Goal: Information Seeking & Learning: Find specific fact

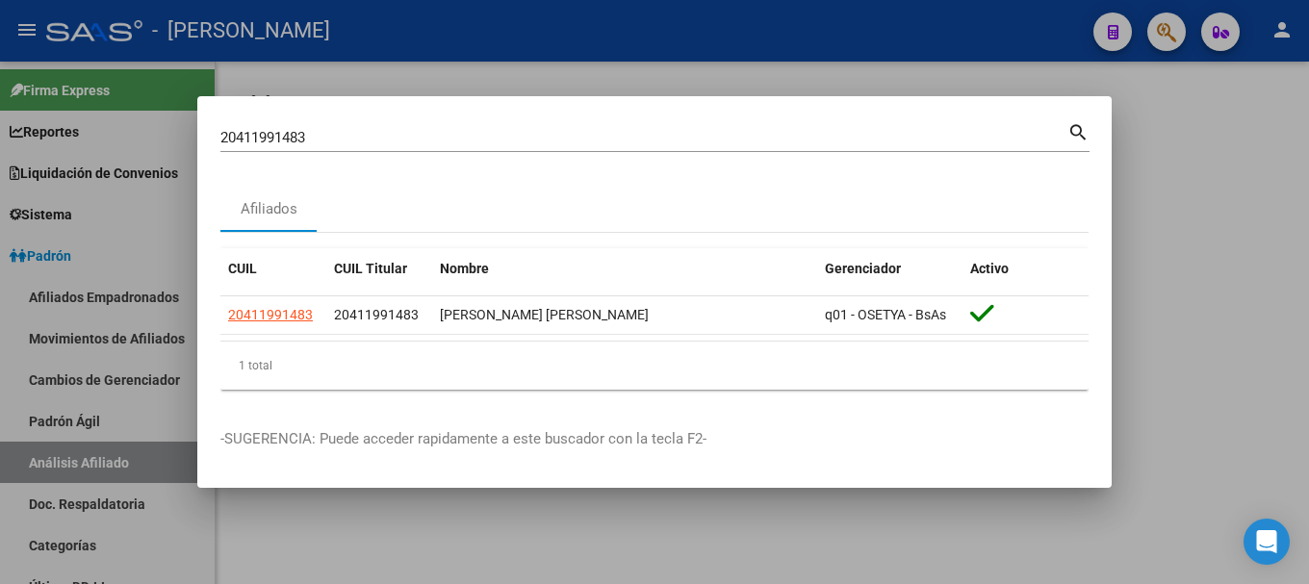
click at [636, 150] on div "20411991483 Buscar (apellido, dni, [PERSON_NAME], [PERSON_NAME], cuit, obra soc…" at bounding box center [643, 137] width 847 height 29
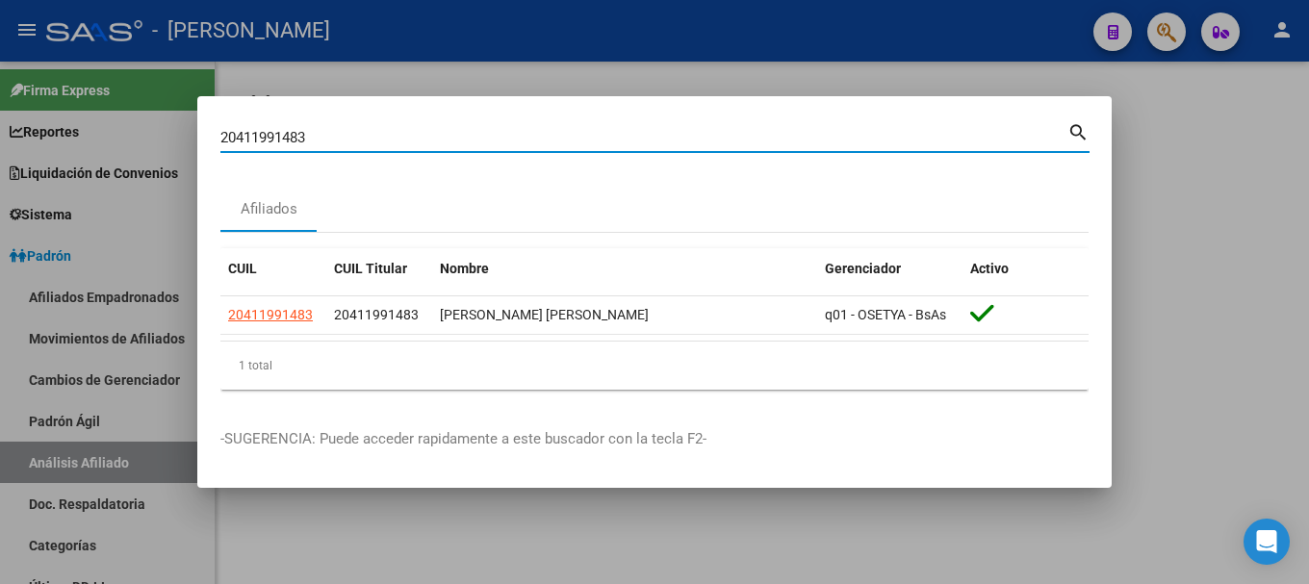
click at [636, 143] on input "20411991483" at bounding box center [643, 137] width 847 height 17
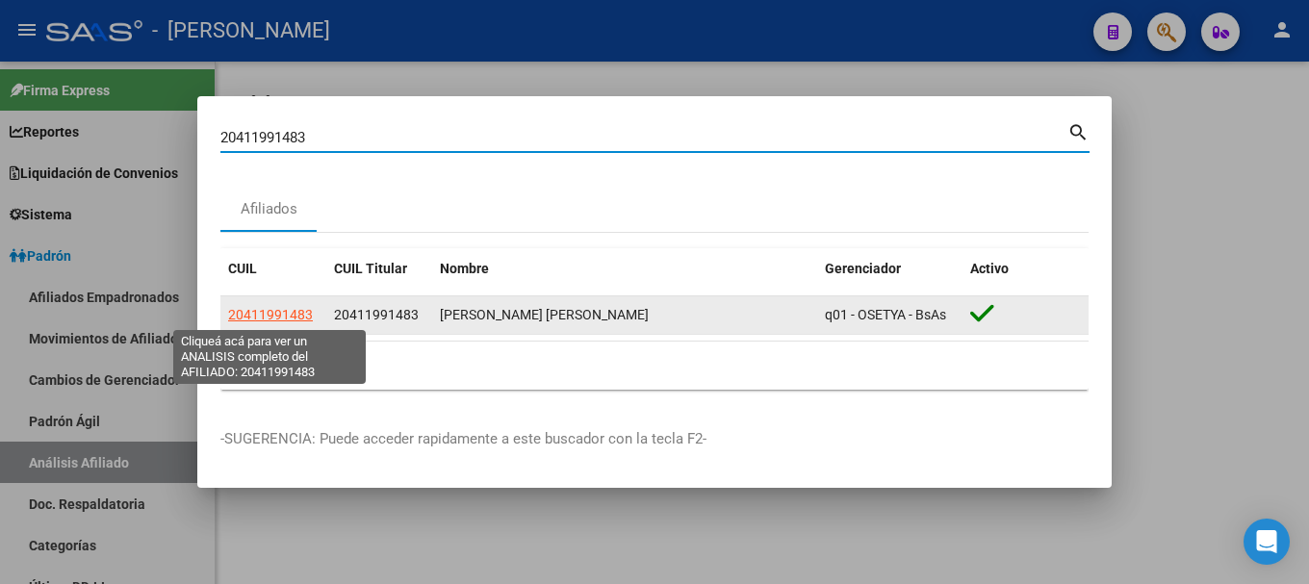
click at [251, 313] on span "20411991483" at bounding box center [270, 314] width 85 height 15
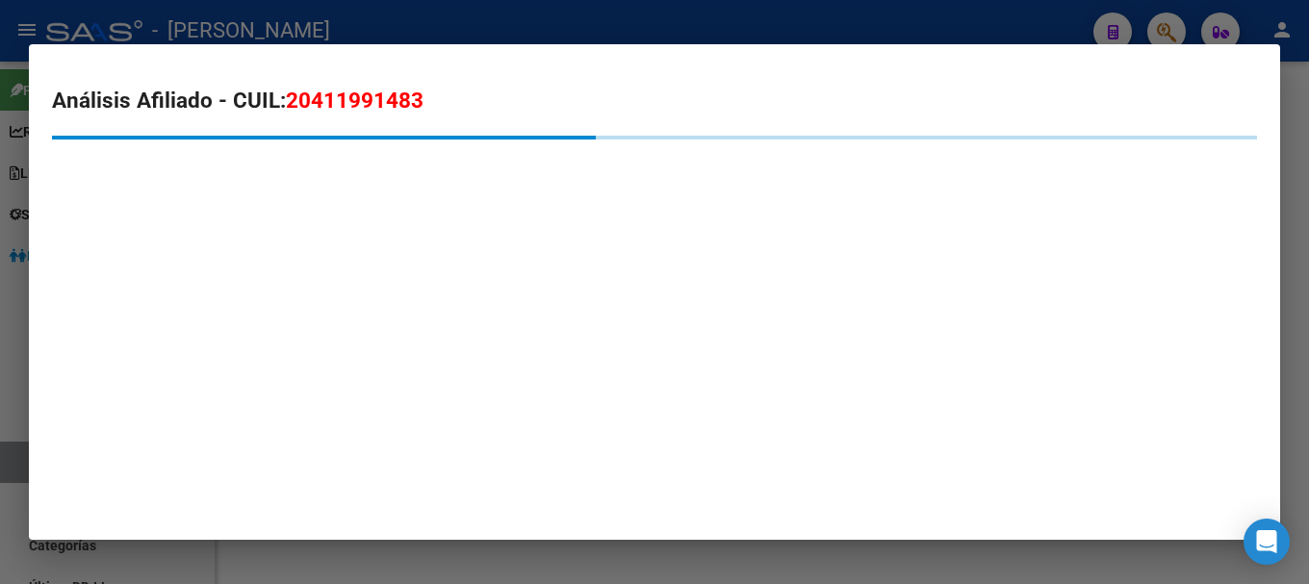
click at [371, 90] on span "20411991483" at bounding box center [355, 100] width 138 height 25
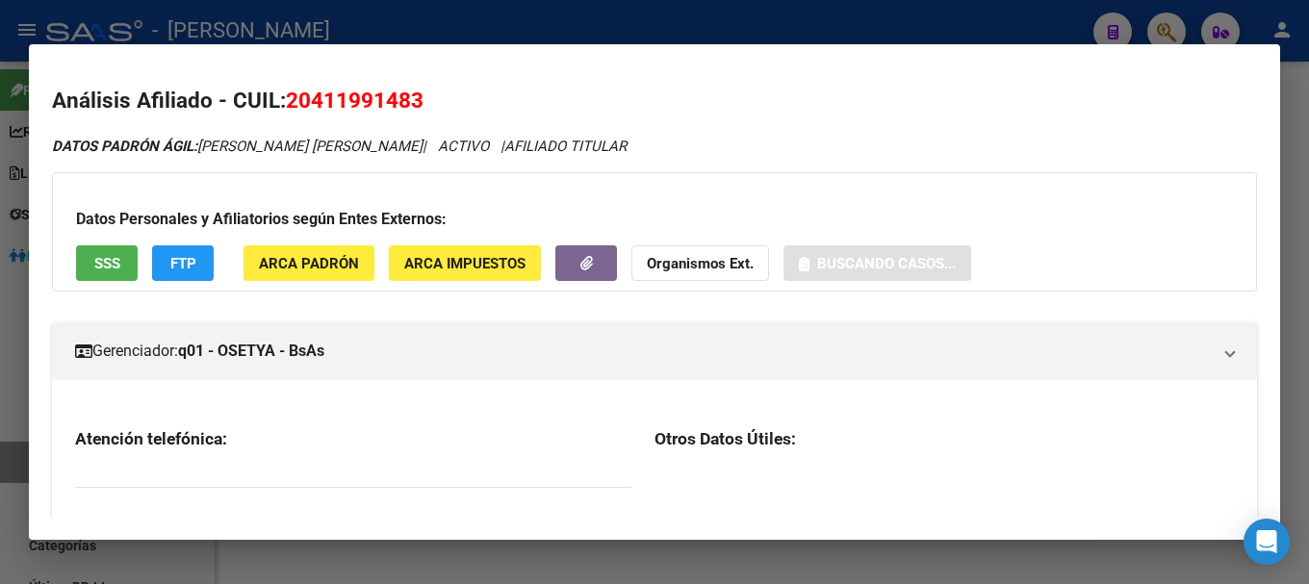
click at [371, 90] on span "20411991483" at bounding box center [355, 100] width 138 height 25
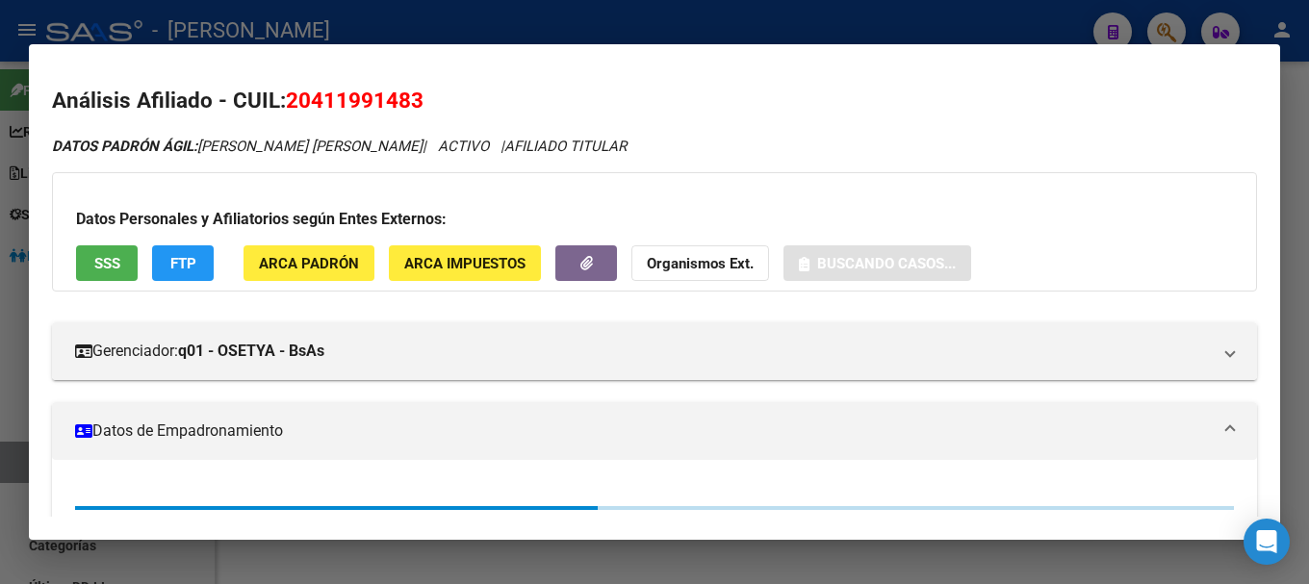
copy span "20411991483"
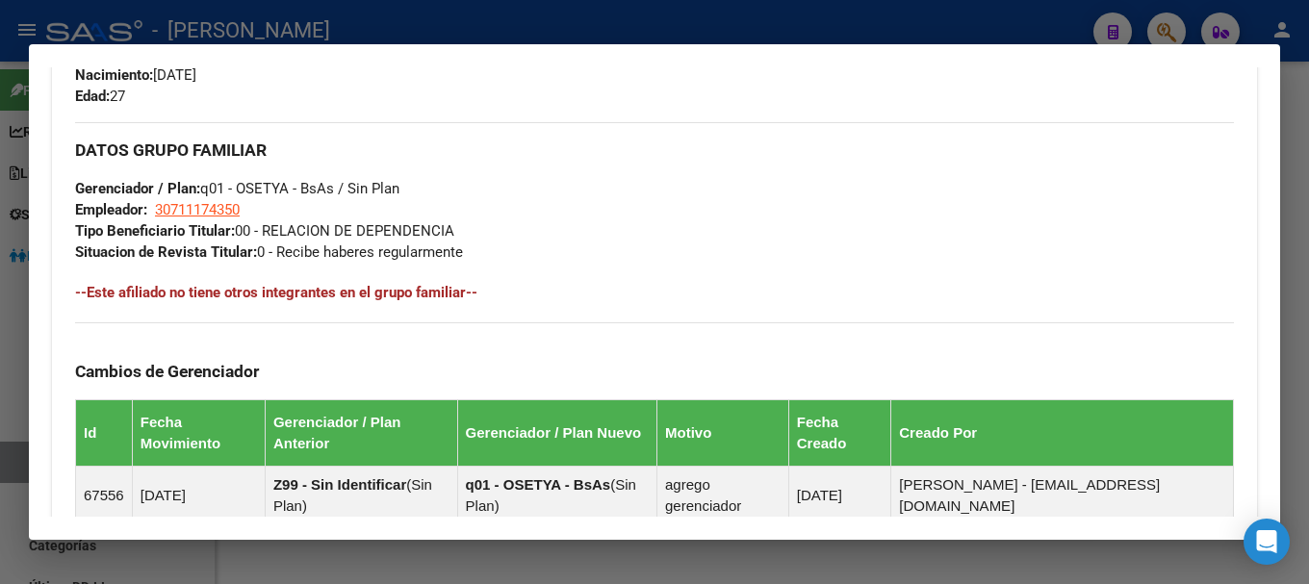
scroll to position [1224, 0]
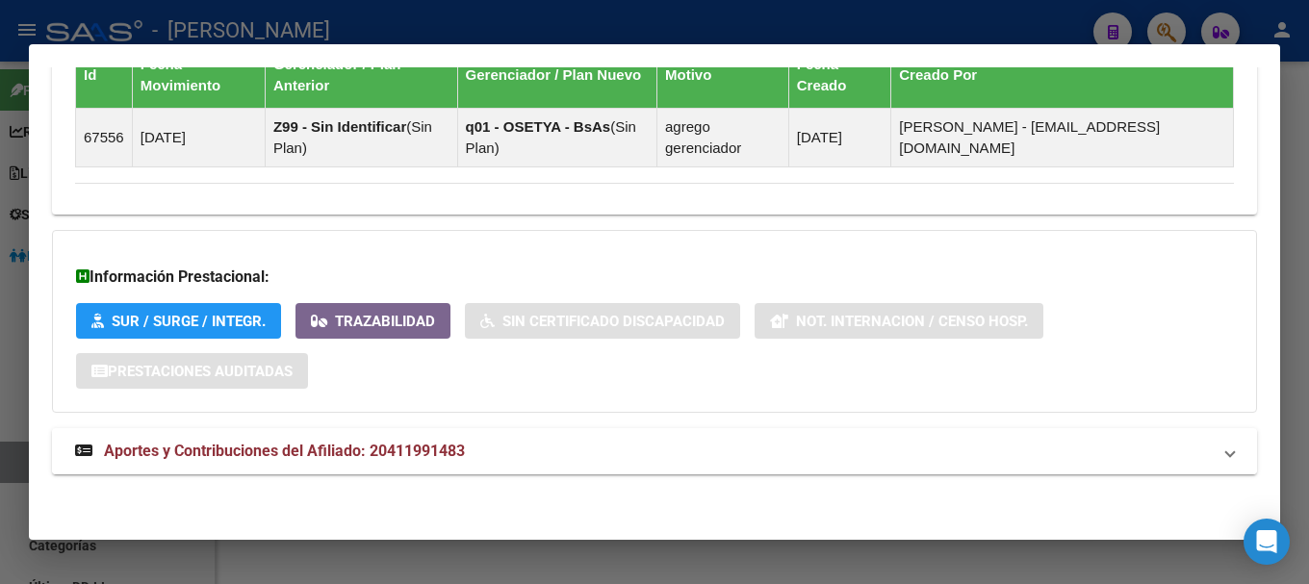
click at [437, 470] on mat-expansion-panel-header "Aportes y Contribuciones del Afiliado: 20411991483" at bounding box center [654, 451] width 1205 height 46
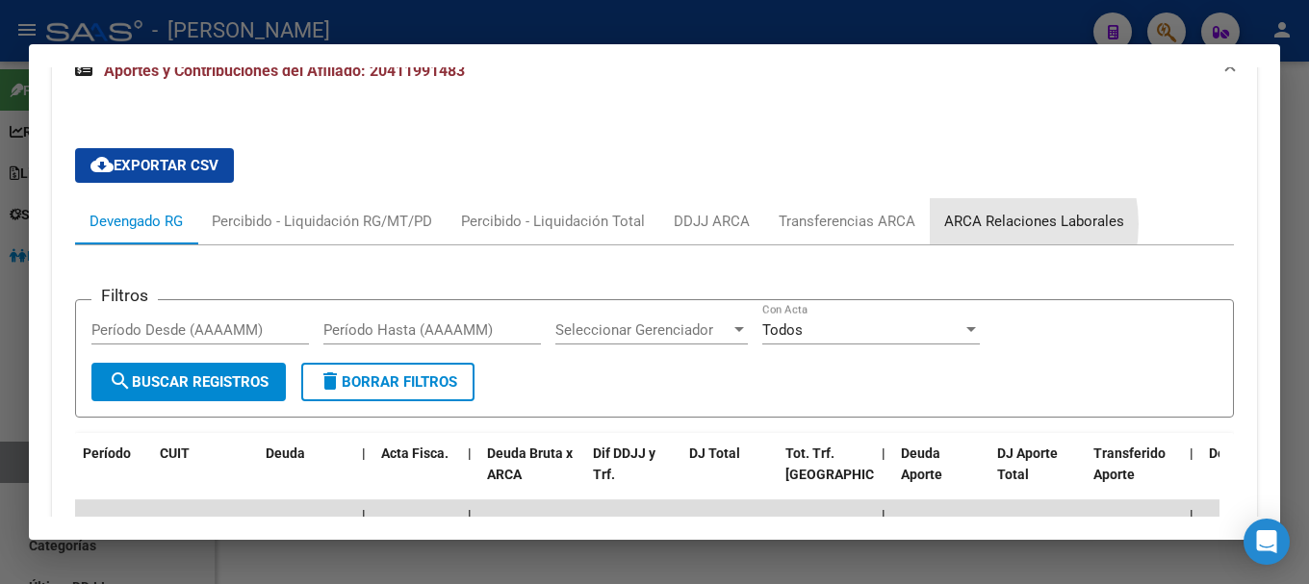
click at [980, 224] on div "ARCA Relaciones Laborales" at bounding box center [1034, 221] width 180 height 21
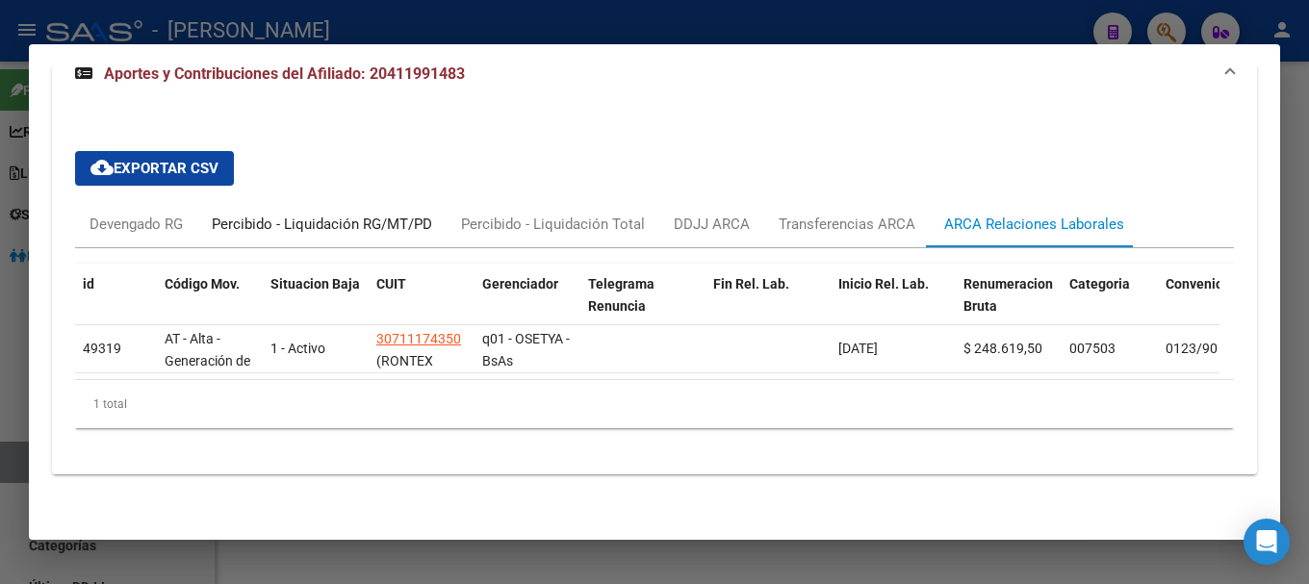
click at [197, 216] on div "Percibido - Liquidación RG/MT/PD" at bounding box center [321, 224] width 249 height 46
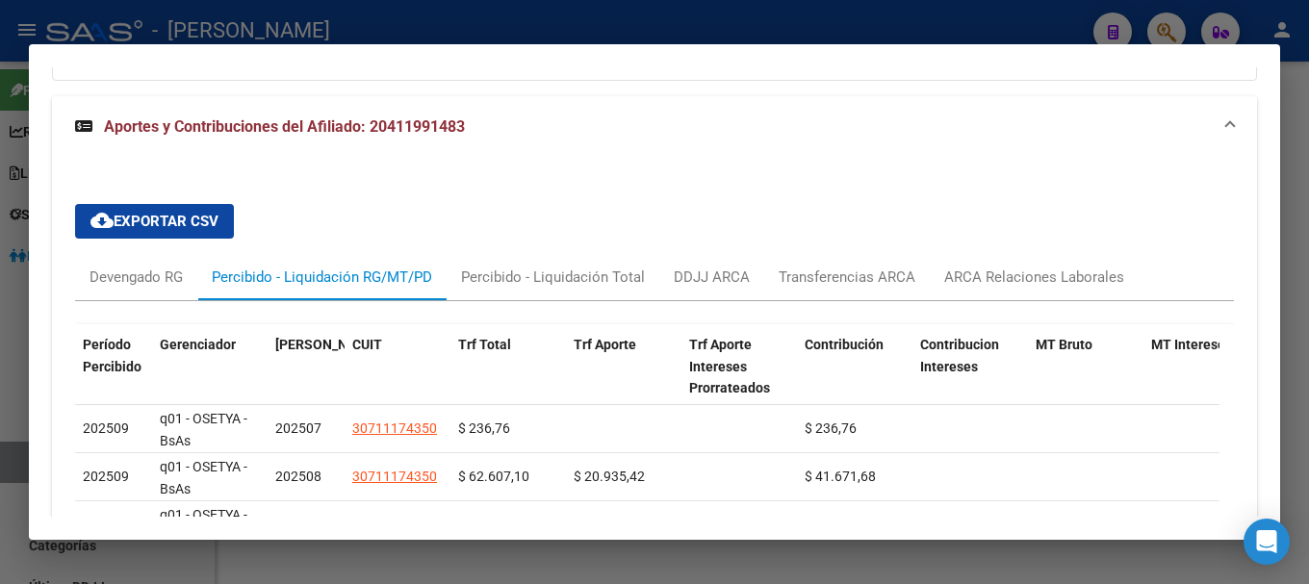
scroll to position [1612, 0]
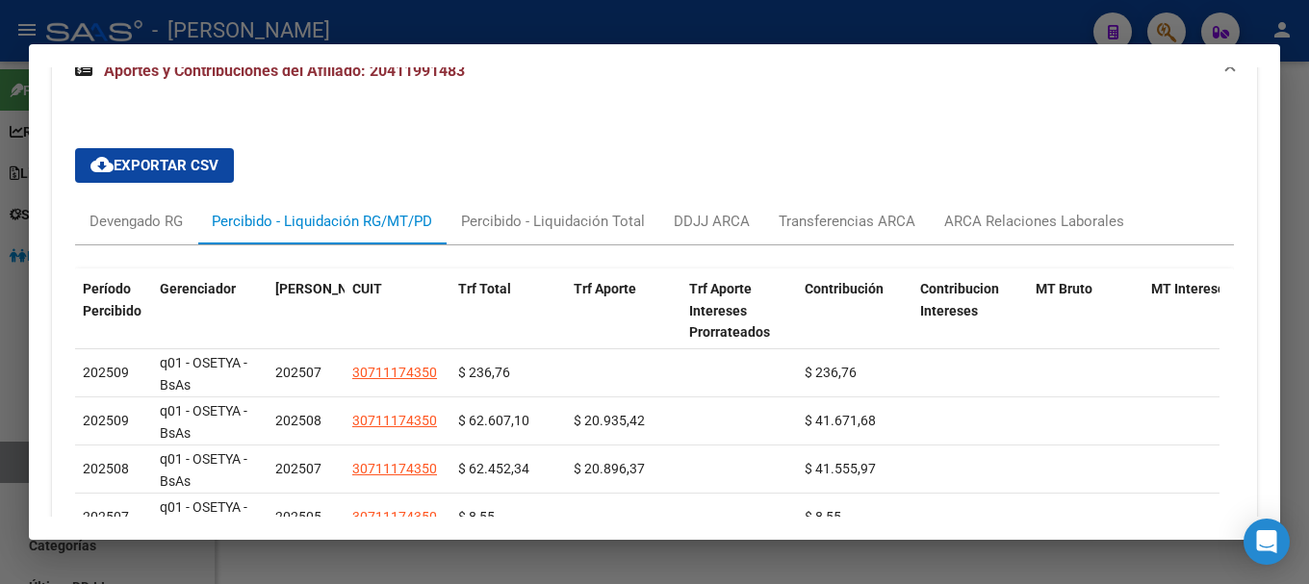
click at [172, 245] on div "Período Percibido Gerenciador Período Devengado CUIT Trf Total Trf Aporte Trf A…" at bounding box center [654, 573] width 1159 height 656
click at [178, 236] on div "Devengado RG" at bounding box center [136, 221] width 122 height 46
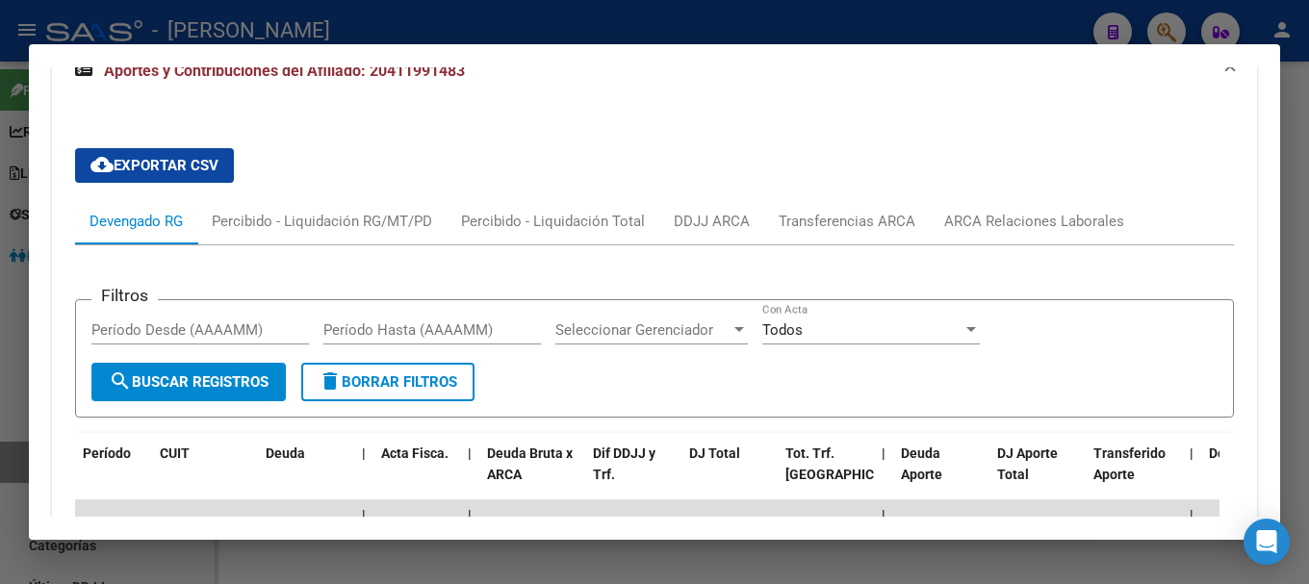
click at [436, 77] on span "Aportes y Contribuciones del Afiliado: 20411991483" at bounding box center [284, 71] width 361 height 18
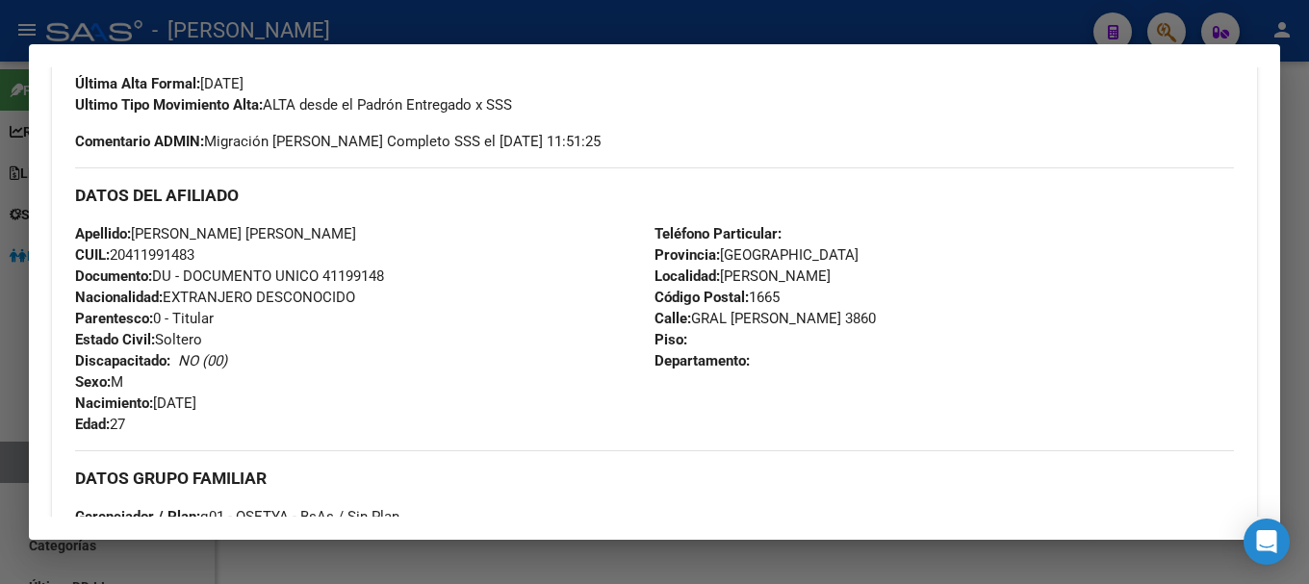
scroll to position [551, 0]
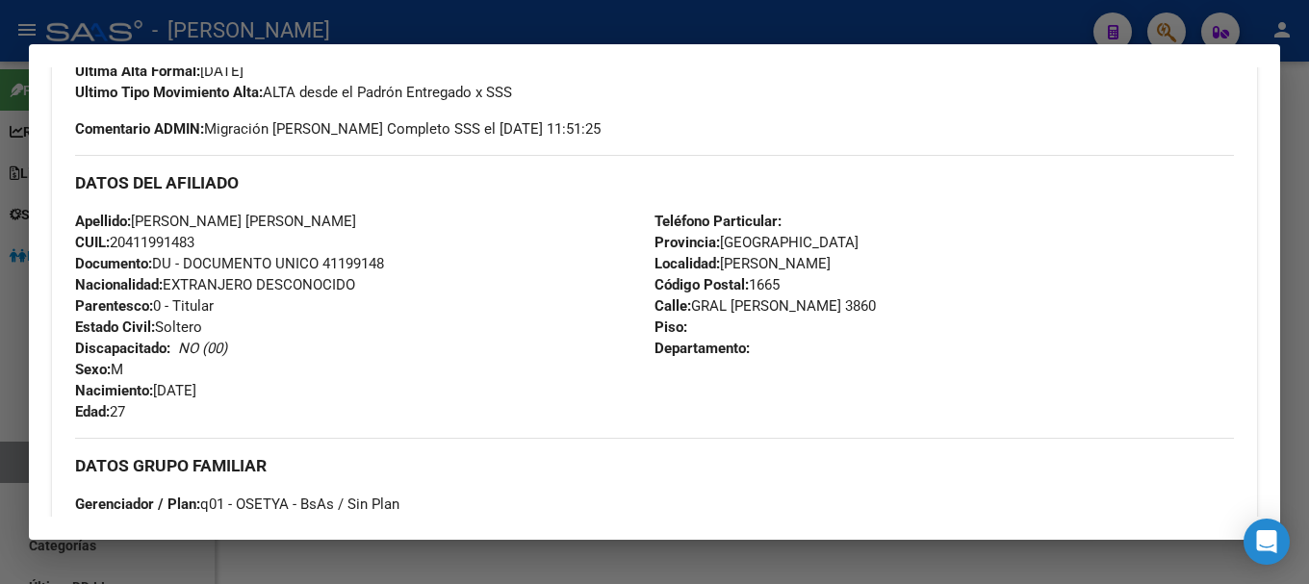
drag, startPoint x: 131, startPoint y: 243, endPoint x: 193, endPoint y: 247, distance: 61.8
click at [193, 247] on span "CUIL: 20411991483" at bounding box center [134, 242] width 119 height 17
copy span "41199148"
drag, startPoint x: 690, startPoint y: 306, endPoint x: 785, endPoint y: 309, distance: 94.4
click at [785, 309] on span "Calle: GRAL URQUIZA 3860" at bounding box center [765, 305] width 221 height 17
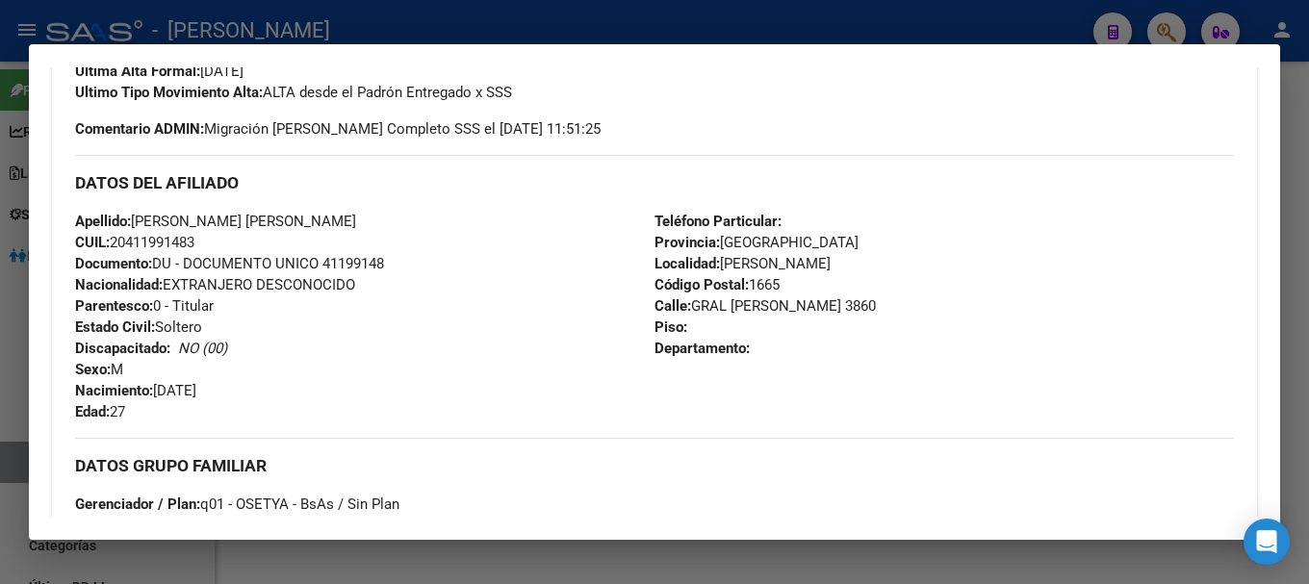
copy span "GRAL URQUIZA"
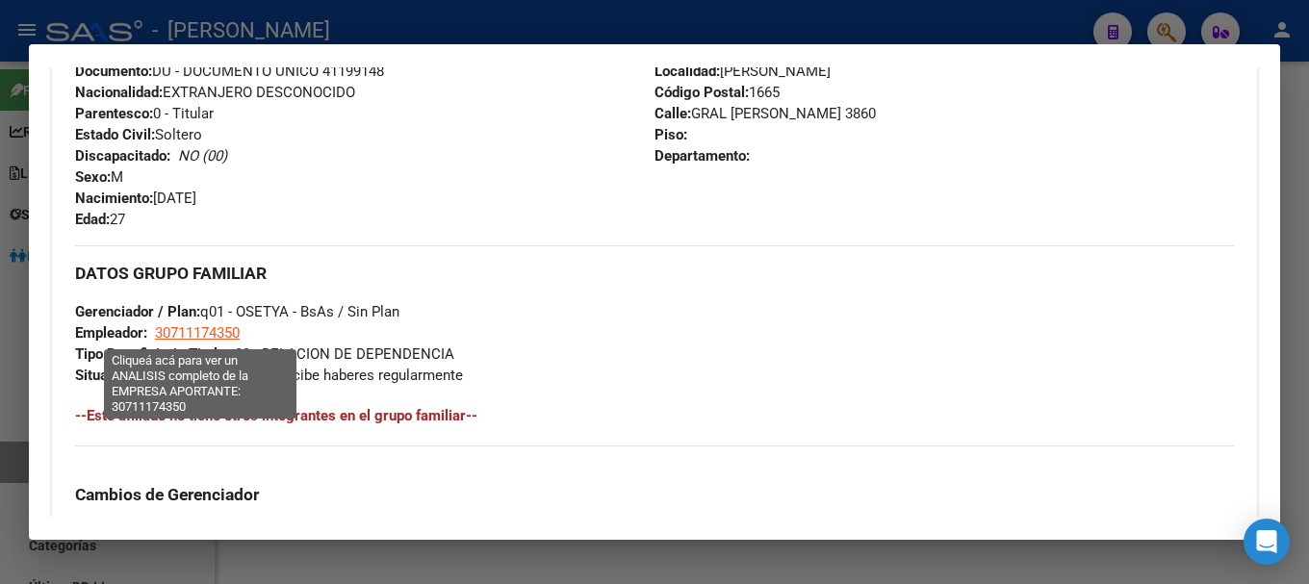
click at [227, 334] on span "30711174350" at bounding box center [197, 332] width 85 height 17
type textarea "30711174350"
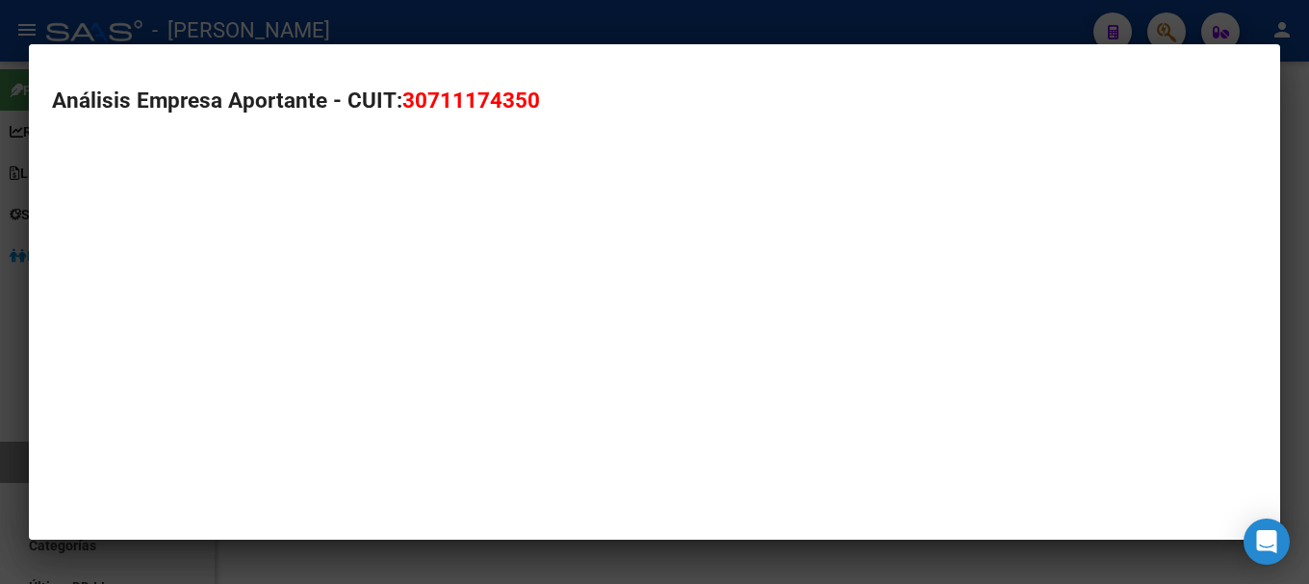
click at [482, 103] on span "30711174350" at bounding box center [471, 100] width 138 height 25
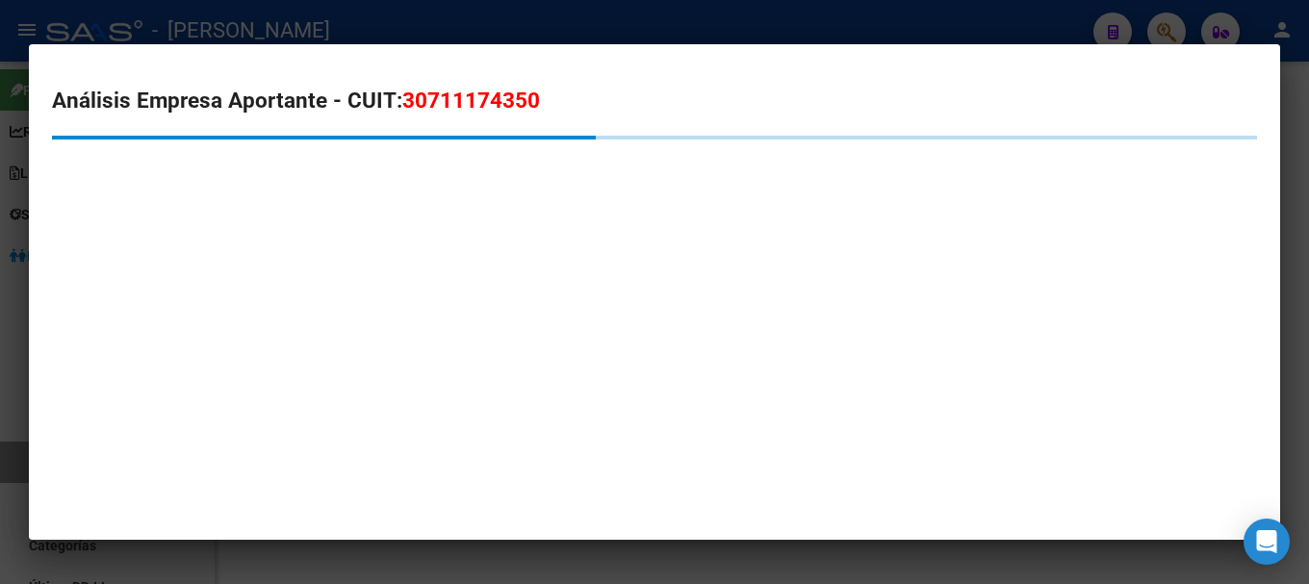
click at [482, 103] on span "30711174350" at bounding box center [471, 100] width 138 height 25
copy span "30711174350"
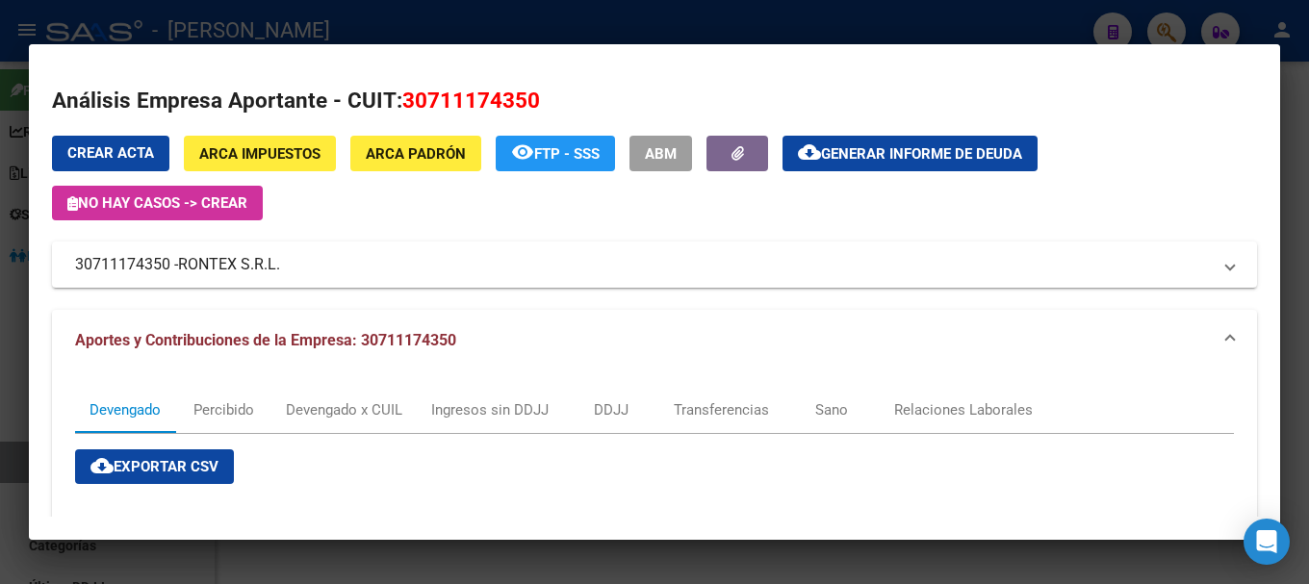
click at [365, 23] on div at bounding box center [654, 292] width 1309 height 584
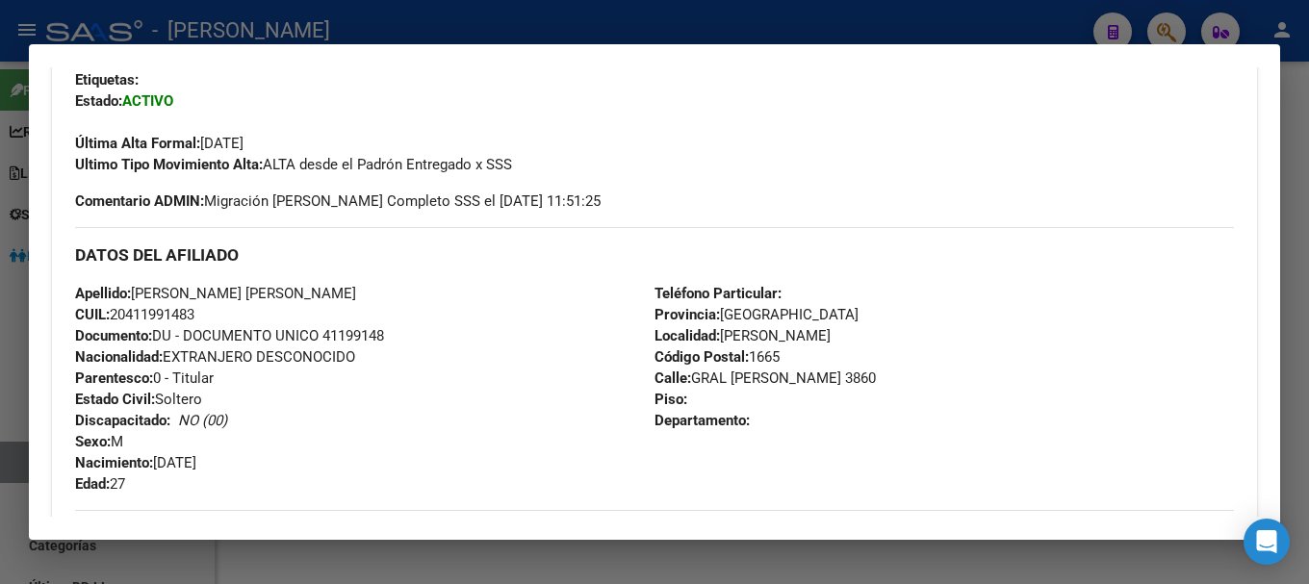
scroll to position [454, 0]
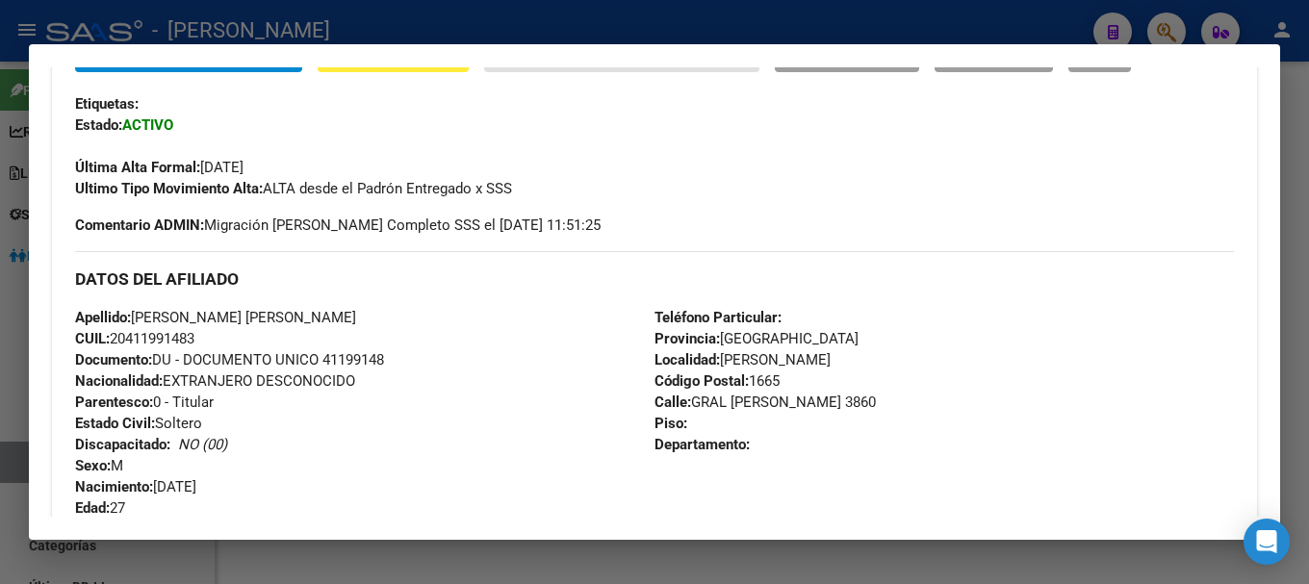
click at [587, 24] on div at bounding box center [654, 292] width 1309 height 584
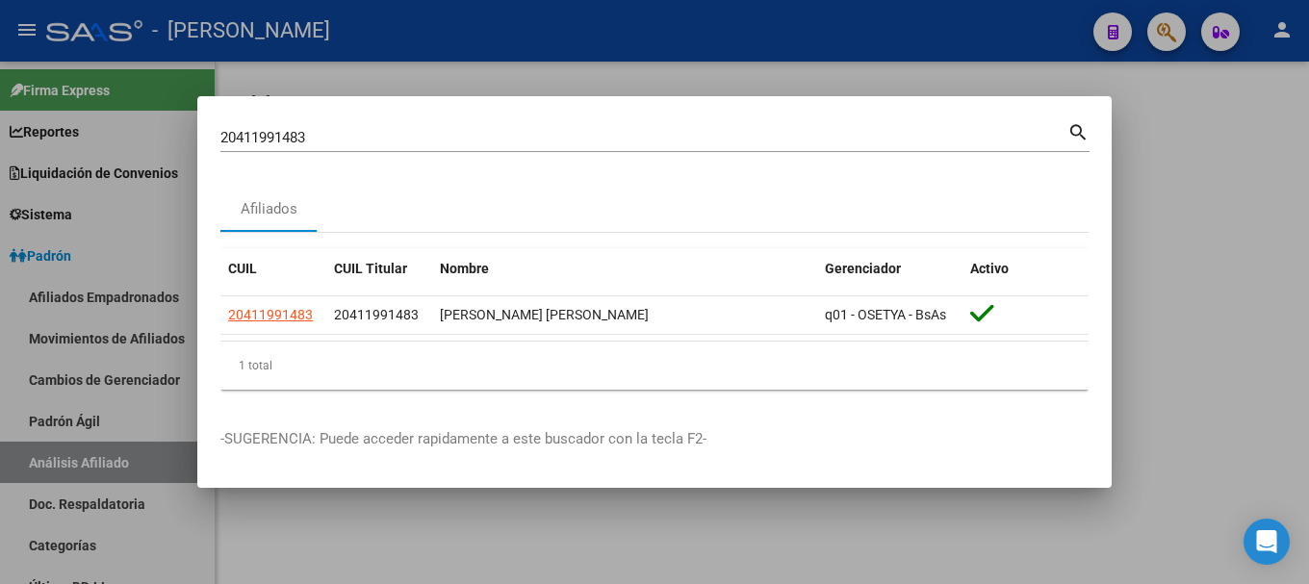
click at [645, 138] on input "20411991483" at bounding box center [643, 137] width 847 height 17
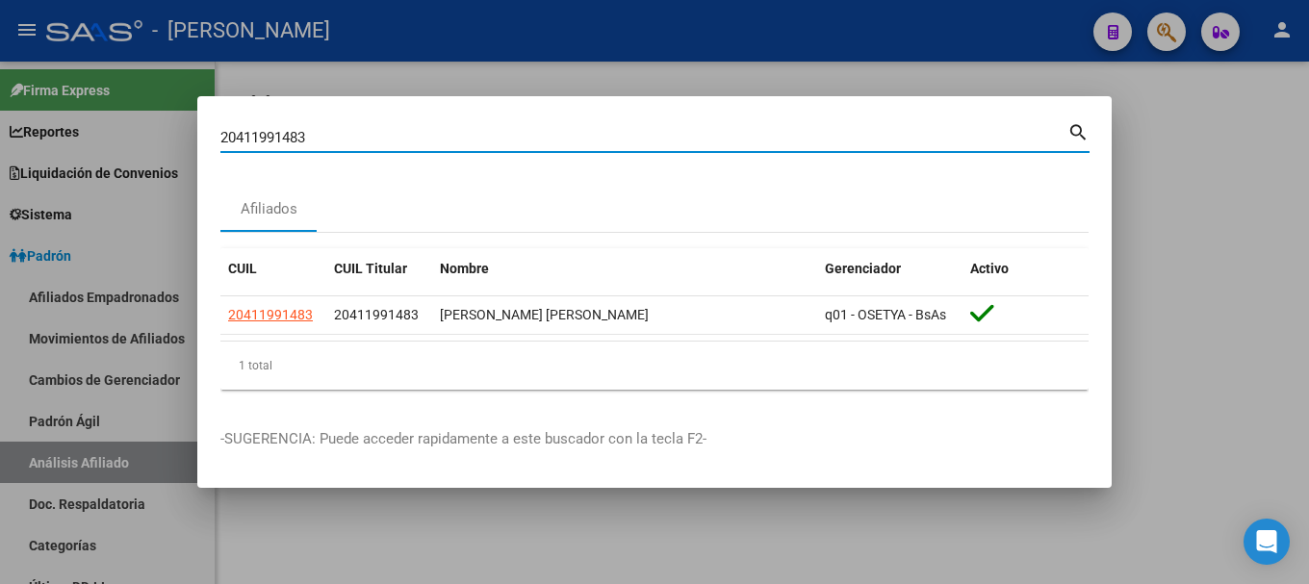
click at [645, 138] on input "20411991483" at bounding box center [643, 137] width 847 height 17
paste input "2116292"
type input "20412116292"
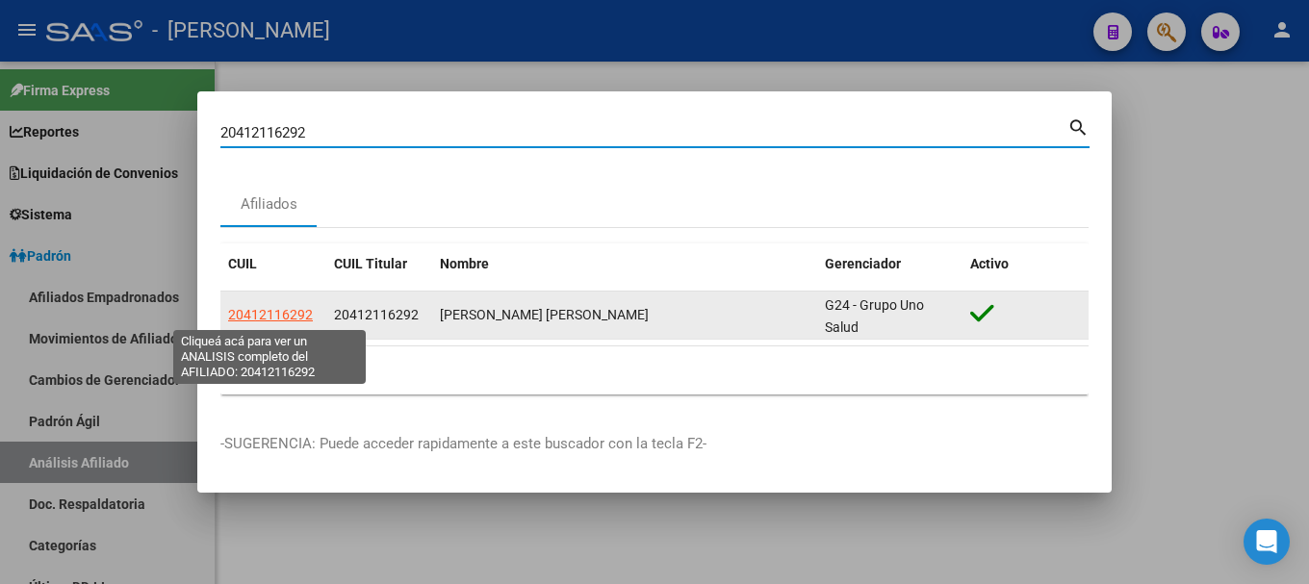
click at [245, 308] on span "20412116292" at bounding box center [270, 314] width 85 height 15
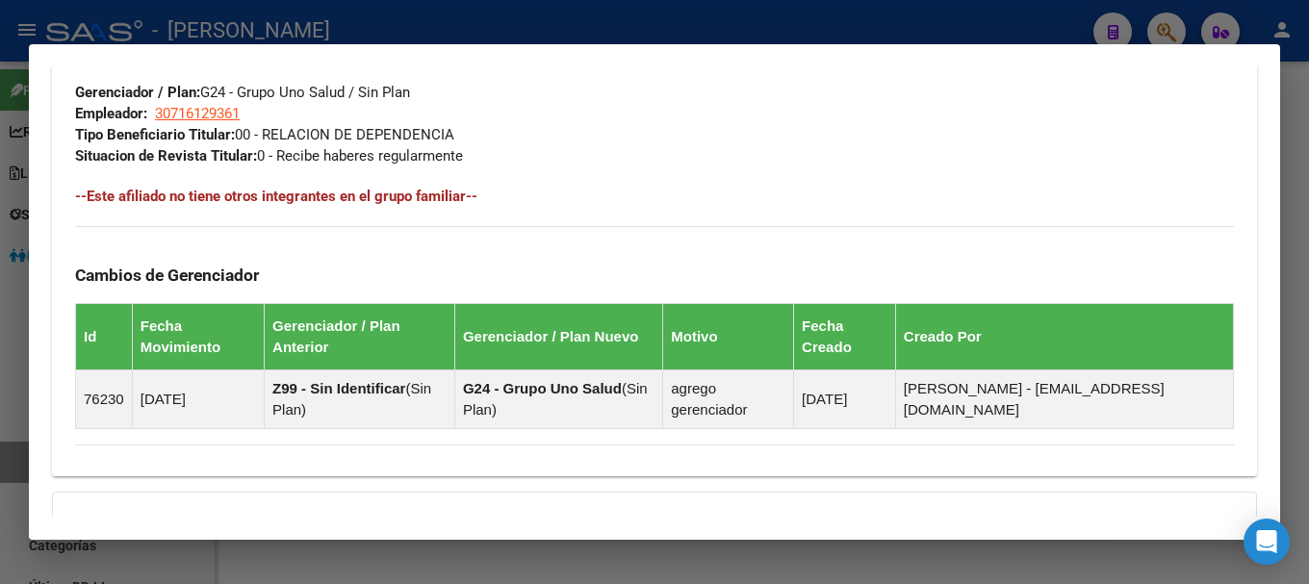
scroll to position [1224, 0]
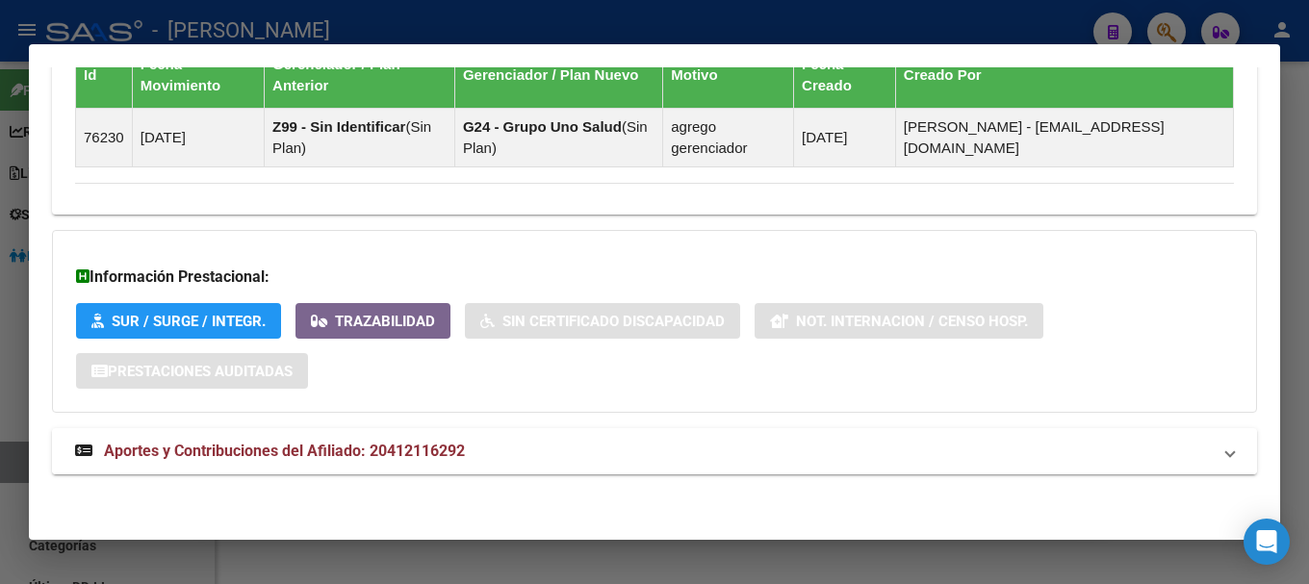
click at [621, 446] on mat-panel-title "Aportes y Contribuciones del Afiliado: 20412116292" at bounding box center [643, 451] width 1136 height 23
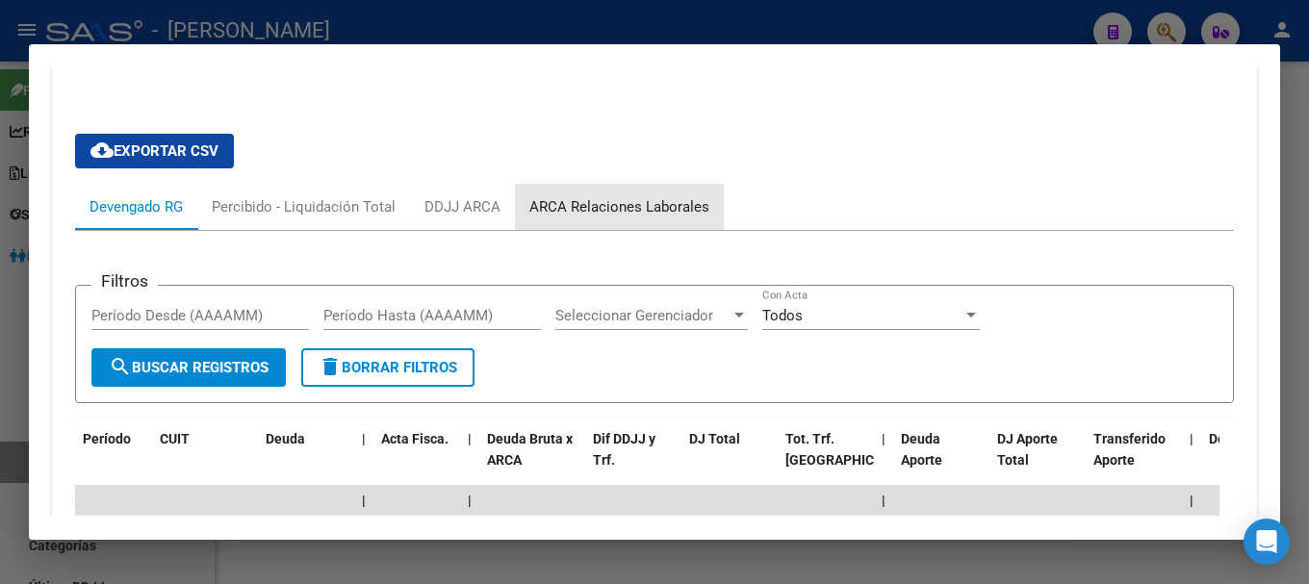
click at [617, 220] on div "ARCA Relaciones Laborales" at bounding box center [619, 207] width 209 height 46
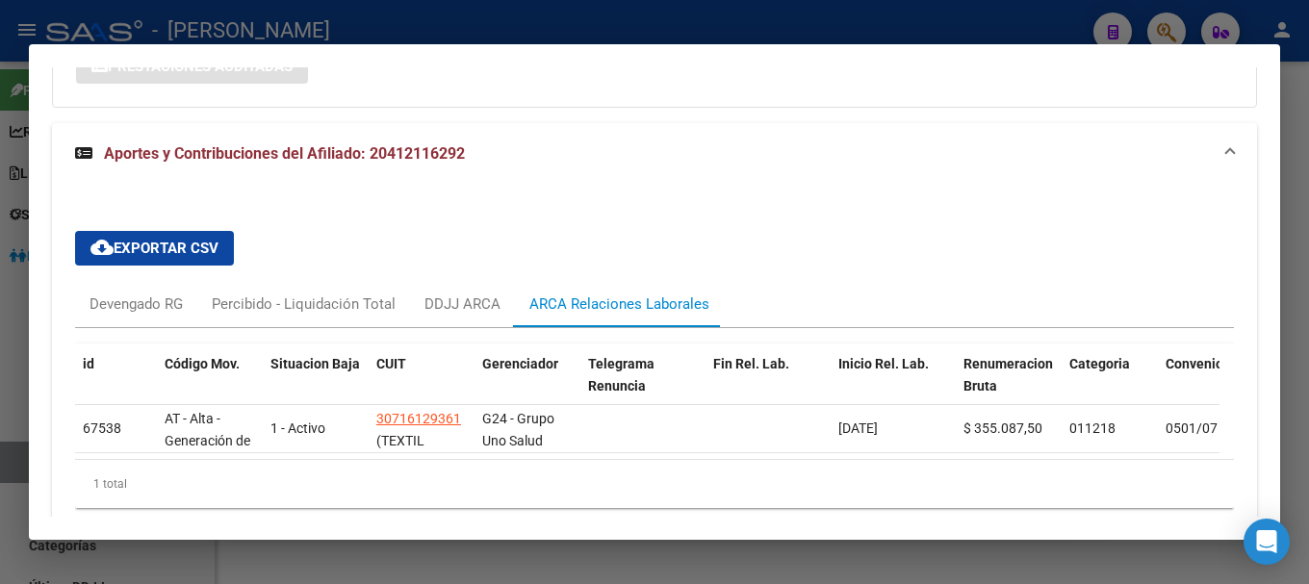
scroll to position [1624, 0]
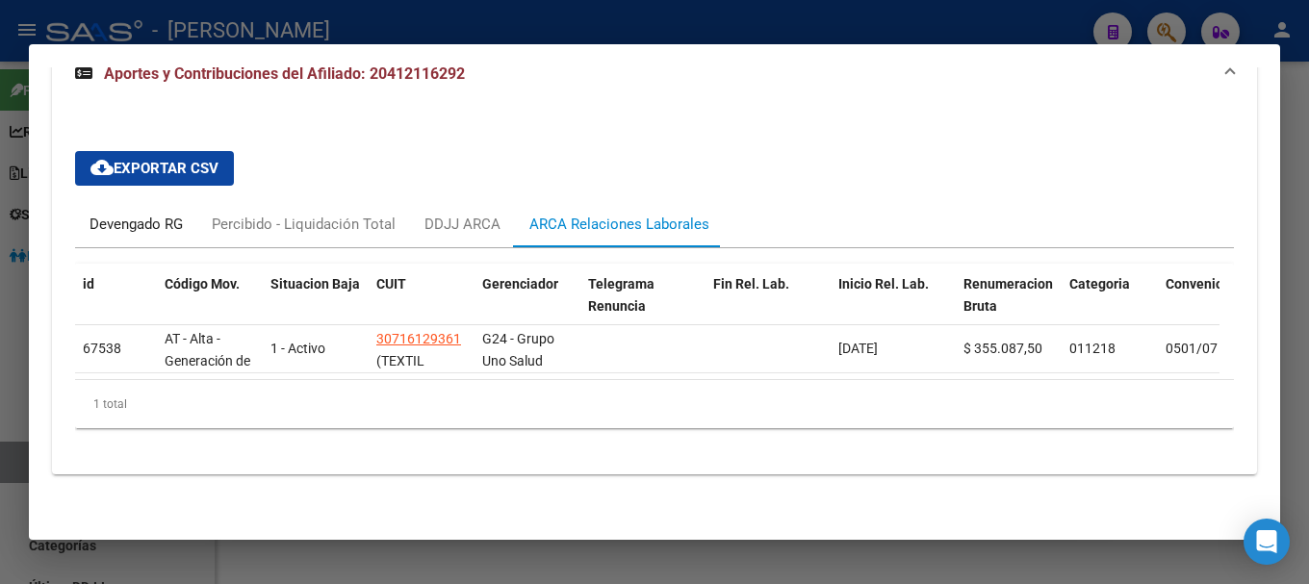
click at [123, 214] on div "Devengado RG" at bounding box center [136, 224] width 93 height 21
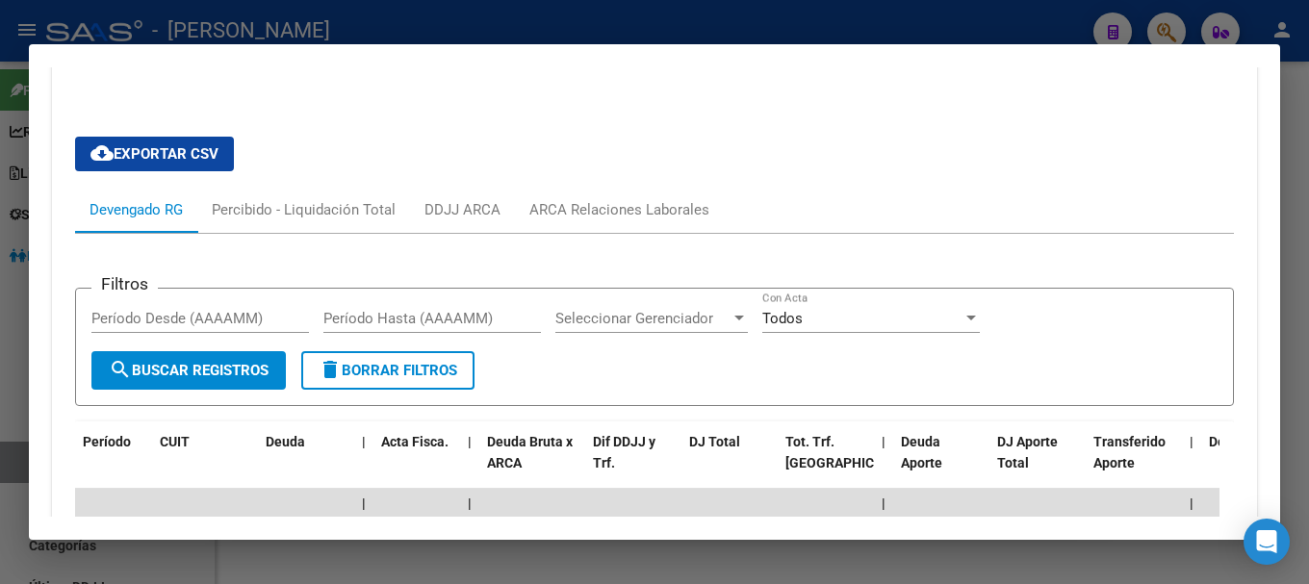
scroll to position [1335, 0]
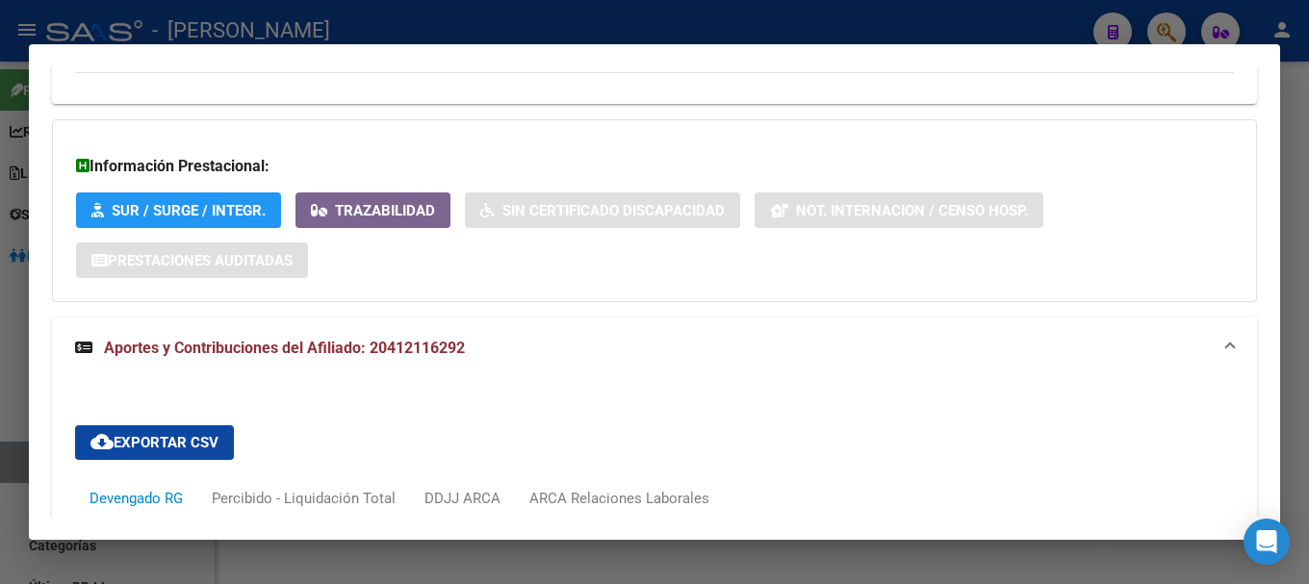
click at [359, 339] on span "Aportes y Contribuciones del Afiliado: 20412116292" at bounding box center [284, 348] width 361 height 18
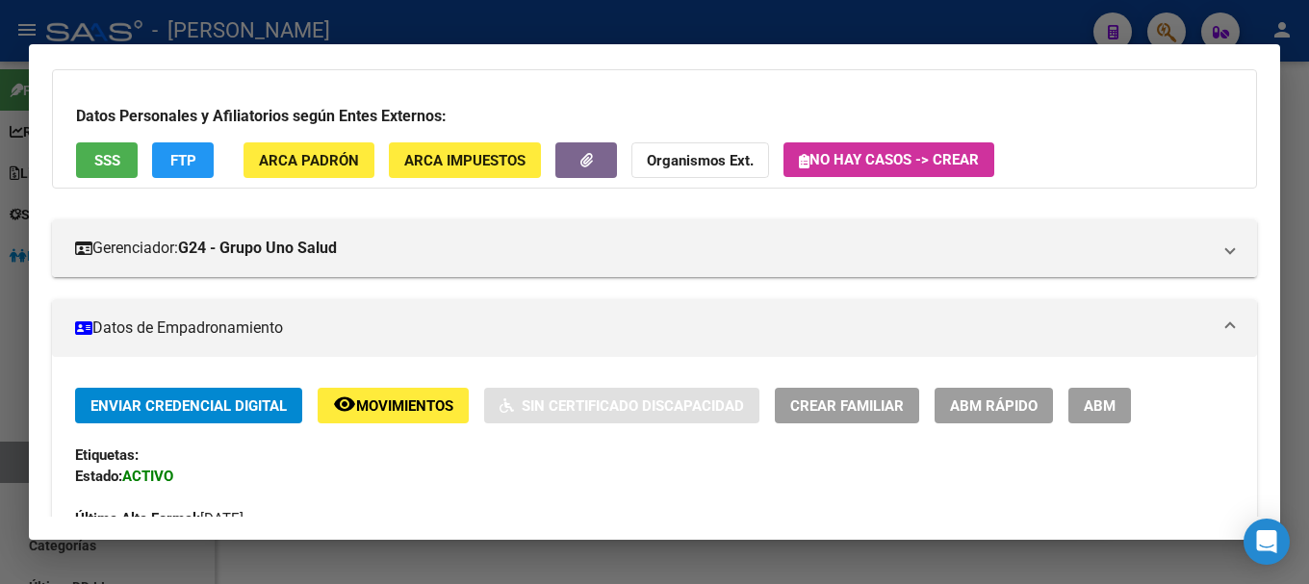
scroll to position [0, 0]
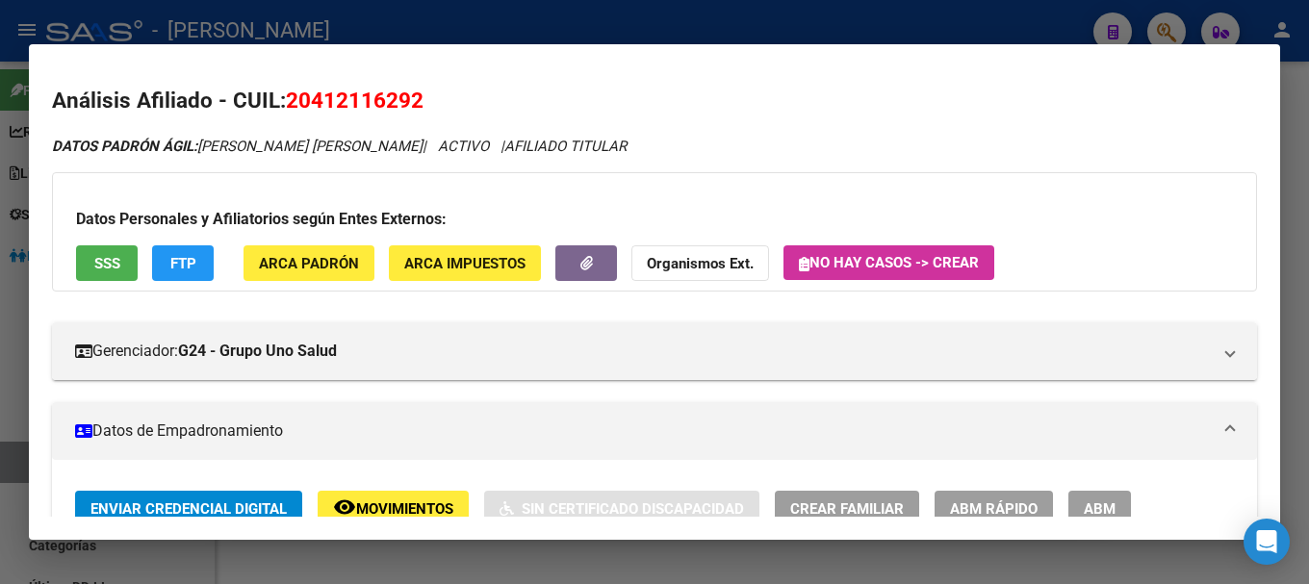
click at [319, 100] on span "20412116292" at bounding box center [355, 100] width 138 height 25
copy span "20412116292"
drag, startPoint x: 316, startPoint y: 100, endPoint x: 408, endPoint y: 106, distance: 92.6
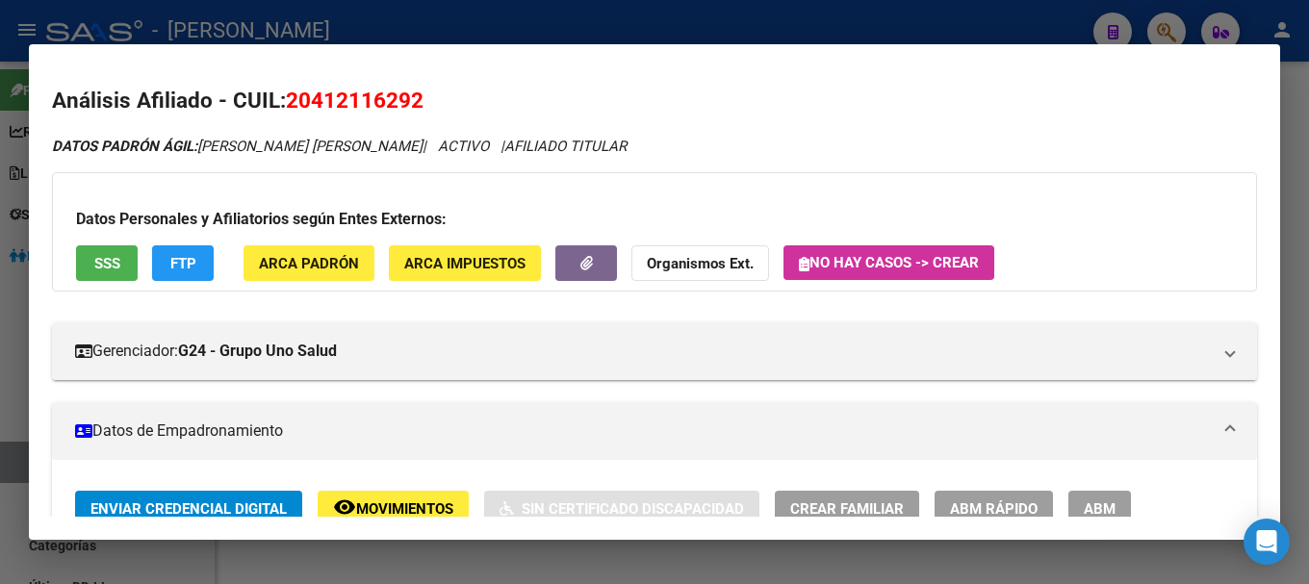
click at [408, 106] on span "20412116292" at bounding box center [355, 100] width 138 height 25
copy span "41211629"
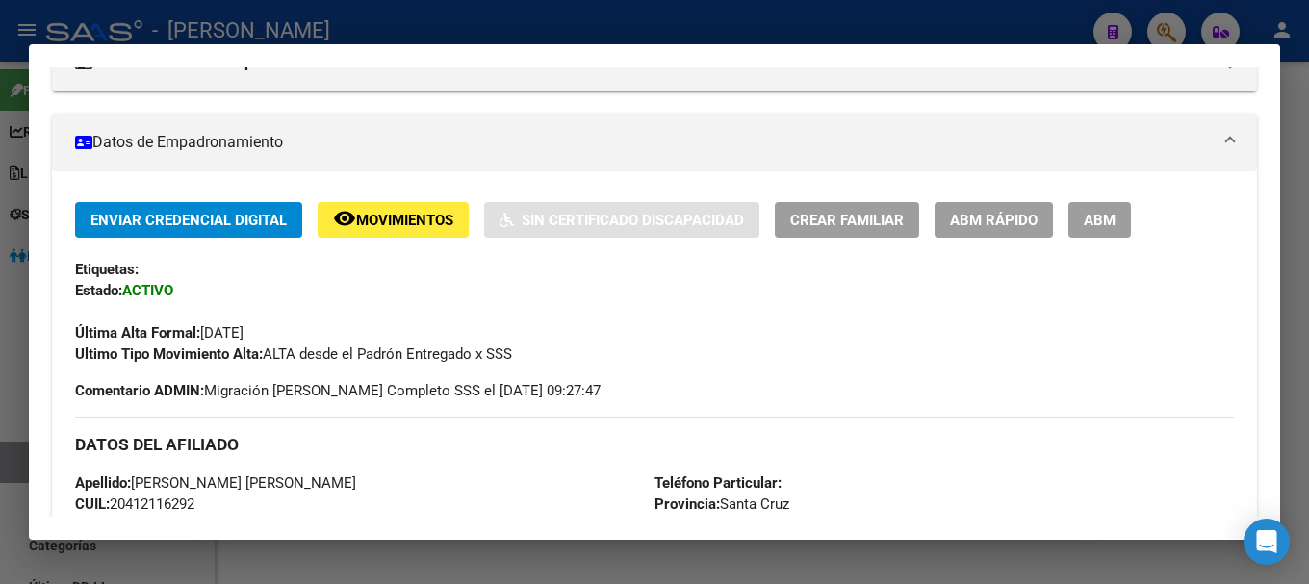
scroll to position [481, 0]
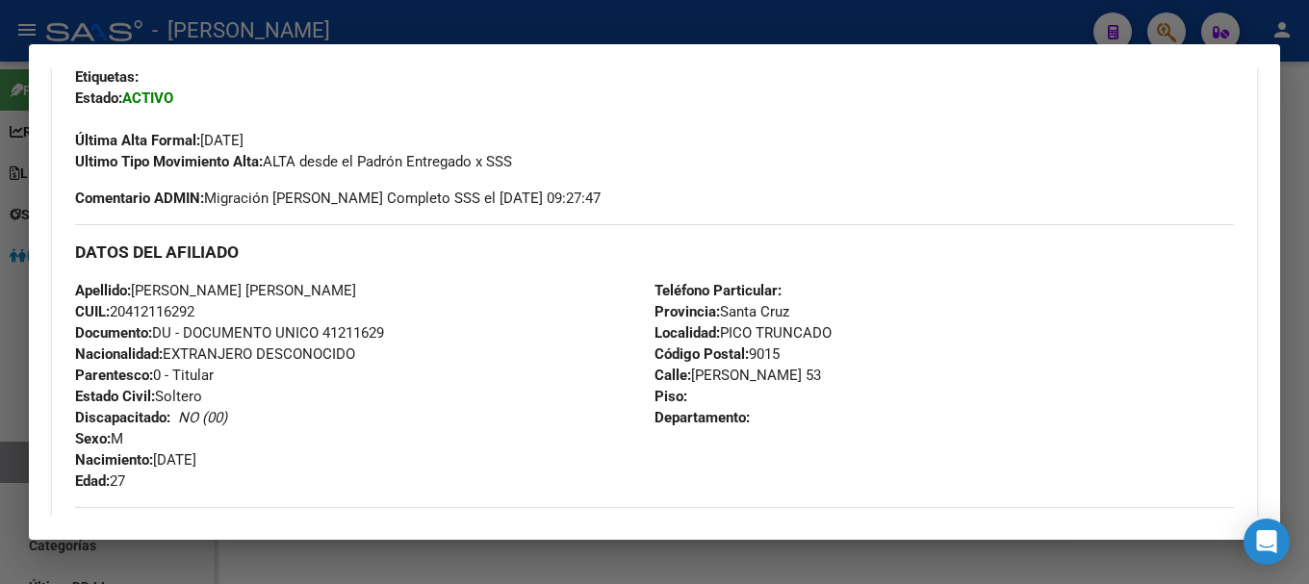
drag, startPoint x: 132, startPoint y: 310, endPoint x: 193, endPoint y: 309, distance: 60.7
click at [193, 309] on span "CUIL: 20412116292" at bounding box center [134, 311] width 119 height 17
copy span "41211629"
drag, startPoint x: 693, startPoint y: 375, endPoint x: 783, endPoint y: 374, distance: 89.5
click at [783, 374] on span "Calle: GERONIMO MAIMO 53" at bounding box center [738, 375] width 167 height 17
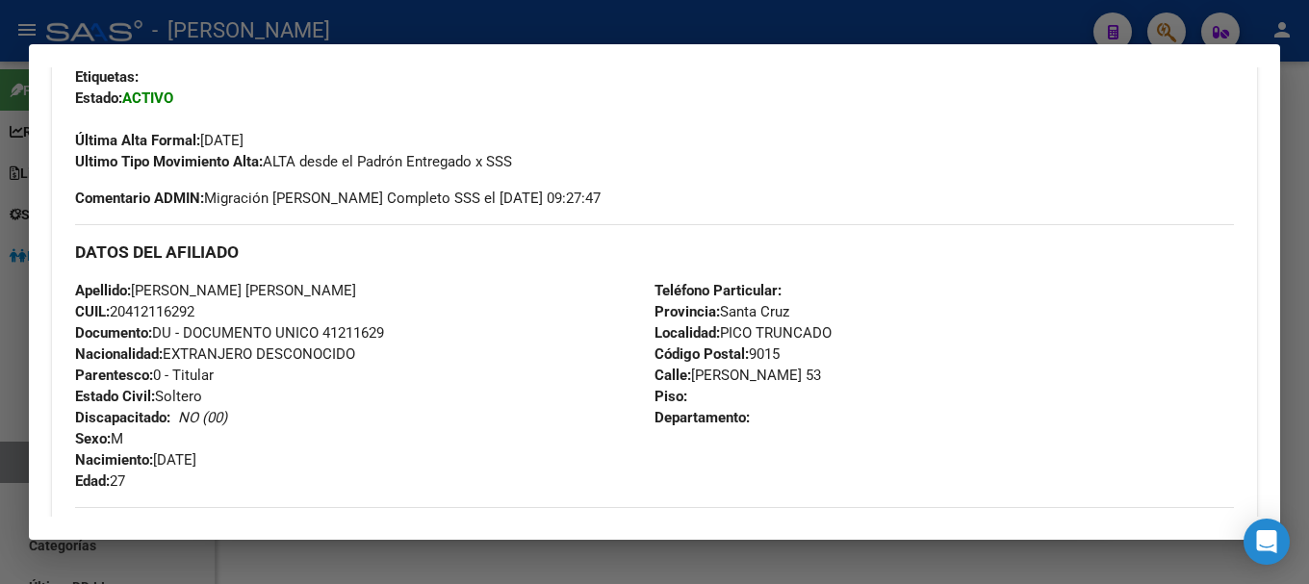
drag, startPoint x: 687, startPoint y: 374, endPoint x: 811, endPoint y: 372, distance: 123.2
click at [811, 372] on span "Calle: GERONIMO MAIMO 53" at bounding box center [738, 375] width 167 height 17
copy span "GERONIMO MAIMO"
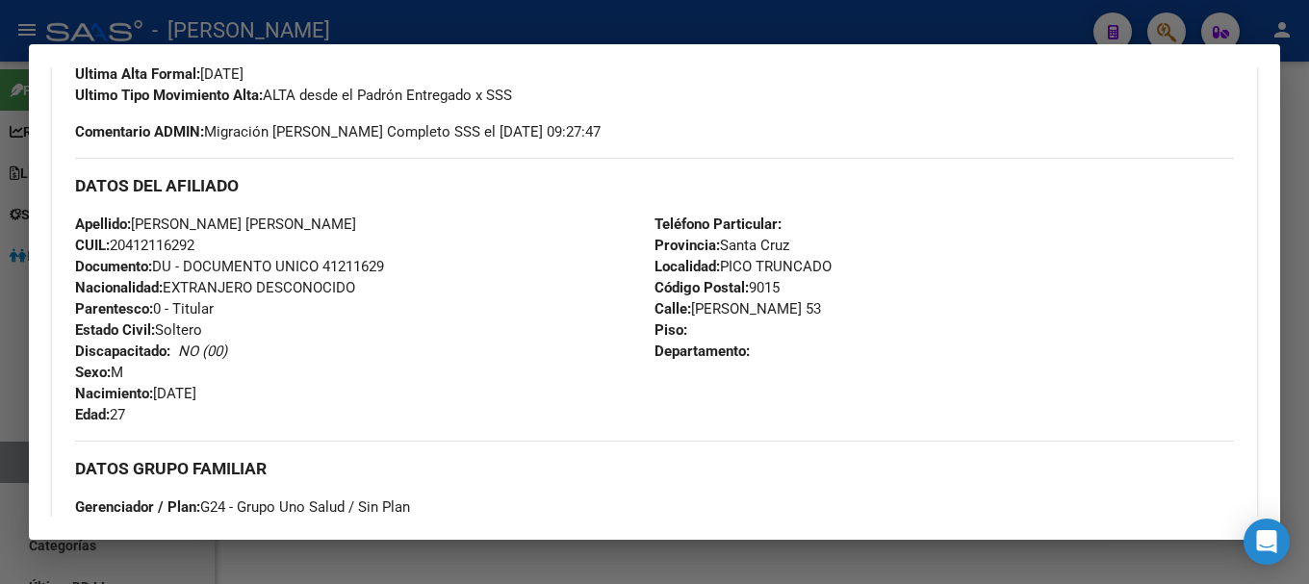
scroll to position [578, 0]
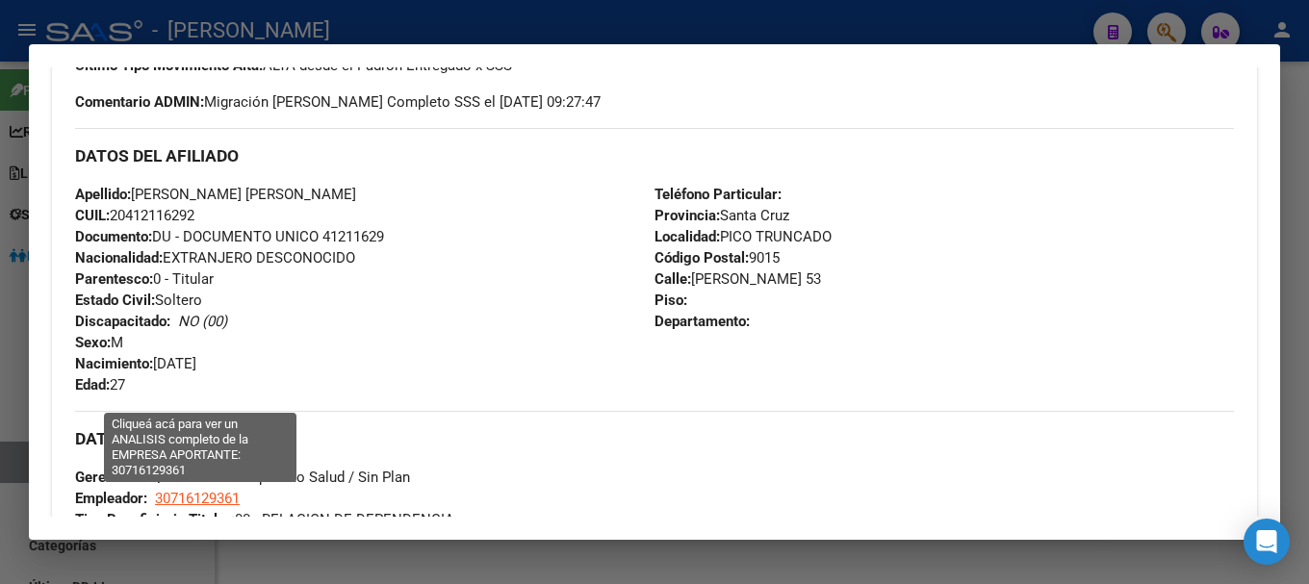
click at [228, 495] on span "30716129361" at bounding box center [197, 498] width 85 height 17
type textarea "30716129361"
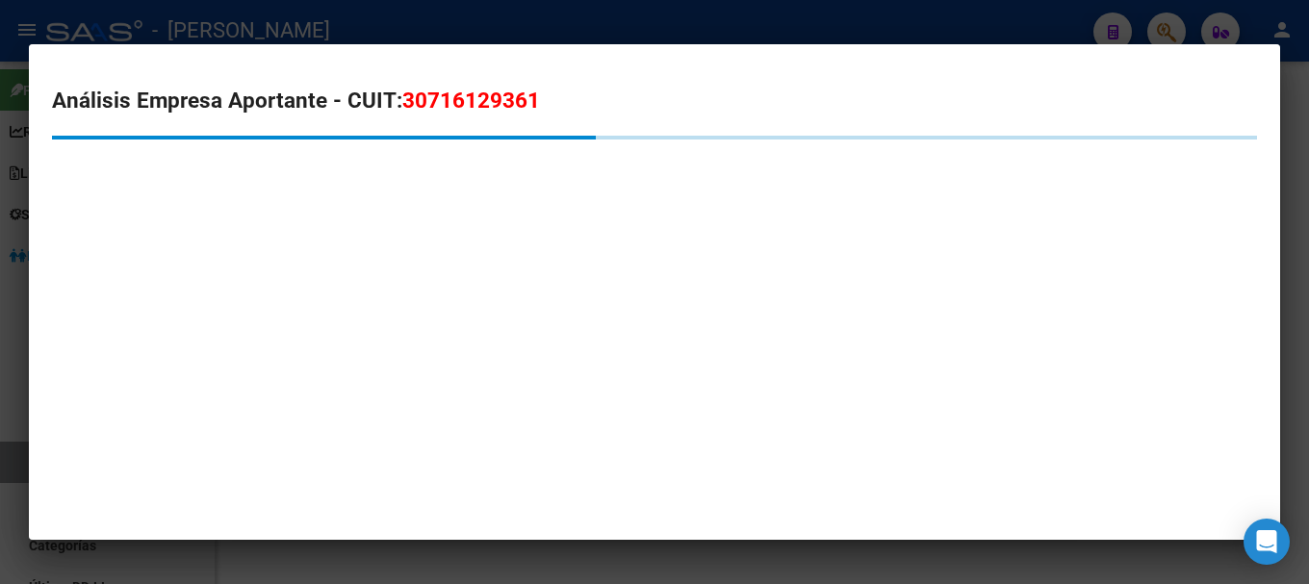
click at [500, 101] on span "30716129361" at bounding box center [471, 100] width 138 height 25
copy span "30716129361"
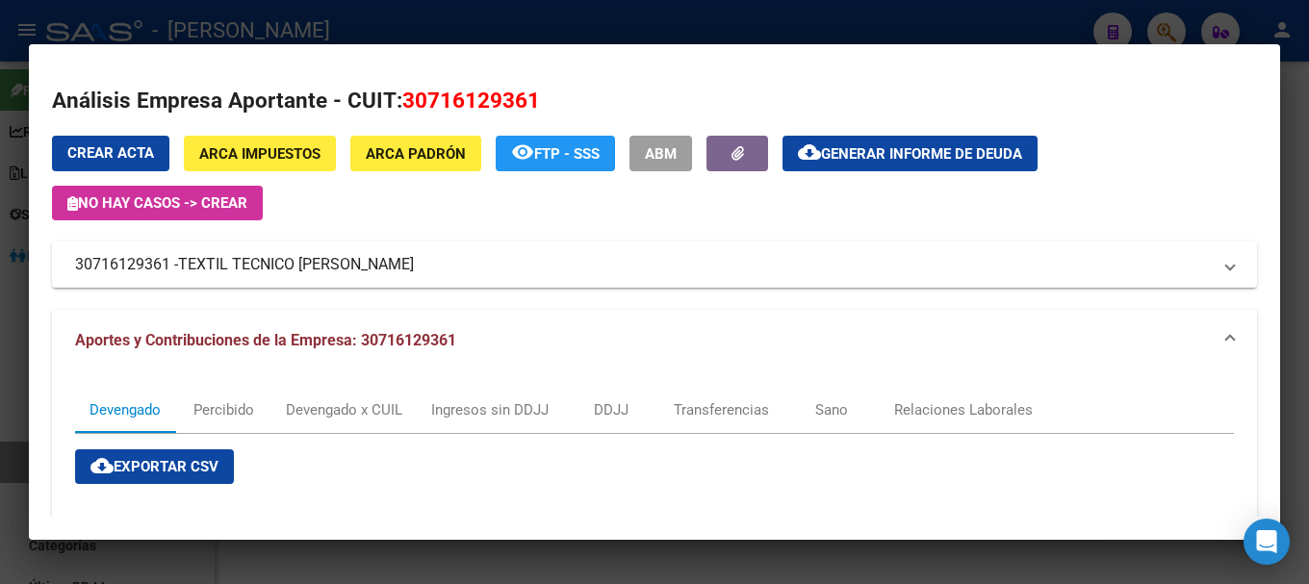
click at [346, 22] on div at bounding box center [654, 292] width 1309 height 584
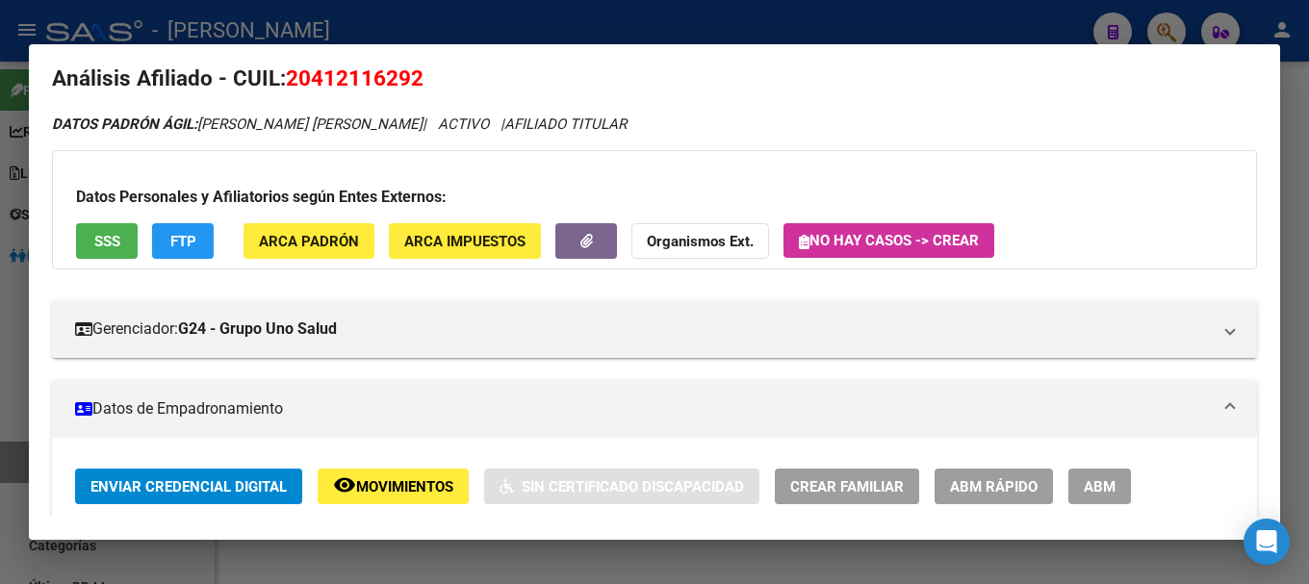
scroll to position [0, 0]
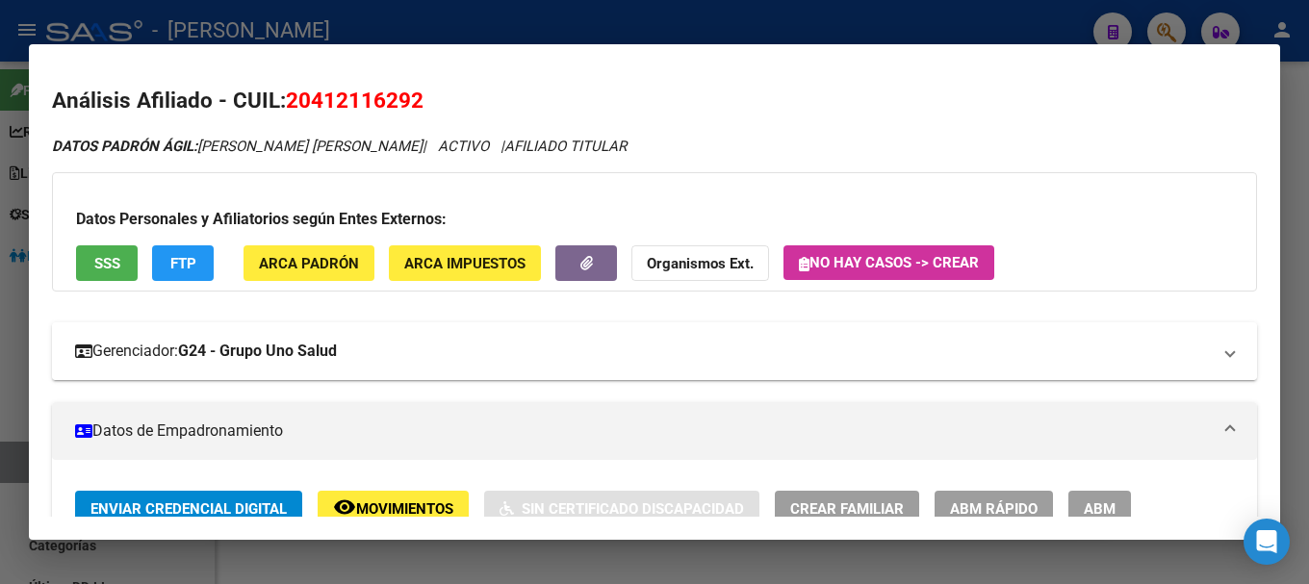
click at [607, 348] on mat-panel-title "Gerenciador: G24 - Grupo Uno Salud" at bounding box center [643, 351] width 1136 height 23
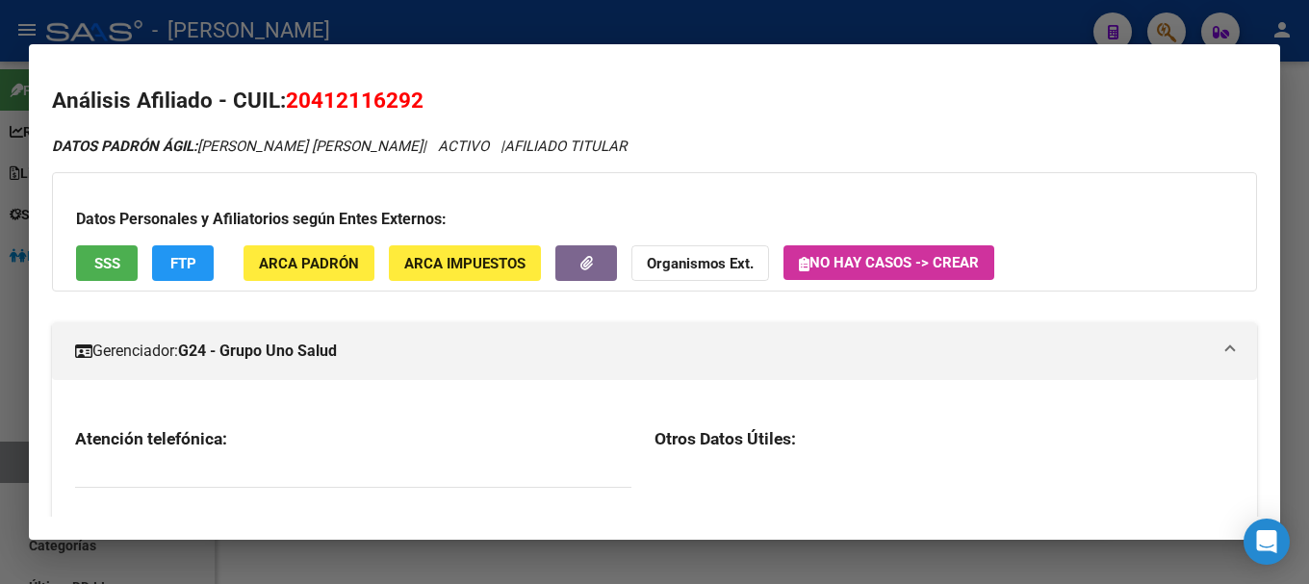
click at [607, 348] on mat-panel-title "Gerenciador: G24 - Grupo Uno Salud" at bounding box center [643, 351] width 1136 height 23
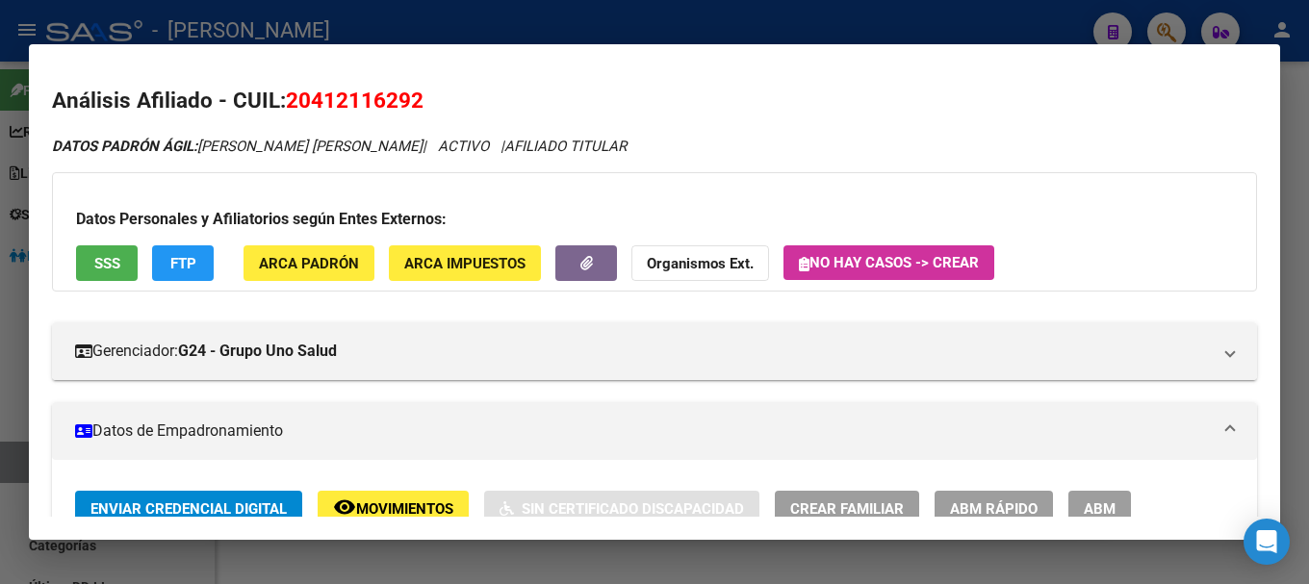
click at [508, 37] on div at bounding box center [654, 292] width 1309 height 584
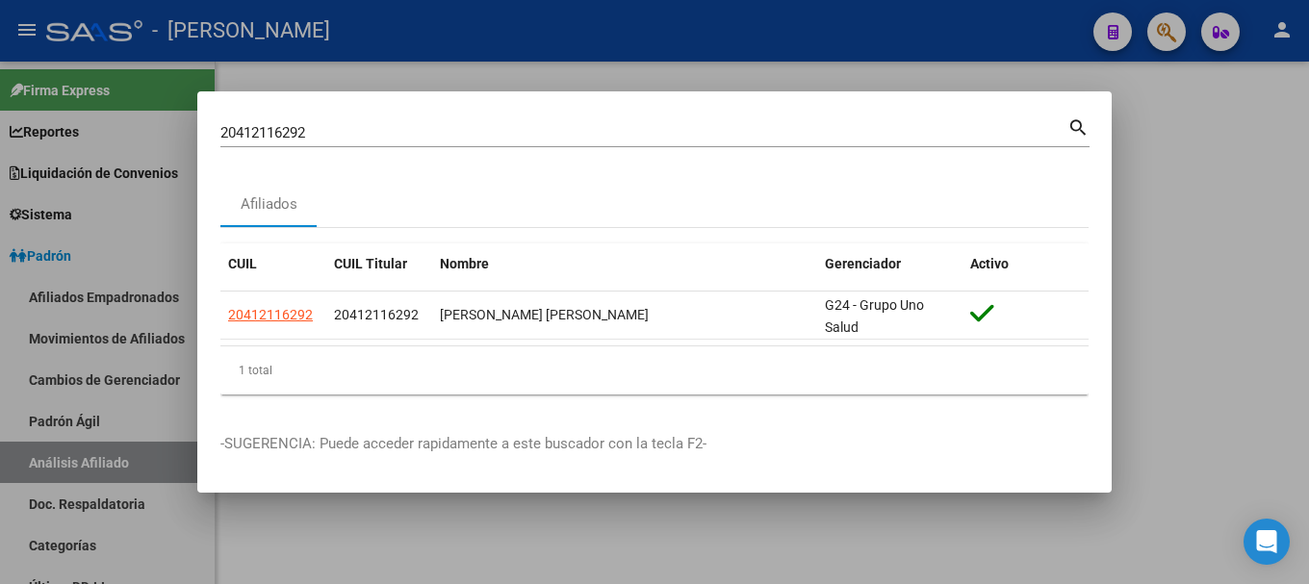
click at [578, 144] on div "20412116292 Buscar (apellido, dni, cuil, nro traspaso, cuit, obra social)" at bounding box center [643, 132] width 847 height 29
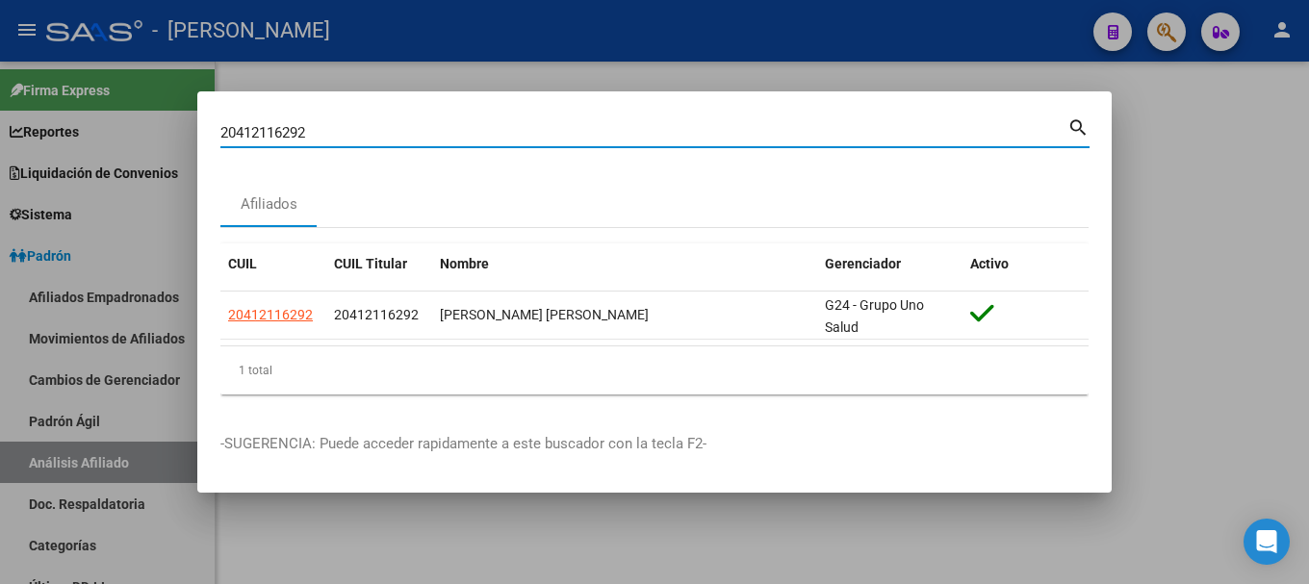
click at [578, 144] on div "20412116292 Buscar (apellido, dni, cuil, nro traspaso, cuit, obra social)" at bounding box center [643, 132] width 847 height 29
click at [584, 132] on input "20412116292" at bounding box center [643, 132] width 847 height 17
paste input "56618"
type input "20412156618"
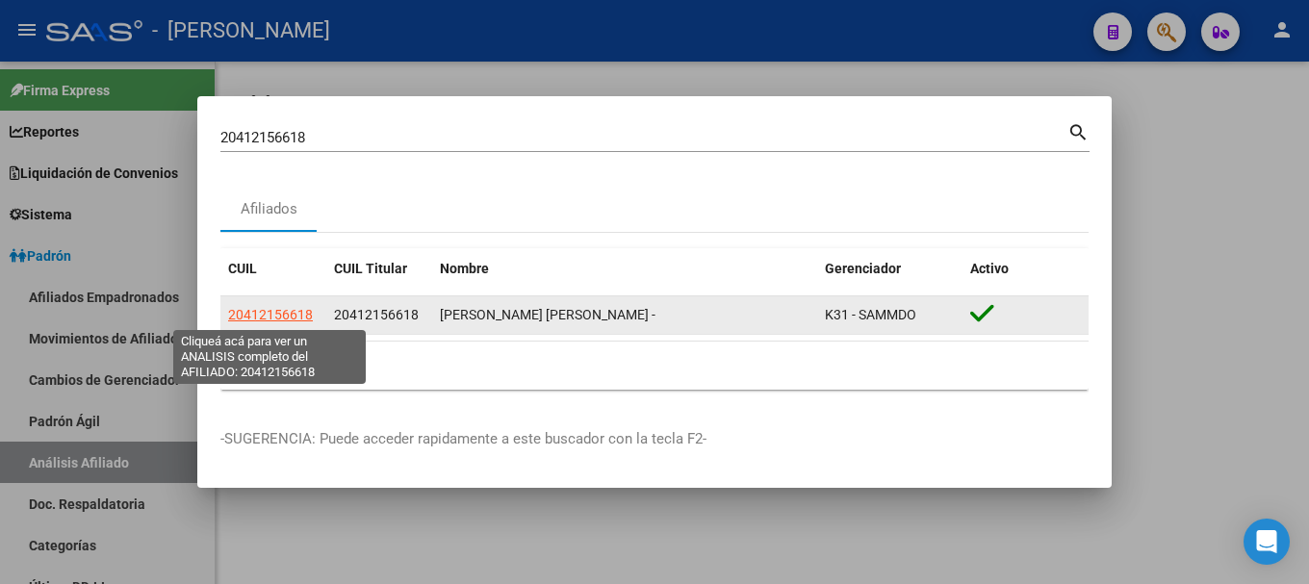
click at [289, 311] on span "20412156618" at bounding box center [270, 314] width 85 height 15
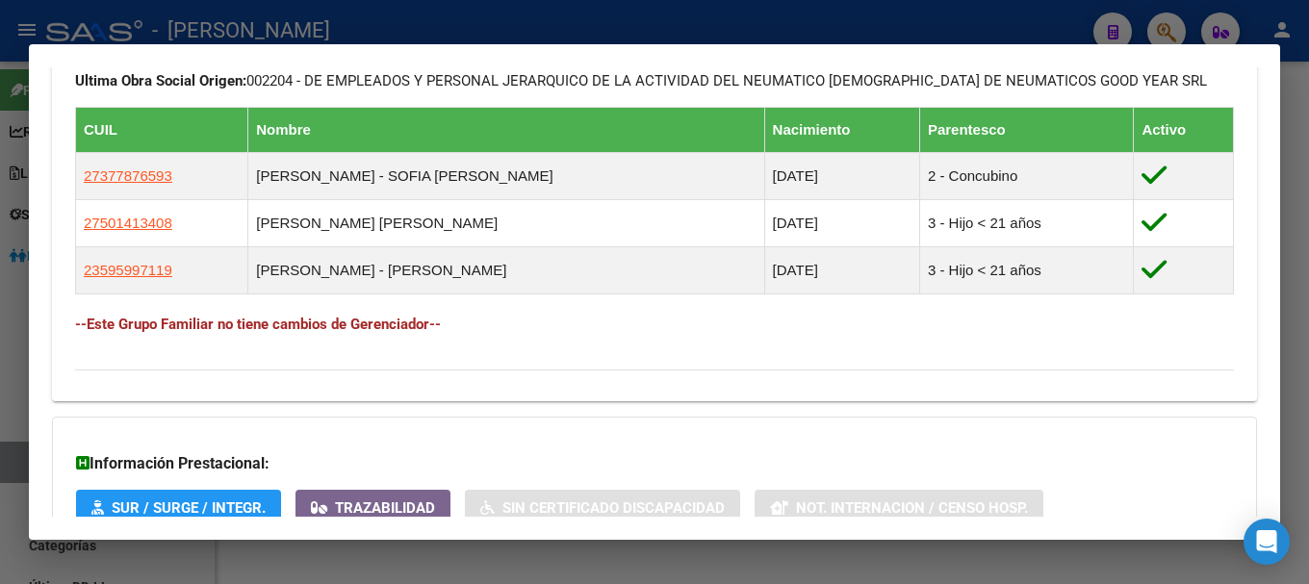
scroll to position [1246, 0]
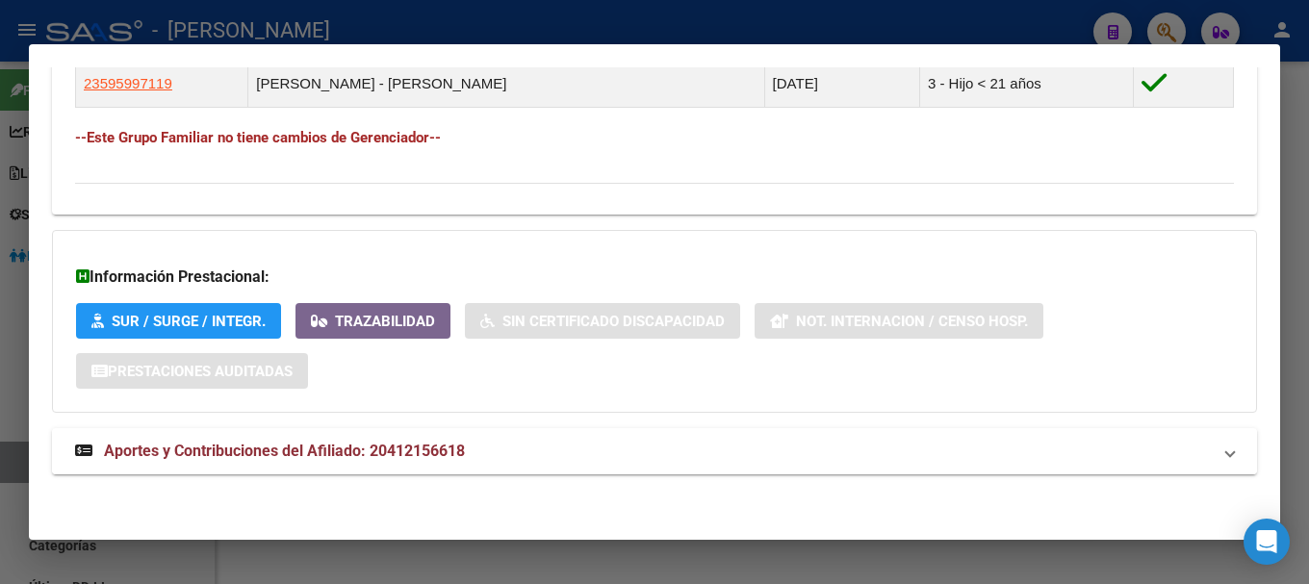
click at [608, 431] on mat-expansion-panel-header "Aportes y Contribuciones del Afiliado: 20412156618" at bounding box center [654, 451] width 1205 height 46
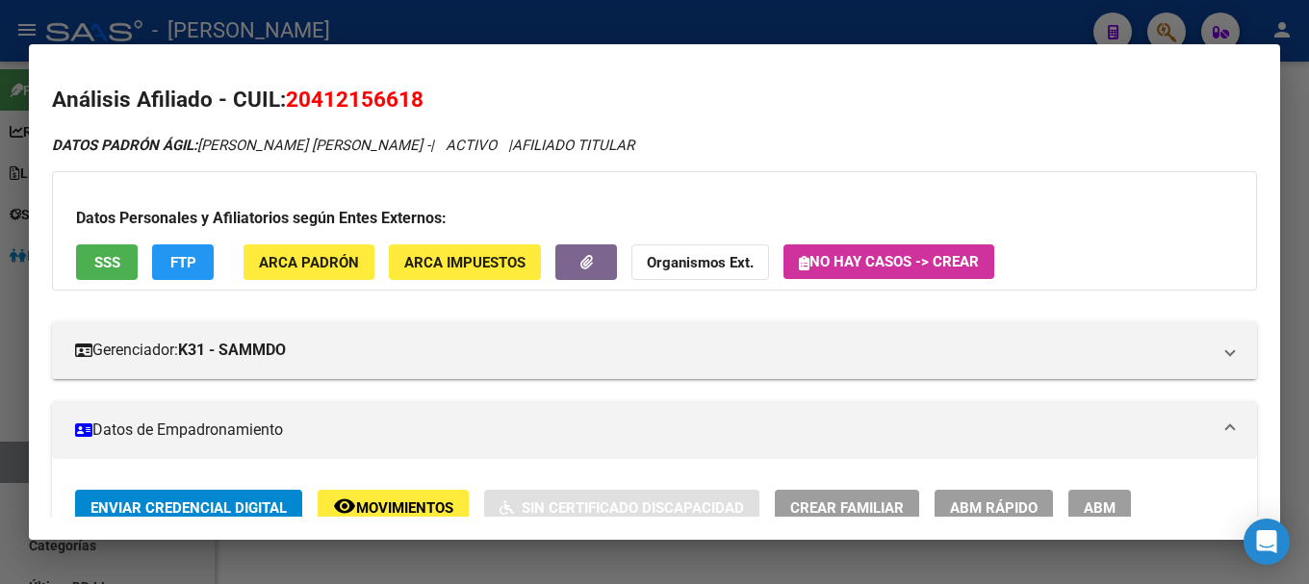
scroll to position [0, 0]
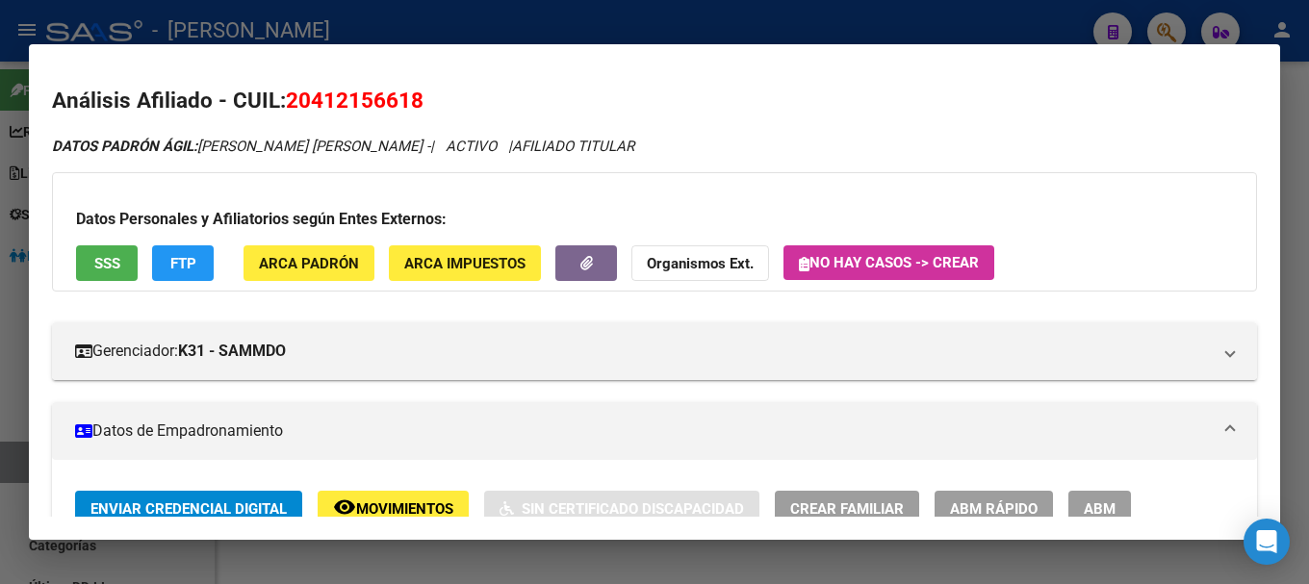
click at [359, 105] on span "20412156618" at bounding box center [355, 100] width 138 height 25
copy span "20412156618"
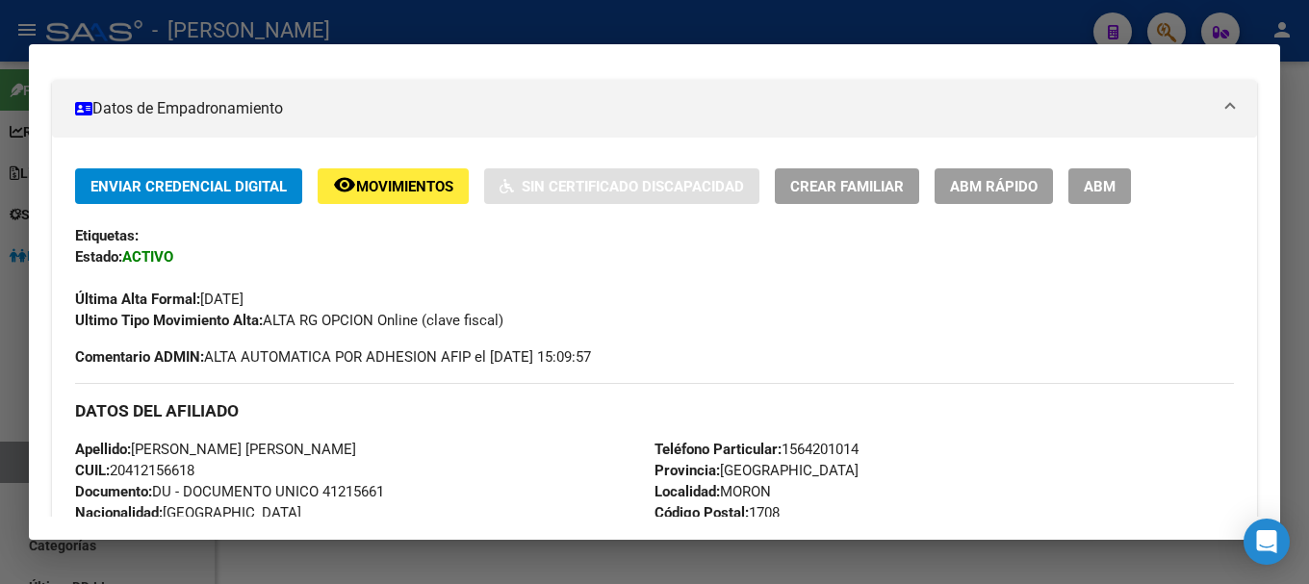
scroll to position [481, 0]
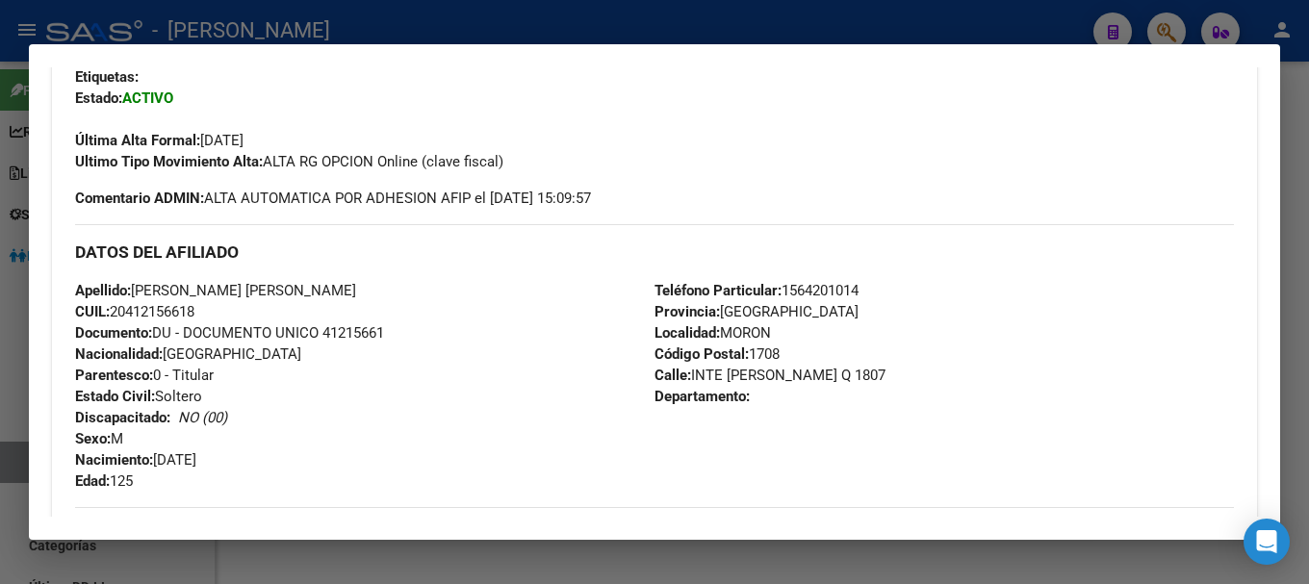
drag, startPoint x: 132, startPoint y: 311, endPoint x: 194, endPoint y: 310, distance: 62.6
click at [194, 310] on span "CUIL: 20412156618" at bounding box center [134, 311] width 119 height 17
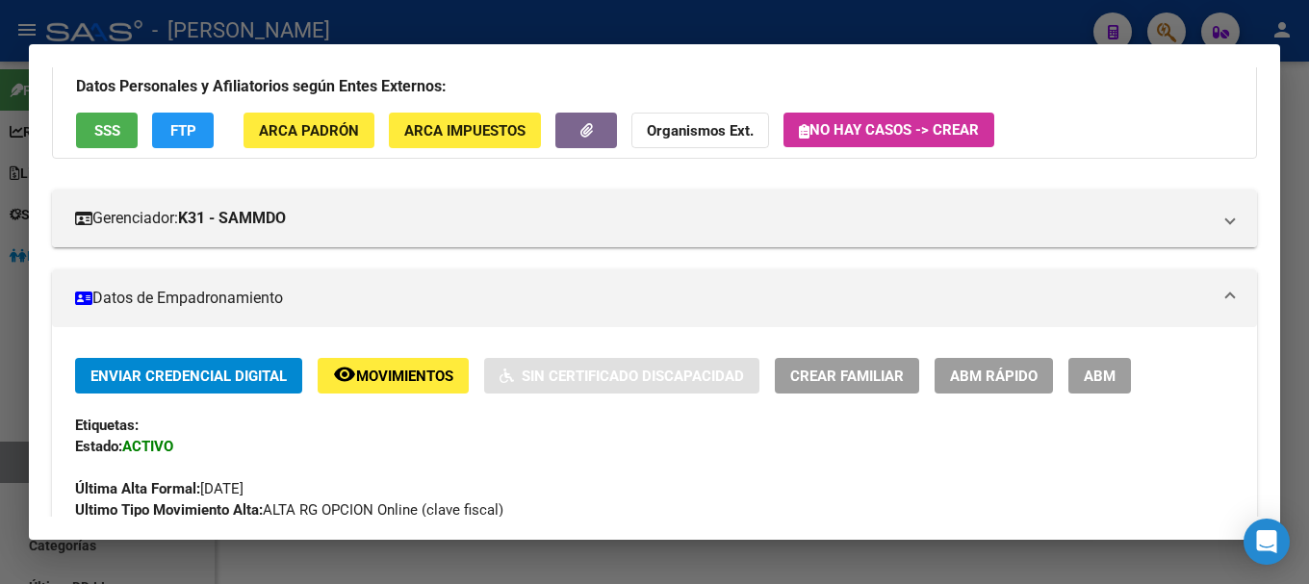
scroll to position [96, 0]
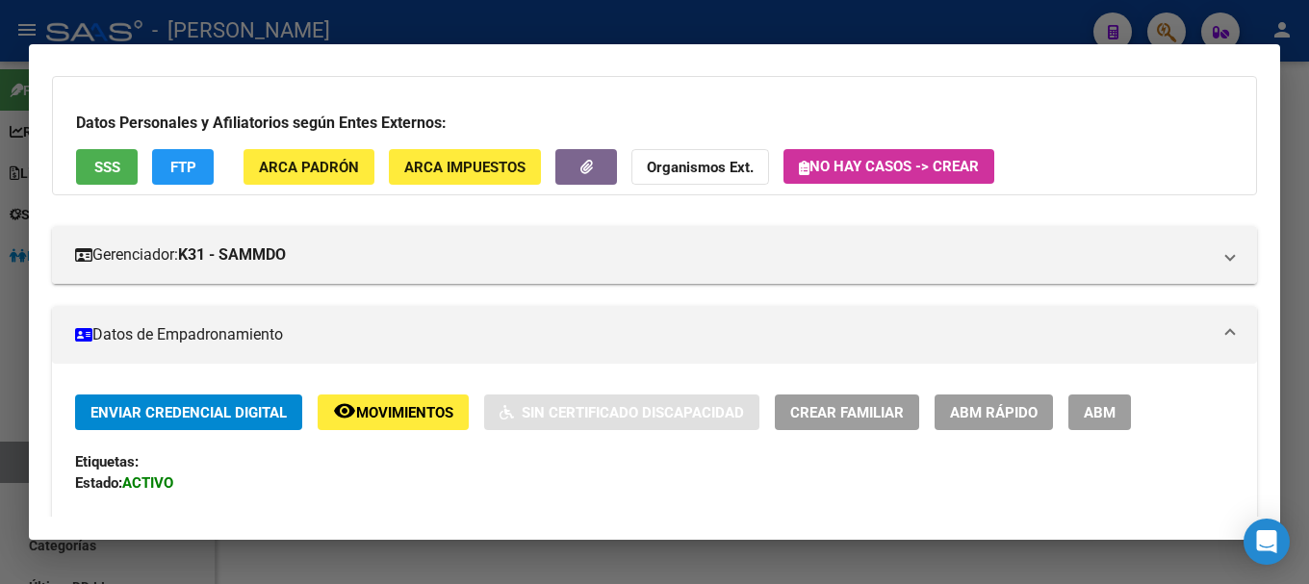
click at [339, 145] on div "Datos Personales y Afiliatorios según Entes Externos: SSS FTP ARCA Padrón ARCA …" at bounding box center [654, 135] width 1205 height 119
click at [339, 163] on span "ARCA Padrón" at bounding box center [309, 167] width 100 height 17
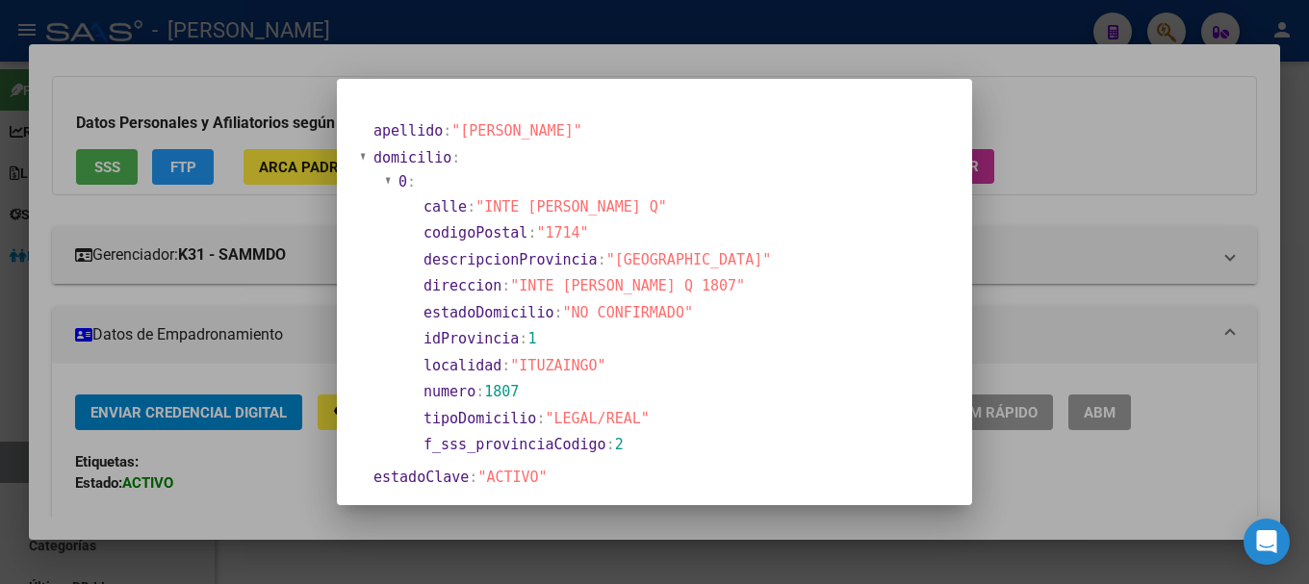
click at [226, 298] on div at bounding box center [654, 292] width 1309 height 584
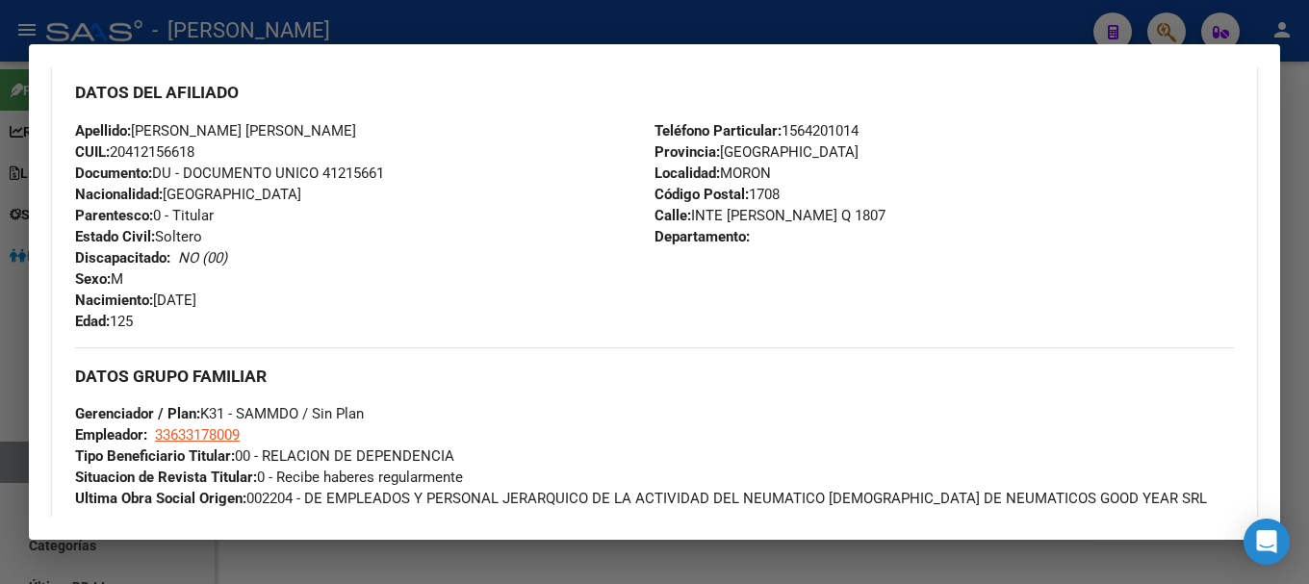
scroll to position [674, 0]
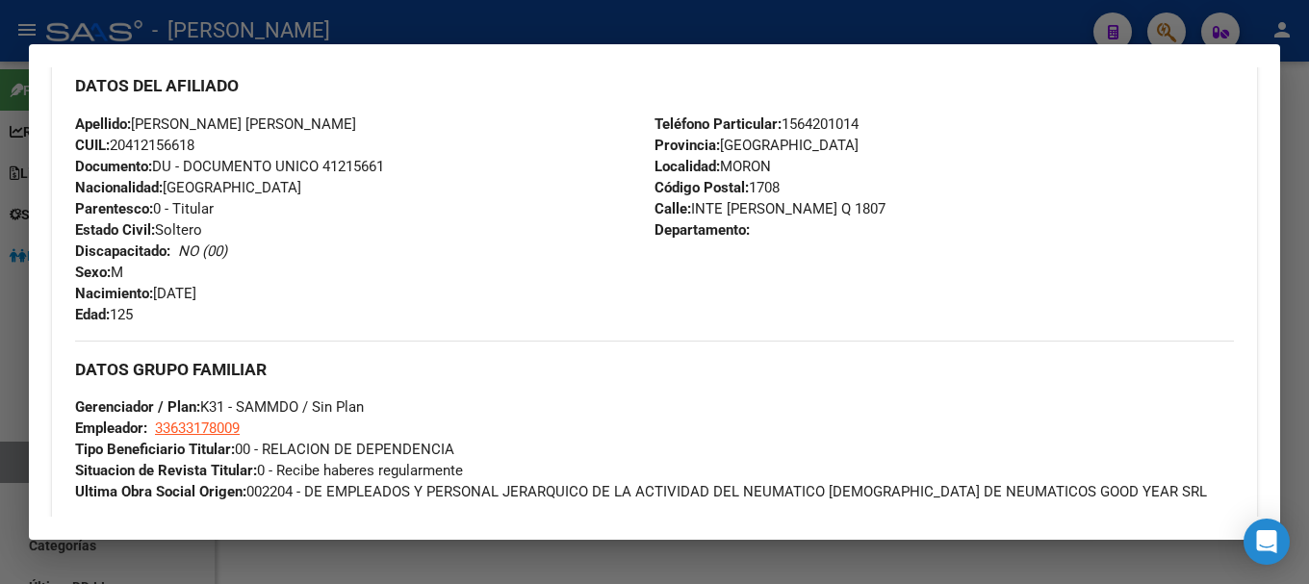
drag, startPoint x: 691, startPoint y: 208, endPoint x: 832, endPoint y: 201, distance: 140.7
click at [828, 201] on span "Calle: INTE EUGENIO PEREZ Q 1807" at bounding box center [770, 208] width 231 height 17
click at [841, 201] on span "Calle: INTE EUGENIO PEREZ Q 1807" at bounding box center [770, 208] width 231 height 17
drag, startPoint x: 687, startPoint y: 202, endPoint x: 839, endPoint y: 205, distance: 152.1
click at [839, 205] on span "Calle: INTE EUGENIO PEREZ Q 1807" at bounding box center [770, 208] width 231 height 17
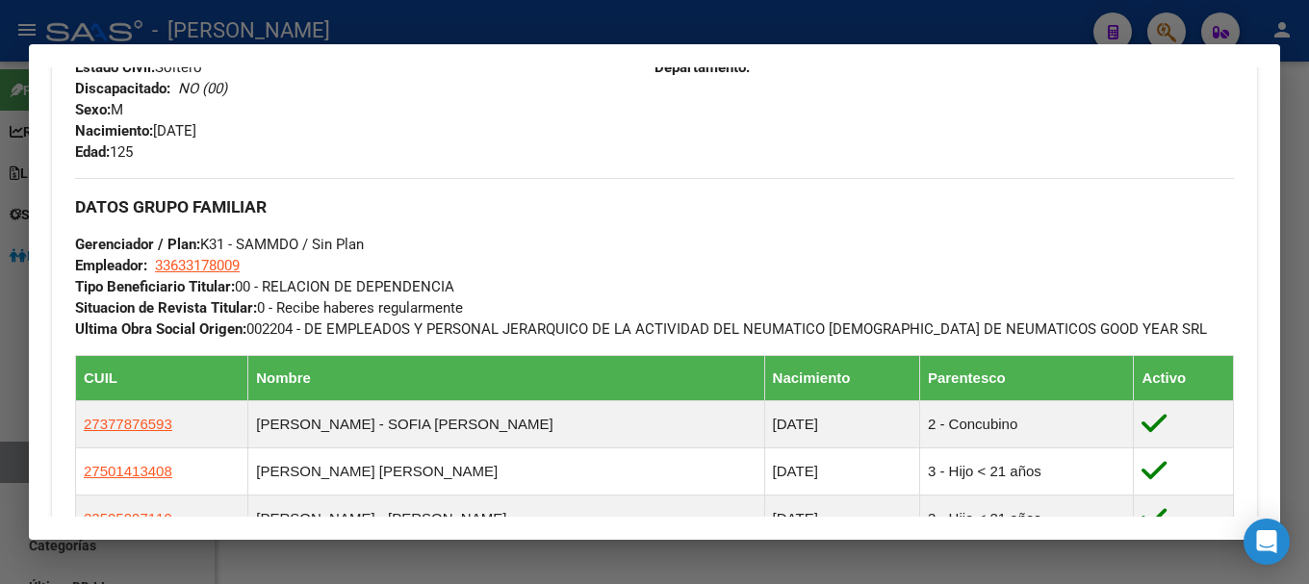
scroll to position [866, 0]
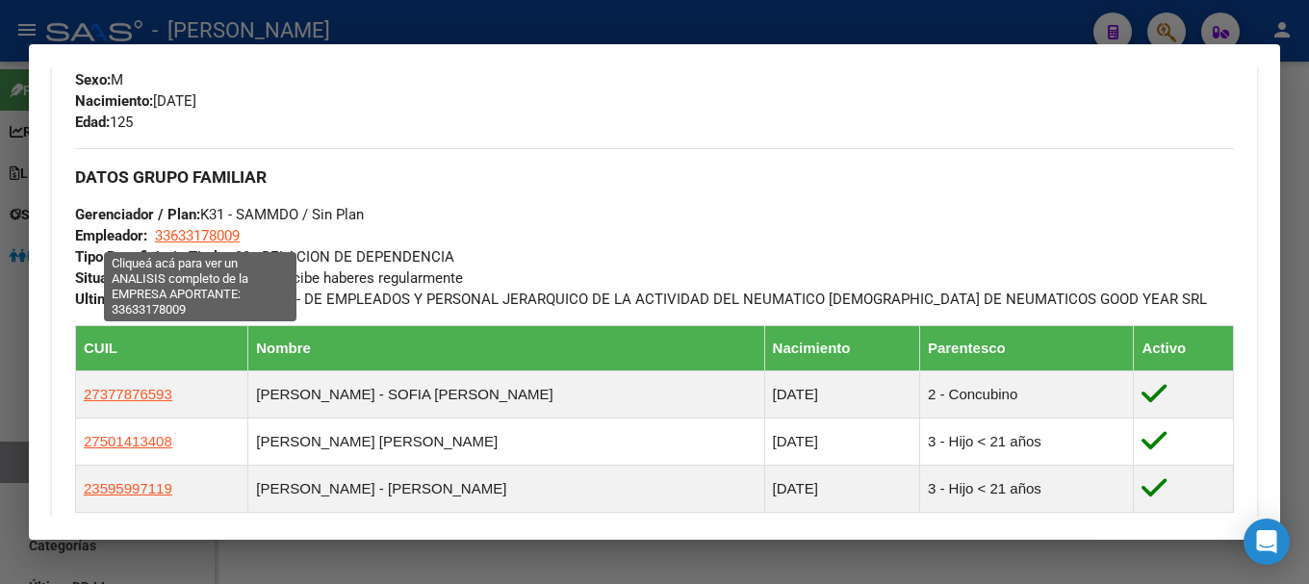
click at [217, 228] on span "33633178009" at bounding box center [197, 235] width 85 height 17
type textarea "33633178009"
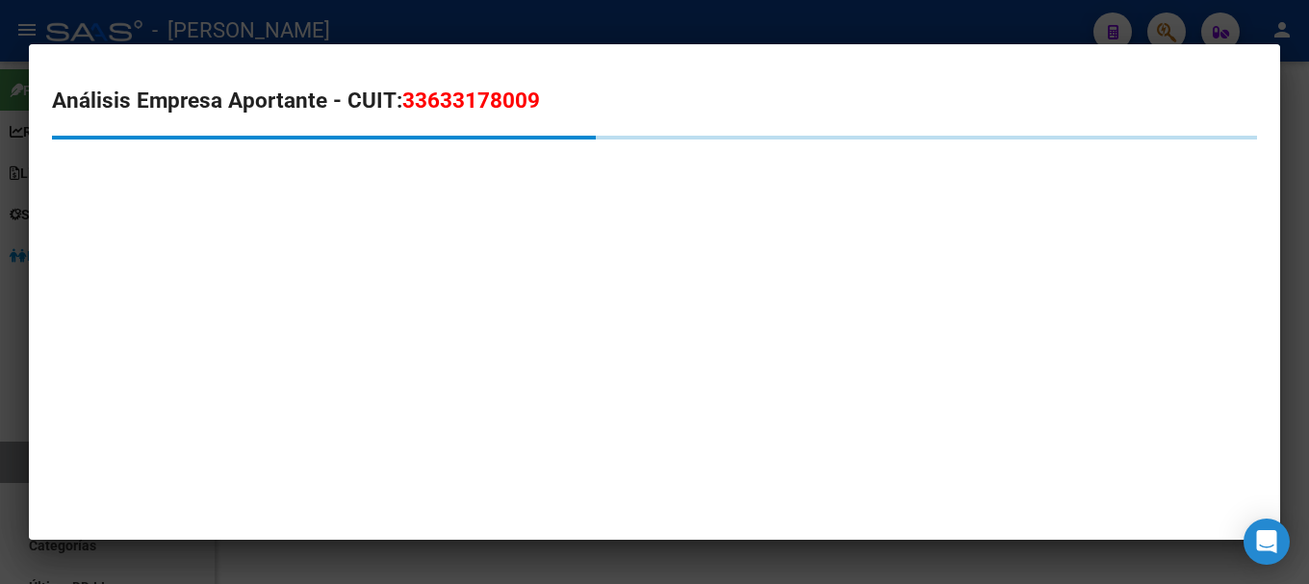
click at [438, 109] on span "33633178009" at bounding box center [471, 100] width 138 height 25
drag, startPoint x: 438, startPoint y: 109, endPoint x: 351, endPoint y: 9, distance: 132.4
click at [439, 109] on span "33633178009" at bounding box center [471, 100] width 138 height 25
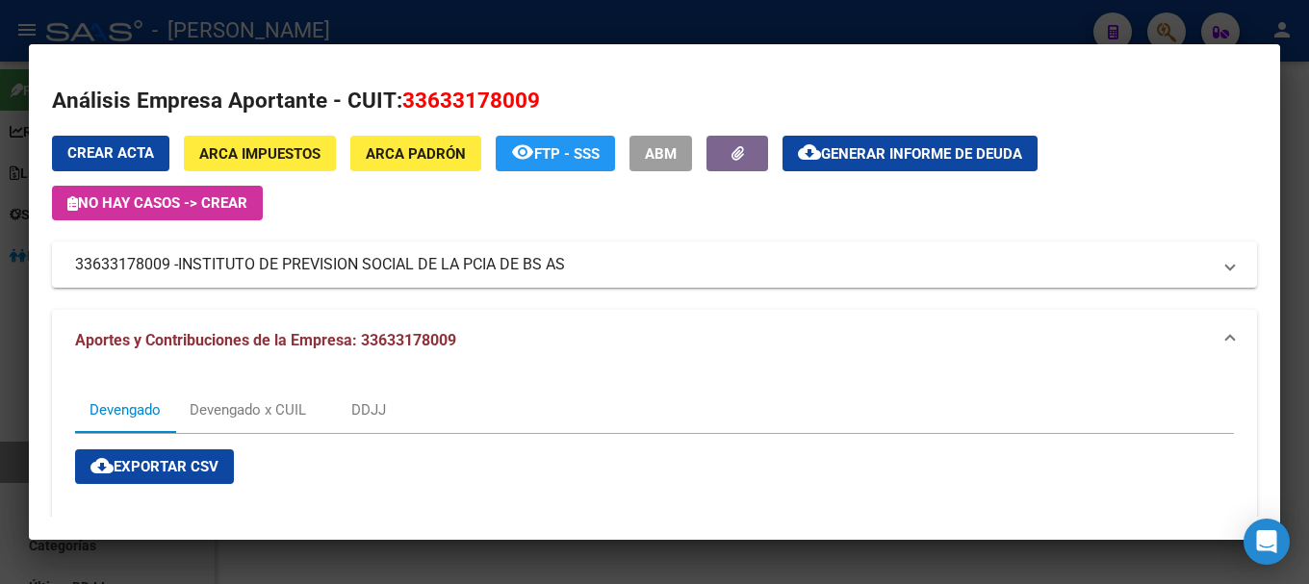
click at [364, 38] on div at bounding box center [654, 292] width 1309 height 584
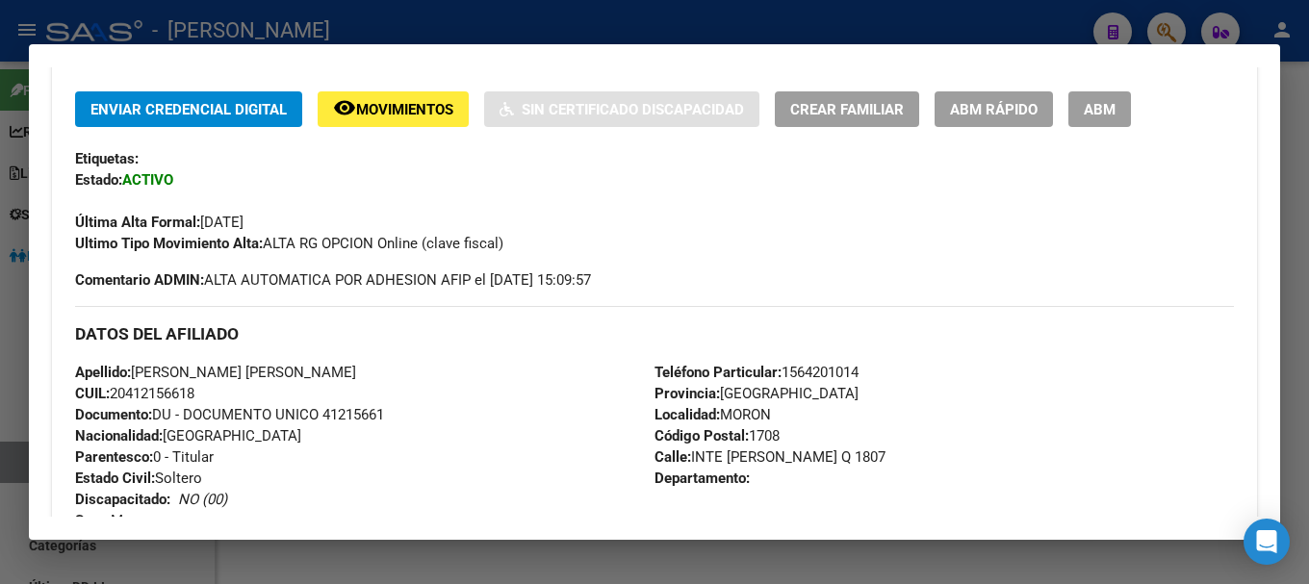
scroll to position [385, 0]
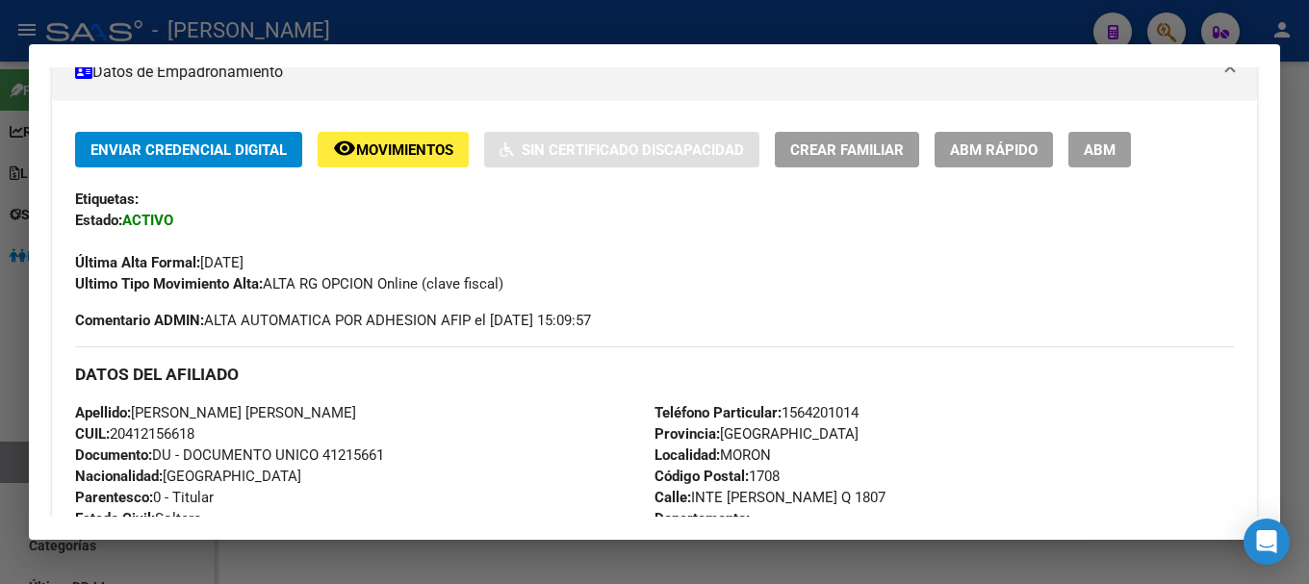
click at [470, 23] on div at bounding box center [654, 292] width 1309 height 584
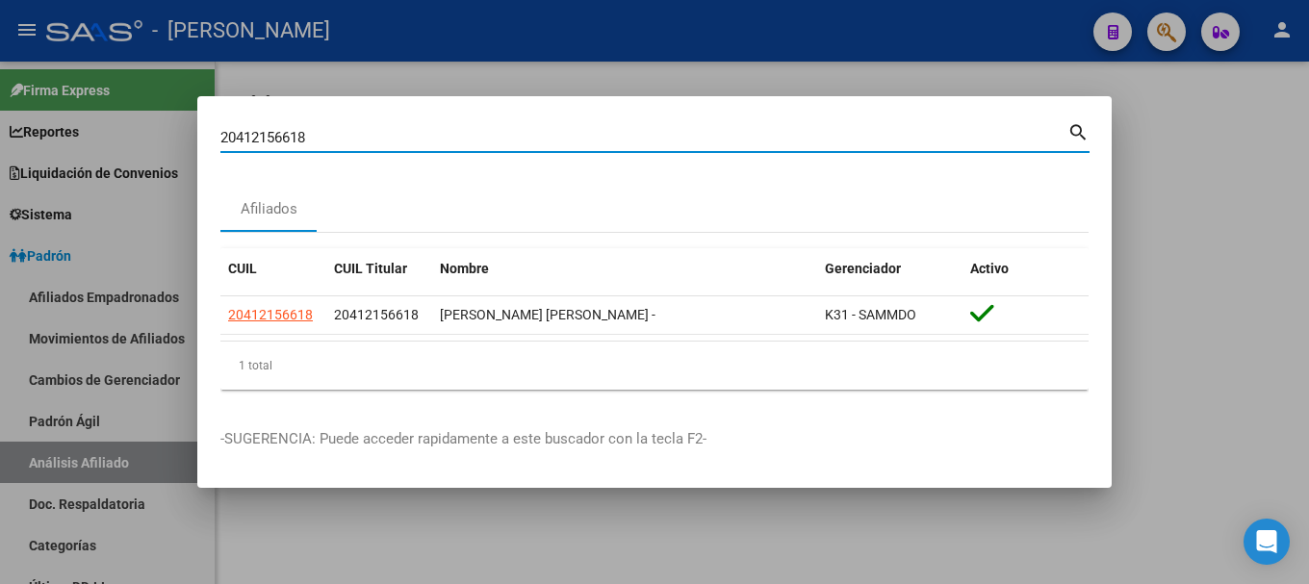
click at [516, 135] on input "20412156618" at bounding box center [643, 137] width 847 height 17
paste input "210612"
type input "20412210612"
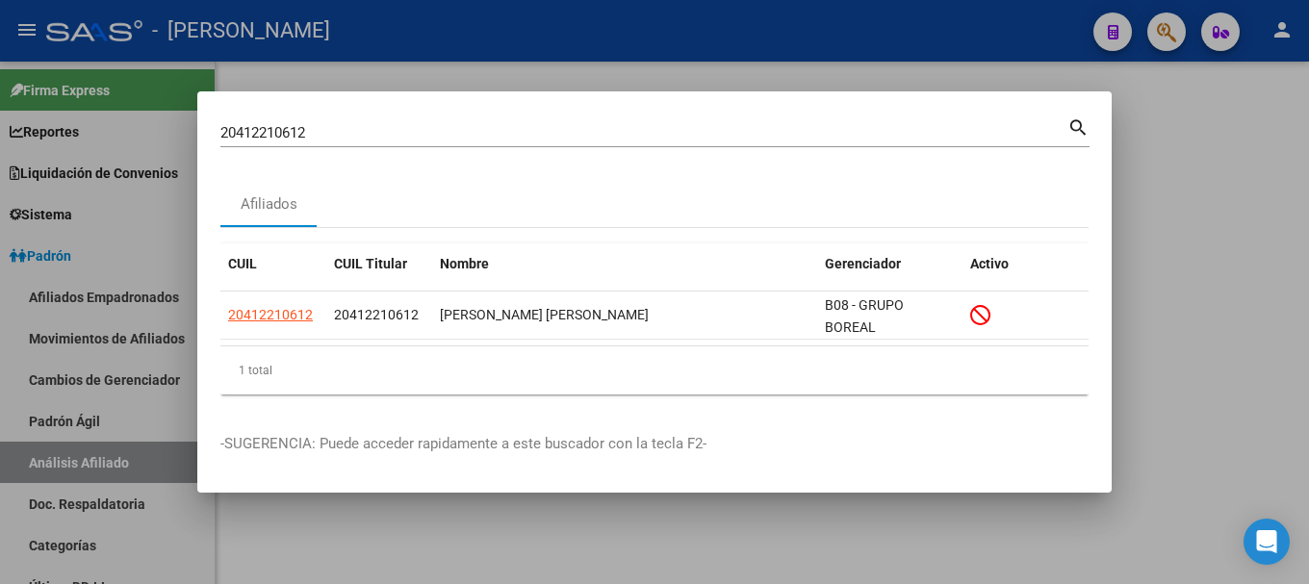
click at [777, 530] on div at bounding box center [654, 292] width 1309 height 584
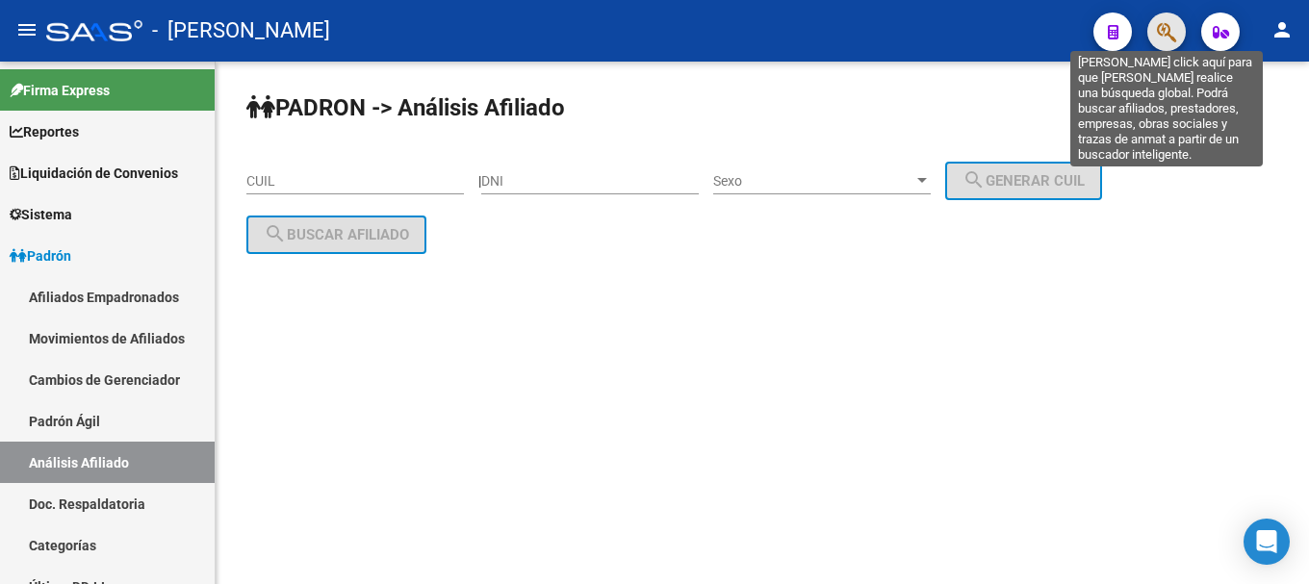
click at [1161, 41] on icon "button" at bounding box center [1166, 32] width 19 height 22
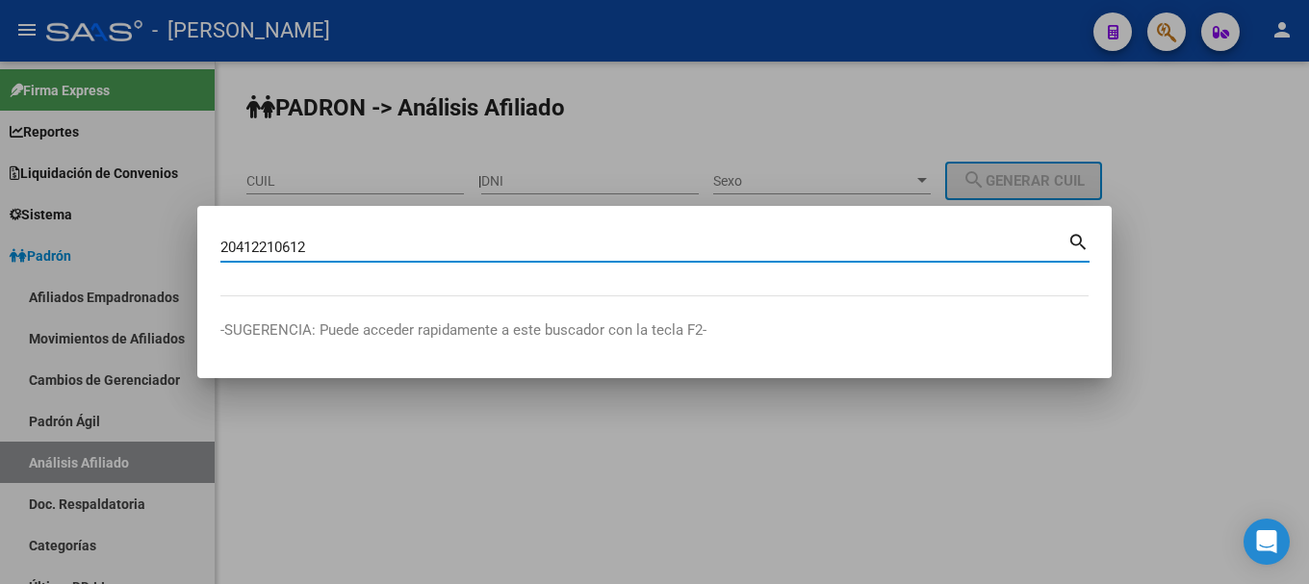
type input "20412210612"
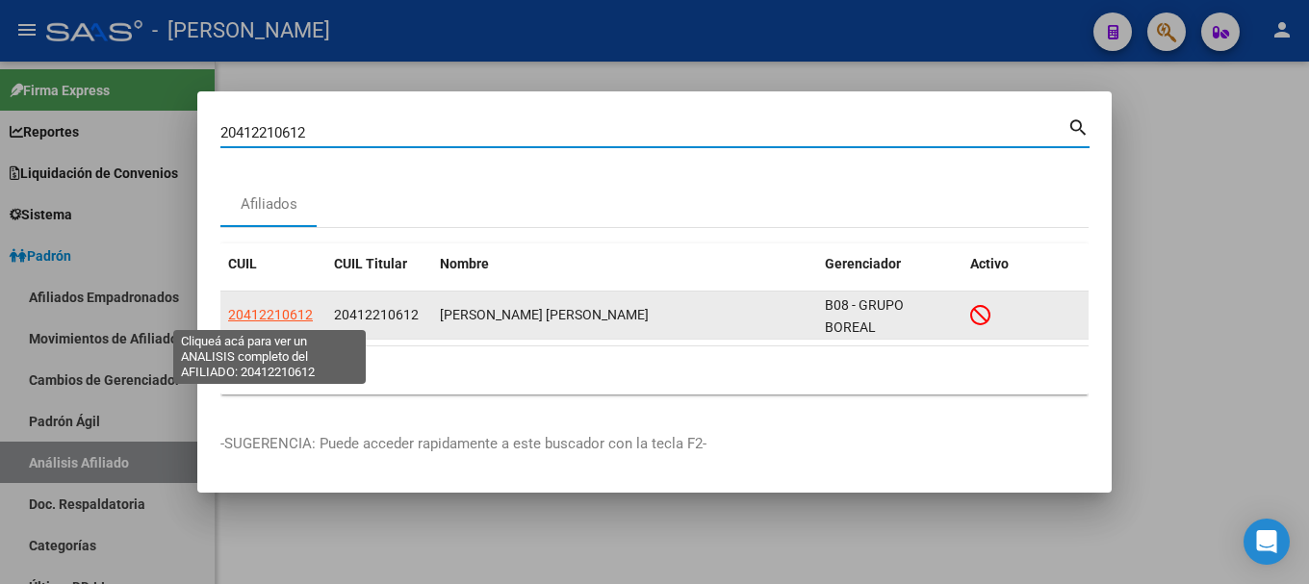
click at [281, 318] on span "20412210612" at bounding box center [270, 314] width 85 height 15
type textarea "20412210612"
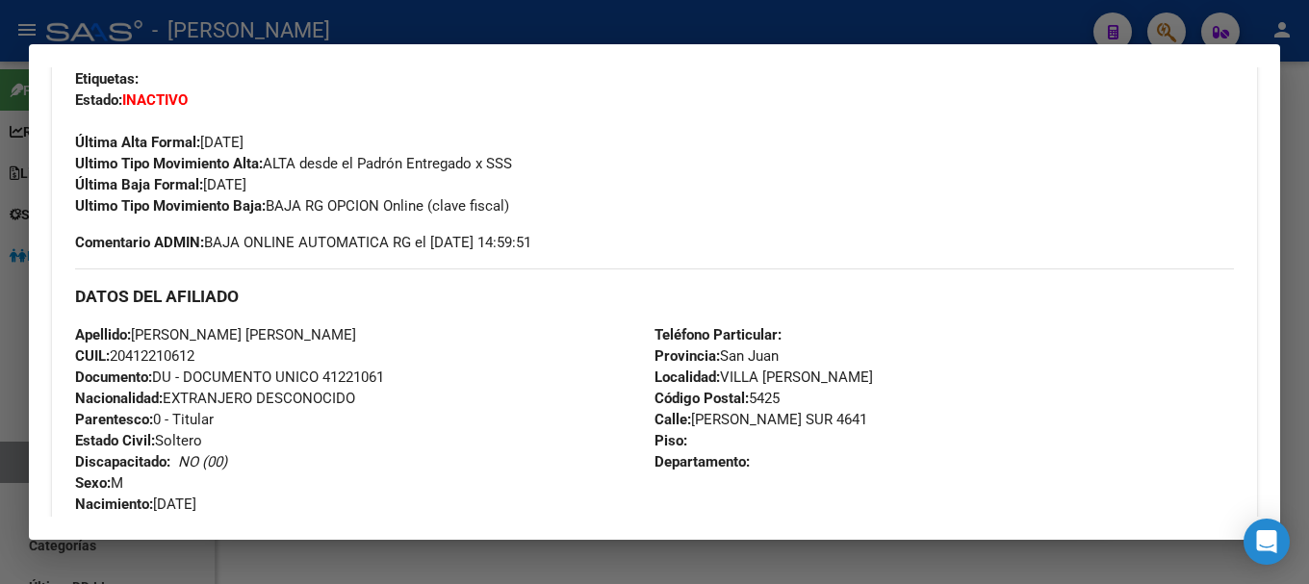
scroll to position [481, 0]
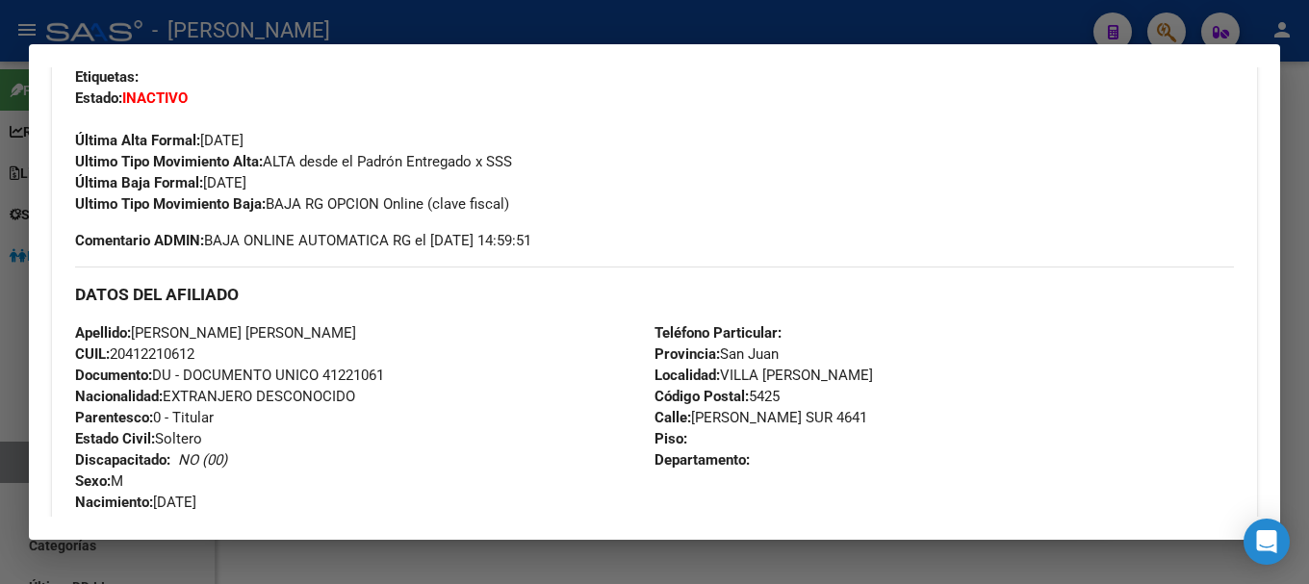
click at [576, 38] on div at bounding box center [654, 292] width 1309 height 584
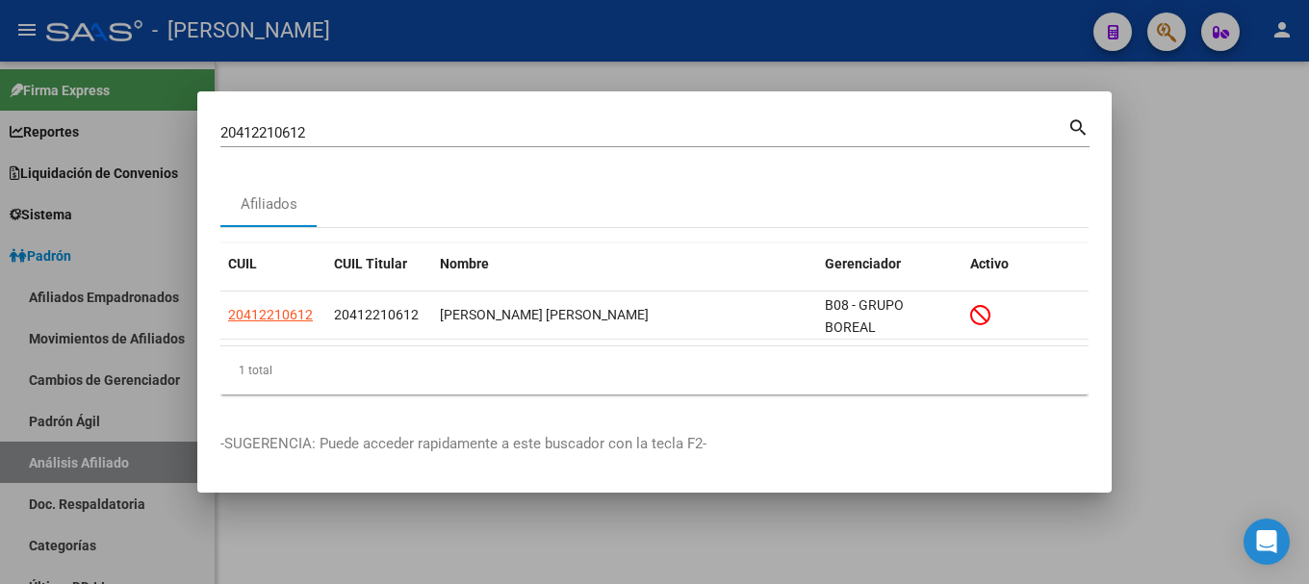
click at [604, 142] on div "20412210612 Buscar (apellido, dni, cuil, nro traspaso, cuit, obra social)" at bounding box center [643, 132] width 847 height 29
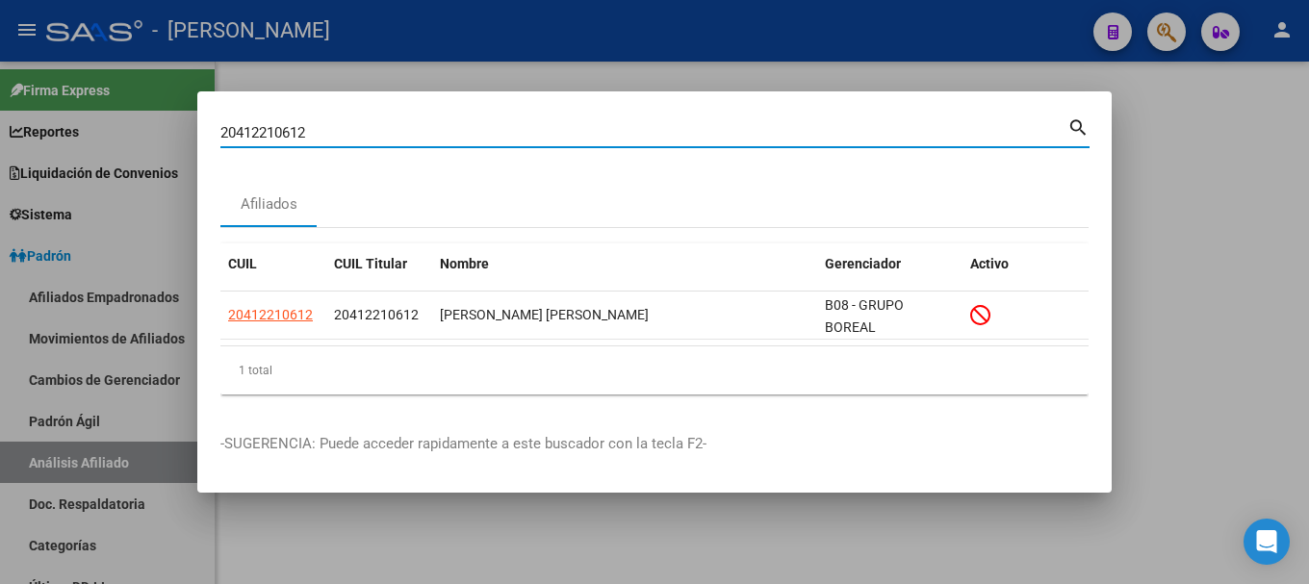
click at [606, 132] on input "20412210612" at bounding box center [643, 132] width 847 height 17
paste input "440626"
type input "20412440626"
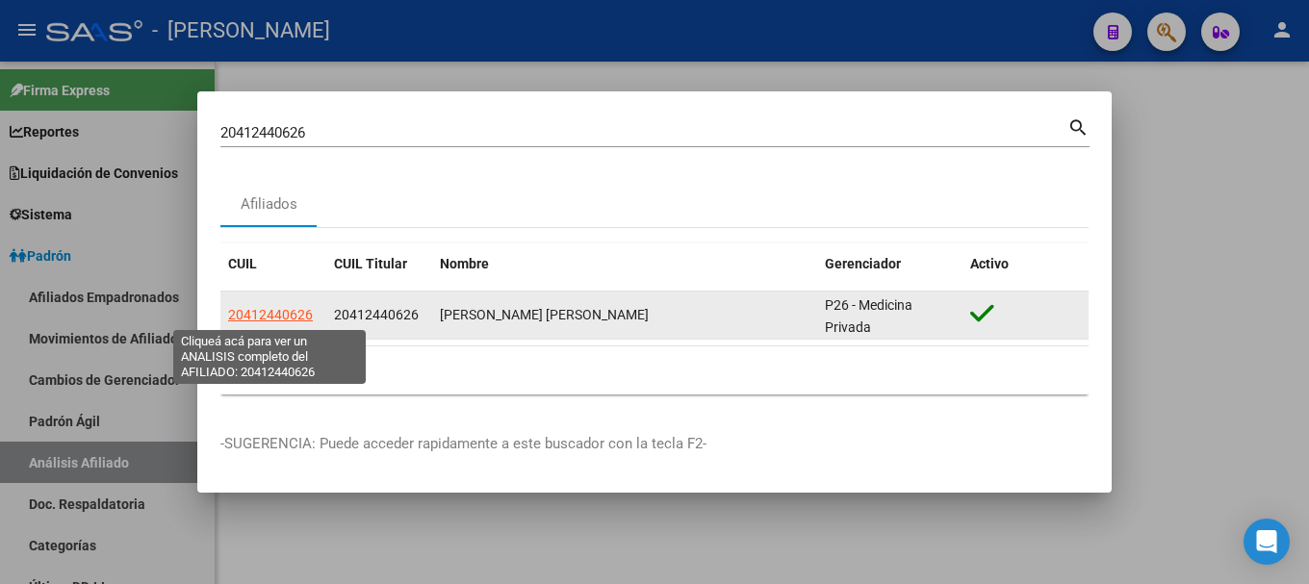
click at [271, 307] on span "20412440626" at bounding box center [270, 314] width 85 height 15
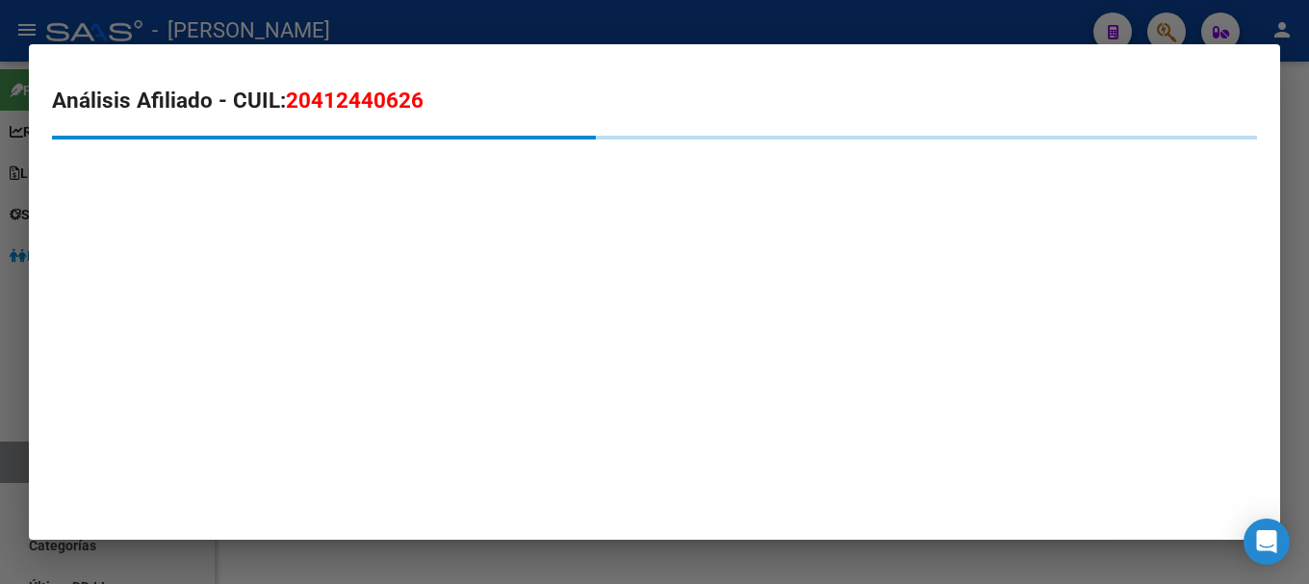
click at [395, 107] on span "20412440626" at bounding box center [355, 100] width 138 height 25
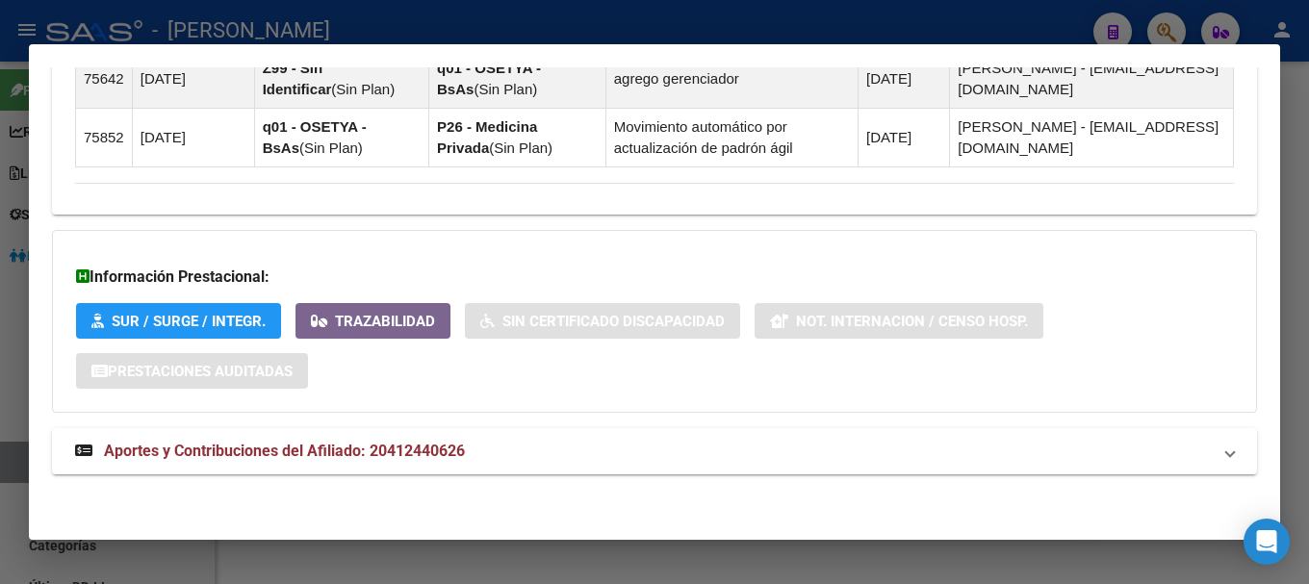
click at [541, 449] on mat-panel-title "Aportes y Contribuciones del Afiliado: 20412440626" at bounding box center [643, 451] width 1136 height 23
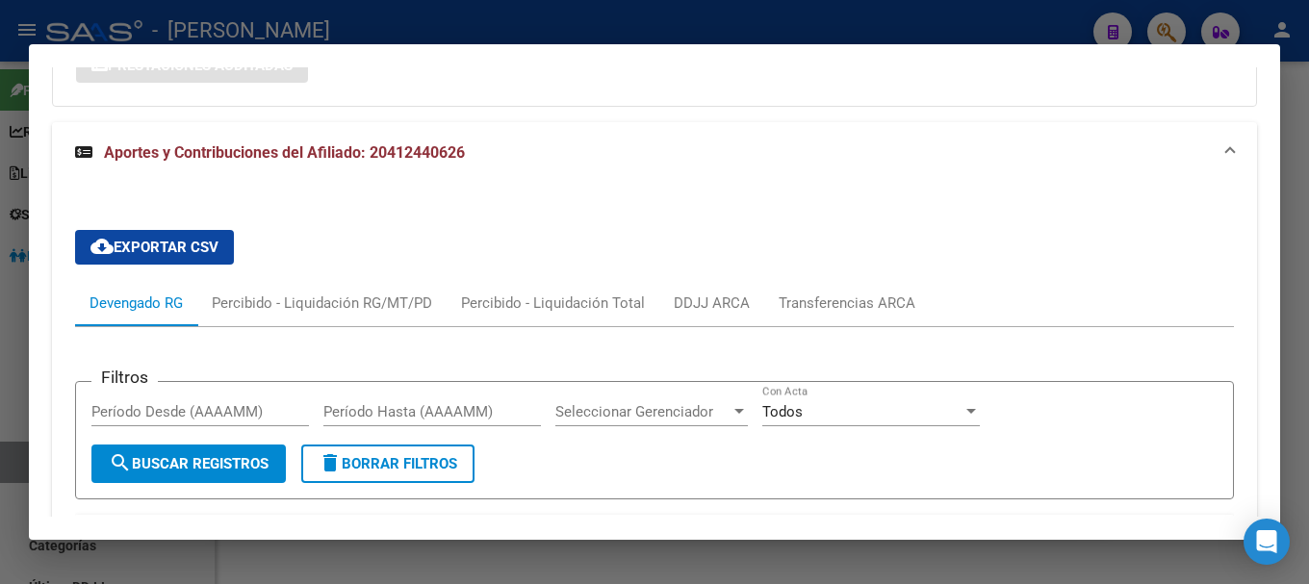
click at [611, 175] on mat-expansion-panel-header "Aportes y Contribuciones del Afiliado: 20412440626" at bounding box center [654, 153] width 1205 height 62
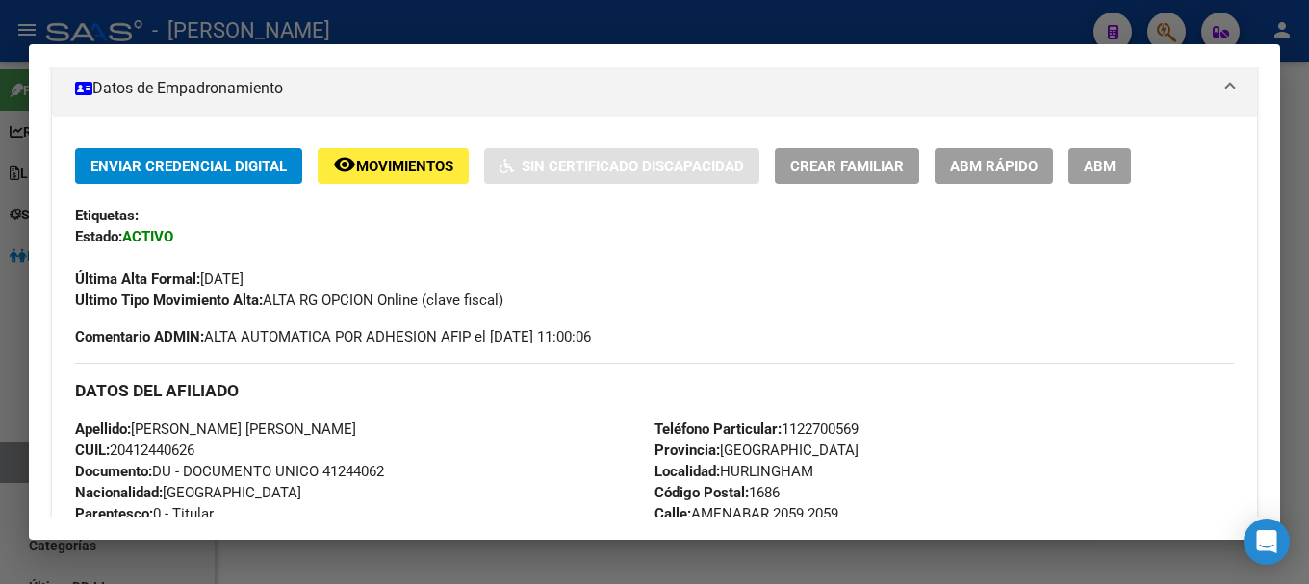
scroll to position [0, 0]
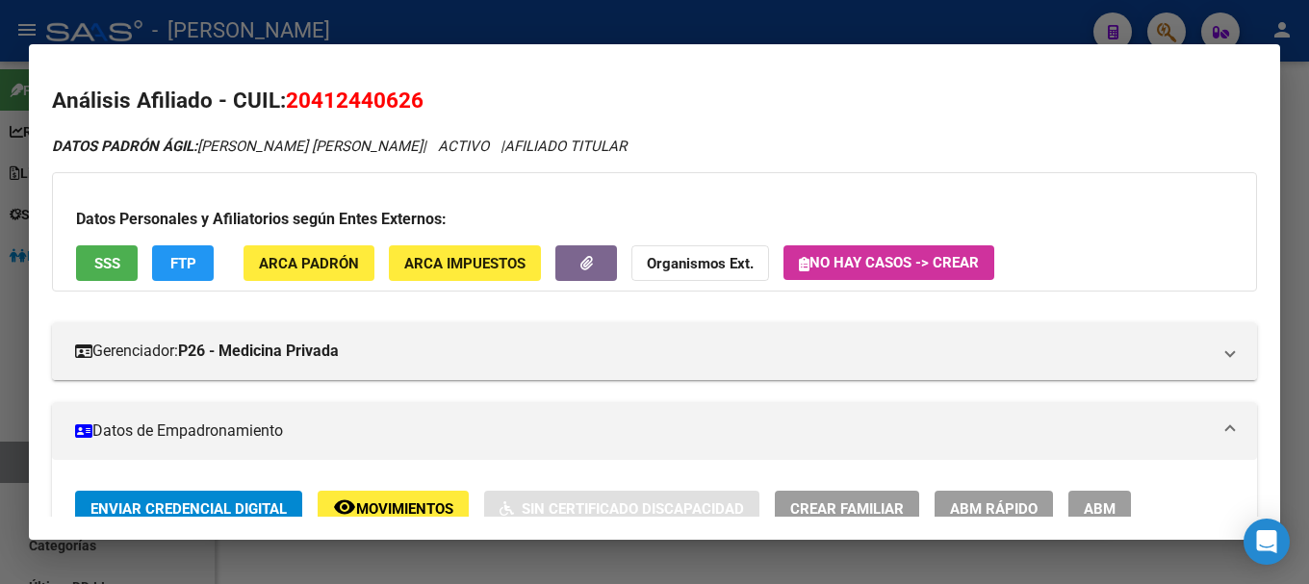
click at [338, 105] on span "20412440626" at bounding box center [355, 100] width 138 height 25
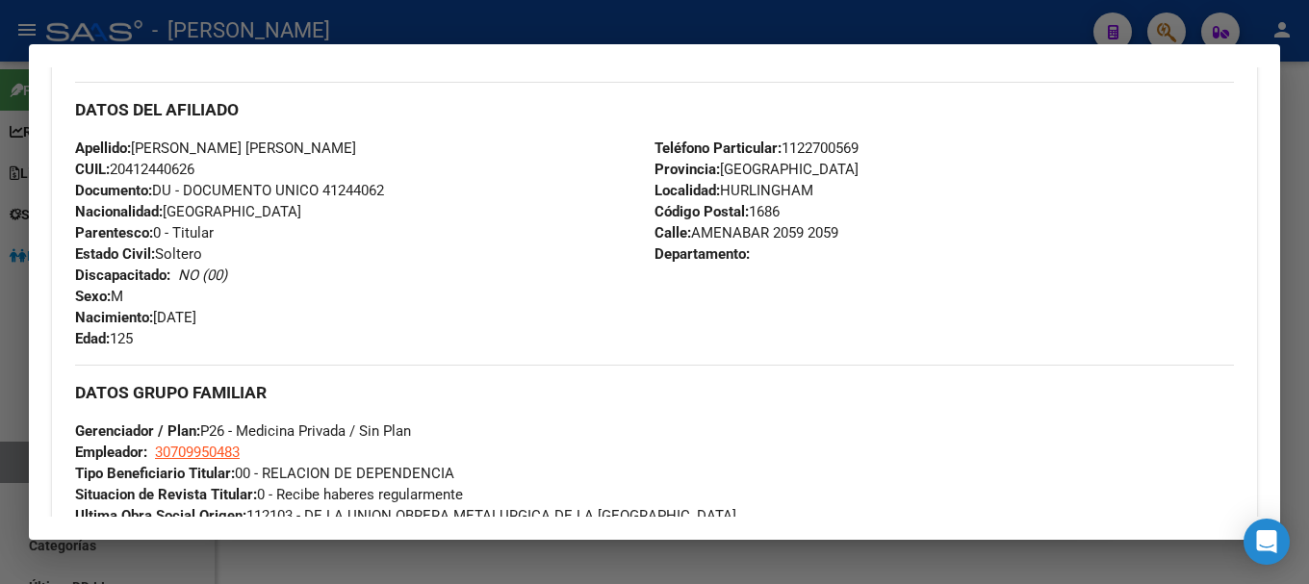
scroll to position [578, 0]
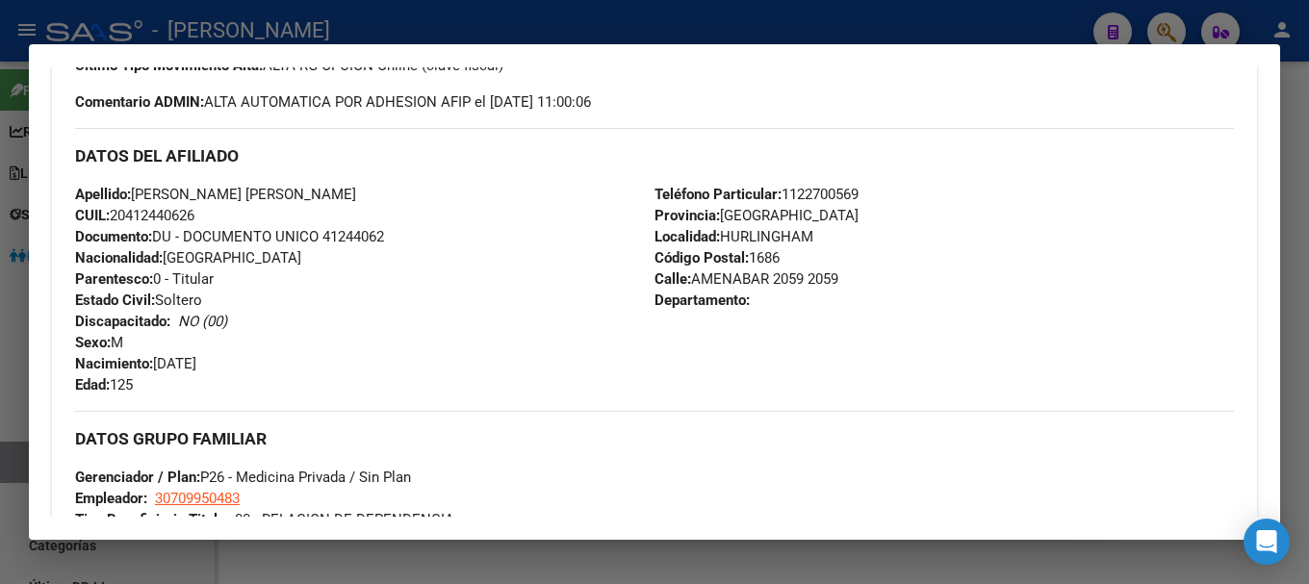
drag, startPoint x: 131, startPoint y: 217, endPoint x: 158, endPoint y: 217, distance: 27.0
click at [133, 217] on span "CUIL: 20412440626" at bounding box center [134, 215] width 119 height 17
drag, startPoint x: 158, startPoint y: 217, endPoint x: 192, endPoint y: 214, distance: 33.8
click at [192, 214] on span "CUIL: 20412440626" at bounding box center [134, 215] width 119 height 17
drag, startPoint x: 129, startPoint y: 212, endPoint x: 193, endPoint y: 211, distance: 63.5
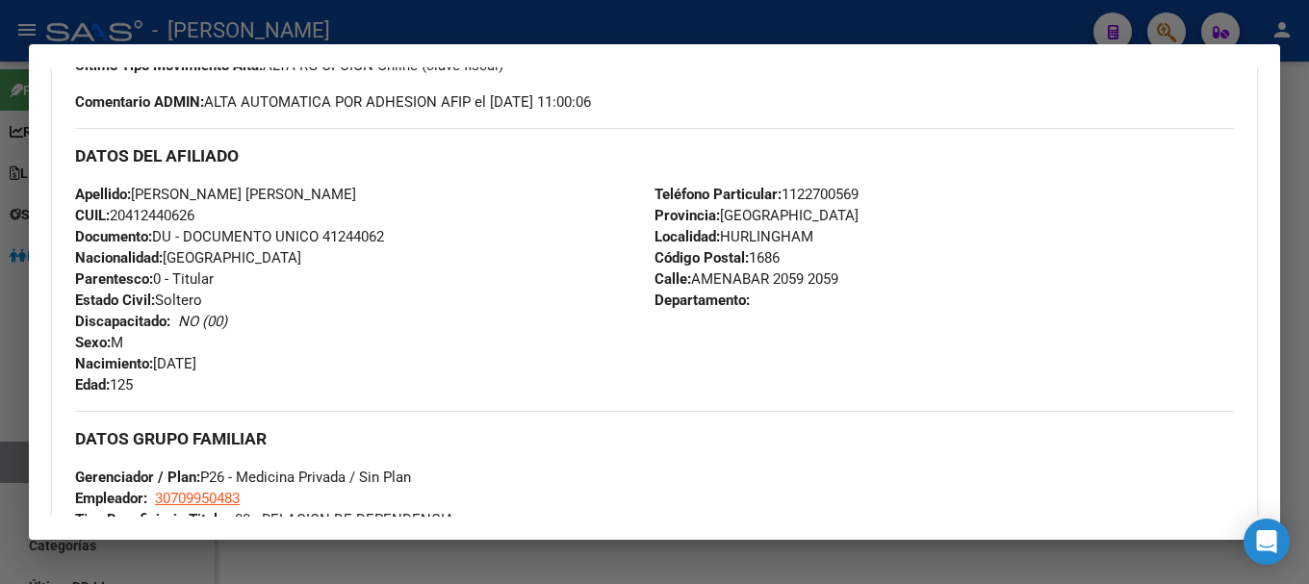
click at [193, 211] on span "CUIL: 20412440626" at bounding box center [134, 215] width 119 height 17
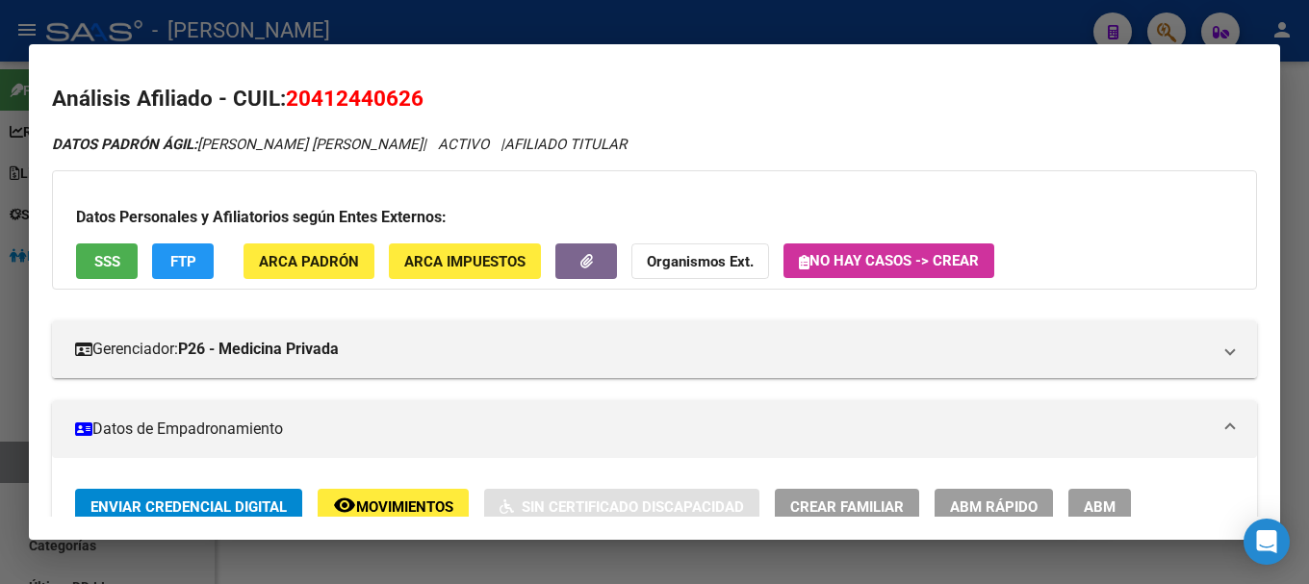
scroll to position [0, 0]
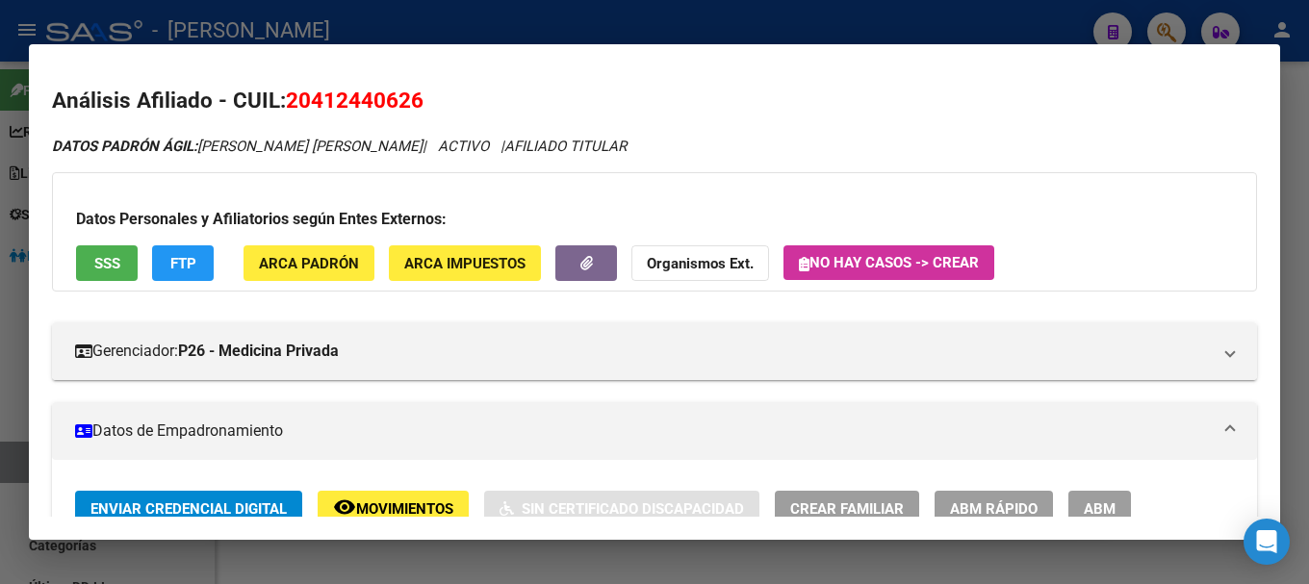
drag, startPoint x: 328, startPoint y: 240, endPoint x: 328, endPoint y: 251, distance: 11.6
click at [328, 241] on div "Datos Personales y Afiliatorios según Entes Externos: SSS FTP ARCA Padrón ARCA …" at bounding box center [654, 231] width 1205 height 119
click at [328, 255] on span "ARCA Padrón" at bounding box center [309, 263] width 100 height 17
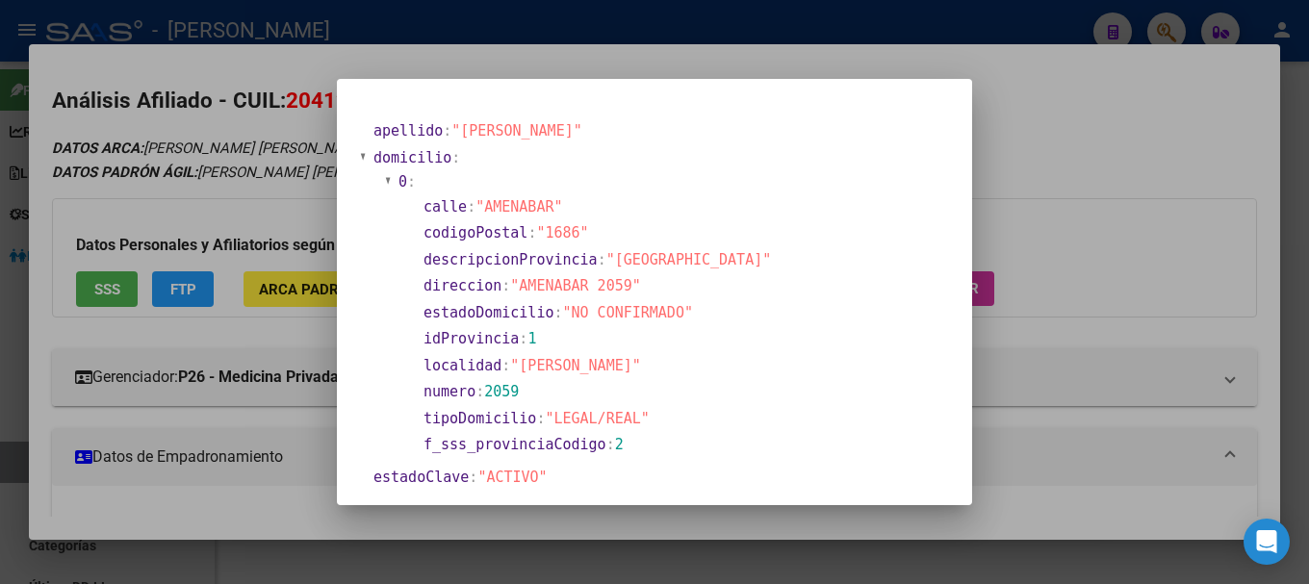
click at [267, 105] on div at bounding box center [654, 292] width 1309 height 584
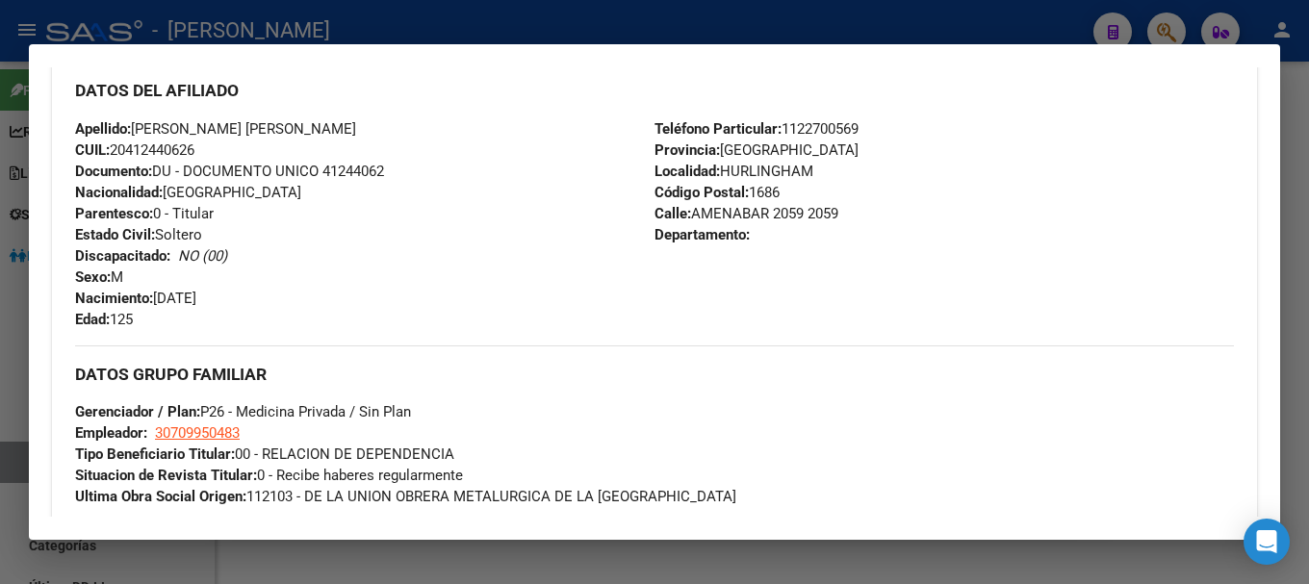
scroll to position [770, 0]
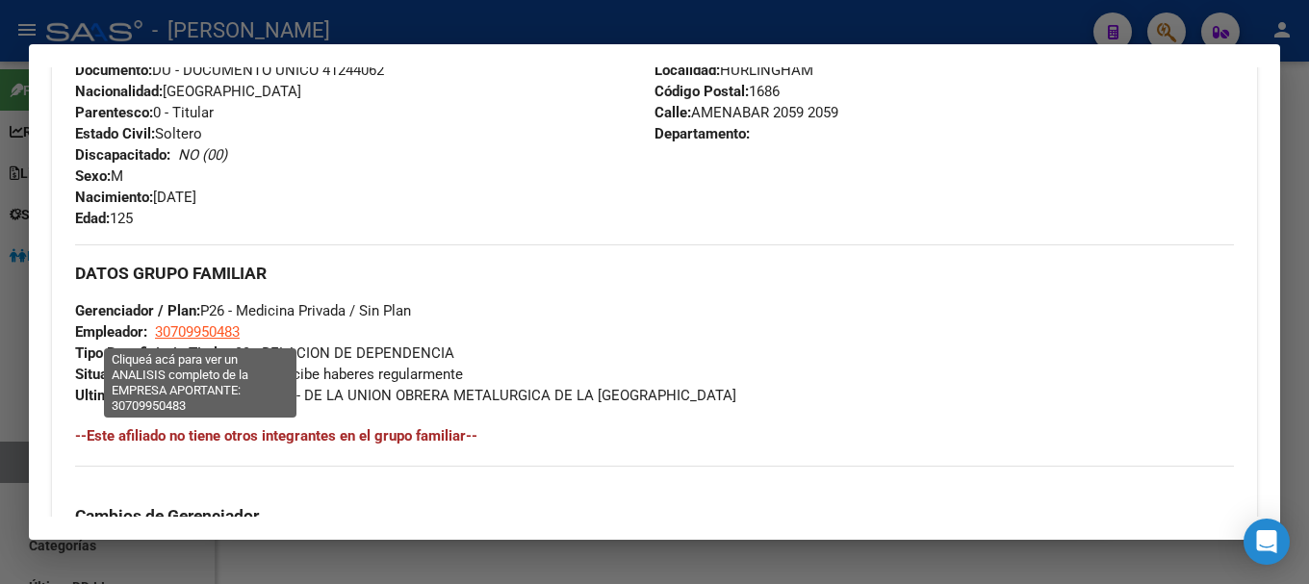
click at [214, 334] on span "30709950483" at bounding box center [197, 331] width 85 height 17
type textarea "30709950483"
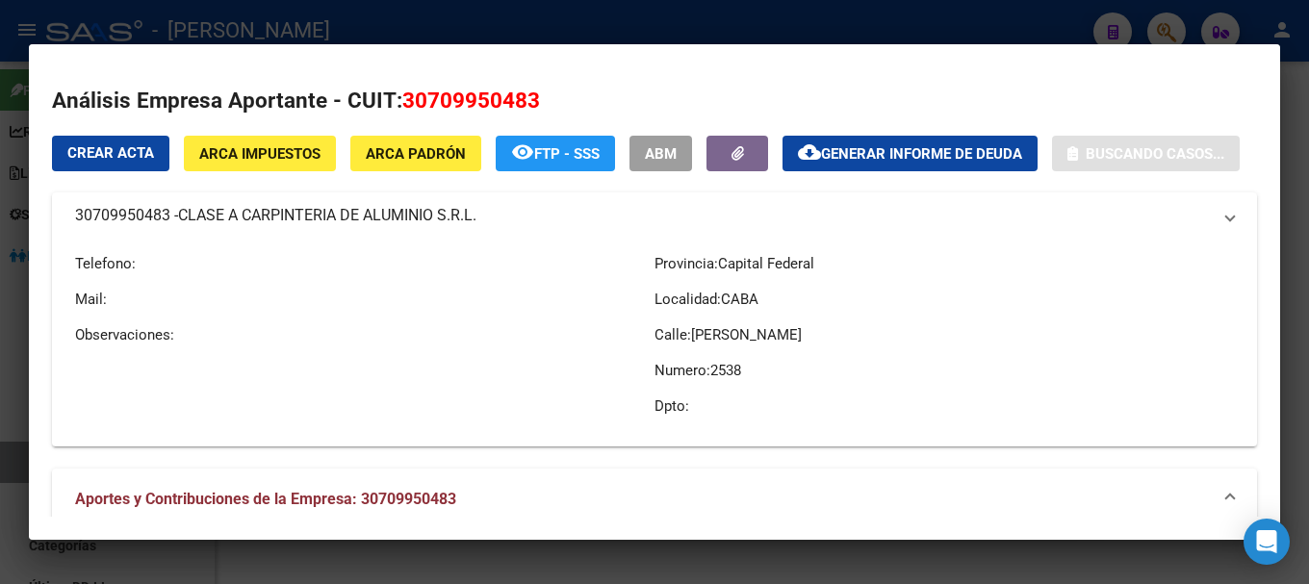
click at [451, 90] on span "30709950483" at bounding box center [471, 100] width 138 height 25
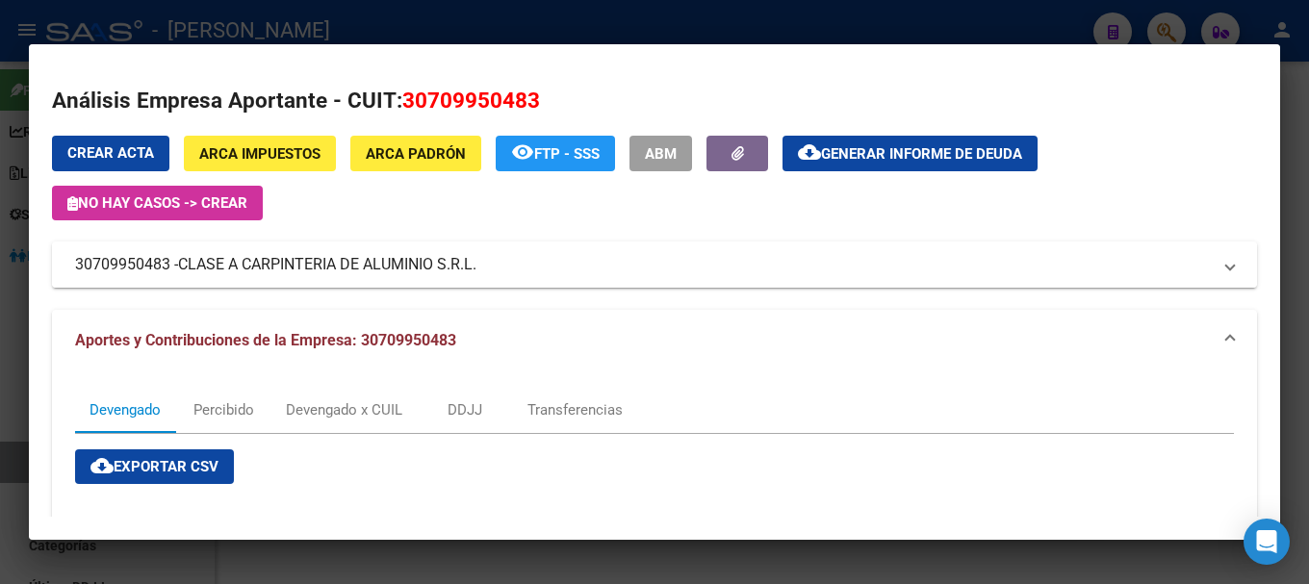
drag, startPoint x: 186, startPoint y: 262, endPoint x: 489, endPoint y: 264, distance: 303.2
click at [489, 264] on mat-panel-title "30709950483 - CLASE A CARPINTERIA DE ALUMINIO S.R.L." at bounding box center [643, 264] width 1136 height 23
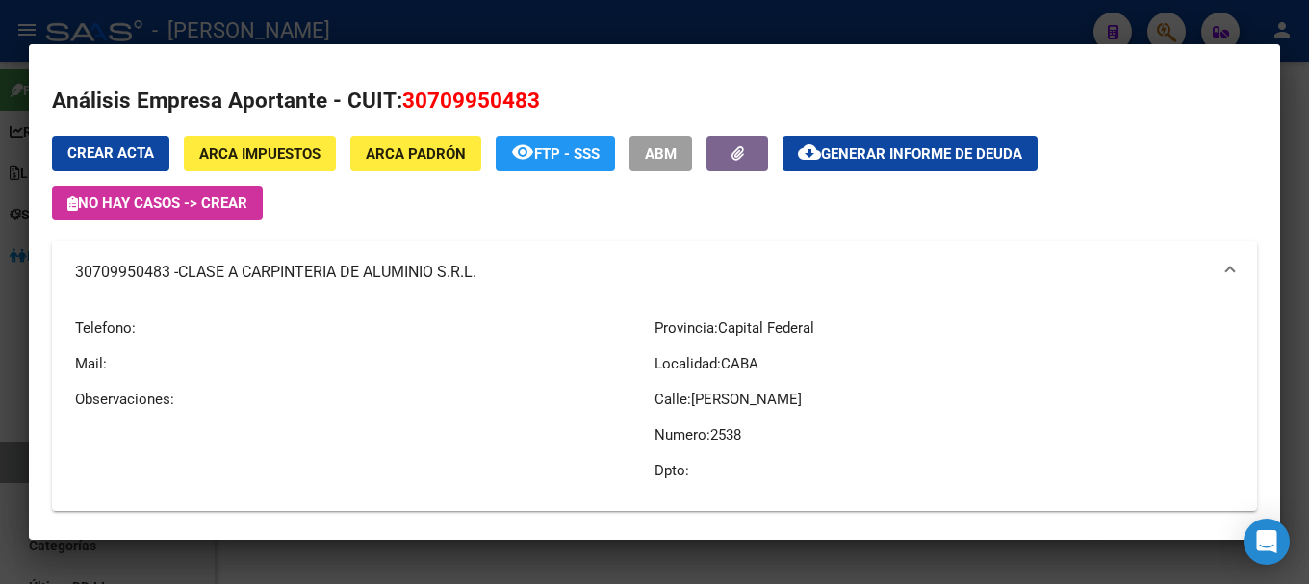
click at [224, 325] on p "Telefono:" at bounding box center [364, 328] width 579 height 21
drag, startPoint x: 182, startPoint y: 268, endPoint x: 479, endPoint y: 287, distance: 298.1
click at [479, 287] on mat-expansion-panel-header "30709950483 - CLASE A CARPINTERIA DE ALUMINIO S.R.L." at bounding box center [654, 273] width 1205 height 62
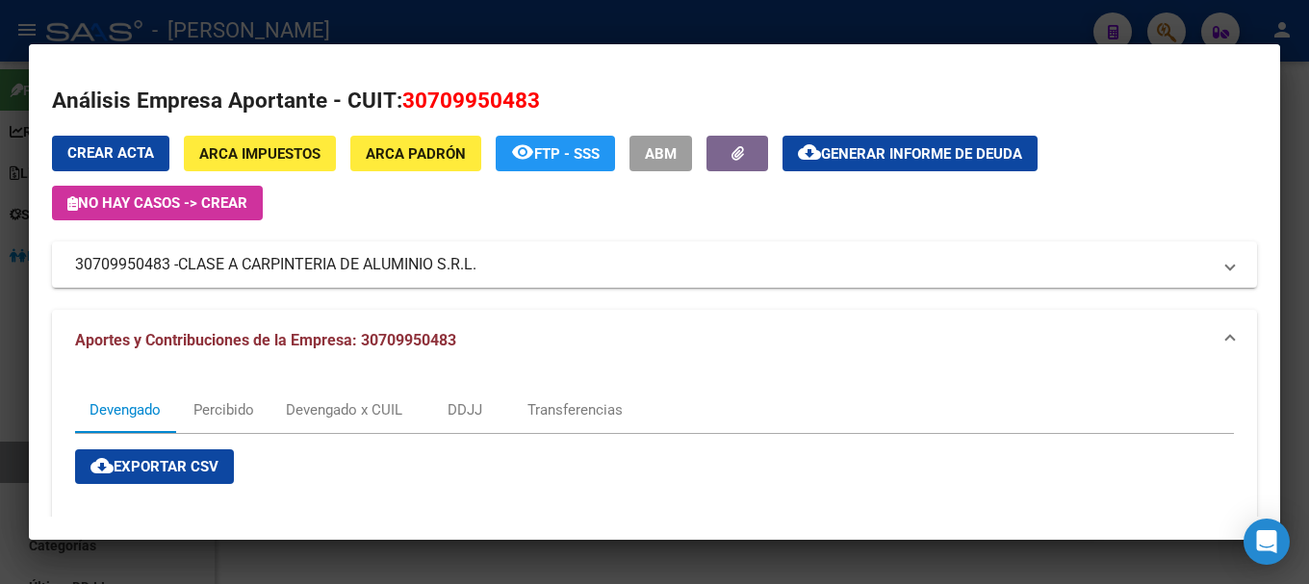
click at [408, 47] on mat-dialog-container "Análisis Empresa Aportante - CUIT: 30709950483 Crear Acta ARCA Impuestos ARCA P…" at bounding box center [654, 292] width 1251 height 497
click at [399, 27] on div at bounding box center [654, 292] width 1309 height 584
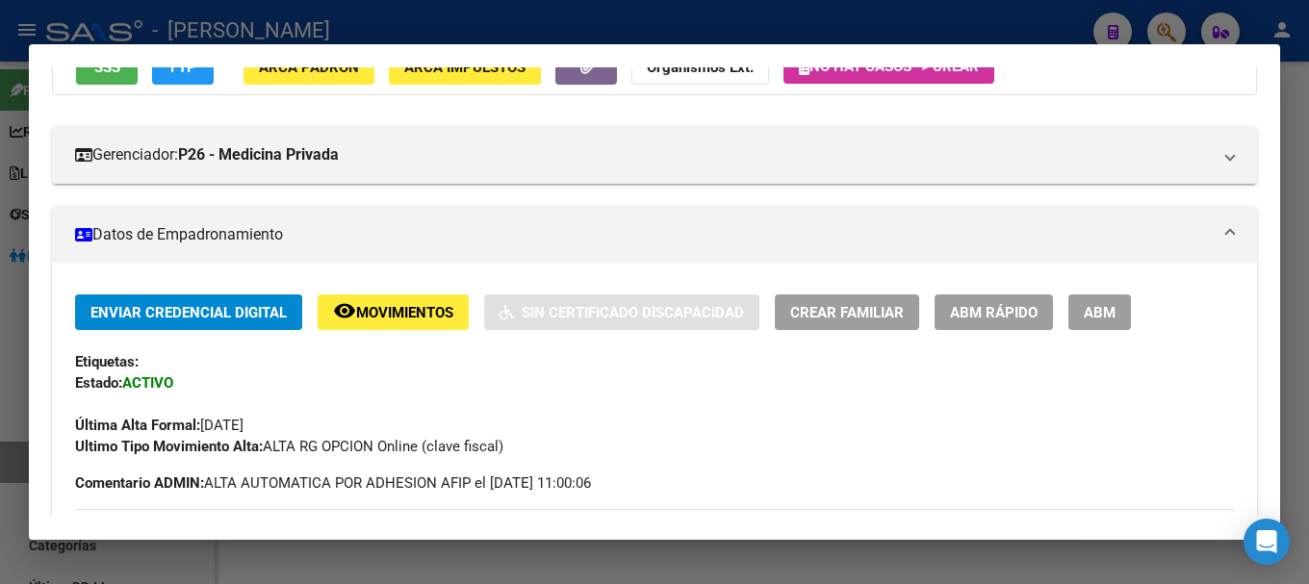
scroll to position [193, 0]
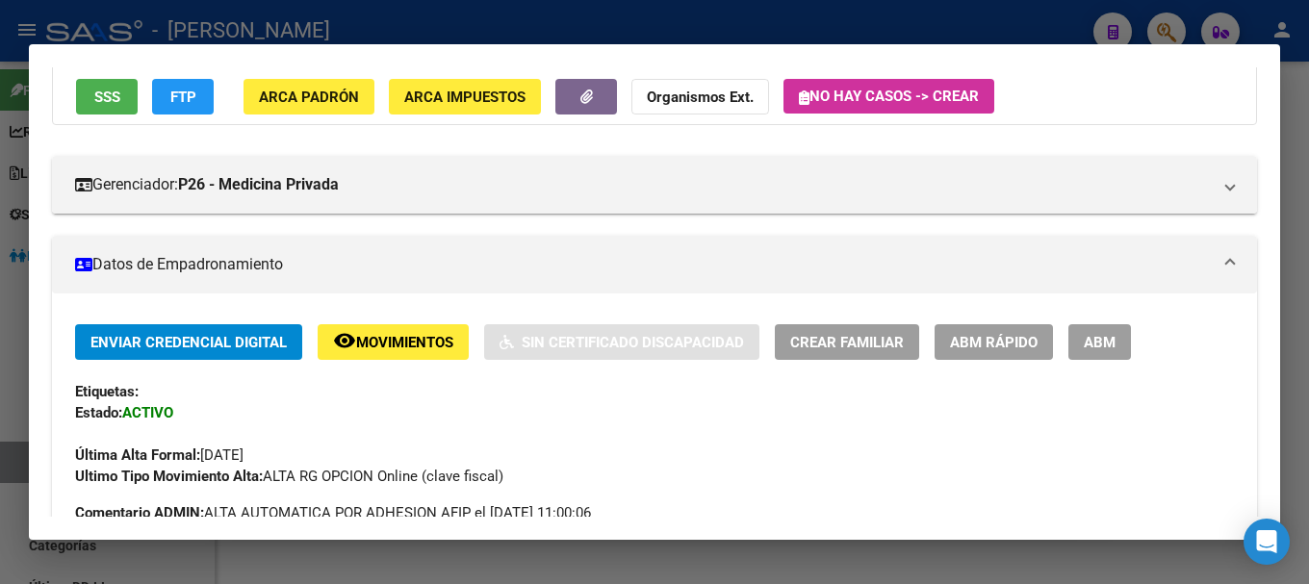
click at [515, 25] on div at bounding box center [654, 292] width 1309 height 584
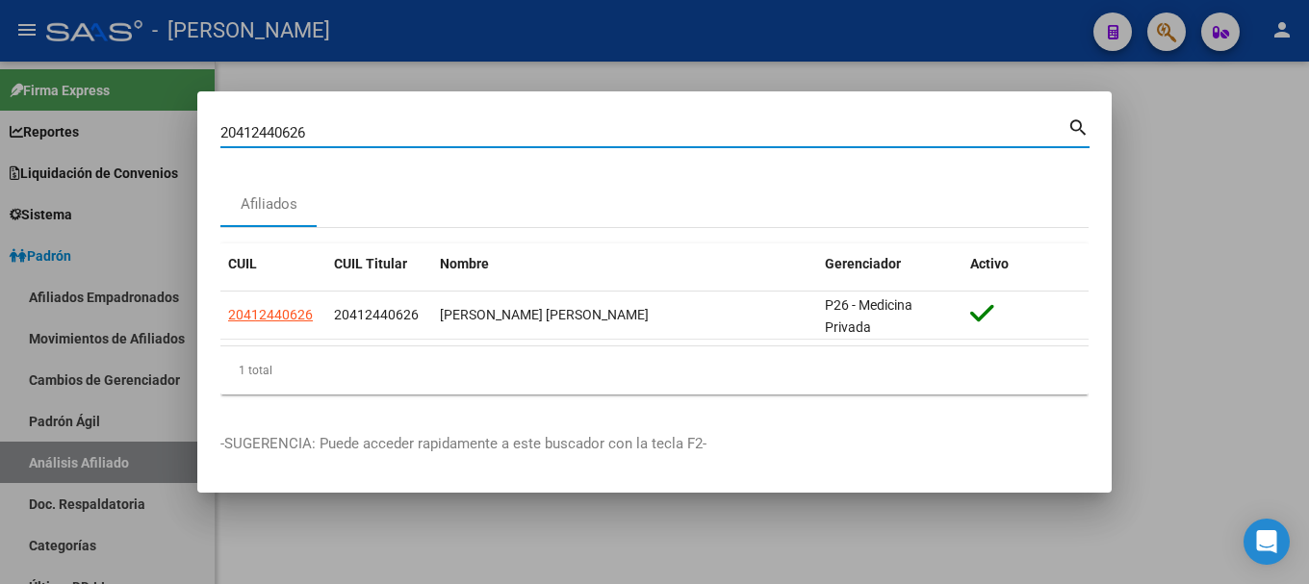
click at [570, 128] on input "20412440626" at bounding box center [643, 132] width 847 height 17
paste input "630492"
type input "20412630492"
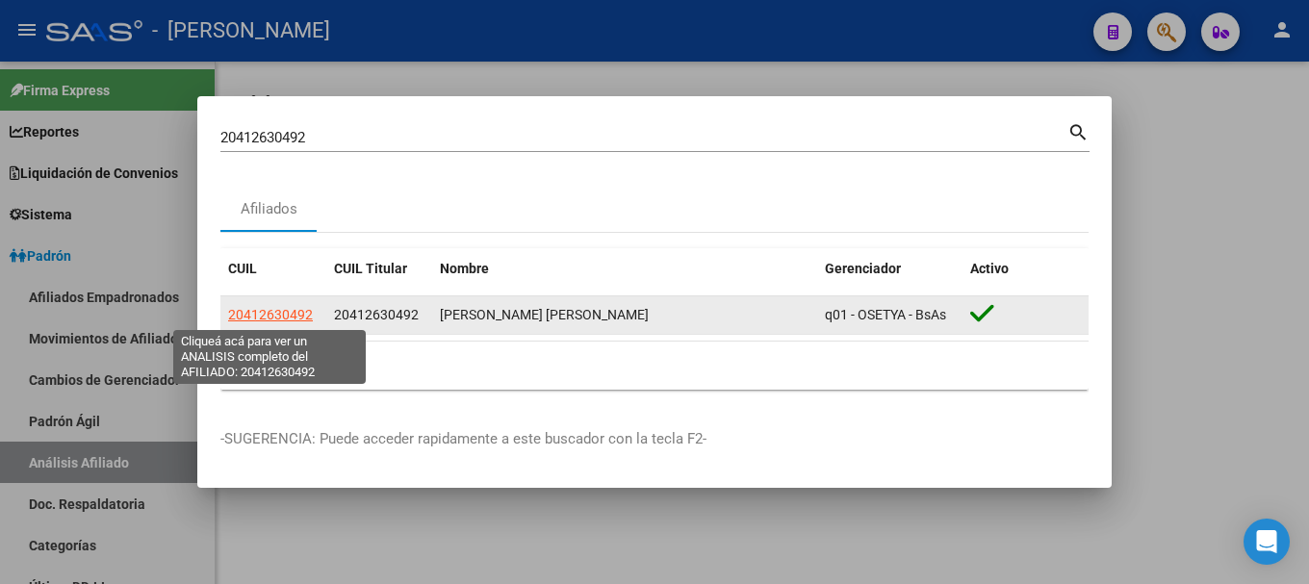
click at [289, 316] on span "20412630492" at bounding box center [270, 314] width 85 height 15
type textarea "20412630492"
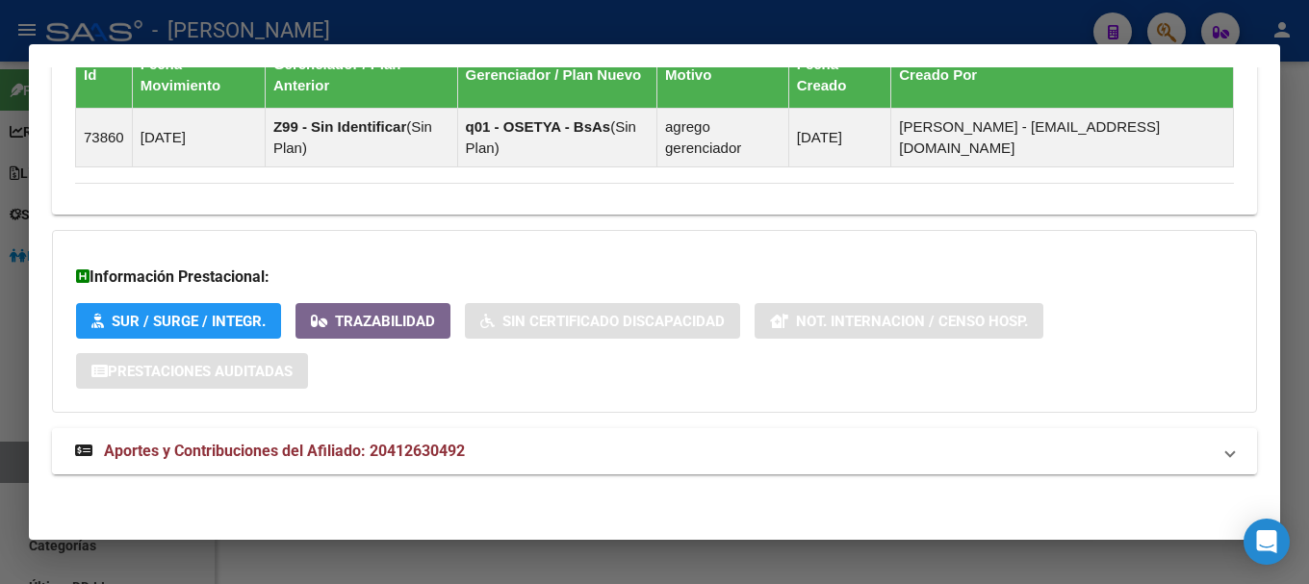
click at [615, 446] on mat-panel-title "Aportes y Contribuciones del Afiliado: 20412630492" at bounding box center [643, 451] width 1136 height 23
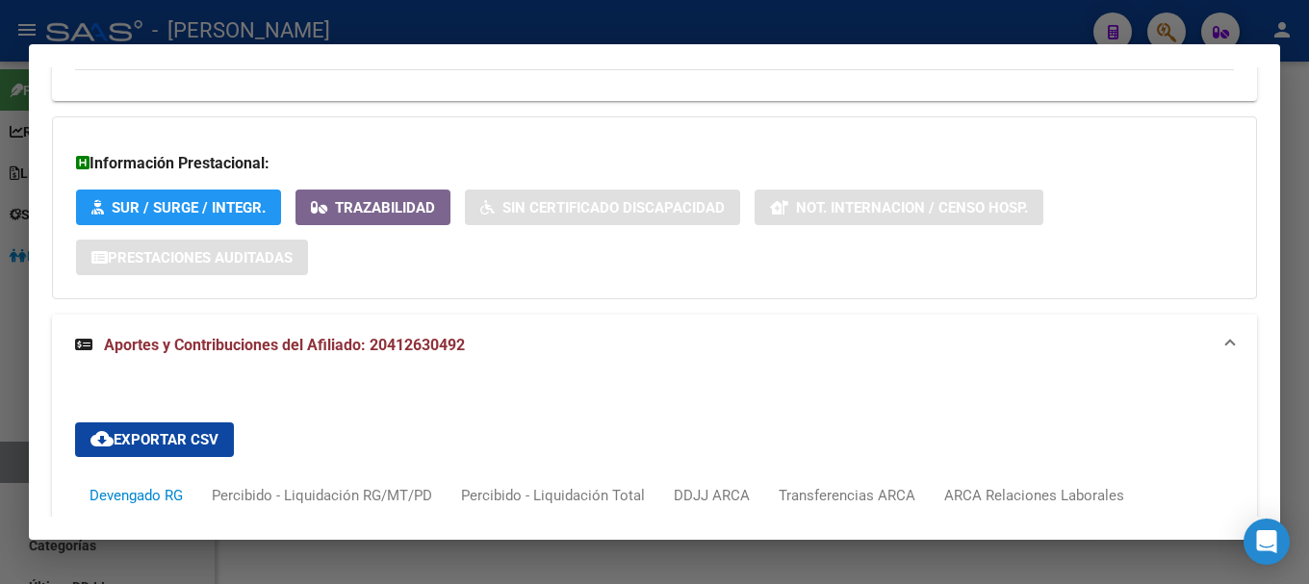
scroll to position [1709, 0]
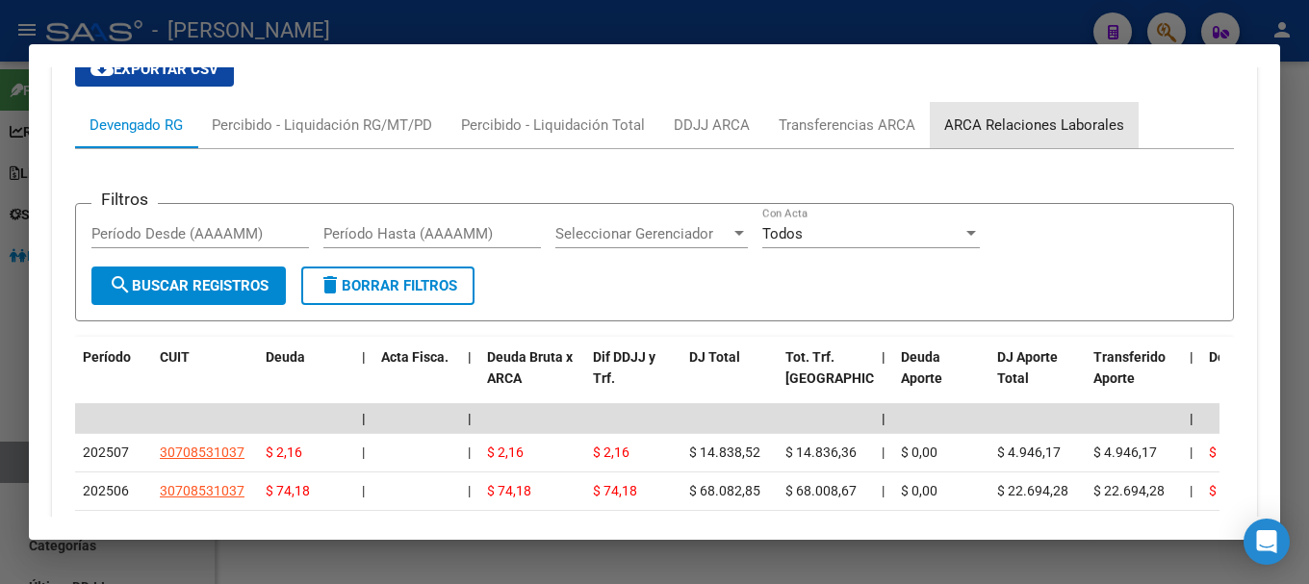
click at [1037, 106] on div "ARCA Relaciones Laborales" at bounding box center [1034, 125] width 209 height 46
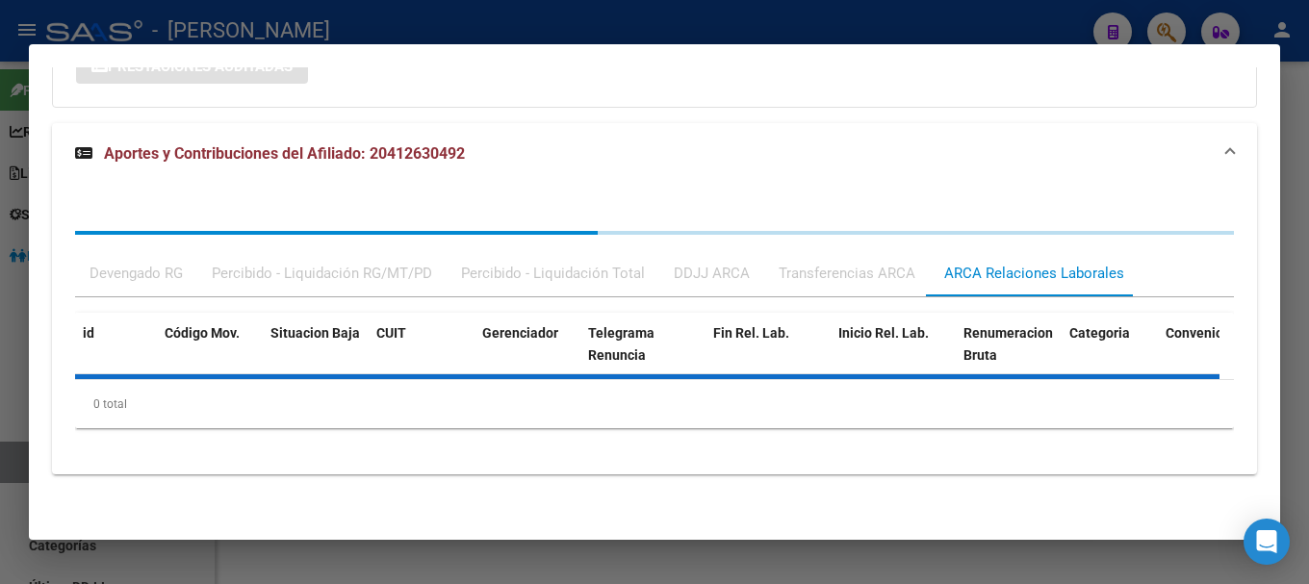
scroll to position [1618, 0]
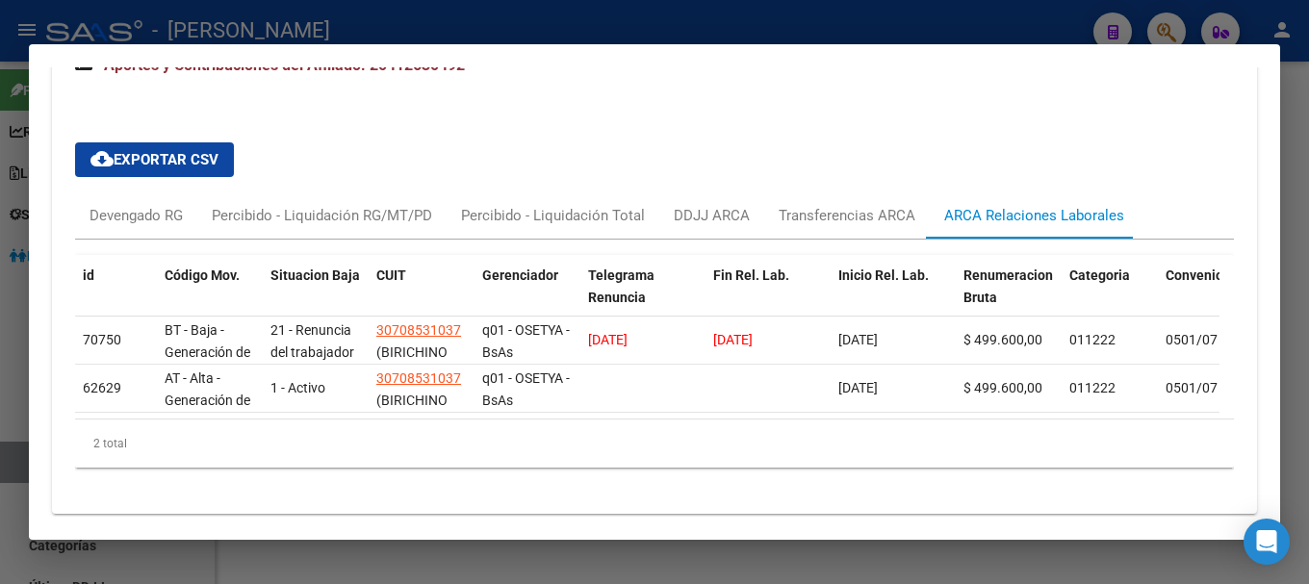
click at [420, 10] on div at bounding box center [654, 292] width 1309 height 584
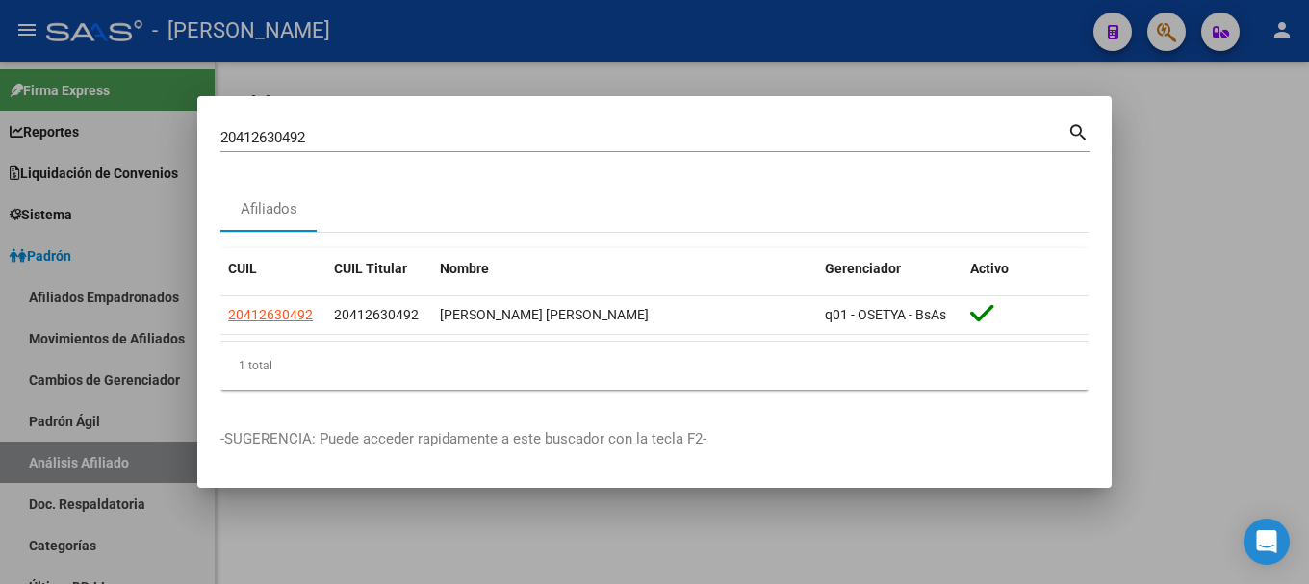
click at [582, 134] on input "20412630492" at bounding box center [643, 137] width 847 height 17
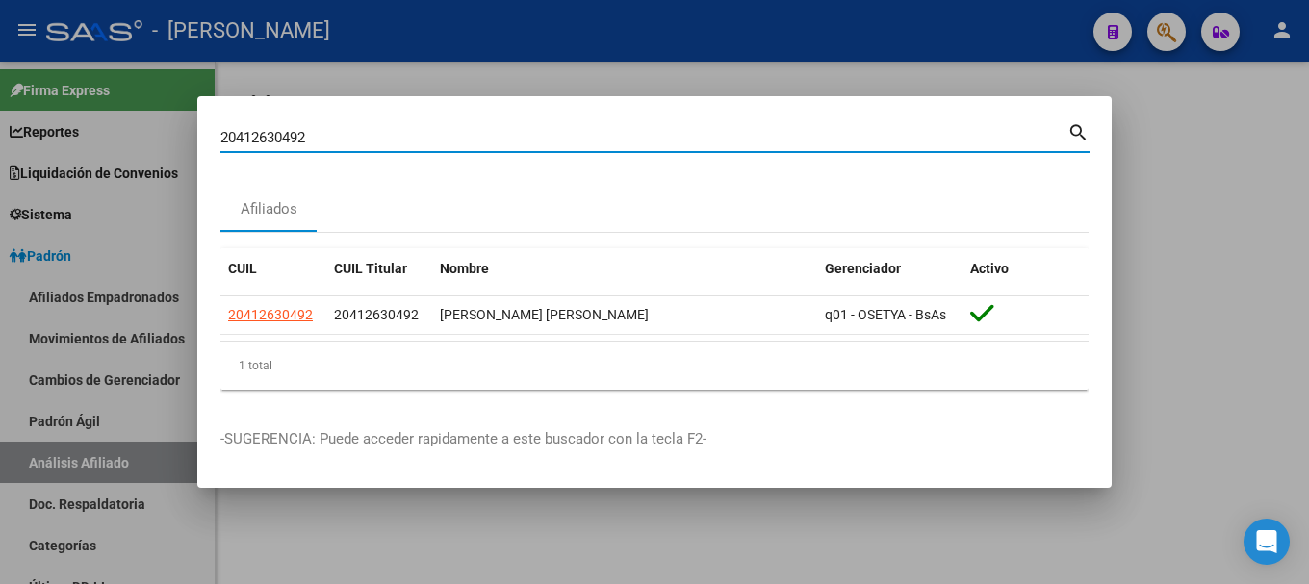
click at [582, 134] on input "20412630492" at bounding box center [643, 137] width 847 height 17
paste input "83650"
type input "20412683650"
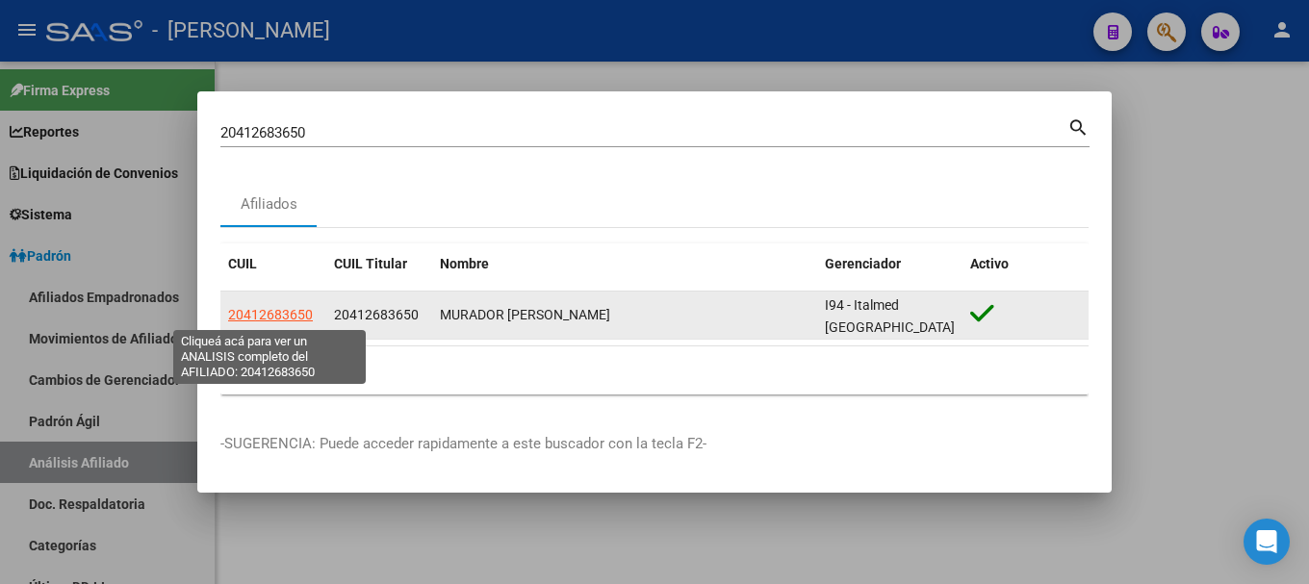
click at [290, 311] on span "20412683650" at bounding box center [270, 314] width 85 height 15
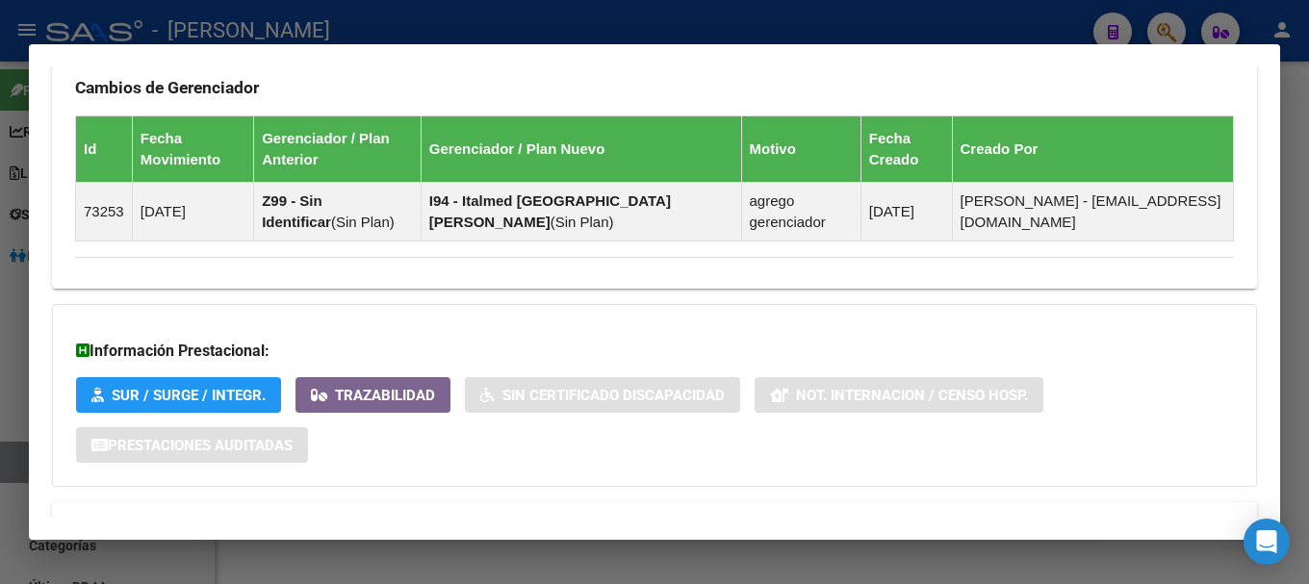
scroll to position [1224, 0]
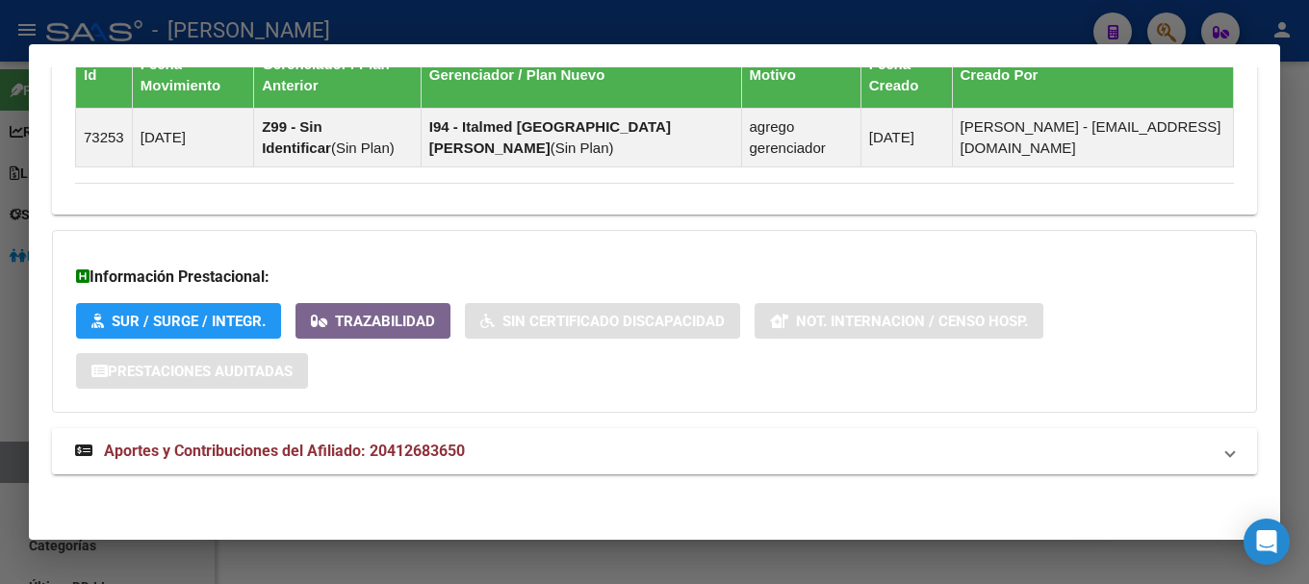
click at [716, 455] on mat-panel-title "Aportes y Contribuciones del Afiliado: 20412683650" at bounding box center [643, 451] width 1136 height 23
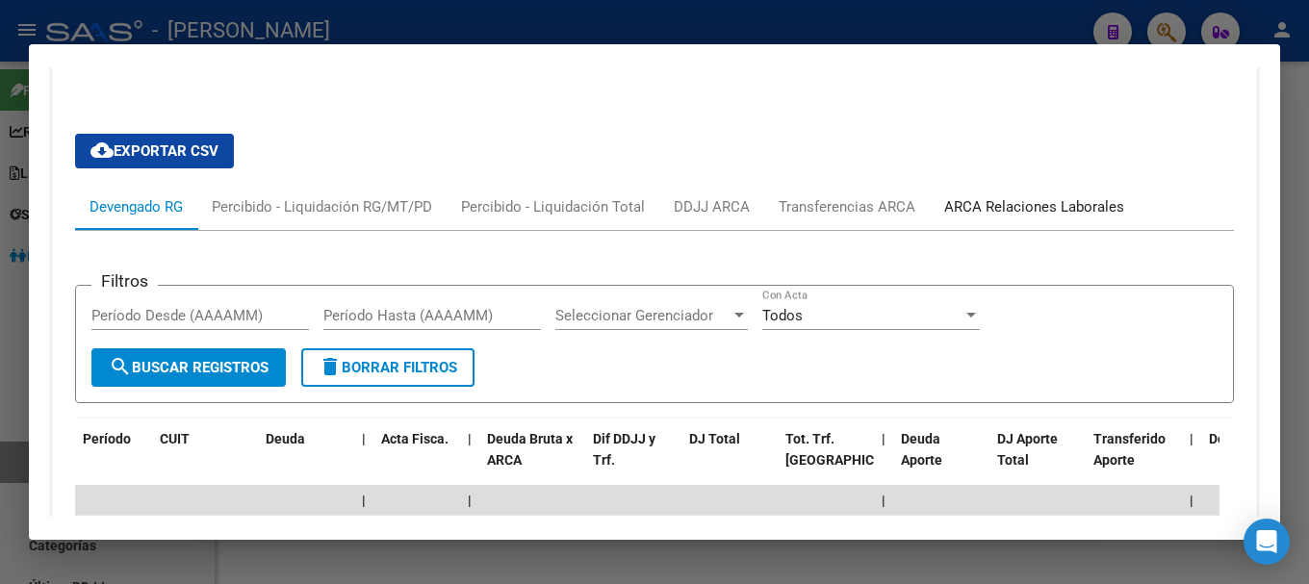
click at [1035, 225] on div "ARCA Relaciones Laborales" at bounding box center [1034, 207] width 209 height 46
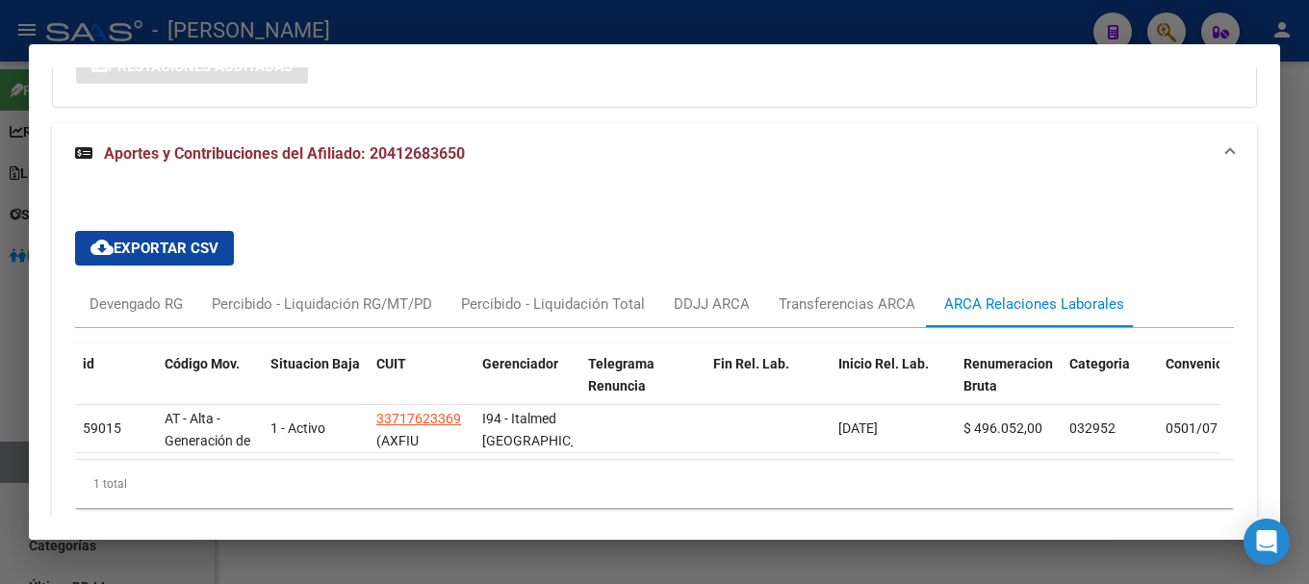
scroll to position [1624, 0]
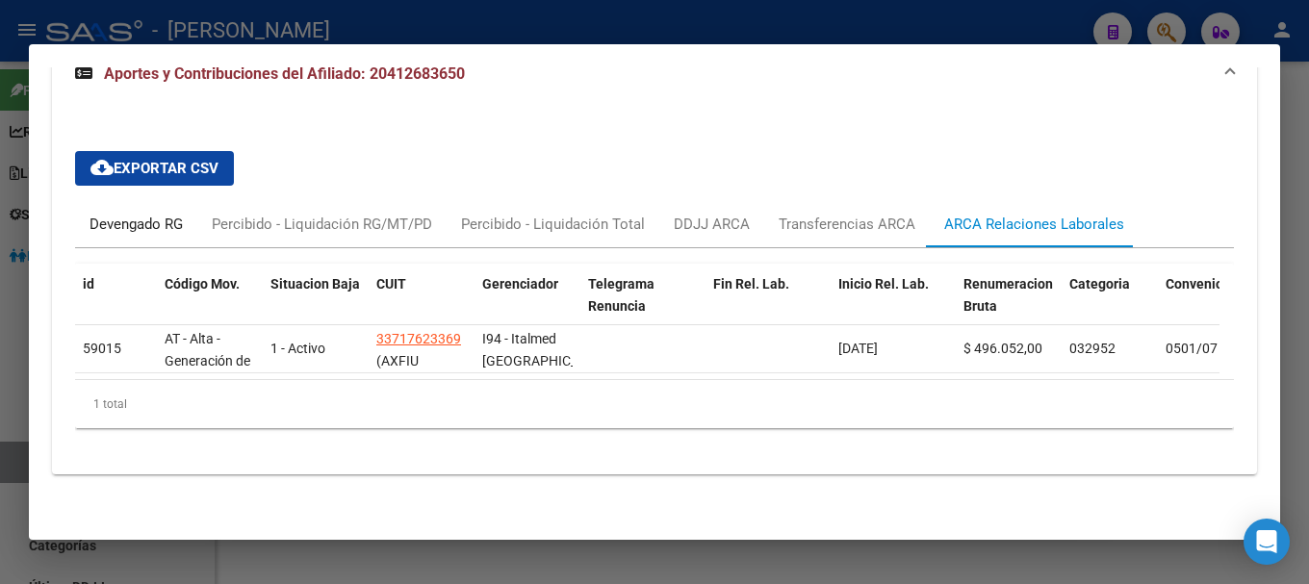
click at [142, 214] on div "Devengado RG" at bounding box center [136, 224] width 93 height 21
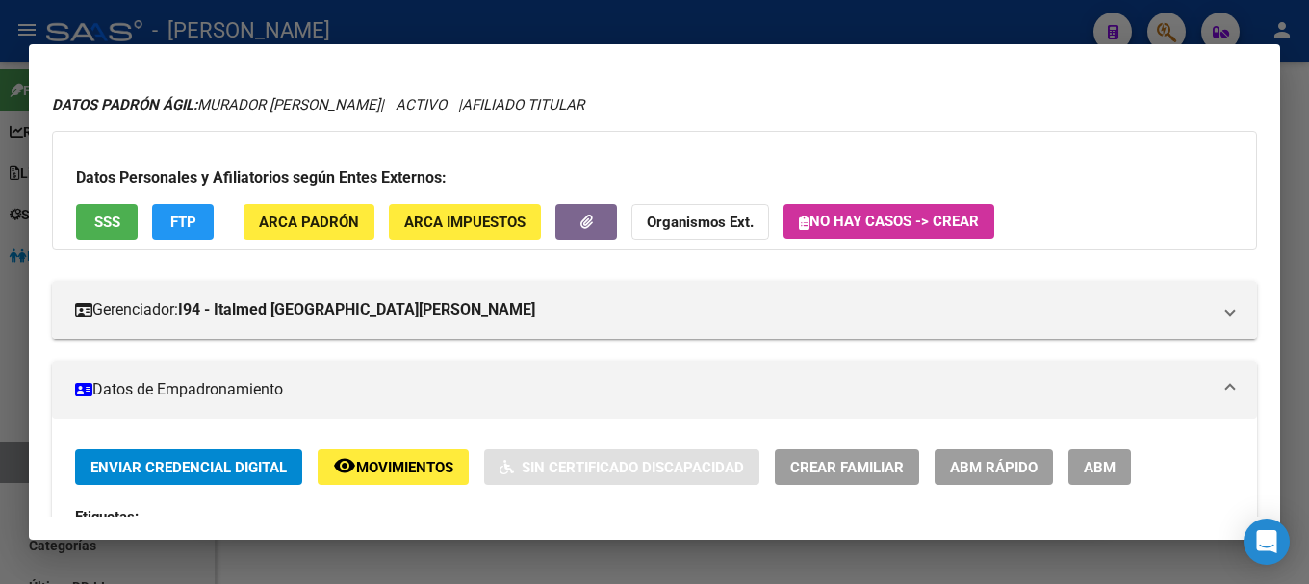
scroll to position [0, 0]
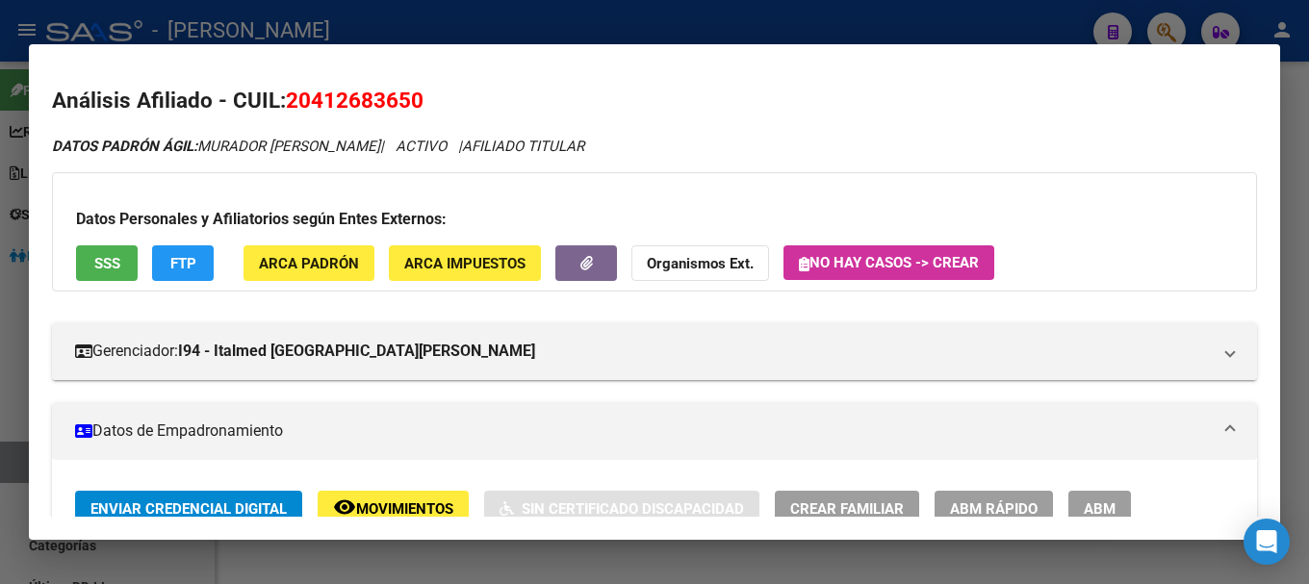
click at [409, 112] on span "20412683650" at bounding box center [355, 100] width 138 height 25
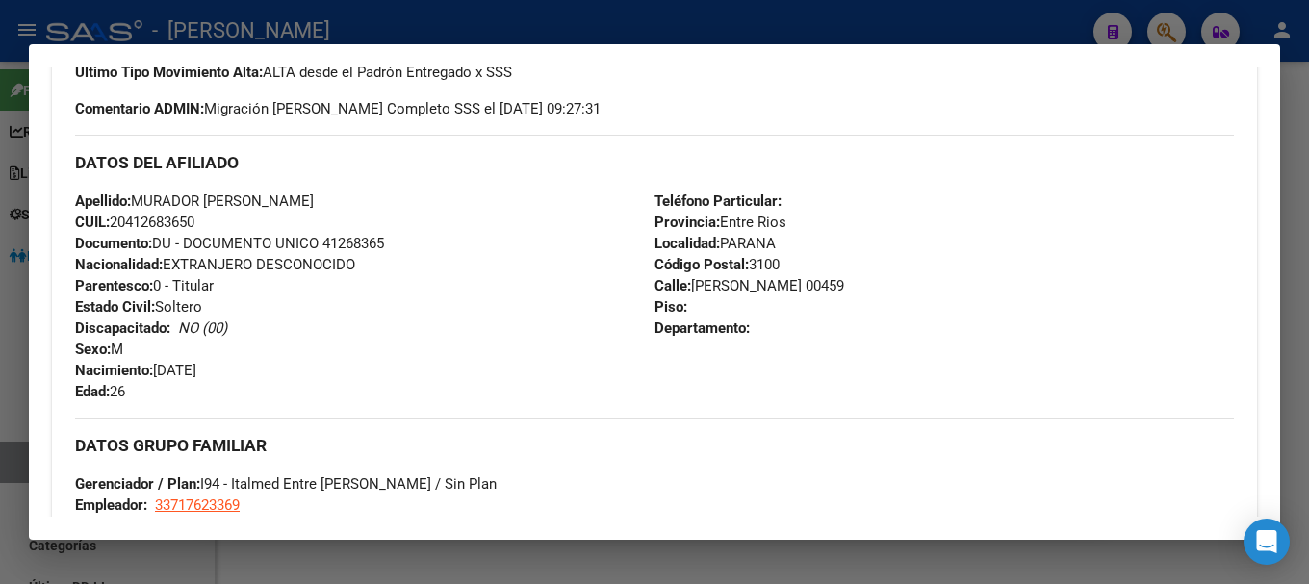
scroll to position [578, 0]
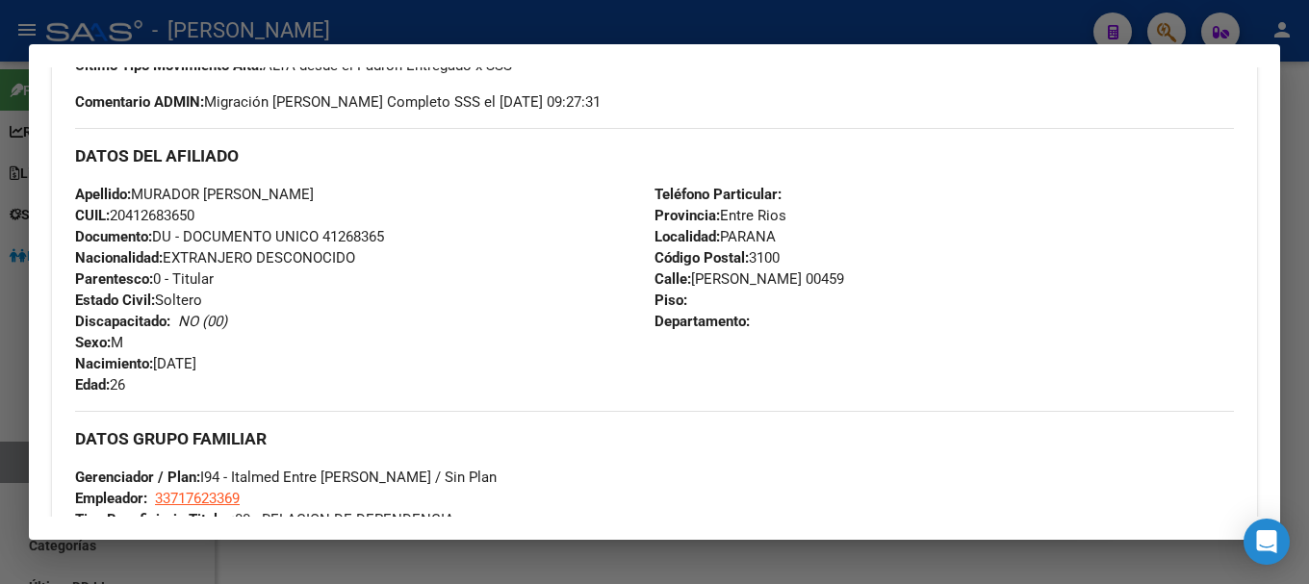
drag, startPoint x: 132, startPoint y: 213, endPoint x: 193, endPoint y: 213, distance: 60.6
click at [193, 213] on span "CUIL: 20412683650" at bounding box center [134, 215] width 119 height 17
drag, startPoint x: 690, startPoint y: 279, endPoint x: 819, endPoint y: 281, distance: 129.0
click at [819, 281] on span "Calle: ANTONIO SALELLAS 00459" at bounding box center [750, 278] width 190 height 17
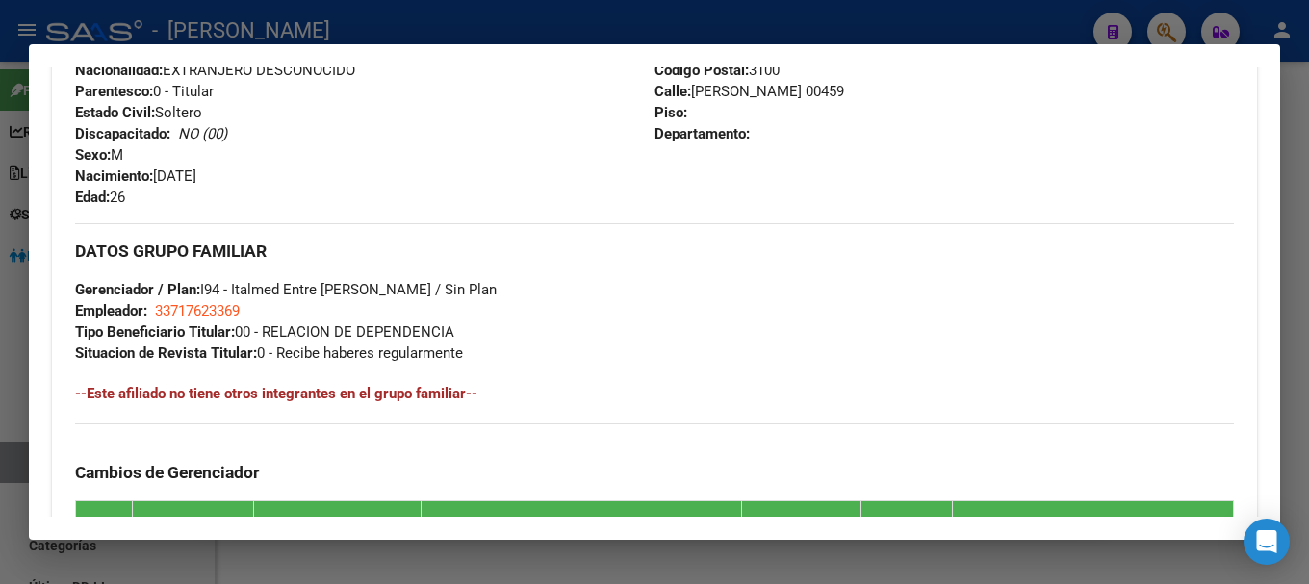
scroll to position [770, 0]
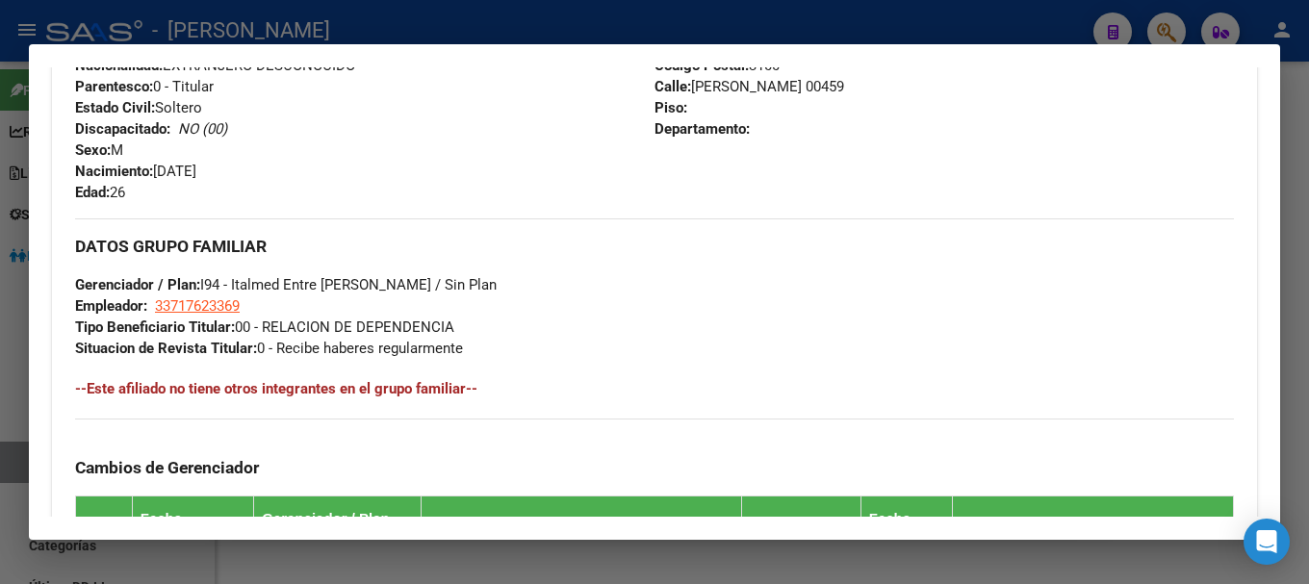
click at [231, 317] on div "DATOS GRUPO FAMILIAR Gerenciador / Plan: I94 - Italmed Entre Ríos / Sin Plan Em…" at bounding box center [654, 289] width 1159 height 141
click at [228, 308] on span "33717623369" at bounding box center [197, 305] width 85 height 17
type textarea "33717623369"
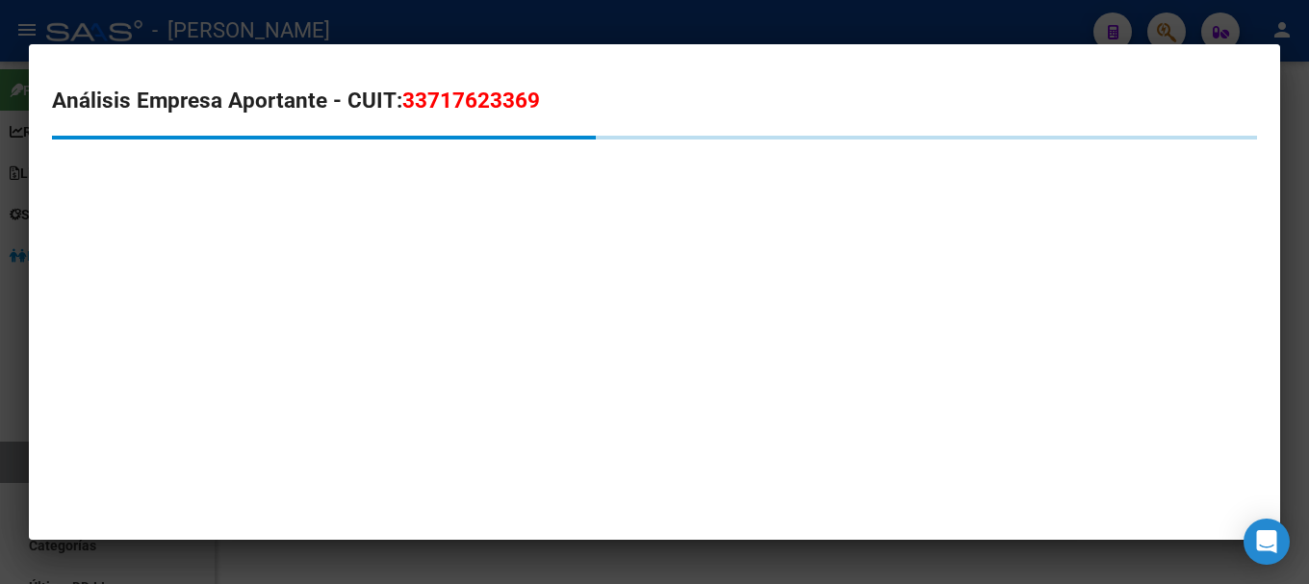
click at [476, 105] on span "33717623369" at bounding box center [471, 100] width 138 height 25
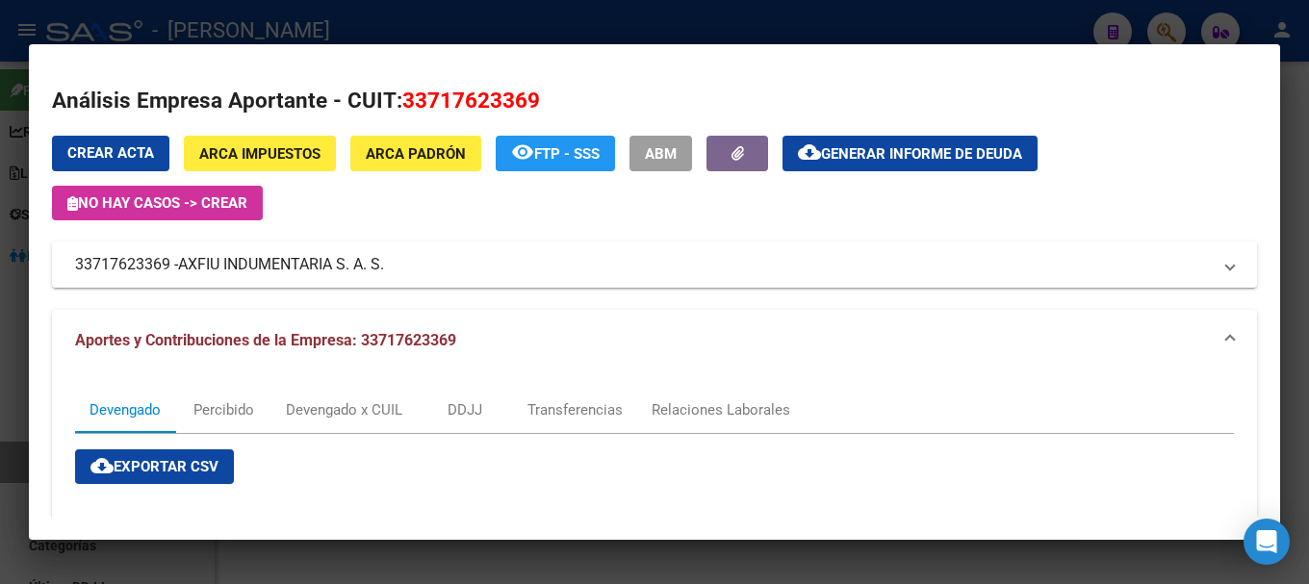
click at [338, 27] on div at bounding box center [654, 292] width 1309 height 584
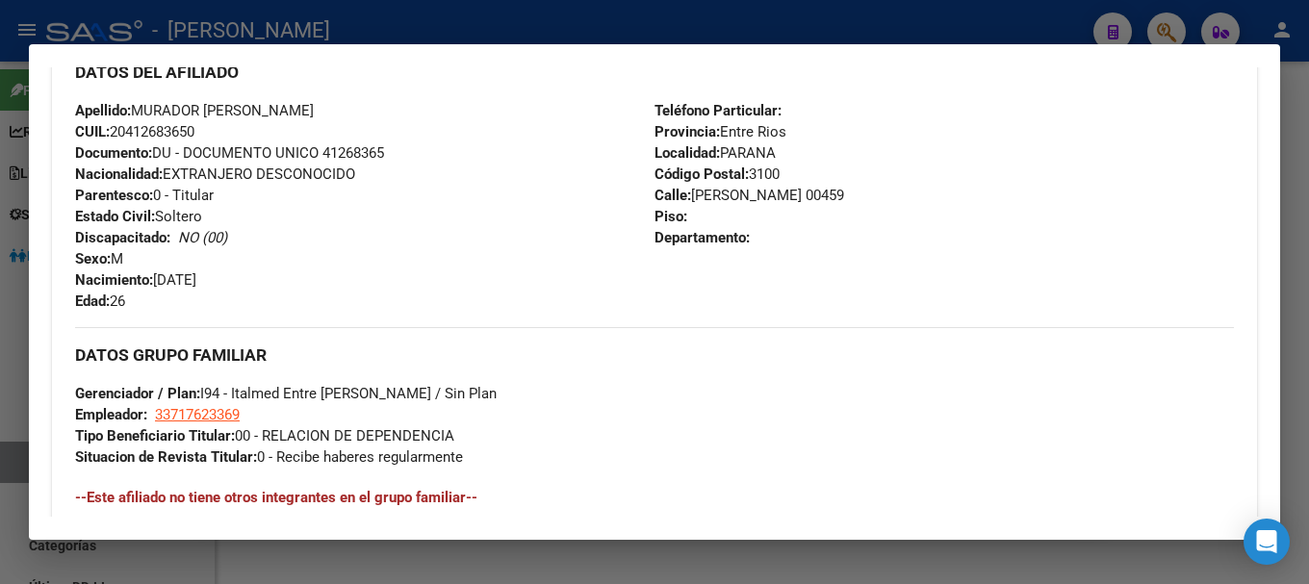
scroll to position [674, 0]
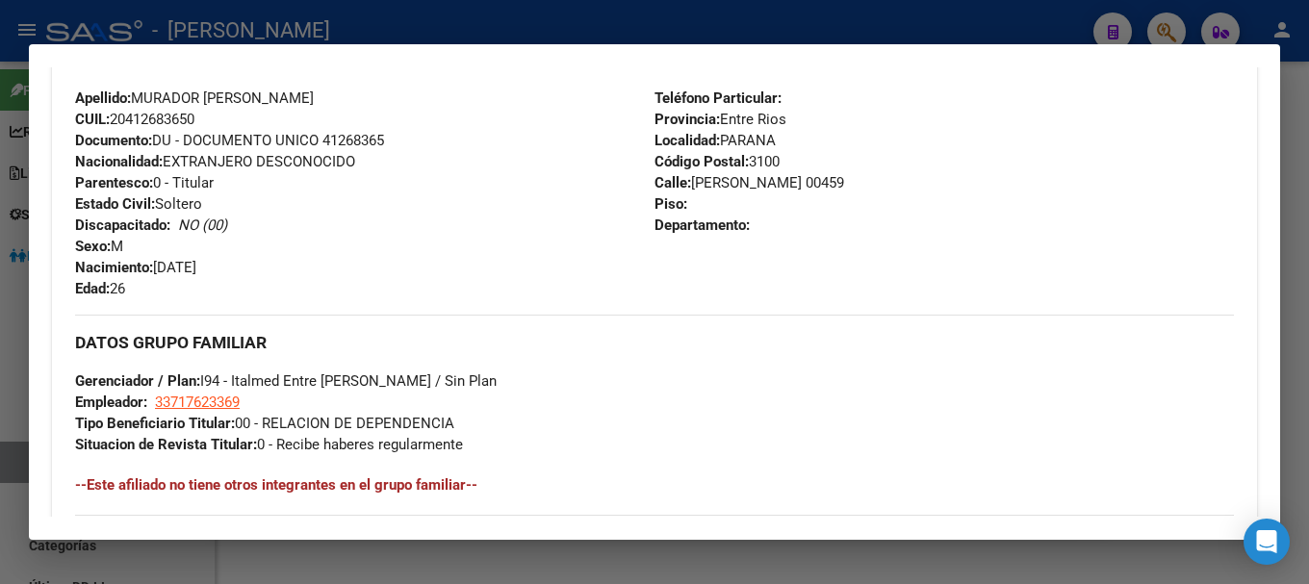
click at [501, 18] on div at bounding box center [654, 292] width 1309 height 584
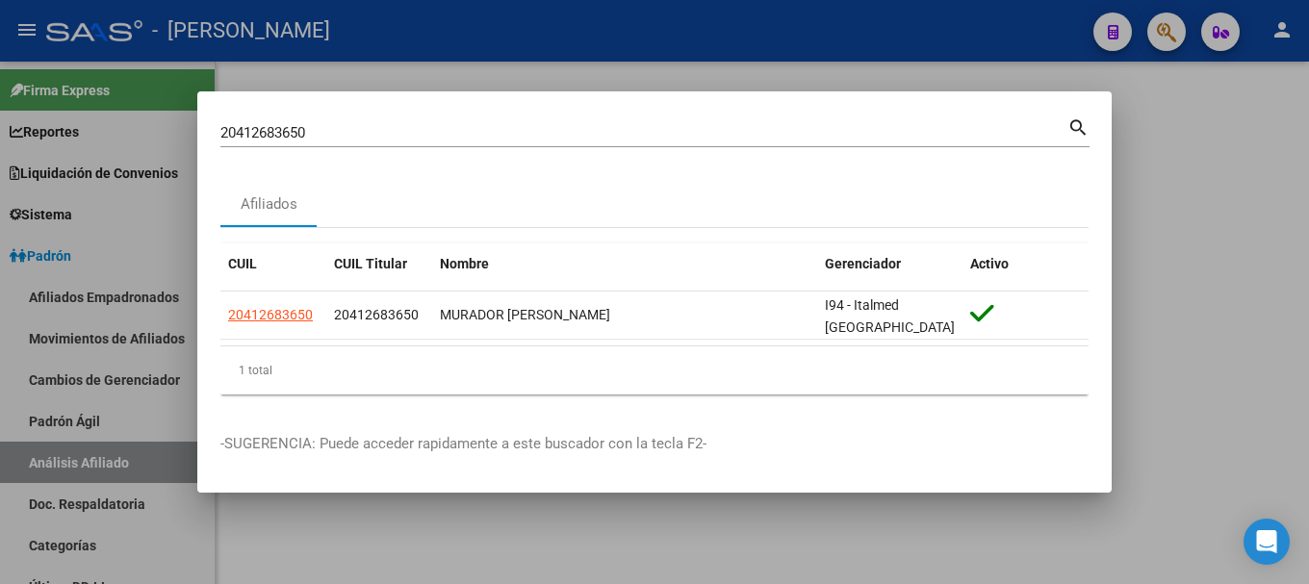
click at [668, 145] on div "20412683650 Buscar (apellido, dni, cuil, nro traspaso, cuit, obra social)" at bounding box center [643, 132] width 847 height 29
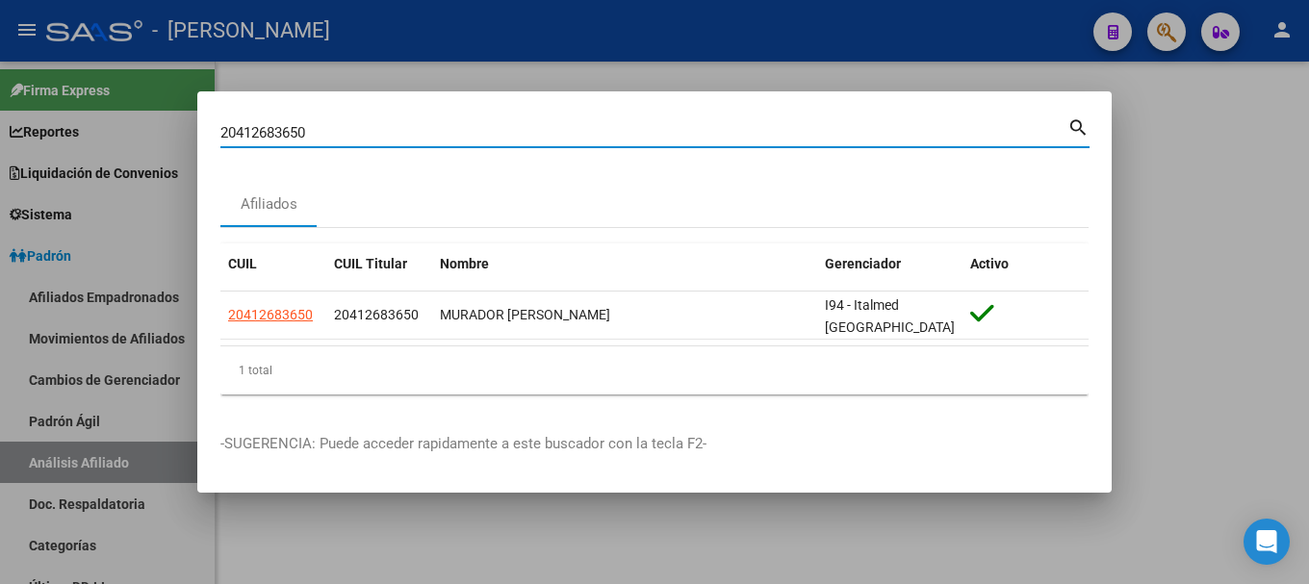
click at [670, 135] on input "20412683650" at bounding box center [643, 132] width 847 height 17
paste input "728824"
type input "20412728824"
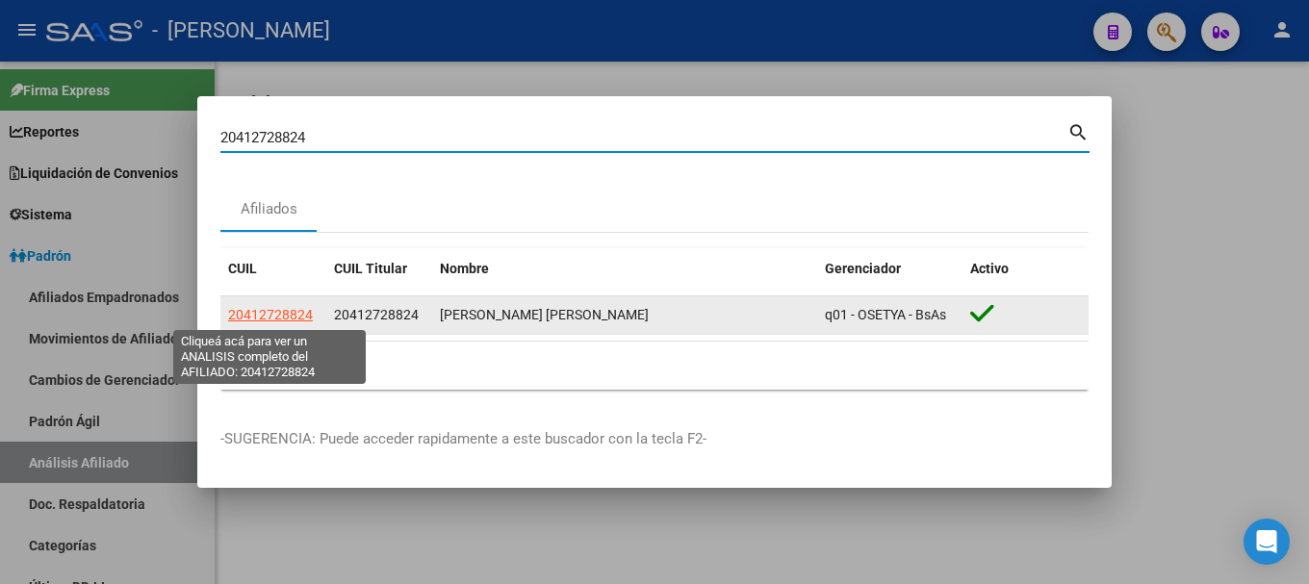
click at [304, 319] on span "20412728824" at bounding box center [270, 314] width 85 height 15
type textarea "20412728824"
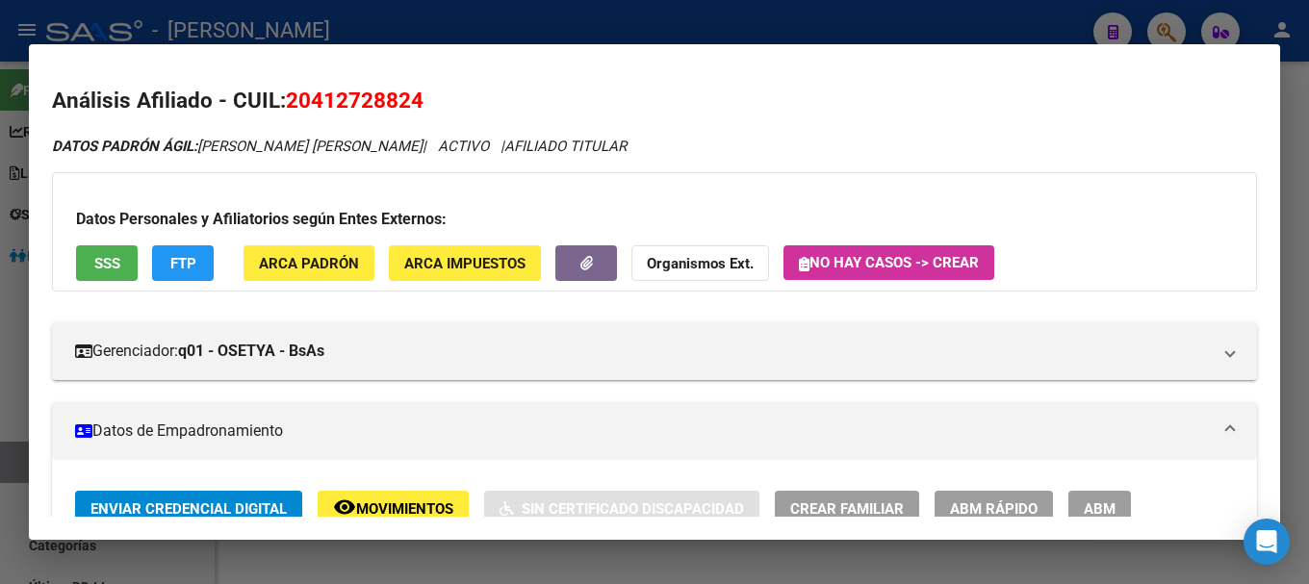
click at [391, 98] on span "20412728824" at bounding box center [355, 100] width 138 height 25
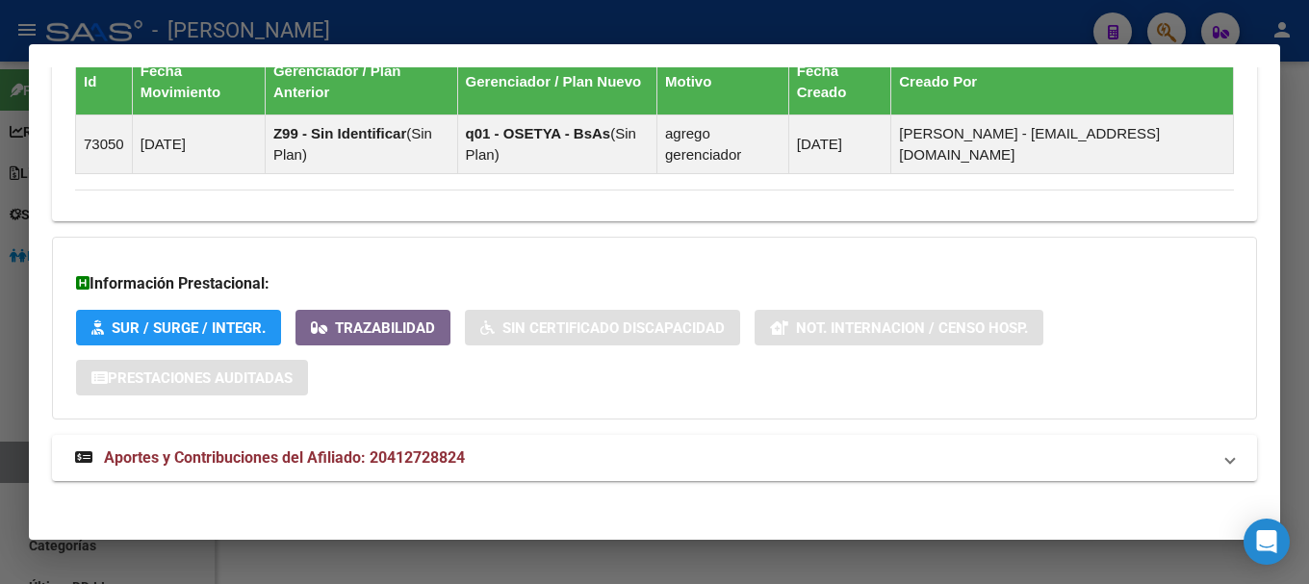
scroll to position [1224, 0]
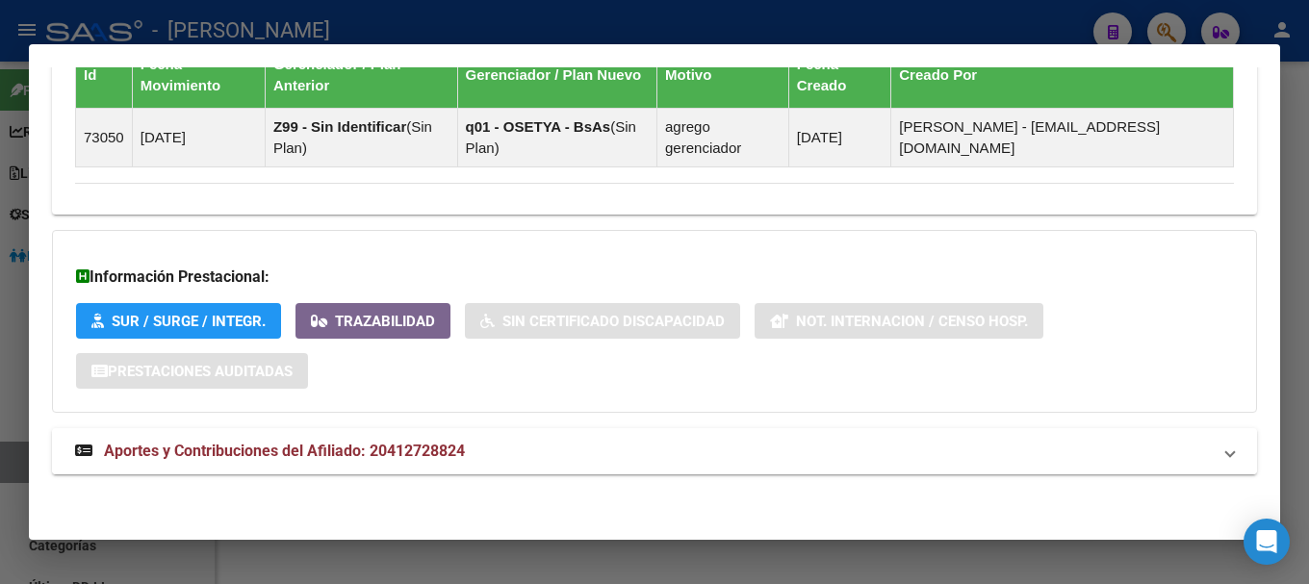
click at [526, 450] on mat-panel-title "Aportes y Contribuciones del Afiliado: 20412728824" at bounding box center [643, 451] width 1136 height 23
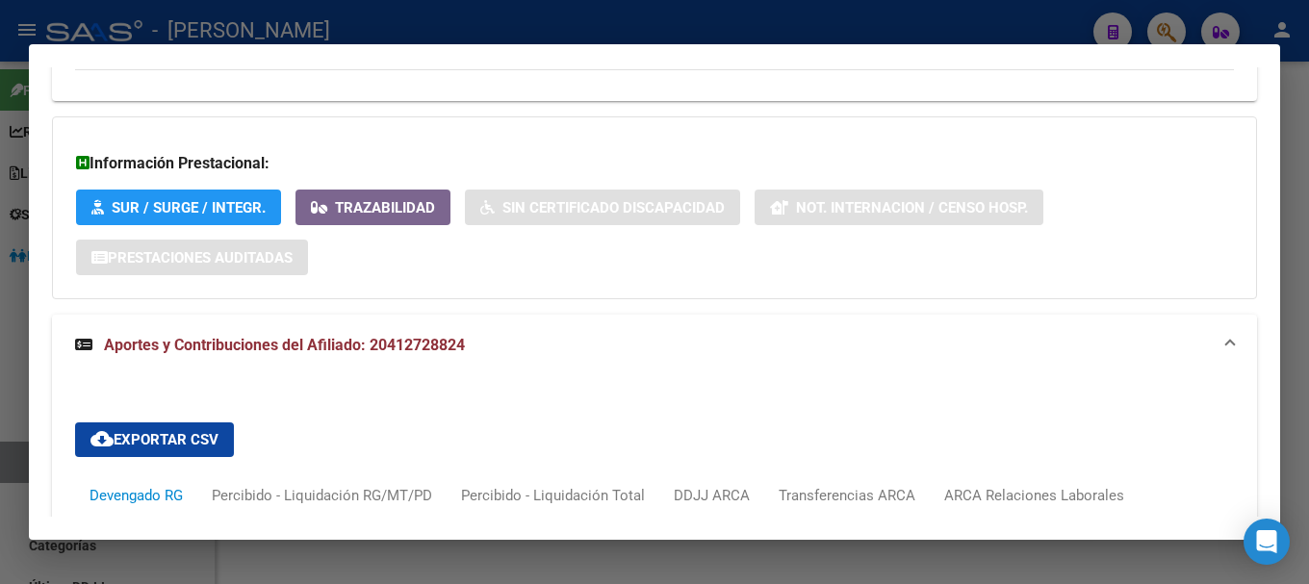
scroll to position [1709, 0]
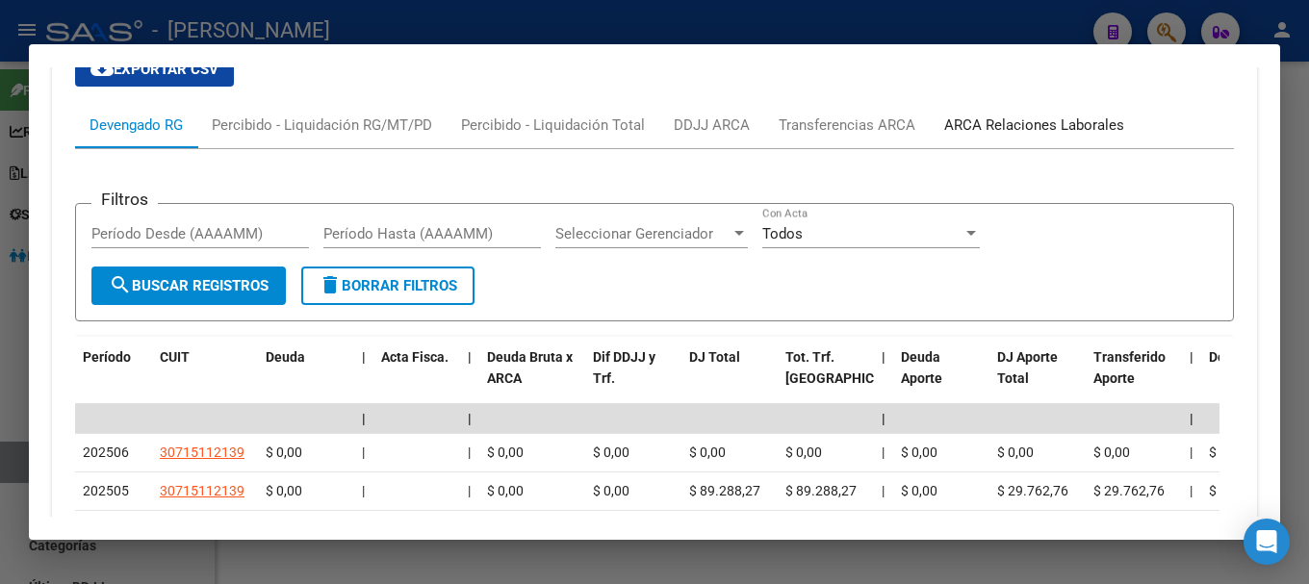
click at [1032, 119] on div "ARCA Relaciones Laborales" at bounding box center [1034, 125] width 180 height 21
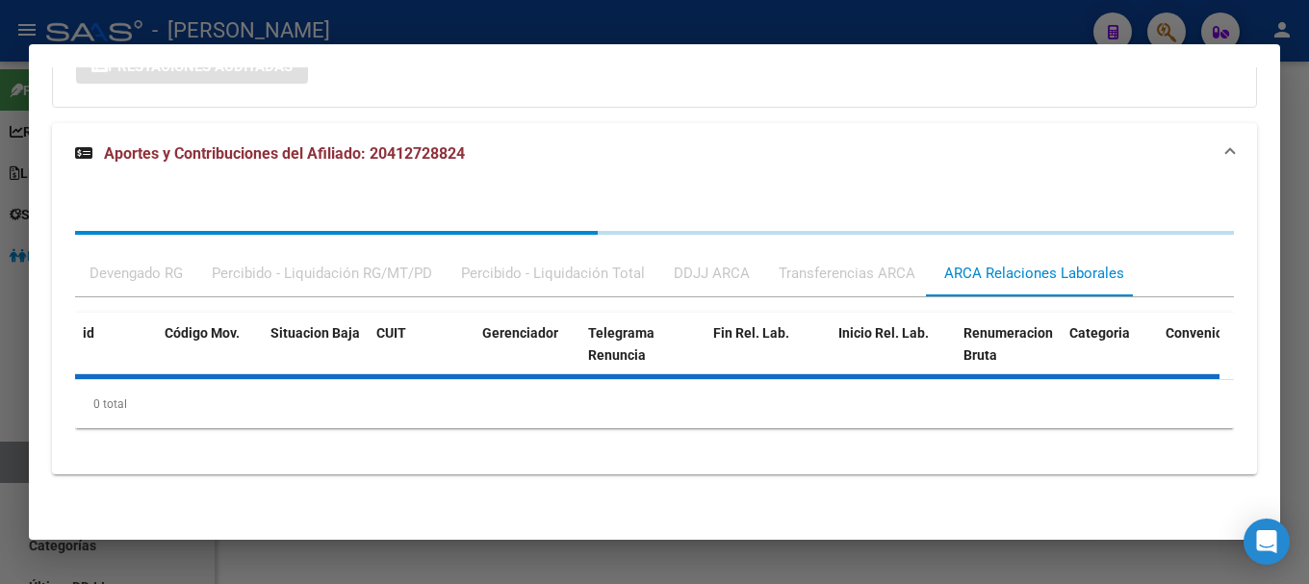
scroll to position [1618, 0]
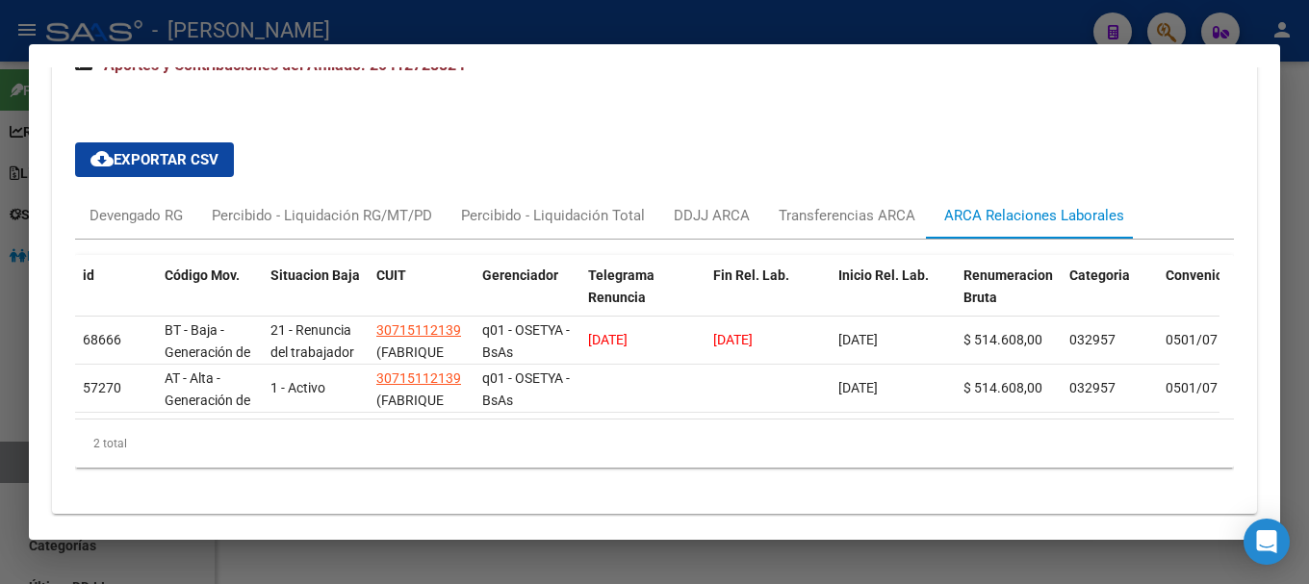
click at [580, 22] on div at bounding box center [654, 292] width 1309 height 584
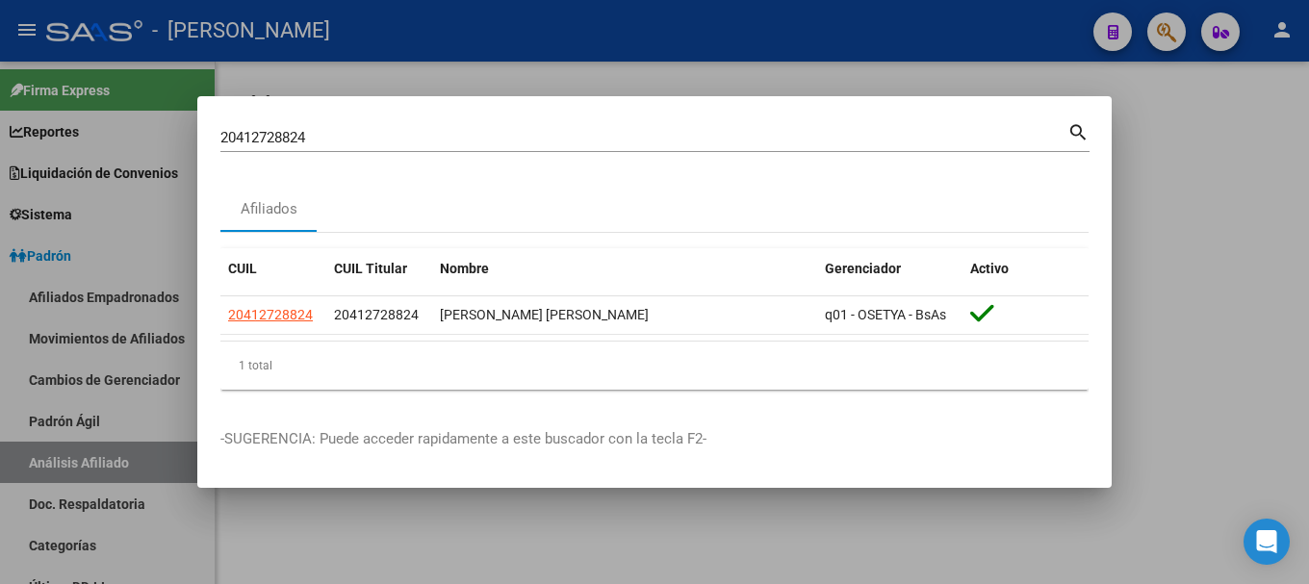
click at [580, 22] on div at bounding box center [654, 292] width 1309 height 584
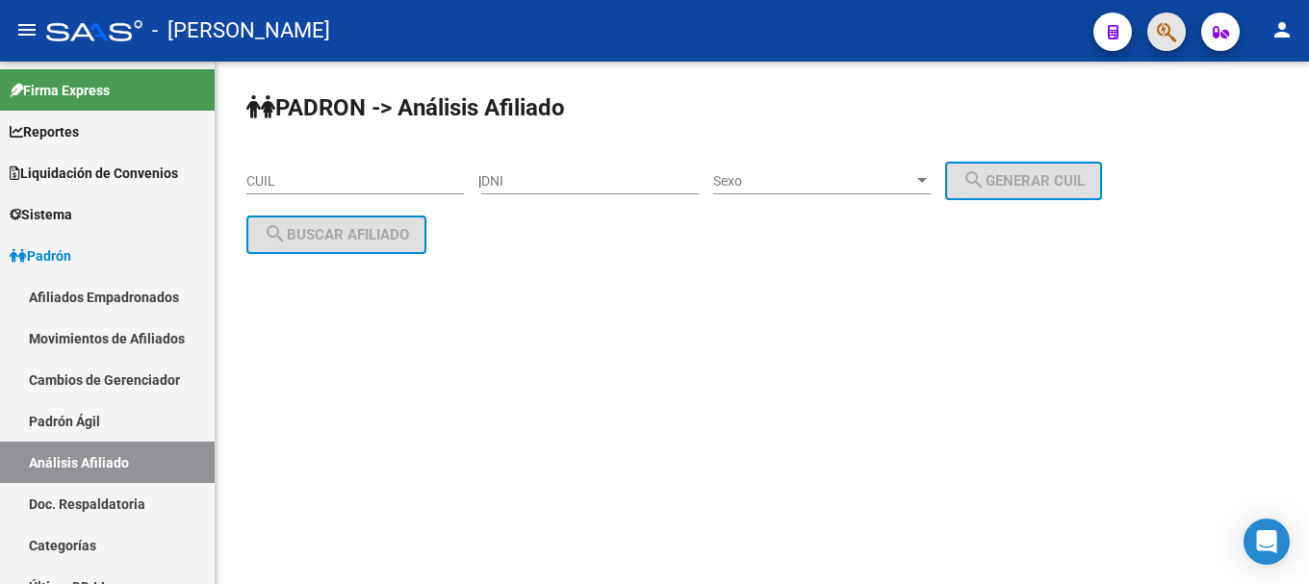
click at [1149, 30] on button "button" at bounding box center [1166, 32] width 39 height 39
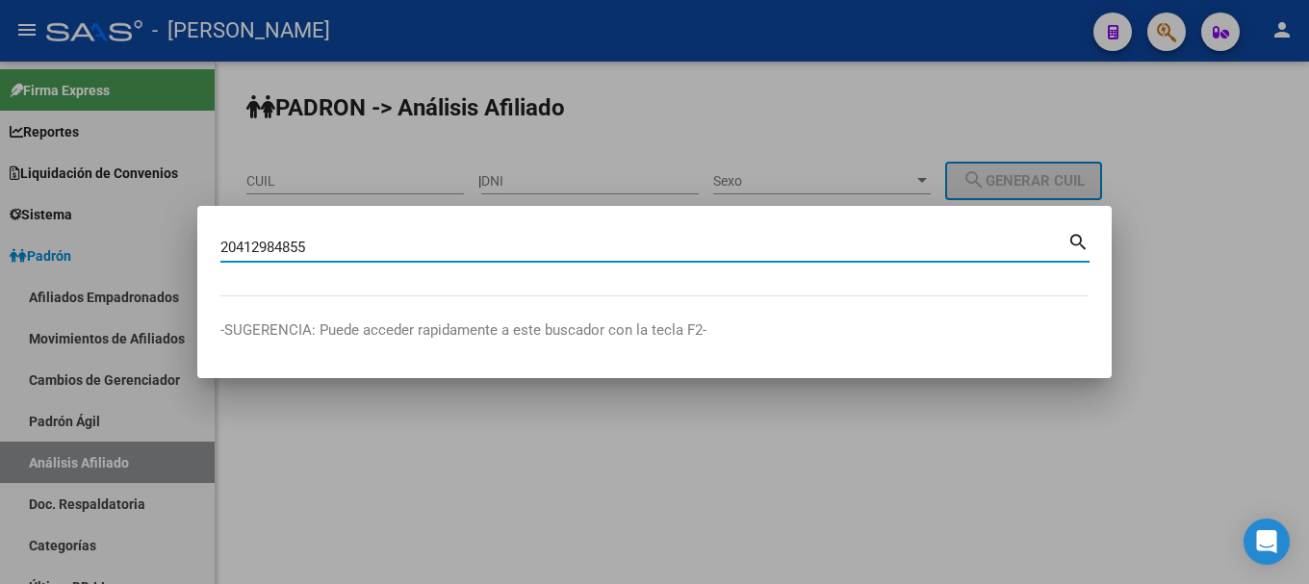
type input "20412984855"
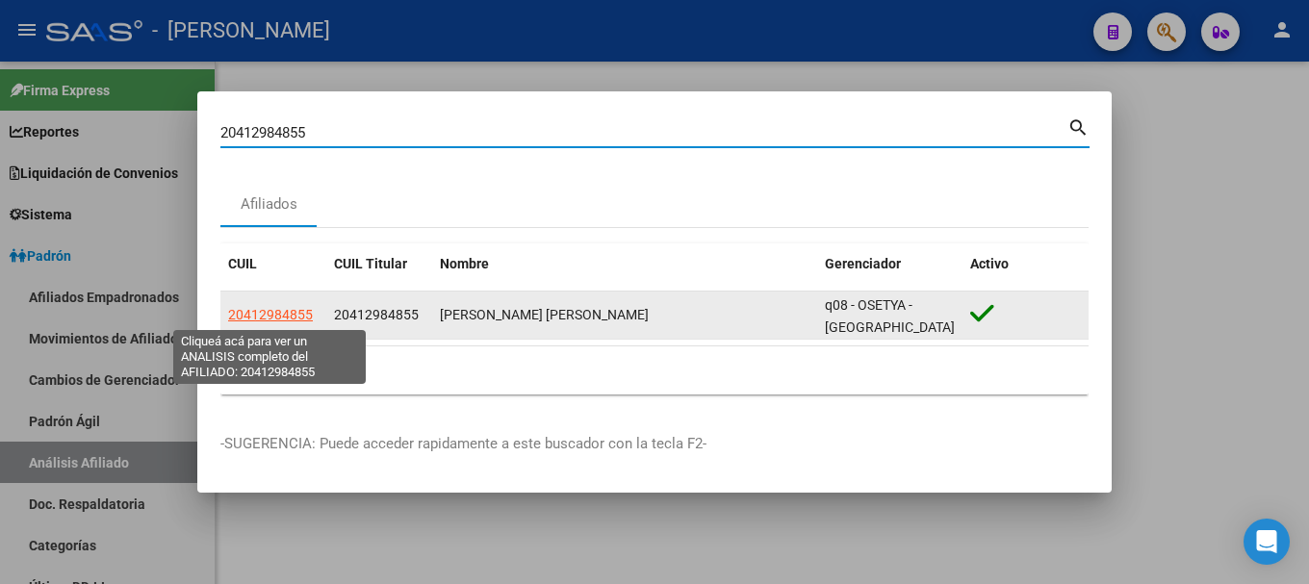
click at [289, 311] on span "20412984855" at bounding box center [270, 314] width 85 height 15
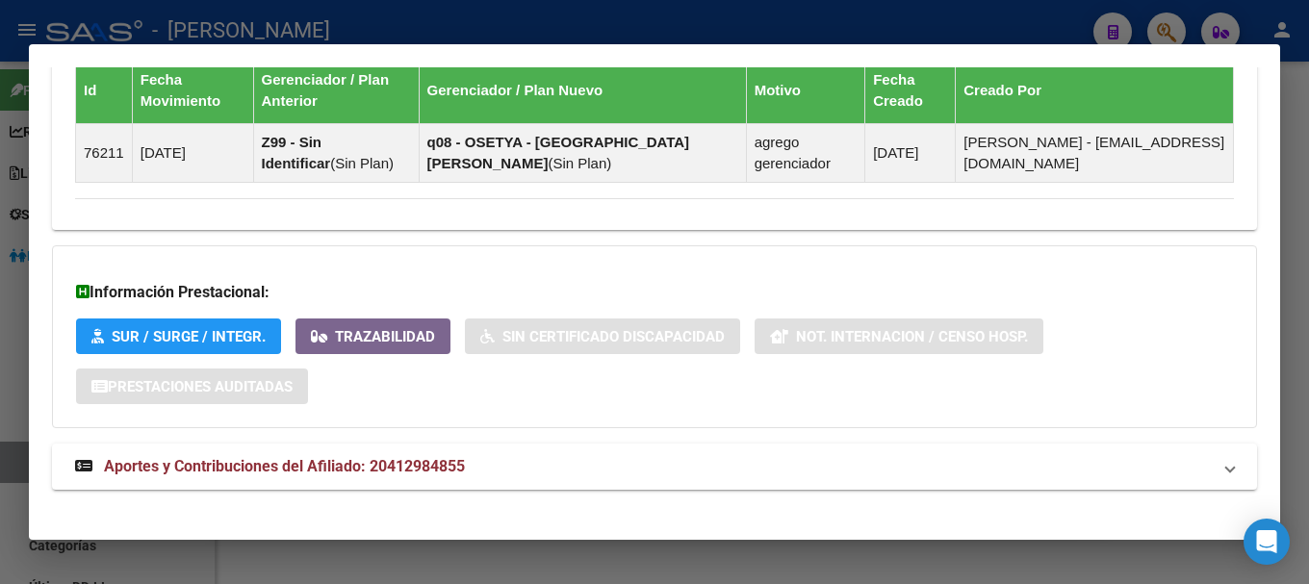
scroll to position [1224, 0]
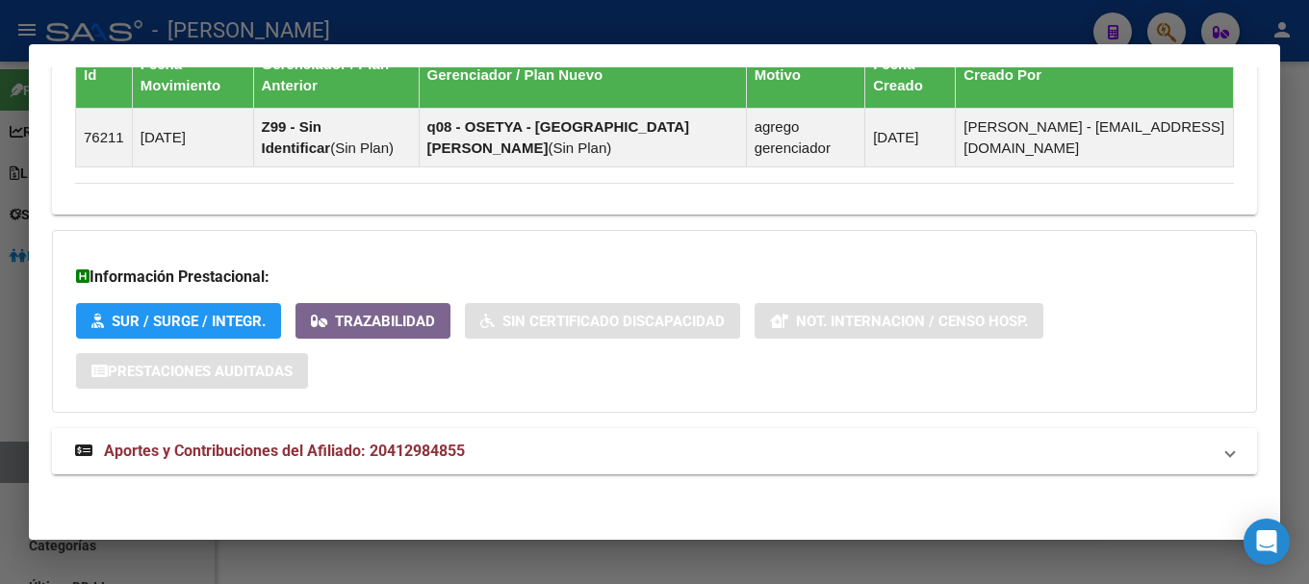
click at [580, 470] on mat-expansion-panel-header "Aportes y Contribuciones del Afiliado: 20412984855" at bounding box center [654, 451] width 1205 height 46
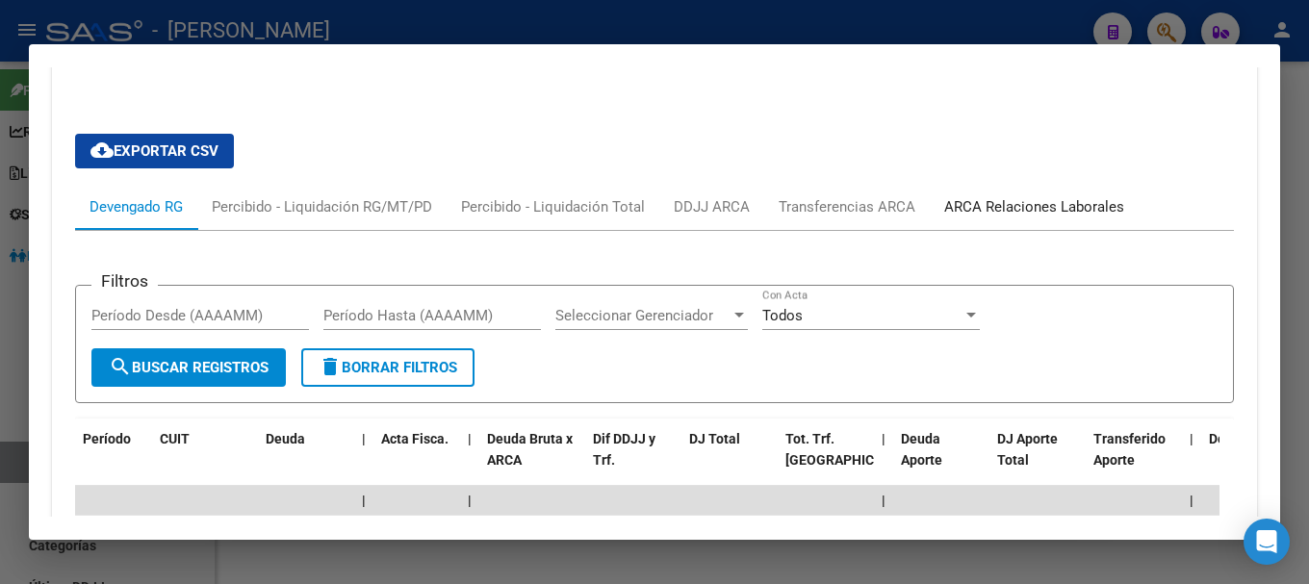
click at [999, 213] on div "ARCA Relaciones Laborales" at bounding box center [1034, 206] width 180 height 21
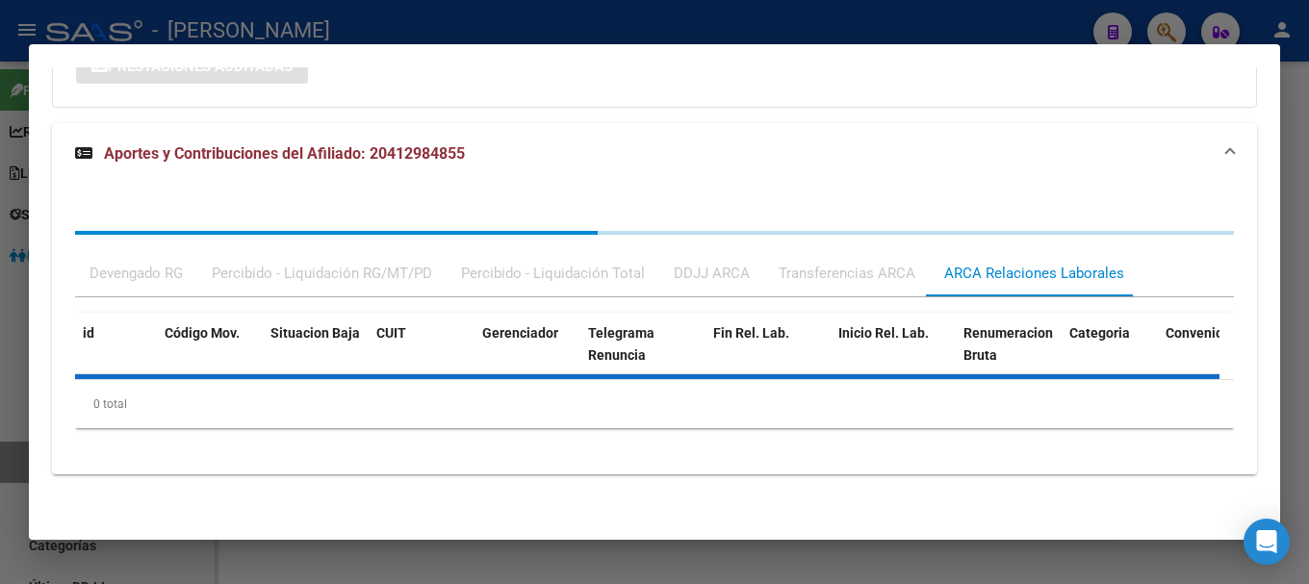
scroll to position [1624, 0]
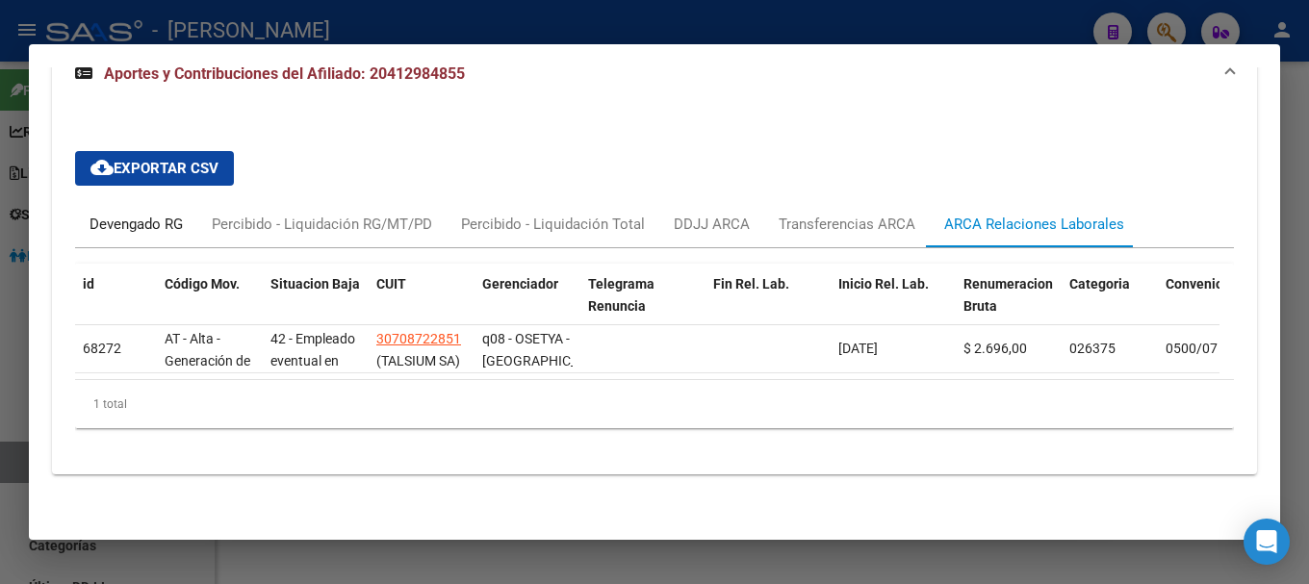
click at [180, 214] on div "Devengado RG" at bounding box center [136, 224] width 93 height 21
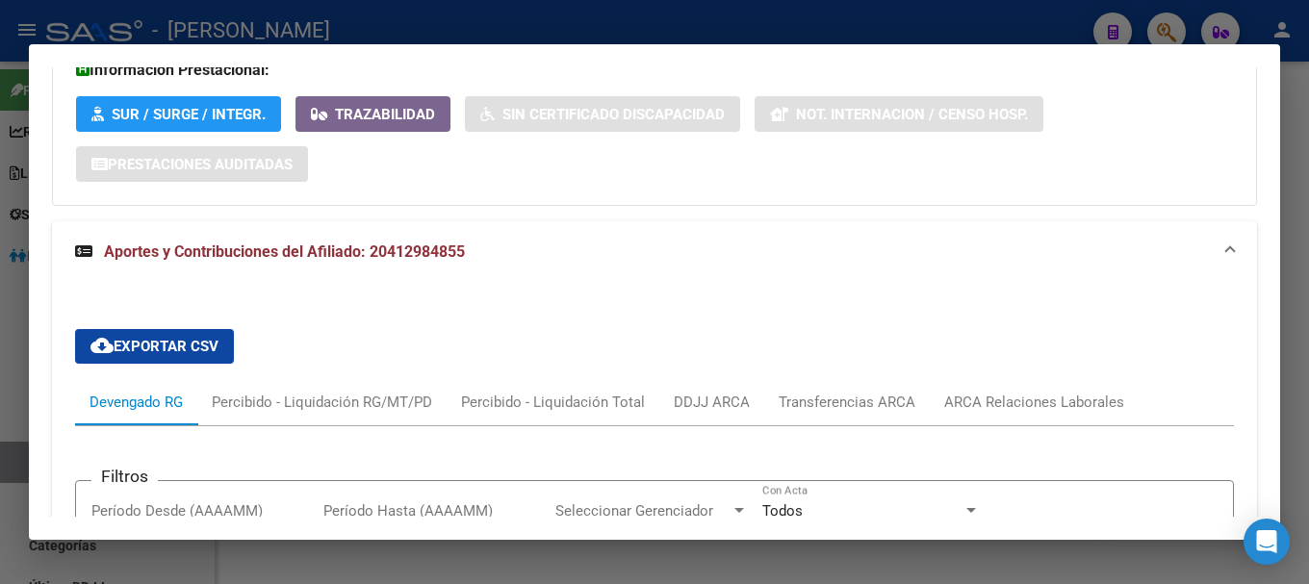
click at [464, 248] on span "Aportes y Contribuciones del Afiliado: 20412984855" at bounding box center [284, 252] width 361 height 18
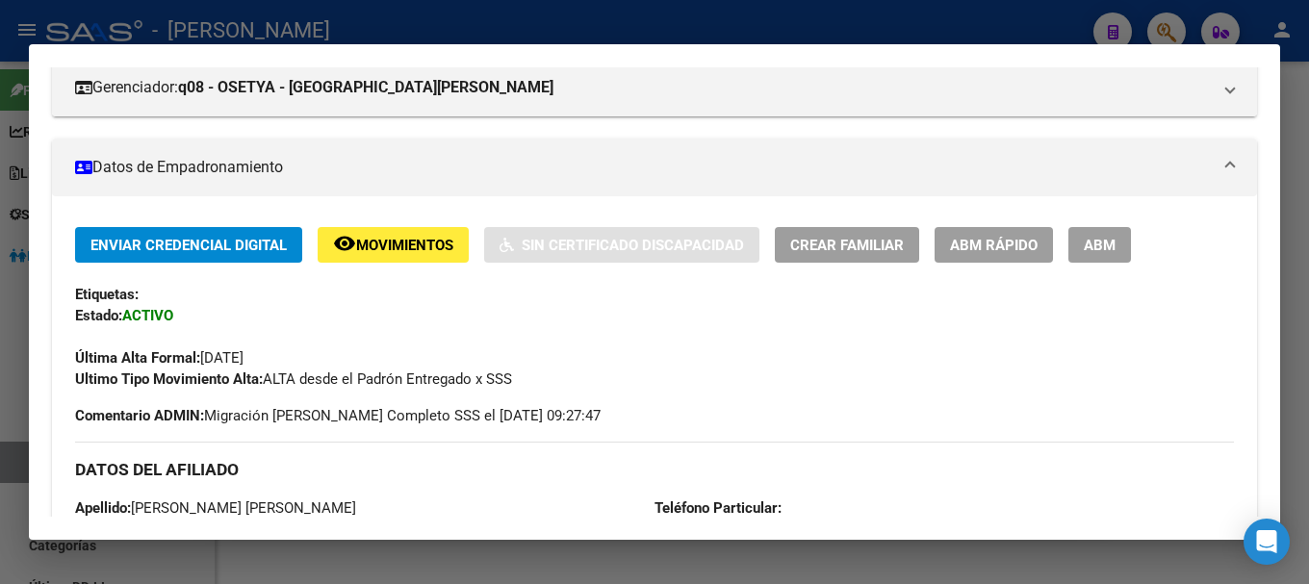
scroll to position [0, 0]
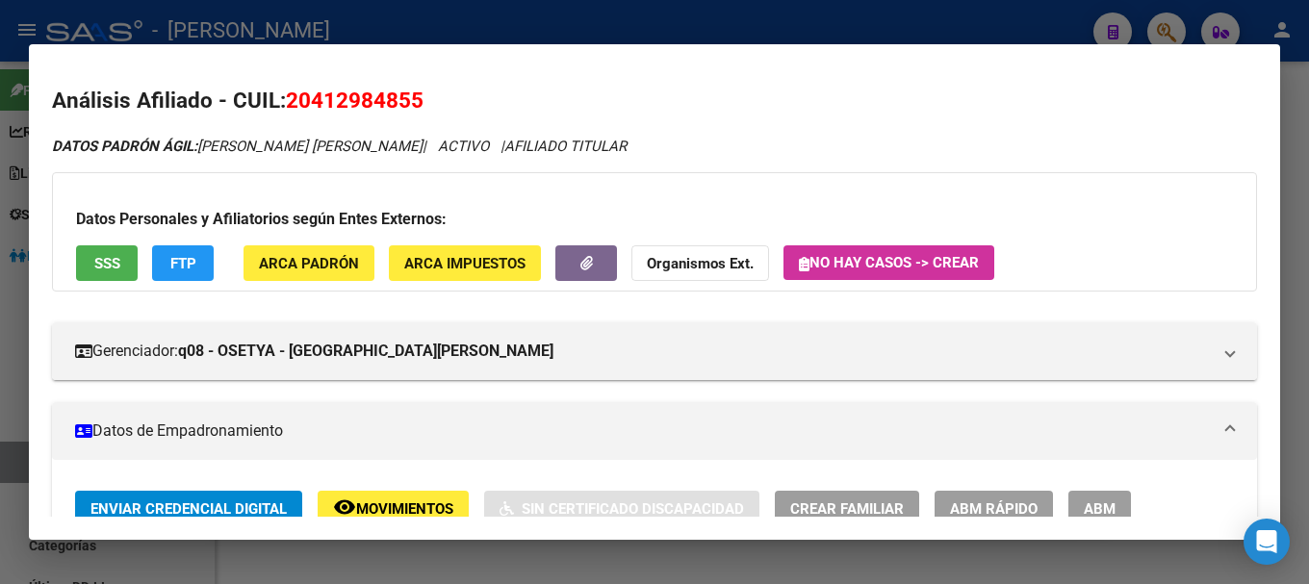
click at [367, 98] on span "20412984855" at bounding box center [355, 100] width 138 height 25
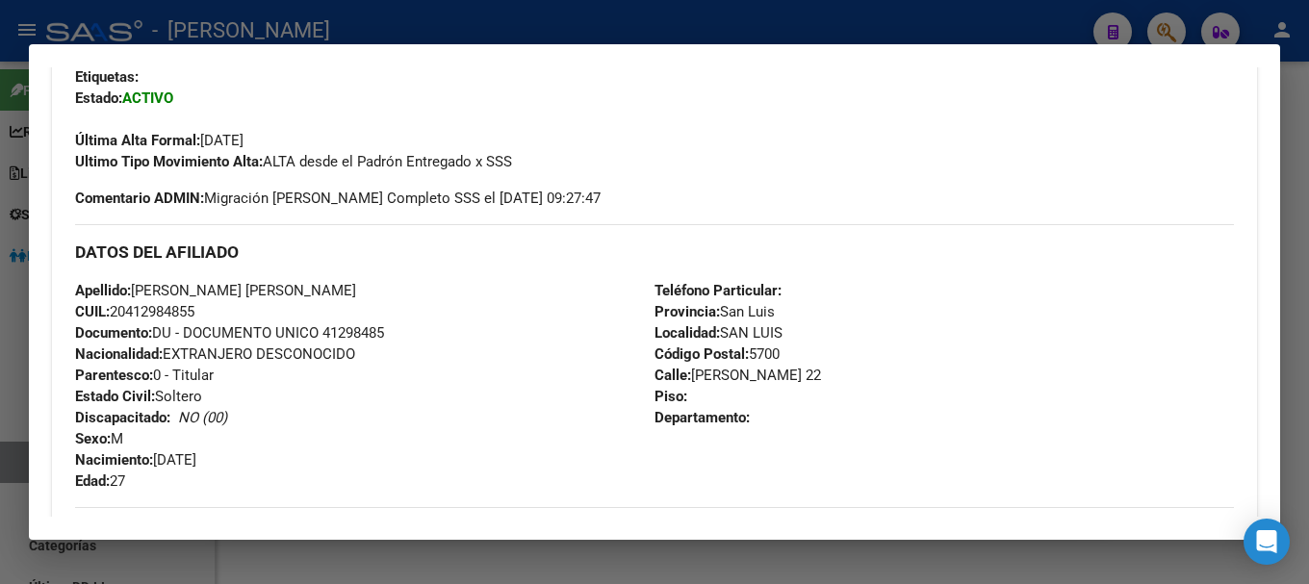
scroll to position [578, 0]
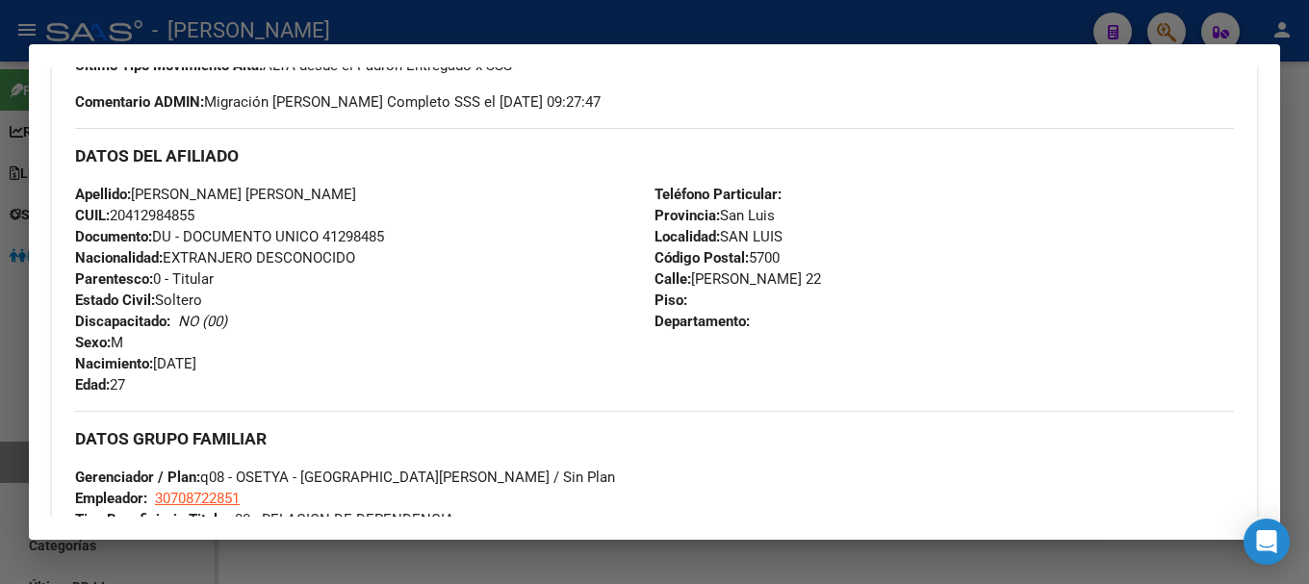
drag, startPoint x: 133, startPoint y: 213, endPoint x: 195, endPoint y: 213, distance: 62.6
click at [194, 213] on span "CUIL: 20412984855" at bounding box center [134, 215] width 119 height 17
drag, startPoint x: 691, startPoint y: 277, endPoint x: 816, endPoint y: 275, distance: 125.2
click at [816, 275] on span "Calle: ALFONSINA STORNI 22" at bounding box center [738, 278] width 167 height 17
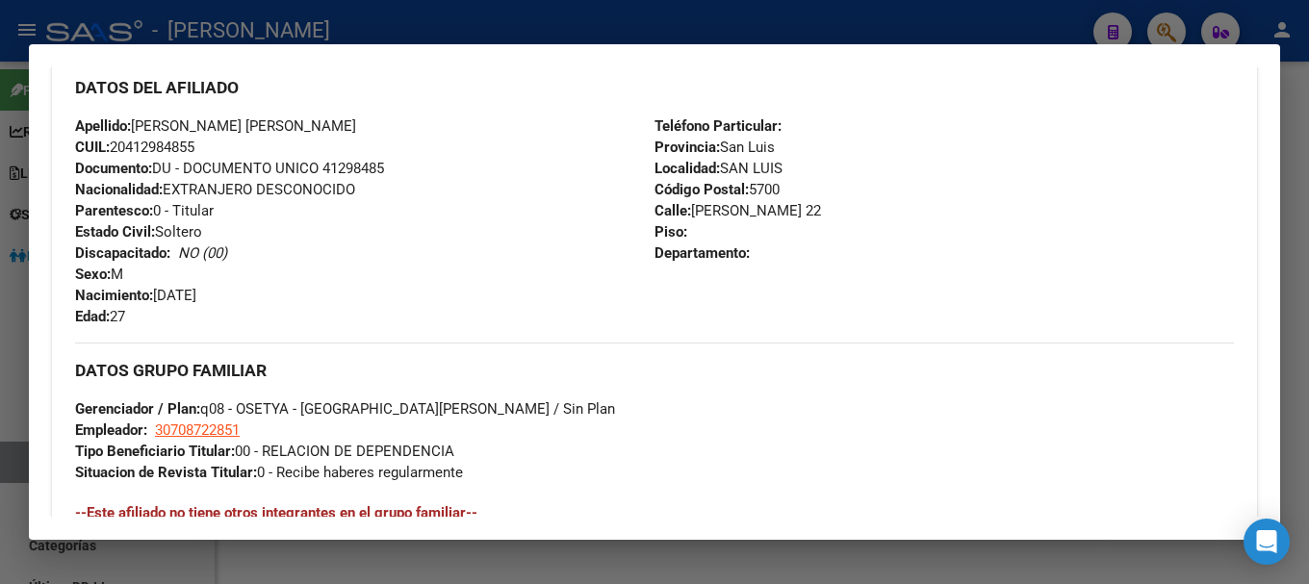
scroll to position [770, 0]
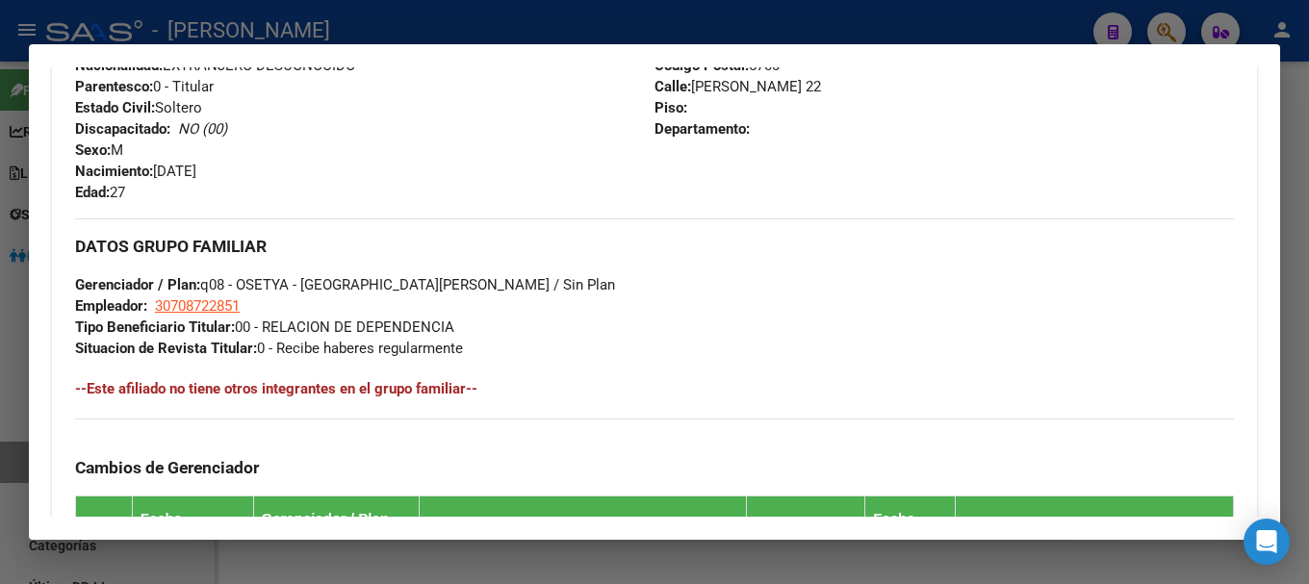
click at [222, 303] on span "30708722851" at bounding box center [197, 305] width 85 height 17
type textarea "30708722851"
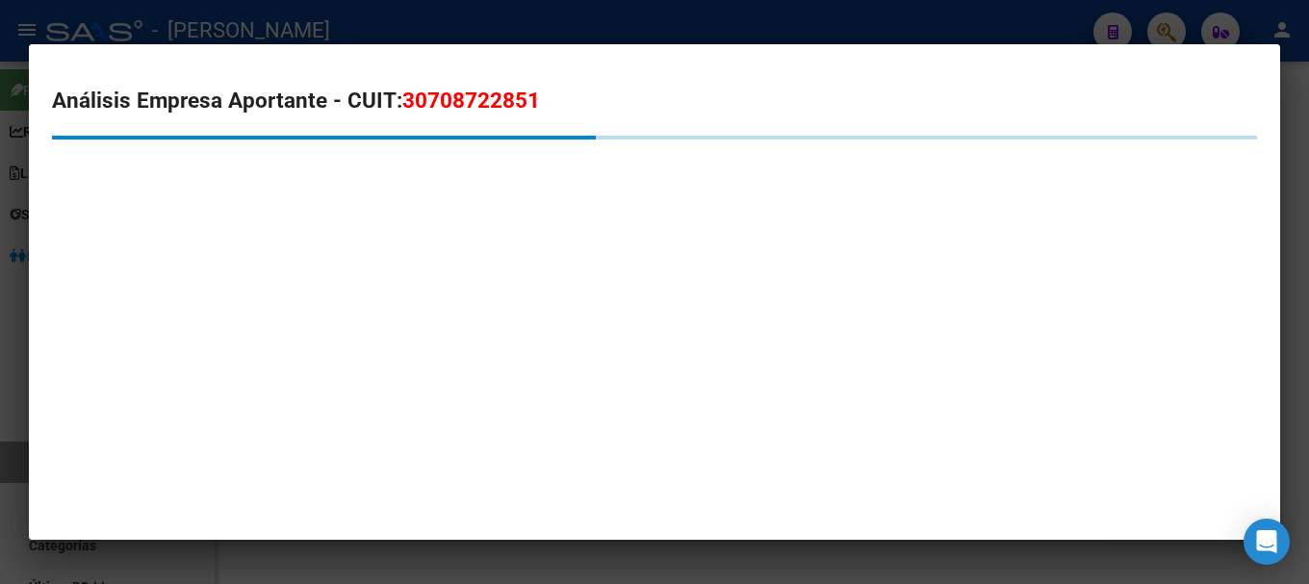
click at [444, 98] on span "30708722851" at bounding box center [471, 100] width 138 height 25
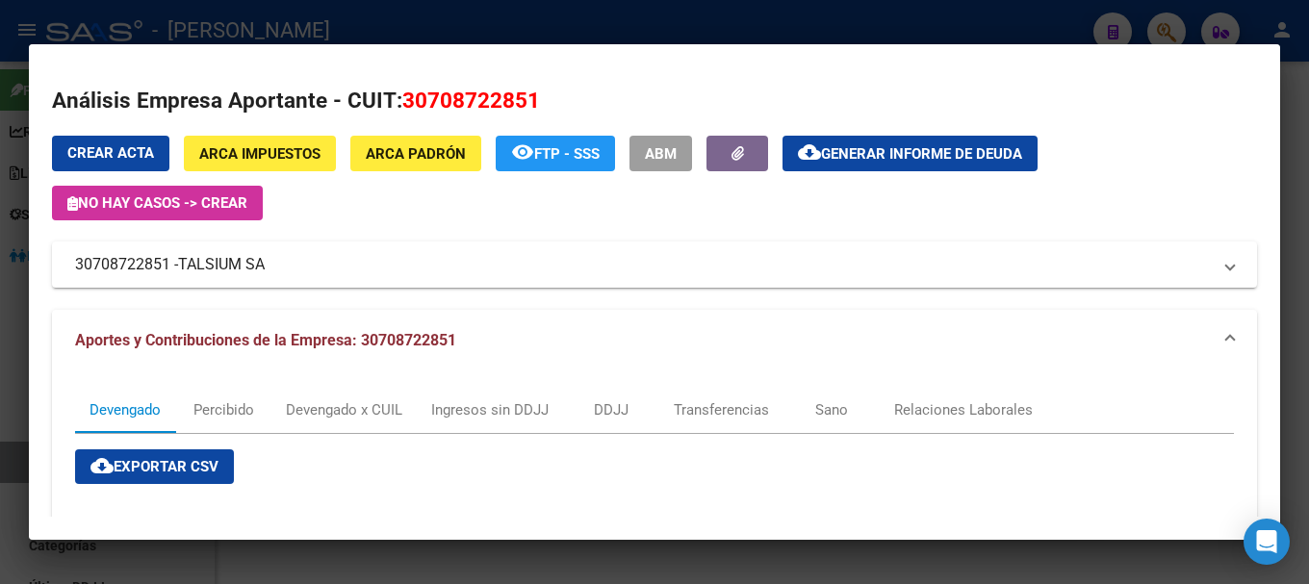
click at [411, 31] on div at bounding box center [654, 292] width 1309 height 584
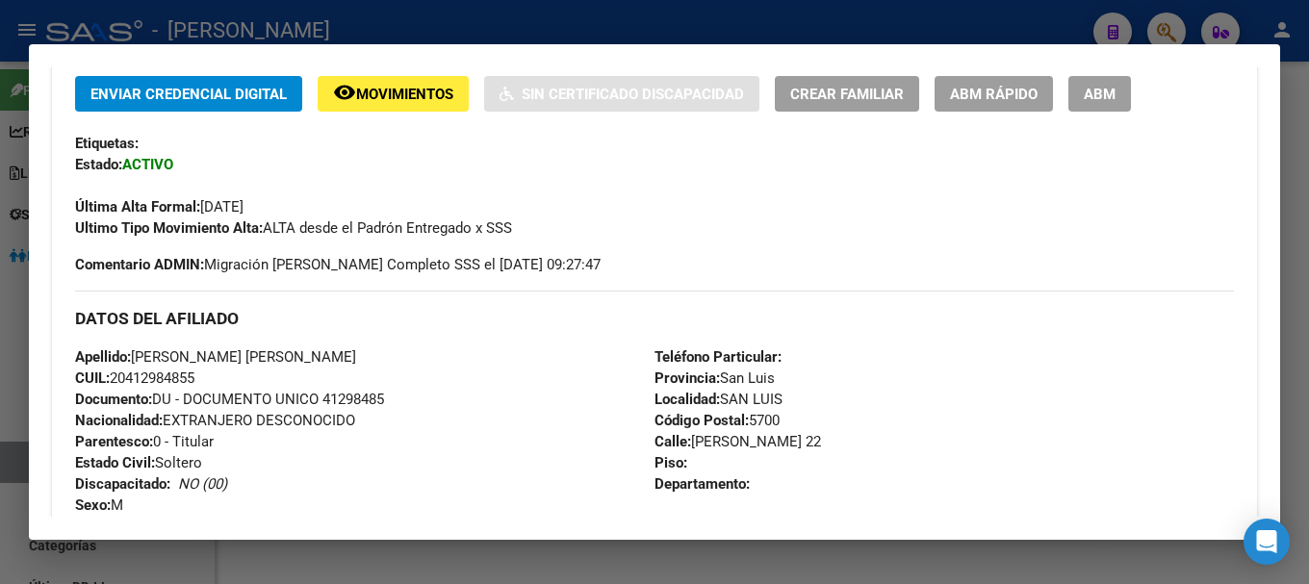
scroll to position [385, 0]
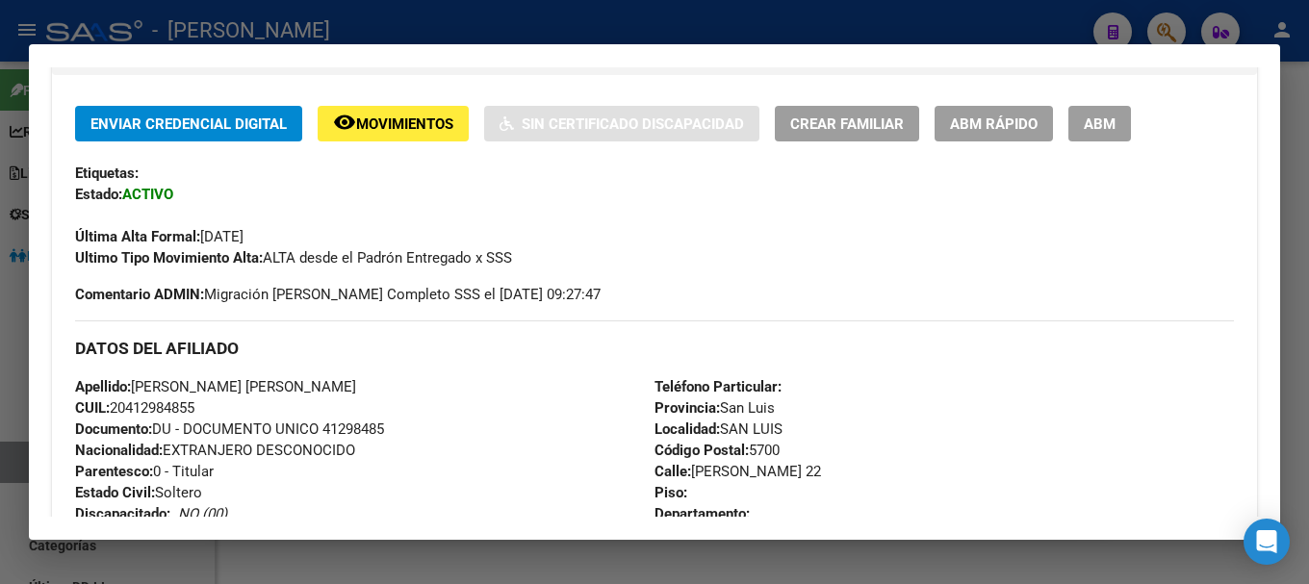
click at [501, 19] on div at bounding box center [654, 292] width 1309 height 584
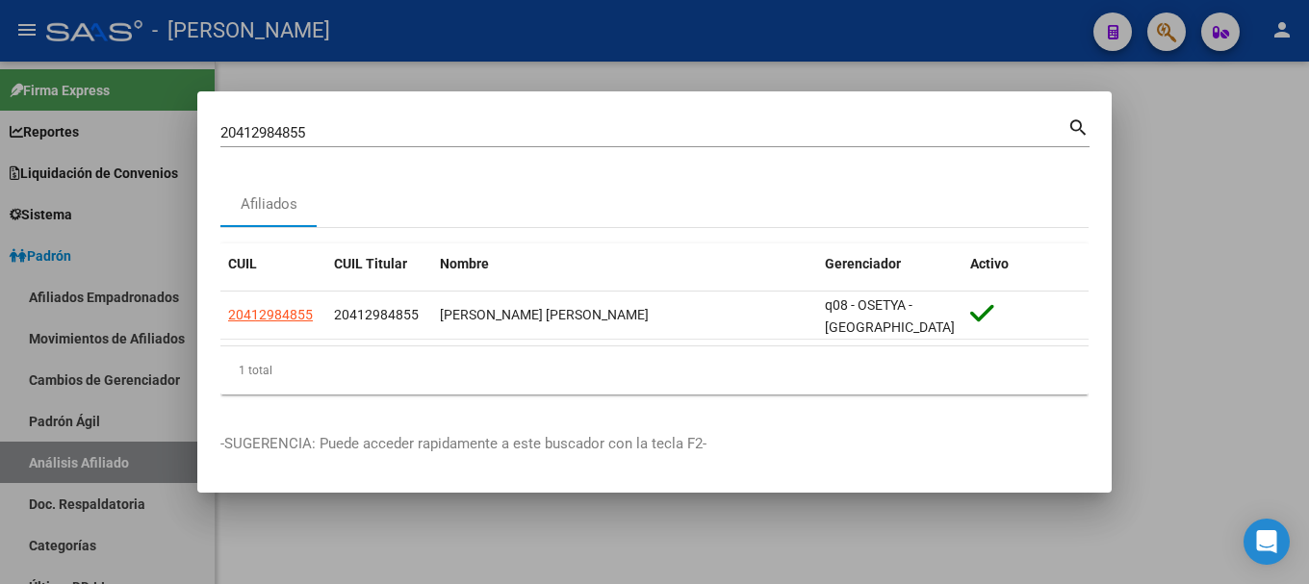
click at [582, 141] on input "20412984855" at bounding box center [643, 132] width 847 height 17
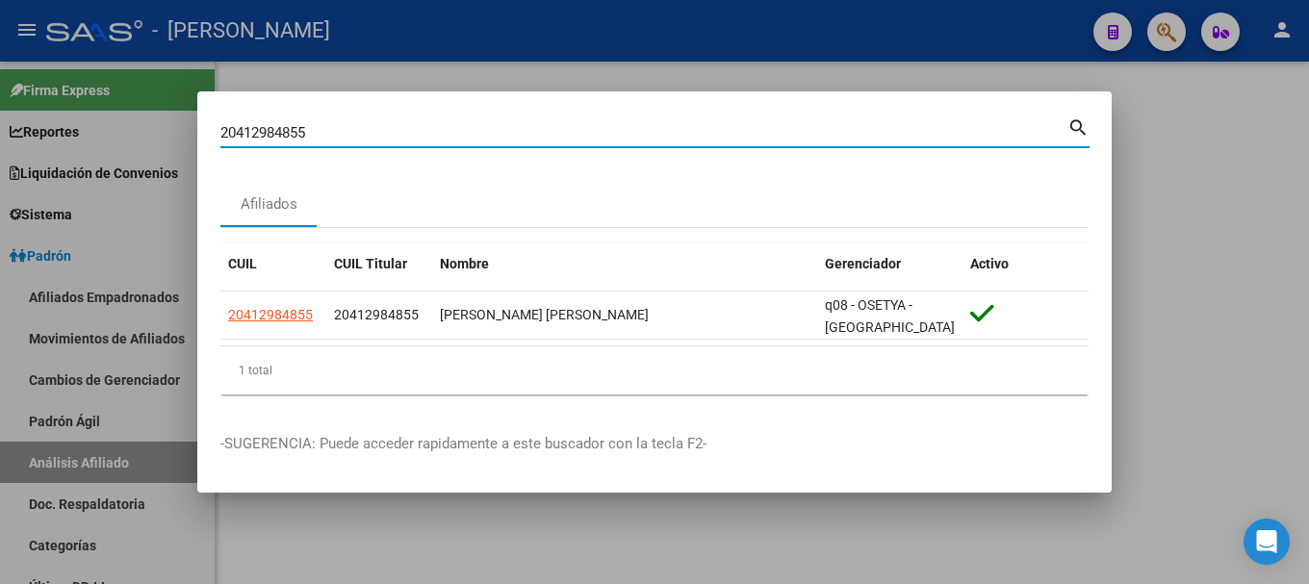
click at [582, 141] on input "20412984855" at bounding box center [643, 132] width 847 height 17
paste input "3073317"
type input "20413073317"
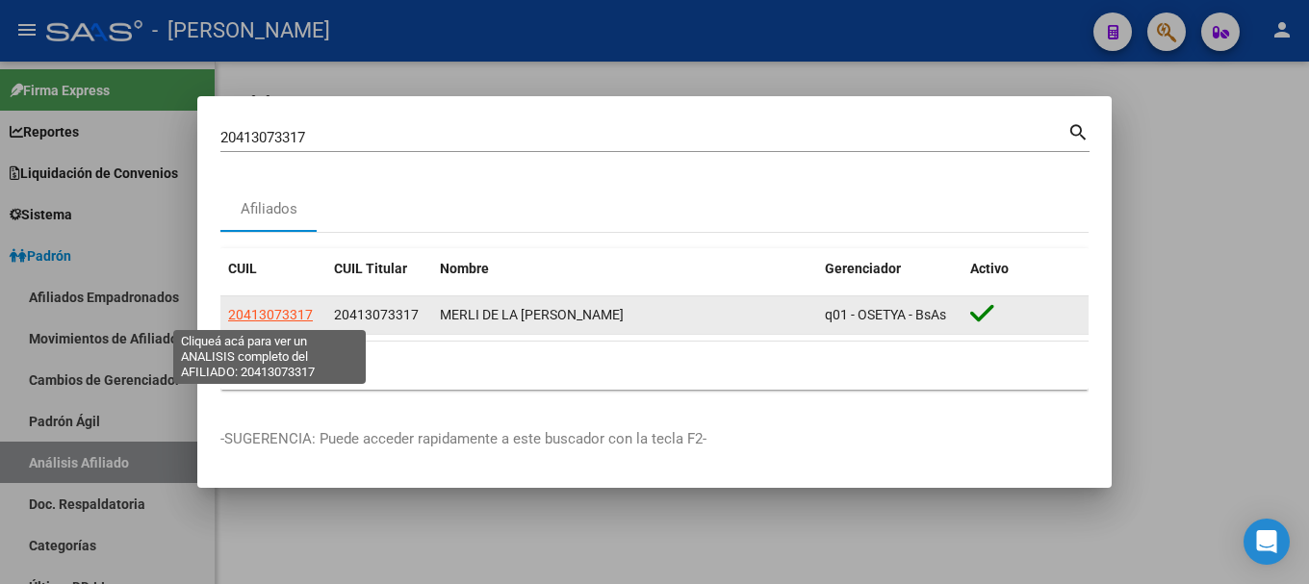
click at [266, 312] on span "20413073317" at bounding box center [270, 314] width 85 height 15
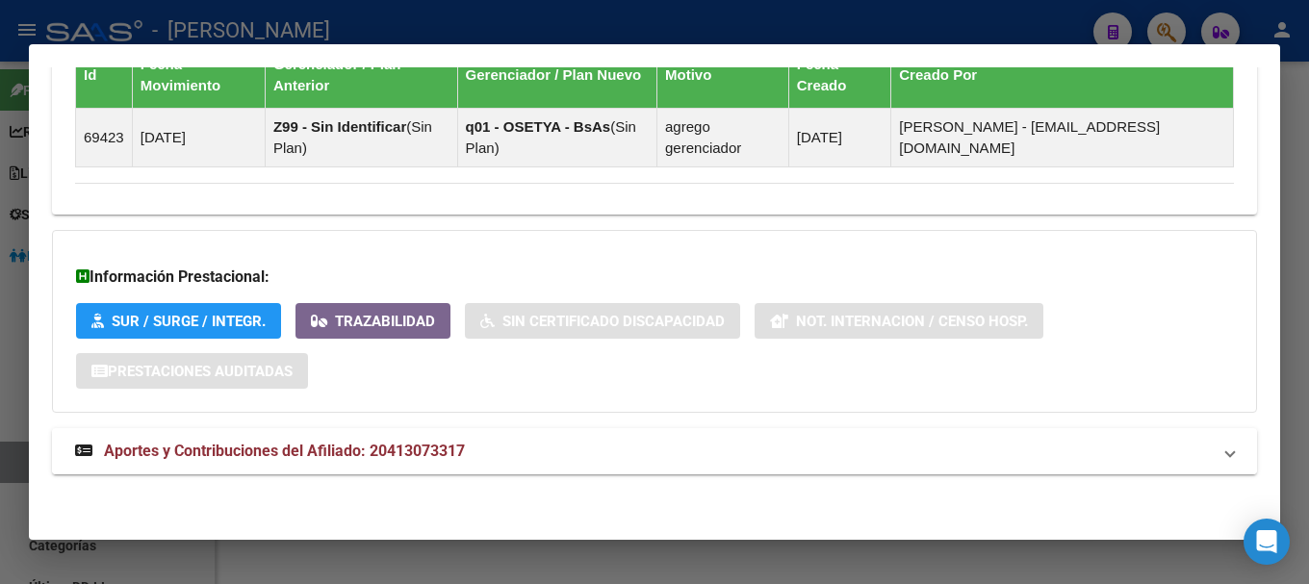
click at [564, 444] on mat-panel-title "Aportes y Contribuciones del Afiliado: 20413073317" at bounding box center [643, 451] width 1136 height 23
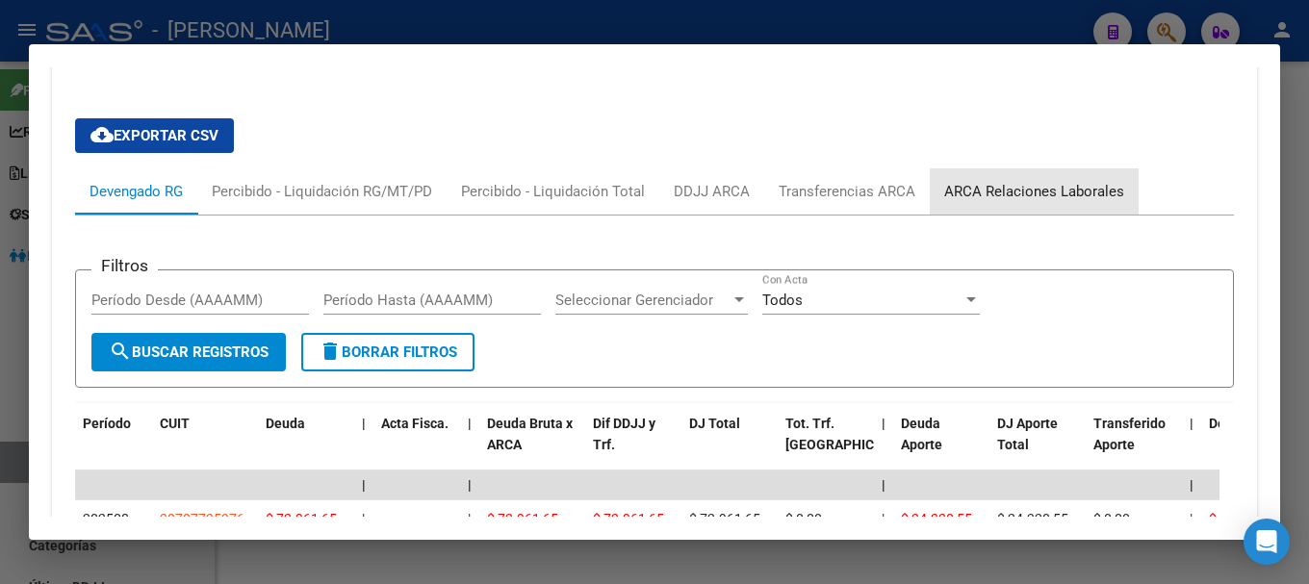
click at [1059, 184] on div "ARCA Relaciones Laborales" at bounding box center [1034, 191] width 180 height 21
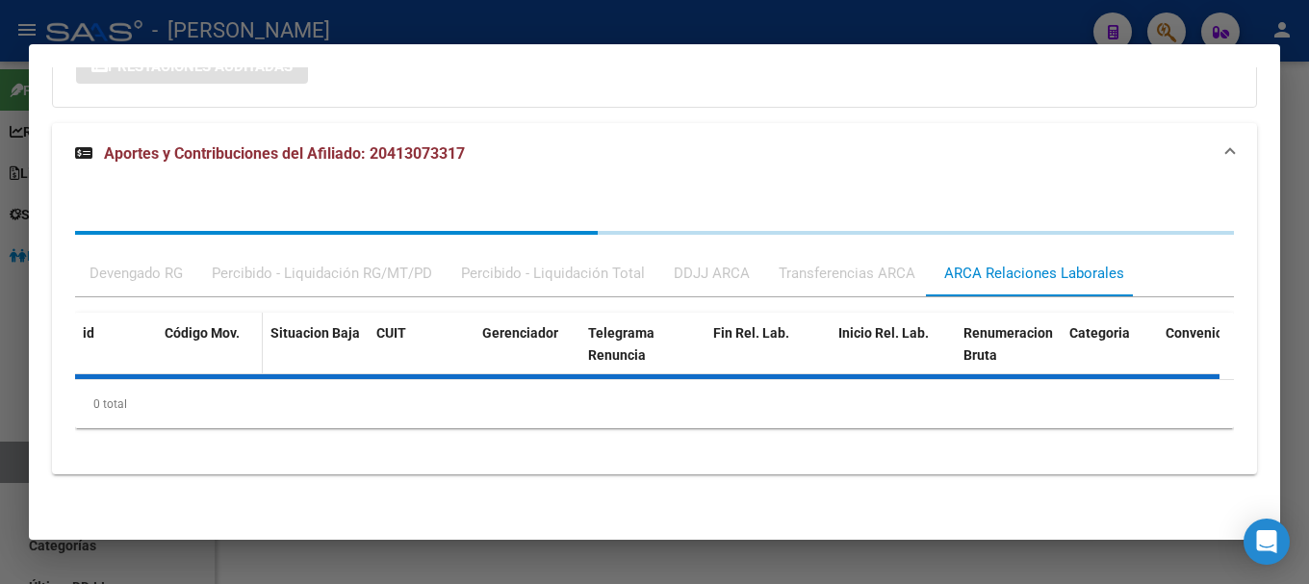
scroll to position [1624, 0]
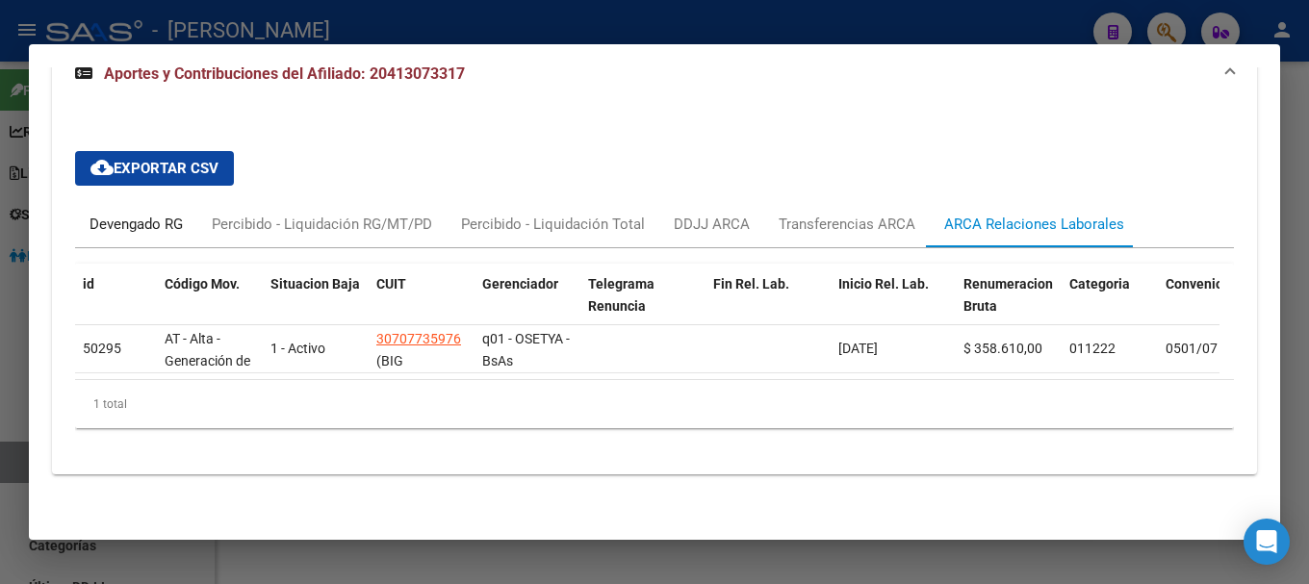
click at [163, 232] on div "Devengado RG" at bounding box center [136, 224] width 122 height 46
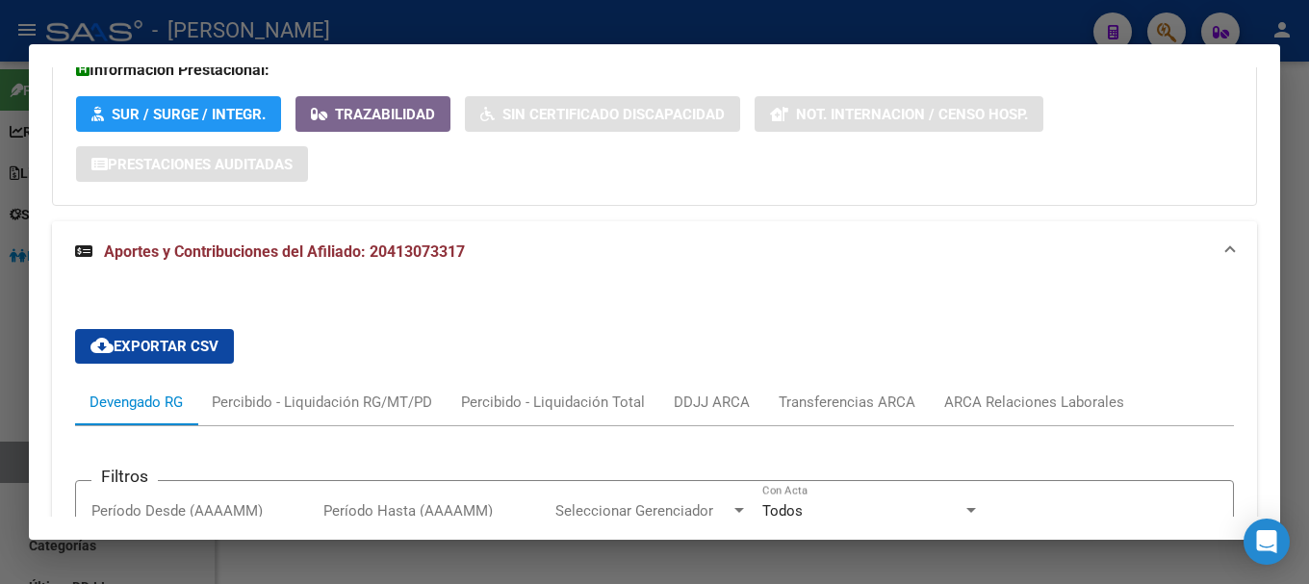
click at [320, 257] on span "Aportes y Contribuciones del Afiliado: 20413073317" at bounding box center [284, 252] width 361 height 18
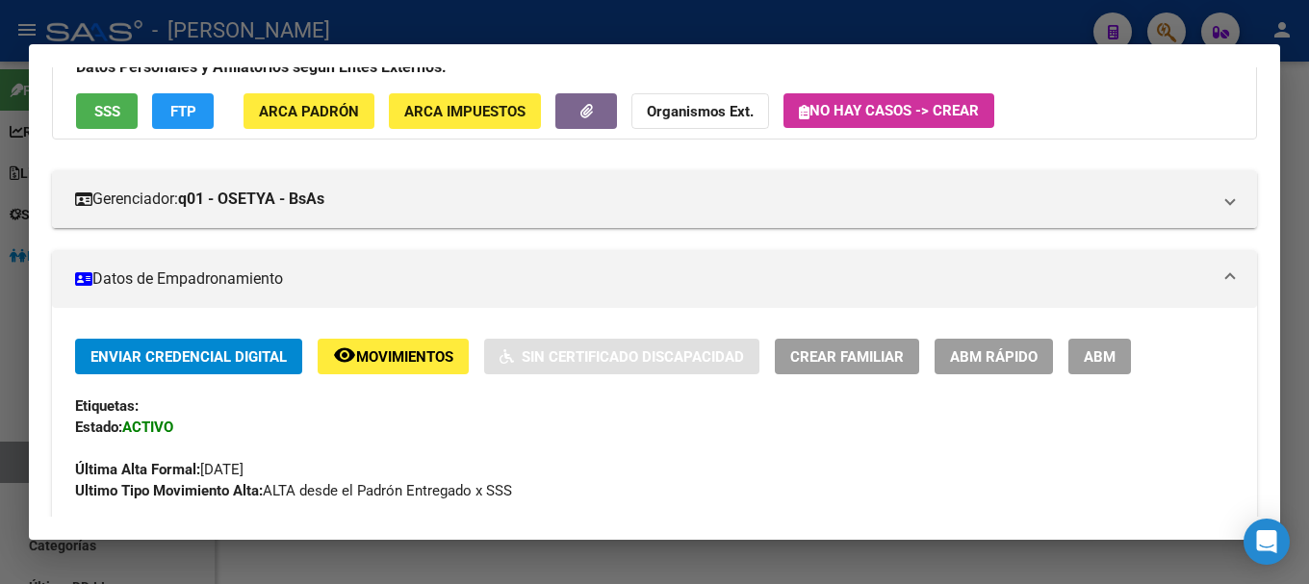
scroll to position [0, 0]
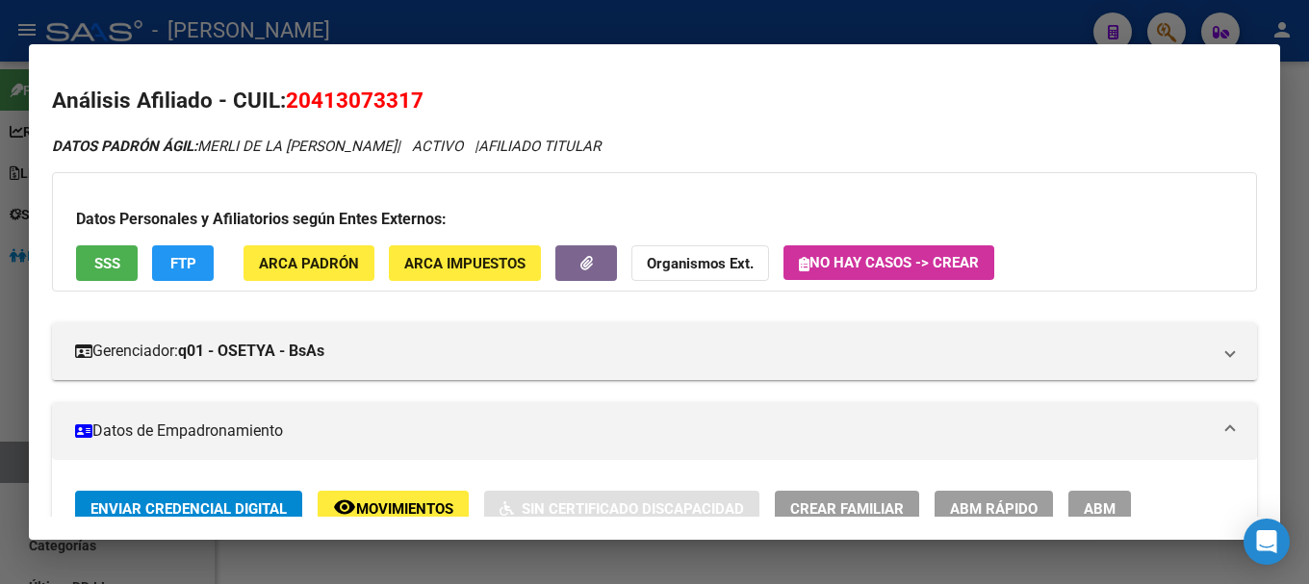
click at [321, 113] on span "20413073317" at bounding box center [355, 100] width 138 height 25
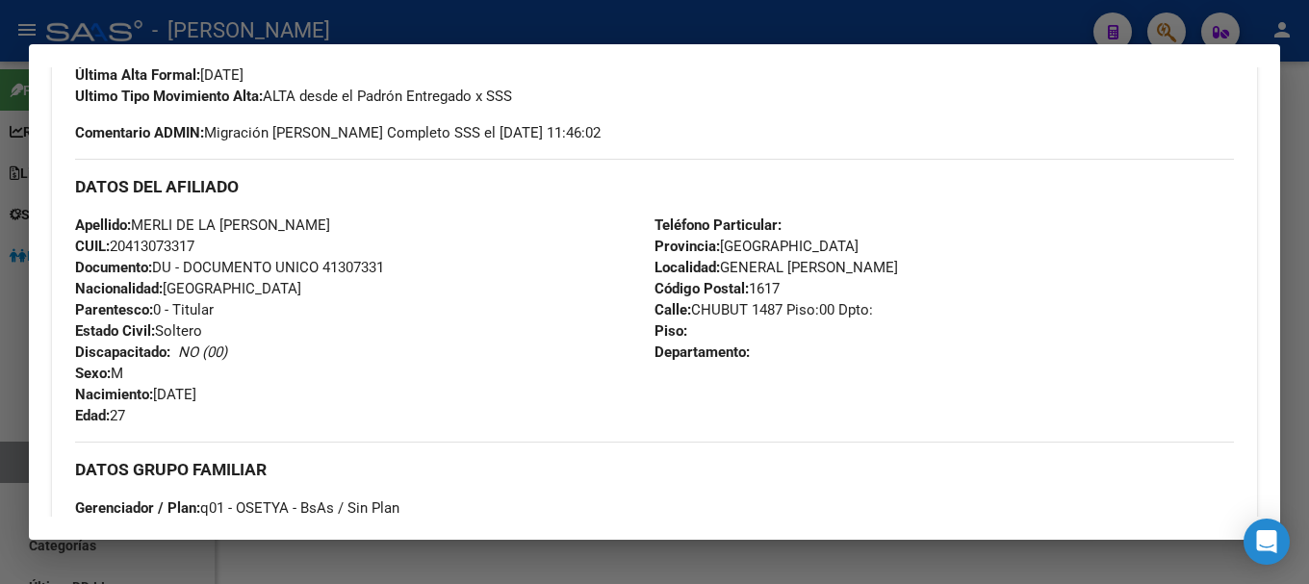
scroll to position [578, 0]
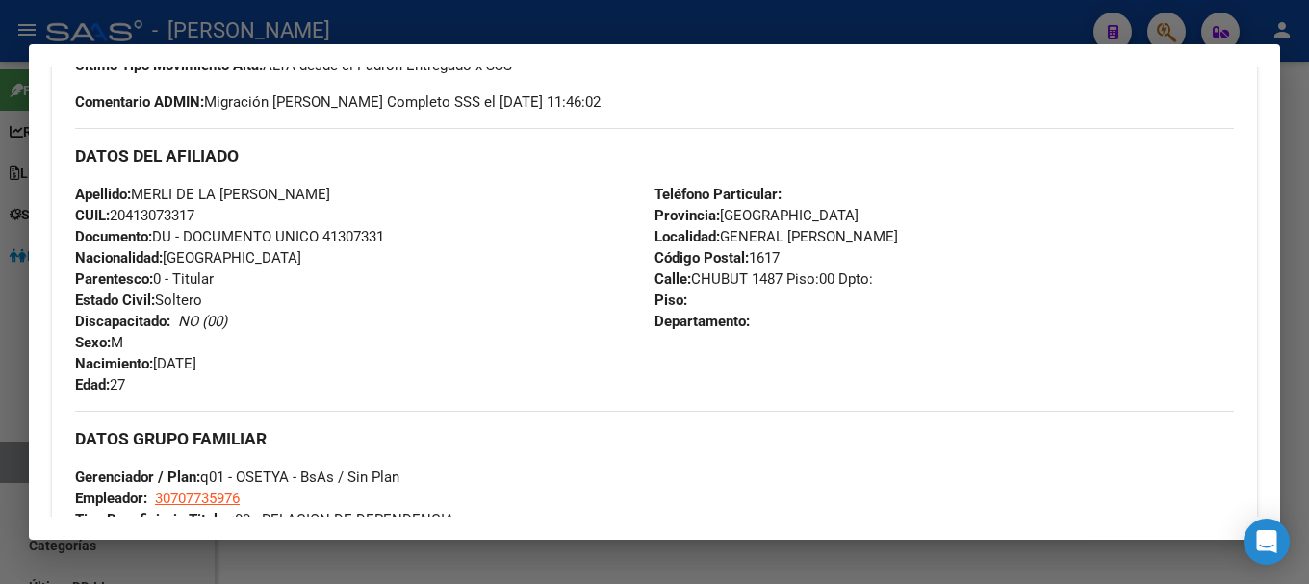
drag, startPoint x: 125, startPoint y: 212, endPoint x: 143, endPoint y: 212, distance: 18.3
click at [143, 212] on span "CUIL: 20413073317" at bounding box center [134, 215] width 119 height 17
click at [144, 216] on span "CUIL: 20413073317" at bounding box center [134, 215] width 119 height 17
drag, startPoint x: 133, startPoint y: 216, endPoint x: 198, endPoint y: 215, distance: 65.5
click at [194, 215] on span "CUIL: 20413073317" at bounding box center [134, 215] width 119 height 17
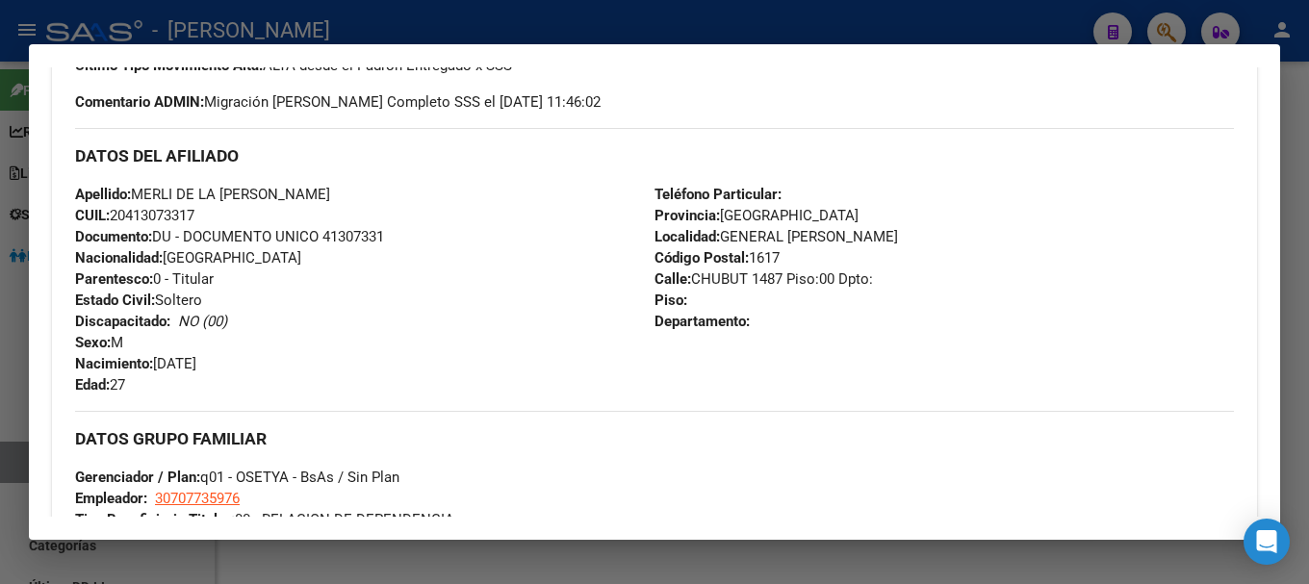
scroll to position [674, 0]
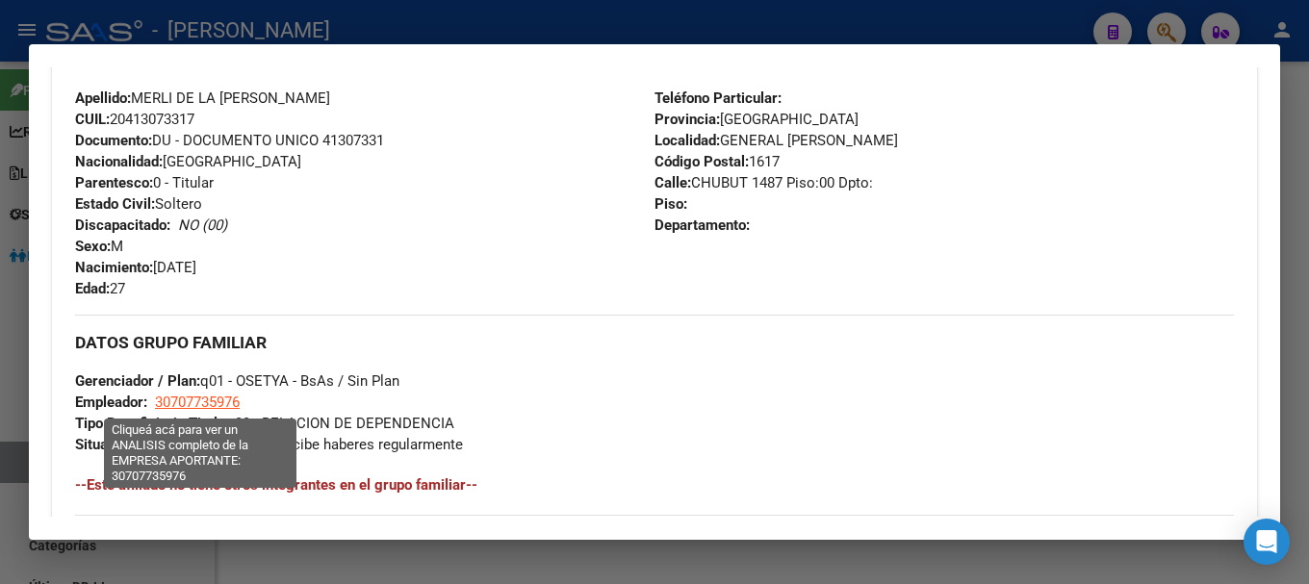
click at [186, 395] on span "30707735976" at bounding box center [197, 402] width 85 height 17
type textarea "30707735976"
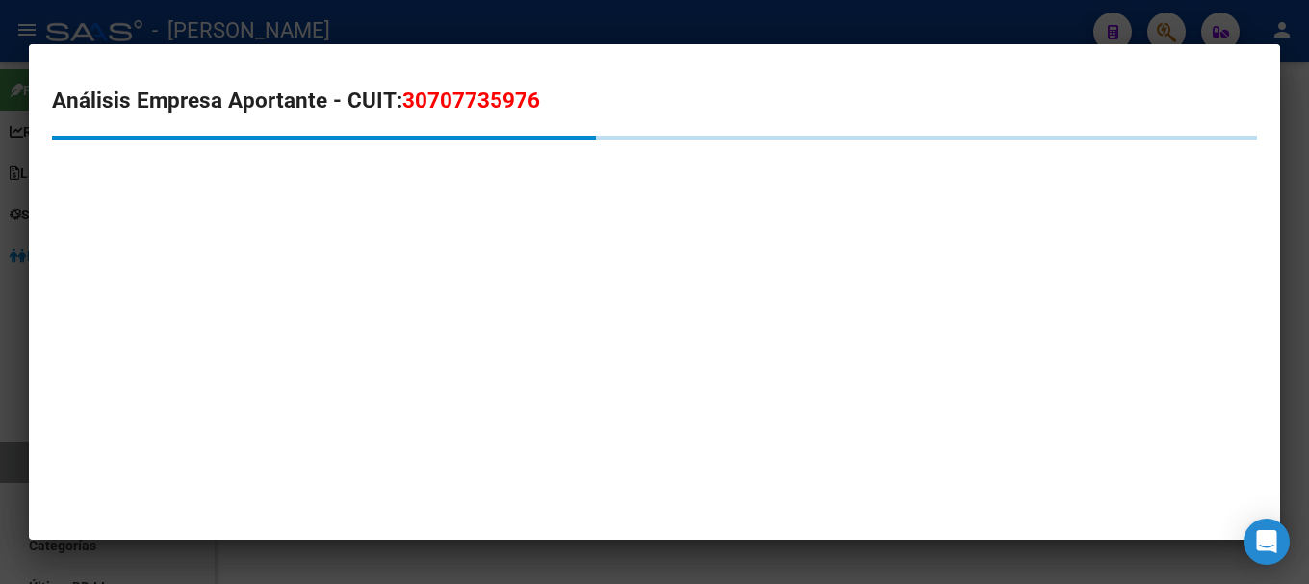
click at [450, 112] on span "30707735976" at bounding box center [471, 100] width 138 height 25
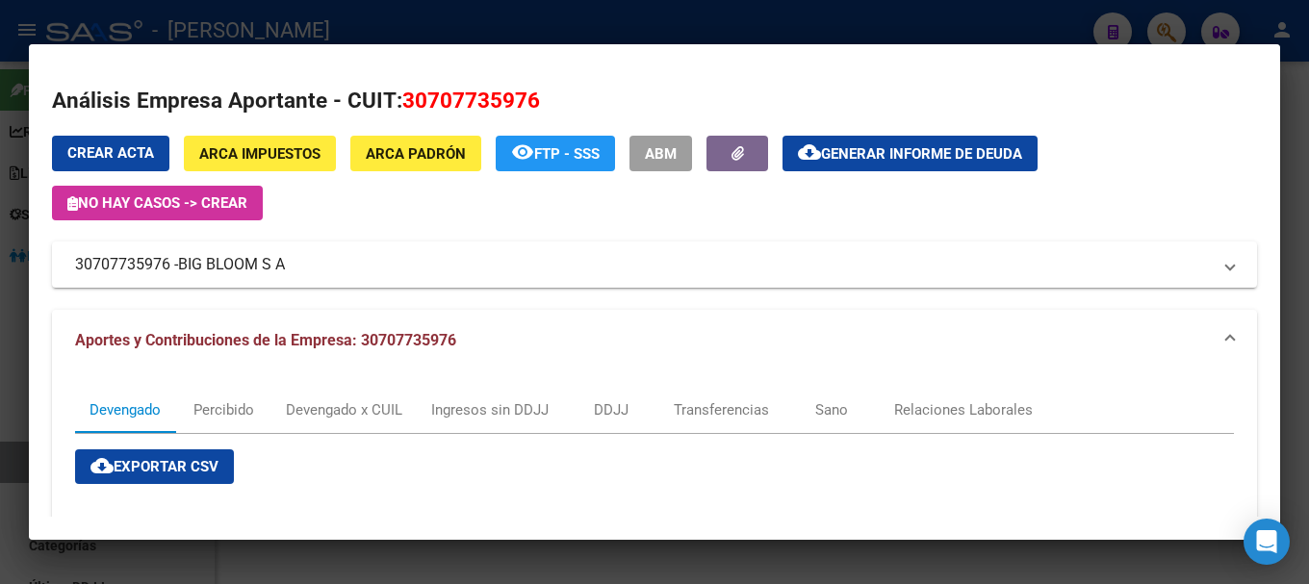
click at [367, 33] on div at bounding box center [654, 292] width 1309 height 584
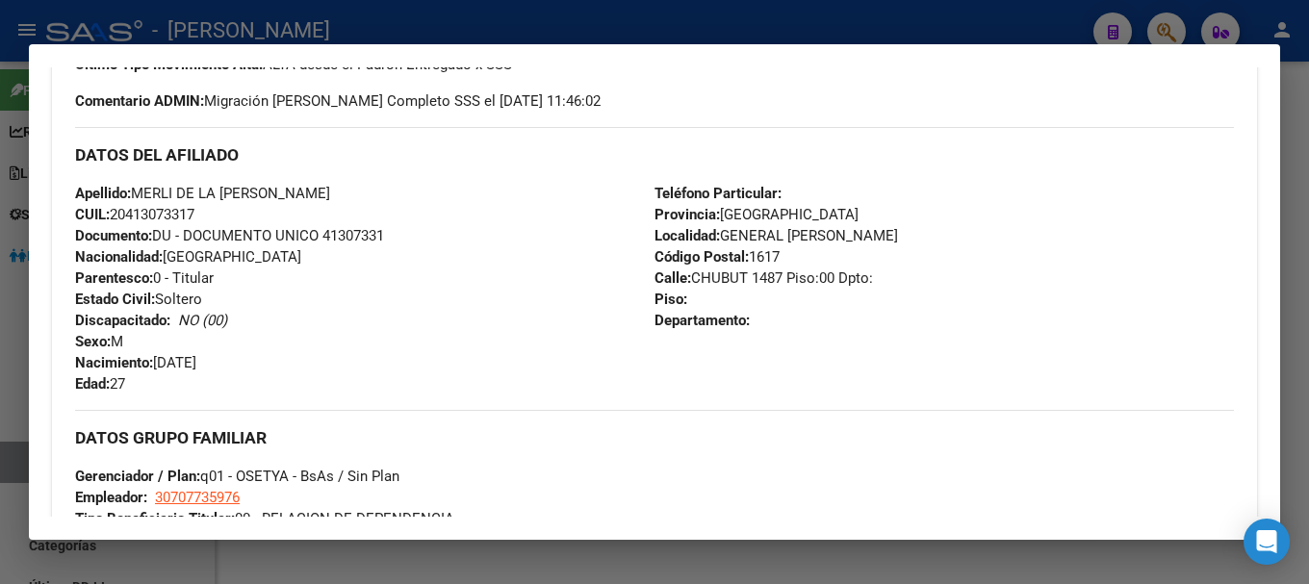
scroll to position [385, 0]
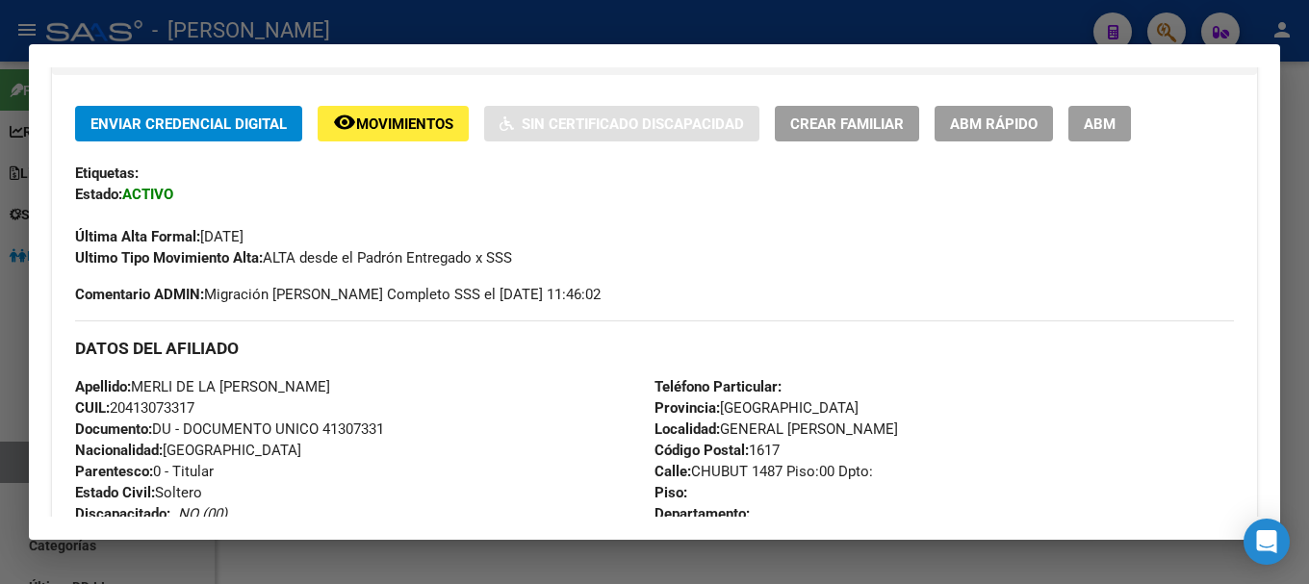
click at [484, 16] on div at bounding box center [654, 292] width 1309 height 584
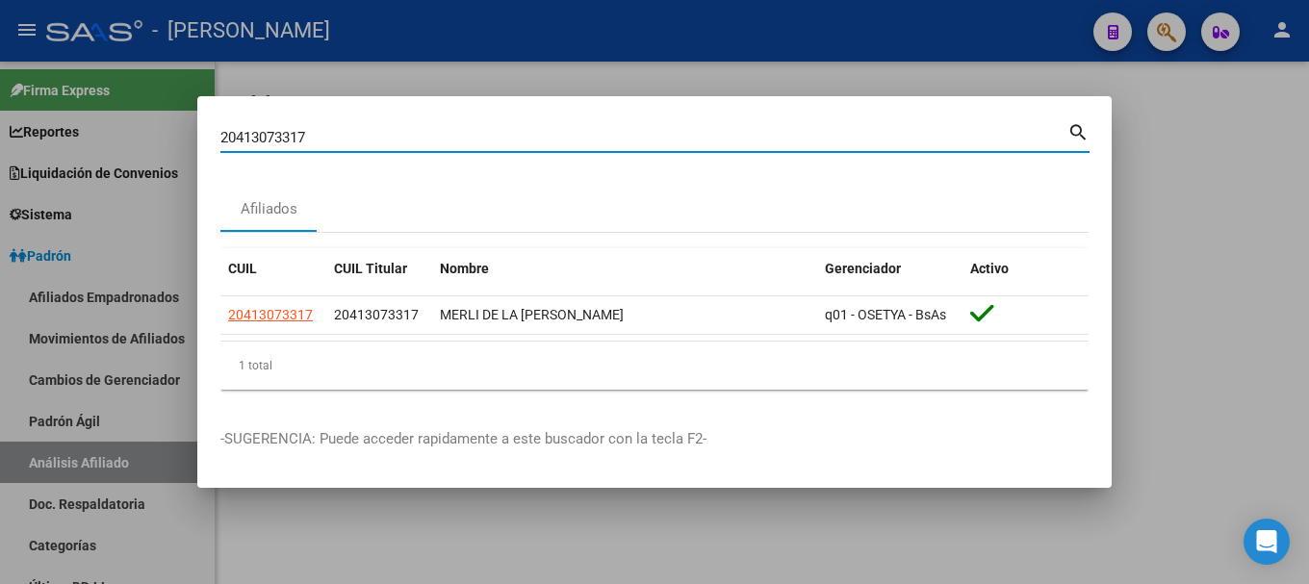
click at [511, 134] on input "20413073317" at bounding box center [643, 137] width 847 height 17
paste input "154023"
type input "20413154023"
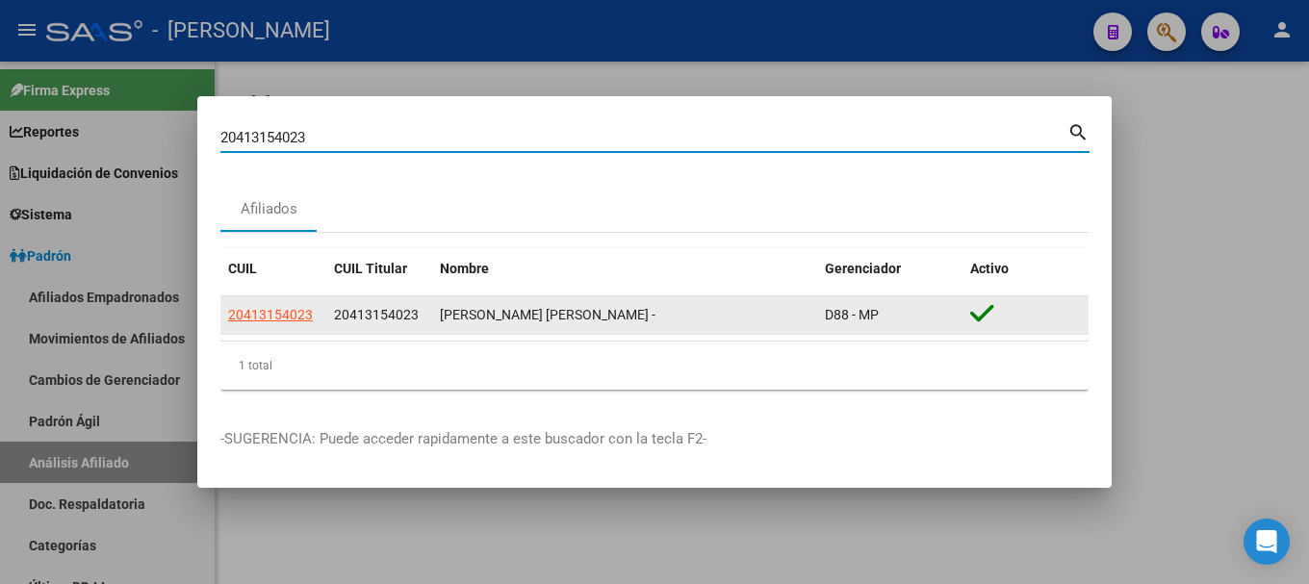
click at [266, 323] on app-link-go-to "20413154023" at bounding box center [270, 315] width 85 height 22
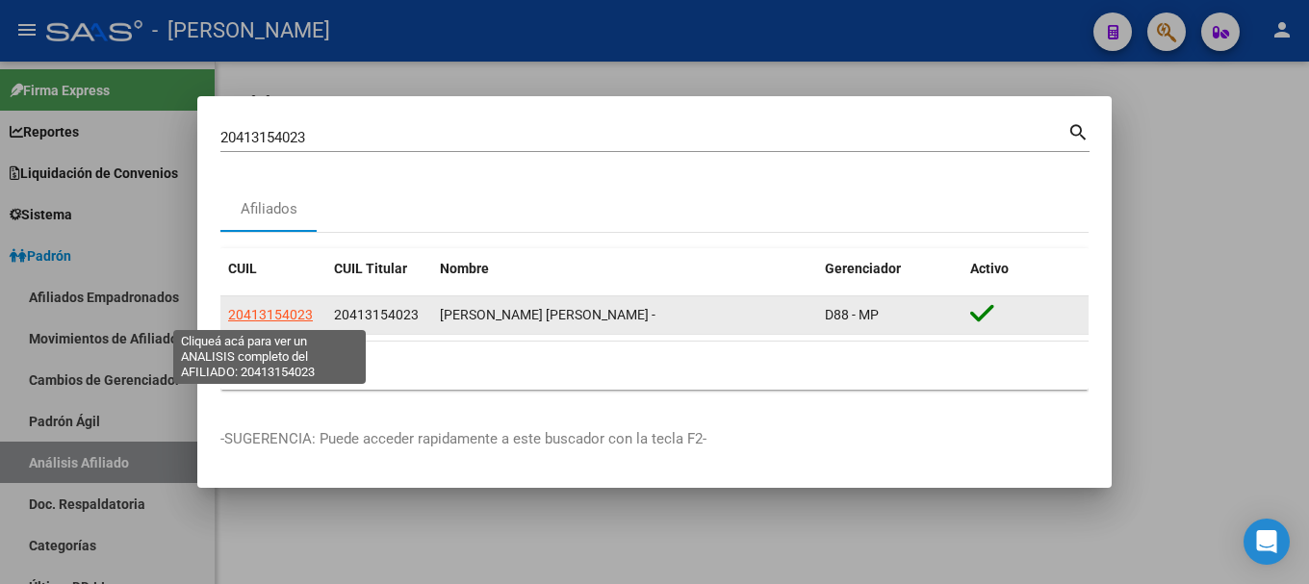
click at [270, 310] on span "20413154023" at bounding box center [270, 314] width 85 height 15
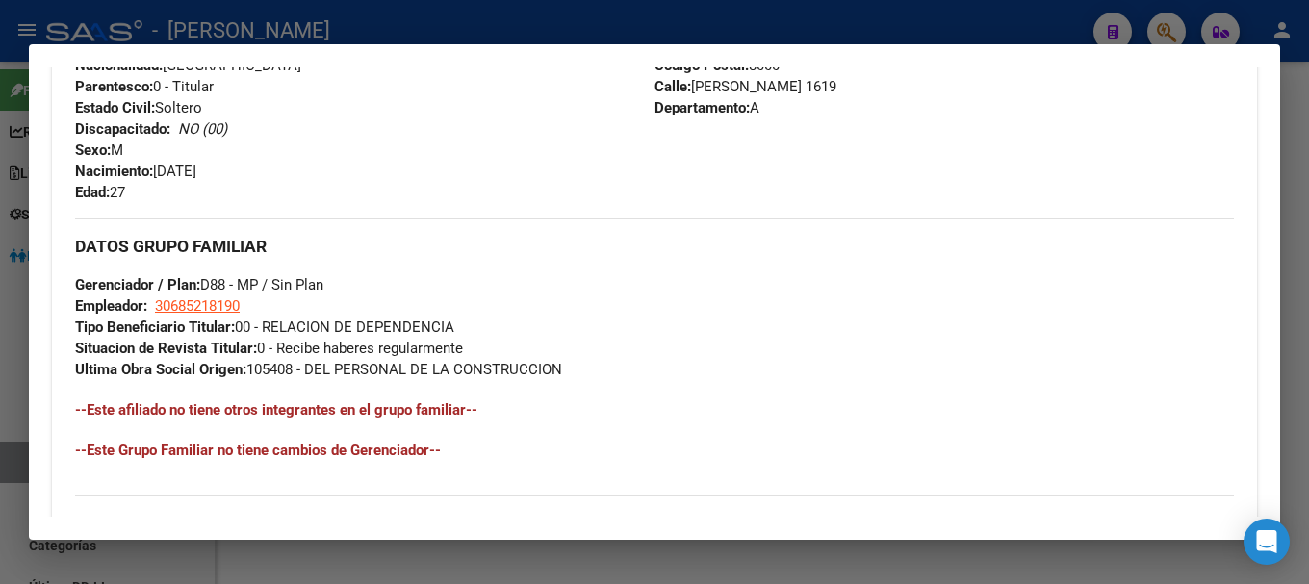
scroll to position [1083, 0]
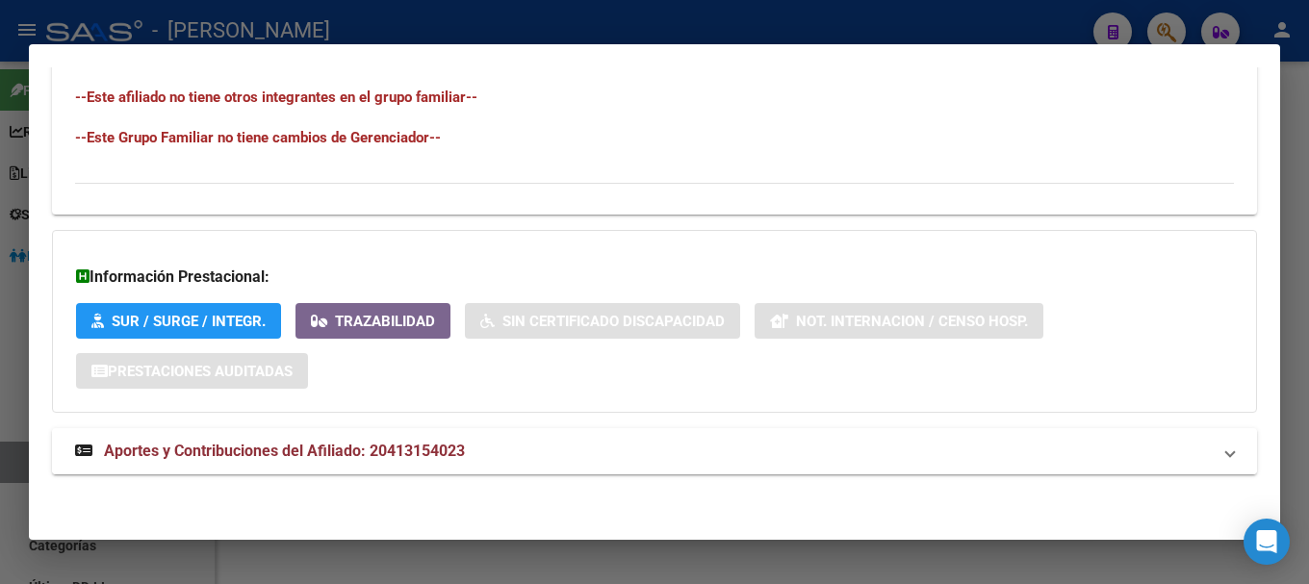
click at [536, 455] on mat-panel-title "Aportes y Contribuciones del Afiliado: 20413154023" at bounding box center [643, 451] width 1136 height 23
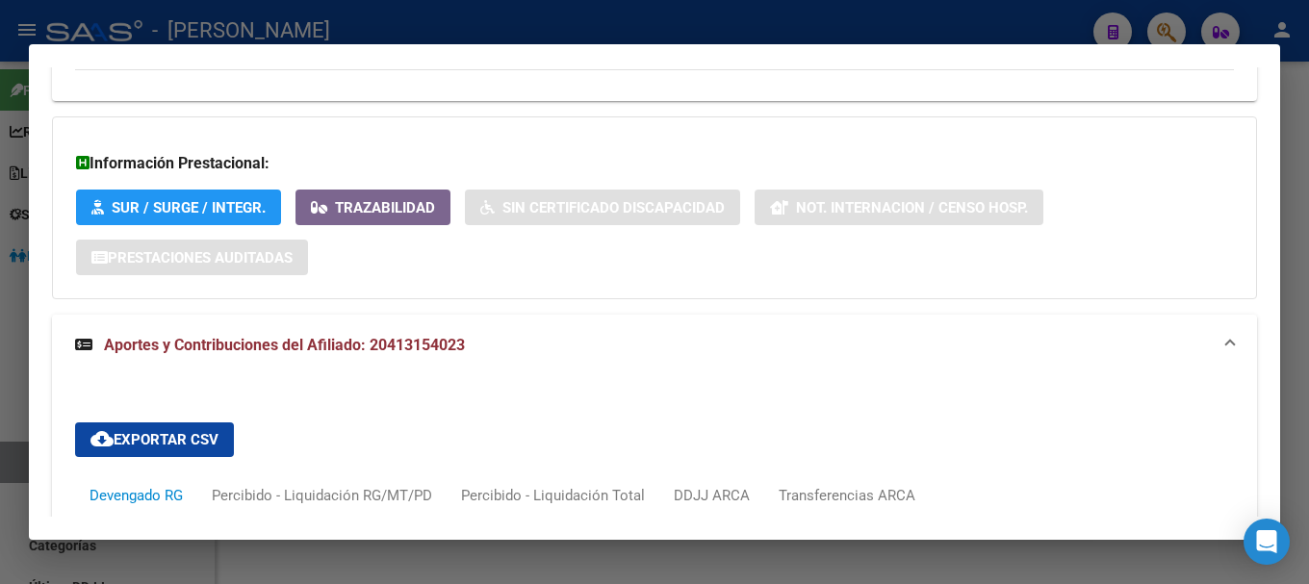
scroll to position [1582, 0]
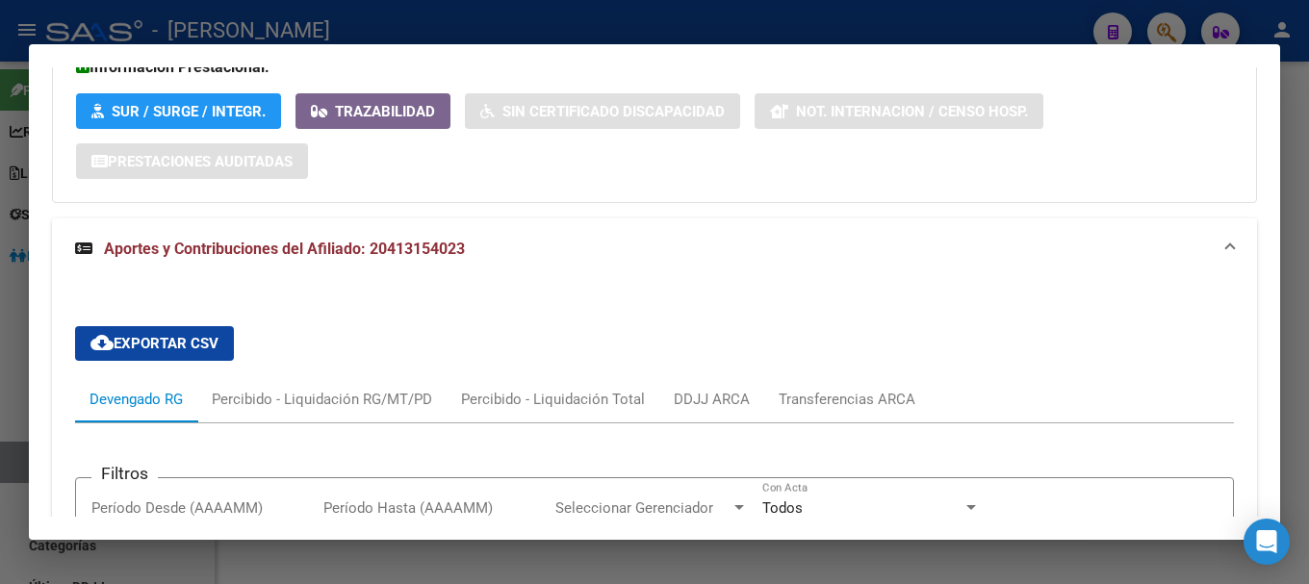
click at [683, 234] on mat-expansion-panel-header "Aportes y Contribuciones del Afiliado: 20413154023" at bounding box center [654, 250] width 1205 height 62
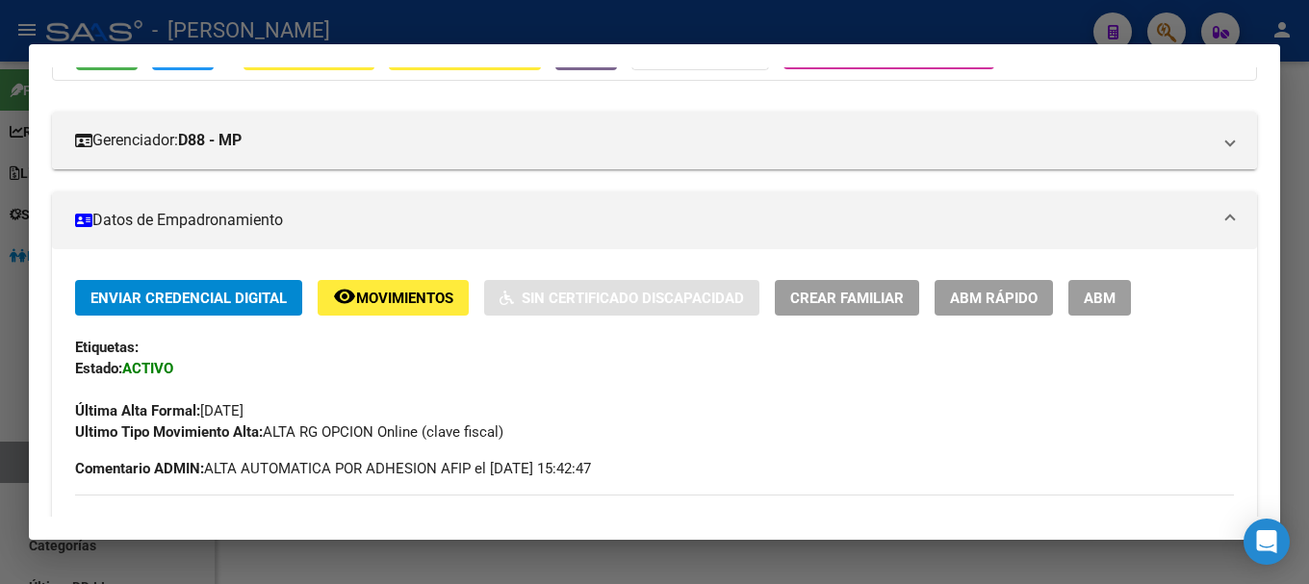
scroll to position [0, 0]
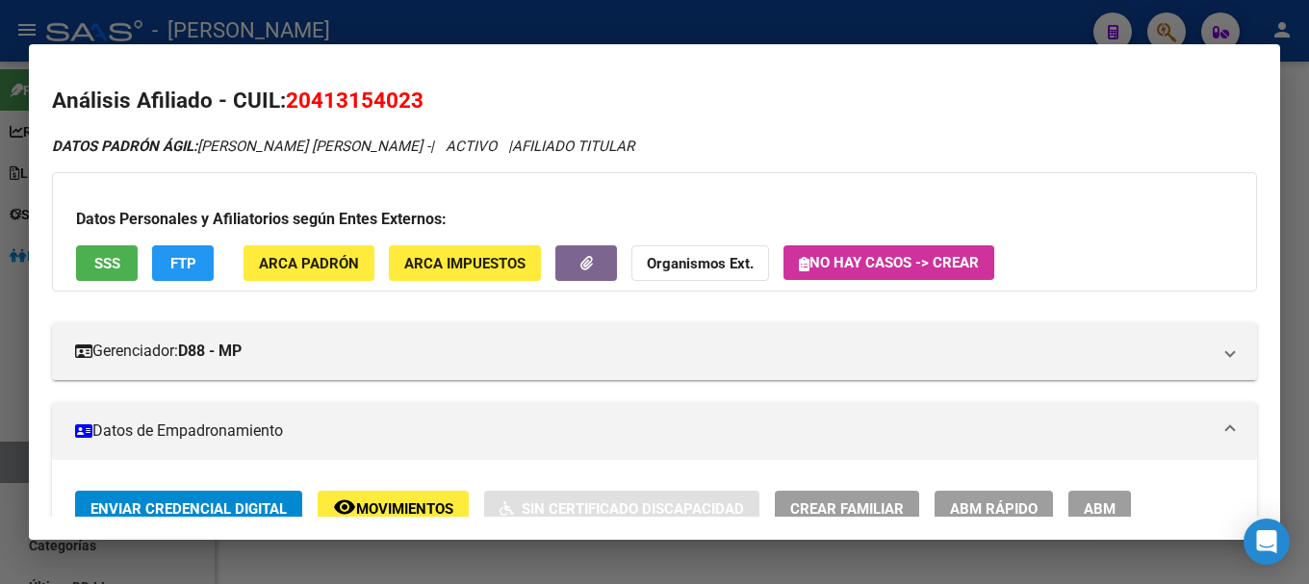
click at [357, 107] on span "20413154023" at bounding box center [355, 100] width 138 height 25
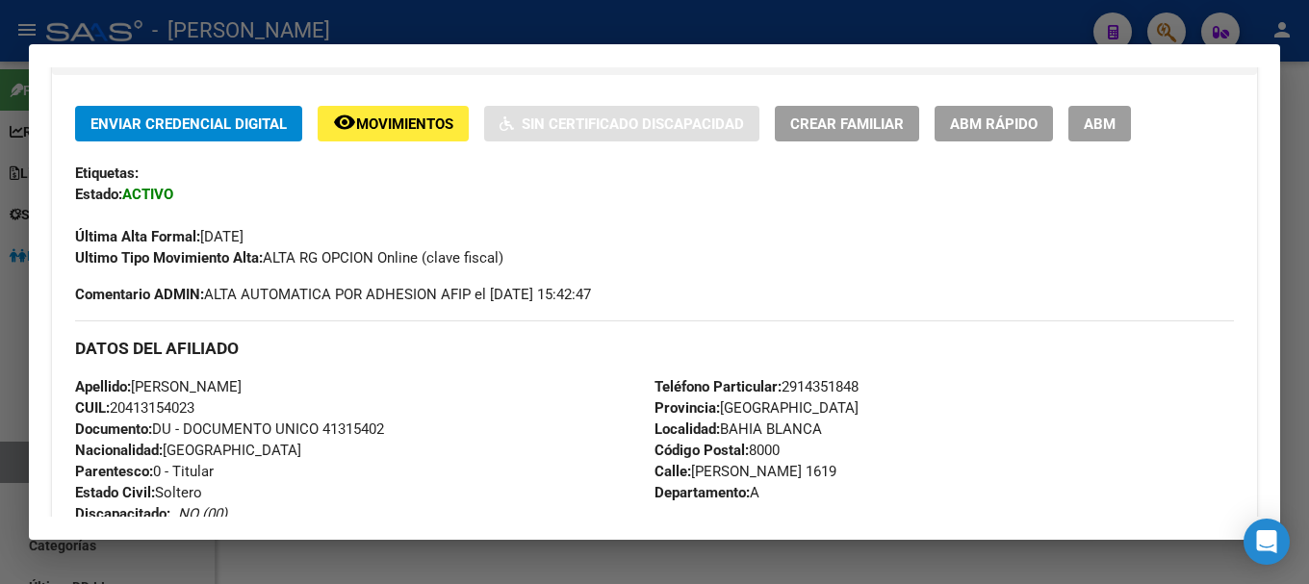
scroll to position [578, 0]
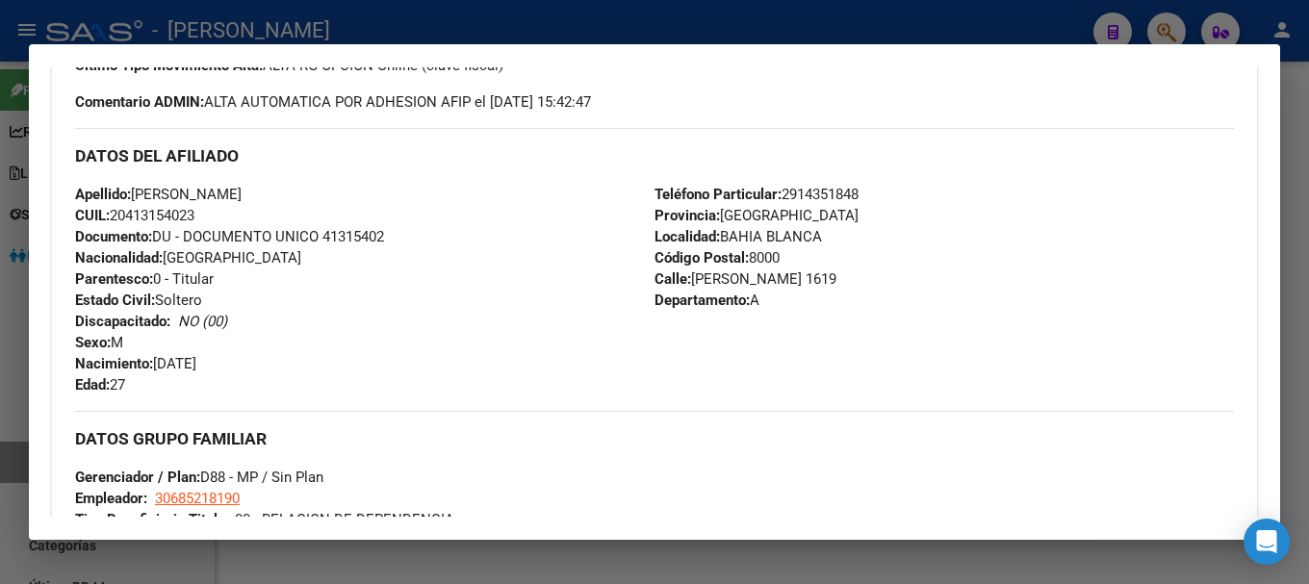
drag, startPoint x: 133, startPoint y: 215, endPoint x: 195, endPoint y: 216, distance: 62.6
click at [194, 216] on span "CUIL: 20413154023" at bounding box center [134, 215] width 119 height 17
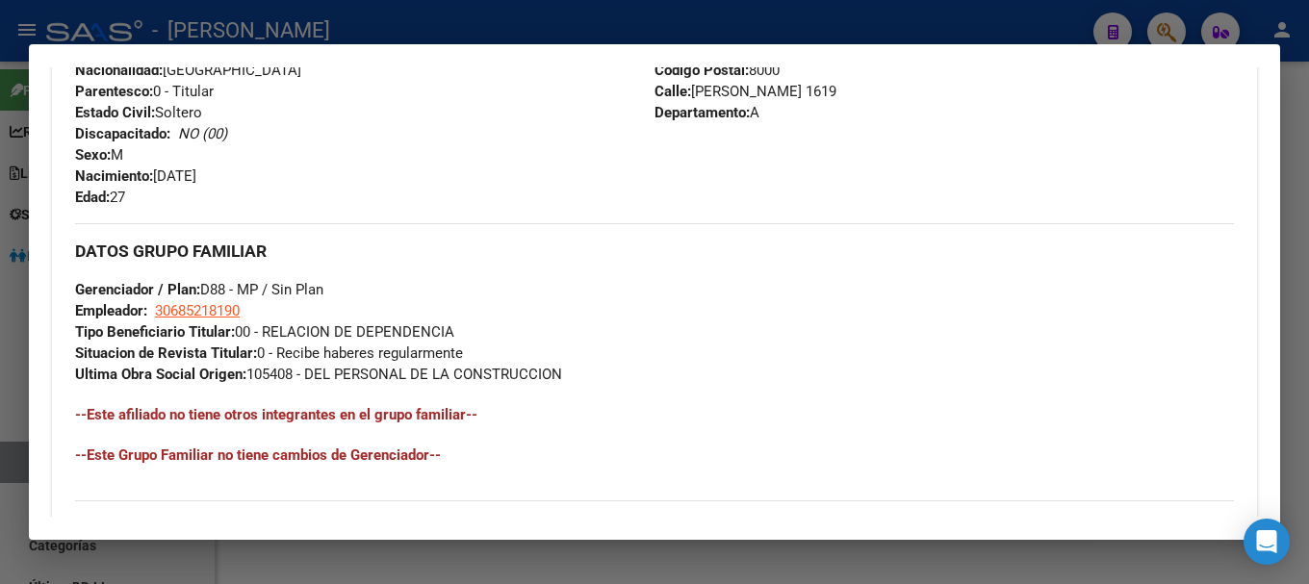
scroll to position [770, 0]
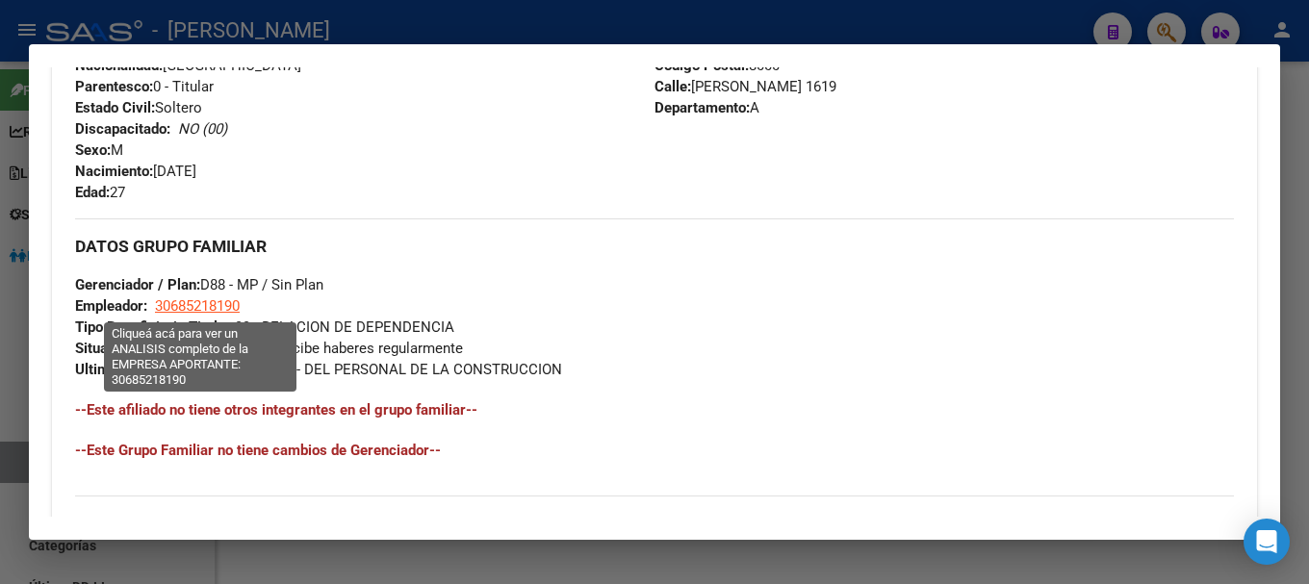
click at [213, 310] on span "30685218190" at bounding box center [197, 305] width 85 height 17
type textarea "30685218190"
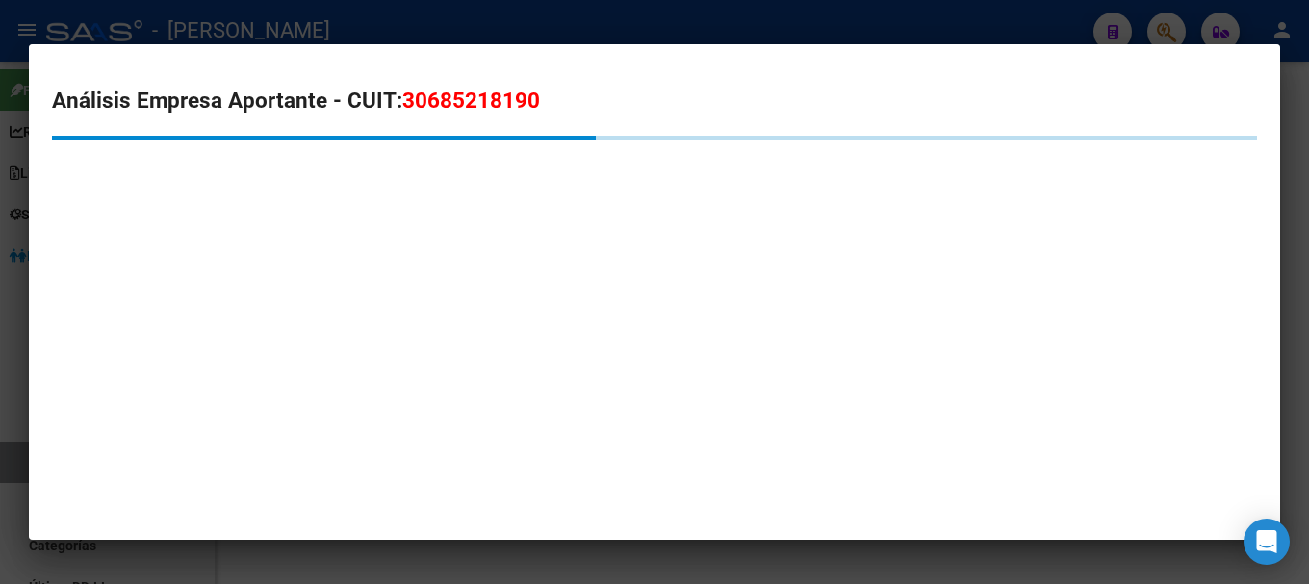
click at [457, 92] on span "30685218190" at bounding box center [471, 100] width 138 height 25
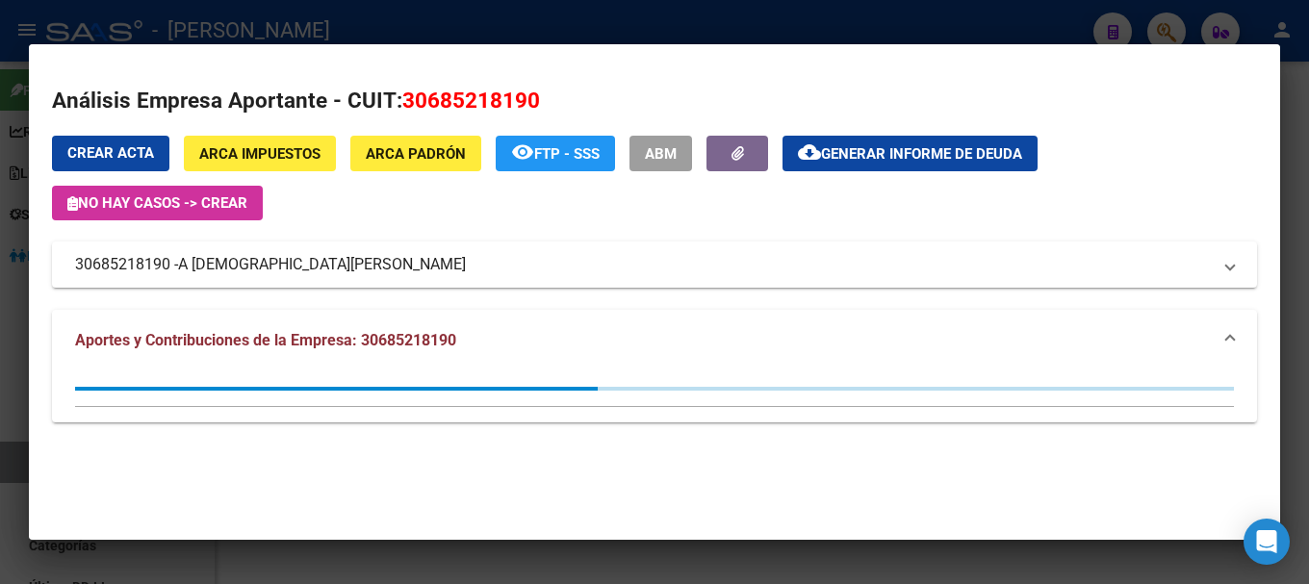
click at [477, 101] on span "30685218190" at bounding box center [471, 100] width 138 height 25
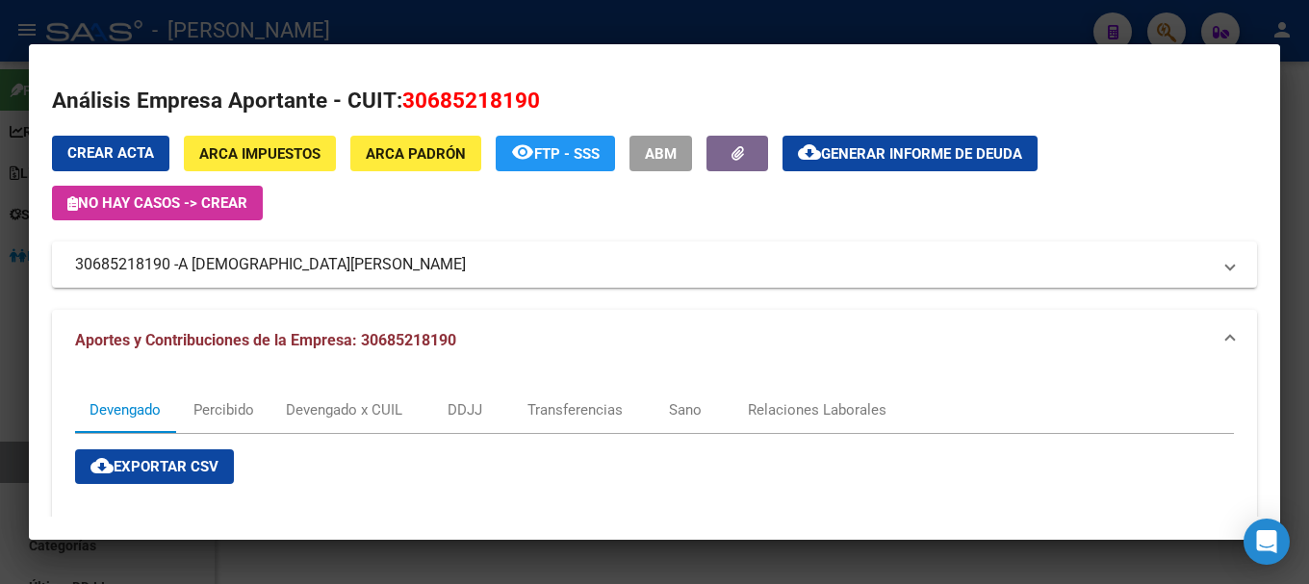
click at [355, 38] on div at bounding box center [654, 292] width 1309 height 584
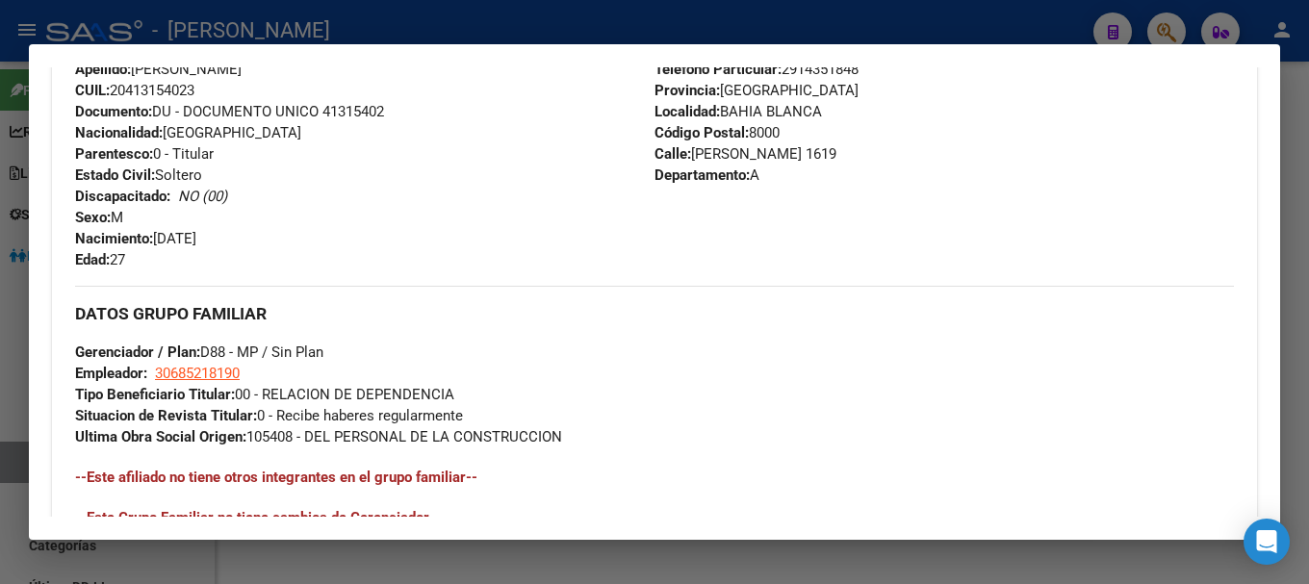
scroll to position [385, 0]
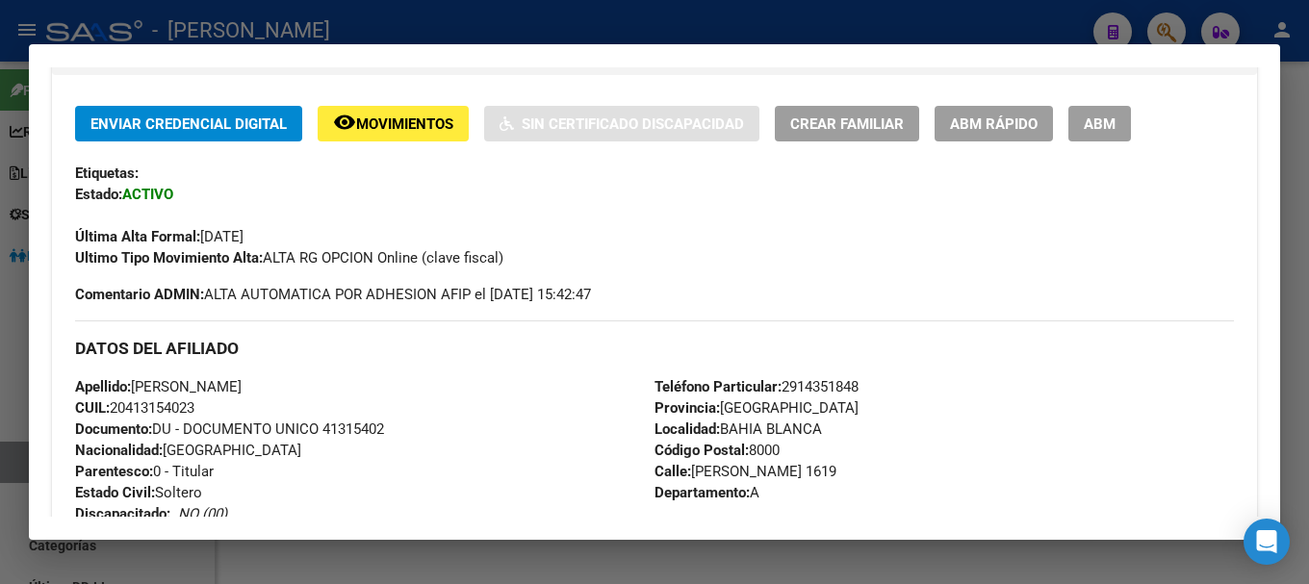
click at [445, 14] on div at bounding box center [654, 292] width 1309 height 584
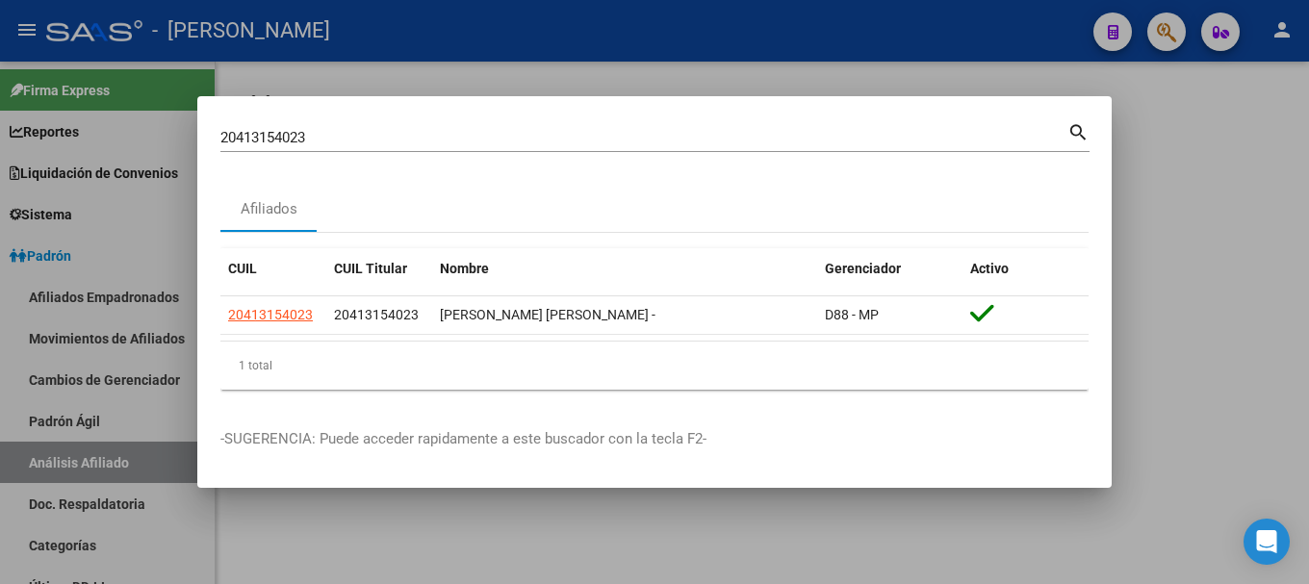
click at [536, 132] on input "20413154023" at bounding box center [643, 137] width 847 height 17
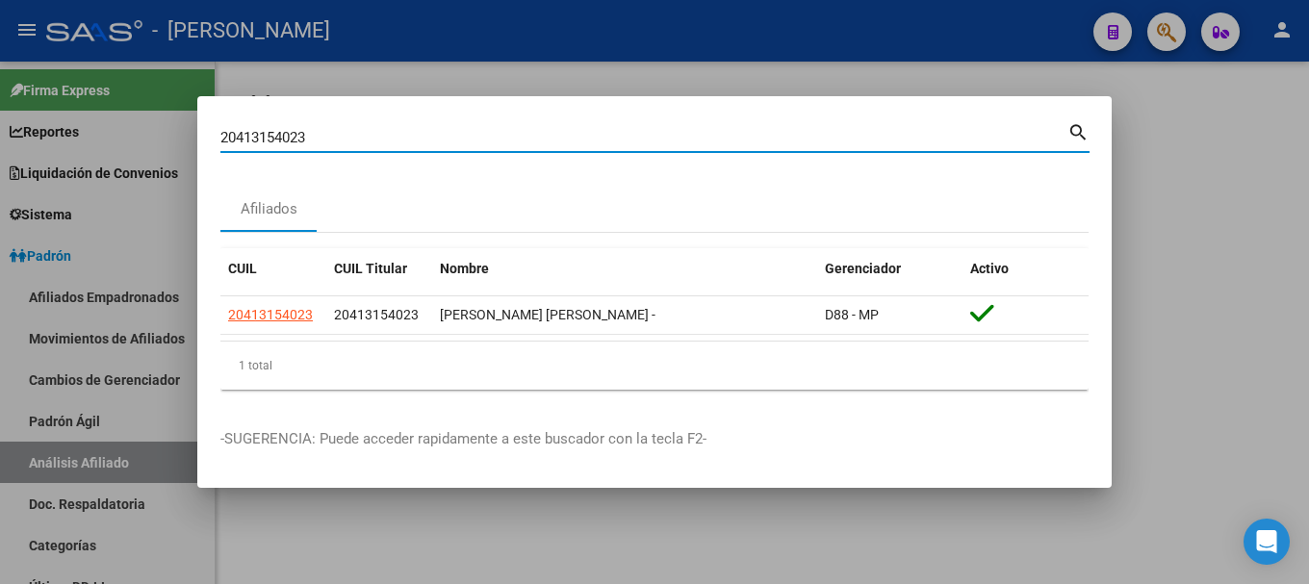
click at [536, 132] on input "20413154023" at bounding box center [643, 137] width 847 height 17
paste input "493464"
type input "20413493464"
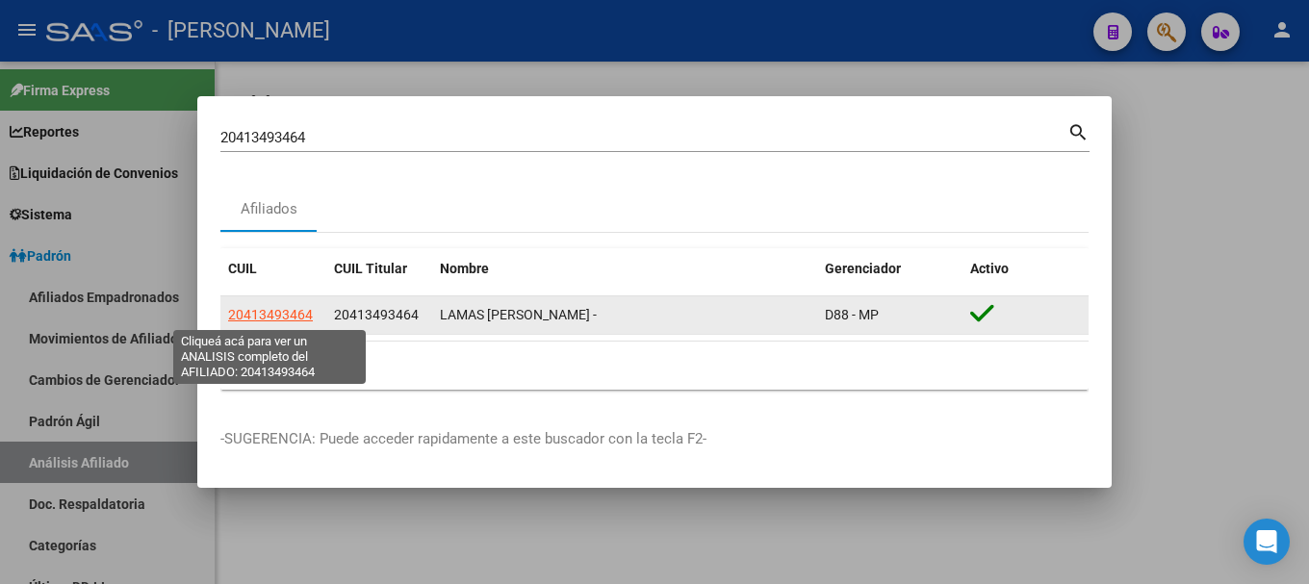
click at [304, 315] on span "20413493464" at bounding box center [270, 314] width 85 height 15
type textarea "20413493464"
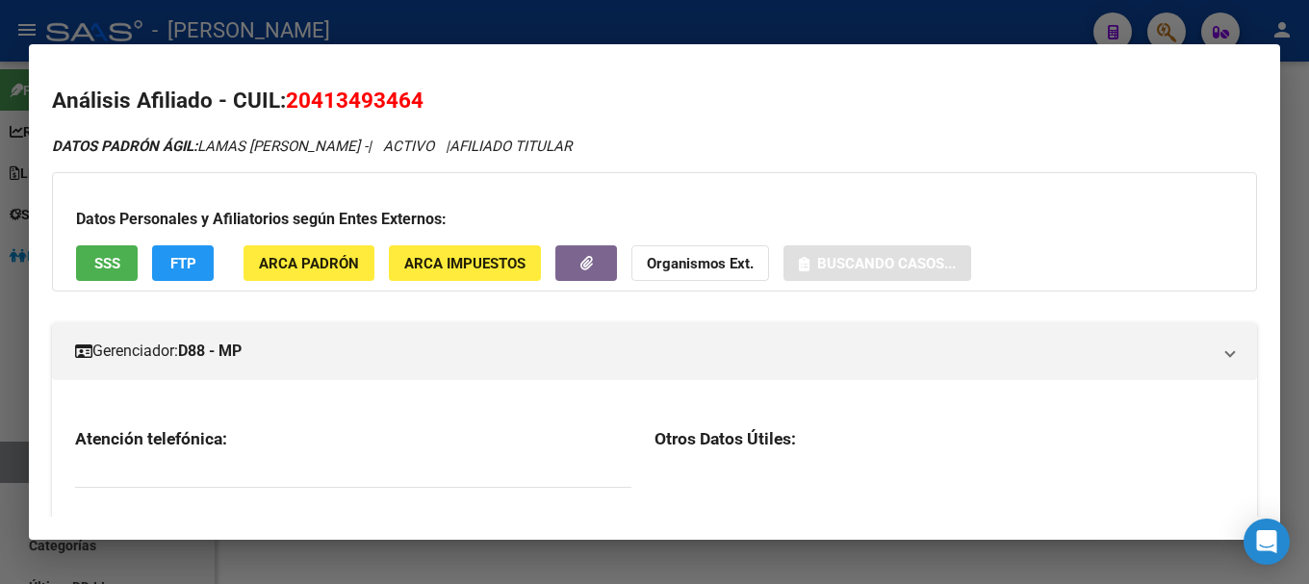
click at [358, 99] on span "20413493464" at bounding box center [355, 100] width 138 height 25
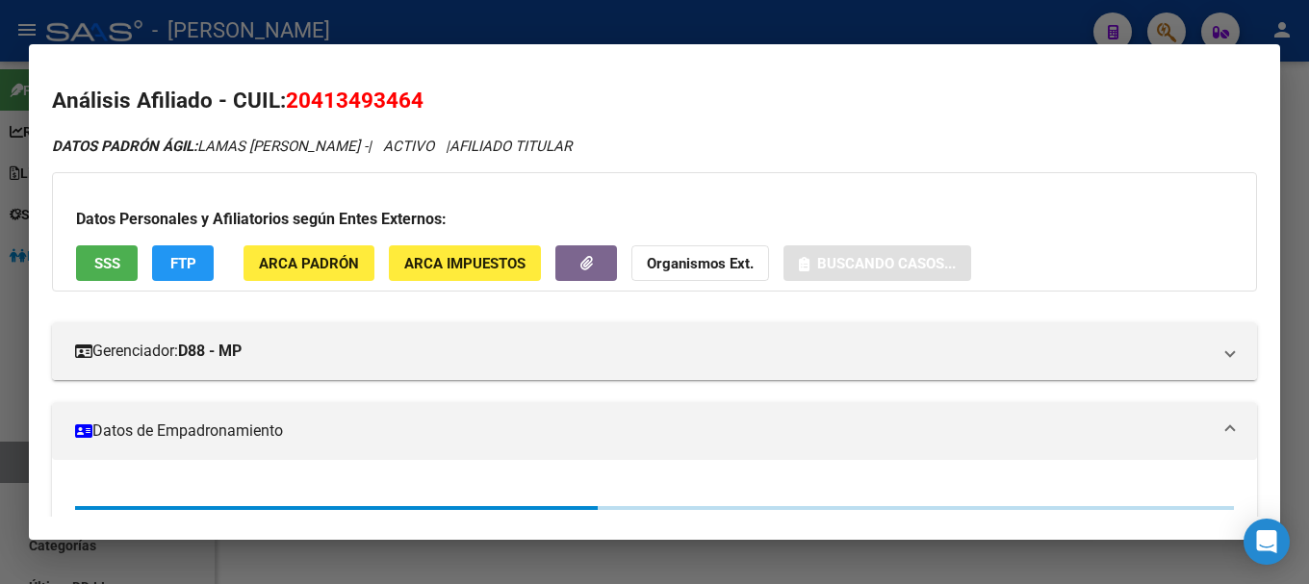
click at [357, 99] on span "20413493464" at bounding box center [355, 100] width 138 height 25
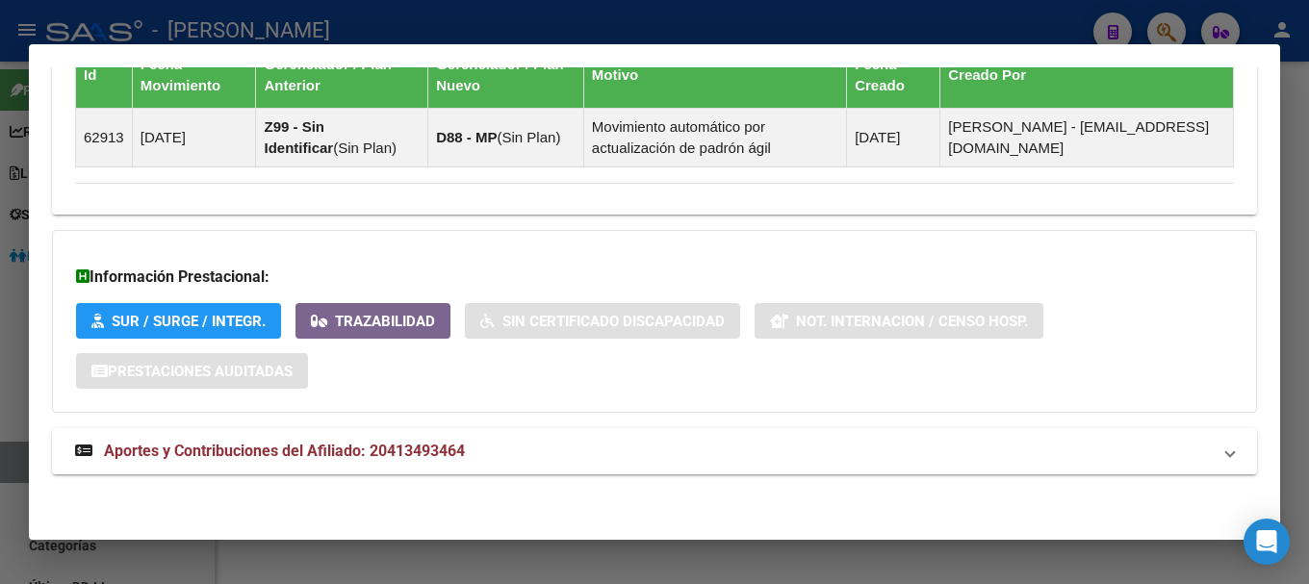
click at [441, 447] on span "Aportes y Contribuciones del Afiliado: 20413493464" at bounding box center [284, 451] width 361 height 18
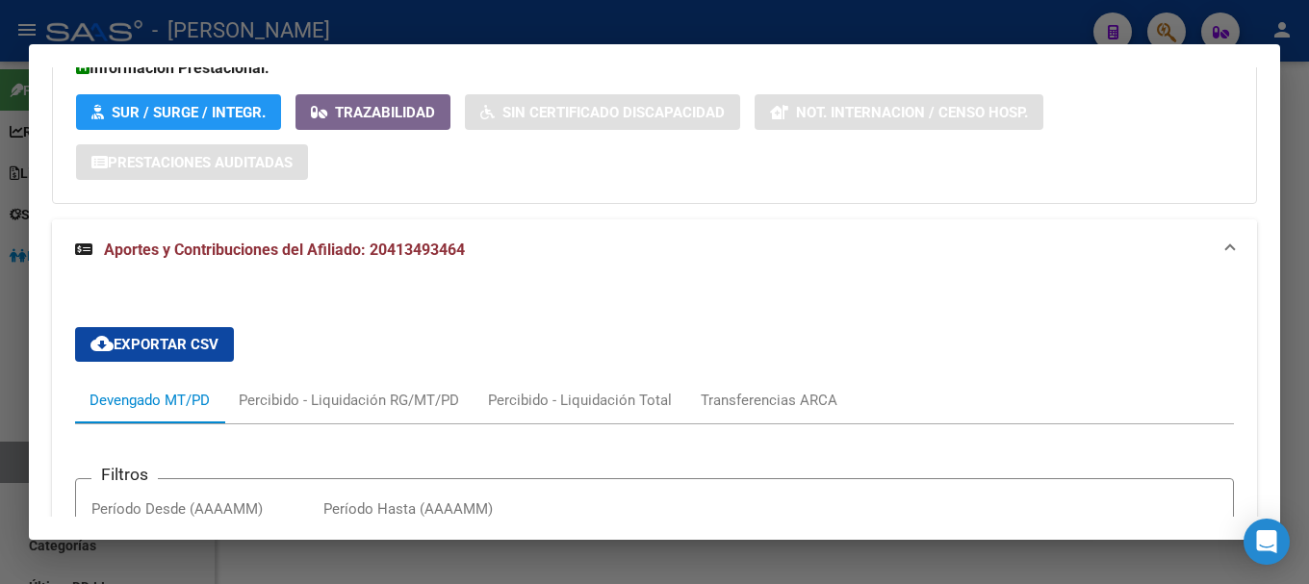
click at [422, 279] on mat-expansion-panel-header "Aportes y Contribuciones del Afiliado: 20413493464" at bounding box center [654, 250] width 1205 height 62
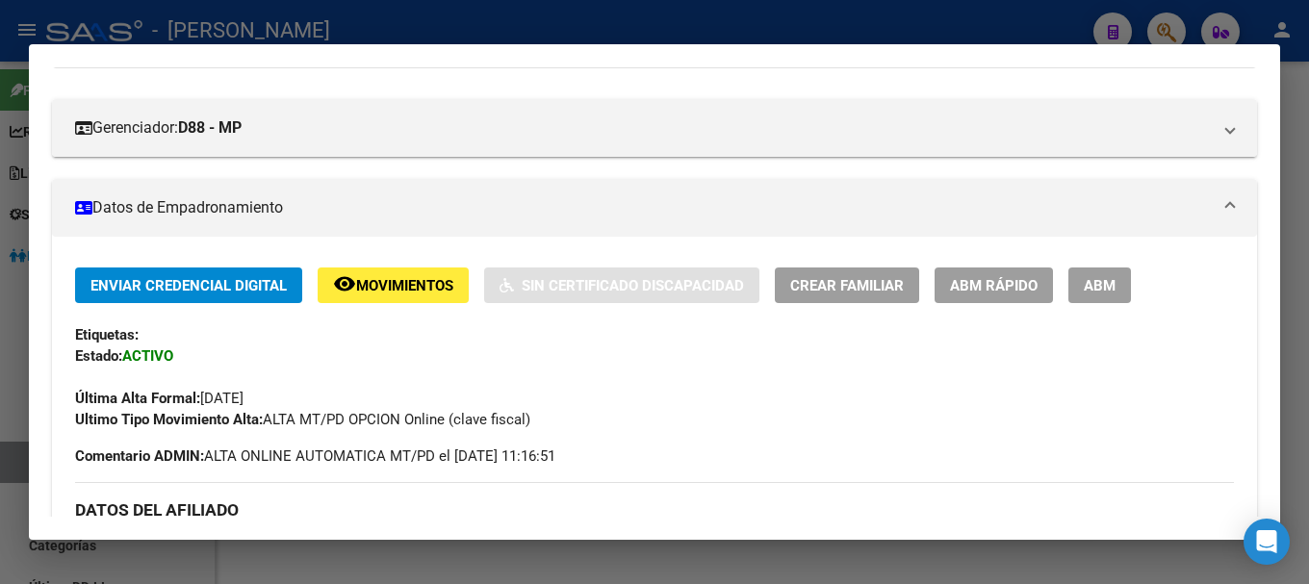
scroll to position [0, 0]
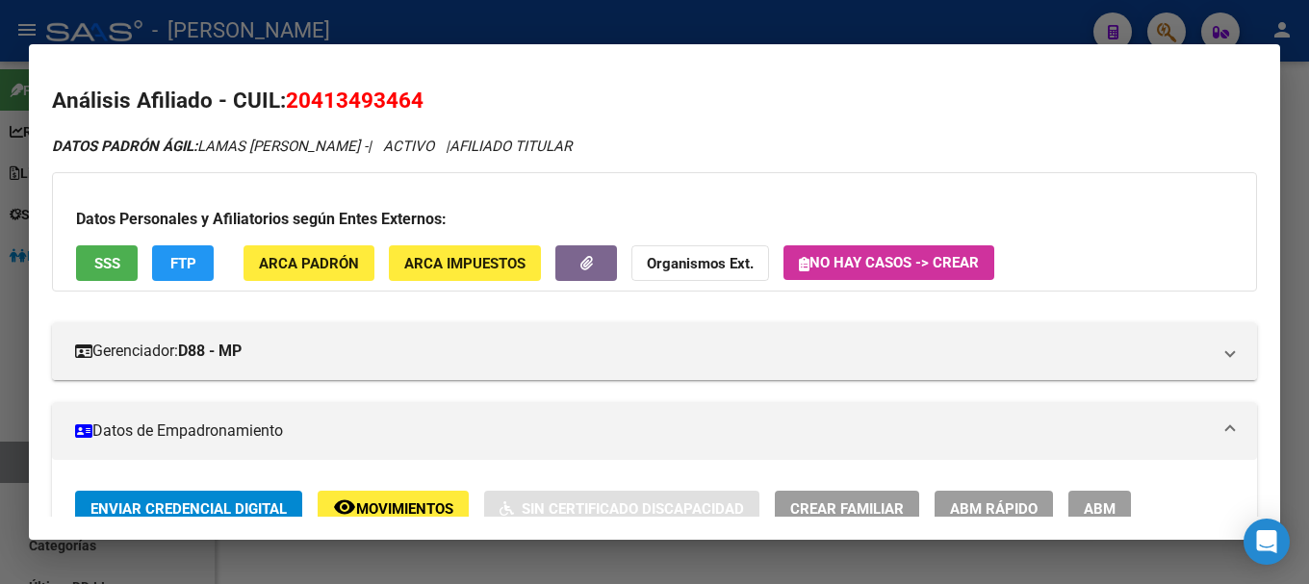
click at [388, 101] on span "20413493464" at bounding box center [355, 100] width 138 height 25
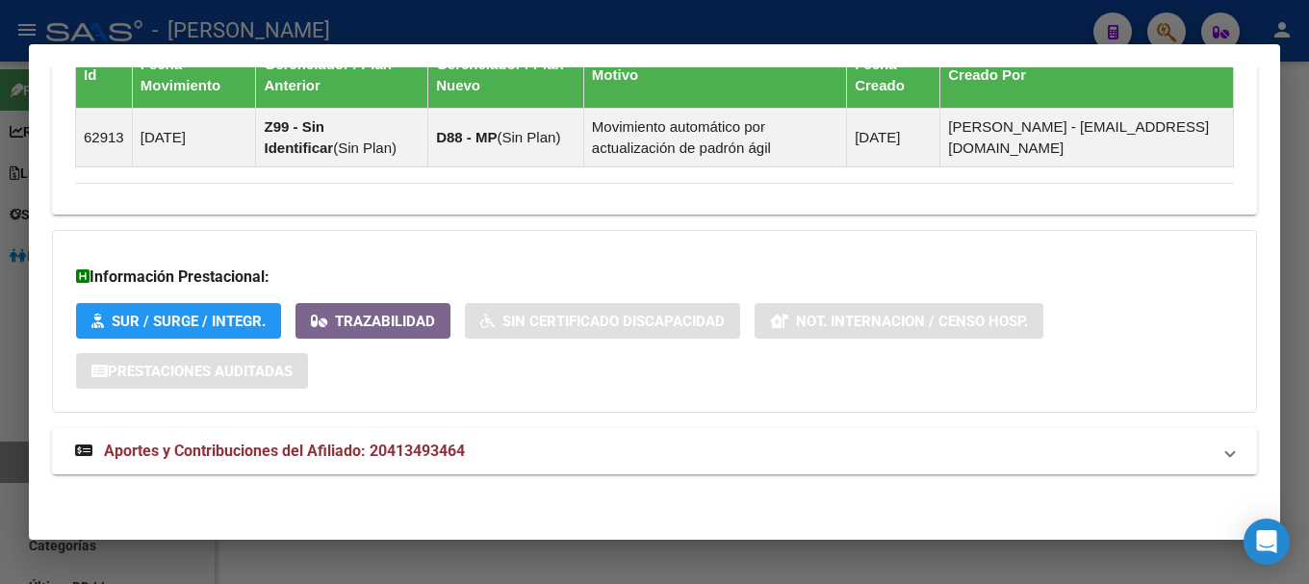
click at [426, 455] on span "Aportes y Contribuciones del Afiliado: 20413493464" at bounding box center [284, 451] width 361 height 18
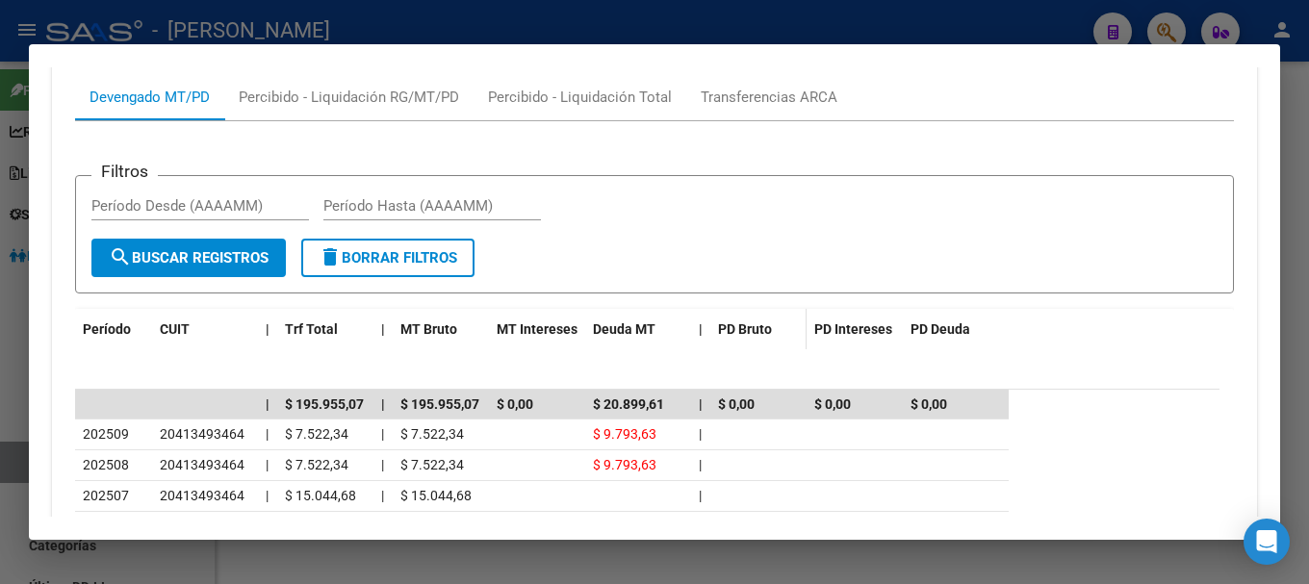
scroll to position [1565, 0]
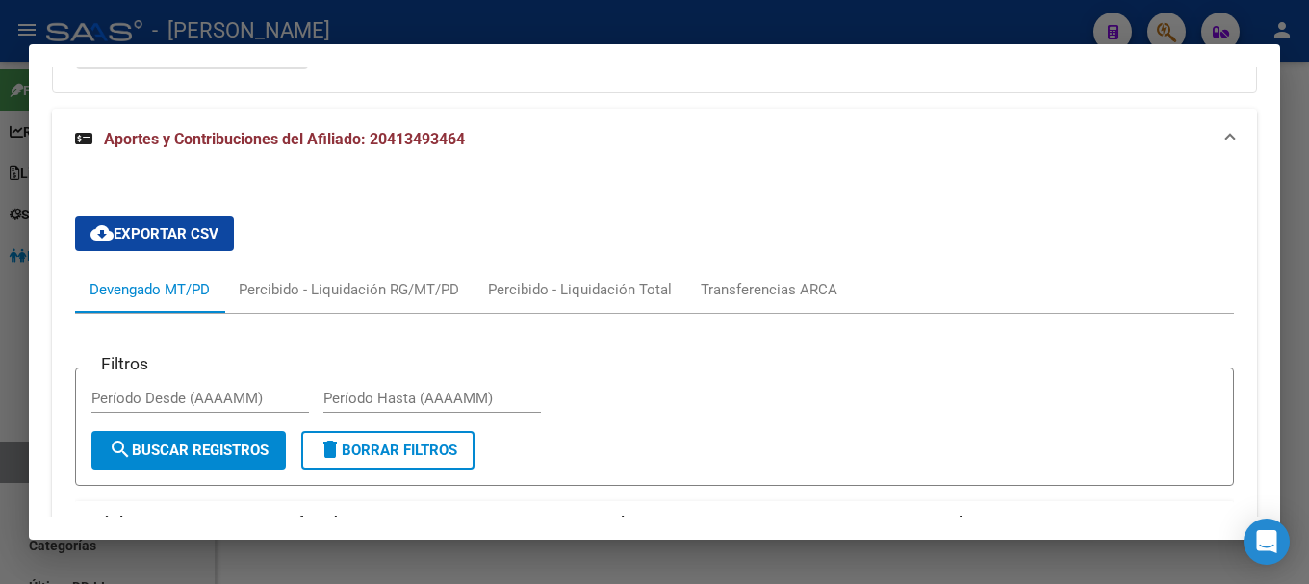
click at [711, 147] on mat-panel-title "Aportes y Contribuciones del Afiliado: 20413493464" at bounding box center [643, 139] width 1136 height 23
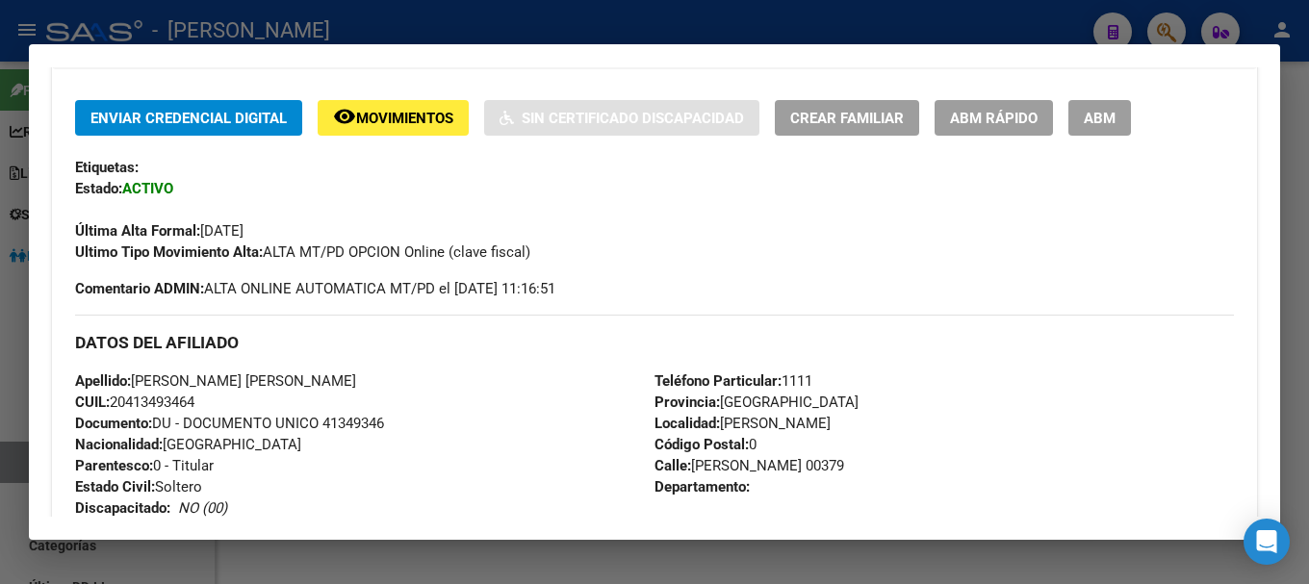
scroll to position [481, 0]
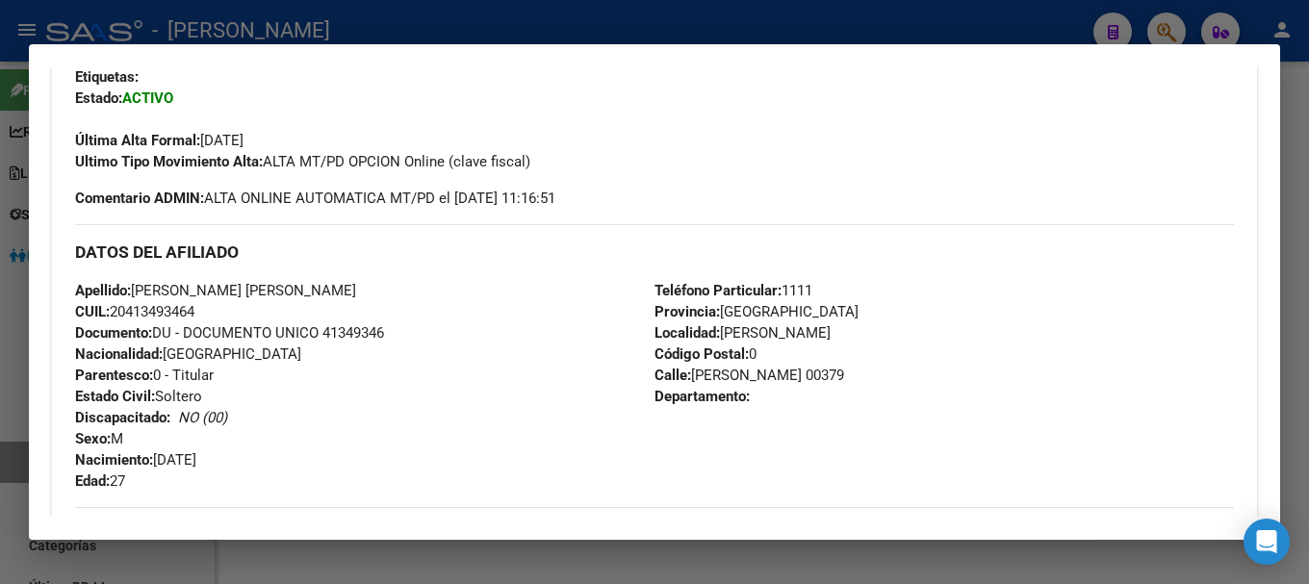
drag, startPoint x: 514, startPoint y: 24, endPoint x: 515, endPoint y: 53, distance: 28.9
click at [515, 25] on div at bounding box center [654, 292] width 1309 height 584
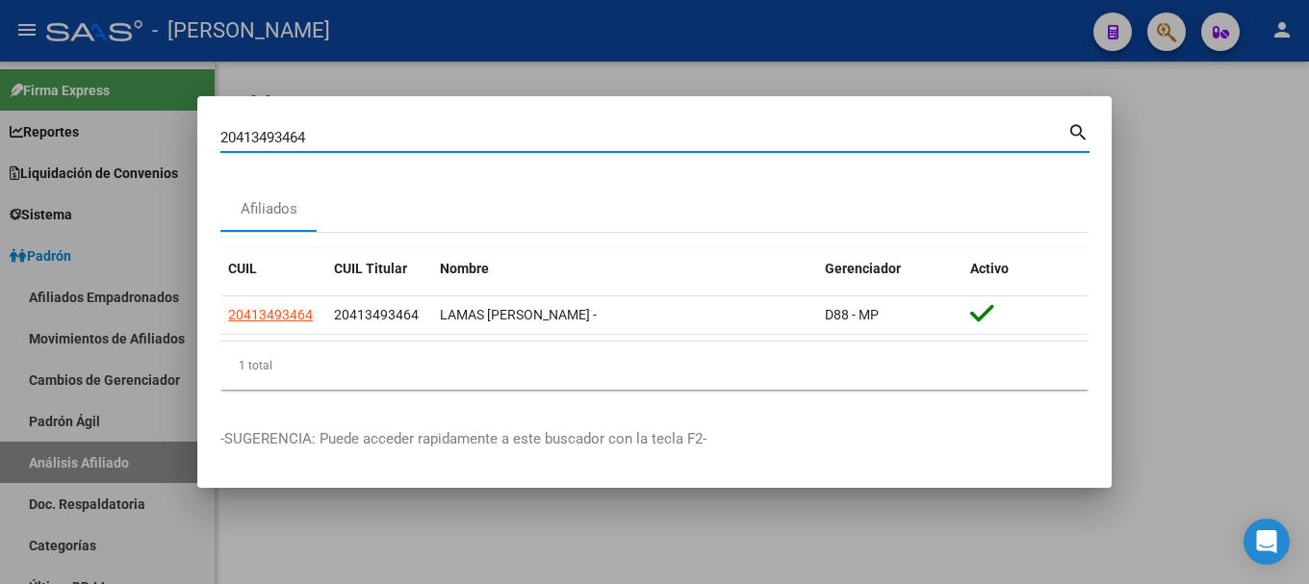
click at [561, 132] on input "20413493464" at bounding box center [643, 137] width 847 height 17
paste input "646139"
type input "20413646139"
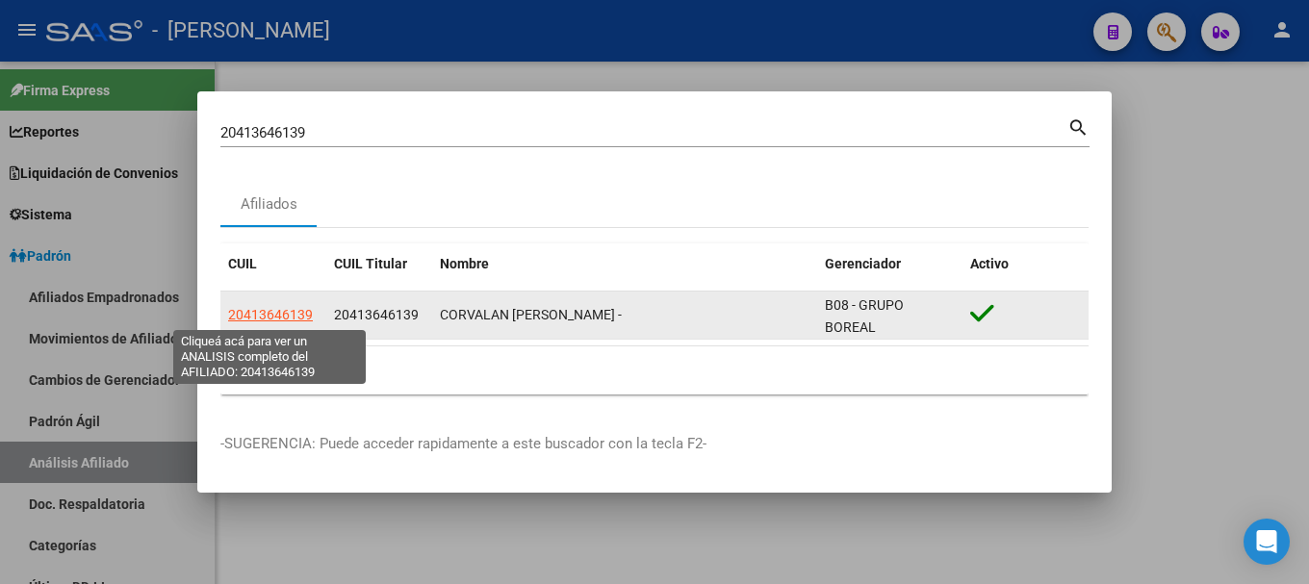
click at [279, 311] on span "20413646139" at bounding box center [270, 314] width 85 height 15
type textarea "20413646139"
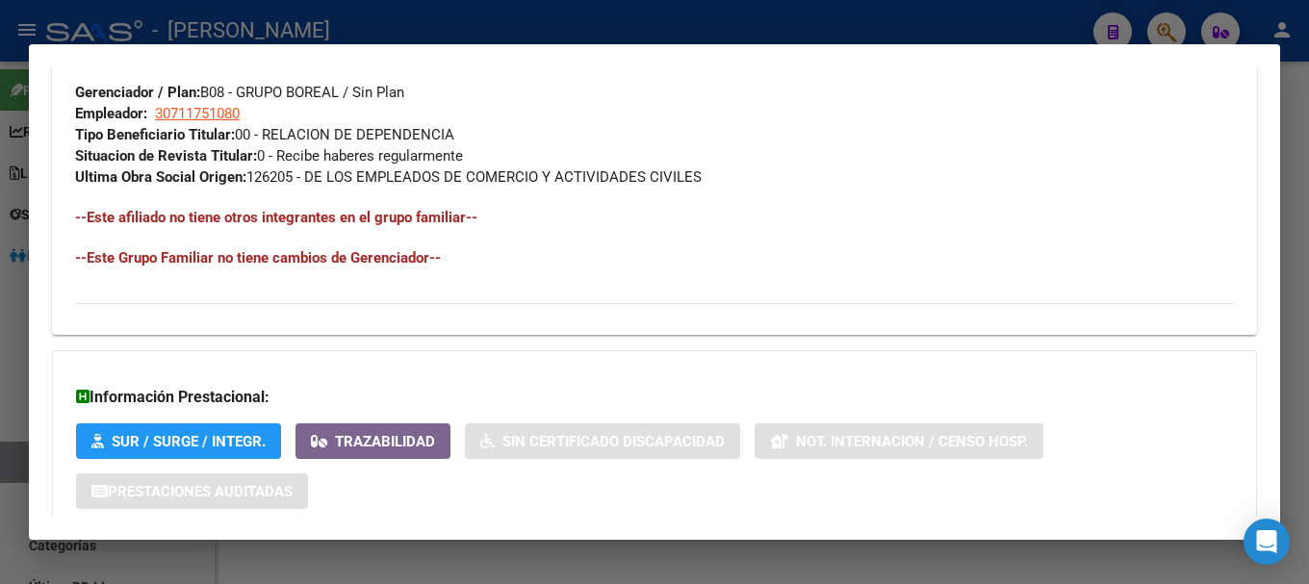
scroll to position [1083, 0]
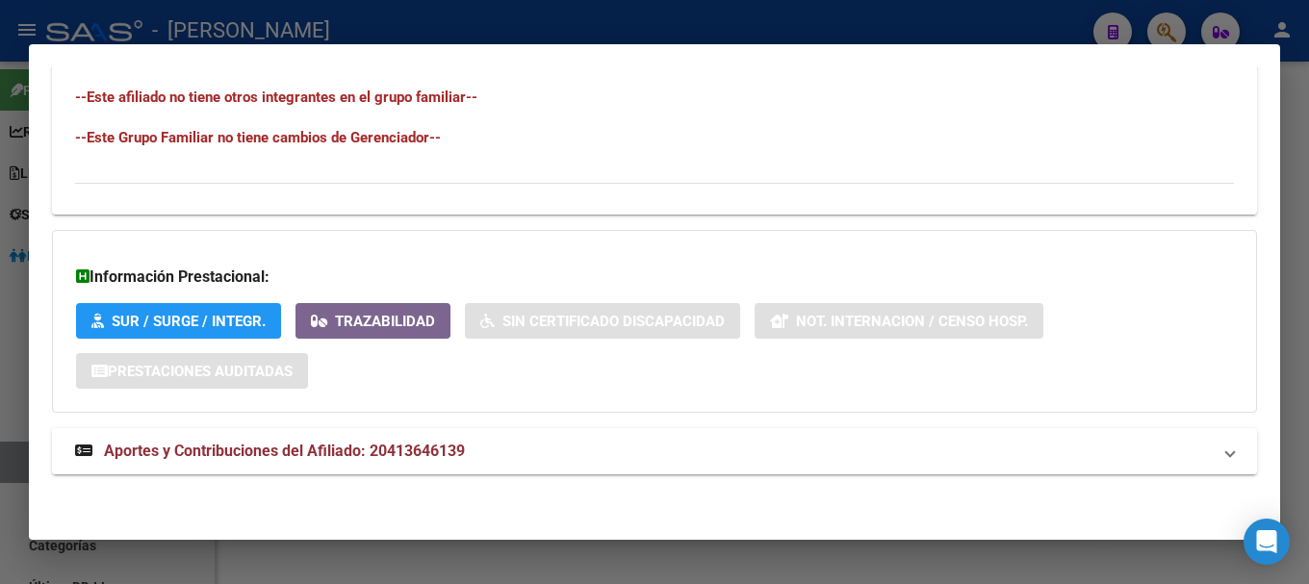
click at [744, 468] on mat-expansion-panel-header "Aportes y Contribuciones del Afiliado: 20413646139" at bounding box center [654, 451] width 1205 height 46
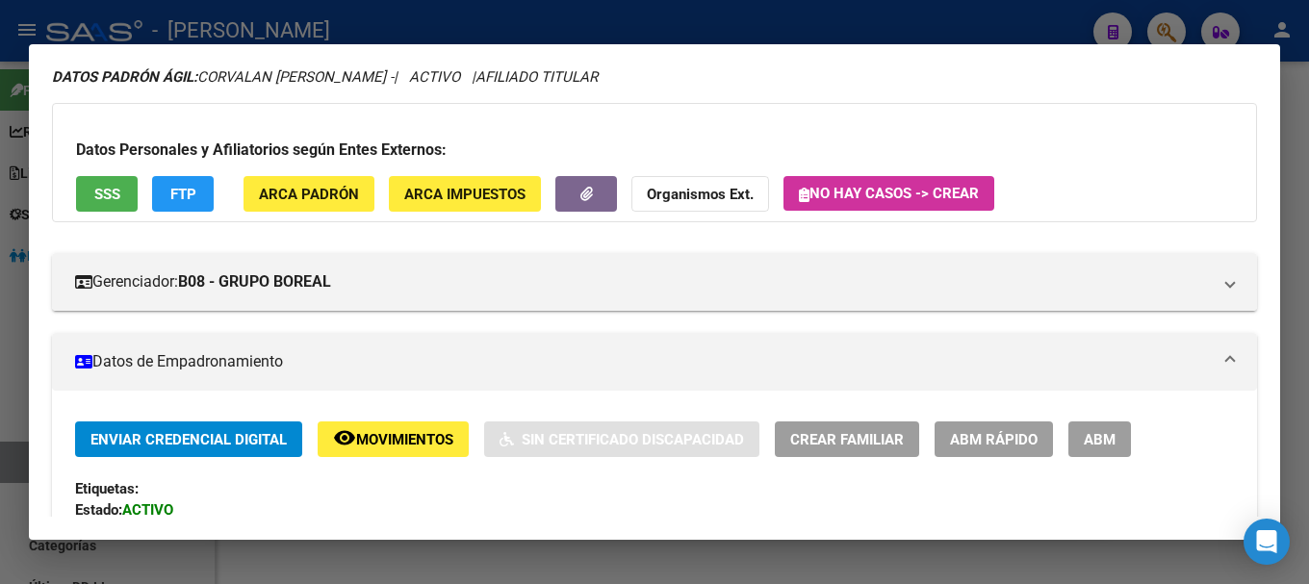
scroll to position [0, 0]
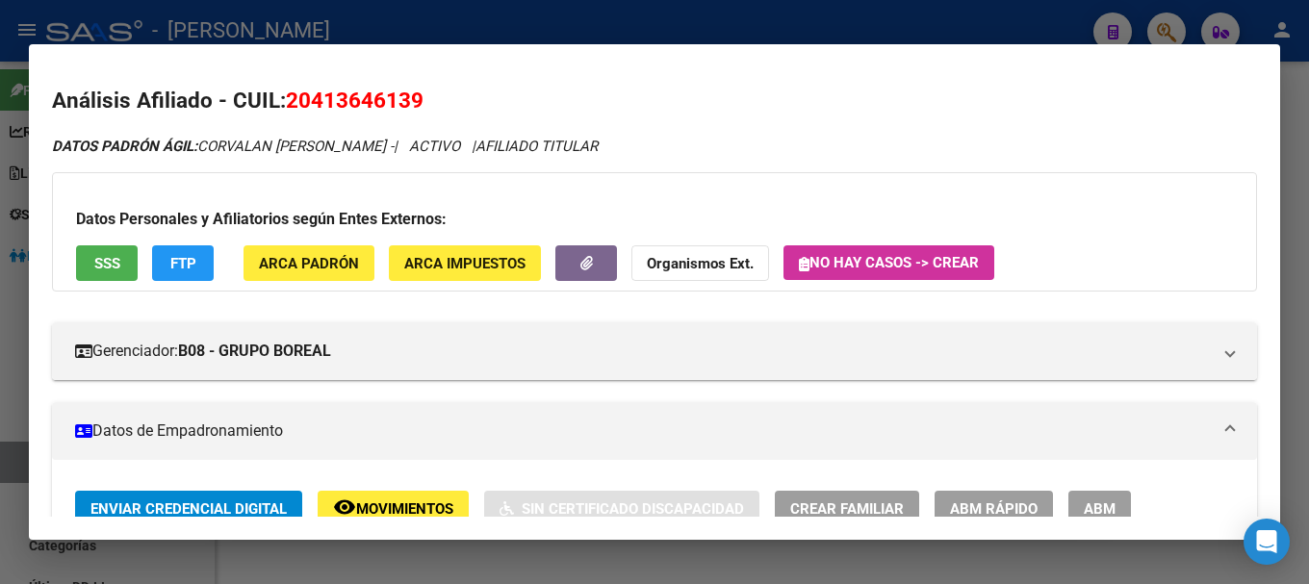
click at [380, 105] on span "20413646139" at bounding box center [355, 100] width 138 height 25
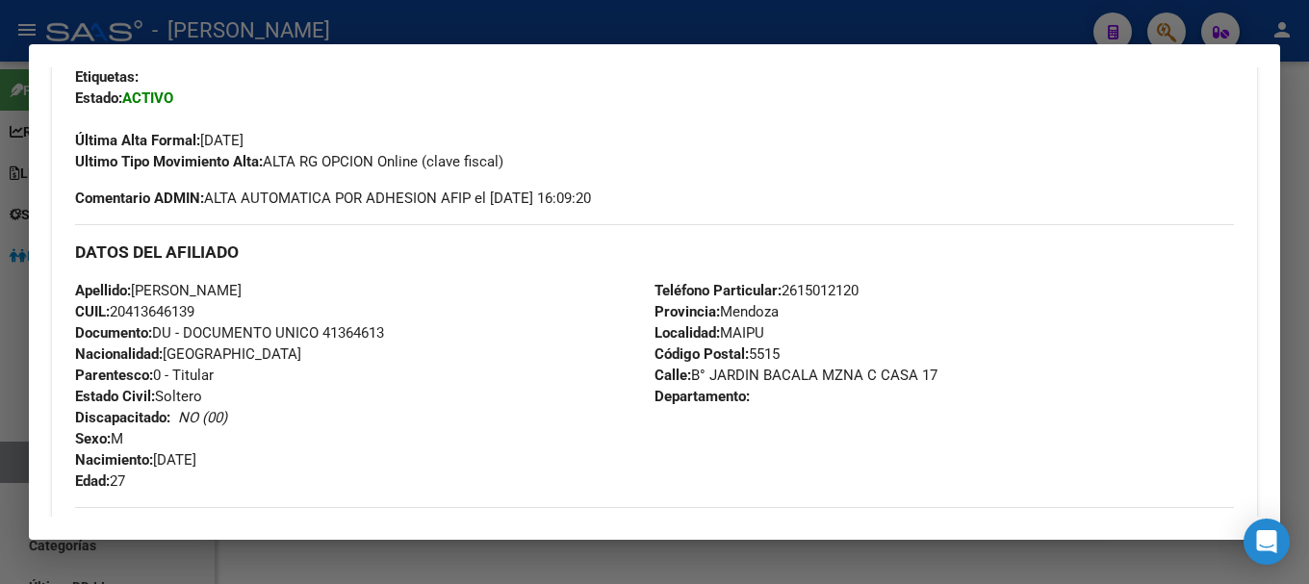
scroll to position [578, 0]
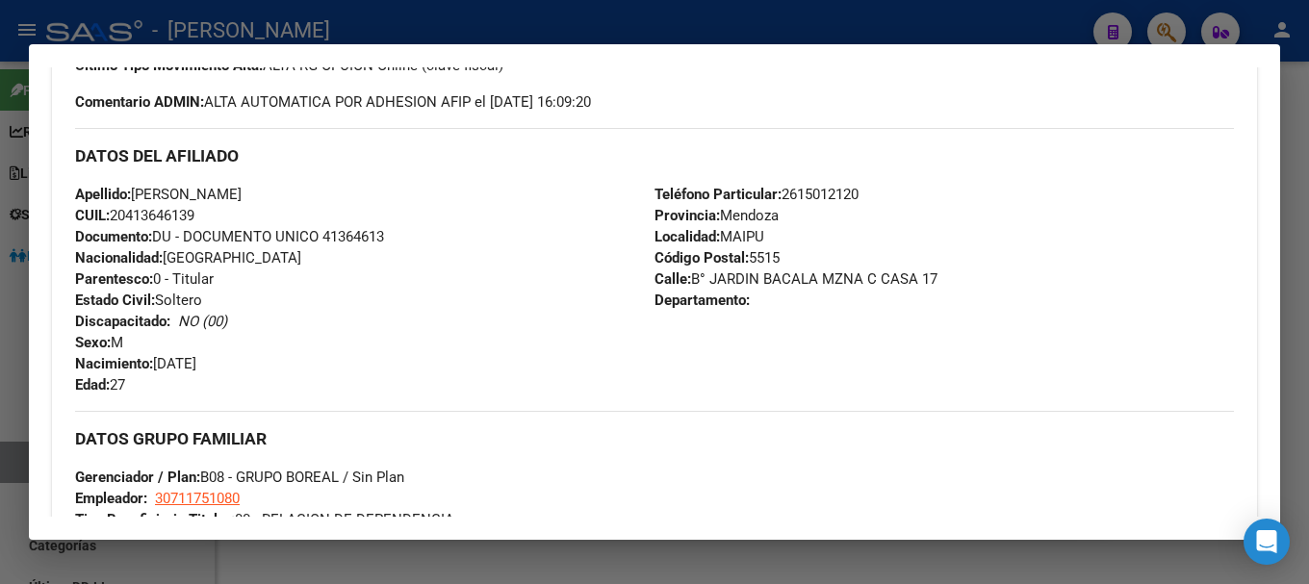
drag, startPoint x: 133, startPoint y: 214, endPoint x: 198, endPoint y: 211, distance: 65.5
click at [194, 211] on span "CUIL: 20413646139" at bounding box center [134, 215] width 119 height 17
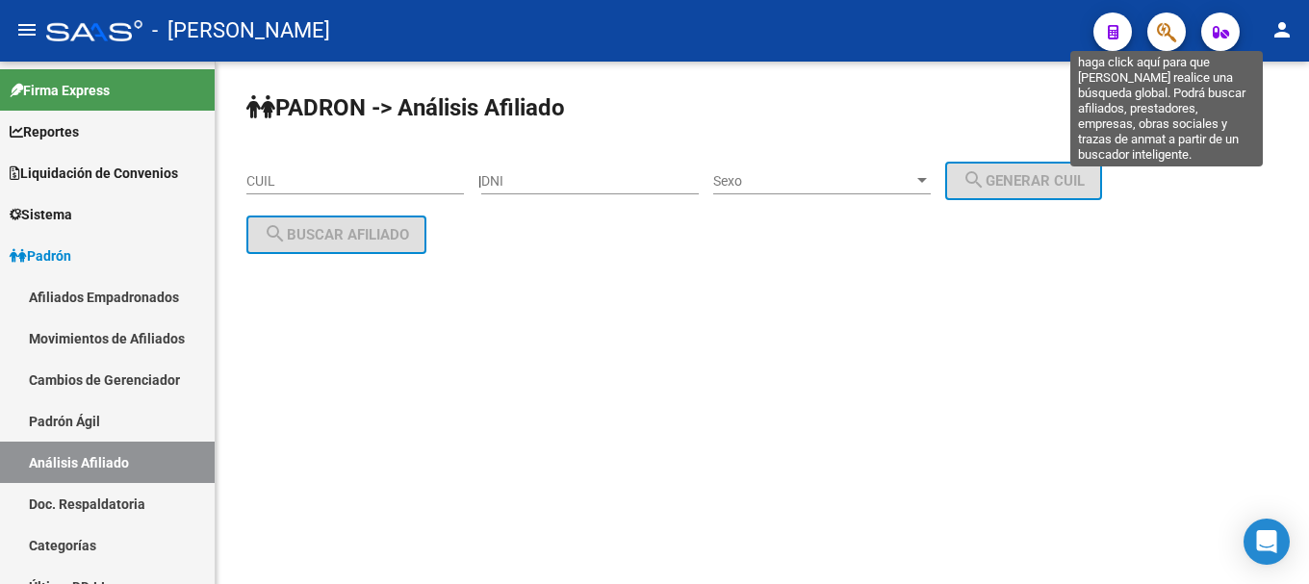
click at [1160, 36] on icon "button" at bounding box center [1166, 32] width 19 height 22
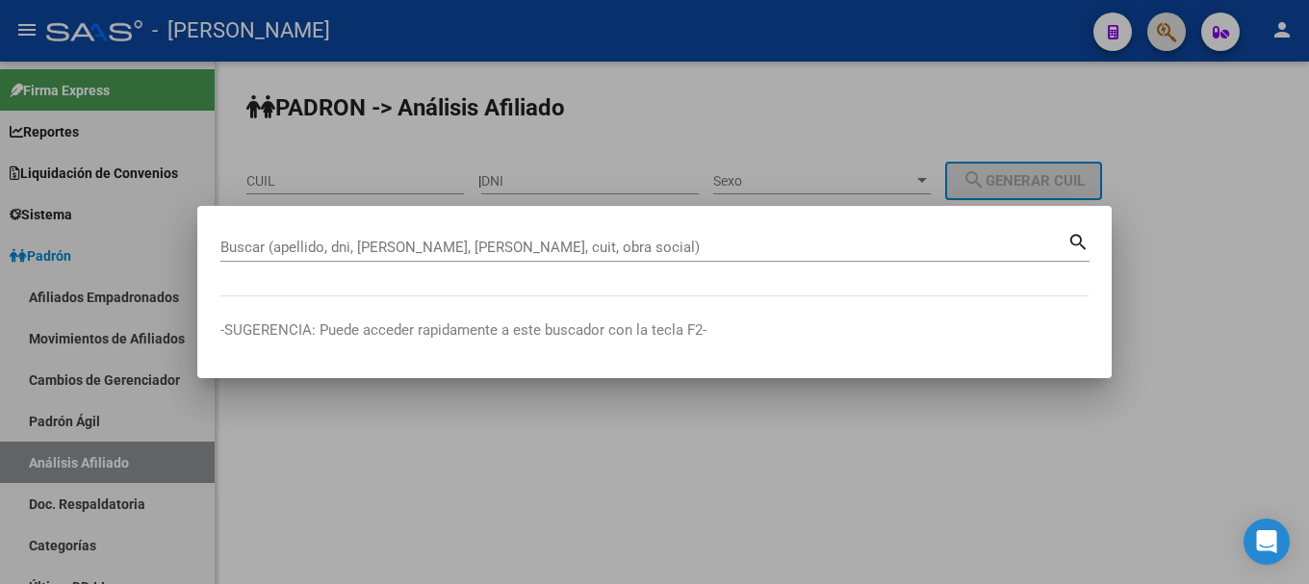
paste input "41364613"
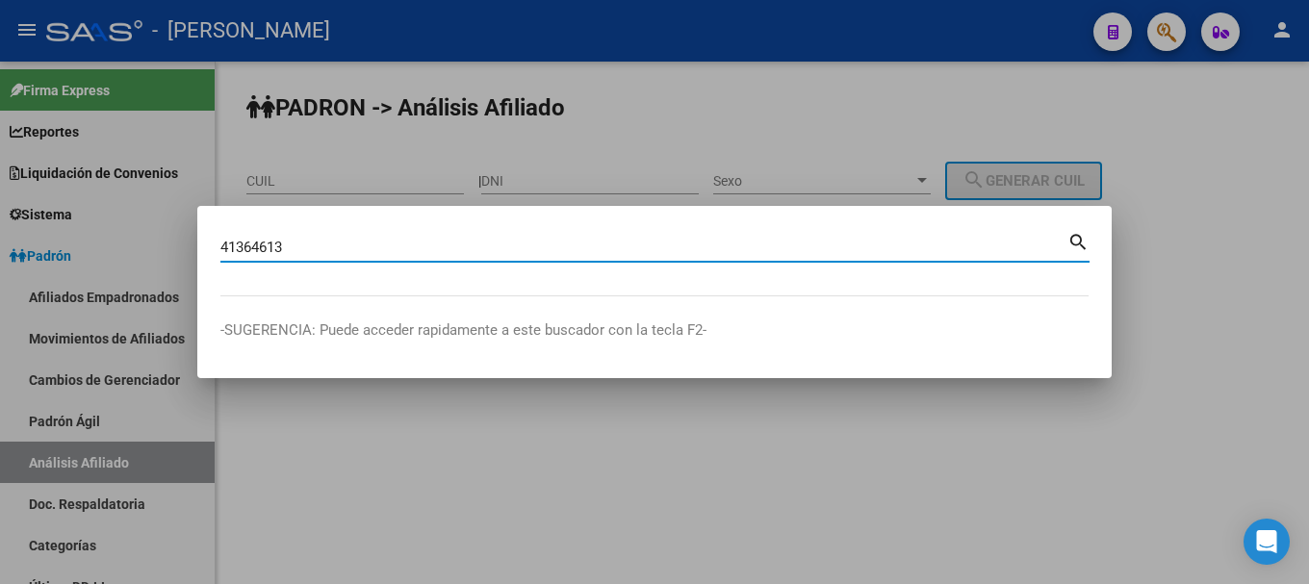
type input "41364613"
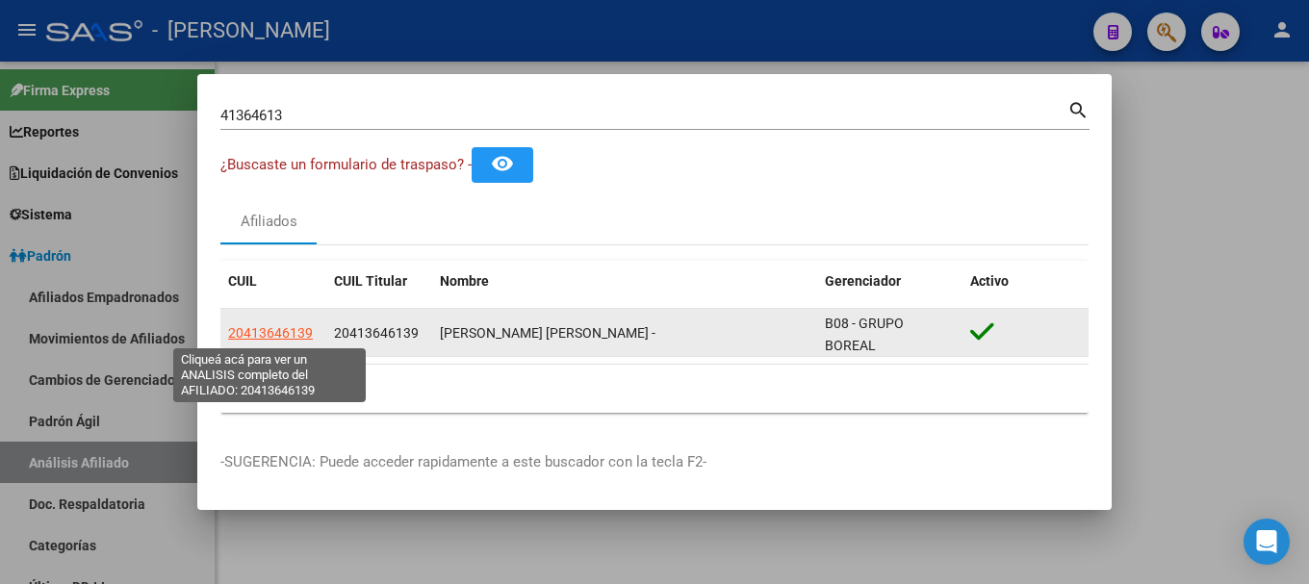
click at [268, 339] on span "20413646139" at bounding box center [270, 332] width 85 height 15
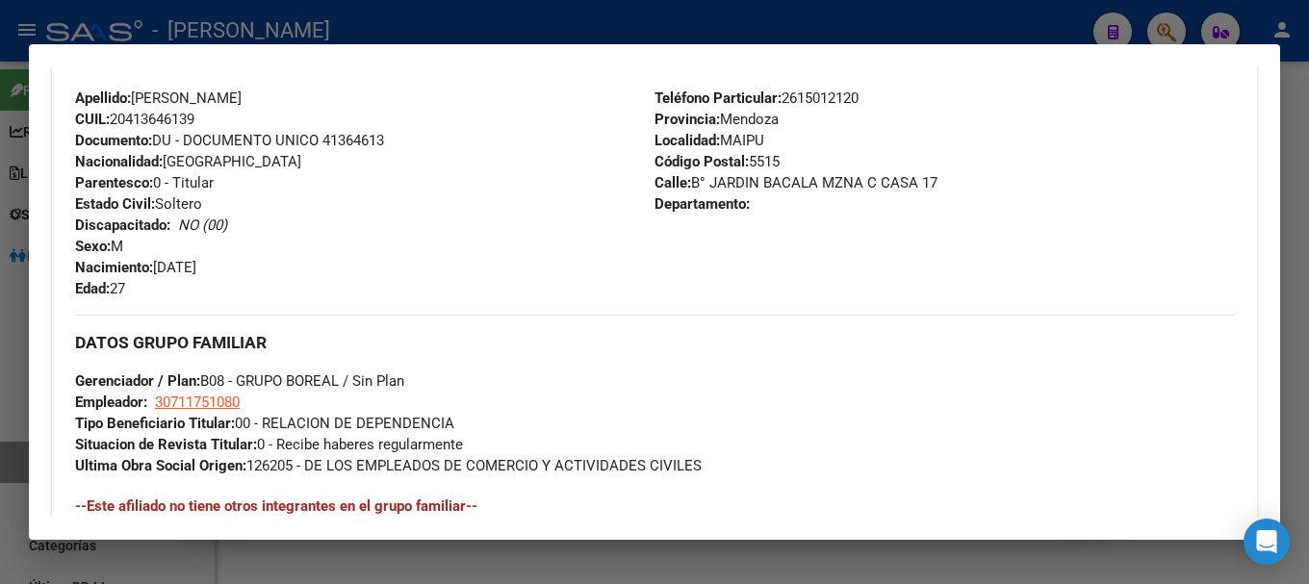
scroll to position [1083, 0]
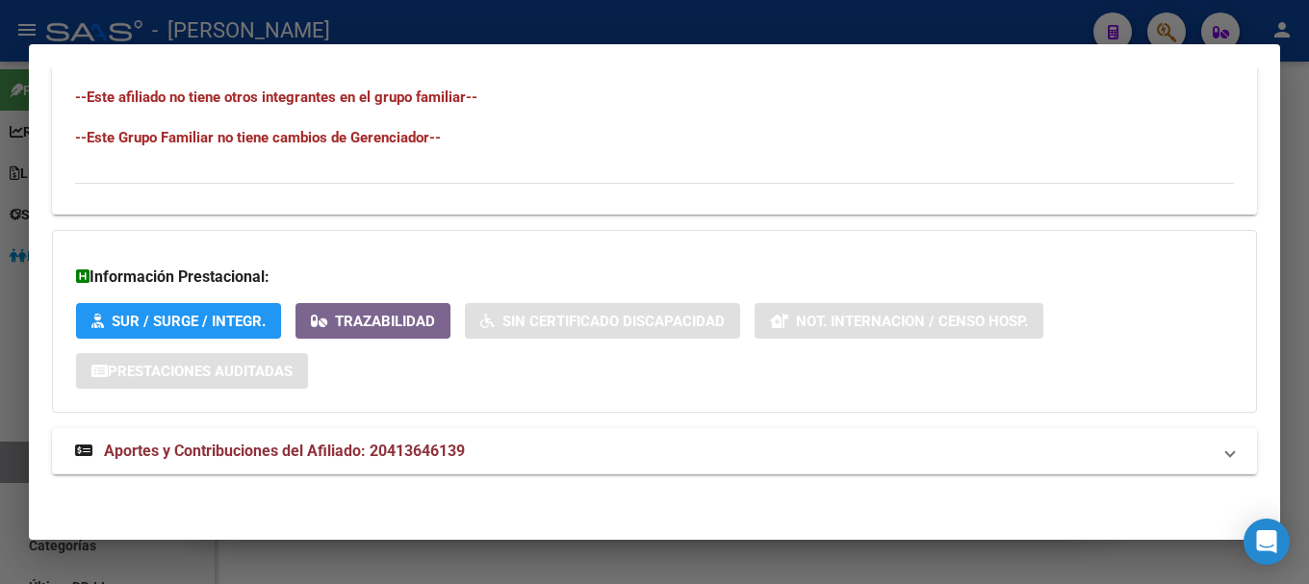
click at [453, 266] on h3 "Información Prestacional:" at bounding box center [654, 277] width 1157 height 23
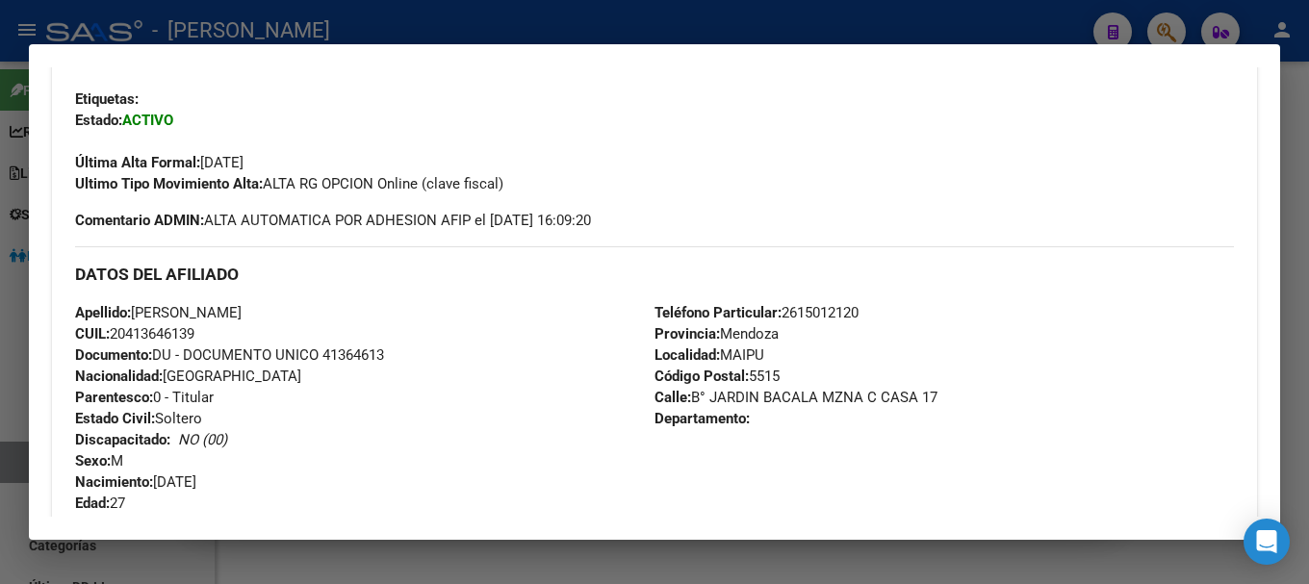
scroll to position [505, 0]
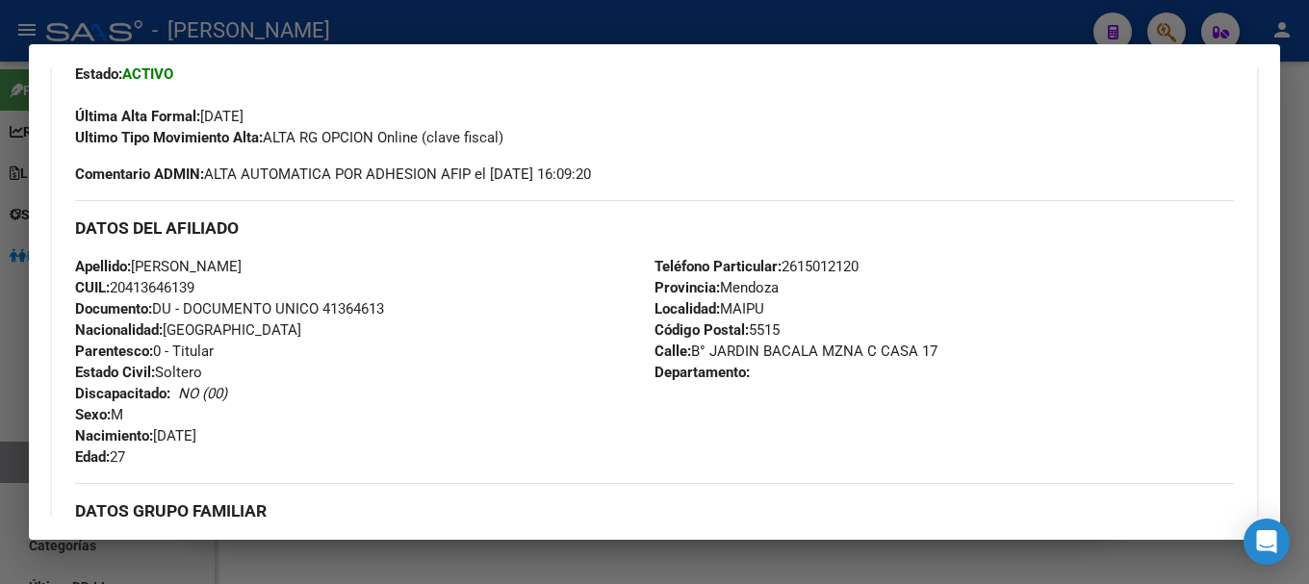
drag, startPoint x: 690, startPoint y: 351, endPoint x: 911, endPoint y: 348, distance: 220.5
click at [911, 348] on span "Calle: B° JARDIN BACALA MZNA C CASA 17" at bounding box center [796, 351] width 283 height 17
copy span "B° JARDIN BACALA MZNA C CASA"
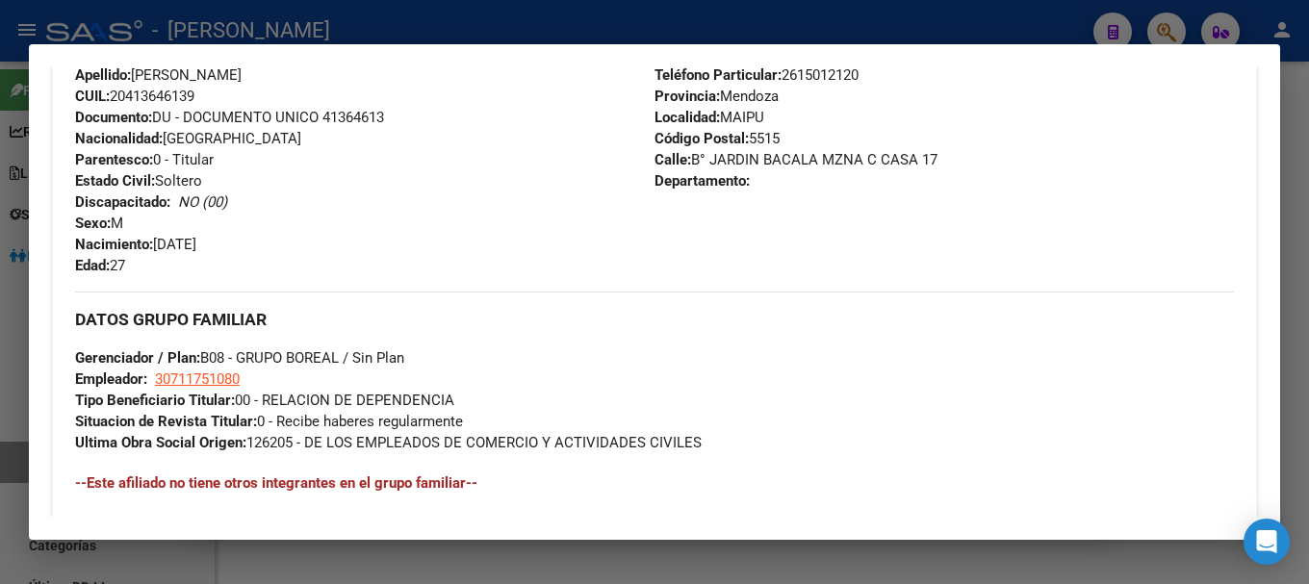
scroll to position [698, 0]
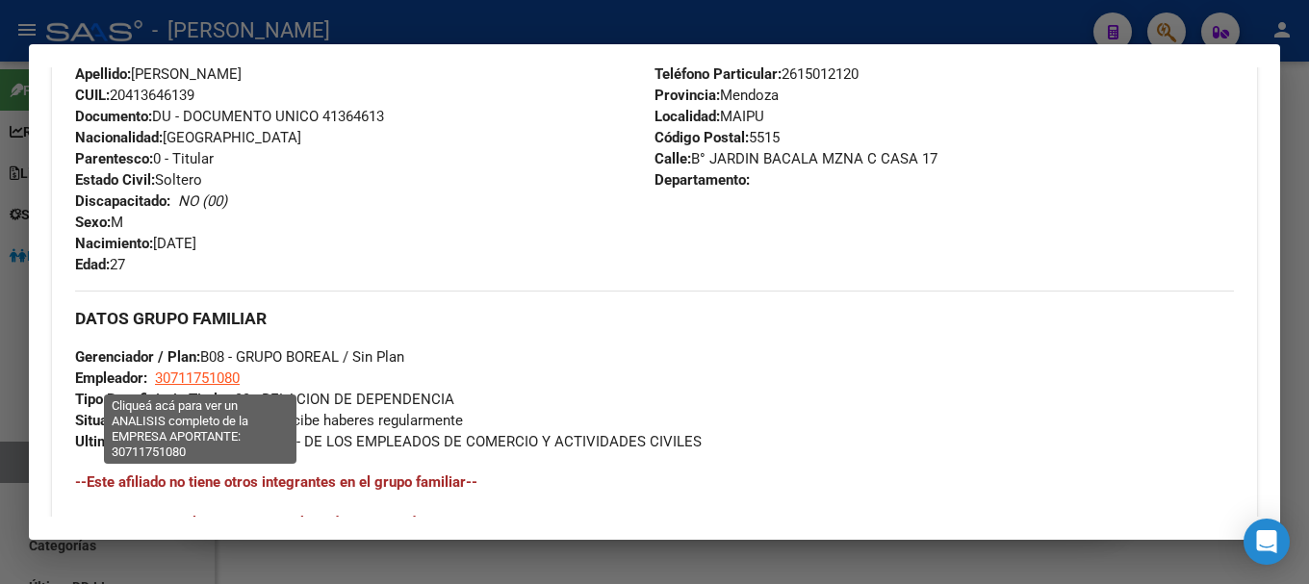
click at [222, 373] on span "30711751080" at bounding box center [197, 378] width 85 height 17
type textarea "30711751080"
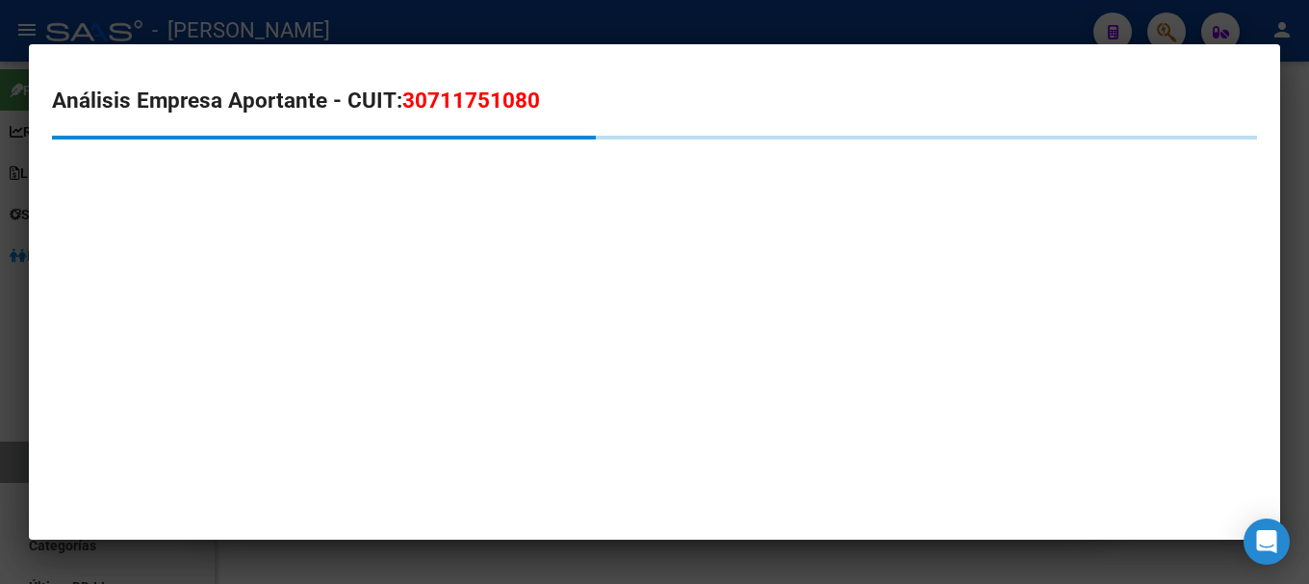
click at [422, 105] on span "30711751080" at bounding box center [471, 100] width 138 height 25
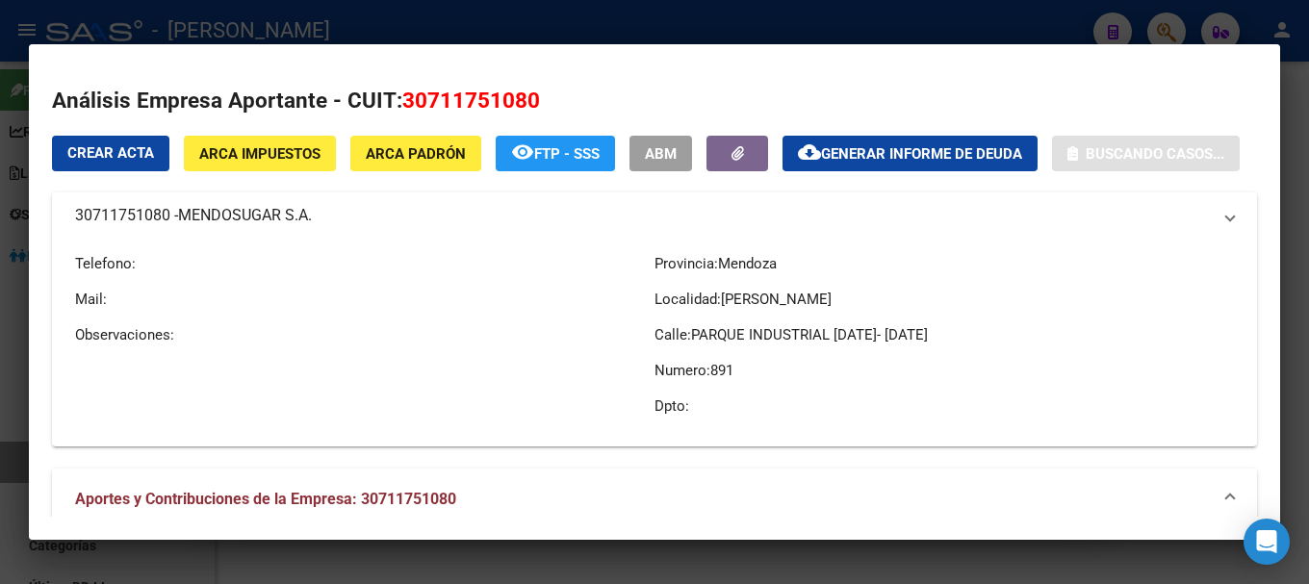
click at [422, 105] on span "30711751080" at bounding box center [471, 100] width 138 height 25
copy span "30711751080"
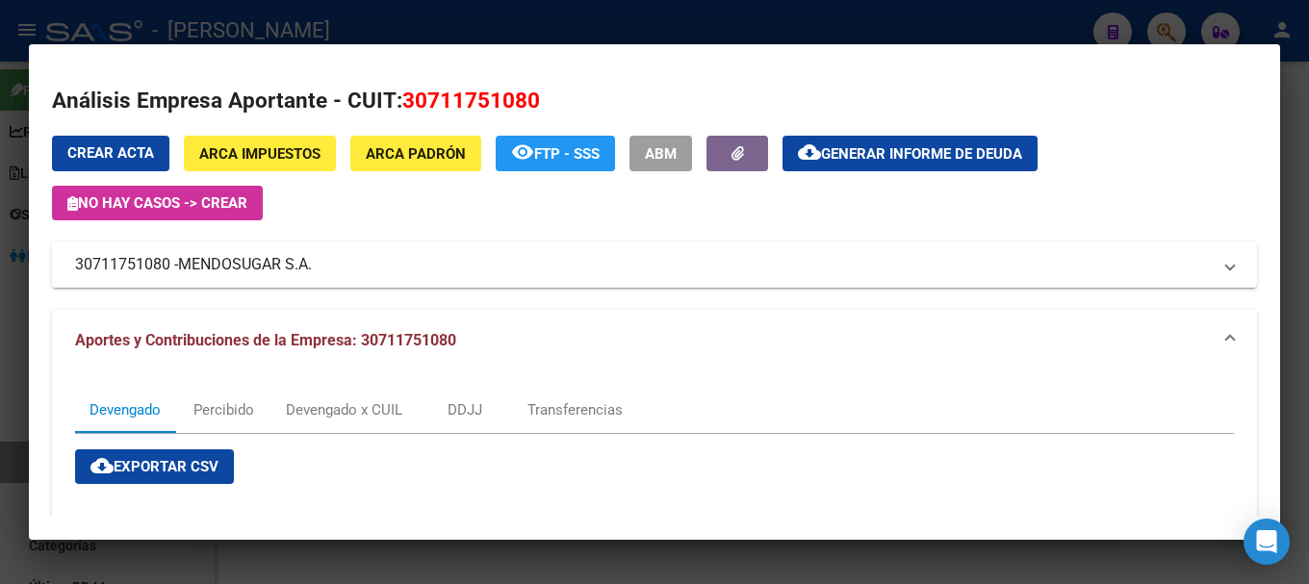
drag, startPoint x: 186, startPoint y: 261, endPoint x: 315, endPoint y: 266, distance: 129.1
click at [312, 266] on span "MENDOSUGAR S.A." at bounding box center [245, 264] width 134 height 23
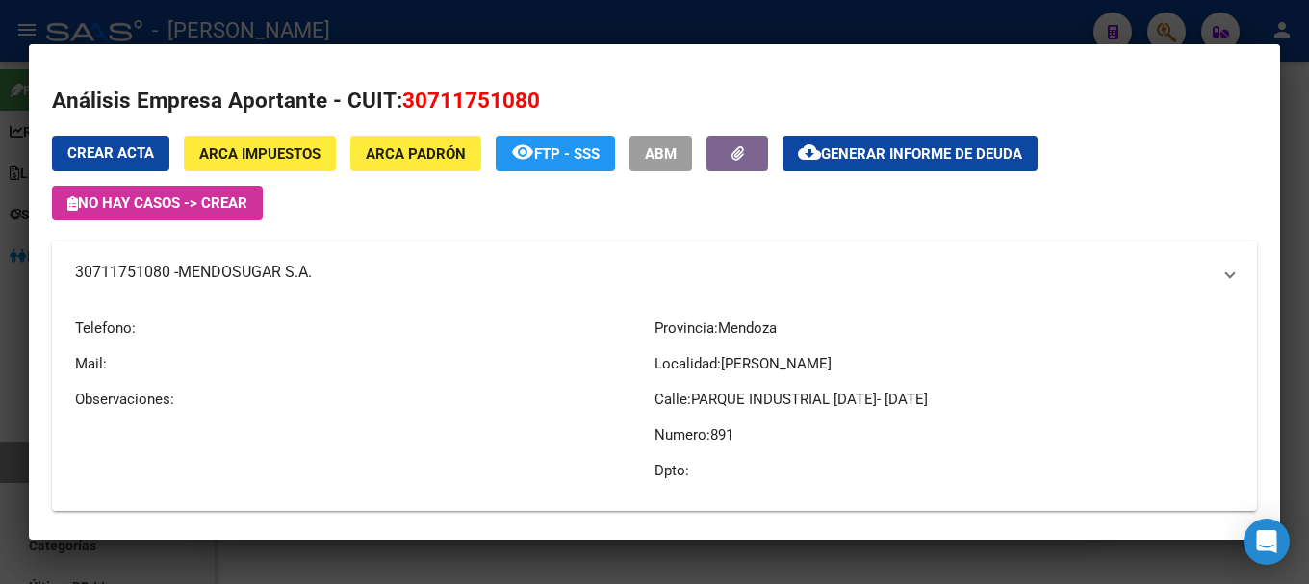
copy span "MENDOSUGAR S.A."
click at [345, 29] on div at bounding box center [654, 292] width 1309 height 584
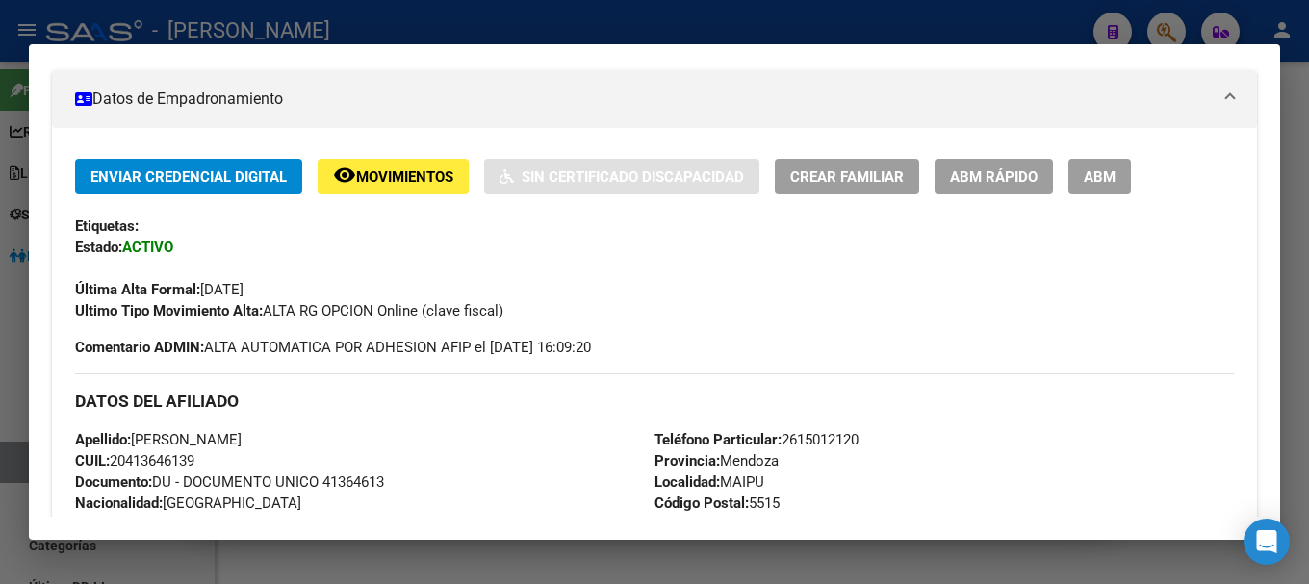
scroll to position [313, 0]
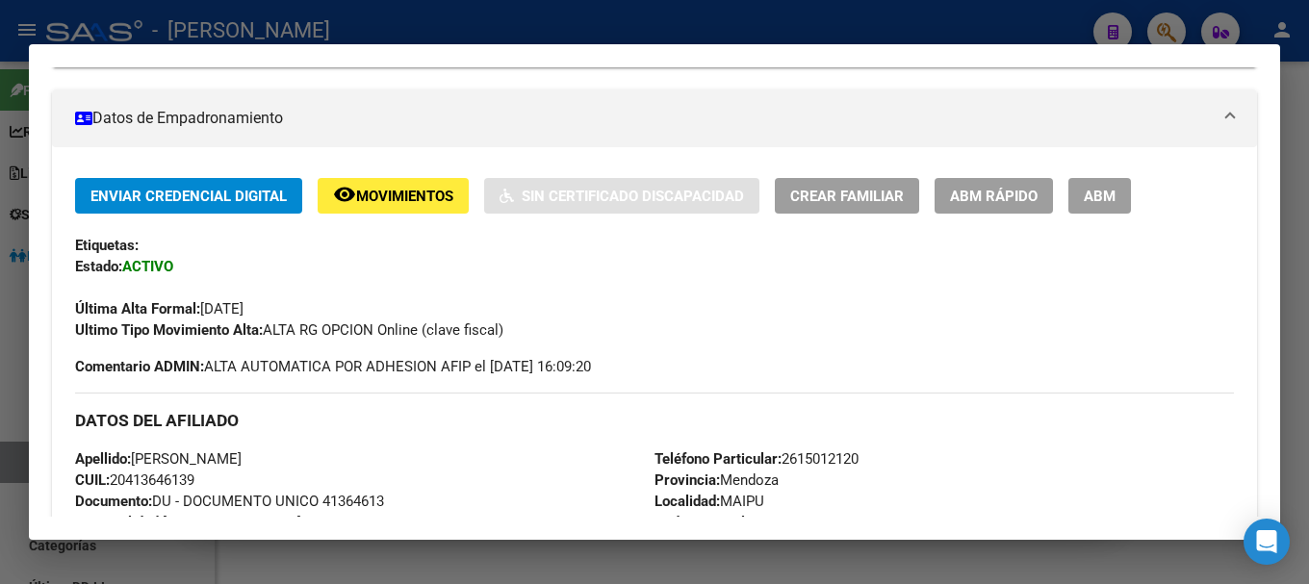
click at [849, 38] on div at bounding box center [654, 292] width 1309 height 584
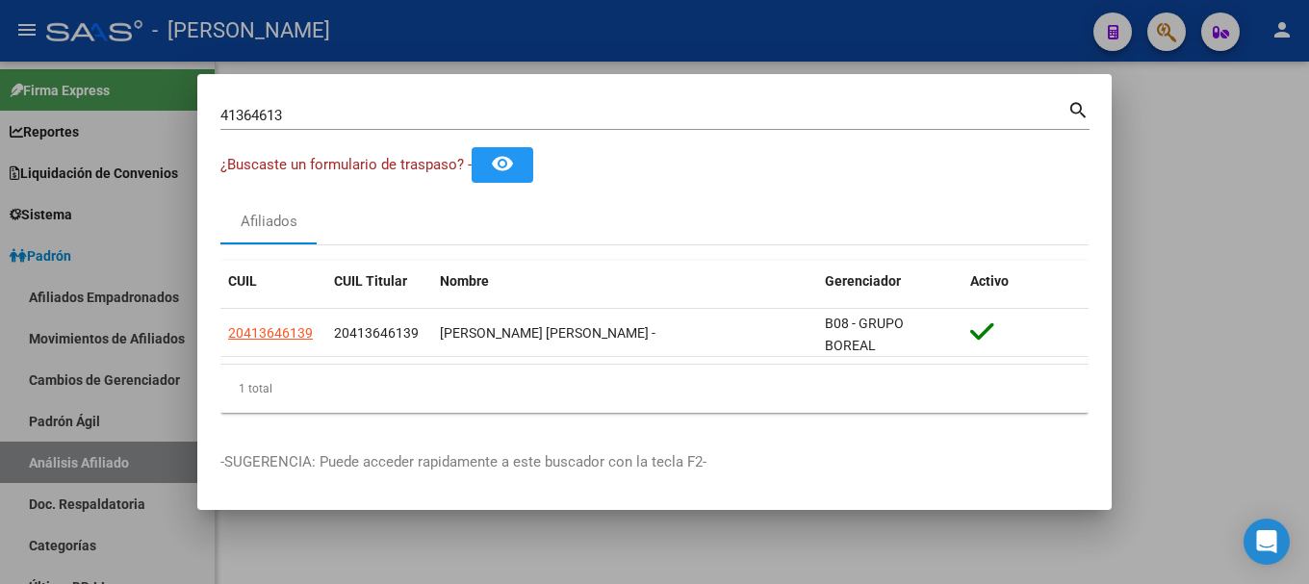
click at [1041, 42] on div at bounding box center [654, 292] width 1309 height 584
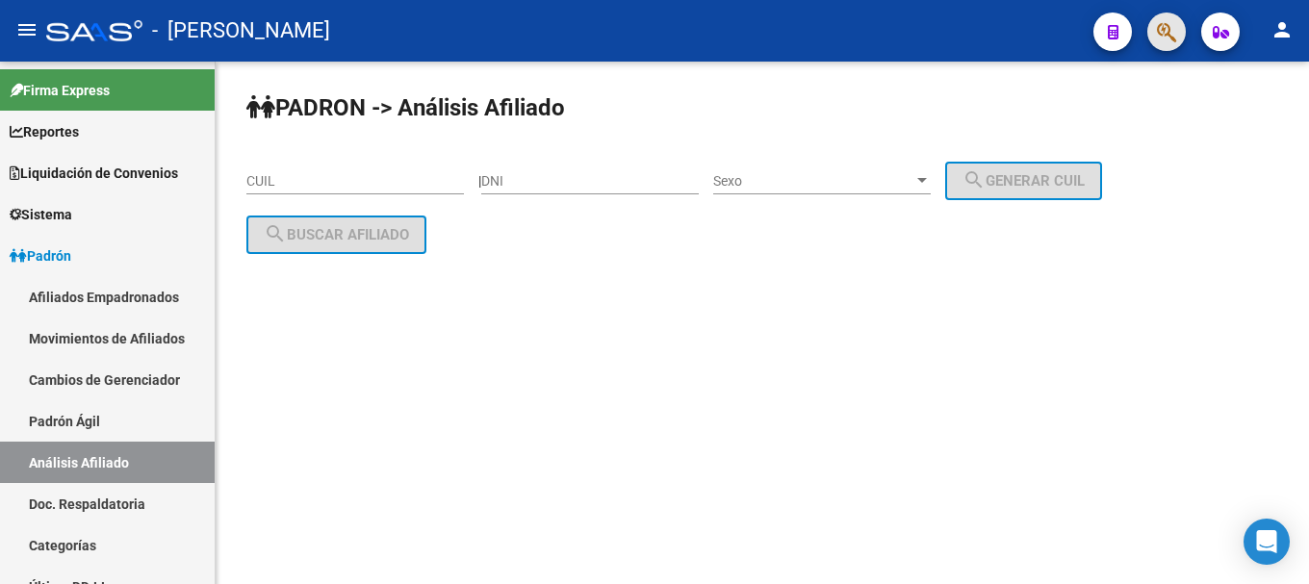
click at [1155, 33] on button "button" at bounding box center [1166, 32] width 39 height 39
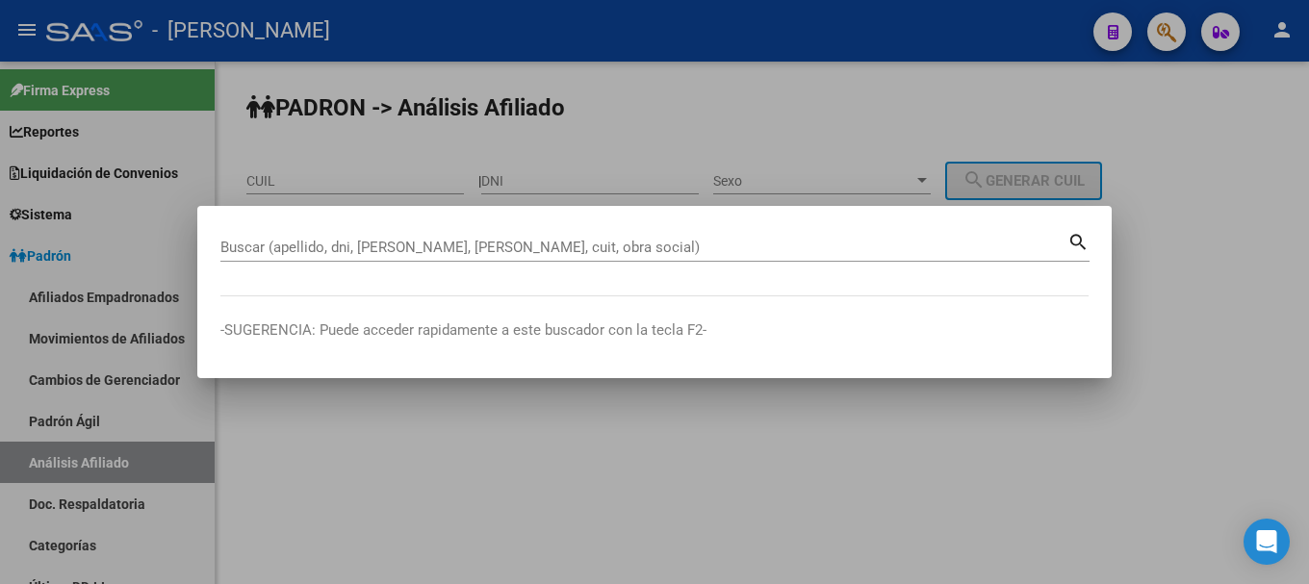
paste input "20413646139"
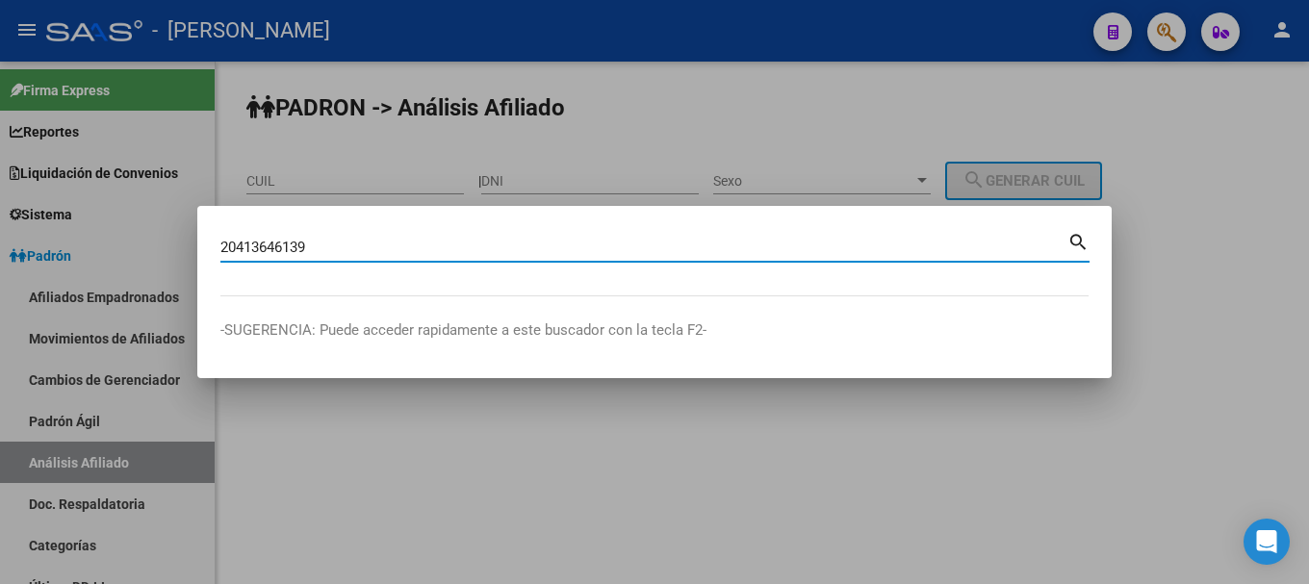
type input "20413646139"
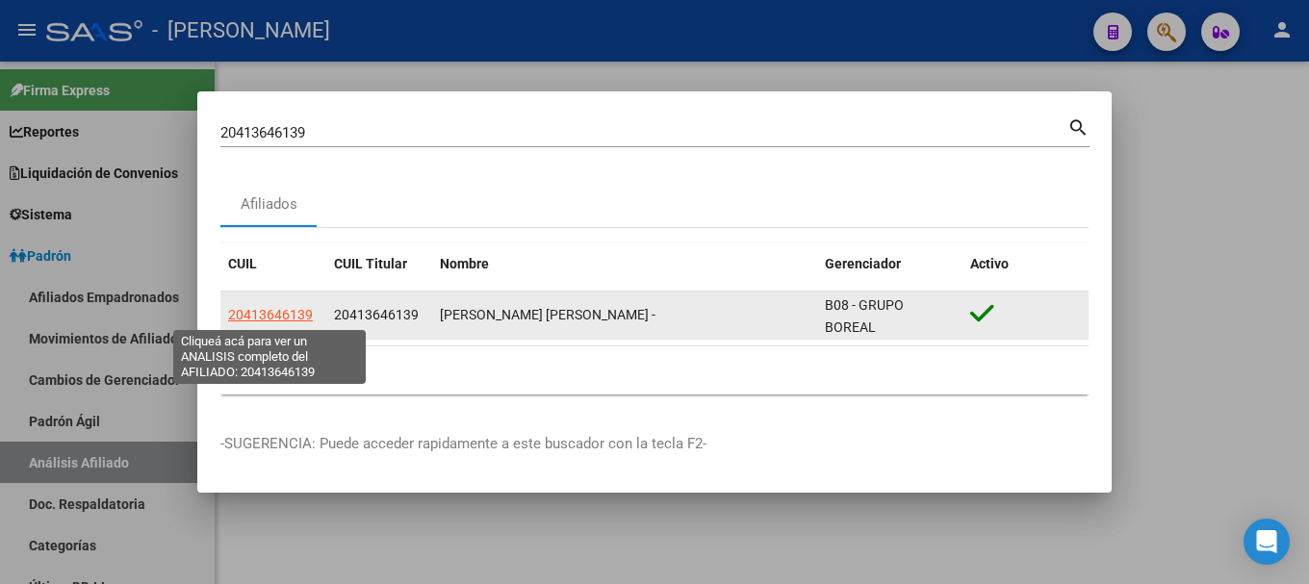
click at [296, 314] on span "20413646139" at bounding box center [270, 314] width 85 height 15
type textarea "20413646139"
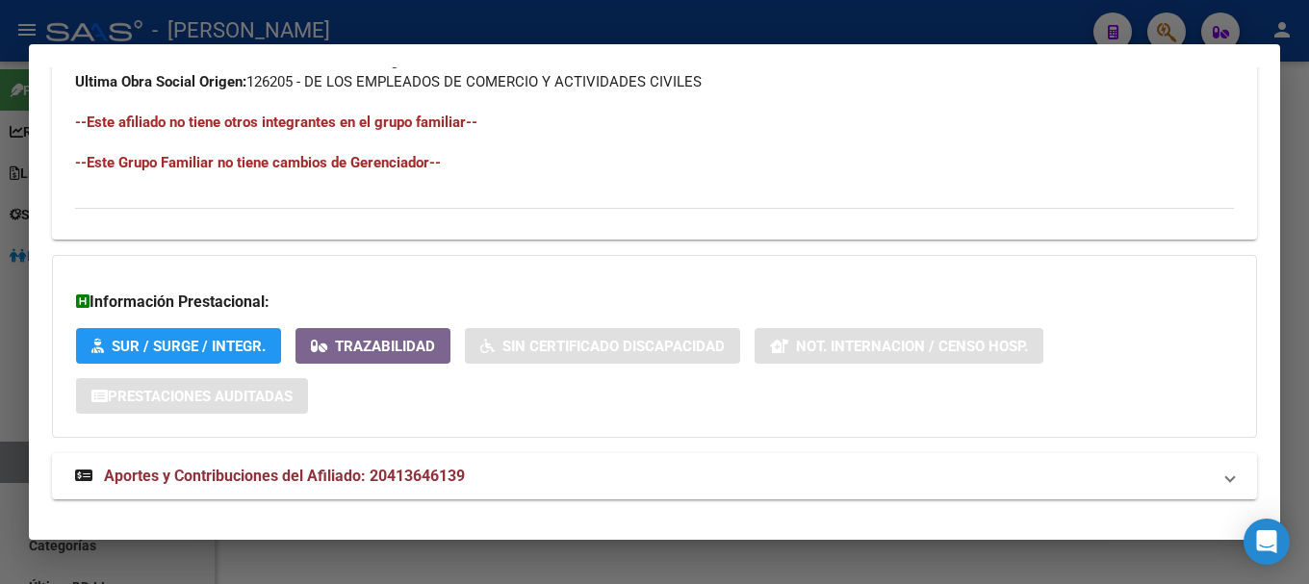
scroll to position [1083, 0]
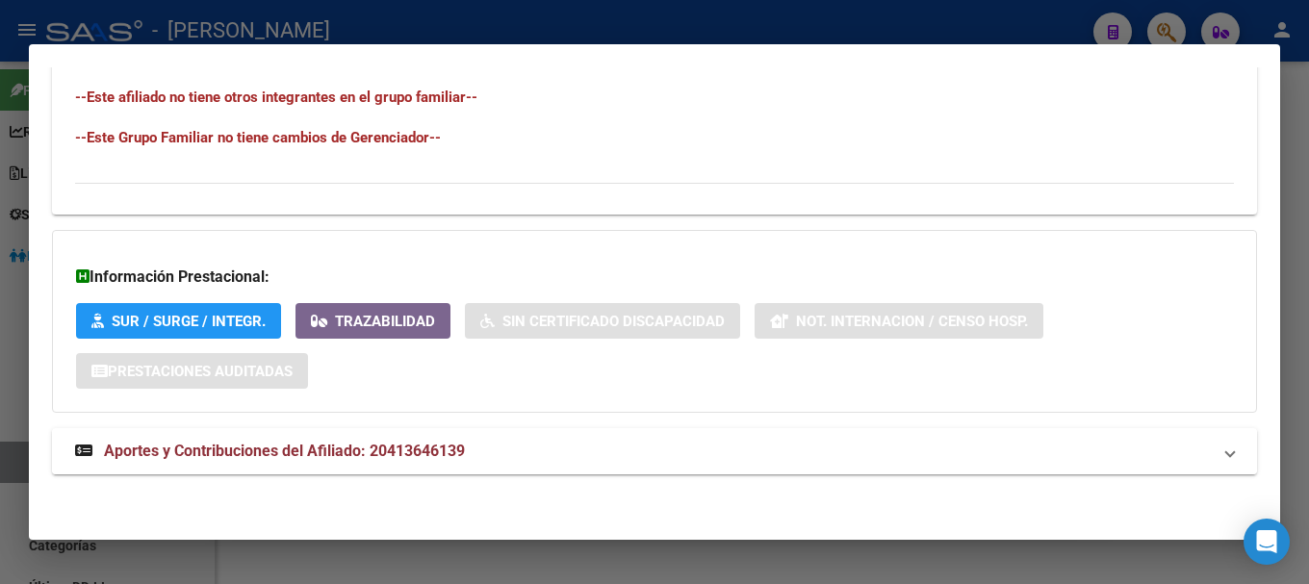
click at [519, 446] on mat-panel-title "Aportes y Contribuciones del Afiliado: 20413646139" at bounding box center [643, 451] width 1136 height 23
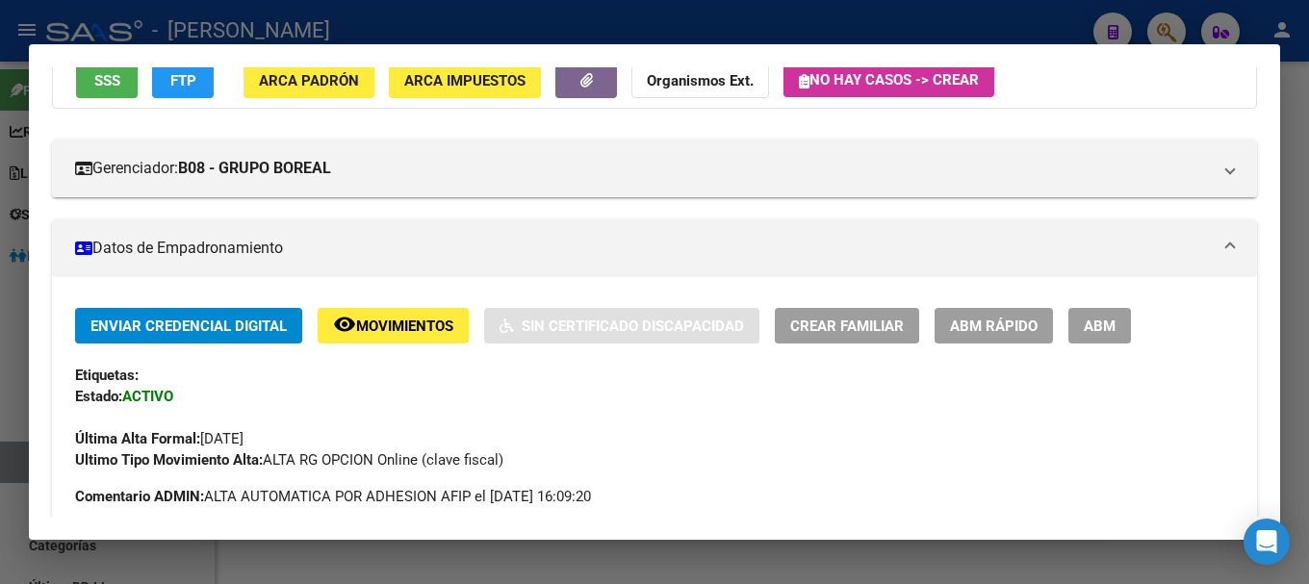
scroll to position [0, 0]
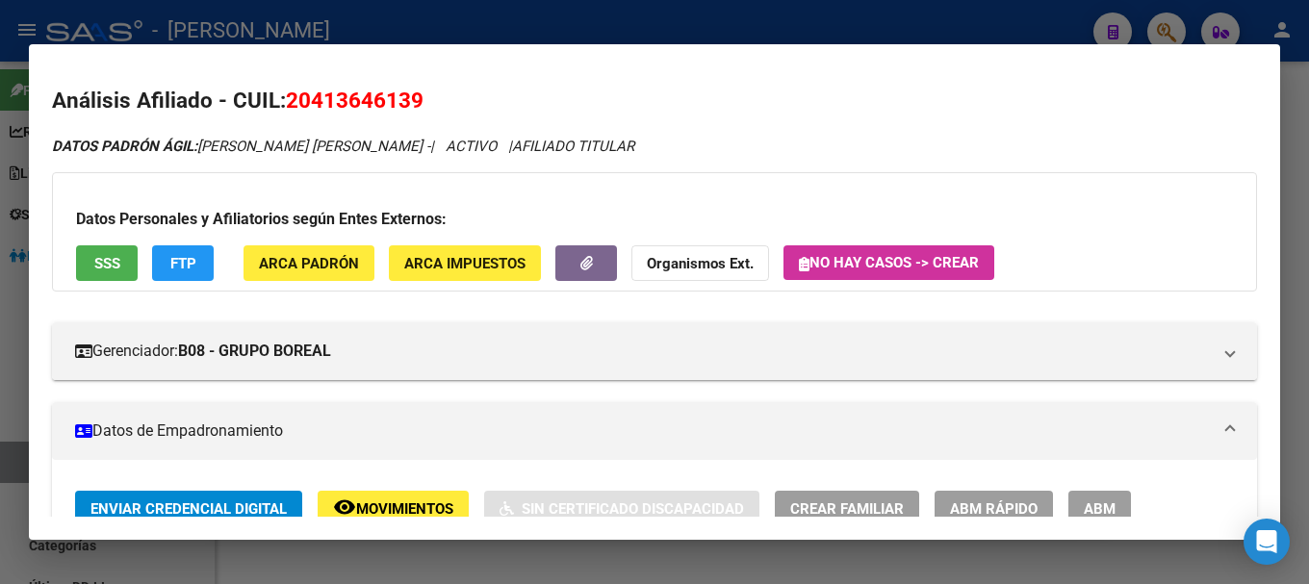
click at [334, 92] on span "20413646139" at bounding box center [355, 100] width 138 height 25
copy span "20413646139"
click at [428, 38] on div at bounding box center [654, 292] width 1309 height 584
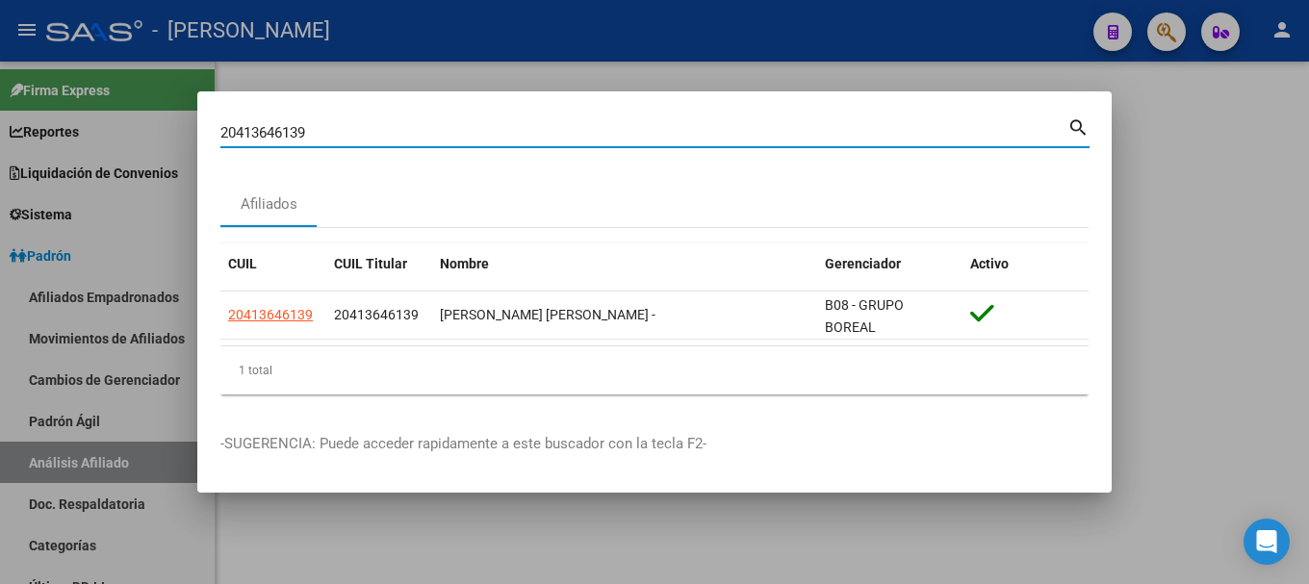
click at [594, 136] on input "20413646139" at bounding box center [643, 132] width 847 height 17
click at [595, 135] on input "20413646139" at bounding box center [643, 132] width 847 height 17
paste input "54212"
type input "20413654212"
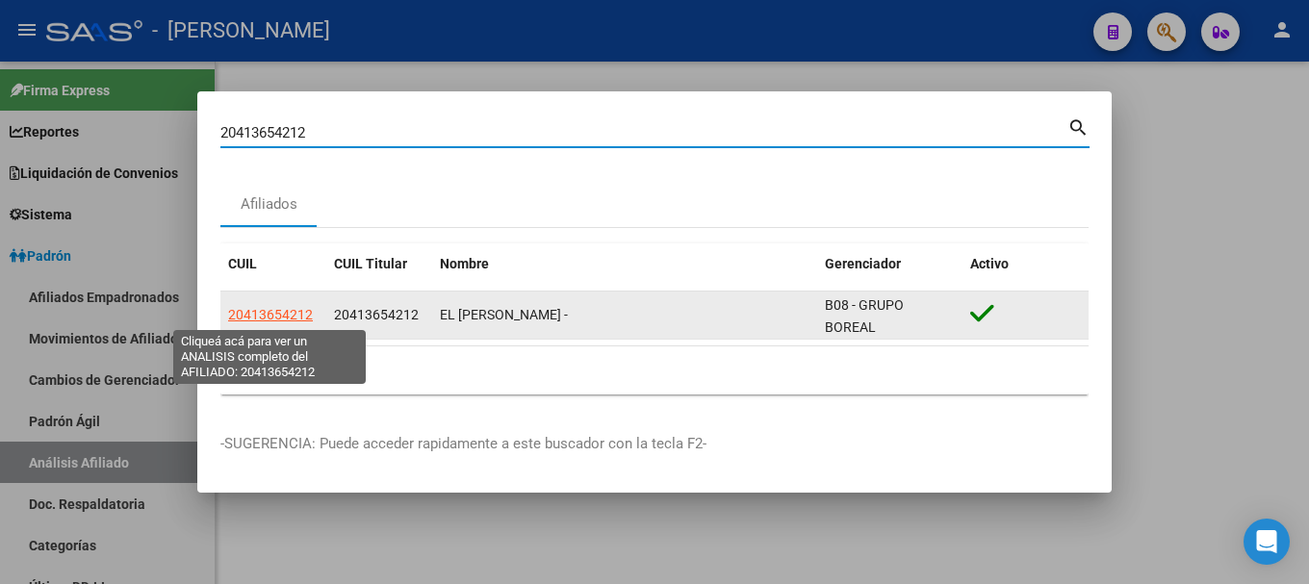
click at [289, 318] on span "20413654212" at bounding box center [270, 314] width 85 height 15
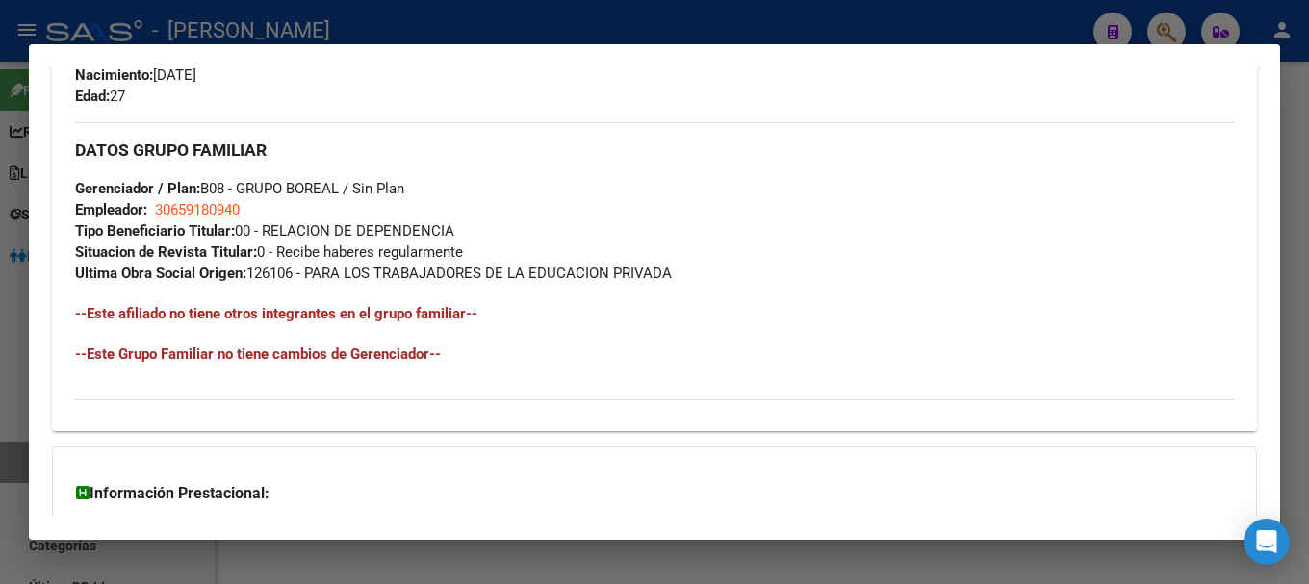
scroll to position [1083, 0]
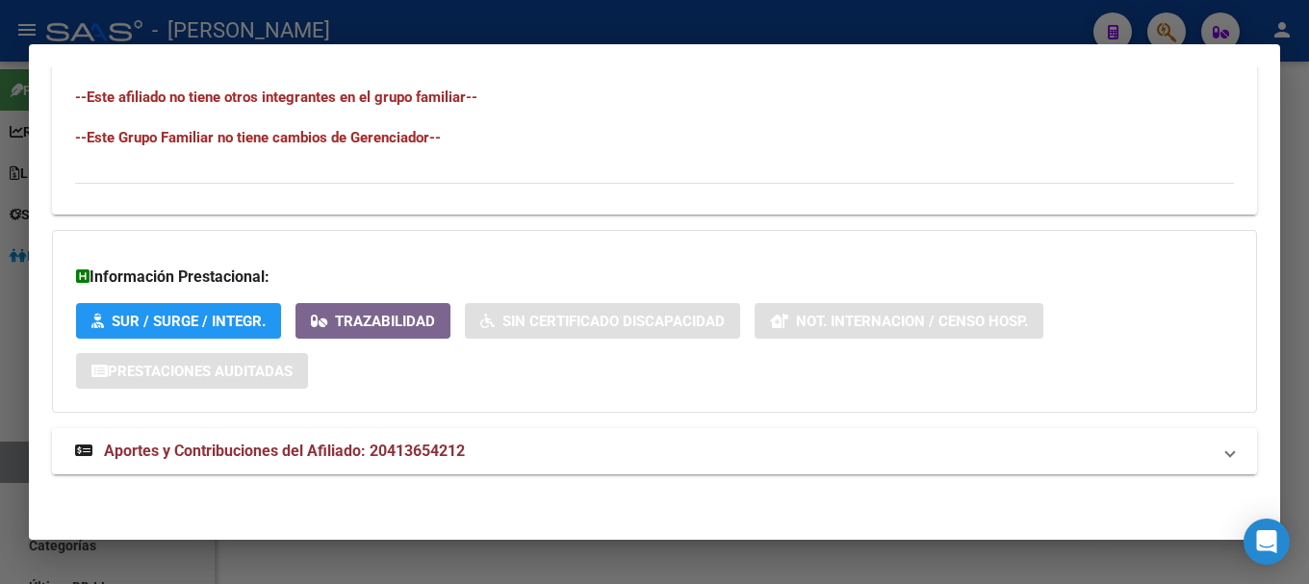
click at [505, 445] on mat-panel-title "Aportes y Contribuciones del Afiliado: 20413654212" at bounding box center [643, 451] width 1136 height 23
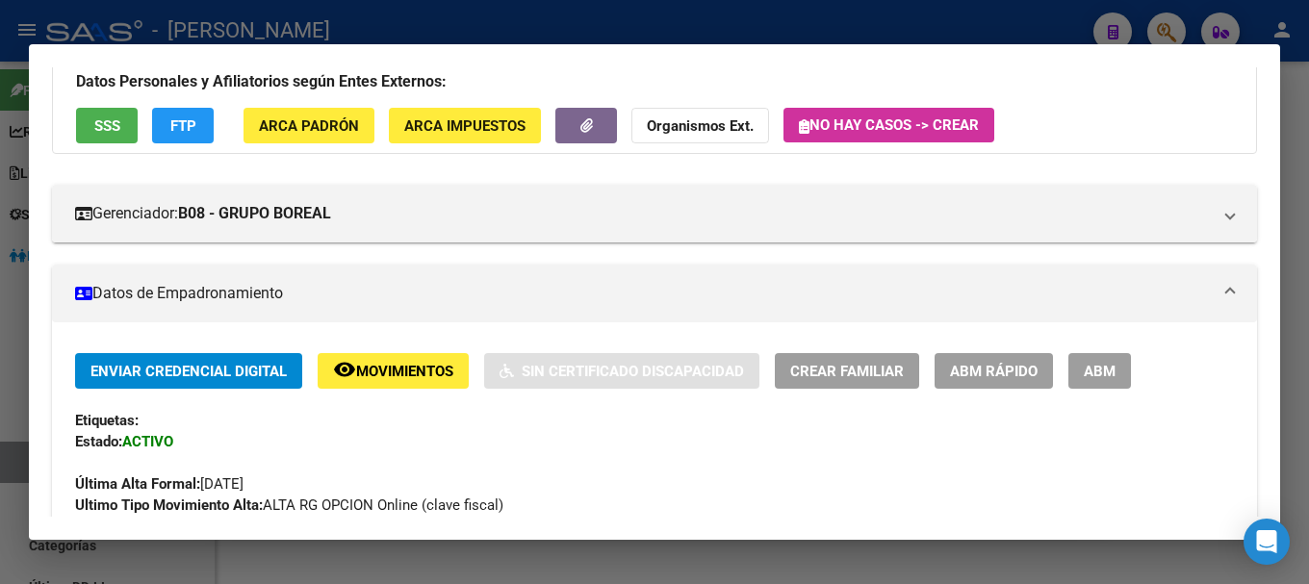
scroll to position [0, 0]
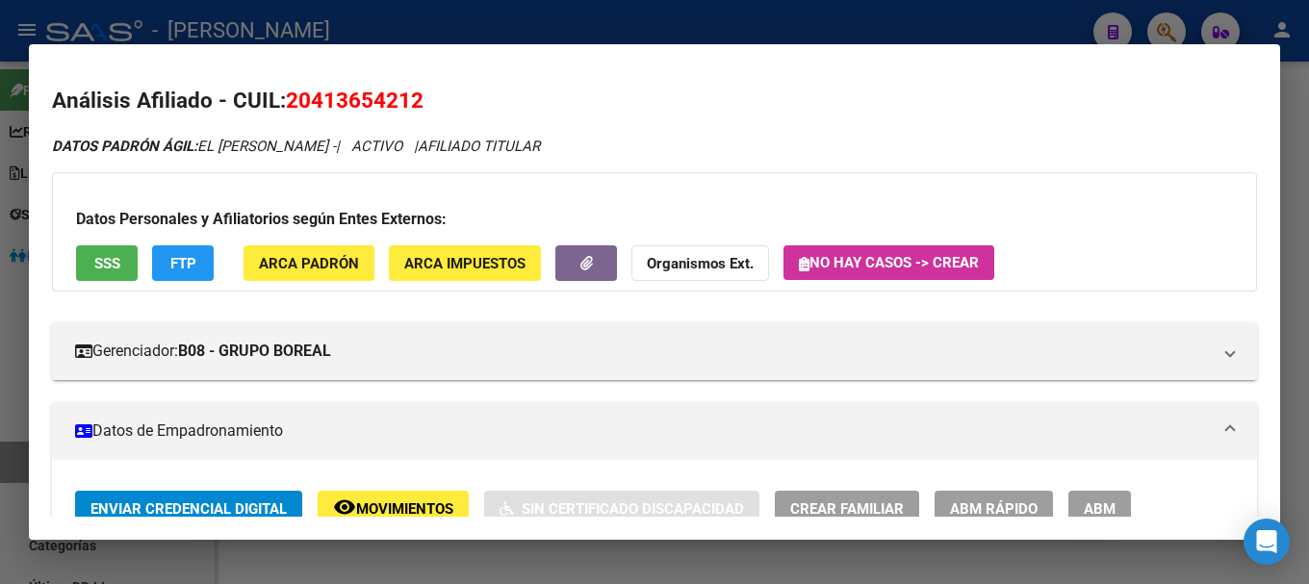
click at [392, 99] on span "20413654212" at bounding box center [355, 100] width 138 height 25
copy span "20413654212"
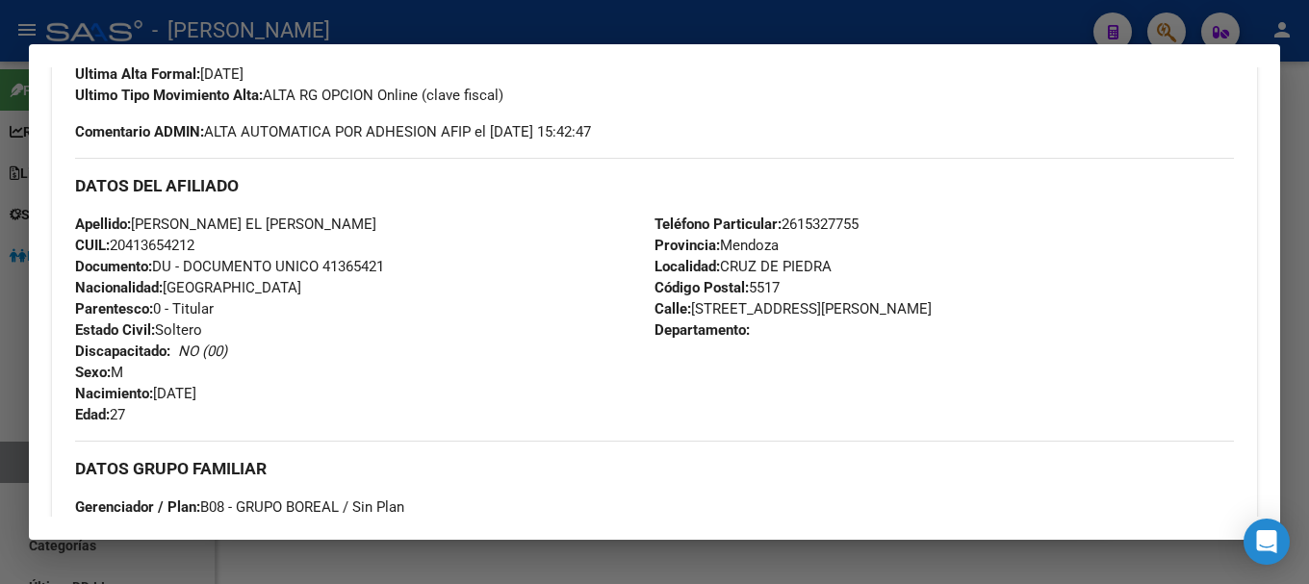
scroll to position [578, 0]
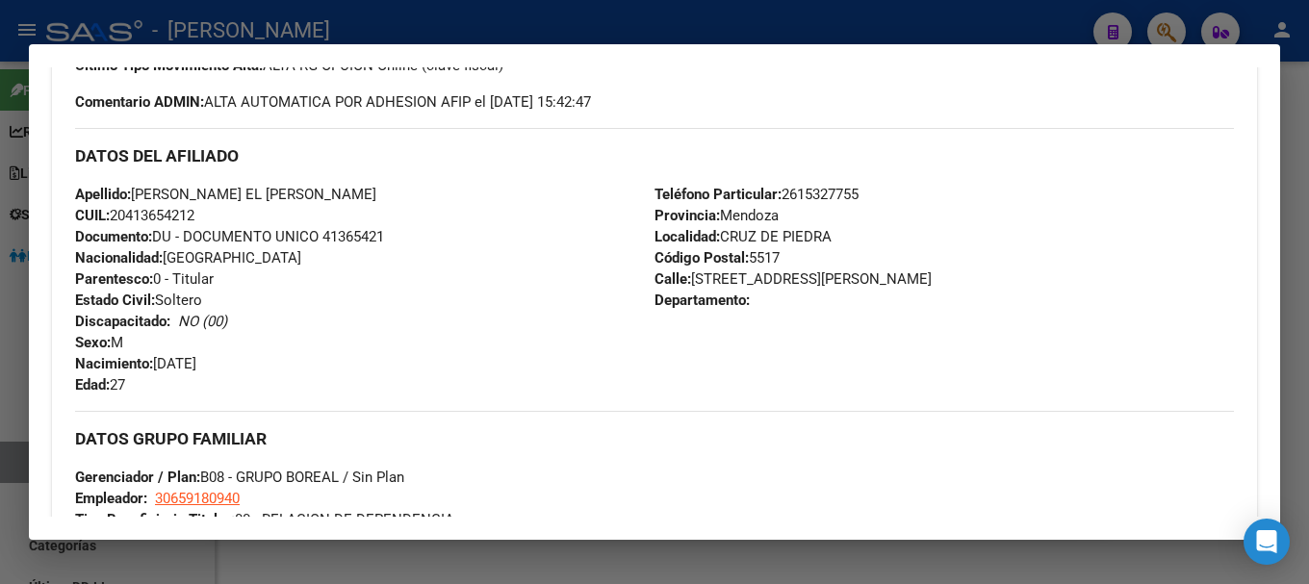
drag, startPoint x: 126, startPoint y: 210, endPoint x: 193, endPoint y: 205, distance: 67.6
click at [193, 205] on div "Apellido: [PERSON_NAME] EL [PERSON_NAME] CUIL: 20413654212 Documento: DU - DOCU…" at bounding box center [364, 290] width 579 height 212
copy span "41365421"
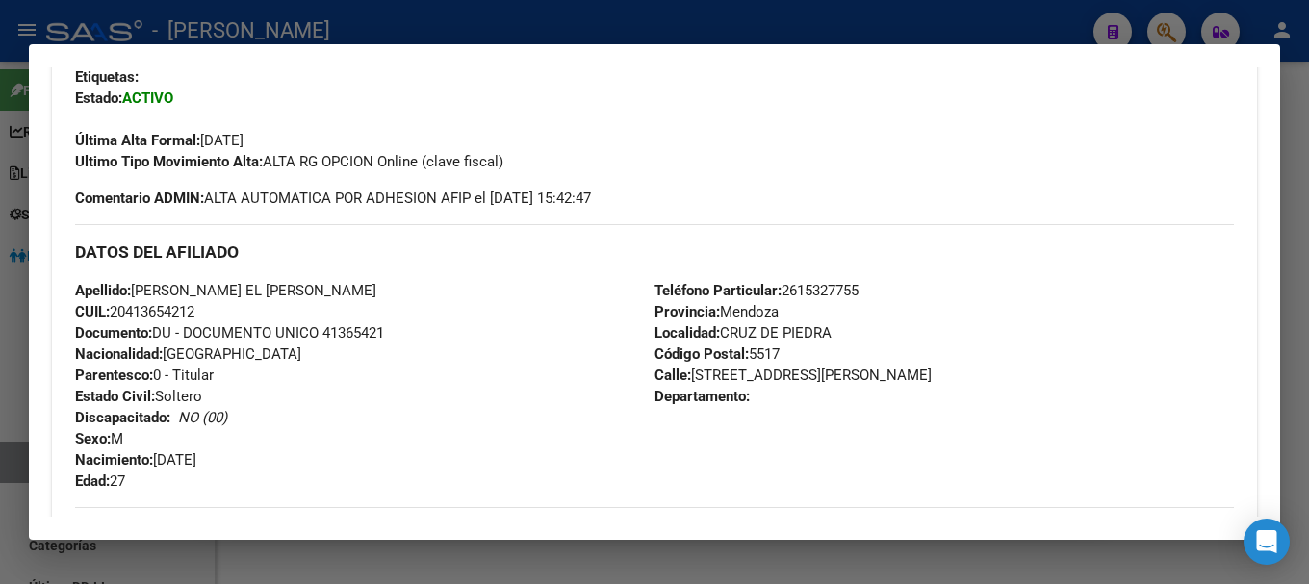
drag, startPoint x: 689, startPoint y: 373, endPoint x: 807, endPoint y: 373, distance: 117.4
click at [807, 373] on span "Calle: [PERSON_NAME][STREET_ADDRESS]" at bounding box center [793, 375] width 277 height 17
click at [798, 425] on div "Teléfono Particular: [PHONE_NUMBER] Provincia: [PERSON_NAME] Localidad: [PERSON…" at bounding box center [944, 386] width 579 height 212
drag, startPoint x: 692, startPoint y: 375, endPoint x: 798, endPoint y: 380, distance: 106.0
click at [798, 380] on span "Calle: [PERSON_NAME][STREET_ADDRESS]" at bounding box center [793, 375] width 277 height 17
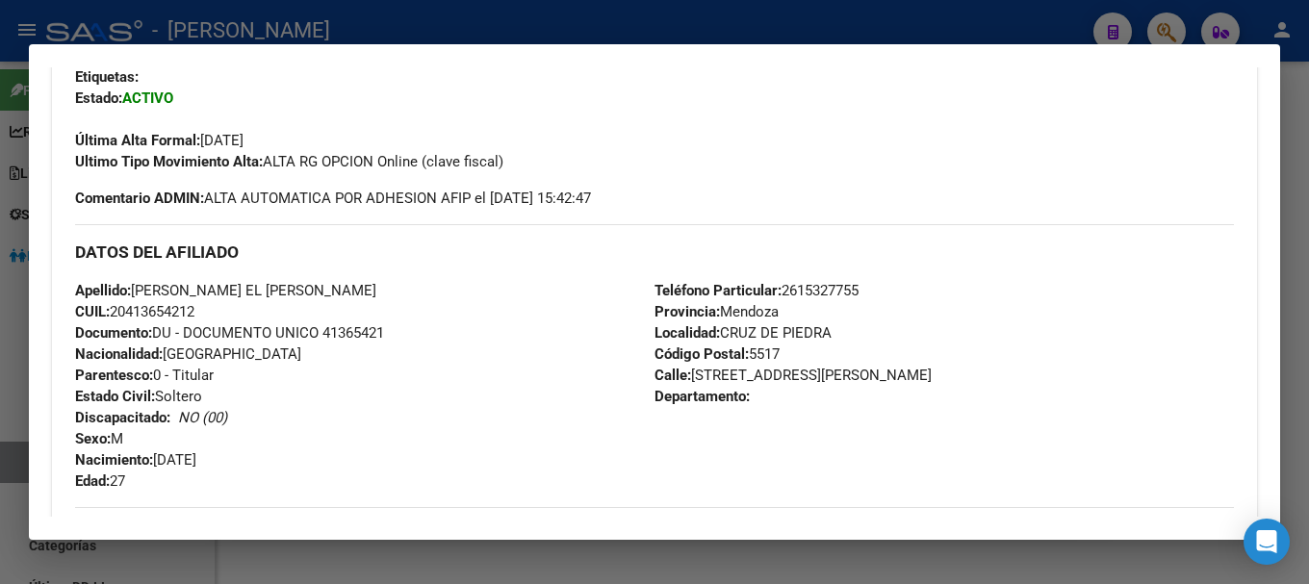
copy span "[PERSON_NAME]"
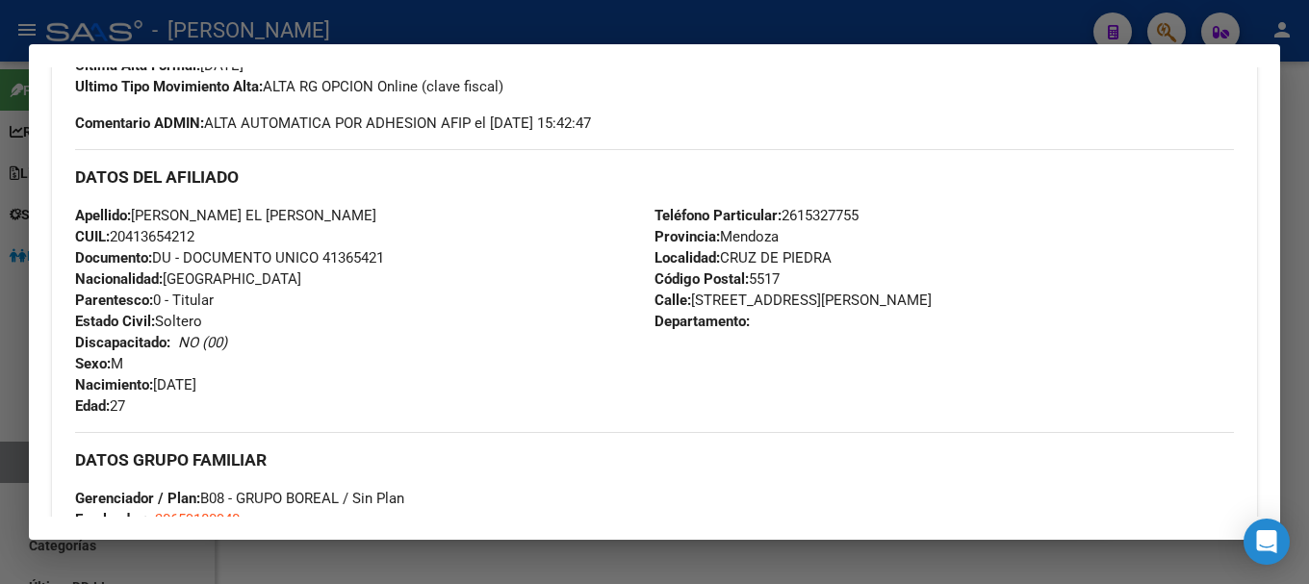
scroll to position [866, 0]
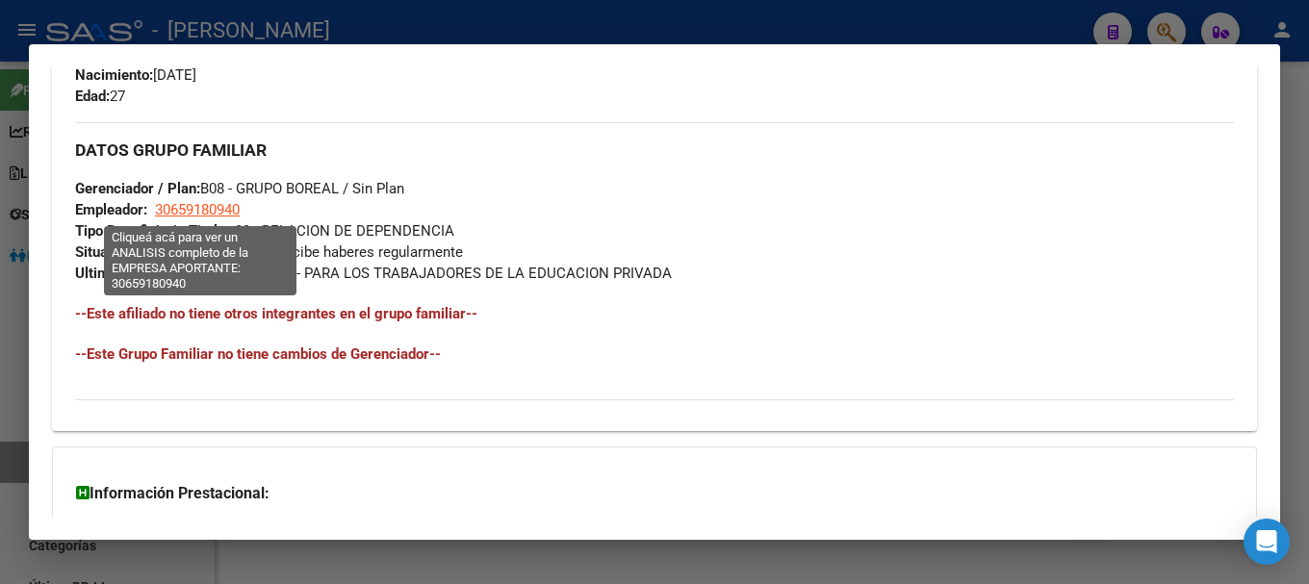
click at [209, 206] on span "30659180940" at bounding box center [197, 209] width 85 height 17
type textarea "30659180940"
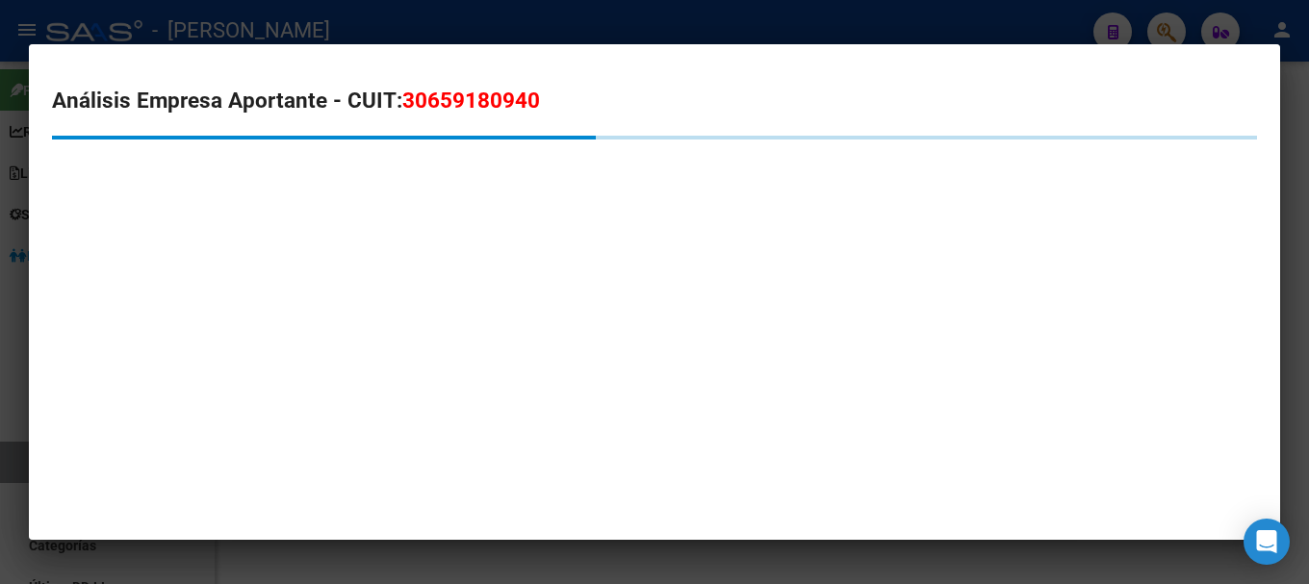
click at [442, 110] on span "30659180940" at bounding box center [471, 100] width 138 height 25
copy span "30659180940"
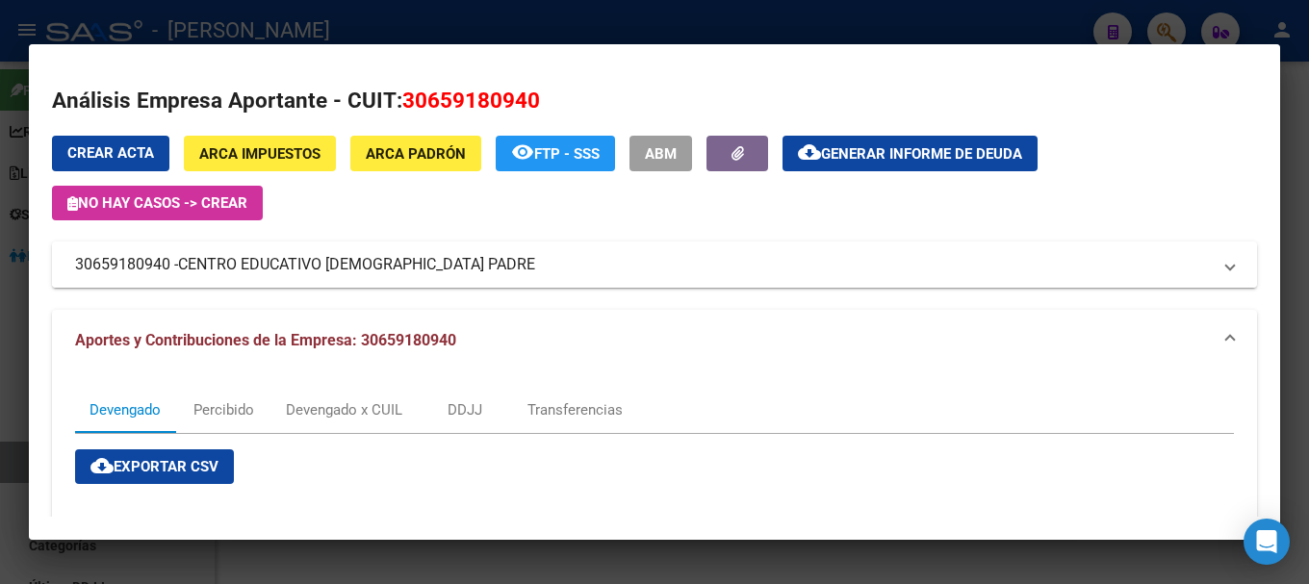
drag, startPoint x: 187, startPoint y: 263, endPoint x: 275, endPoint y: 267, distance: 88.6
click at [251, 264] on span "CENTRO EDUCATIVO [DEMOGRAPHIC_DATA] PADRE" at bounding box center [356, 264] width 357 height 23
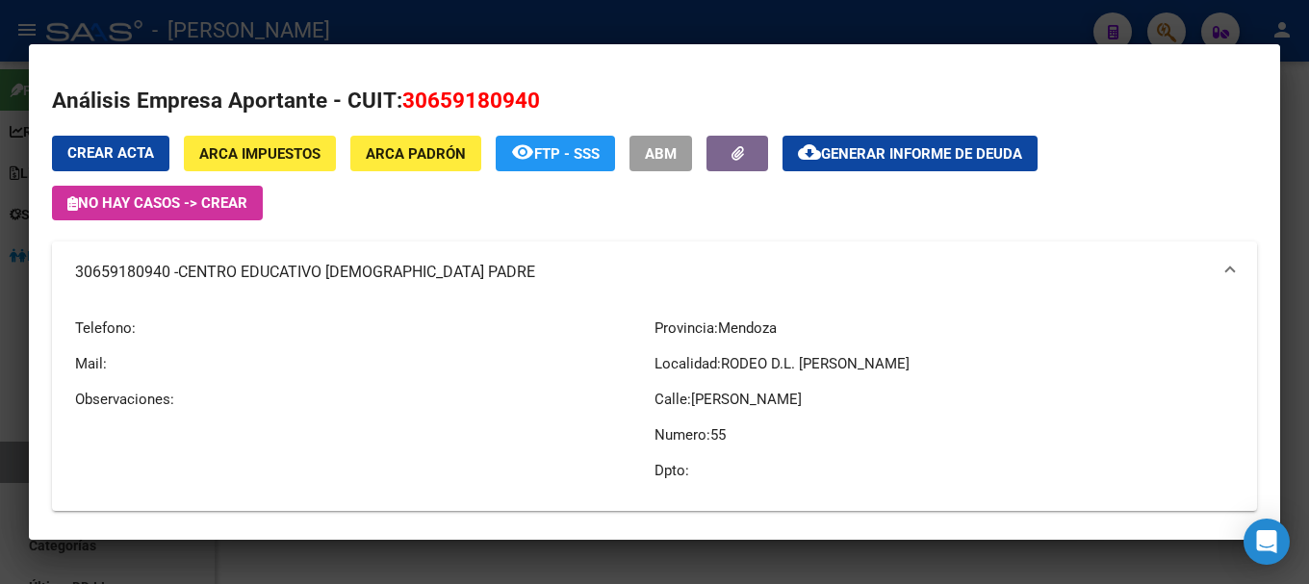
drag, startPoint x: 275, startPoint y: 267, endPoint x: 408, endPoint y: 271, distance: 132.9
click at [408, 271] on span "CENTRO EDUCATIVO [DEMOGRAPHIC_DATA] PADRE" at bounding box center [356, 272] width 357 height 23
drag, startPoint x: 182, startPoint y: 268, endPoint x: 431, endPoint y: 275, distance: 249.4
click at [431, 275] on mat-panel-title "30659180940 - CENTRO EDUCATIVO [DEMOGRAPHIC_DATA] PADRE" at bounding box center [643, 272] width 1136 height 23
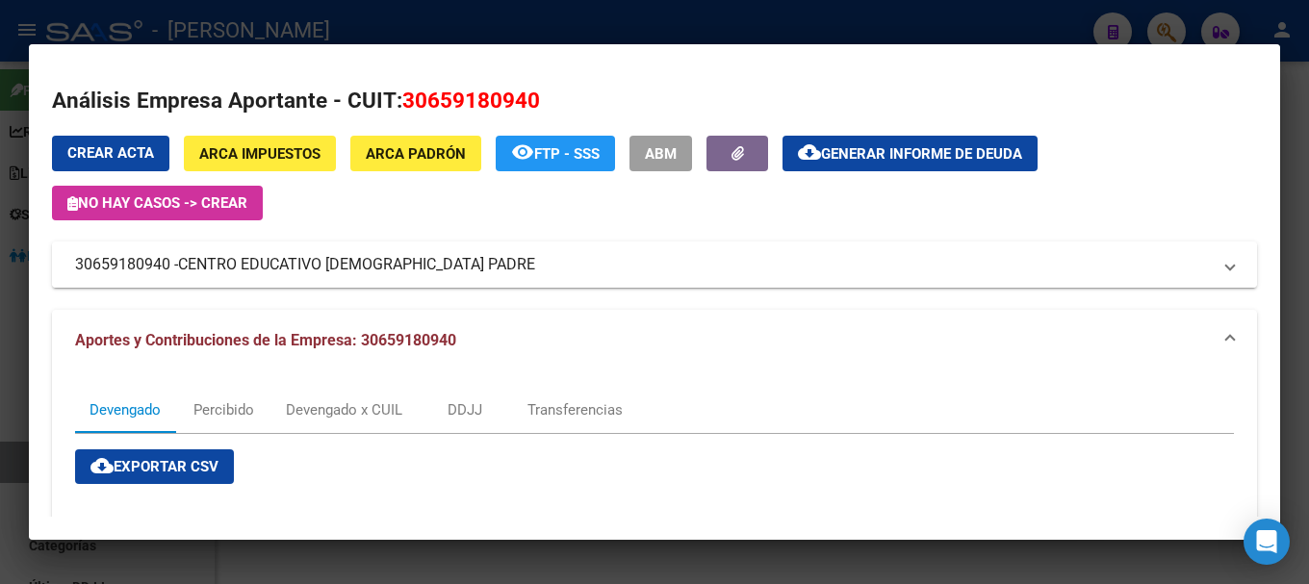
drag, startPoint x: 190, startPoint y: 261, endPoint x: 413, endPoint y: 262, distance: 223.3
click at [413, 262] on span "CENTRO EDUCATIVO [DEMOGRAPHIC_DATA] PADRE" at bounding box center [356, 264] width 357 height 23
copy span "ENTRO EDUCATIVO [DEMOGRAPHIC_DATA] PADRE"
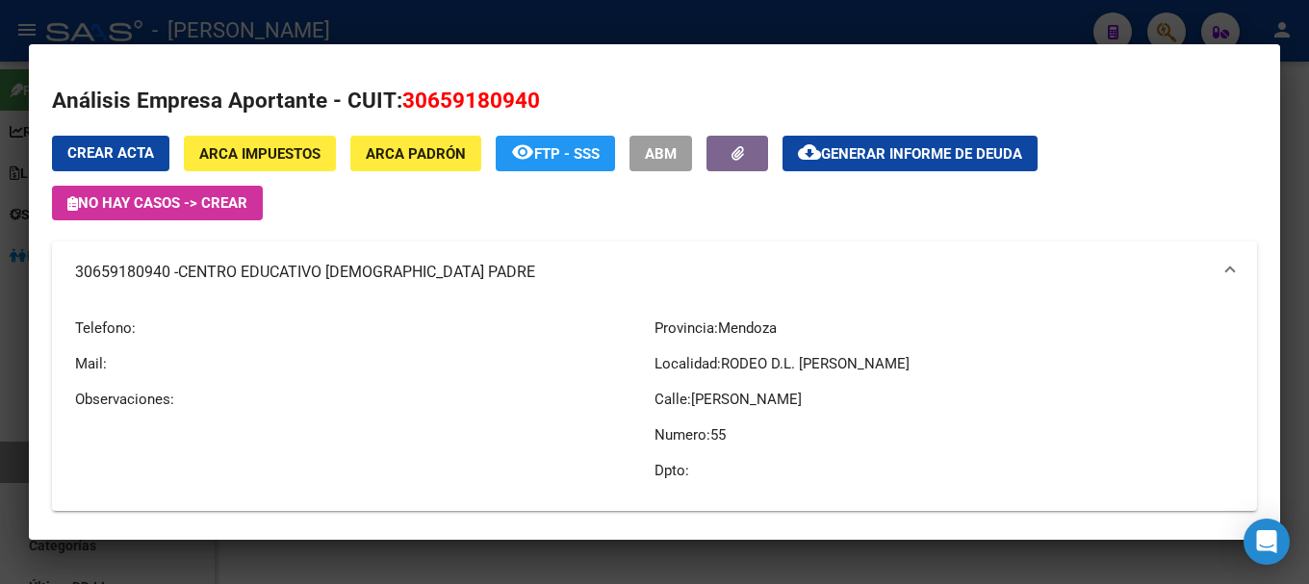
click at [416, 49] on mat-dialog-container "Análisis Empresa Aportante - CUIT: 30659180940 Crear Acta ARCA Impuestos ARCA P…" at bounding box center [654, 292] width 1251 height 497
click at [423, 39] on div at bounding box center [654, 292] width 1309 height 584
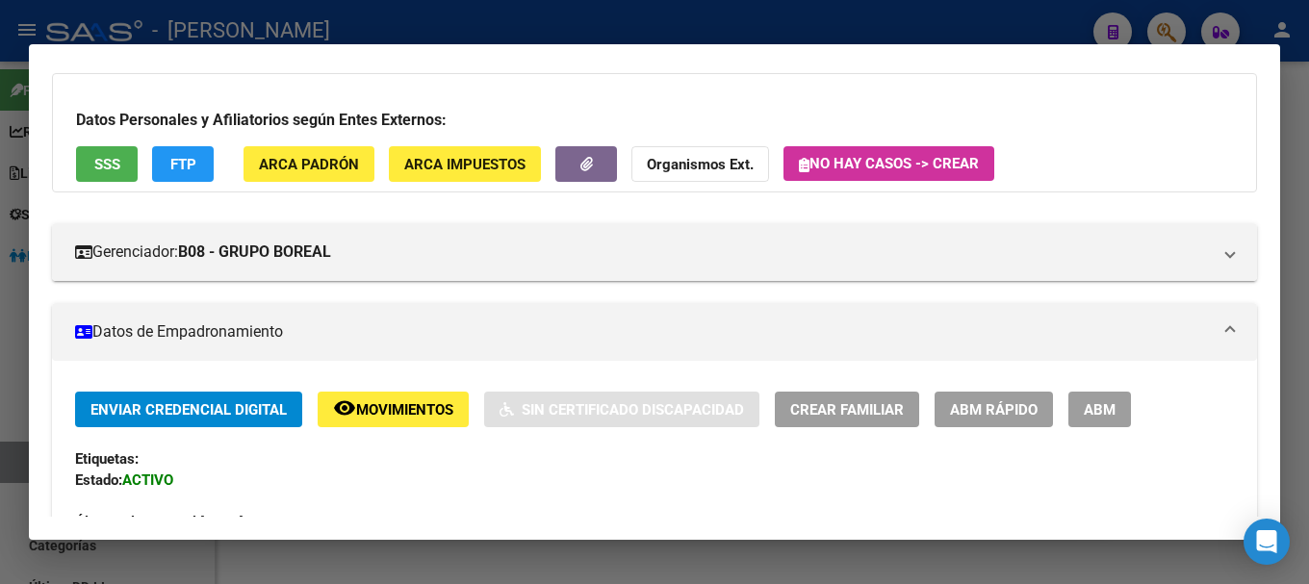
scroll to position [96, 0]
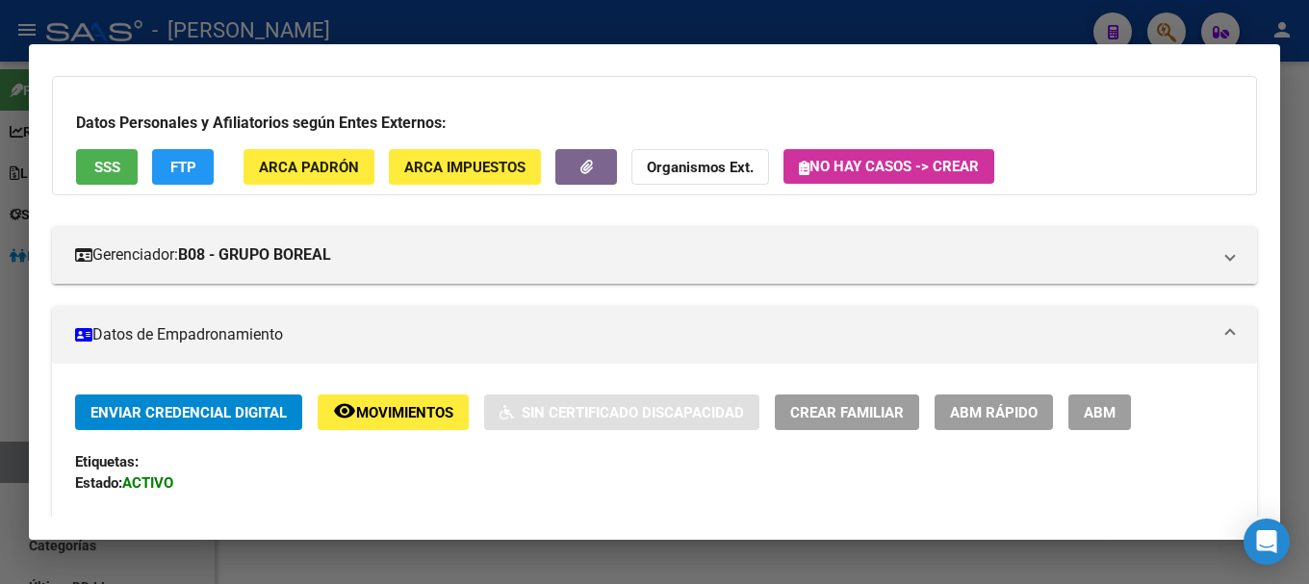
click at [452, 18] on div at bounding box center [654, 292] width 1309 height 584
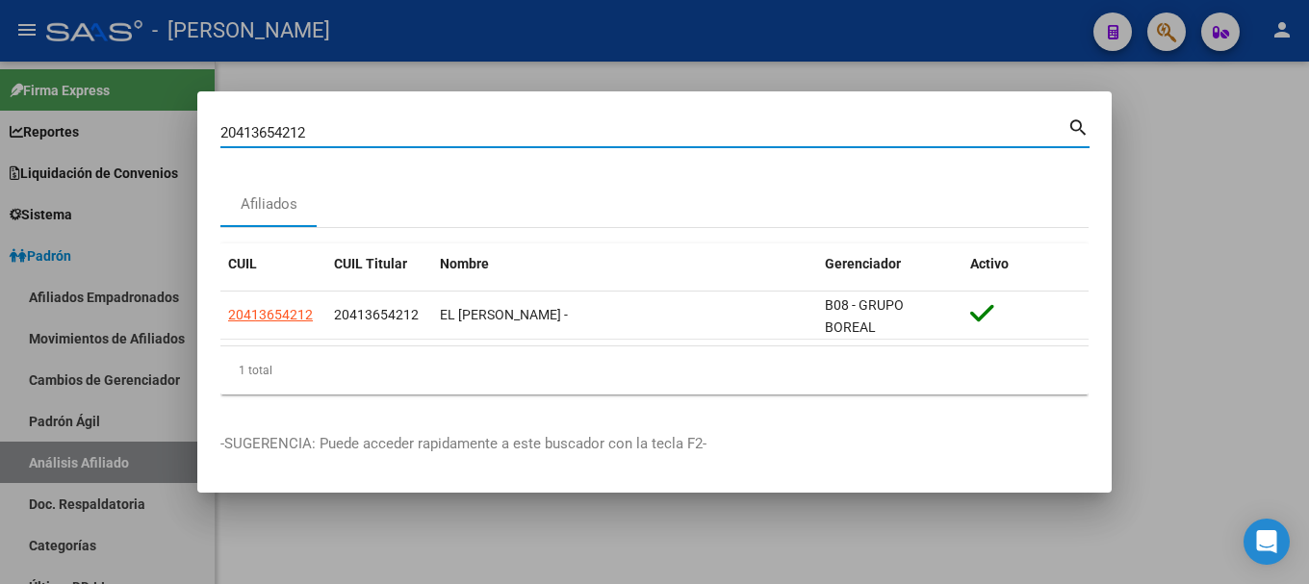
click at [682, 136] on input "20413654212" at bounding box center [643, 132] width 847 height 17
paste input "906696"
type input "20413906696"
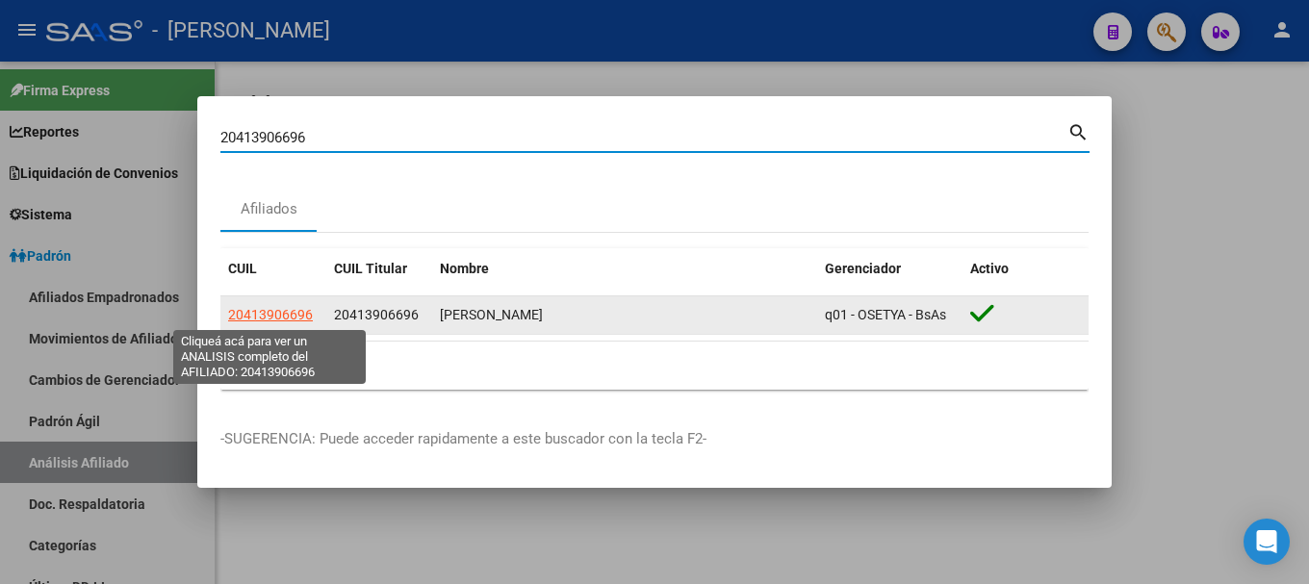
click at [300, 322] on span "20413906696" at bounding box center [270, 314] width 85 height 15
type textarea "20413906696"
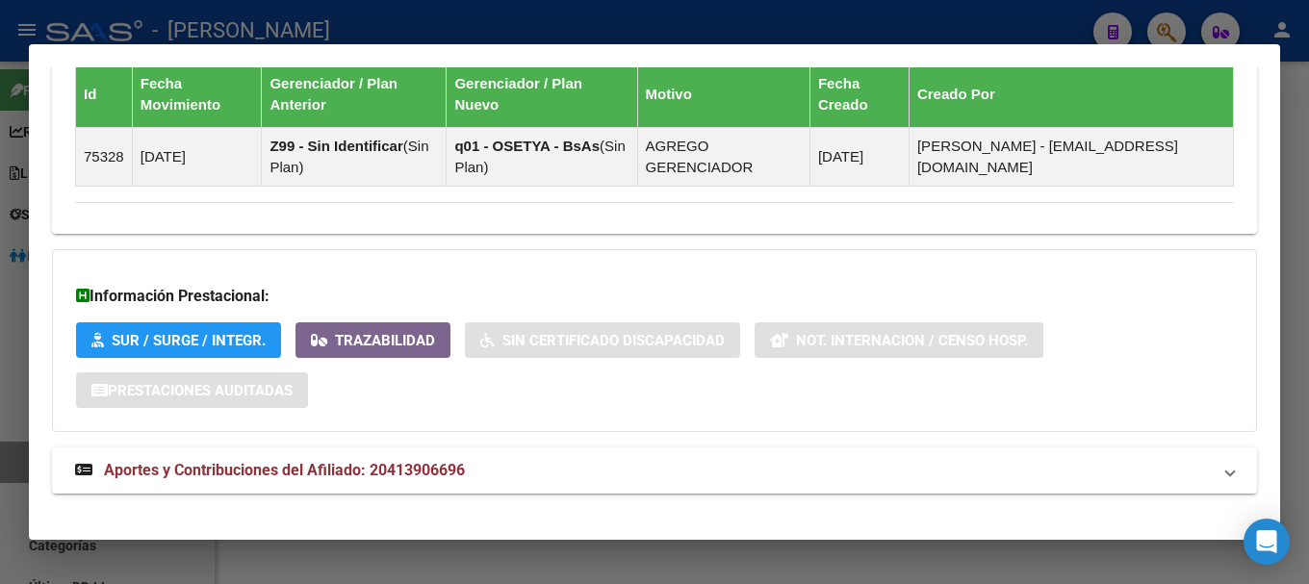
scroll to position [1224, 0]
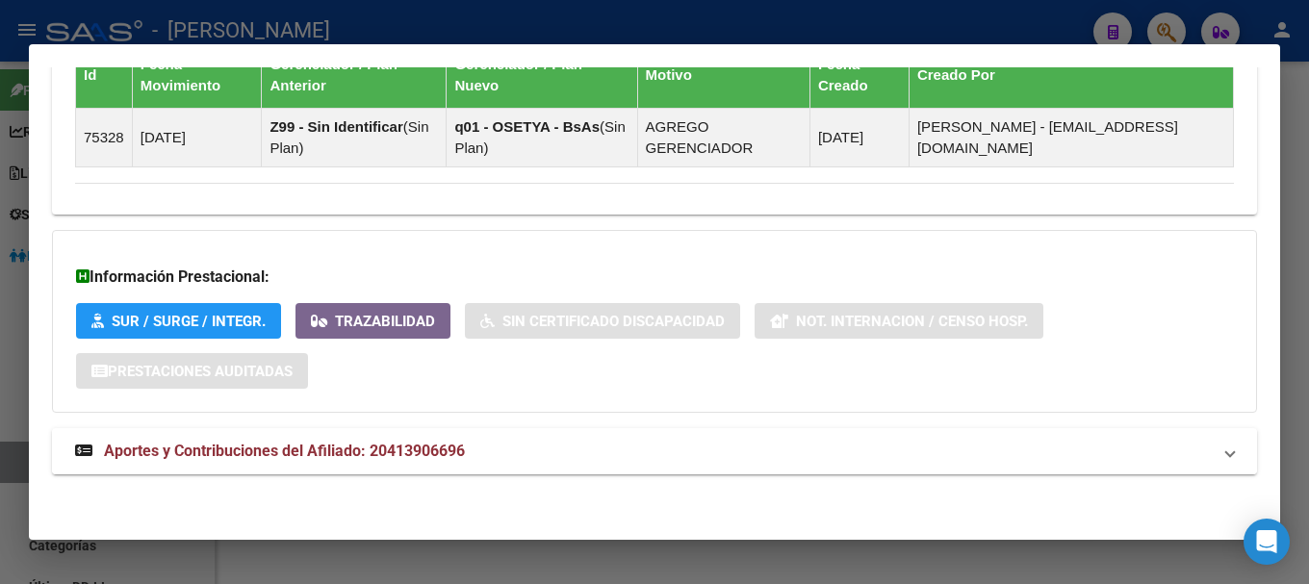
click at [622, 455] on mat-panel-title "Aportes y Contribuciones del Afiliado: 20413906696" at bounding box center [643, 451] width 1136 height 23
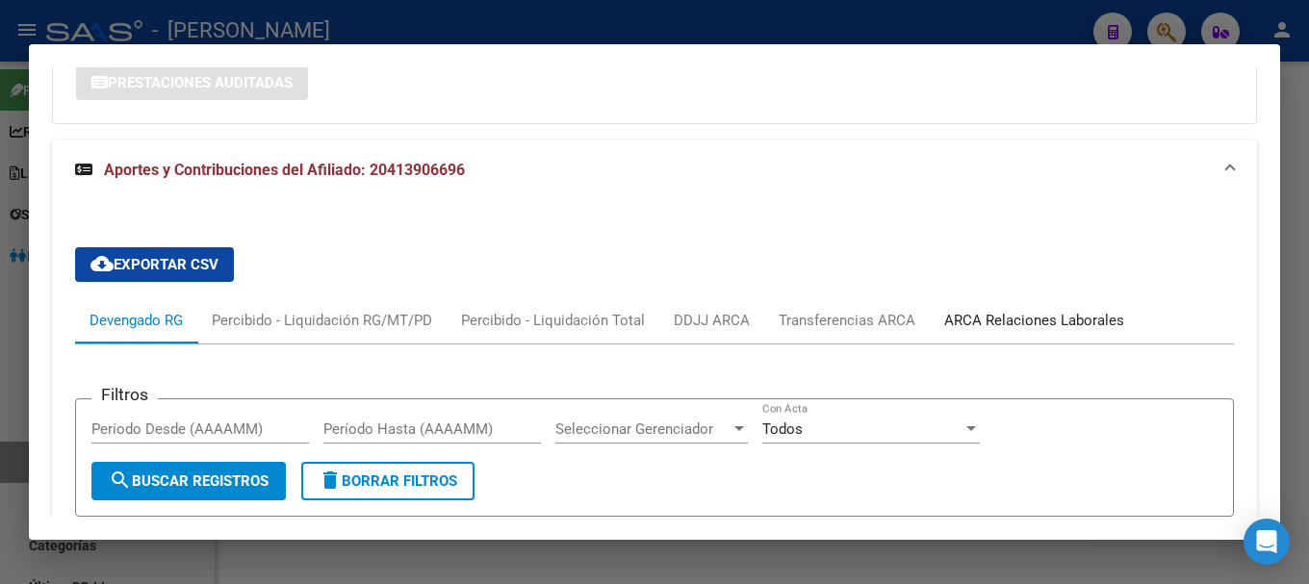
click at [997, 320] on div "ARCA Relaciones Laborales" at bounding box center [1034, 320] width 180 height 21
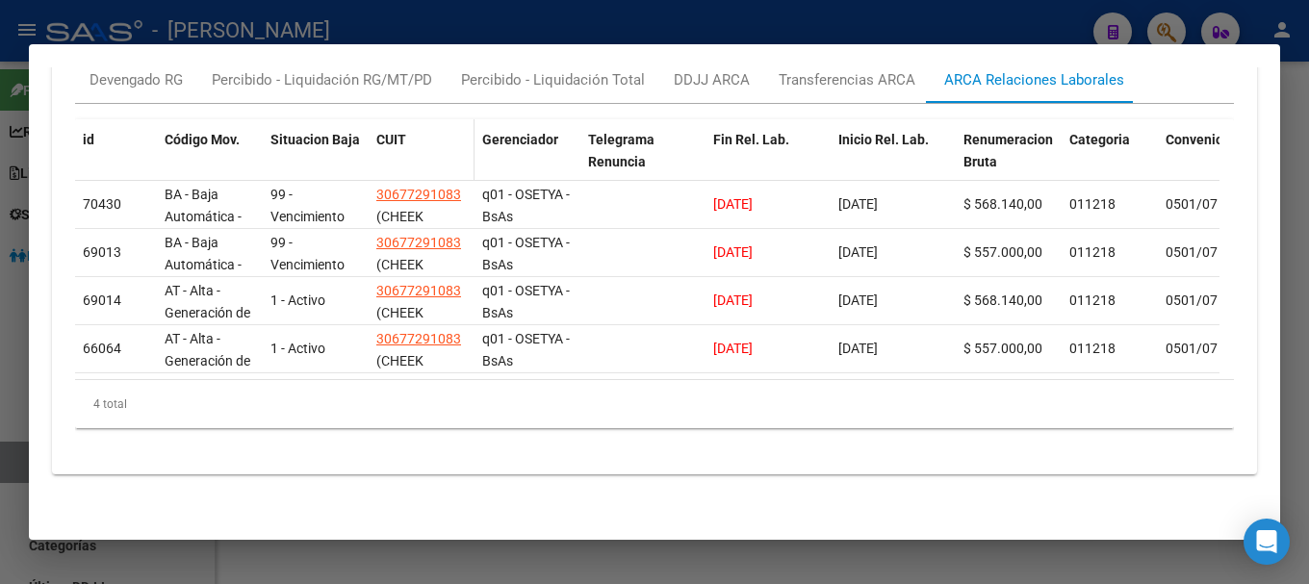
scroll to position [1768, 0]
click at [113, 69] on div "Devengado RG" at bounding box center [136, 79] width 93 height 21
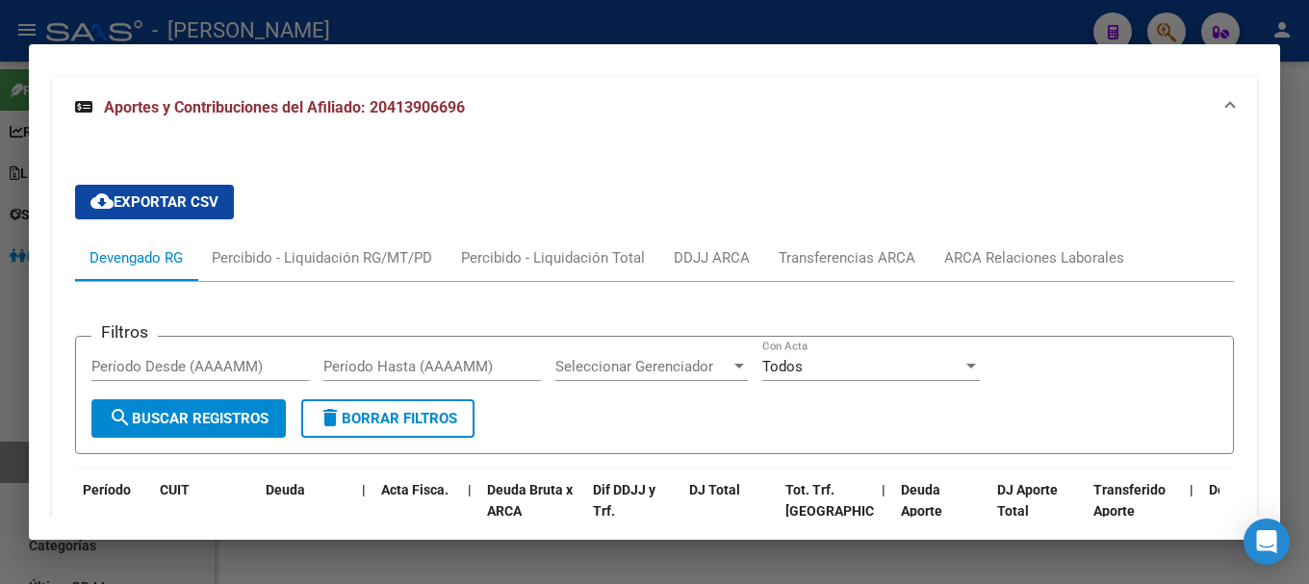
click at [544, 114] on mat-panel-title "Aportes y Contribuciones del Afiliado: 20413906696" at bounding box center [643, 107] width 1136 height 23
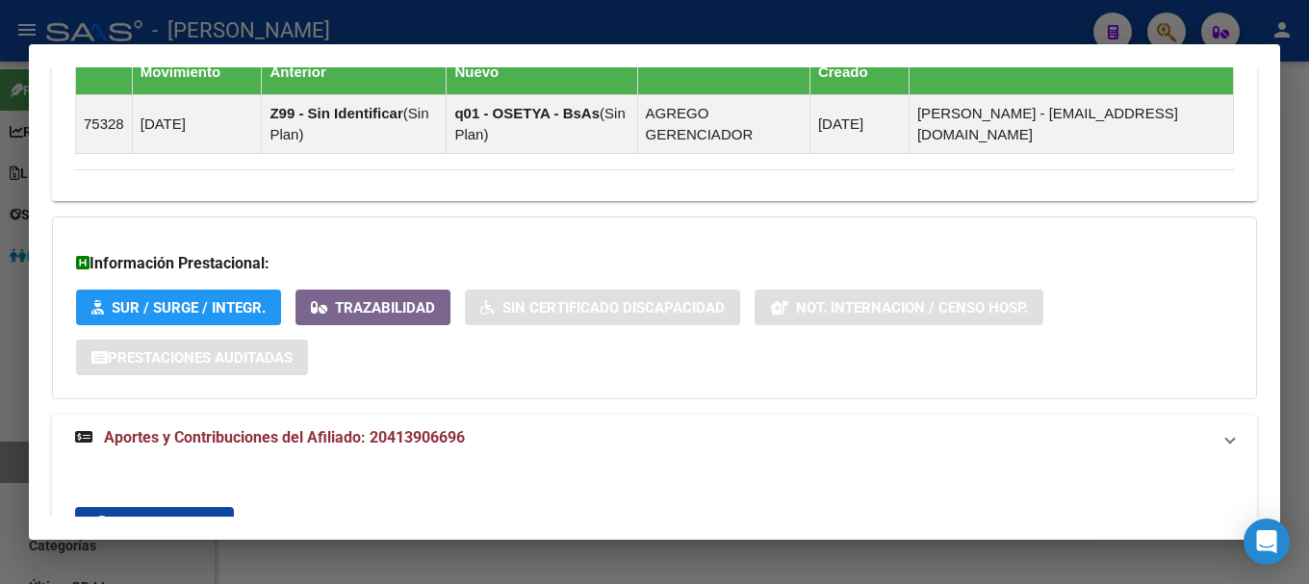
scroll to position [1224, 0]
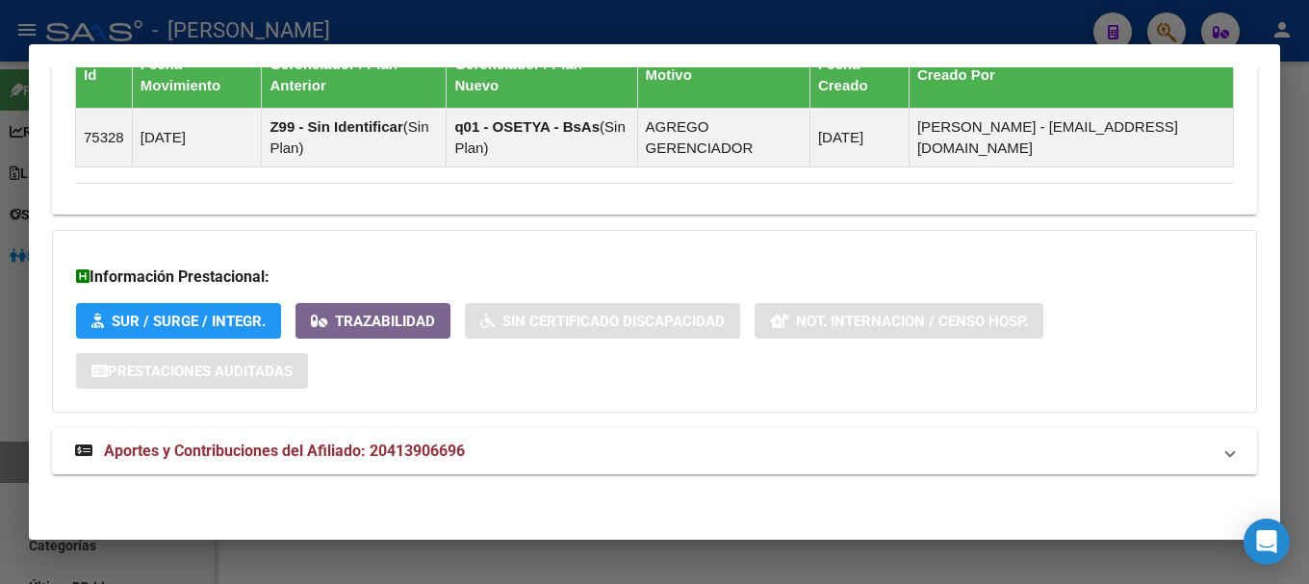
click at [516, 33] on div at bounding box center [654, 292] width 1309 height 584
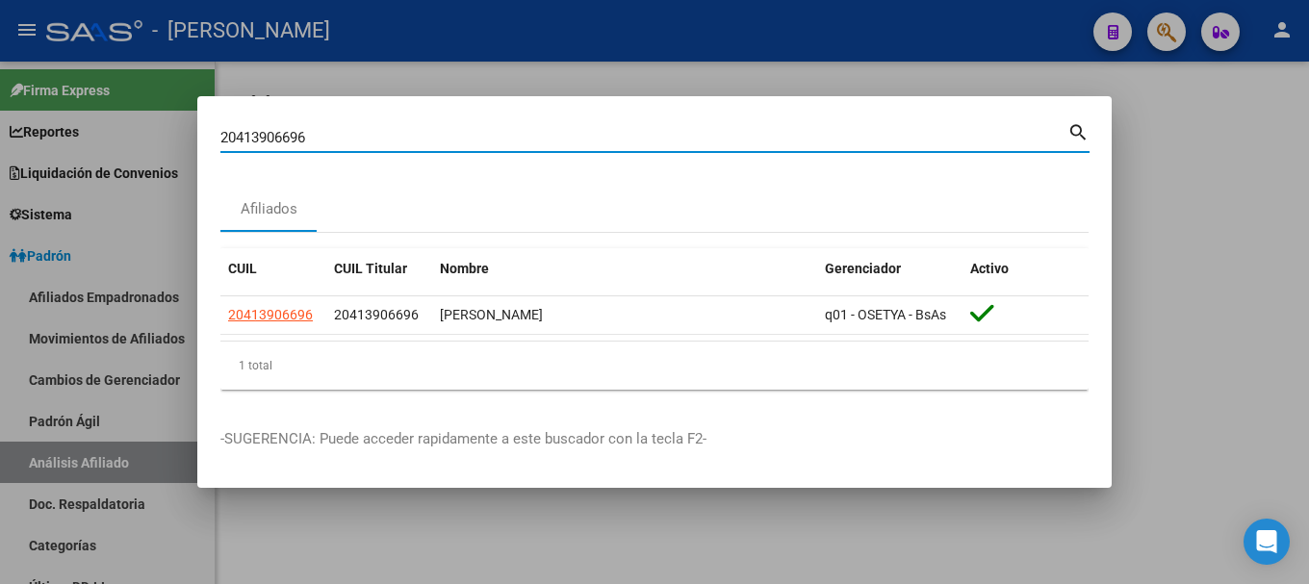
click at [537, 131] on input "20413906696" at bounding box center [643, 137] width 847 height 17
paste input "58998"
type input "20413958998"
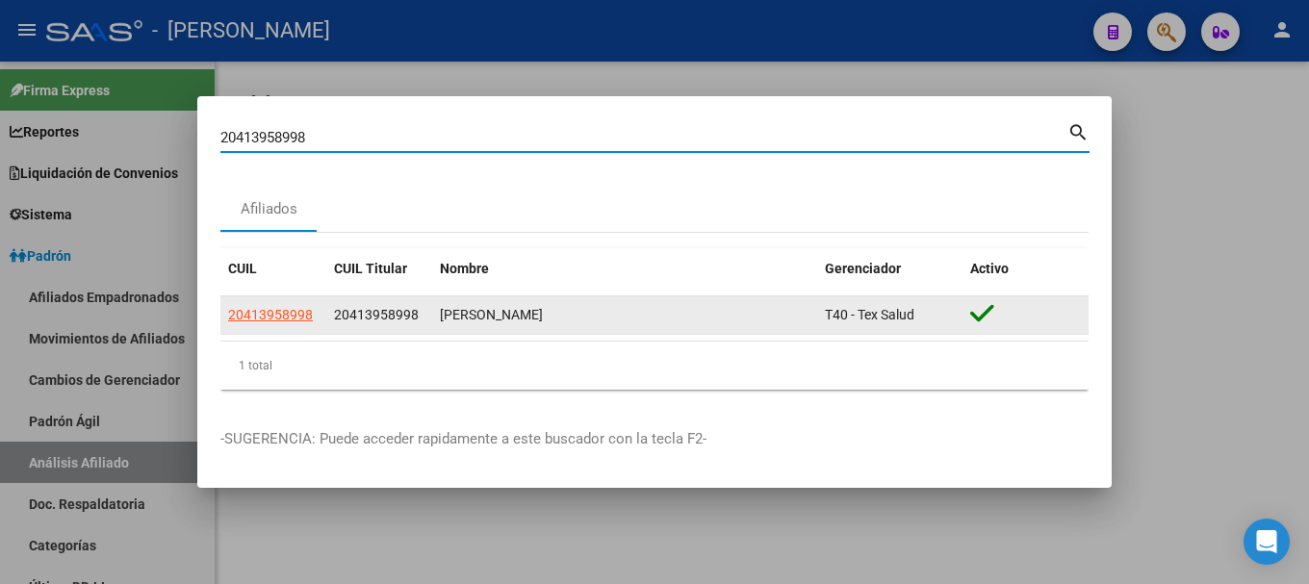
click at [257, 308] on span "20413958998" at bounding box center [270, 314] width 85 height 15
type textarea "20413958998"
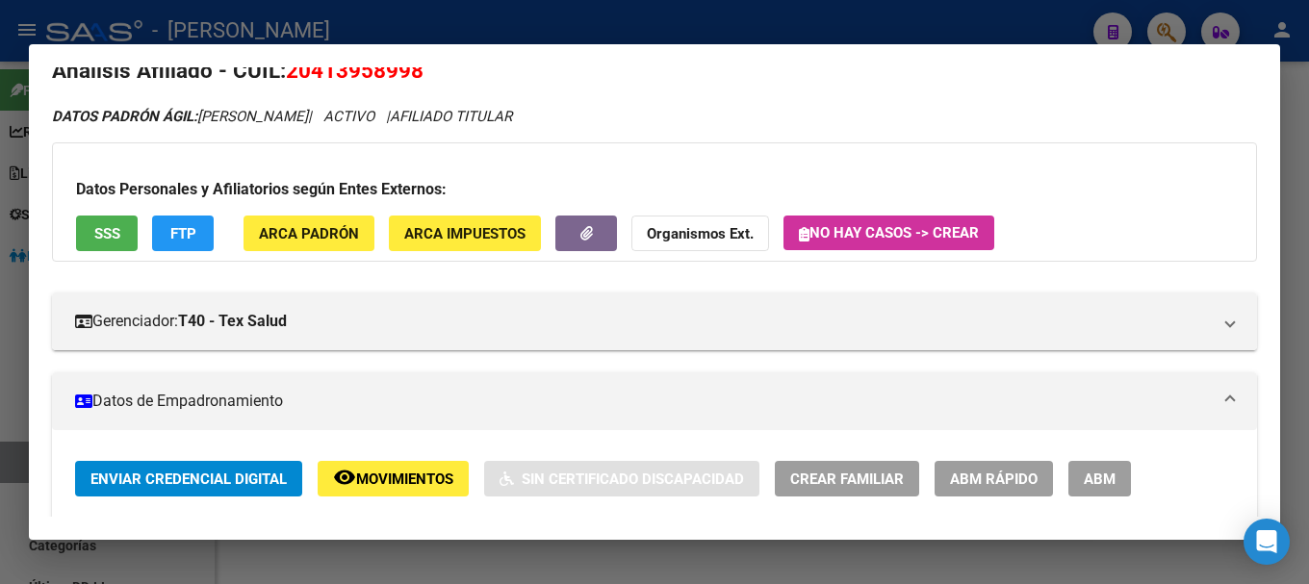
scroll to position [0, 0]
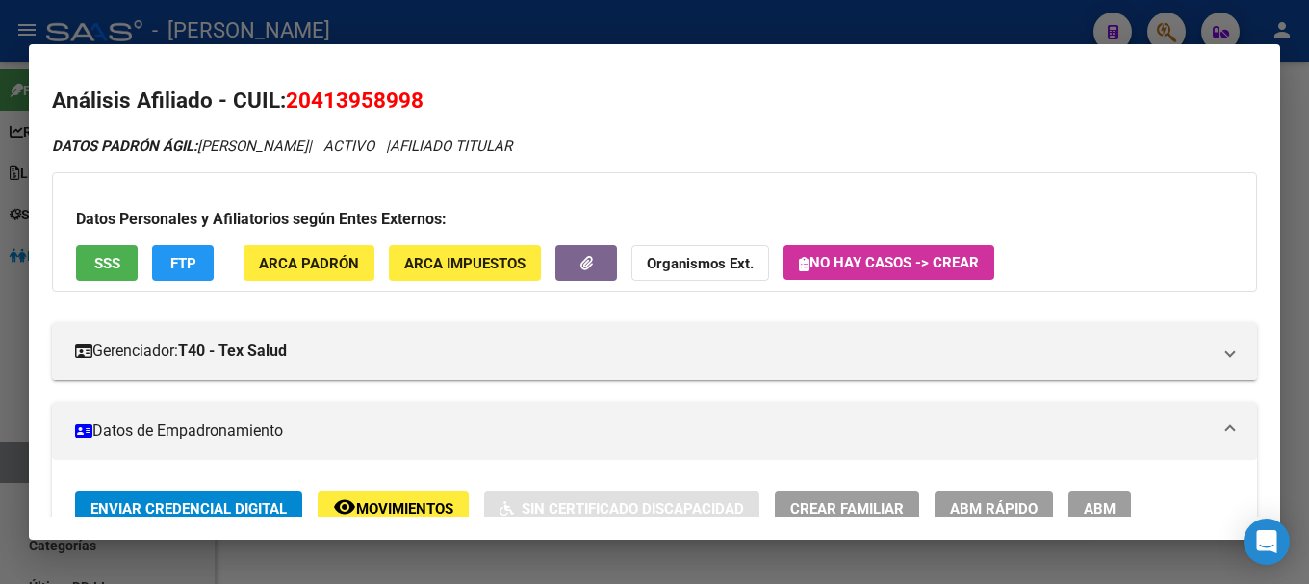
click at [342, 94] on span "20413958998" at bounding box center [355, 100] width 138 height 25
copy span "20413958998"
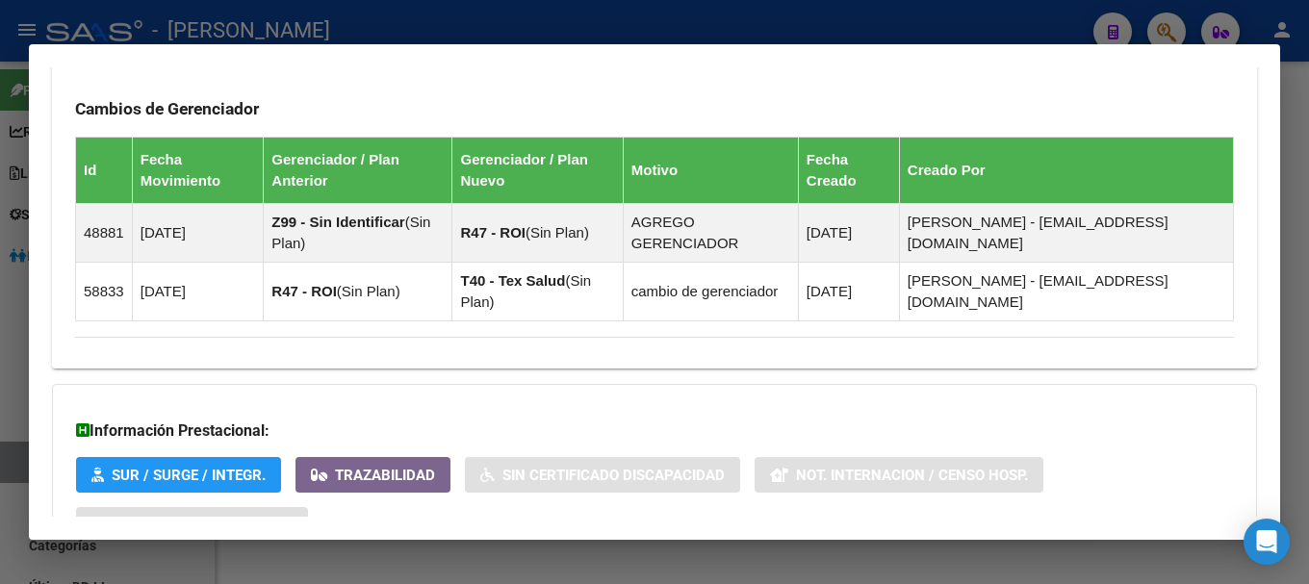
scroll to position [1283, 0]
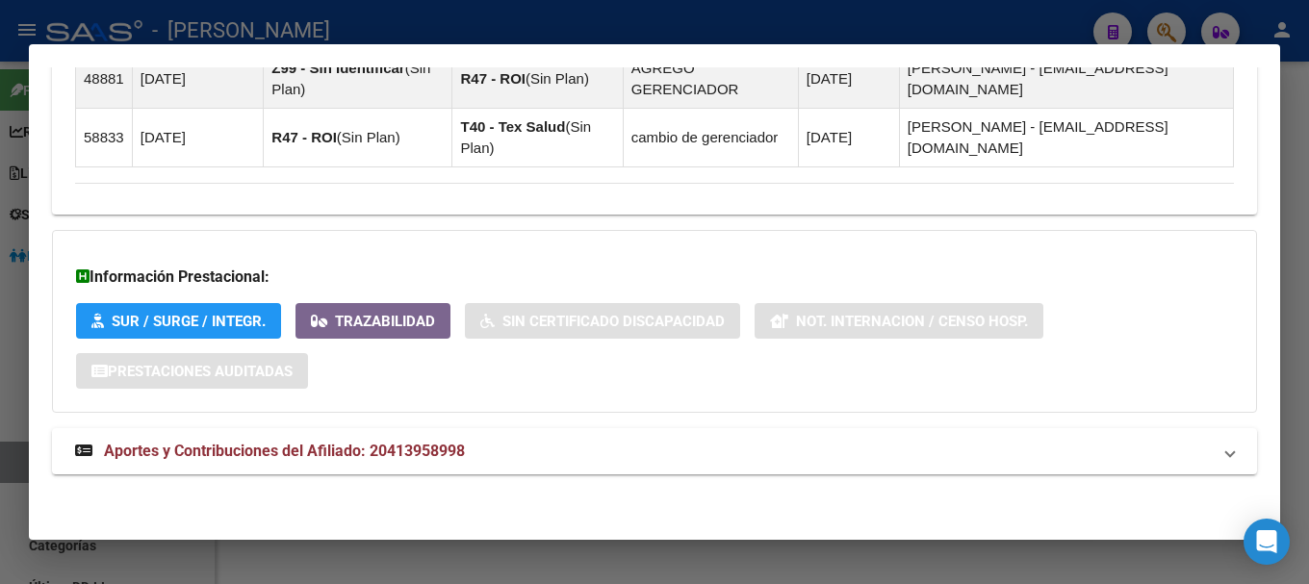
click at [473, 455] on mat-panel-title "Aportes y Contribuciones del Afiliado: 20413958998" at bounding box center [643, 451] width 1136 height 23
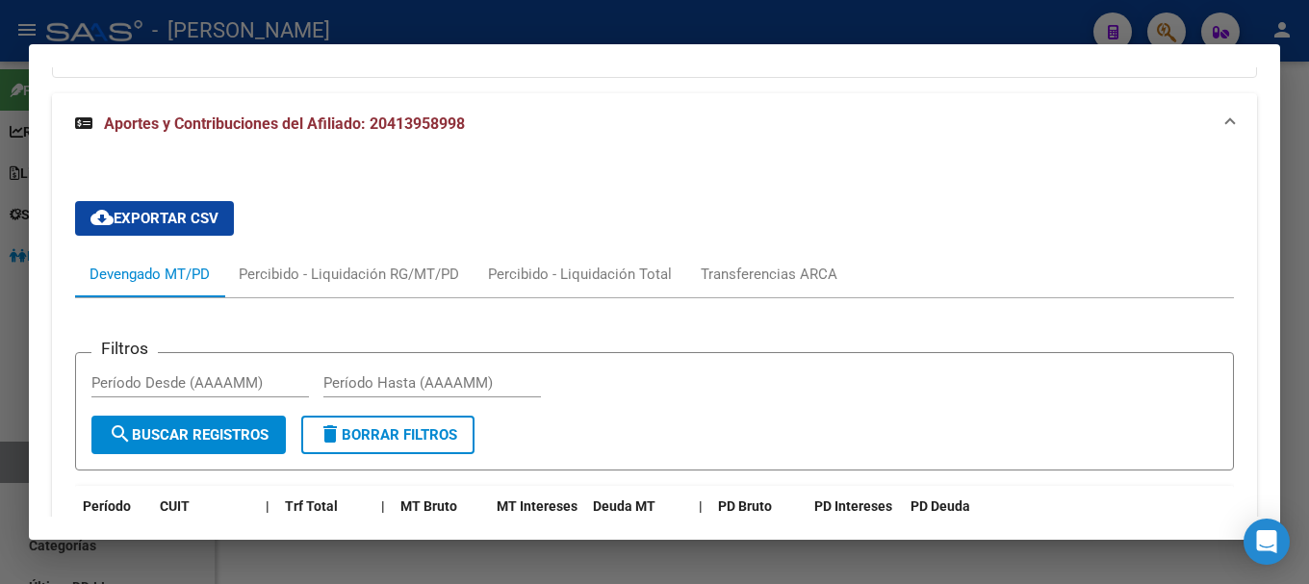
click at [559, 139] on mat-expansion-panel-header "Aportes y Contribuciones del Afiliado: 20413958998" at bounding box center [654, 124] width 1205 height 62
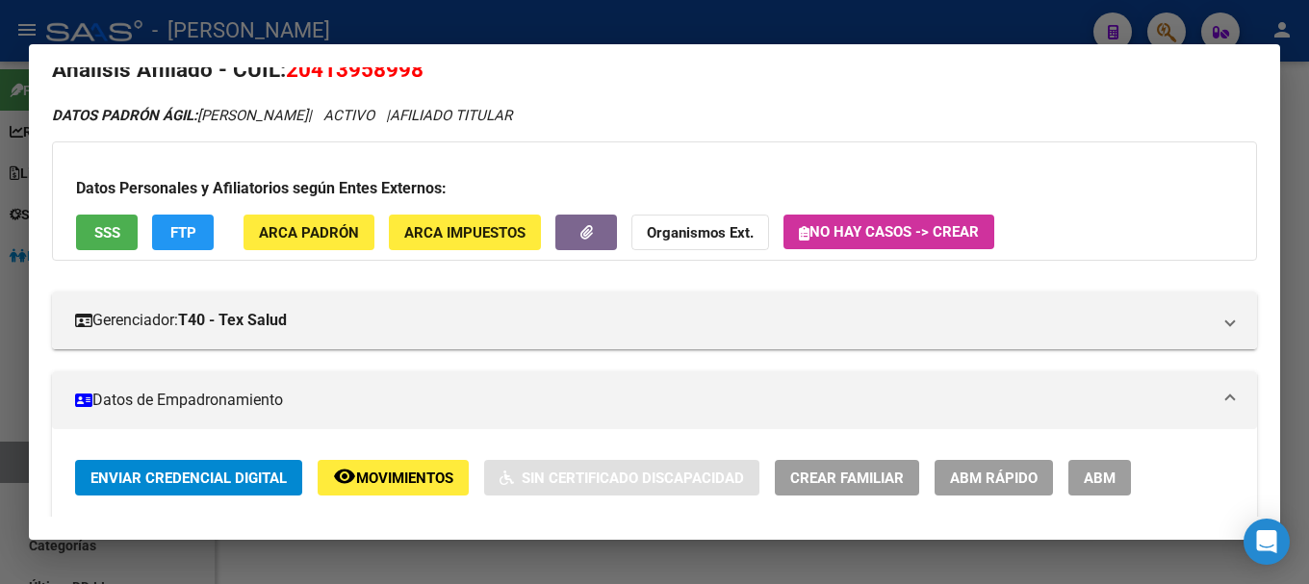
scroll to position [0, 0]
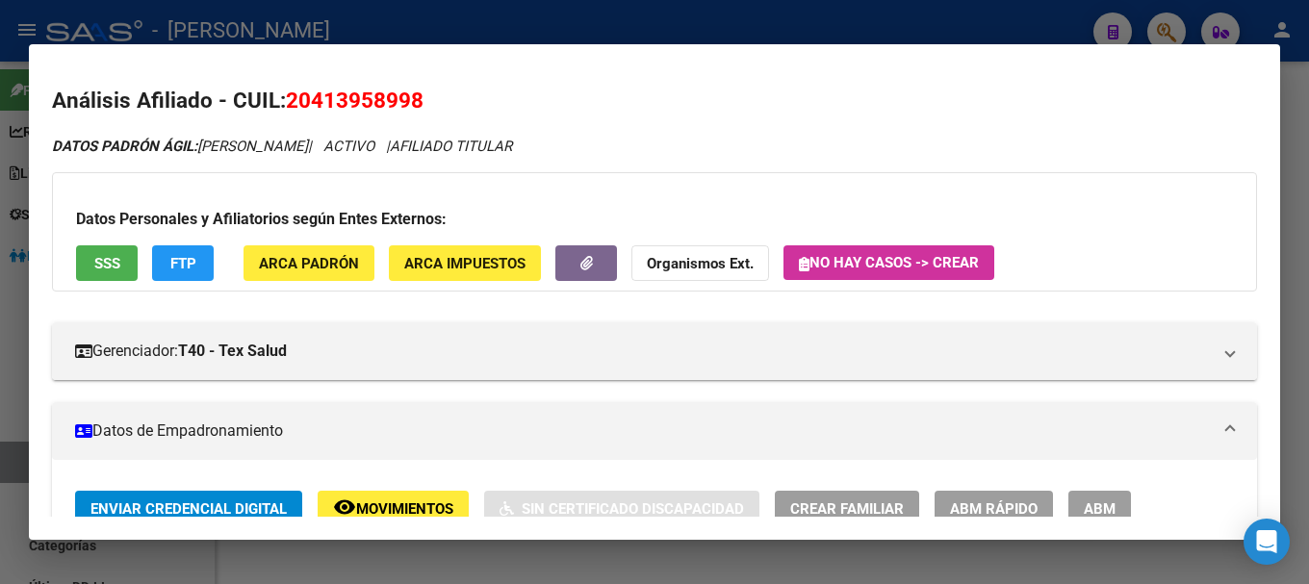
click at [557, 24] on div at bounding box center [654, 292] width 1309 height 584
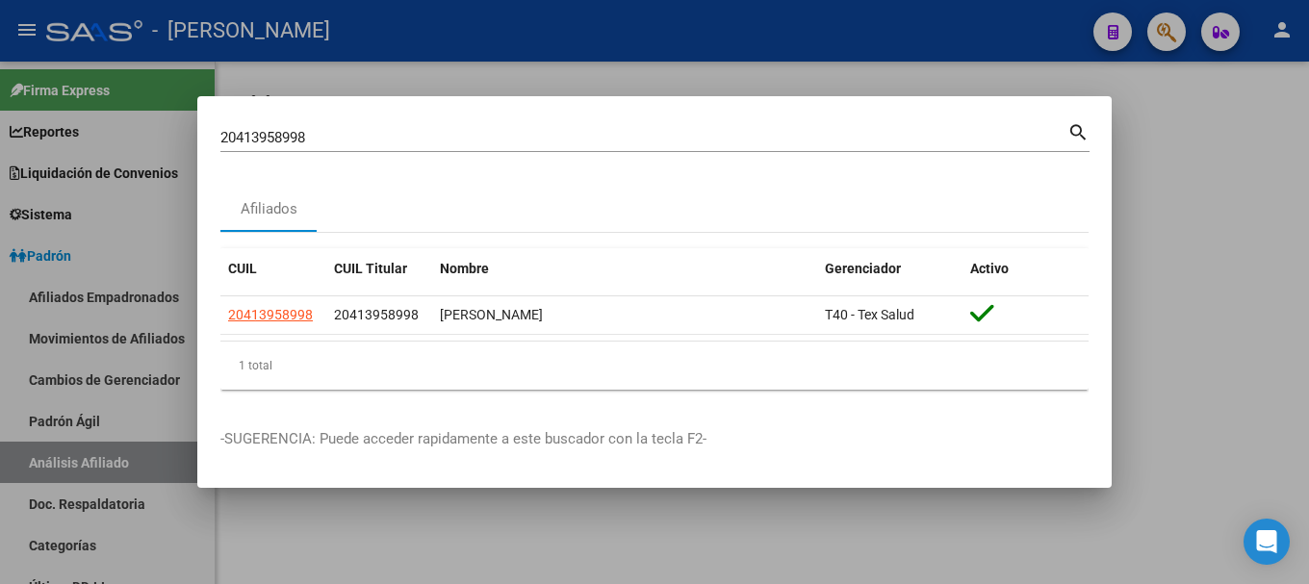
click at [504, 145] on input "20413958998" at bounding box center [643, 137] width 847 height 17
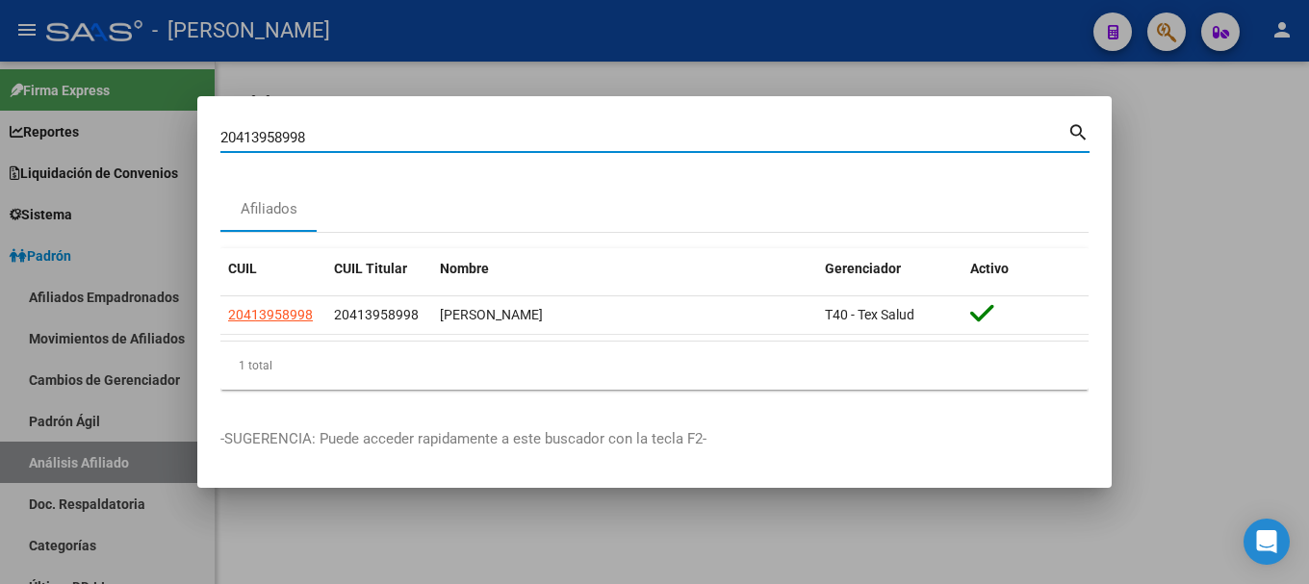
click at [504, 145] on input "20413958998" at bounding box center [643, 137] width 847 height 17
paste input "85499"
type input "20413985499"
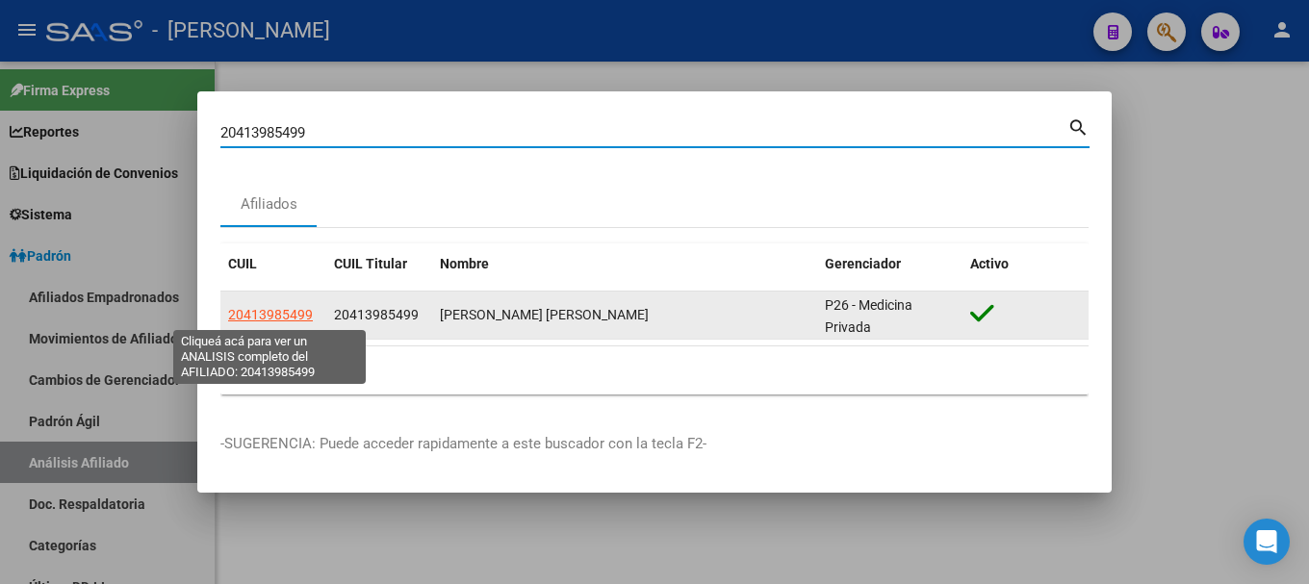
click at [249, 307] on span "20413985499" at bounding box center [270, 314] width 85 height 15
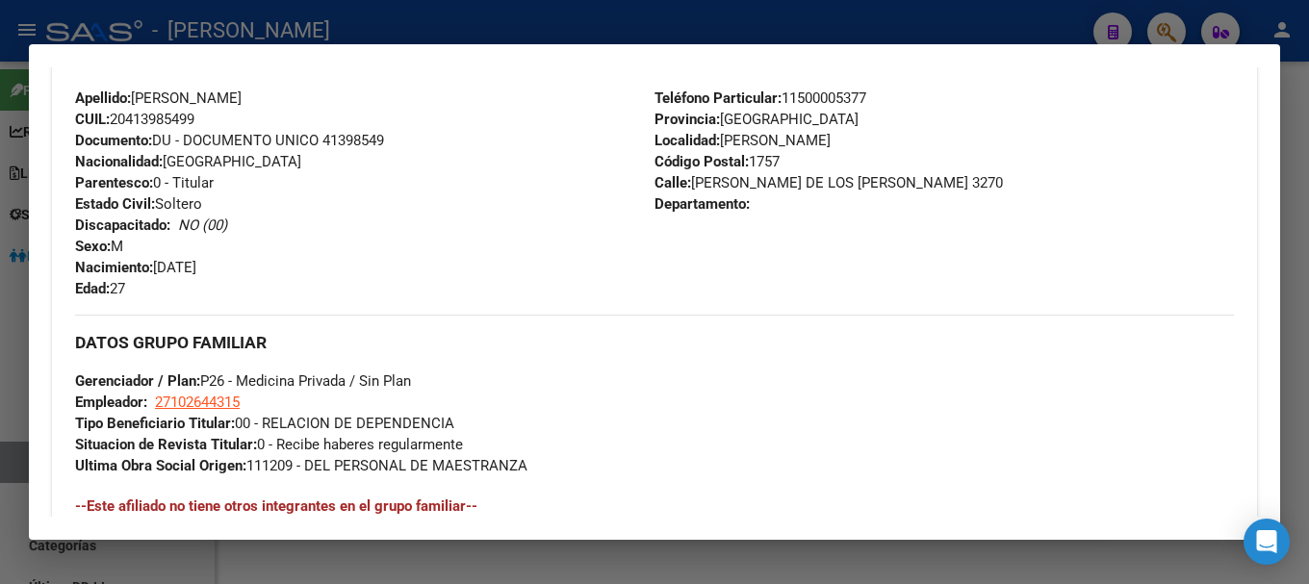
scroll to position [1251, 0]
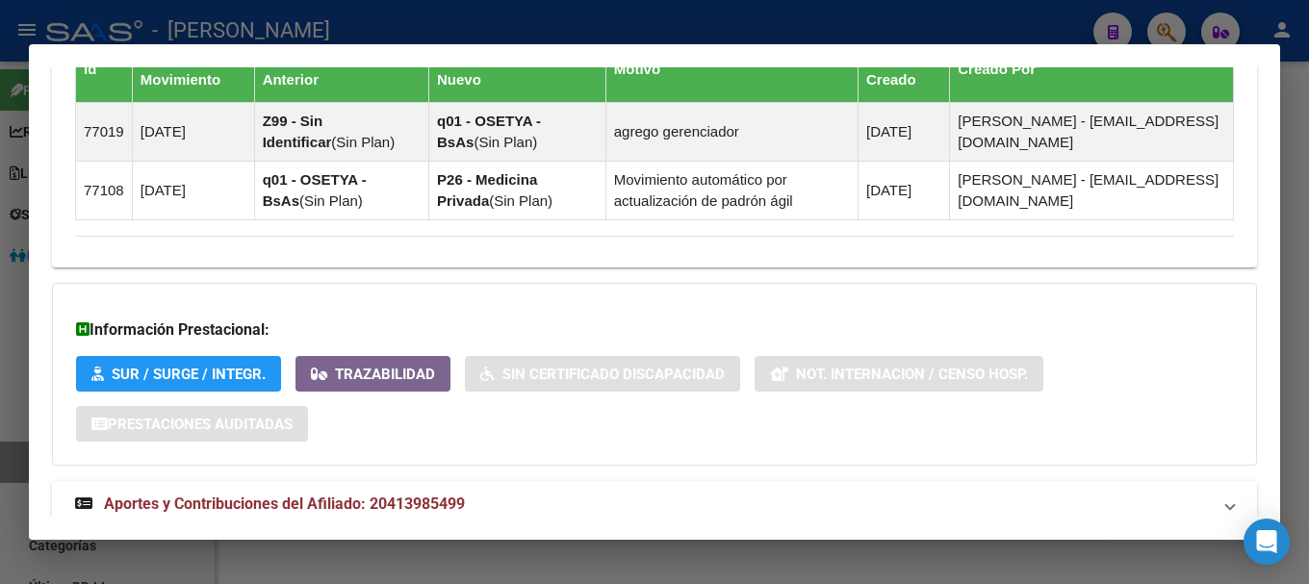
click at [521, 495] on mat-panel-title "Aportes y Contribuciones del Afiliado: 20413985499" at bounding box center [643, 504] width 1136 height 23
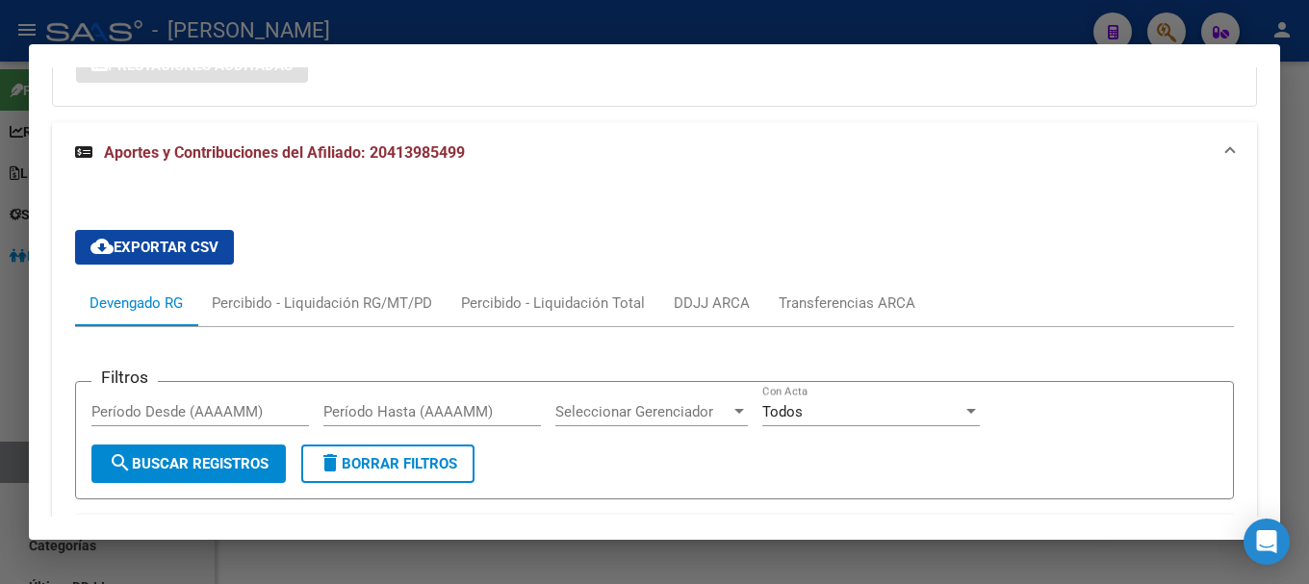
click at [626, 169] on mat-expansion-panel-header "Aportes y Contribuciones del Afiliado: 20413985499" at bounding box center [654, 153] width 1205 height 62
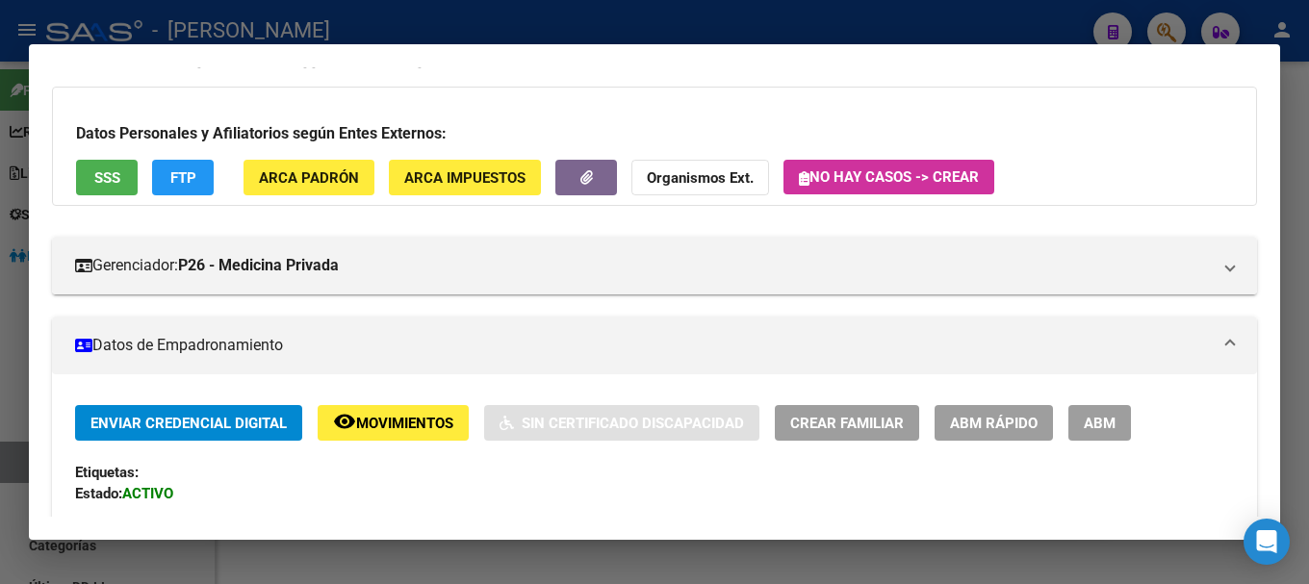
scroll to position [0, 0]
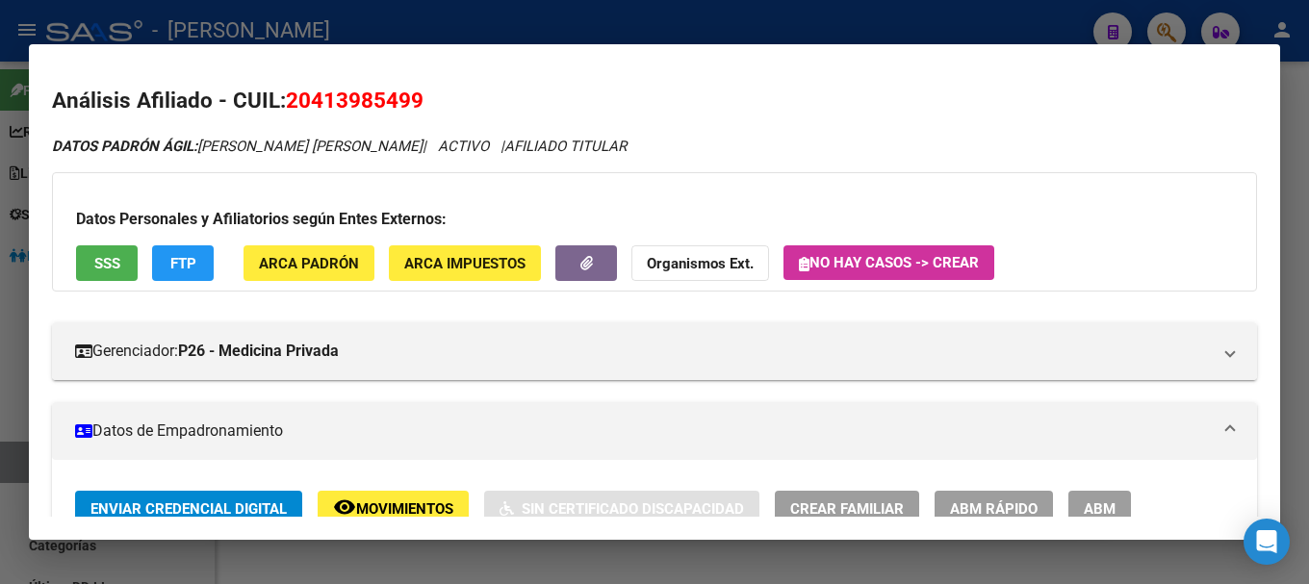
click at [384, 105] on span "20413985499" at bounding box center [355, 100] width 138 height 25
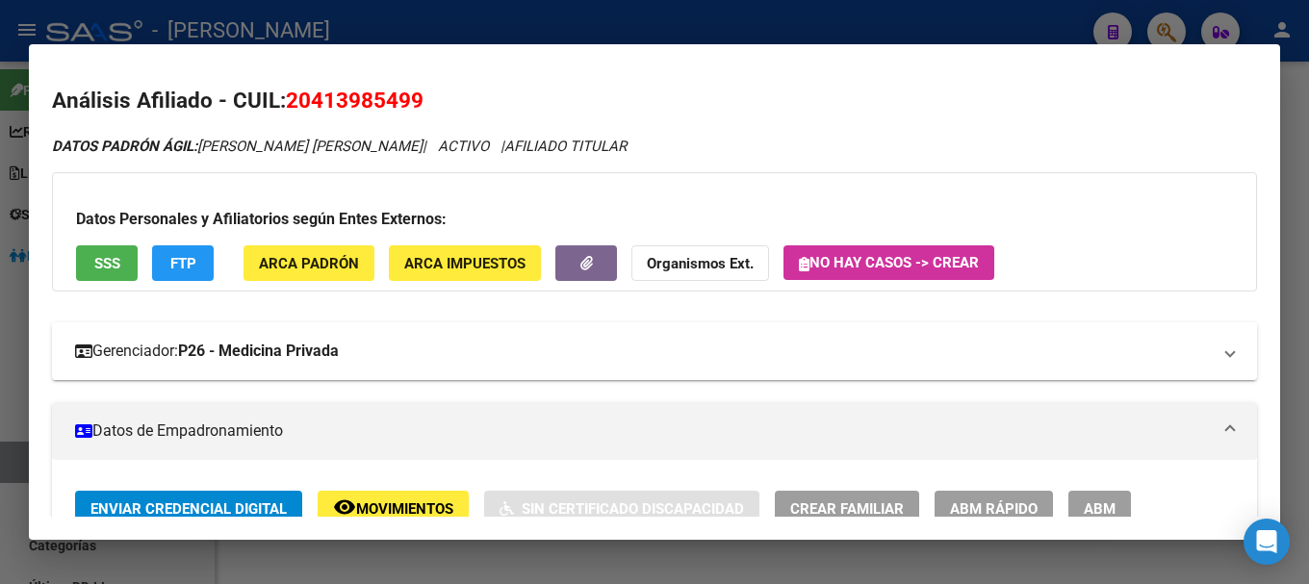
scroll to position [481, 0]
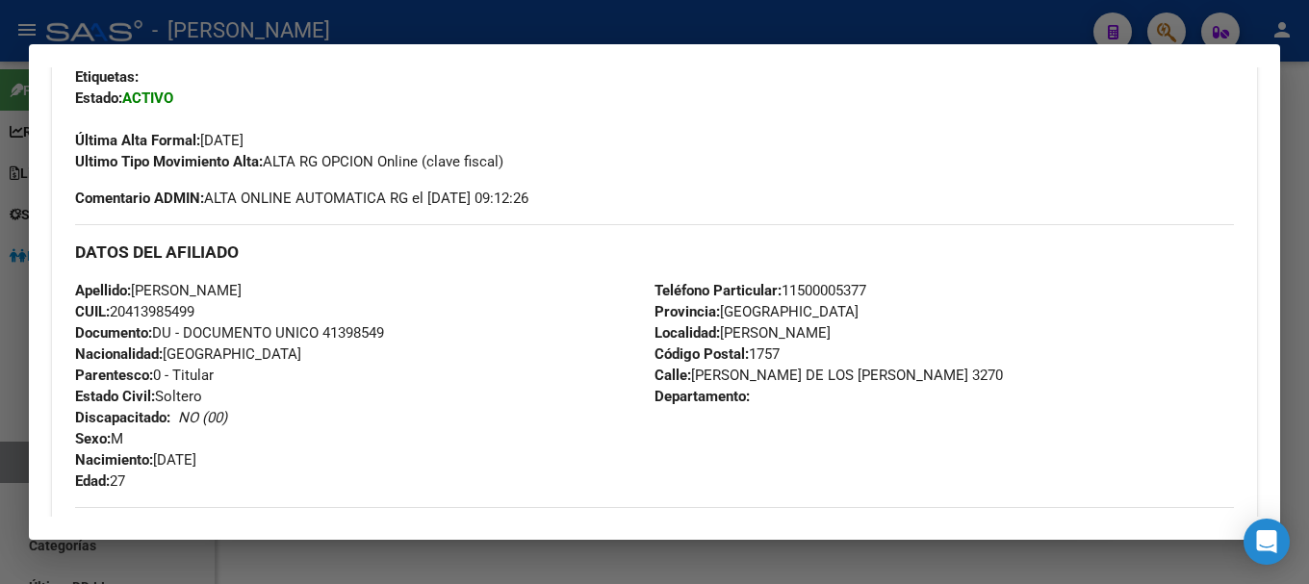
drag, startPoint x: 133, startPoint y: 312, endPoint x: 196, endPoint y: 312, distance: 63.5
click at [194, 312] on span "CUIL: 20413985499" at bounding box center [134, 311] width 119 height 17
drag, startPoint x: 688, startPoint y: 375, endPoint x: 826, endPoint y: 372, distance: 137.7
click at [826, 372] on span "Calle: [PERSON_NAME][GEOGRAPHIC_DATA][PERSON_NAME] 3270" at bounding box center [829, 375] width 348 height 17
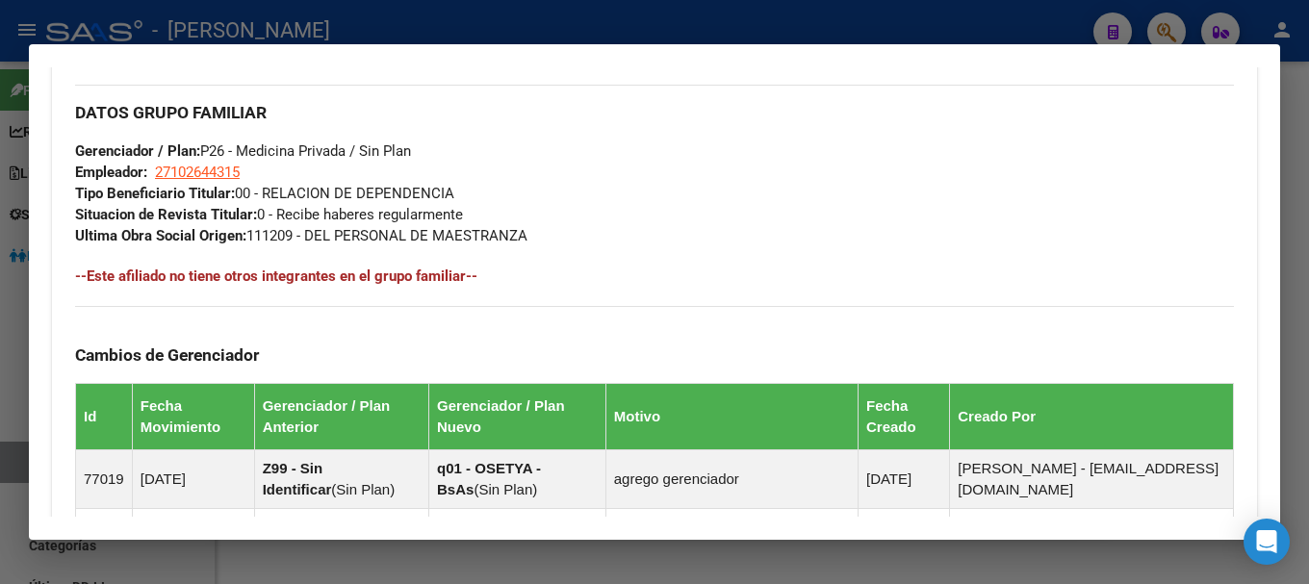
scroll to position [963, 0]
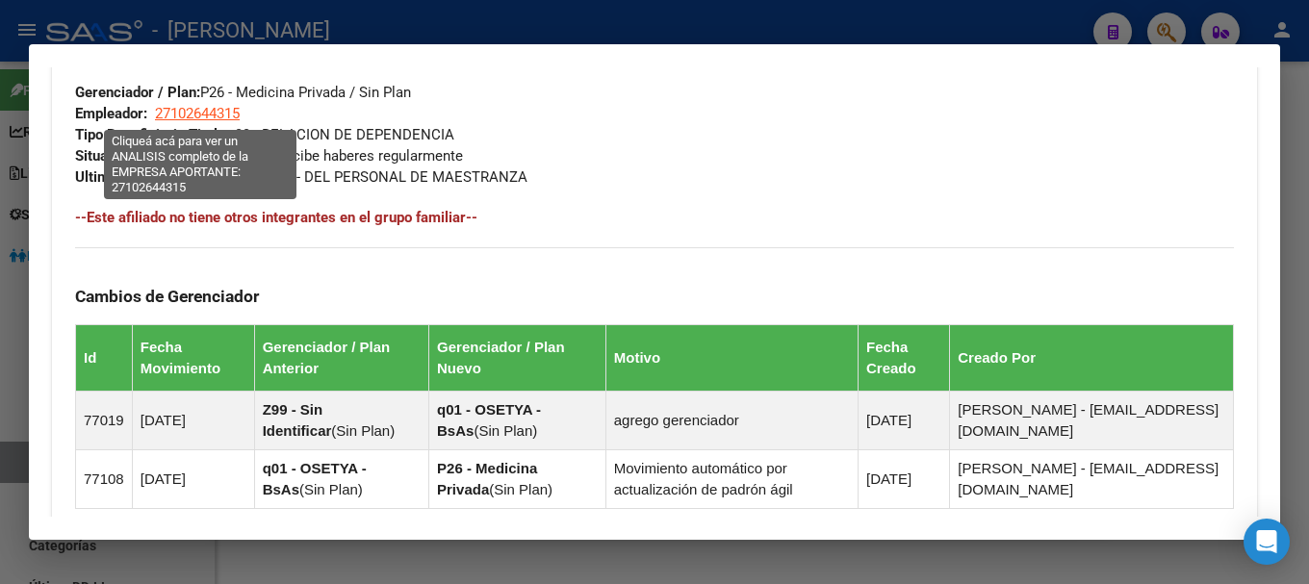
click at [222, 117] on span "27102644315" at bounding box center [197, 113] width 85 height 17
type textarea "27102644315"
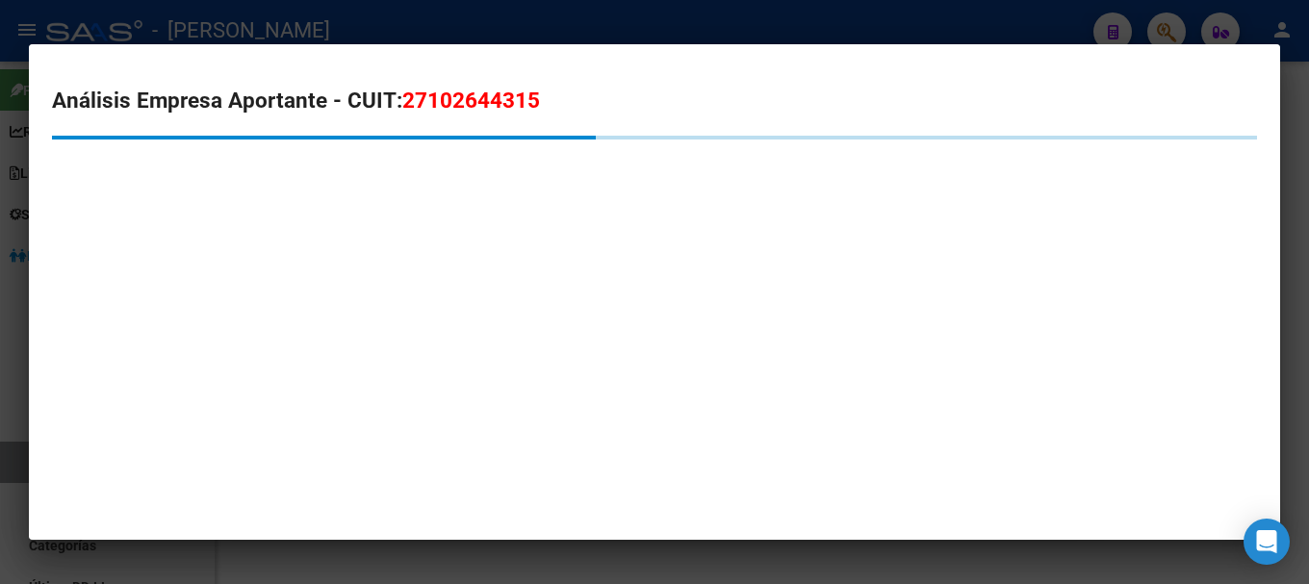
click at [459, 113] on span "27102644315" at bounding box center [471, 100] width 138 height 25
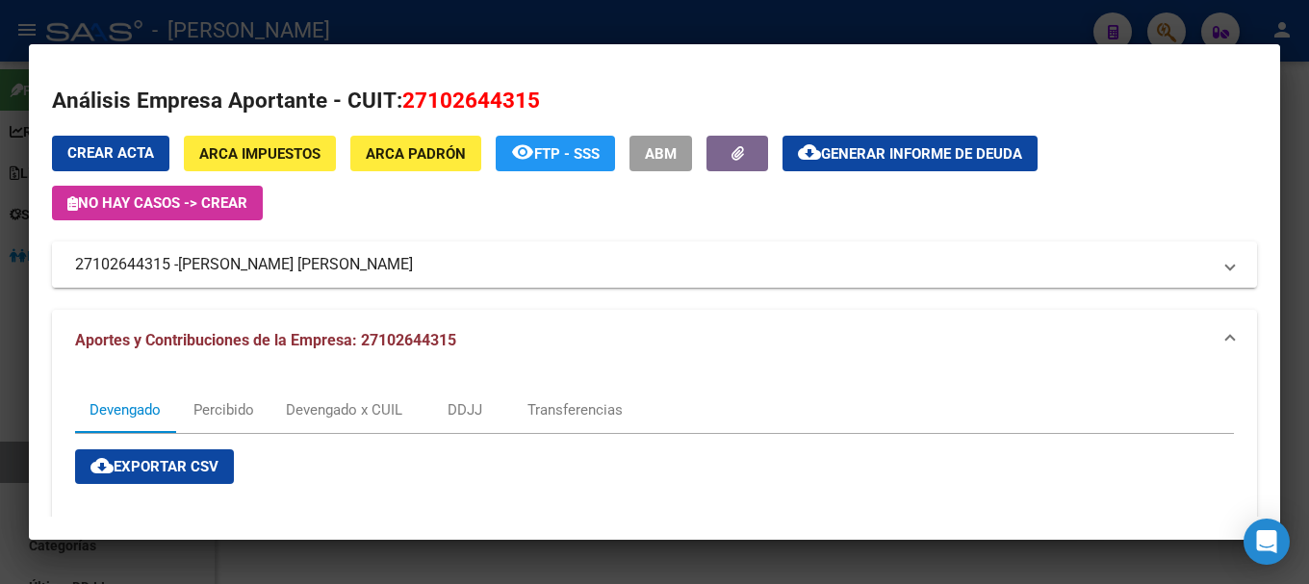
drag, startPoint x: 181, startPoint y: 262, endPoint x: 362, endPoint y: 267, distance: 181.0
click at [362, 267] on mat-panel-title "27102644315 - [PERSON_NAME] [PERSON_NAME]" at bounding box center [643, 264] width 1136 height 23
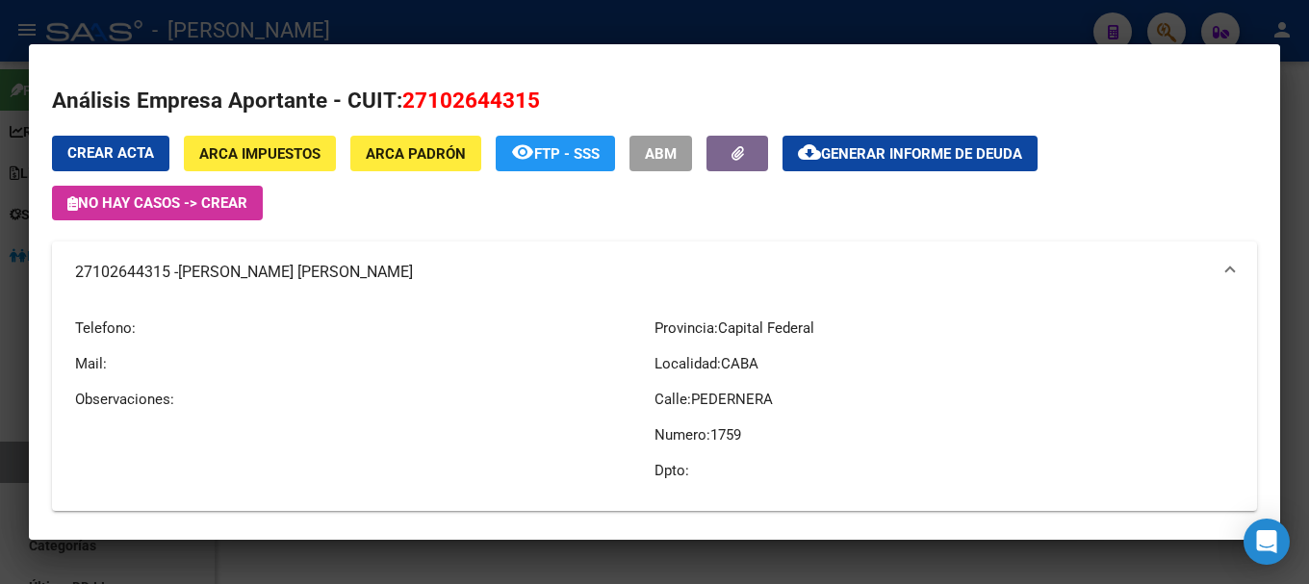
click at [419, 13] on div at bounding box center [654, 292] width 1309 height 584
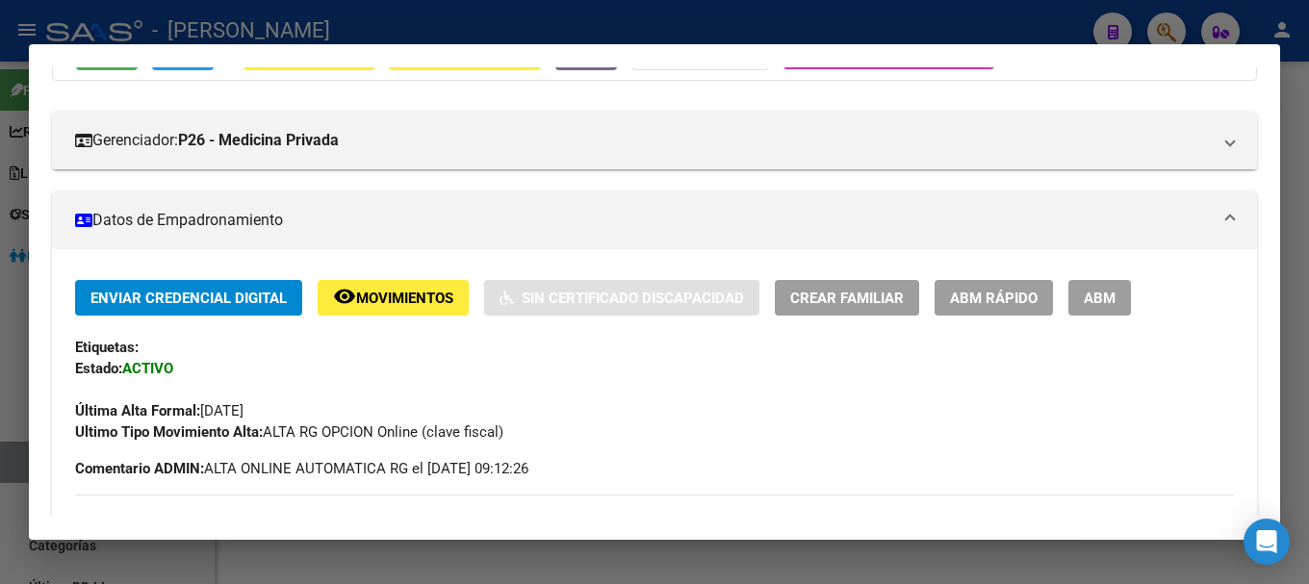
scroll to position [193, 0]
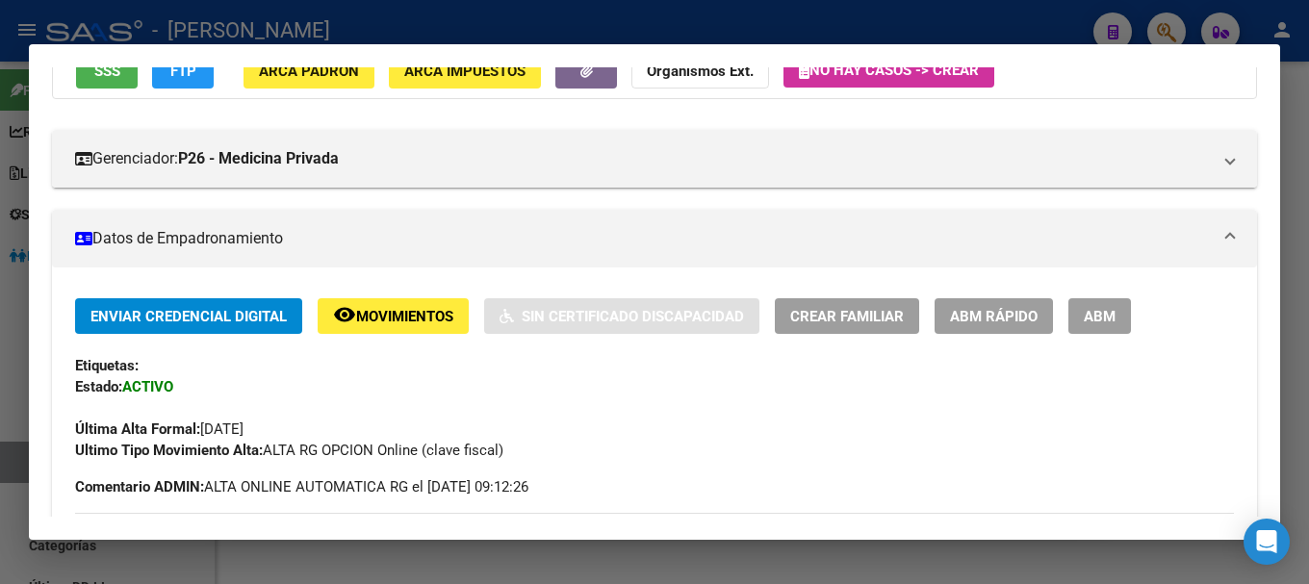
click at [524, 33] on div at bounding box center [654, 292] width 1309 height 584
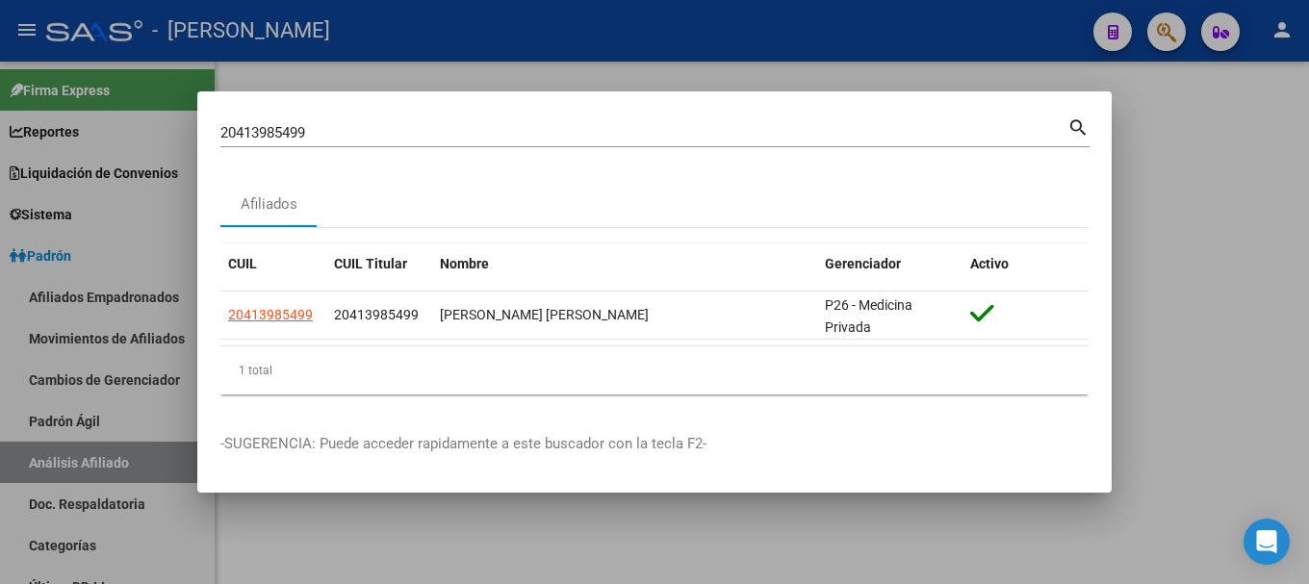
click at [555, 137] on input "20413985499" at bounding box center [643, 132] width 847 height 17
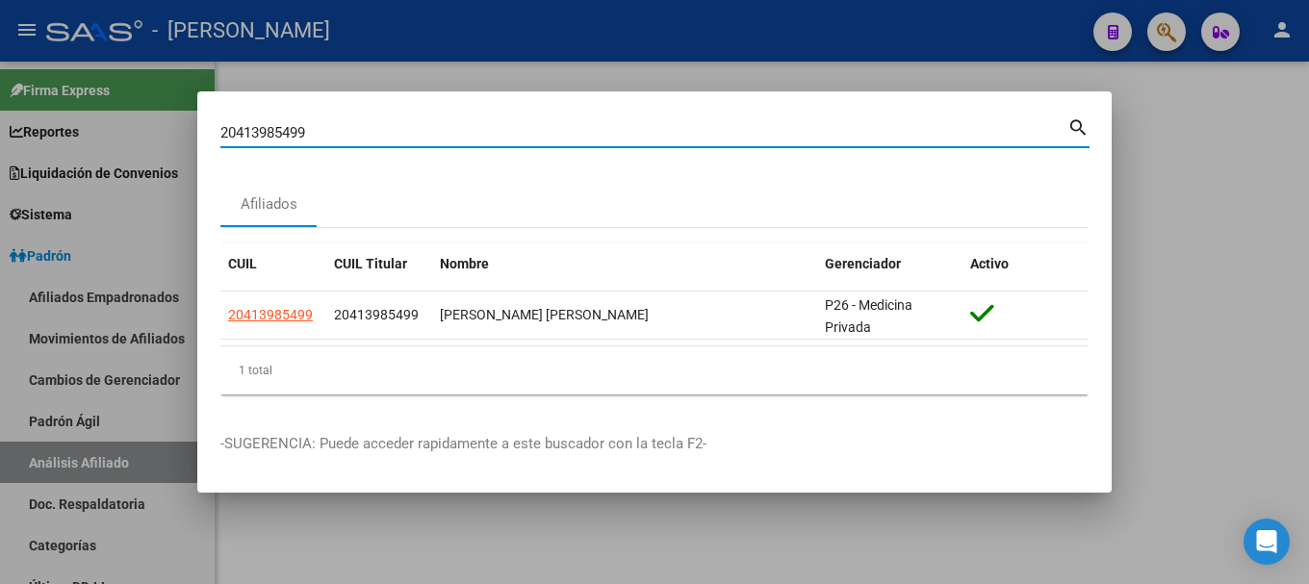
click at [555, 137] on input "20413985499" at bounding box center [643, 132] width 847 height 17
paste input "417021"
type input "20414170219"
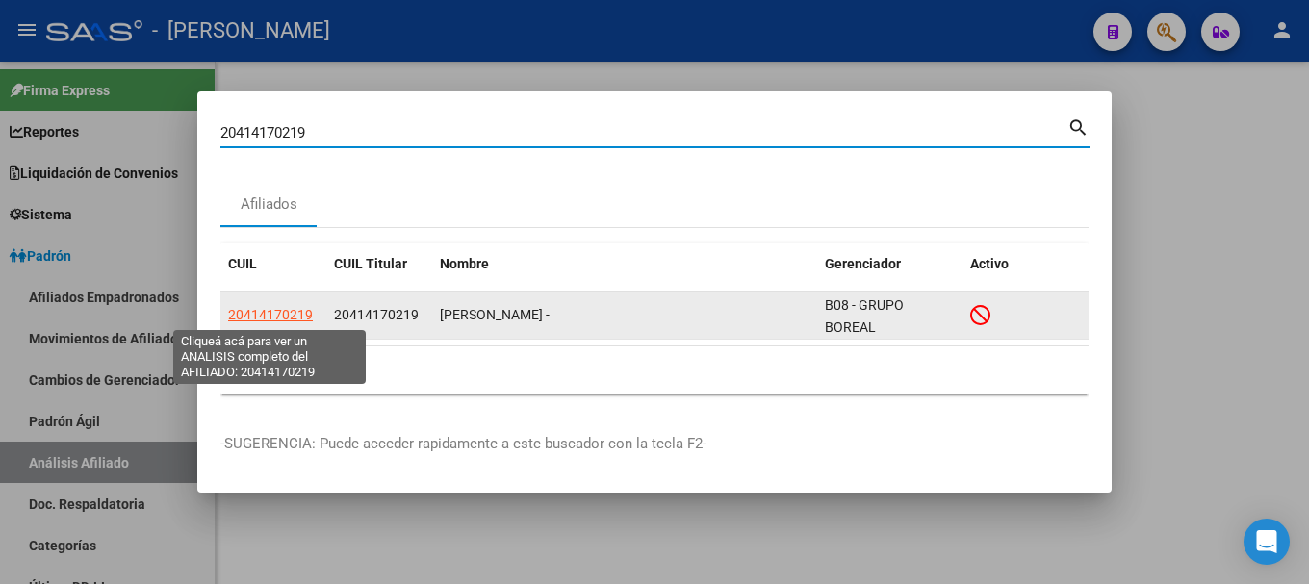
click at [260, 307] on span "20414170219" at bounding box center [270, 314] width 85 height 15
type textarea "20414170219"
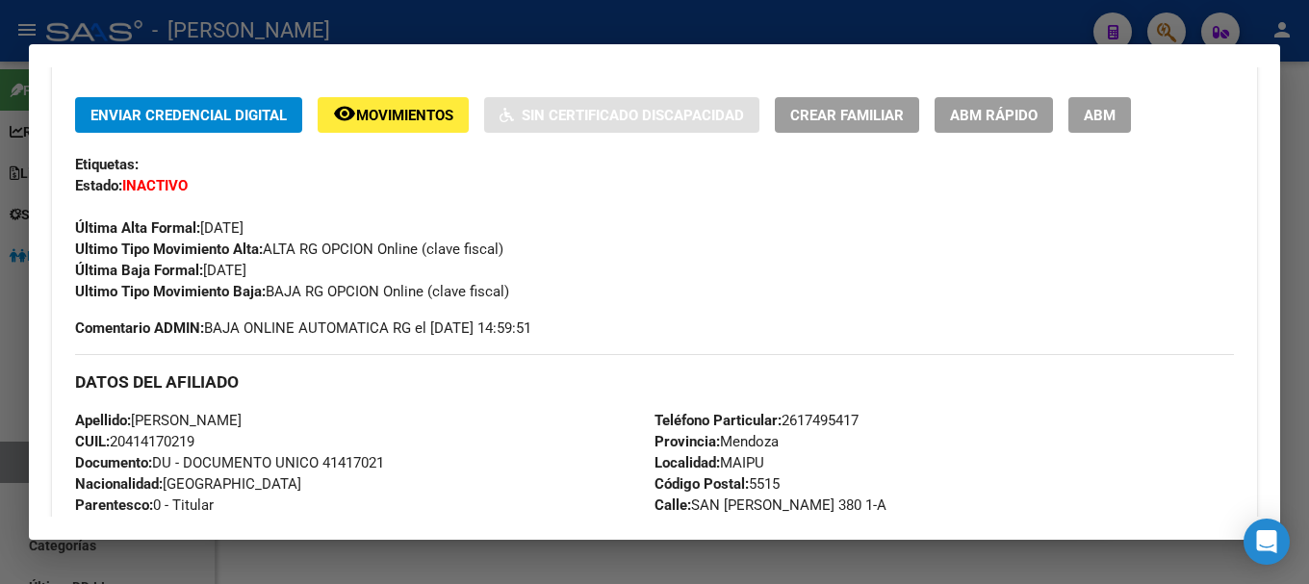
scroll to position [481, 0]
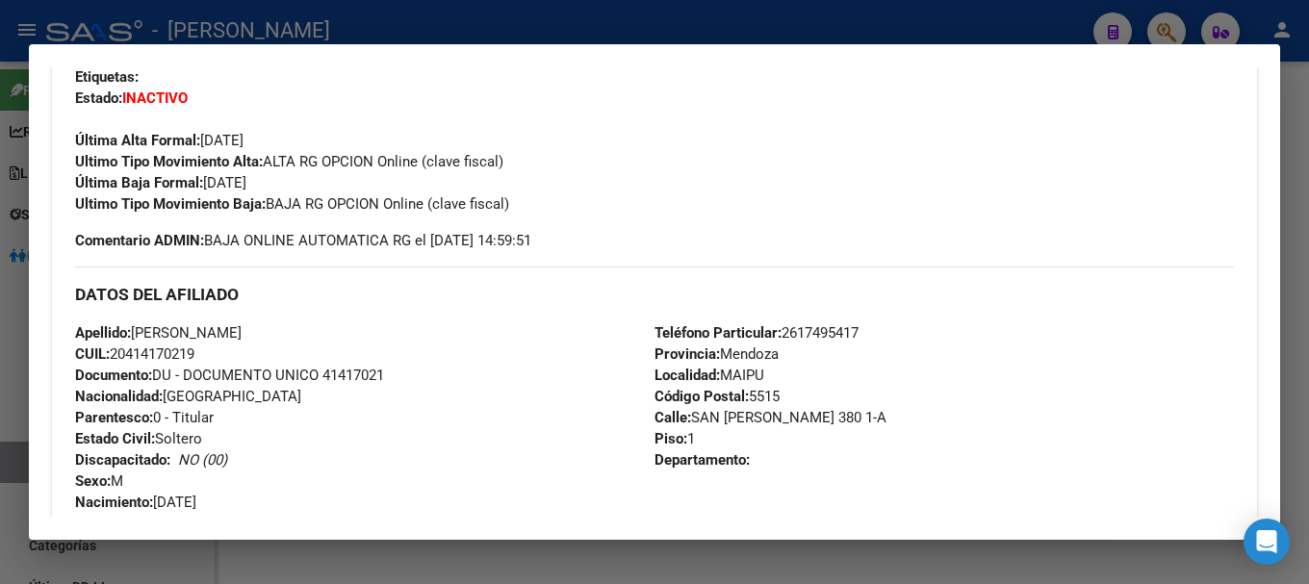
click at [347, 19] on div at bounding box center [654, 292] width 1309 height 584
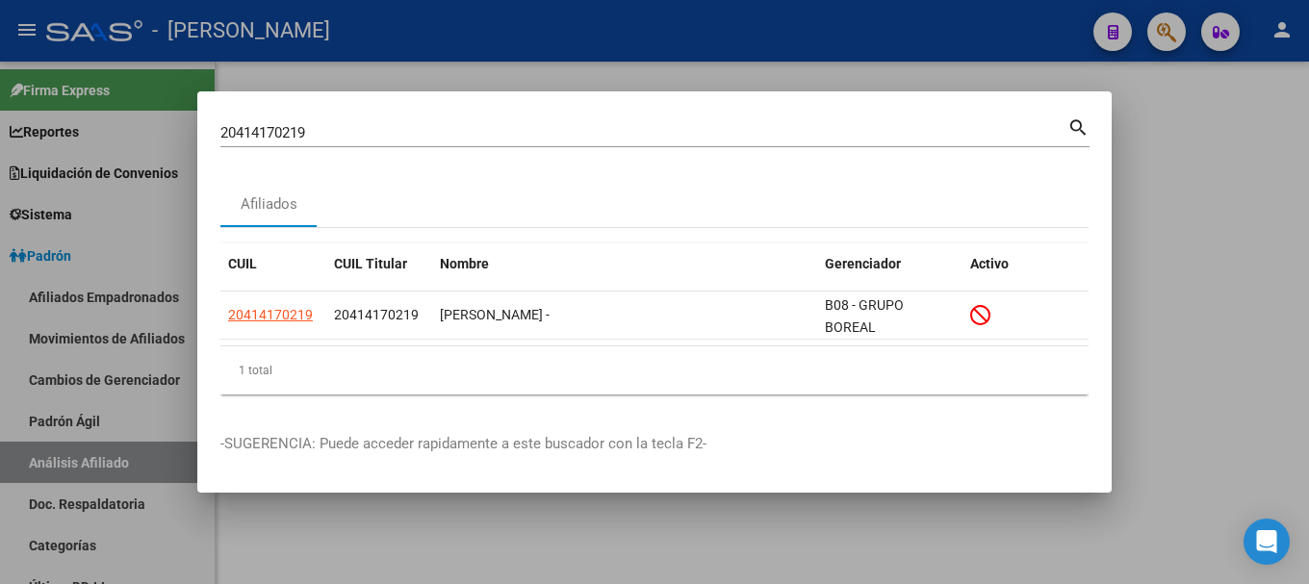
click at [464, 128] on input "20414170219" at bounding box center [643, 132] width 847 height 17
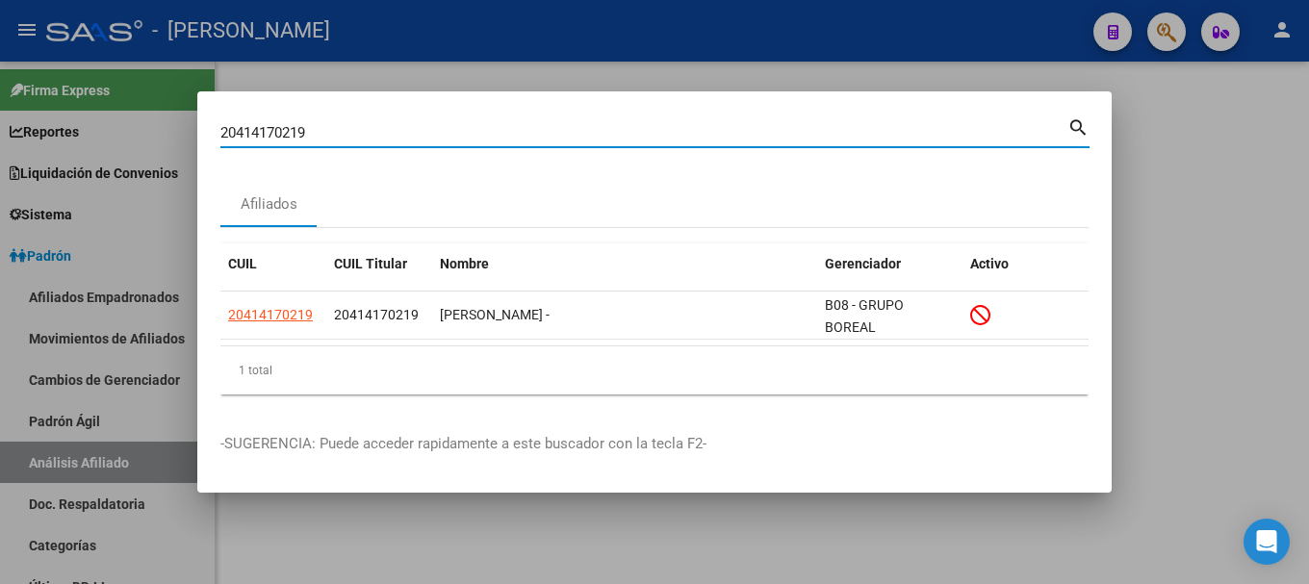
click at [464, 128] on input "20414170219" at bounding box center [643, 132] width 847 height 17
paste input "4206"
type input "20414174206"
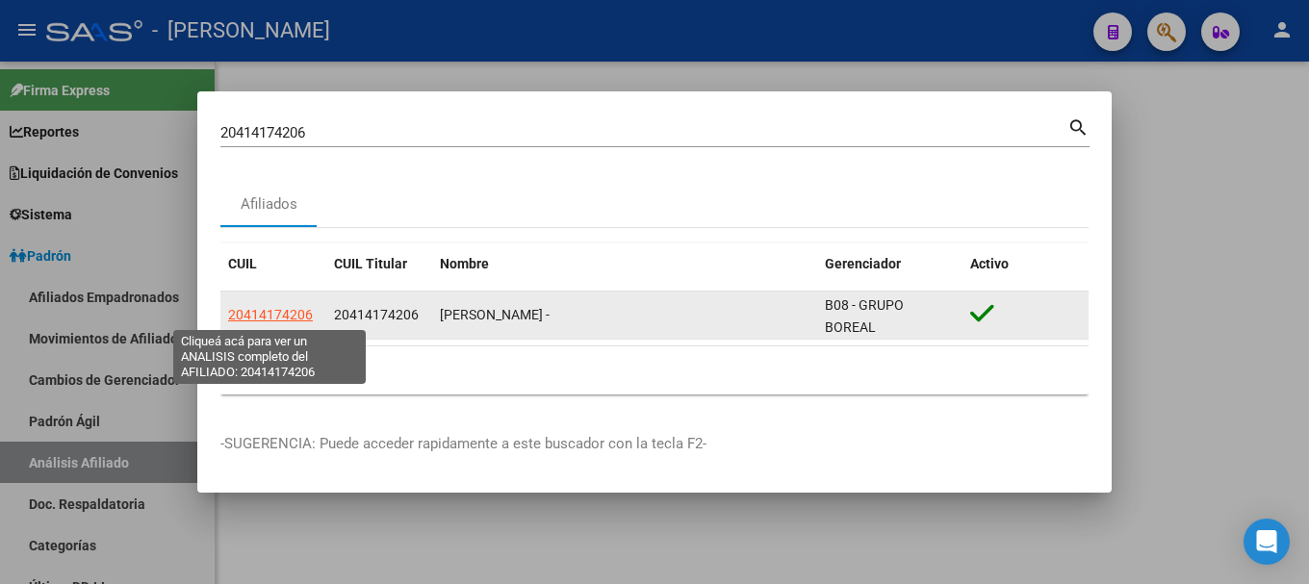
click at [283, 314] on span "20414174206" at bounding box center [270, 314] width 85 height 15
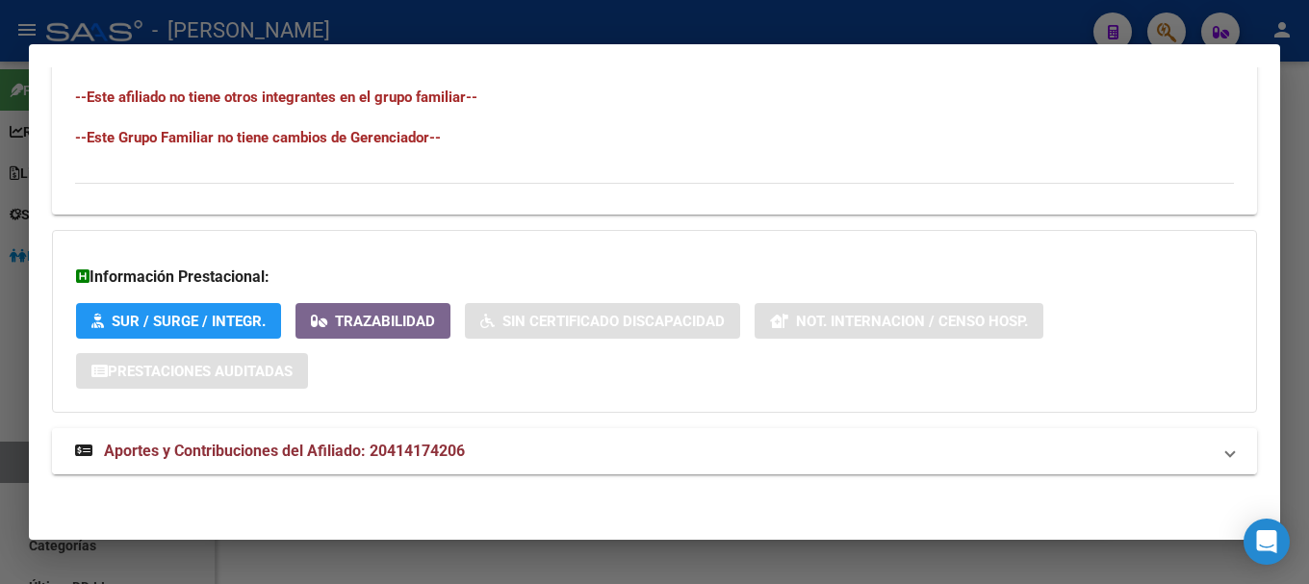
click at [563, 438] on mat-expansion-panel-header "Aportes y Contribuciones del Afiliado: 20414174206" at bounding box center [654, 451] width 1205 height 46
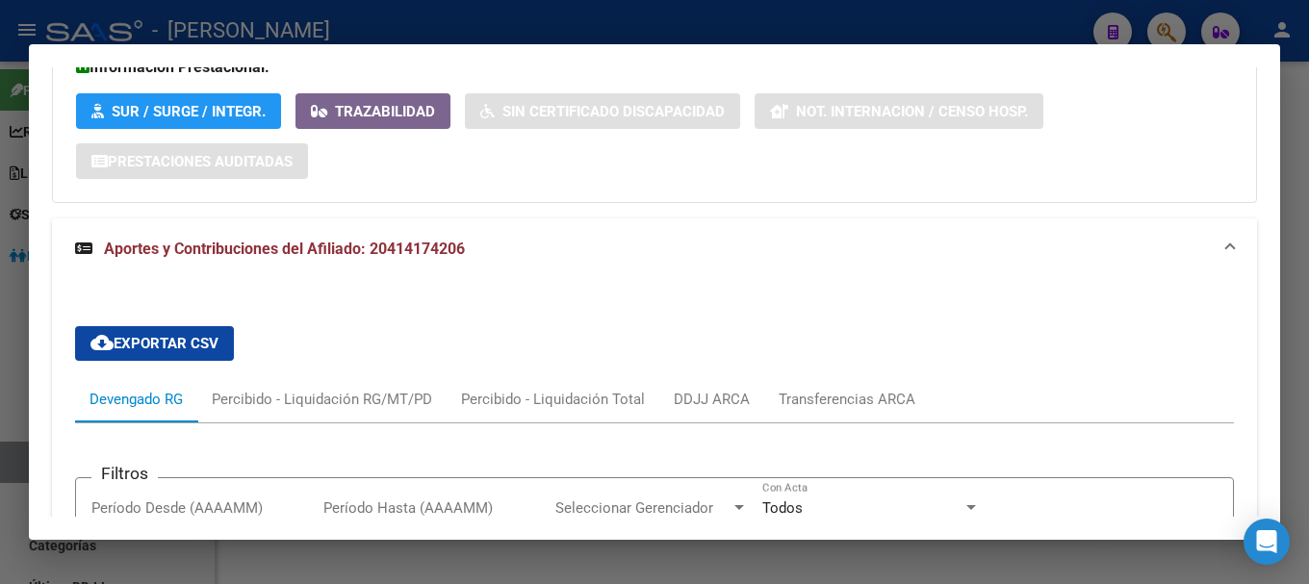
drag, startPoint x: 633, startPoint y: 267, endPoint x: 624, endPoint y: 268, distance: 9.7
click at [632, 268] on mat-expansion-panel-header "Aportes y Contribuciones del Afiliado: 20414174206" at bounding box center [654, 250] width 1205 height 62
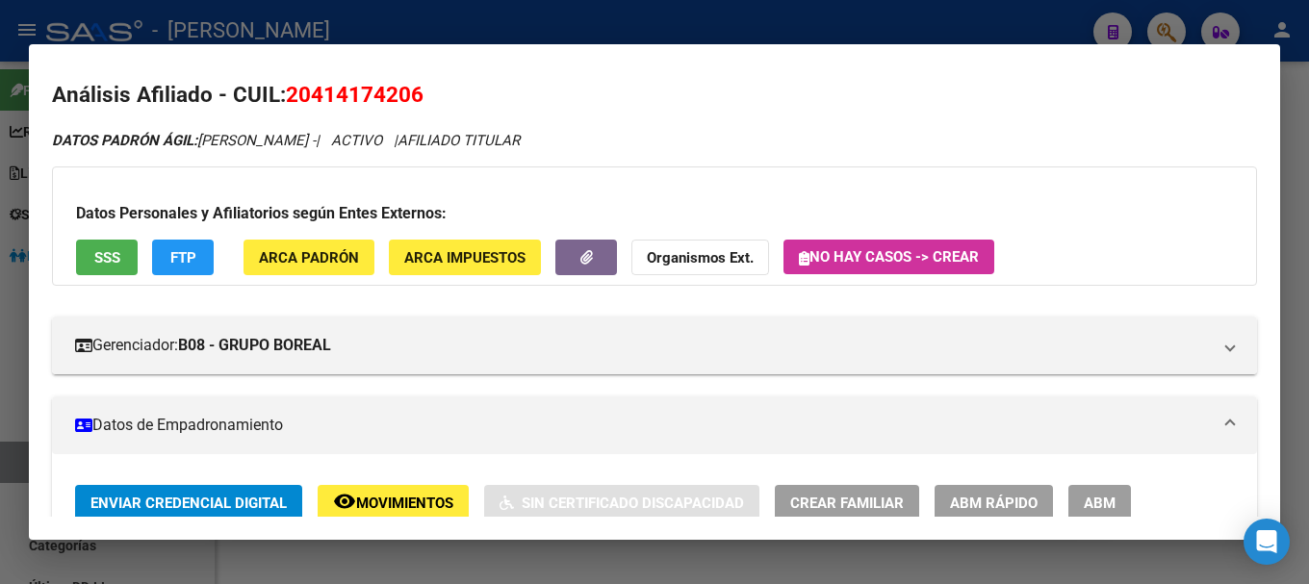
scroll to position [0, 0]
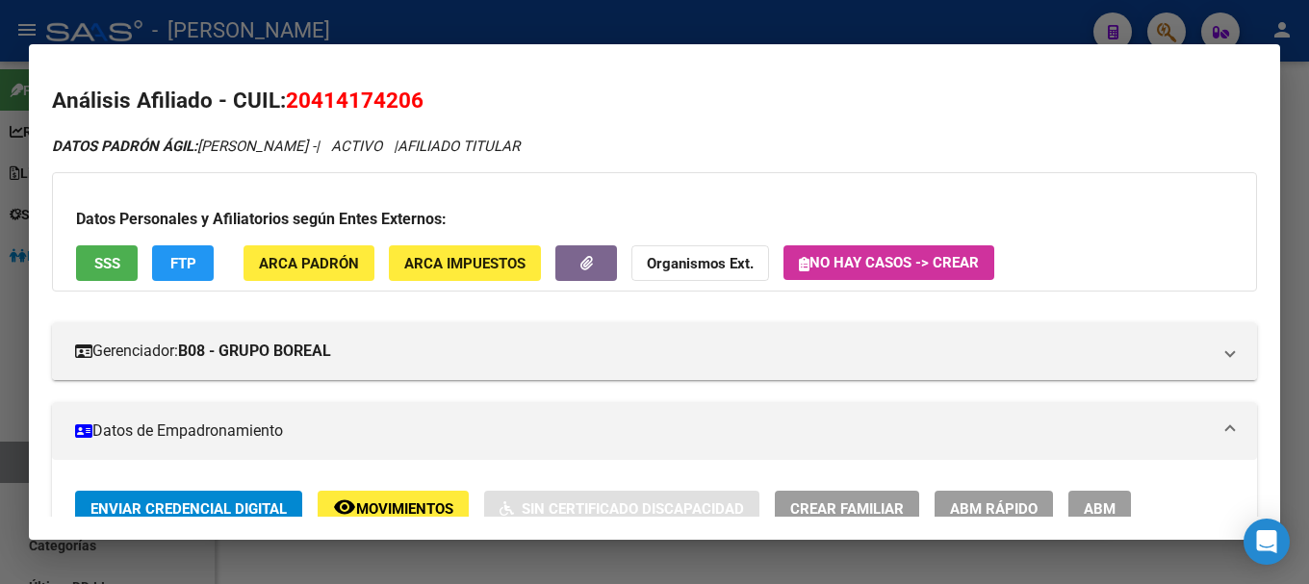
click at [378, 103] on span "20414174206" at bounding box center [355, 100] width 138 height 25
click at [494, 173] on div "Datos Personales y Afiliatorios según Entes Externos: SSS FTP ARCA Padrón ARCA …" at bounding box center [654, 231] width 1205 height 119
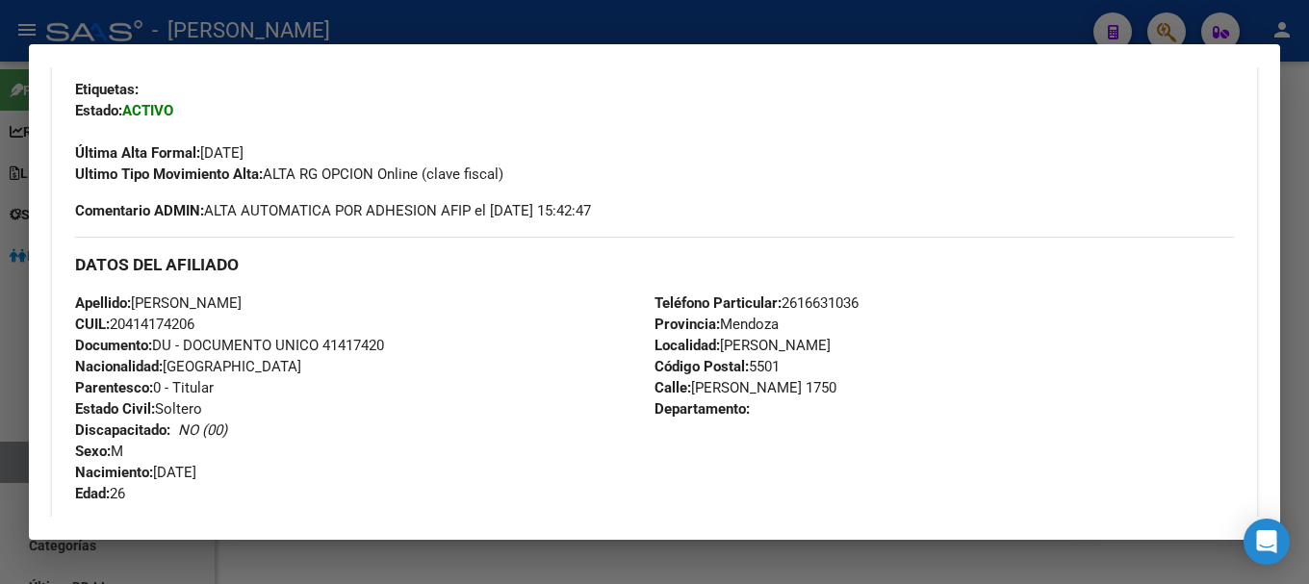
scroll to position [481, 0]
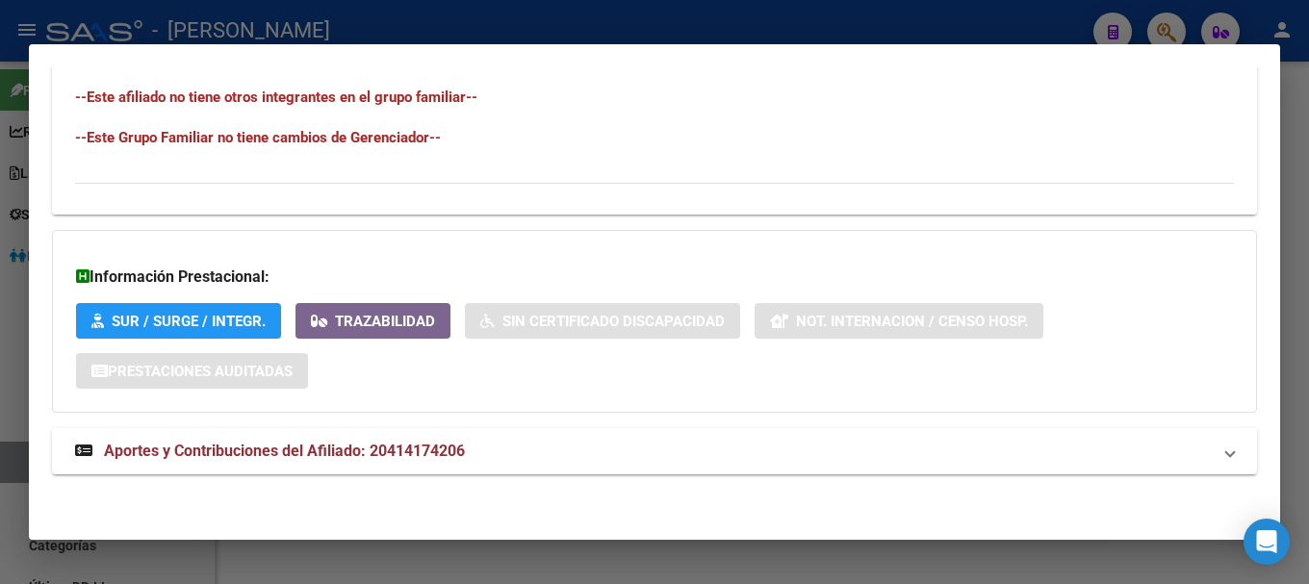
click at [504, 467] on mat-expansion-panel-header "Aportes y Contribuciones del Afiliado: 20414174206" at bounding box center [654, 451] width 1205 height 46
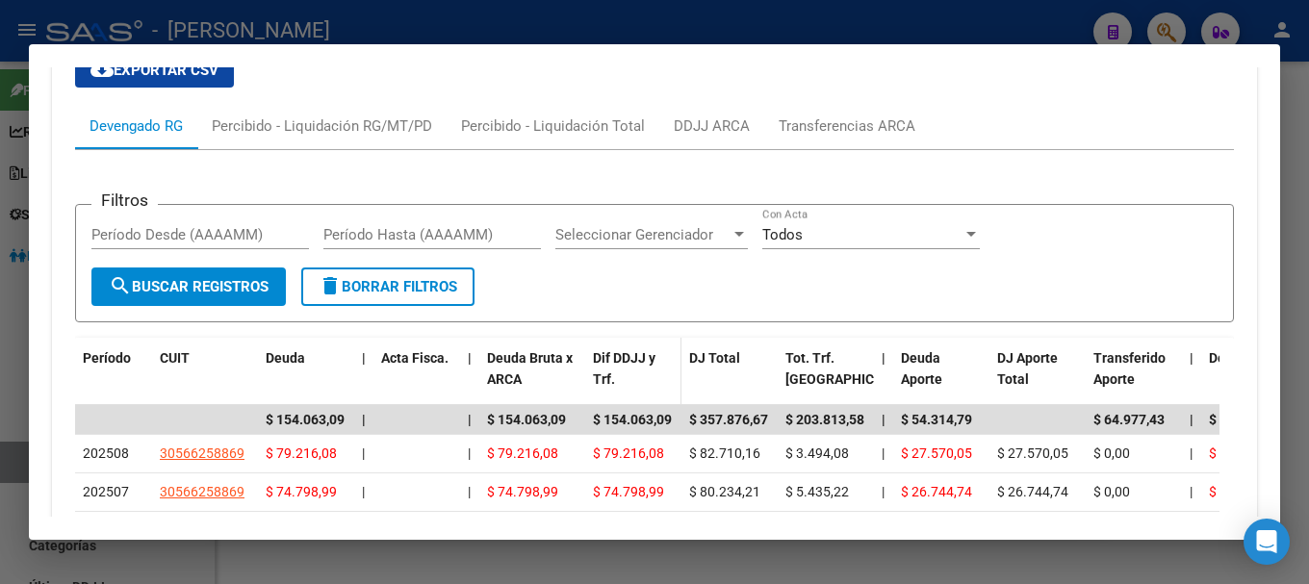
scroll to position [1597, 0]
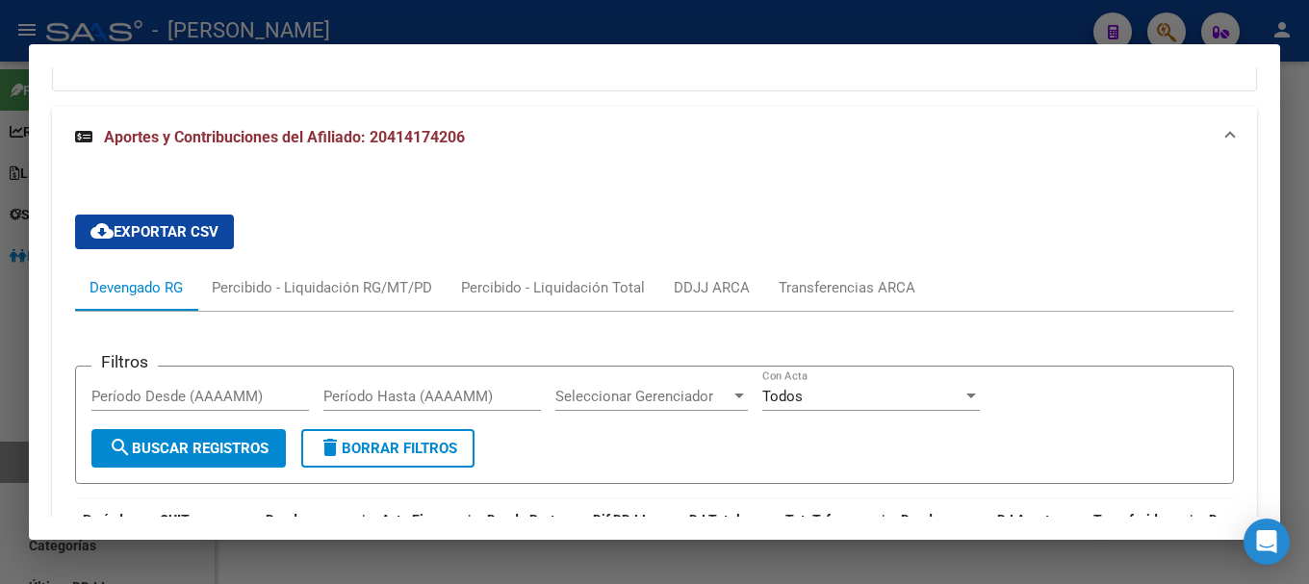
click at [546, 154] on mat-expansion-panel-header "Aportes y Contribuciones del Afiliado: 20414174206" at bounding box center [654, 138] width 1205 height 62
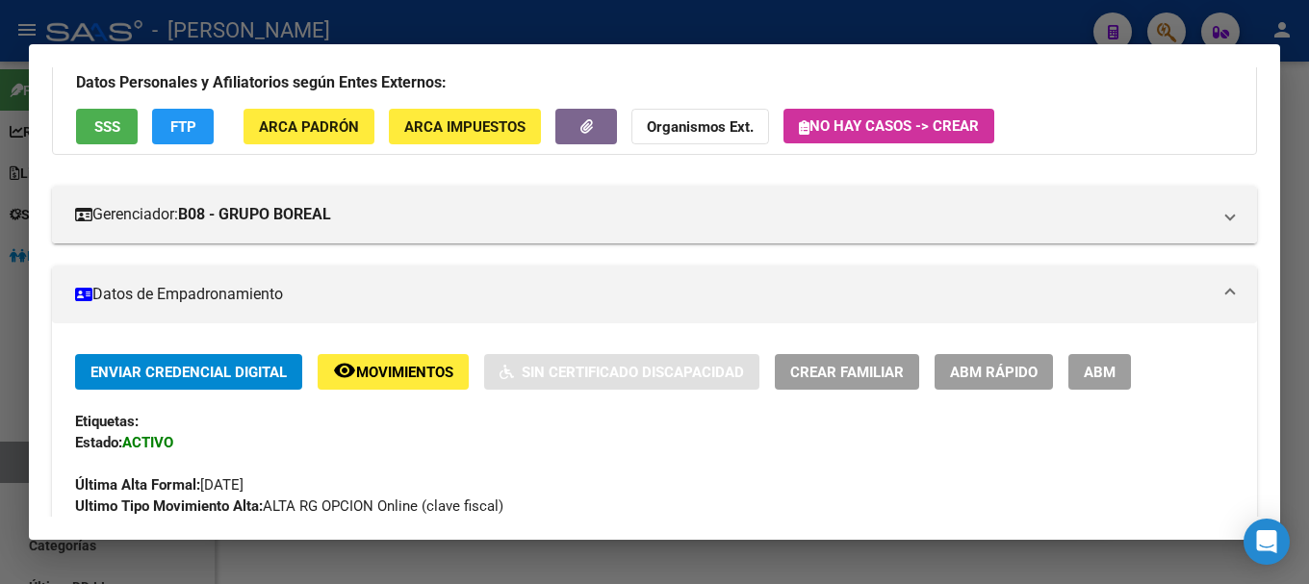
scroll to position [0, 0]
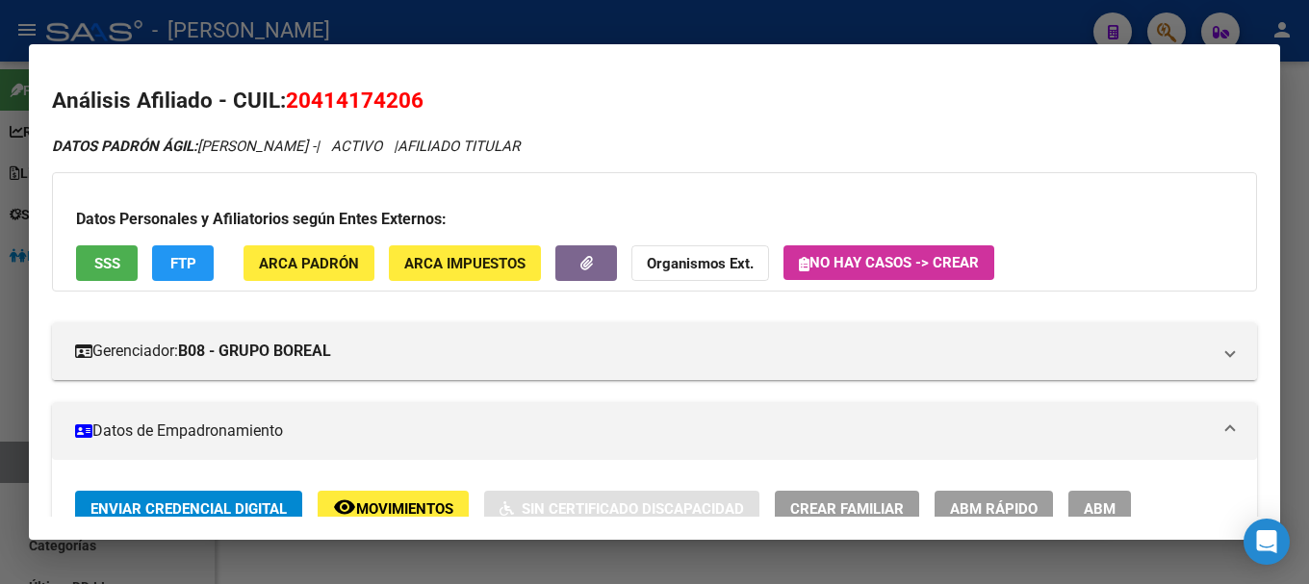
click at [366, 100] on span "20414174206" at bounding box center [355, 100] width 138 height 25
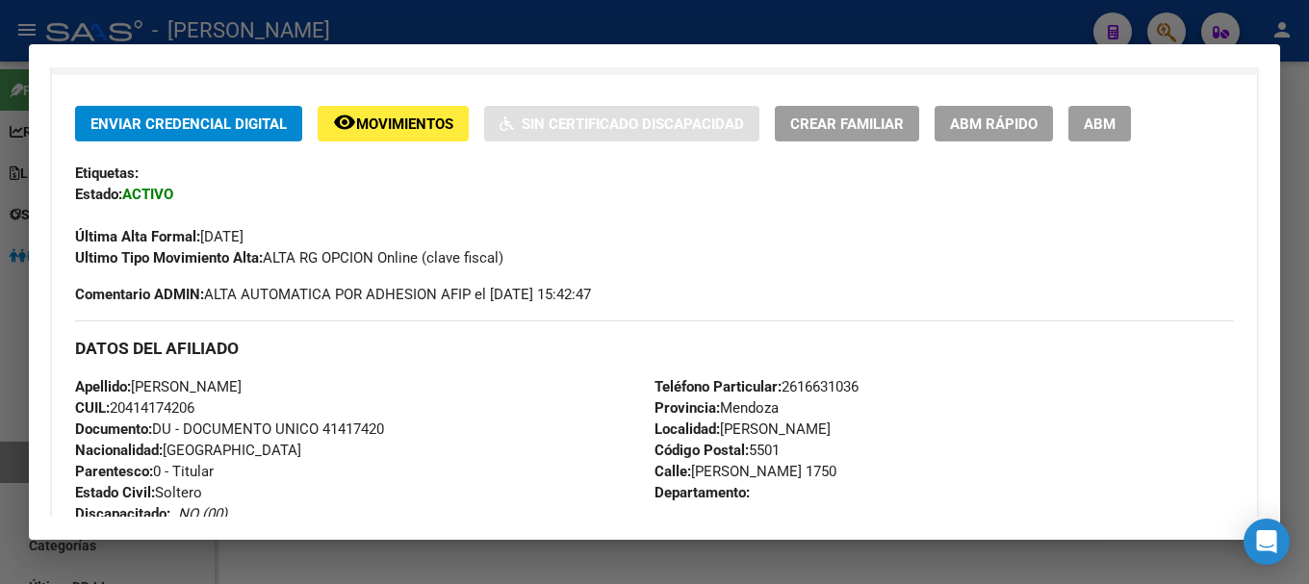
scroll to position [481, 0]
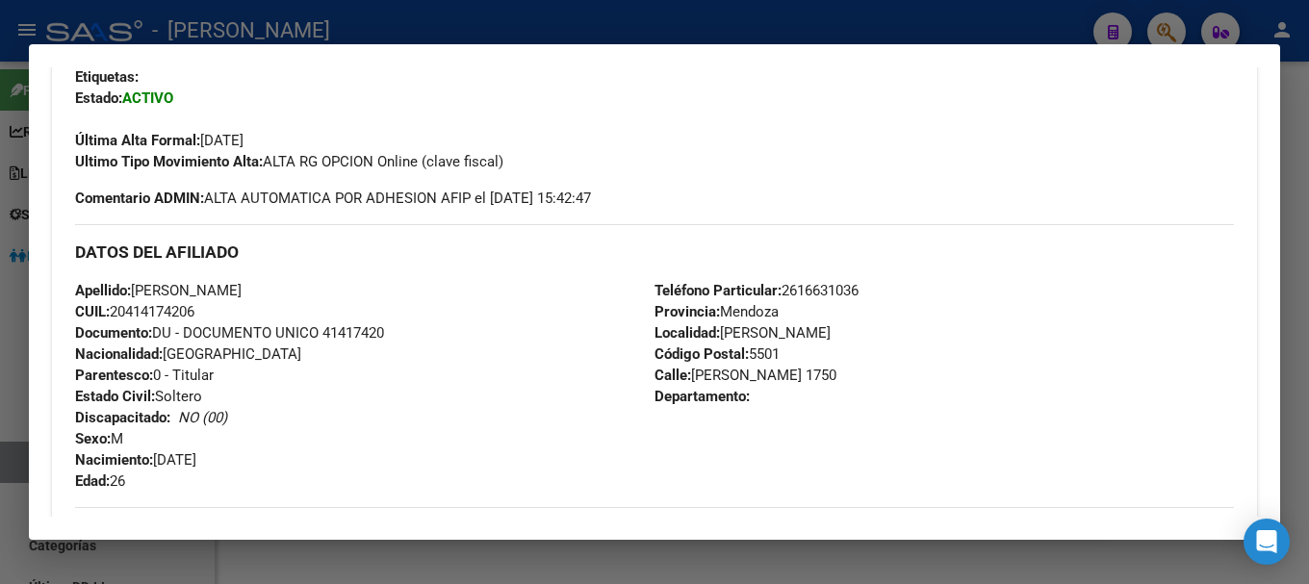
drag, startPoint x: 133, startPoint y: 312, endPoint x: 196, endPoint y: 305, distance: 63.9
click at [194, 305] on span "CUIL: 20414174206" at bounding box center [134, 311] width 119 height 17
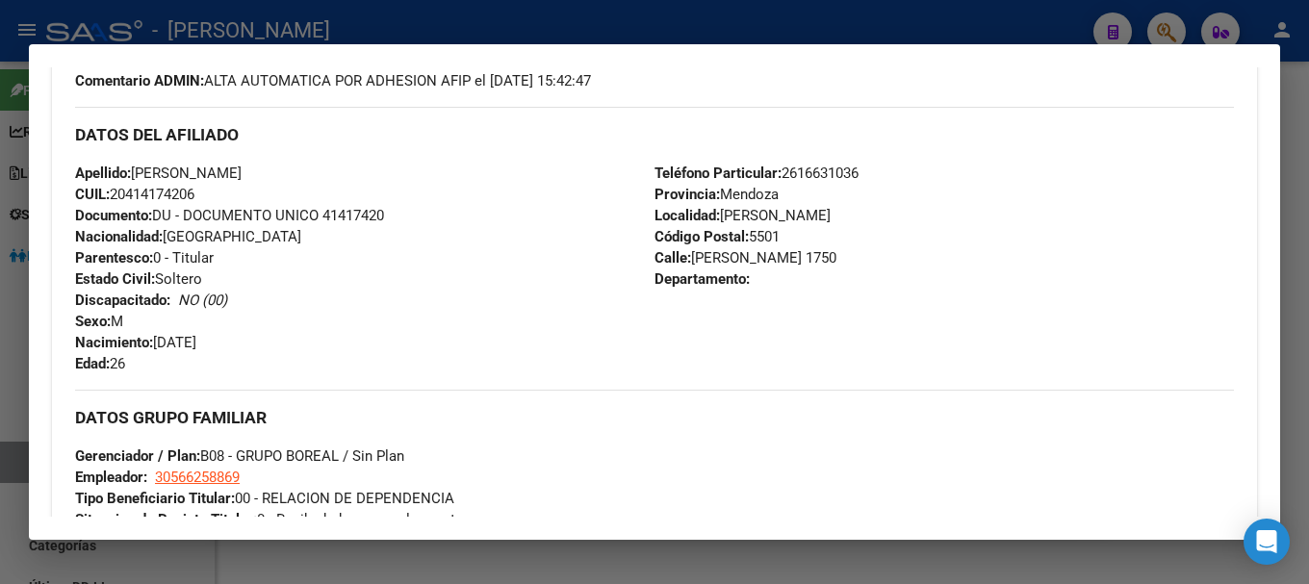
scroll to position [770, 0]
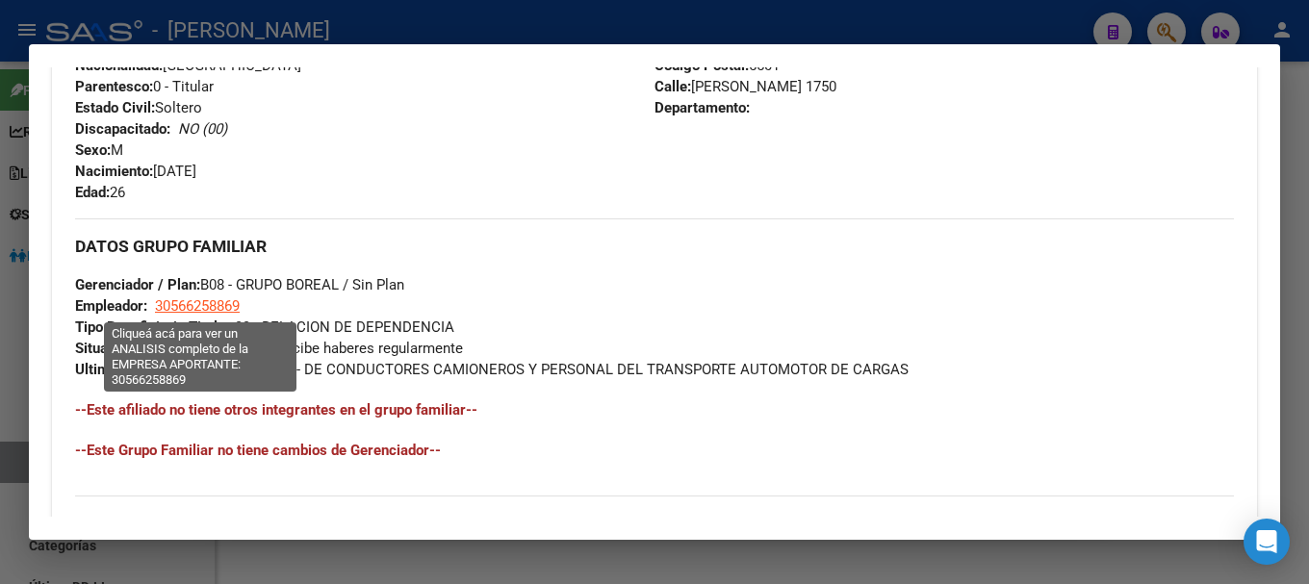
click at [218, 300] on span "30566258869" at bounding box center [197, 305] width 85 height 17
type textarea "30566258869"
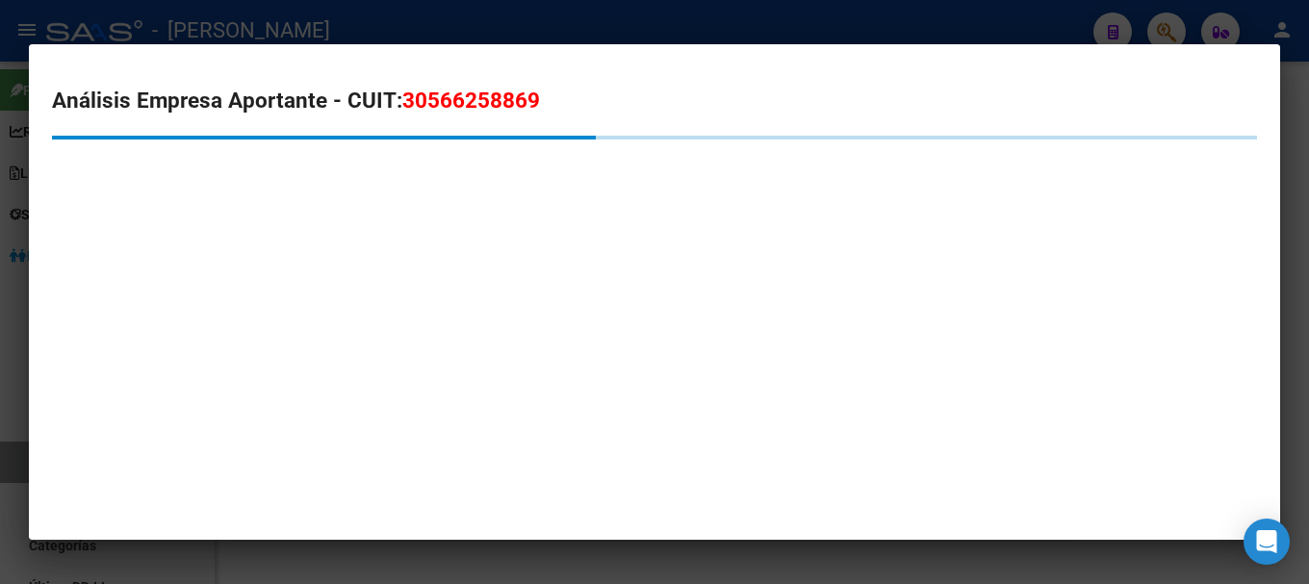
click at [482, 103] on span "30566258869" at bounding box center [471, 100] width 138 height 25
click at [482, 102] on span "30566258869" at bounding box center [471, 100] width 138 height 25
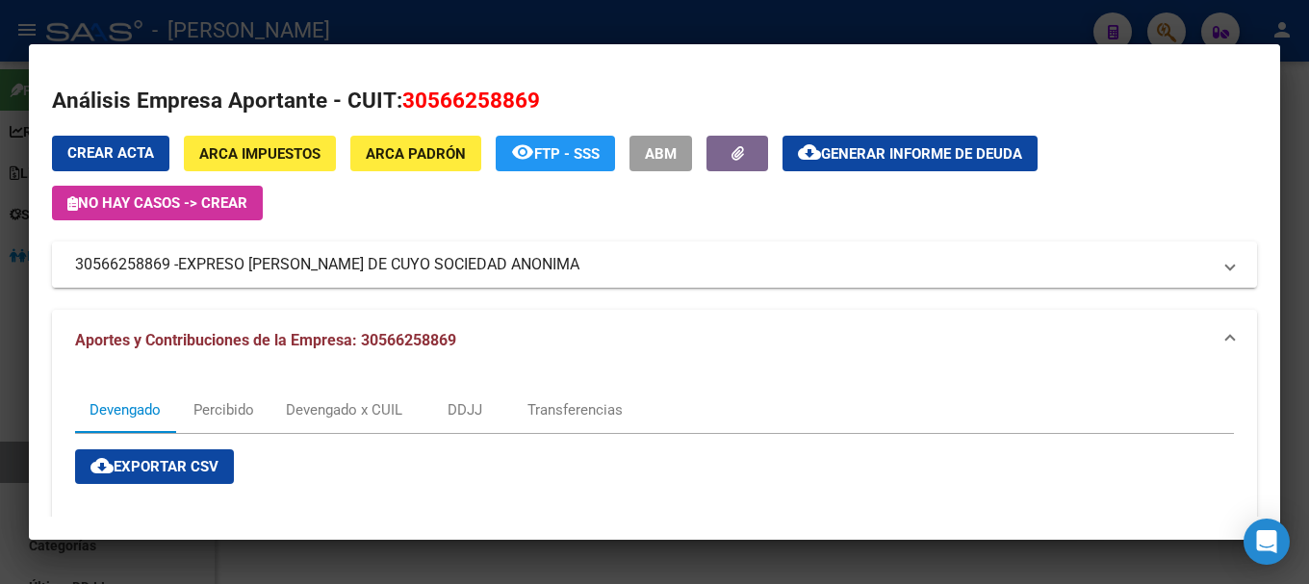
drag, startPoint x: 192, startPoint y: 267, endPoint x: 512, endPoint y: 265, distance: 320.6
click at [512, 265] on span "EXPRESO [PERSON_NAME] DE CUYO SOCIEDAD ANONIMA" at bounding box center [378, 264] width 401 height 23
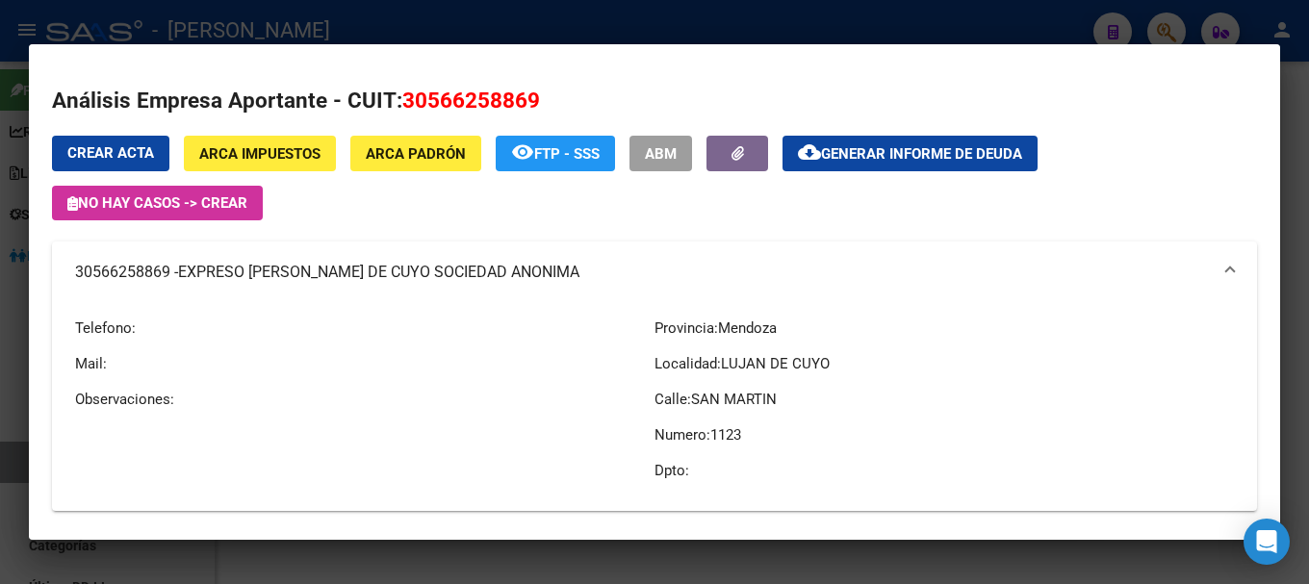
click at [405, 37] on div at bounding box center [654, 292] width 1309 height 584
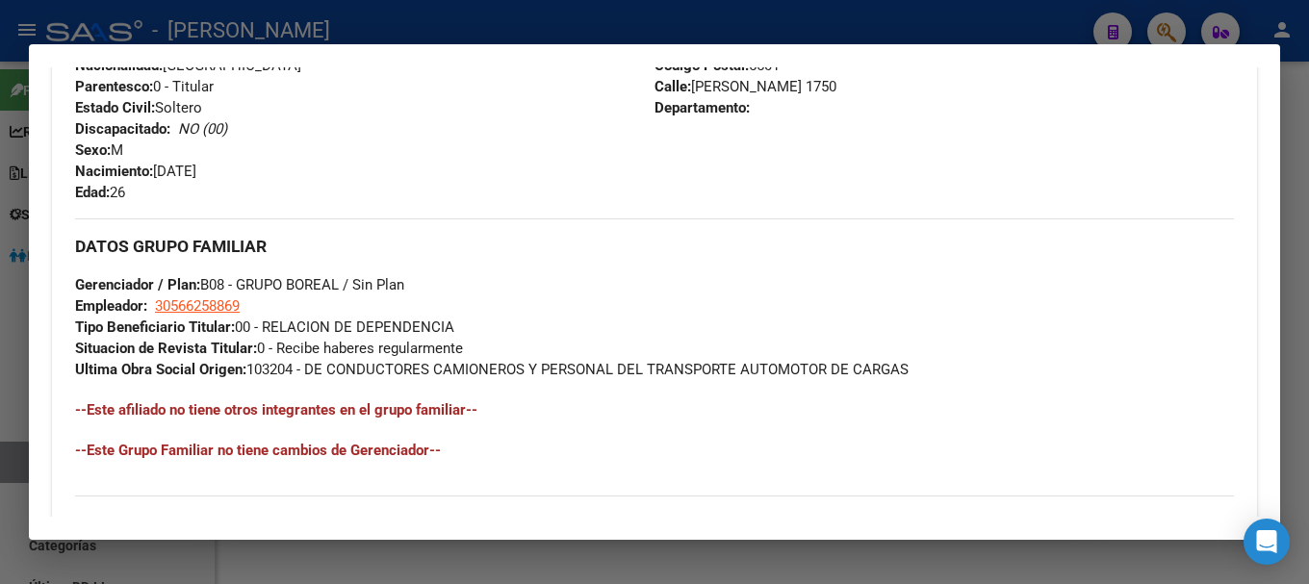
scroll to position [481, 0]
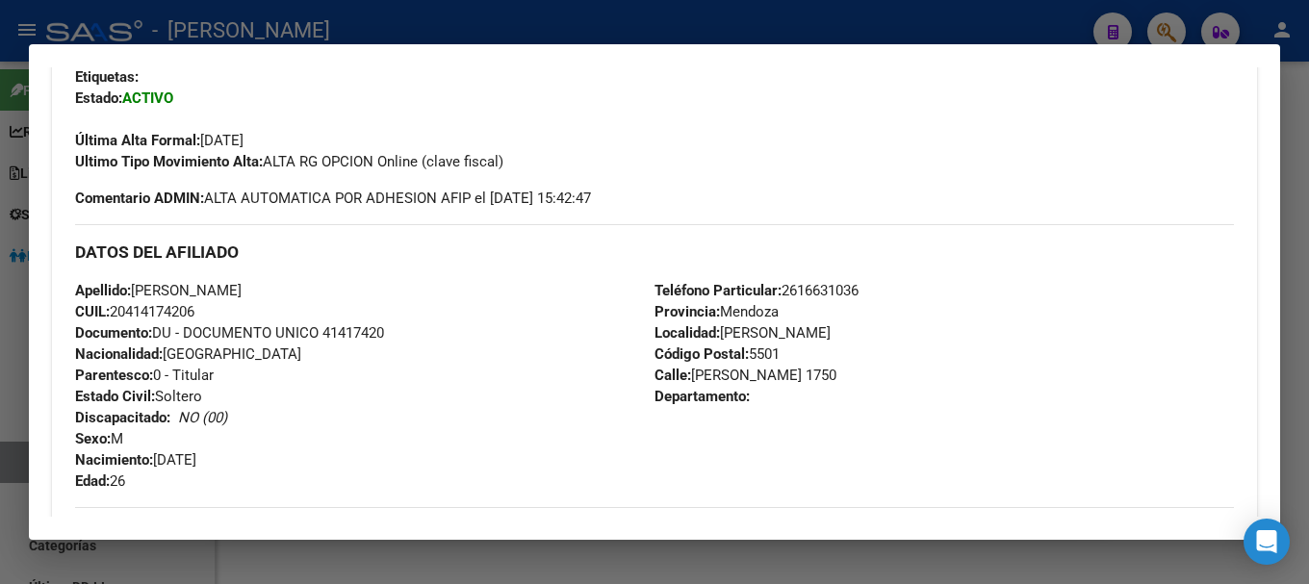
click at [532, 19] on div at bounding box center [654, 292] width 1309 height 584
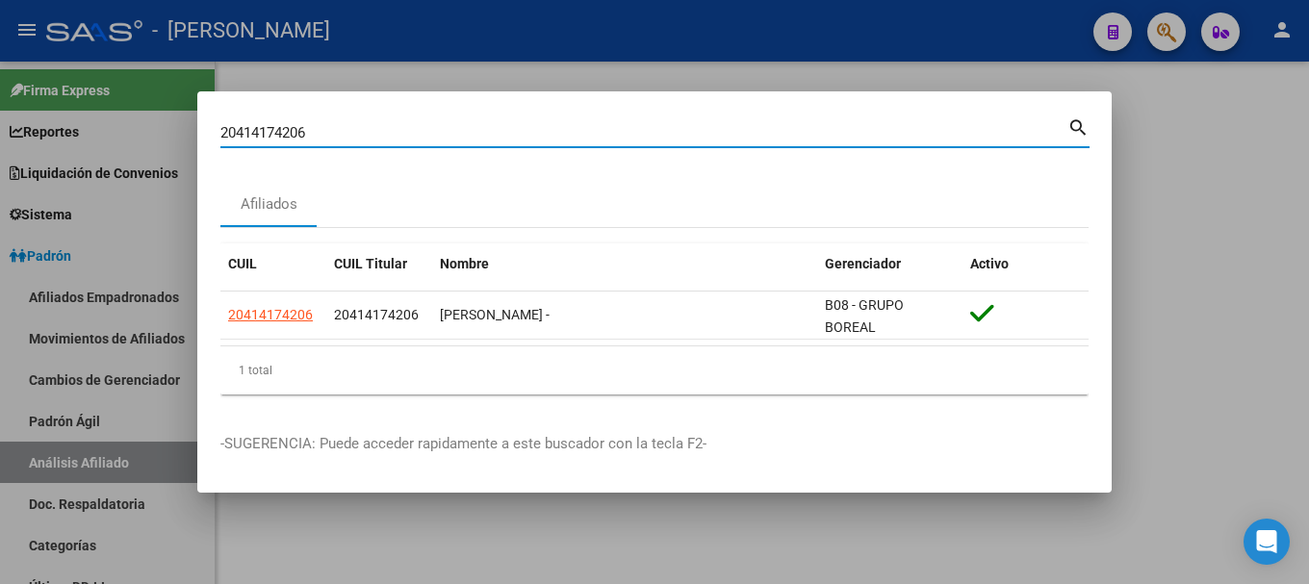
click at [602, 132] on input "20414174206" at bounding box center [643, 132] width 847 height 17
paste input "283110"
type input "20414283110"
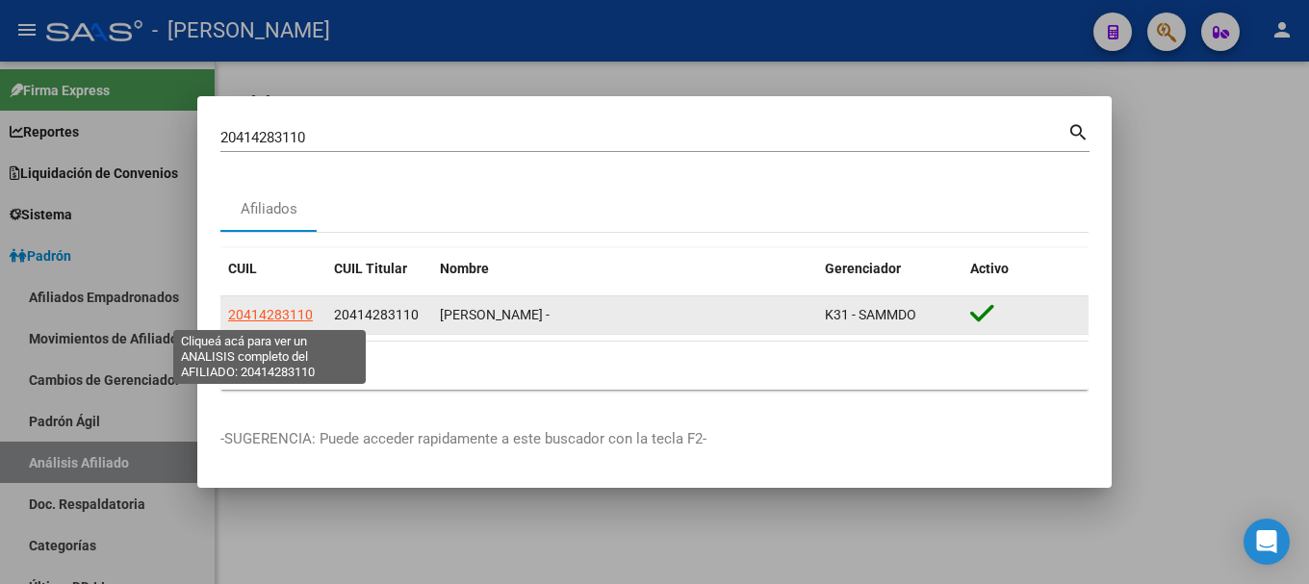
click at [309, 313] on span "20414283110" at bounding box center [270, 314] width 85 height 15
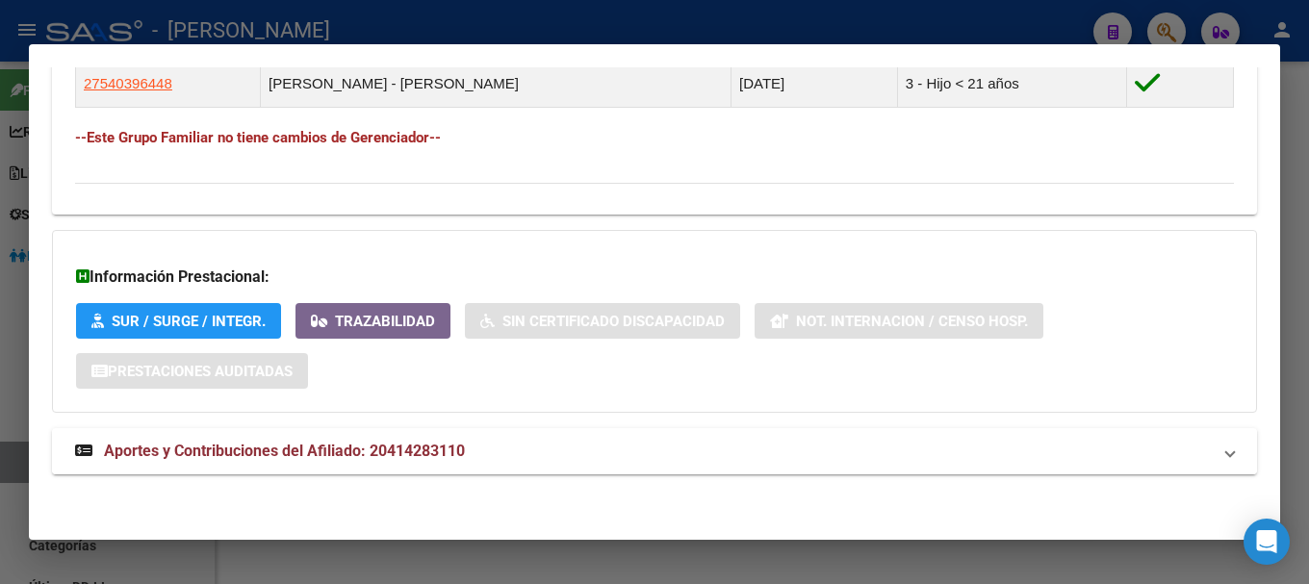
click at [561, 458] on mat-panel-title "Aportes y Contribuciones del Afiliado: 20414283110" at bounding box center [643, 451] width 1136 height 23
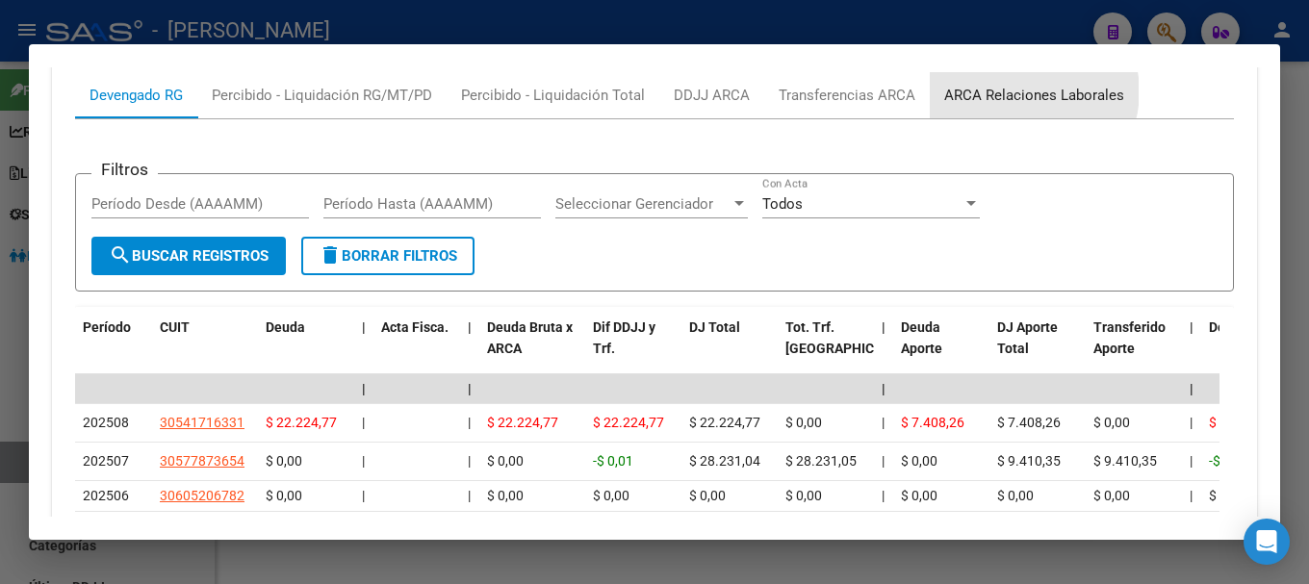
click at [1022, 91] on div "ARCA Relaciones Laborales" at bounding box center [1034, 95] width 180 height 21
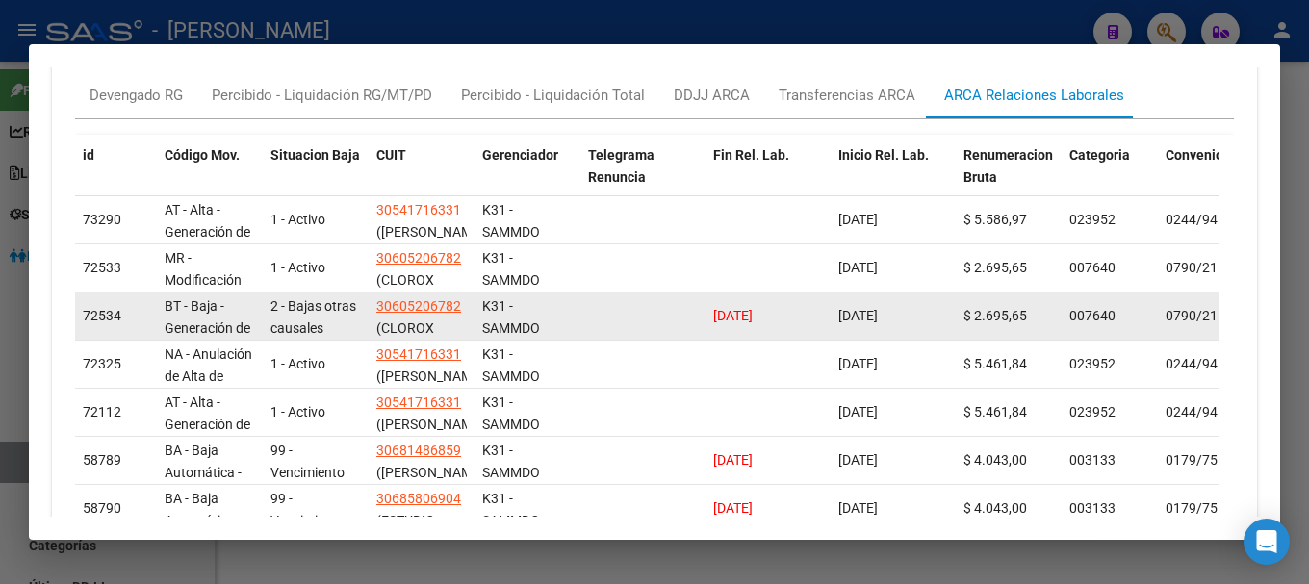
scroll to position [1569, 0]
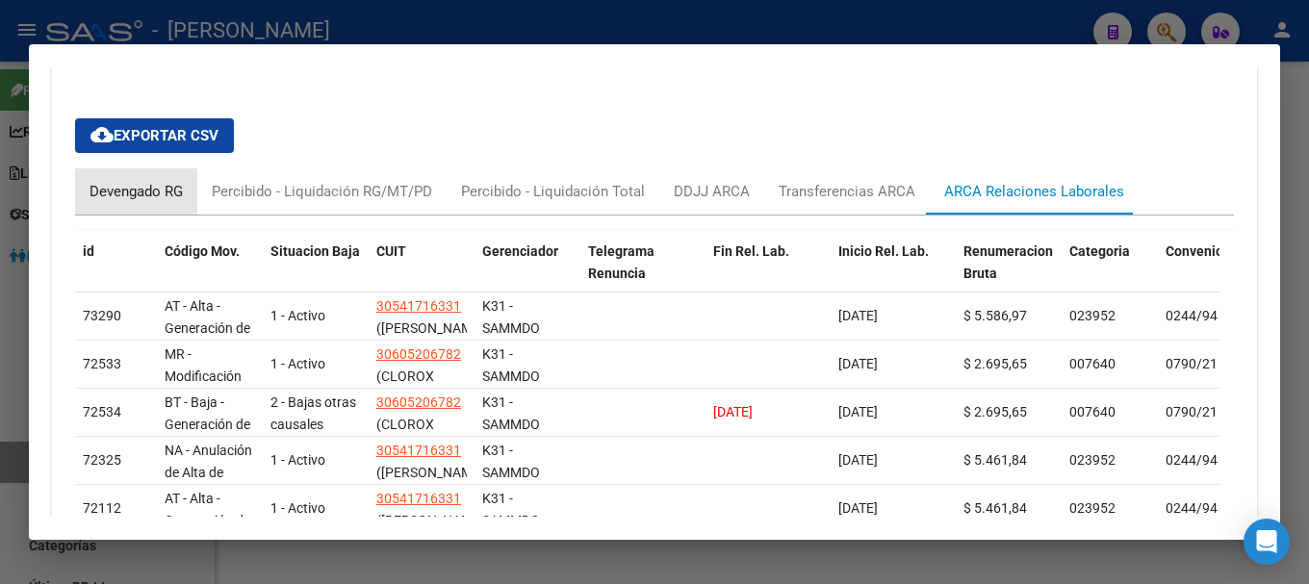
click at [111, 172] on div "Devengado RG" at bounding box center [136, 191] width 122 height 46
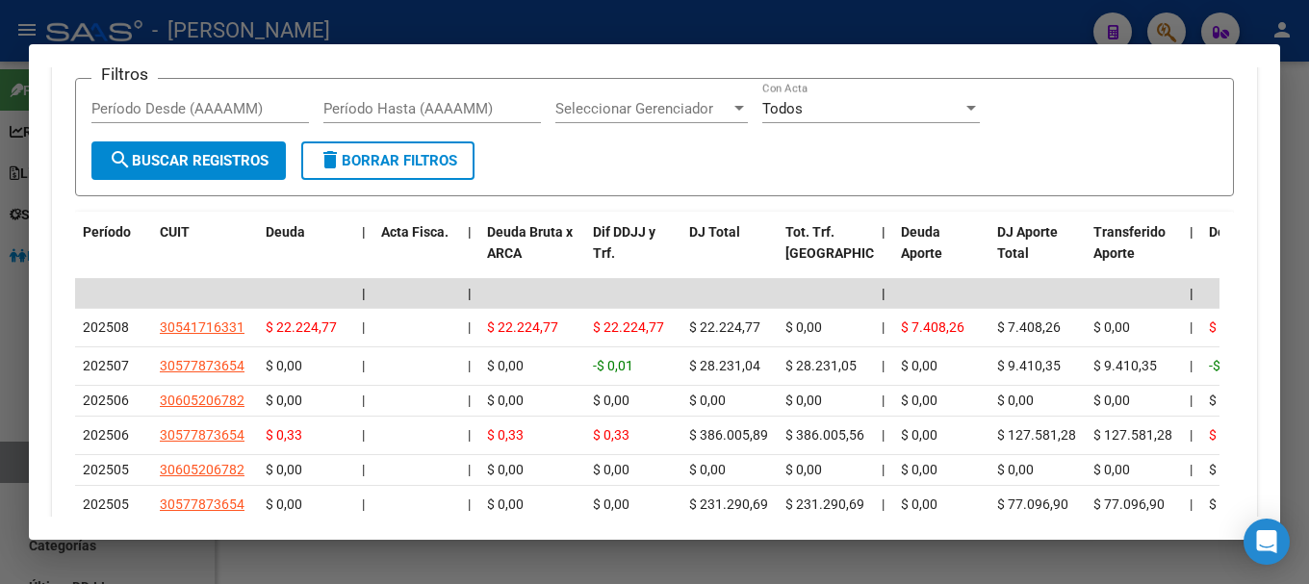
scroll to position [1762, 0]
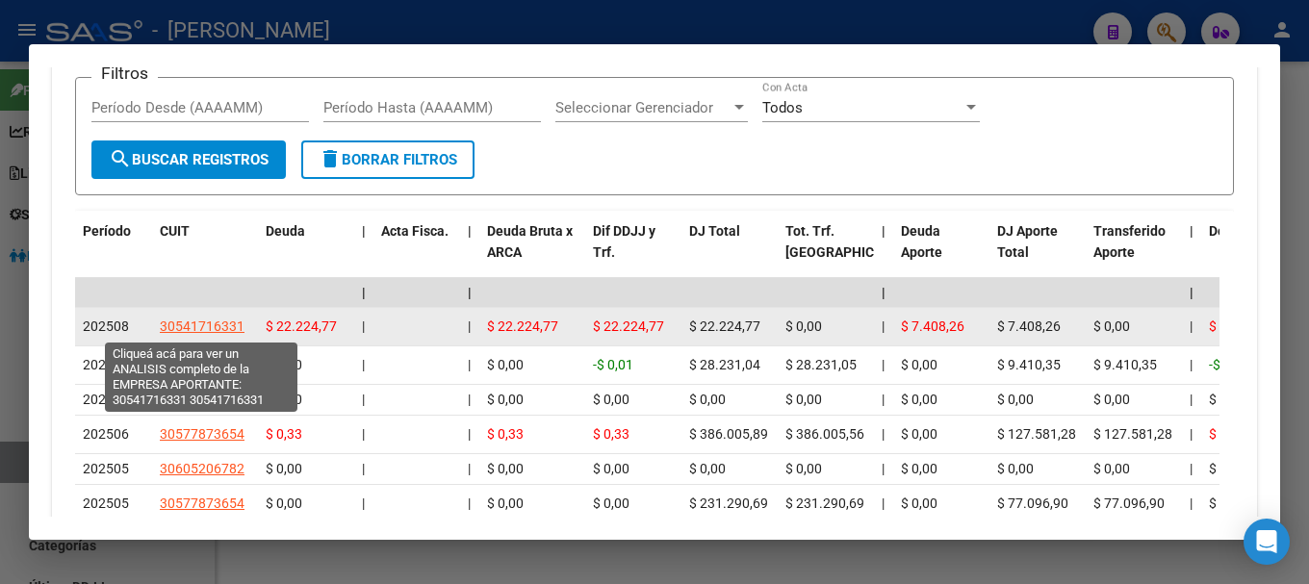
click at [218, 320] on span "30541716331" at bounding box center [202, 326] width 85 height 15
type textarea "30541716331"
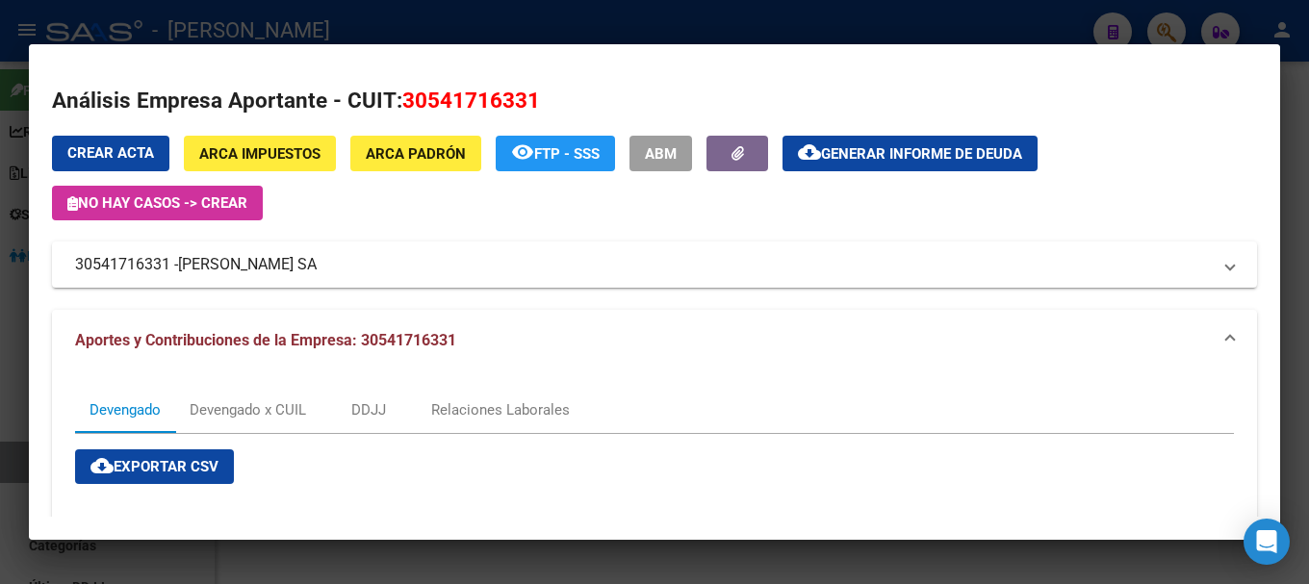
click at [602, 34] on div at bounding box center [654, 292] width 1309 height 584
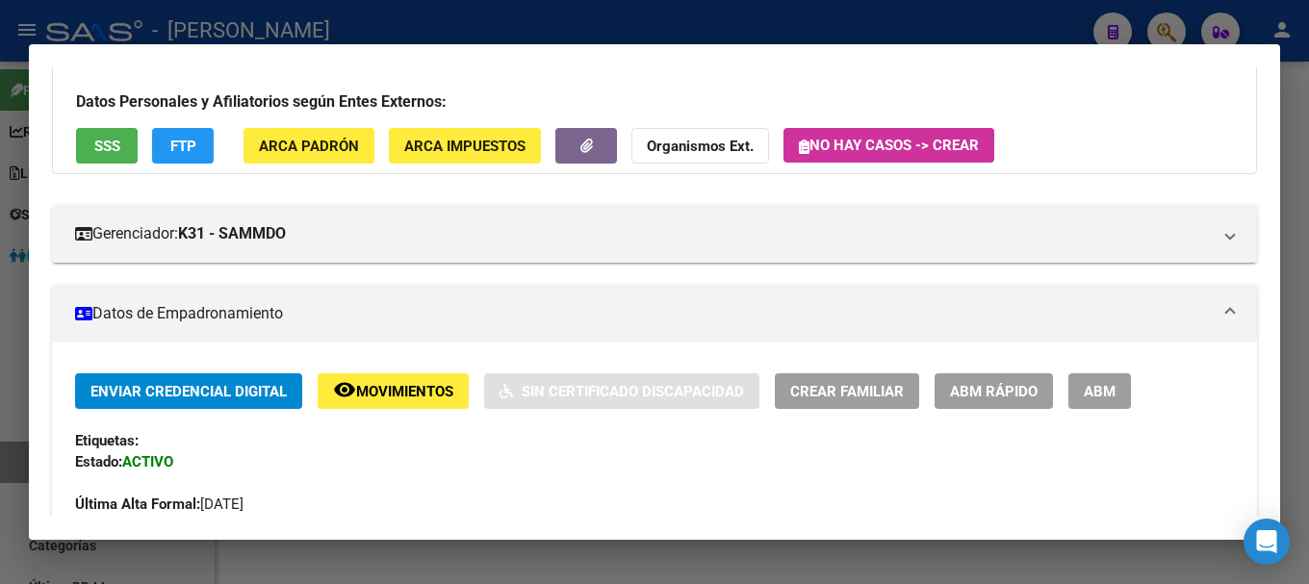
scroll to position [0, 0]
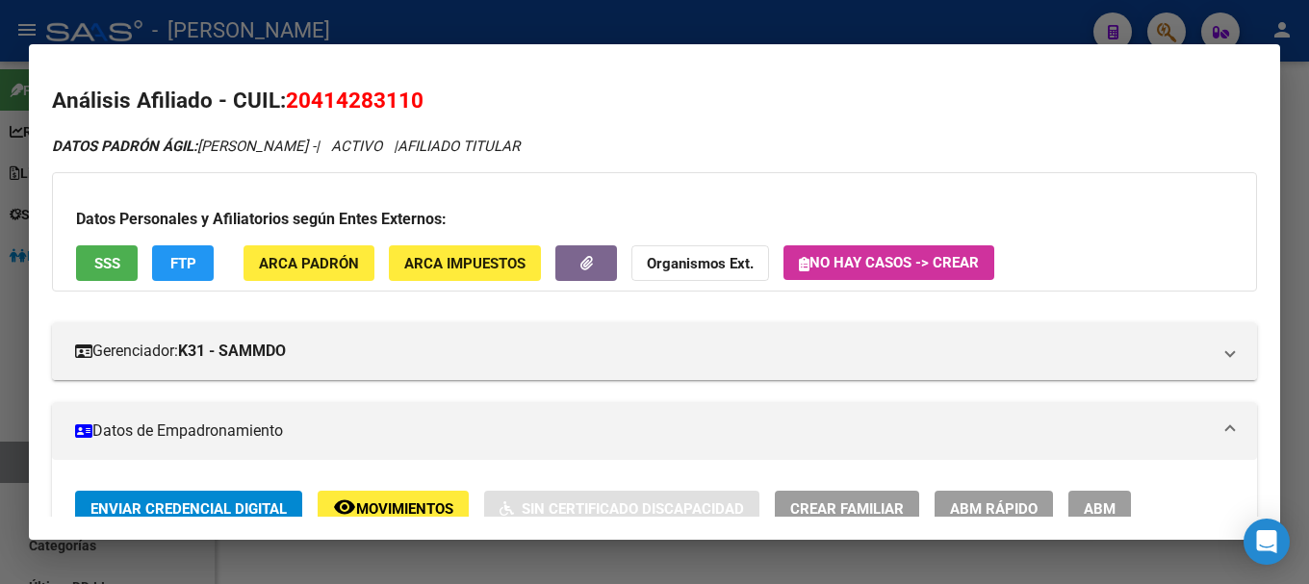
click at [360, 87] on h2 "Análisis Afiliado - CUIL: 20414283110" at bounding box center [654, 101] width 1205 height 33
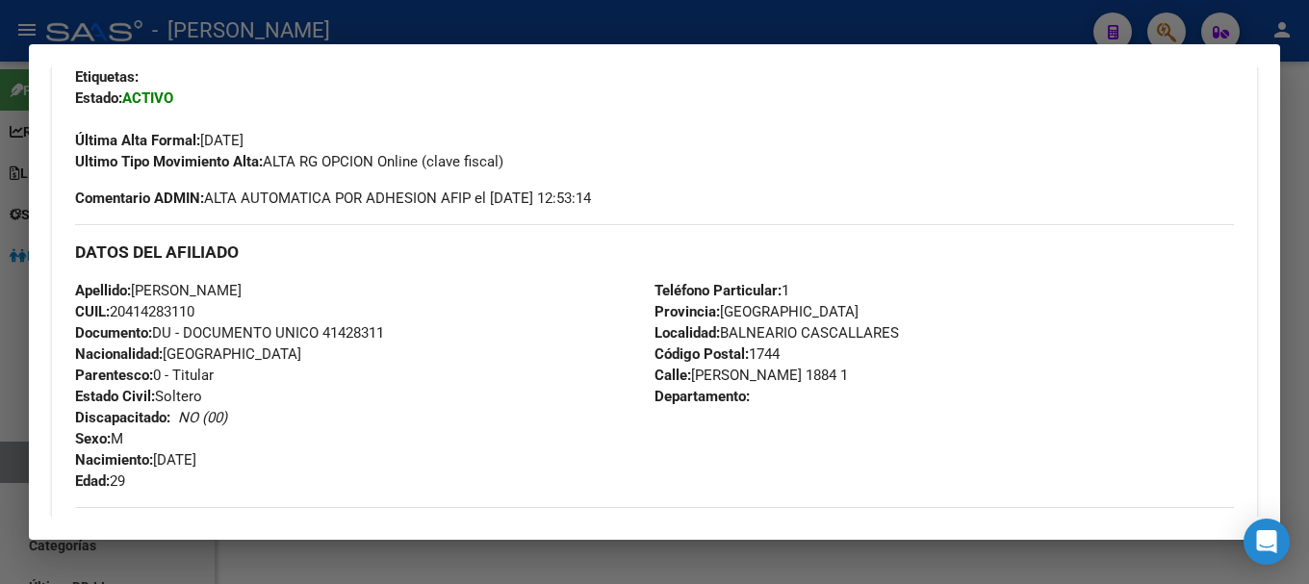
scroll to position [578, 0]
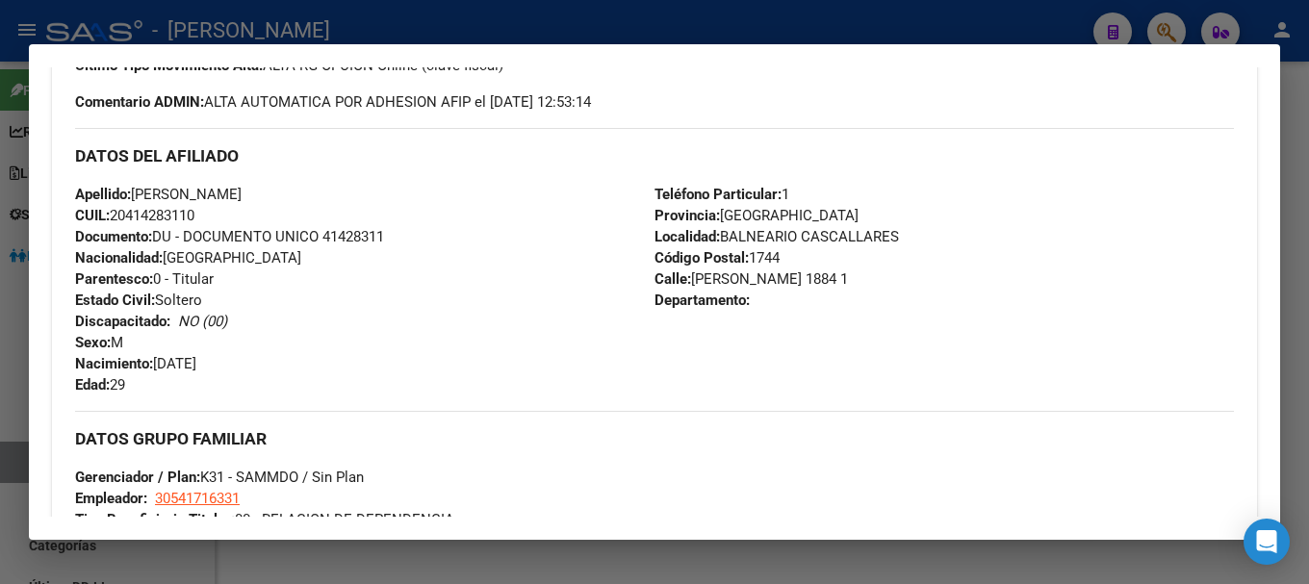
drag, startPoint x: 133, startPoint y: 211, endPoint x: 196, endPoint y: 213, distance: 63.6
click at [194, 213] on span "CUIL: 20414283110" at bounding box center [134, 215] width 119 height 17
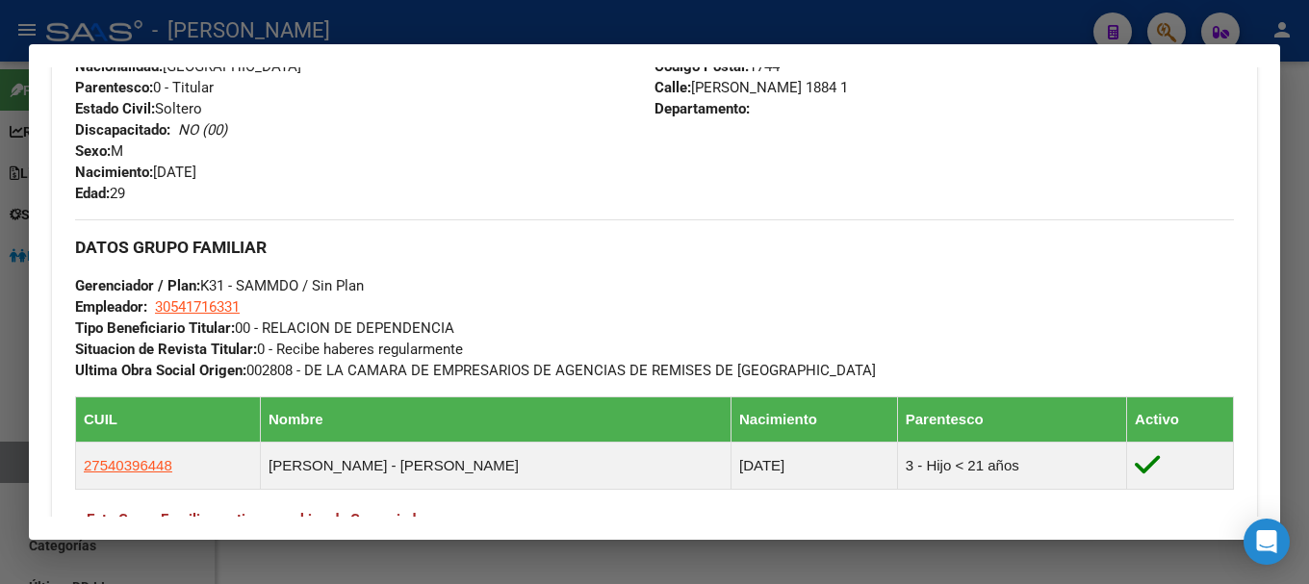
scroll to position [770, 0]
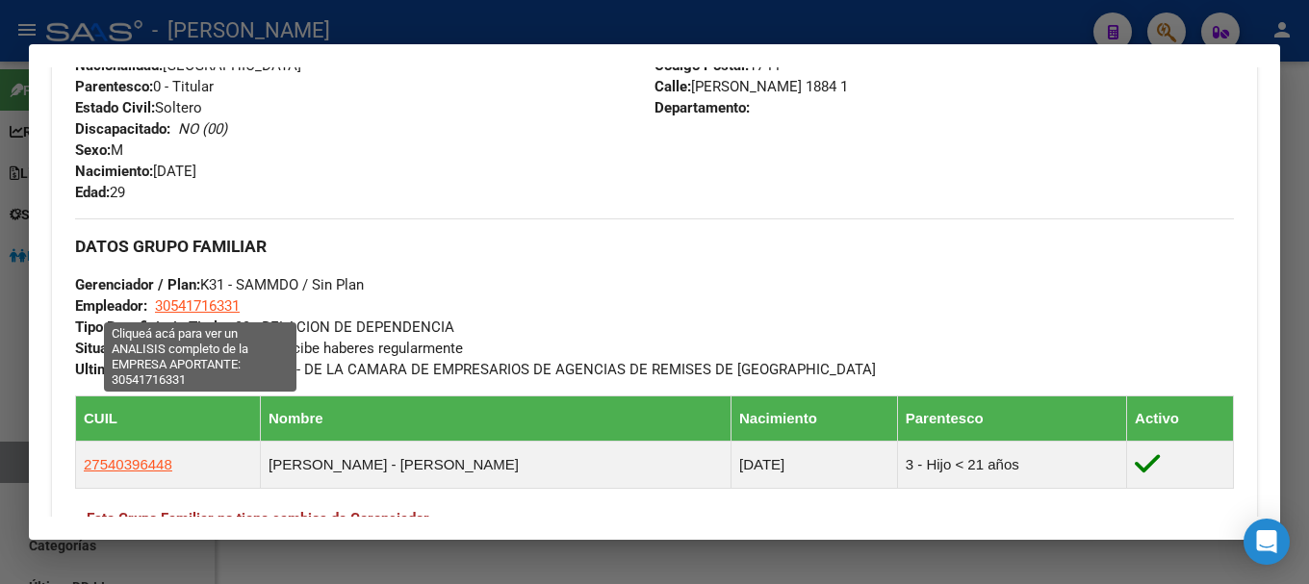
click at [233, 300] on span "30541716331" at bounding box center [197, 305] width 85 height 17
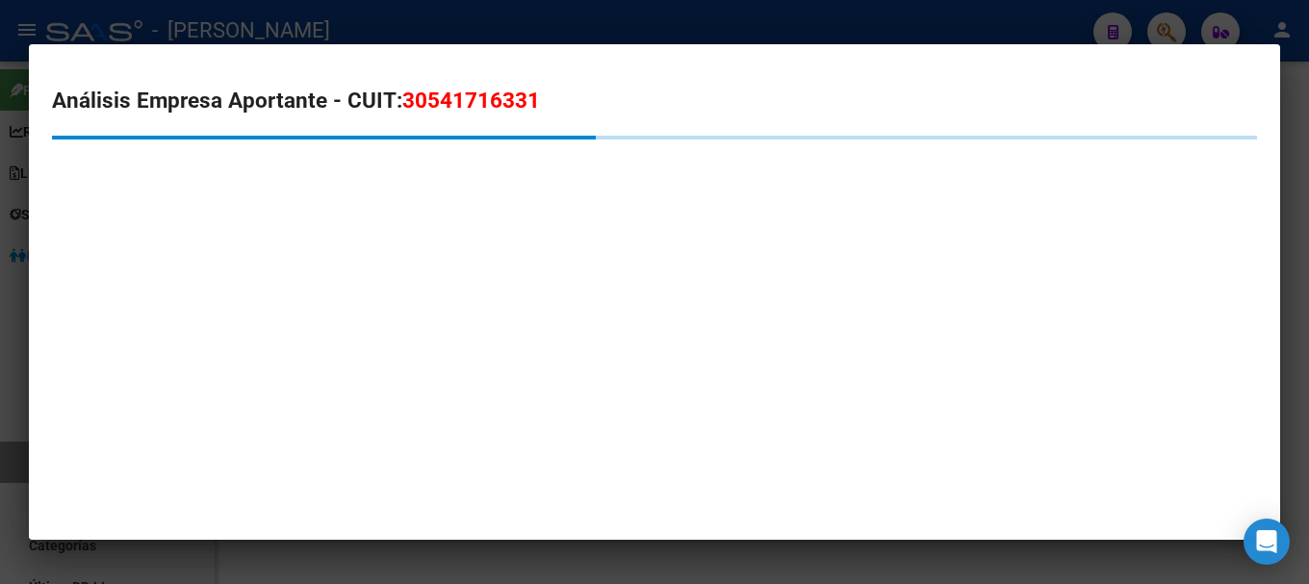
click at [450, 104] on span "30541716331" at bounding box center [471, 100] width 138 height 25
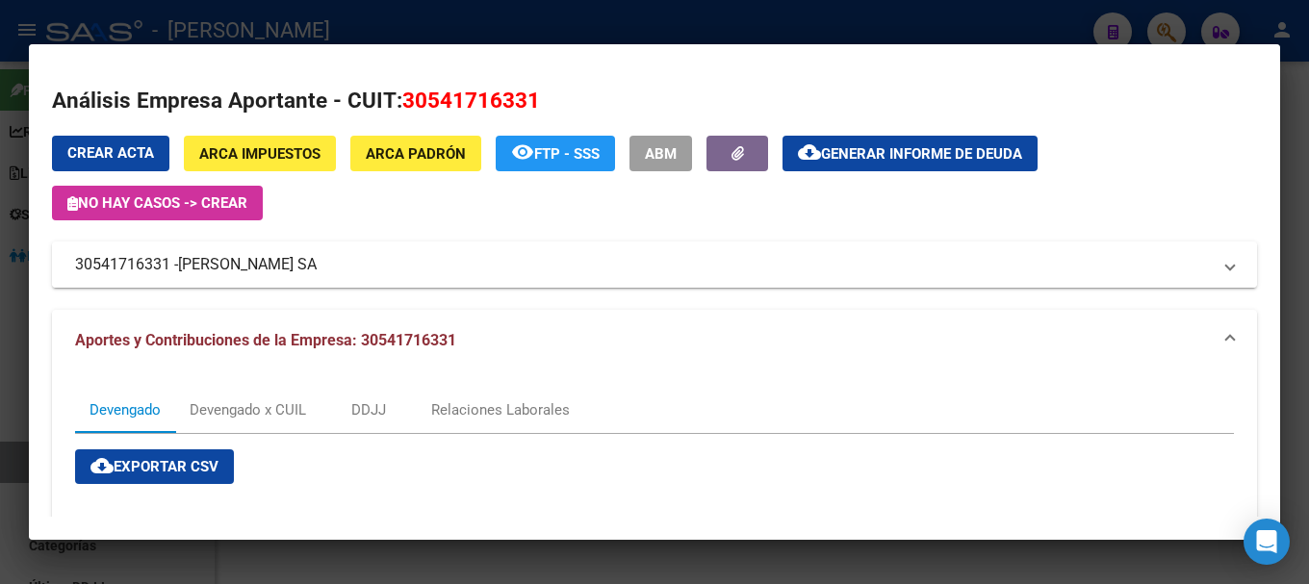
drag, startPoint x: 183, startPoint y: 267, endPoint x: 310, endPoint y: 257, distance: 127.4
click at [310, 257] on span "[PERSON_NAME] SA" at bounding box center [247, 264] width 139 height 23
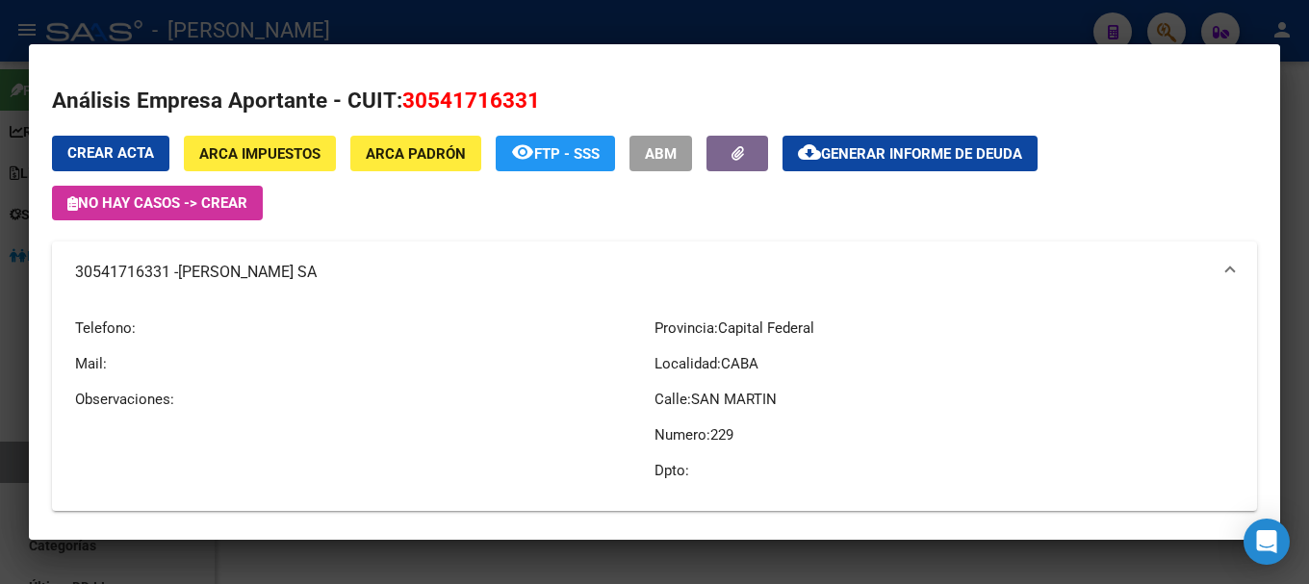
click at [317, 24] on div at bounding box center [654, 292] width 1309 height 584
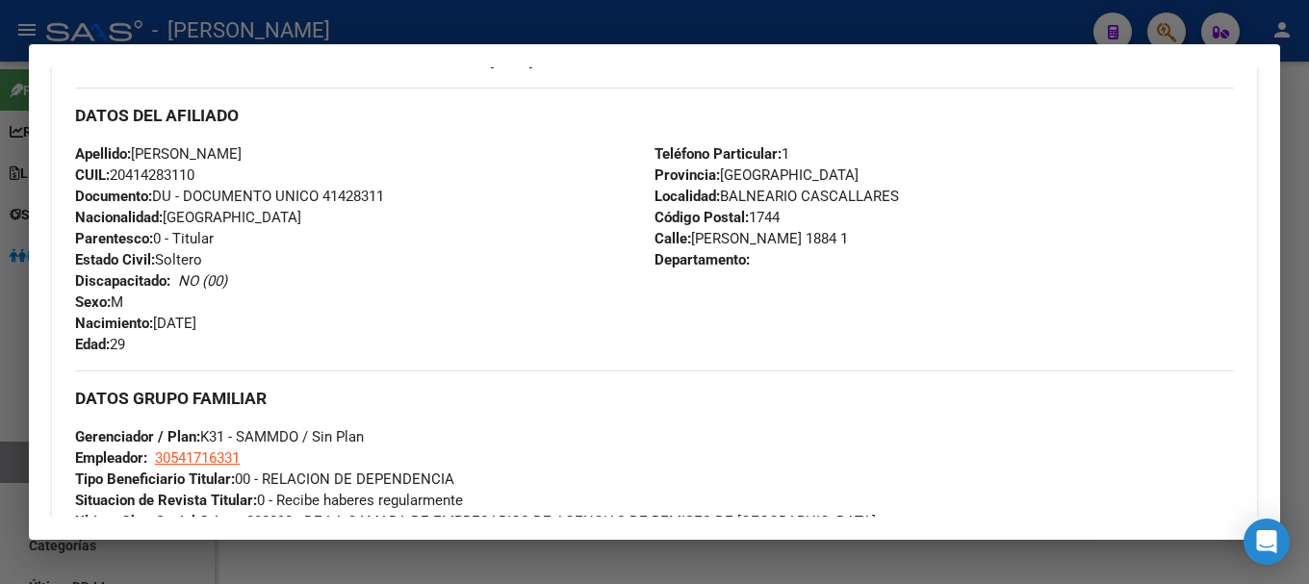
scroll to position [385, 0]
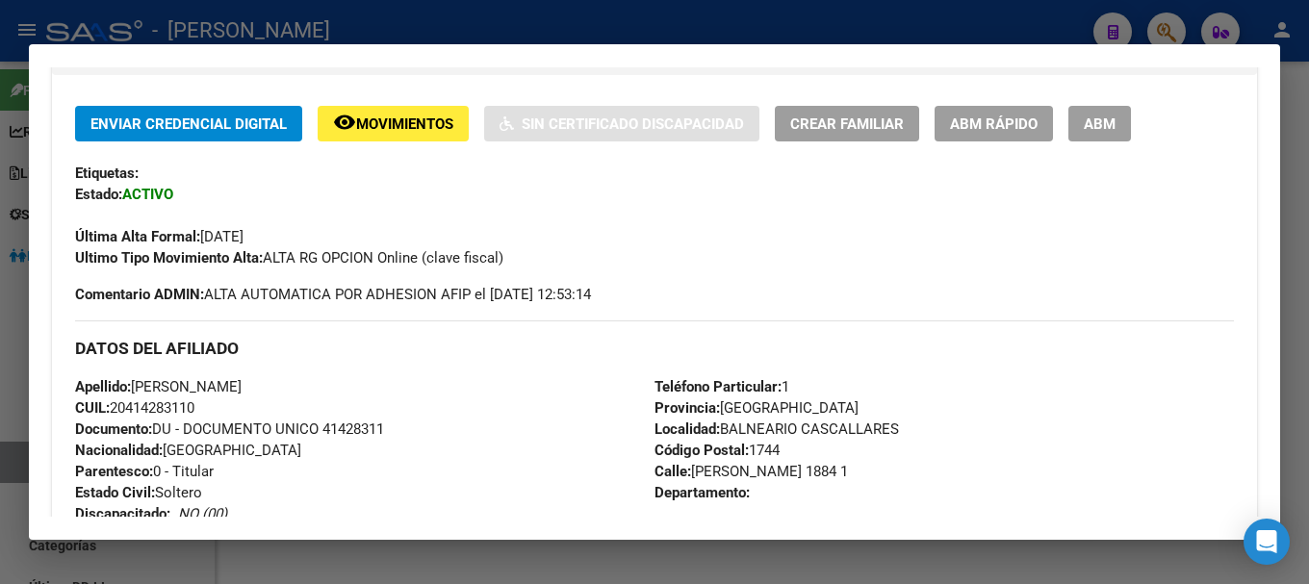
click at [551, 23] on div at bounding box center [654, 292] width 1309 height 584
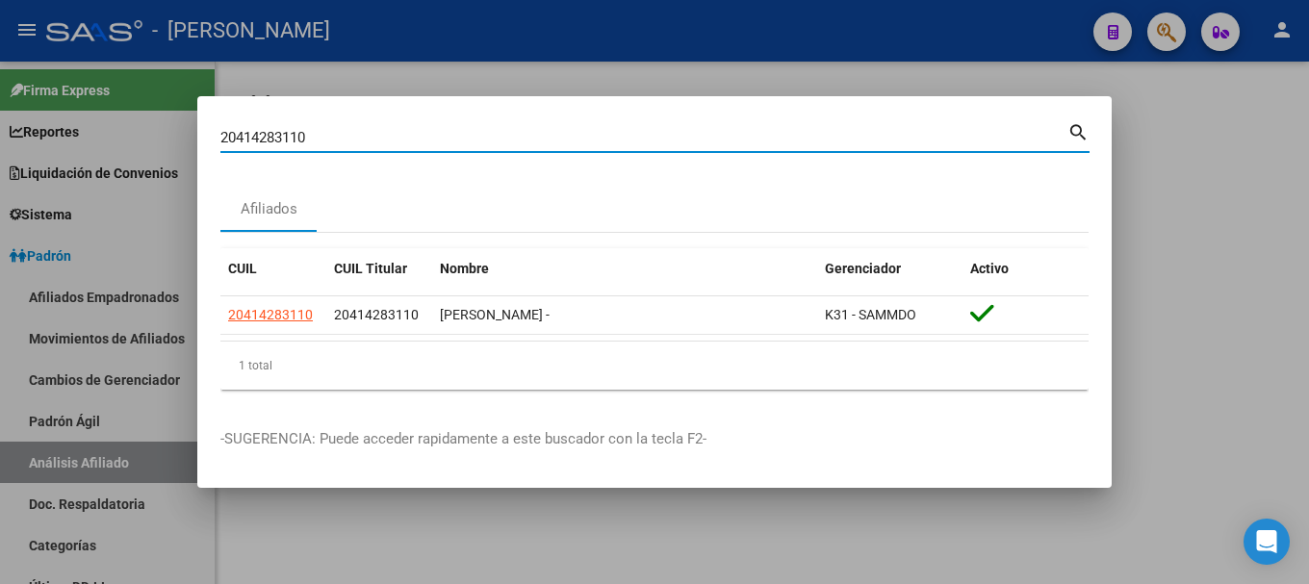
click at [638, 140] on input "20414283110" at bounding box center [643, 137] width 847 height 17
paste input "36277"
type input "20414362770"
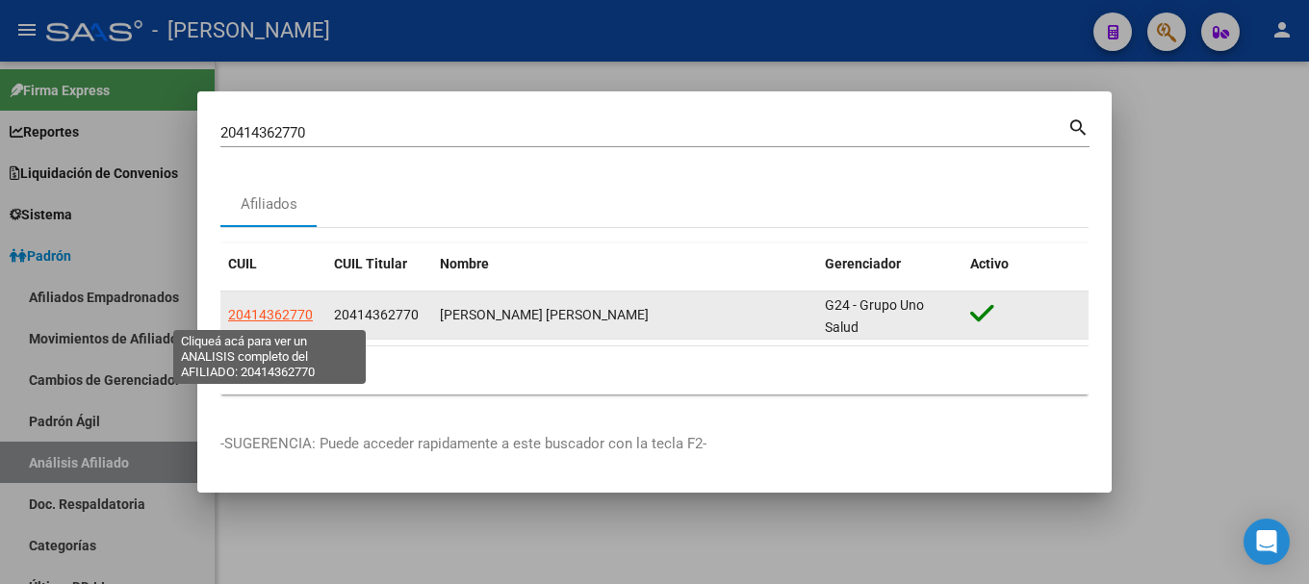
click at [308, 310] on span "20414362770" at bounding box center [270, 314] width 85 height 15
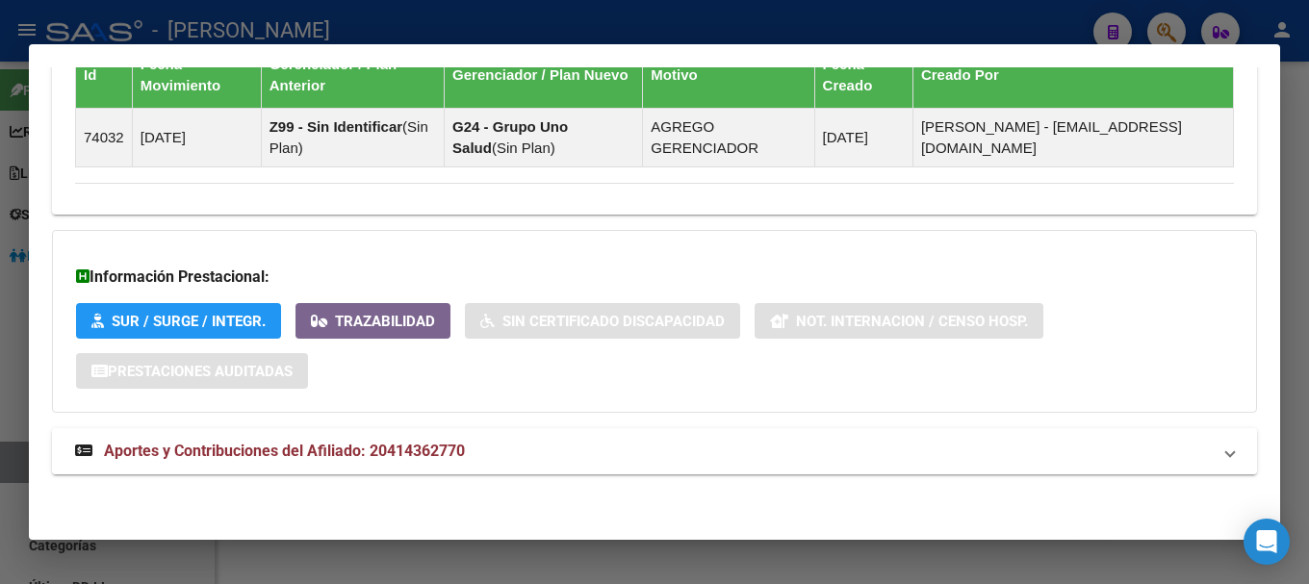
click at [534, 447] on mat-panel-title "Aportes y Contribuciones del Afiliado: 20414362770" at bounding box center [643, 451] width 1136 height 23
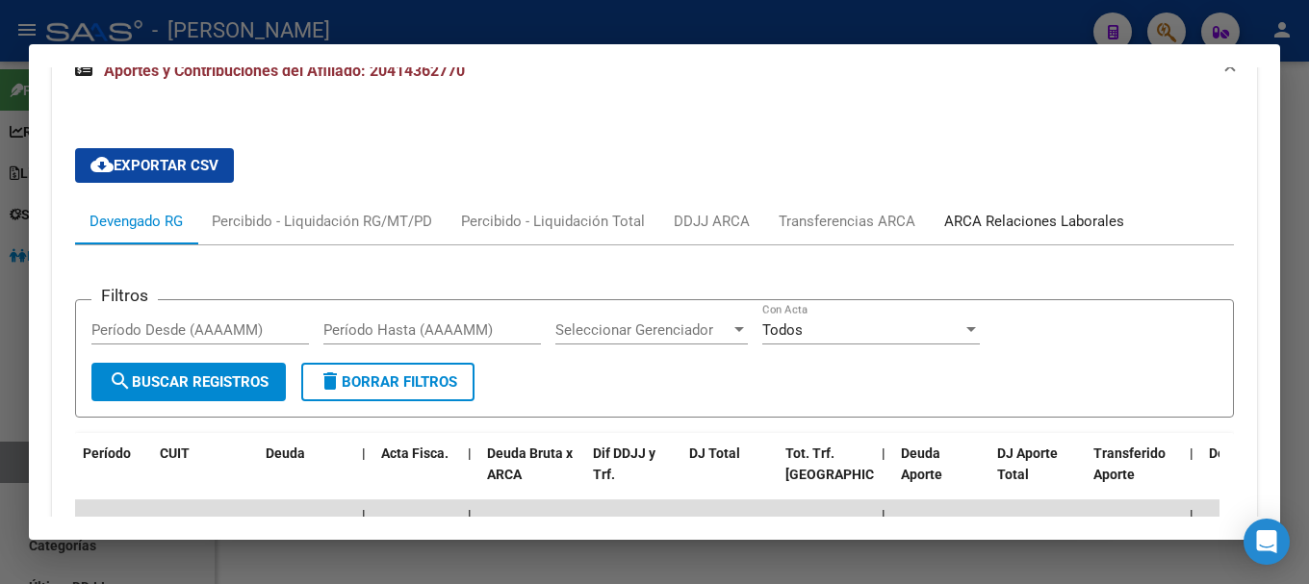
click at [1020, 236] on div "ARCA Relaciones Laborales" at bounding box center [1034, 221] width 209 height 46
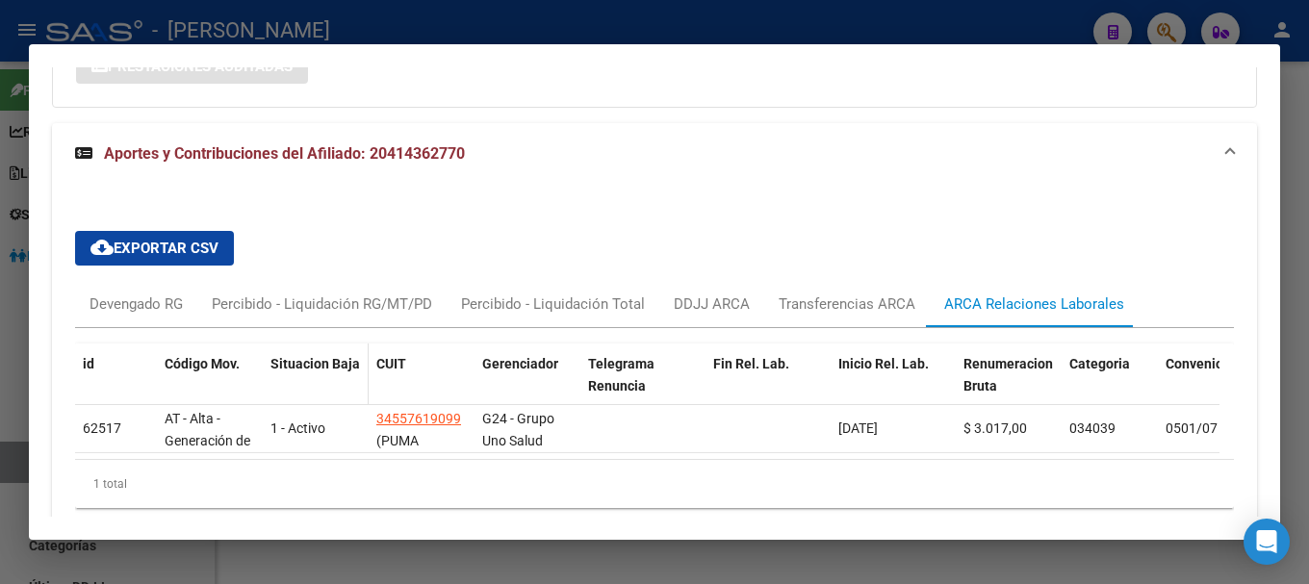
scroll to position [1612, 0]
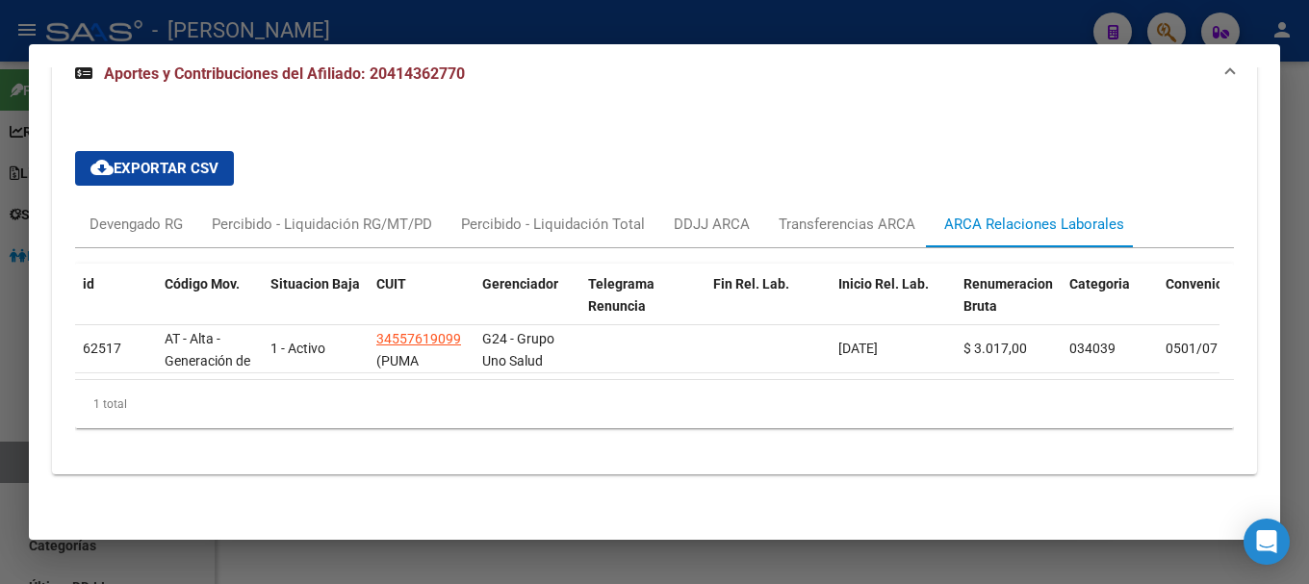
click at [104, 248] on div "id Código Mov. Situacion Baja CUIT Gerenciador Telegrama Renuncia Fin Rel. Lab.…" at bounding box center [654, 345] width 1159 height 195
click at [127, 221] on div "Devengado RG" at bounding box center [136, 224] width 93 height 21
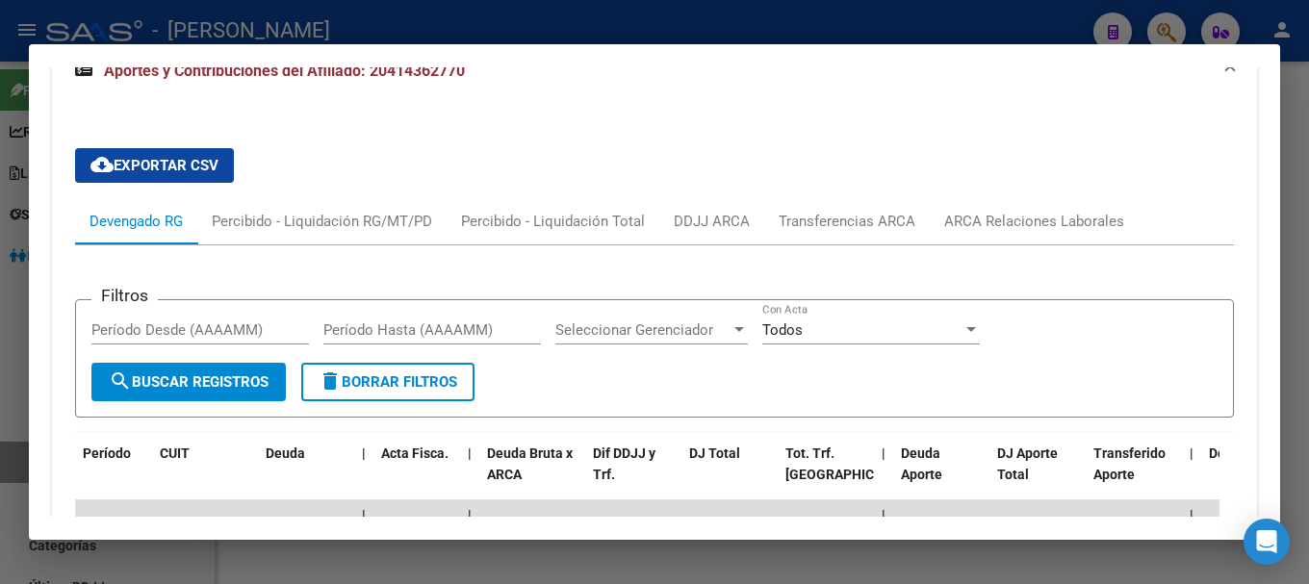
click at [432, 76] on span "Aportes y Contribuciones del Afiliado: 20414362770" at bounding box center [284, 71] width 361 height 18
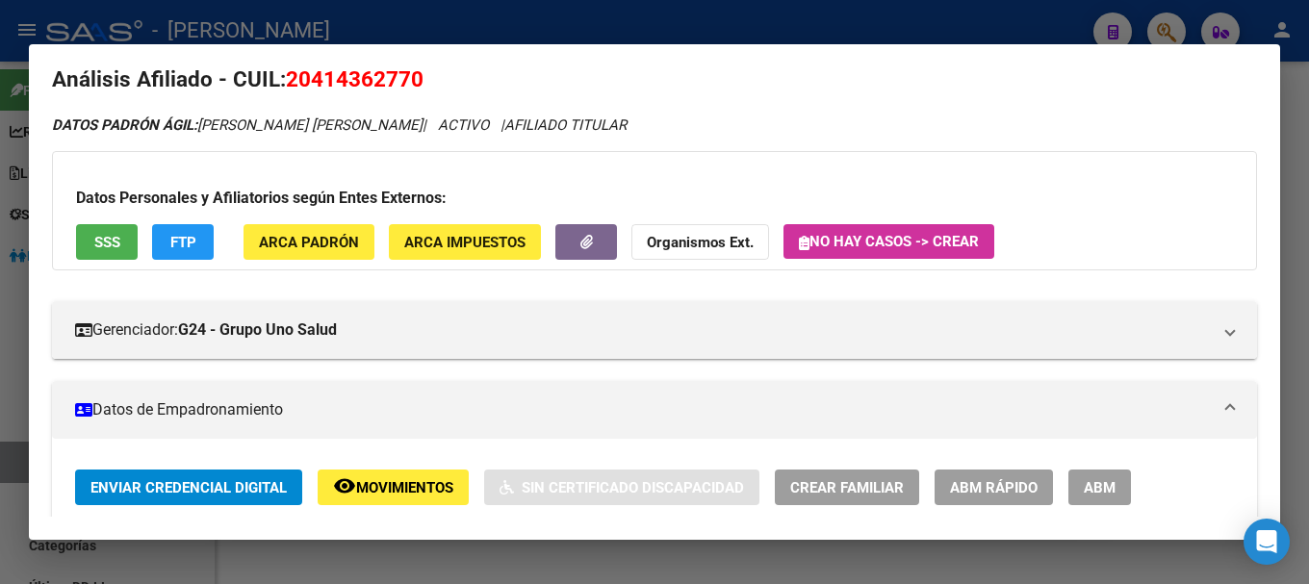
scroll to position [0, 0]
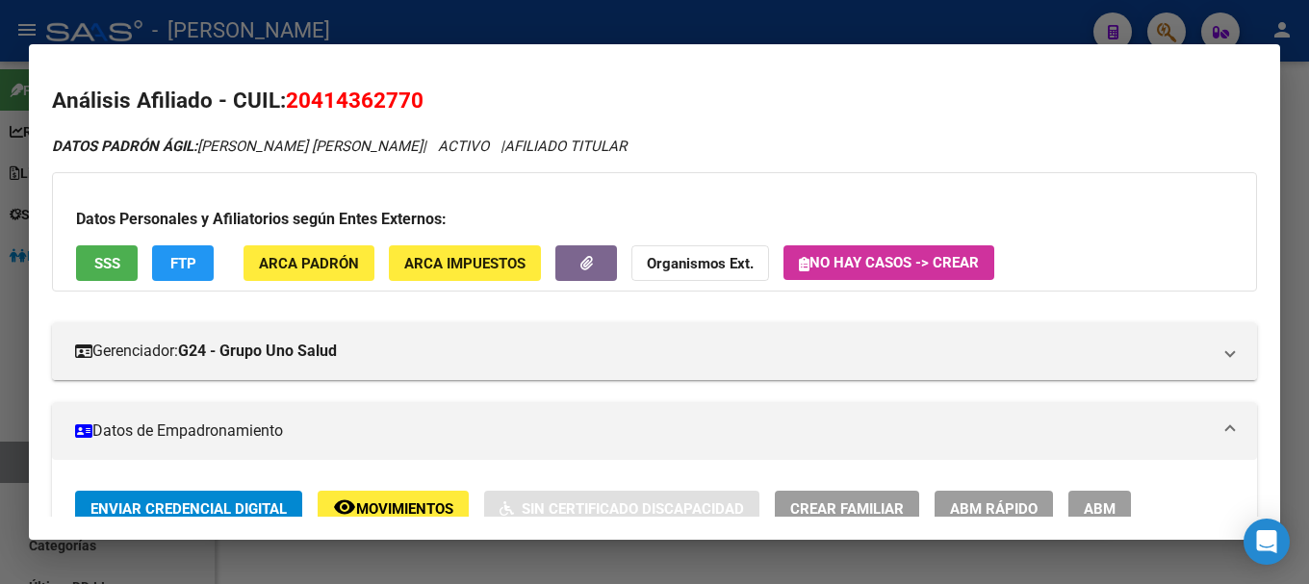
click at [363, 106] on span "20414362770" at bounding box center [355, 100] width 138 height 25
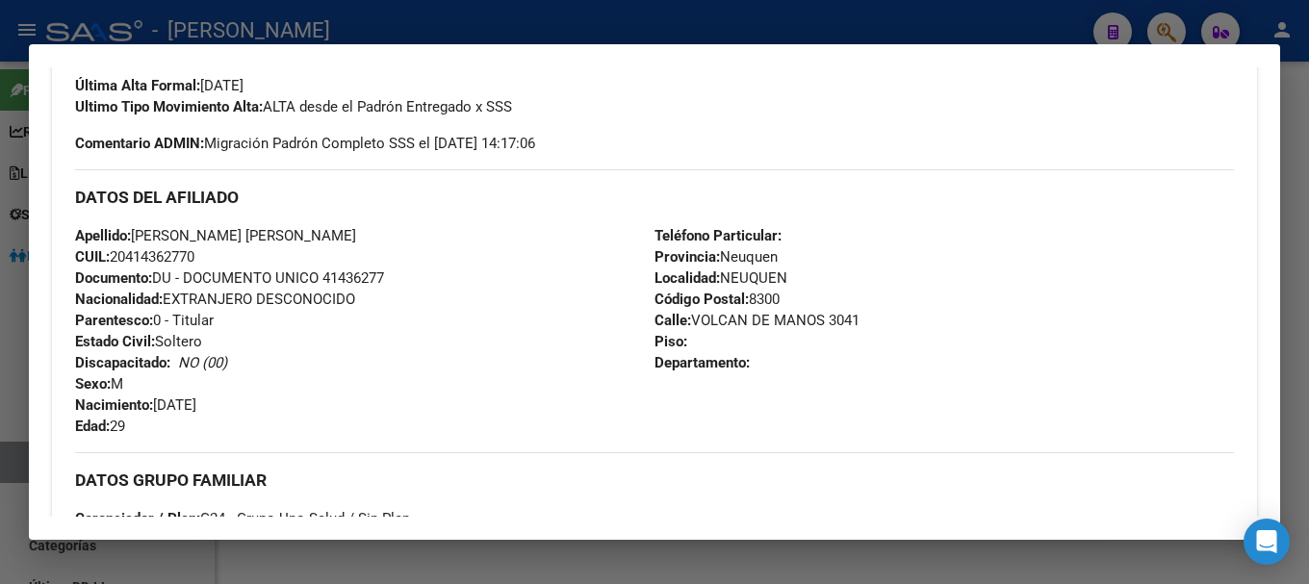
scroll to position [578, 0]
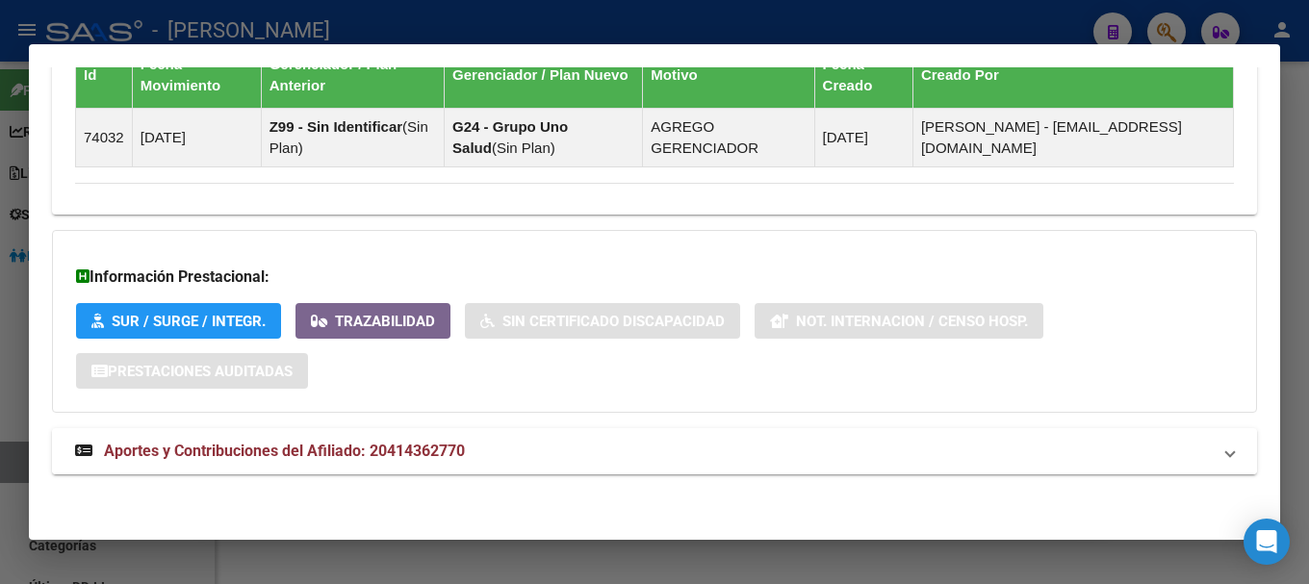
click at [672, 441] on mat-panel-title "Aportes y Contribuciones del Afiliado: 20414362770" at bounding box center [643, 451] width 1136 height 23
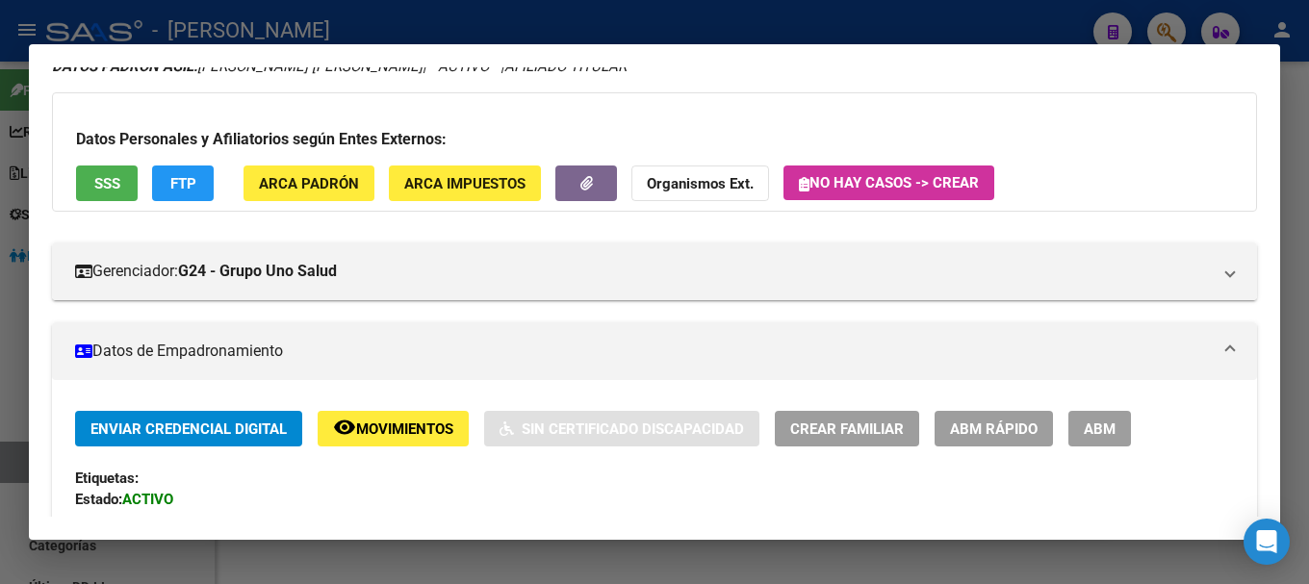
scroll to position [0, 0]
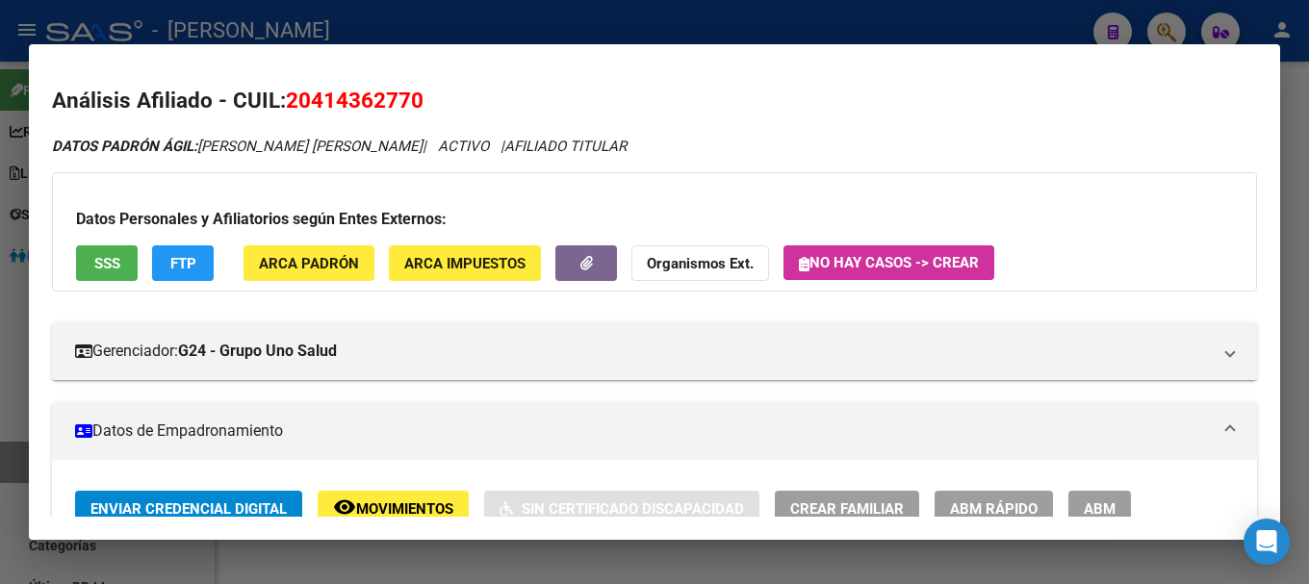
drag, startPoint x: 318, startPoint y: 103, endPoint x: 410, endPoint y: 99, distance: 92.5
click at [410, 99] on span "20414362770" at bounding box center [355, 100] width 138 height 25
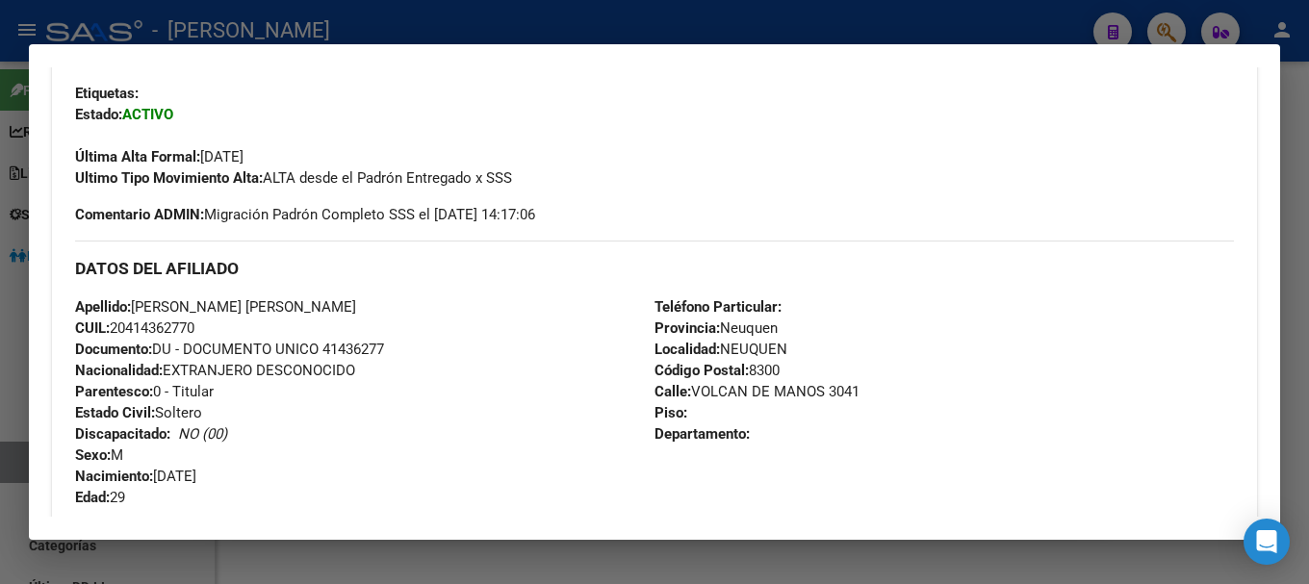
scroll to position [578, 0]
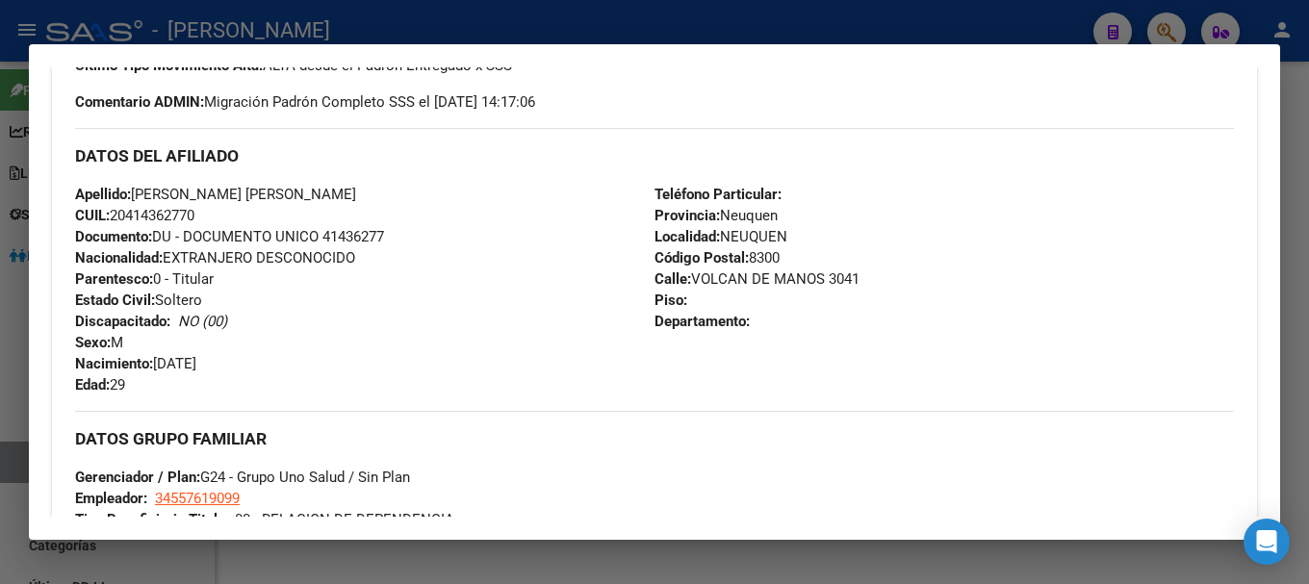
drag, startPoint x: 689, startPoint y: 277, endPoint x: 816, endPoint y: 270, distance: 127.2
click at [816, 270] on span "Calle: VOLCAN DE MANOS 3041" at bounding box center [757, 278] width 205 height 17
click at [475, 343] on div "Apellido: [PERSON_NAME] [PERSON_NAME] CUIL: 20414362770 Documento: DU - DOCUMEN…" at bounding box center [364, 290] width 579 height 212
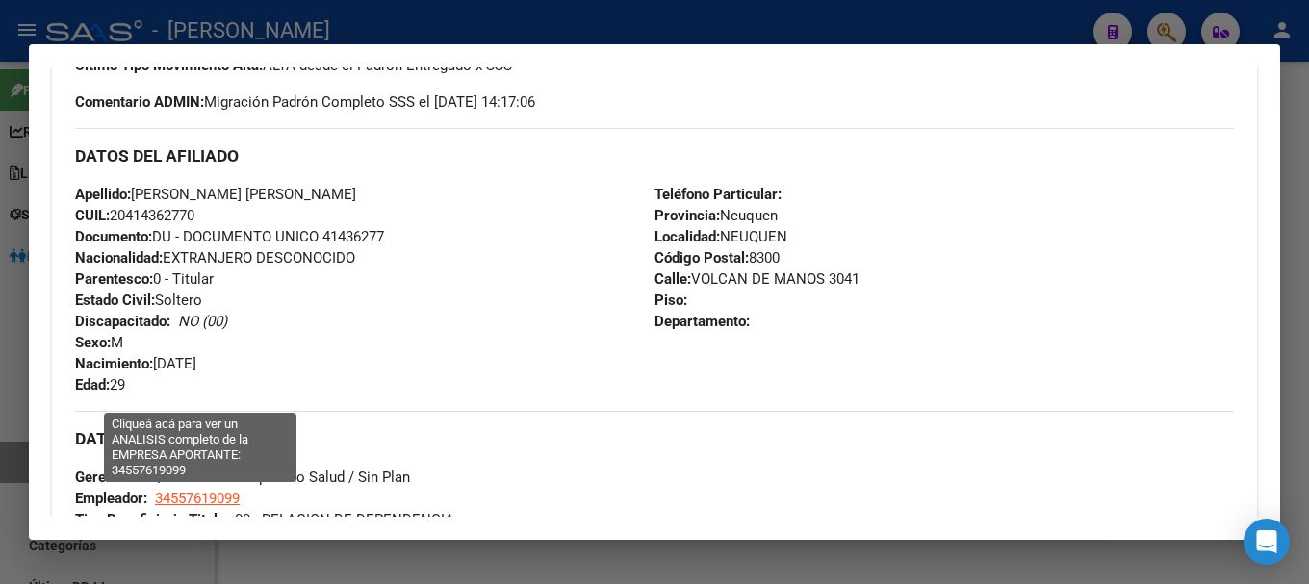
click at [200, 497] on span "34557619099" at bounding box center [197, 498] width 85 height 17
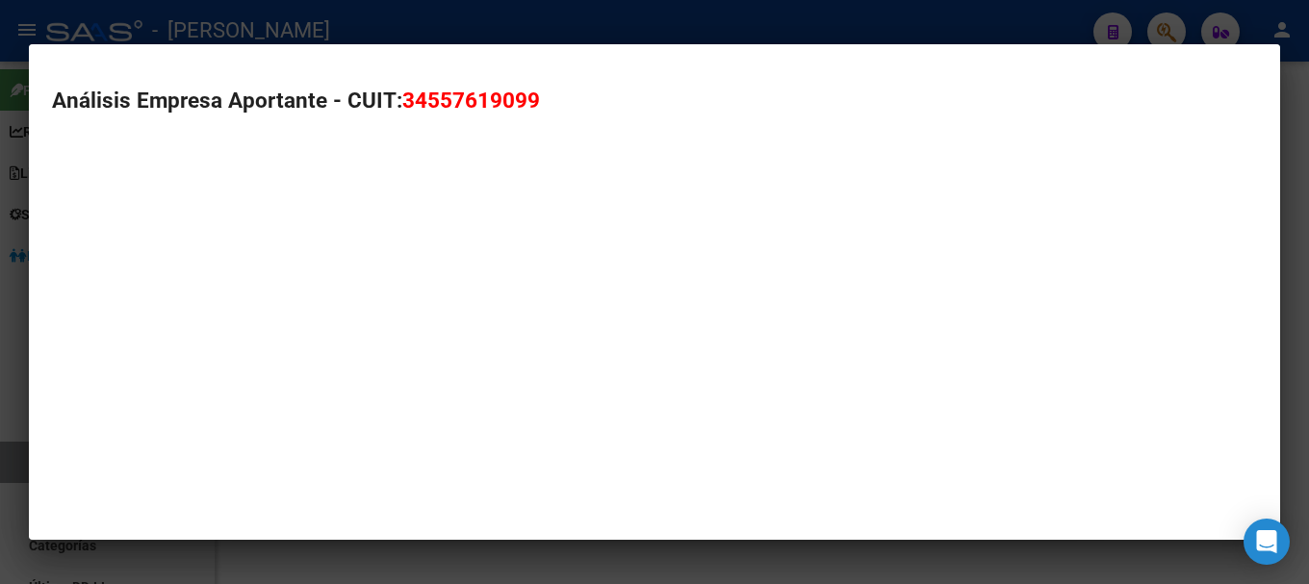
type textarea "34557619099"
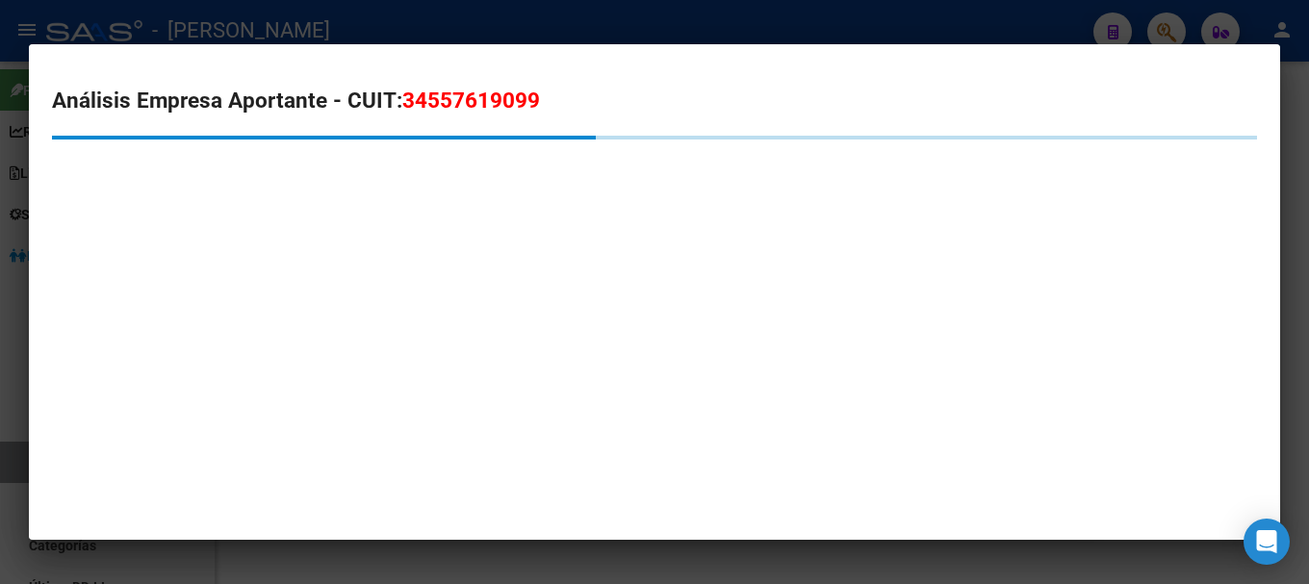
click at [497, 97] on span "34557619099" at bounding box center [471, 100] width 138 height 25
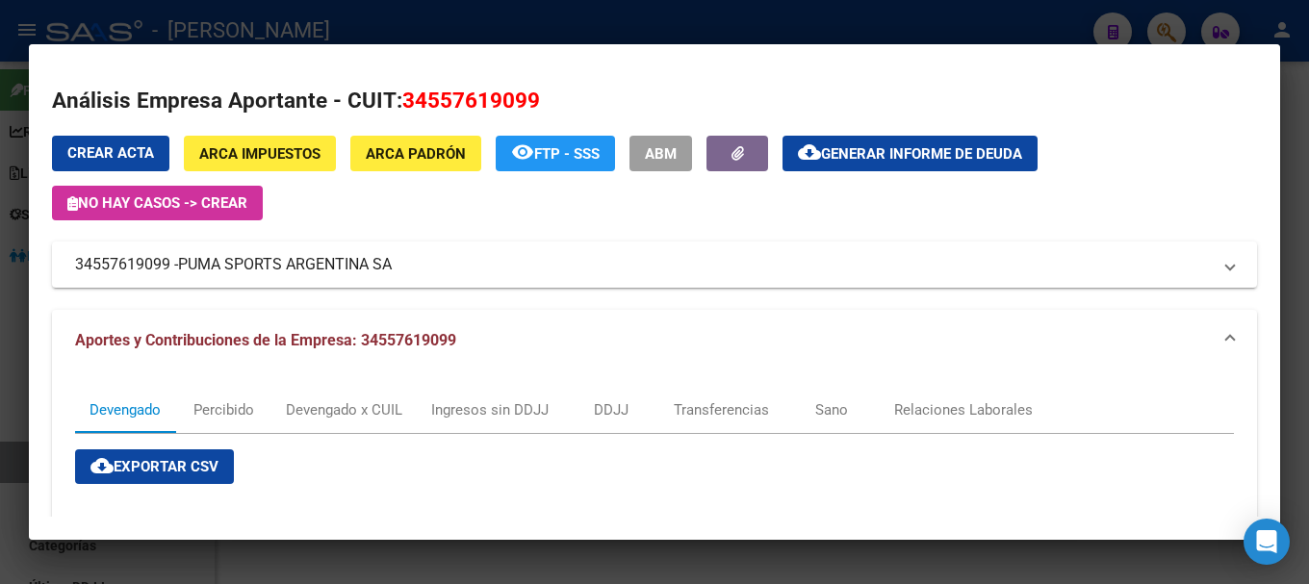
click at [339, 7] on div at bounding box center [654, 292] width 1309 height 584
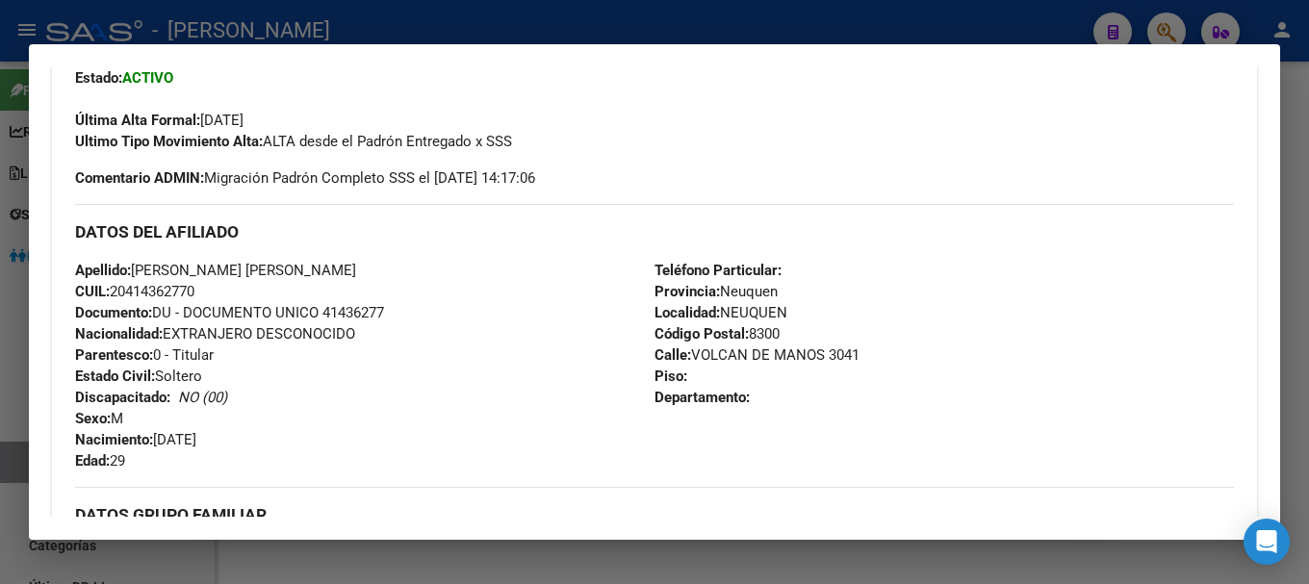
scroll to position [385, 0]
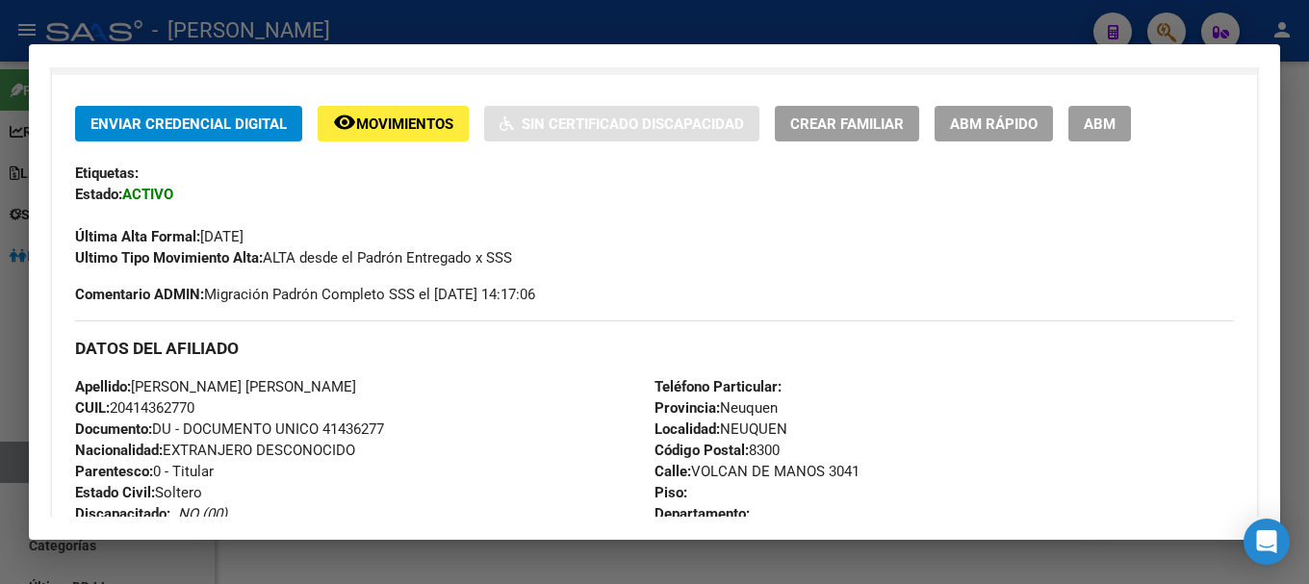
click at [529, 17] on div at bounding box center [654, 292] width 1309 height 584
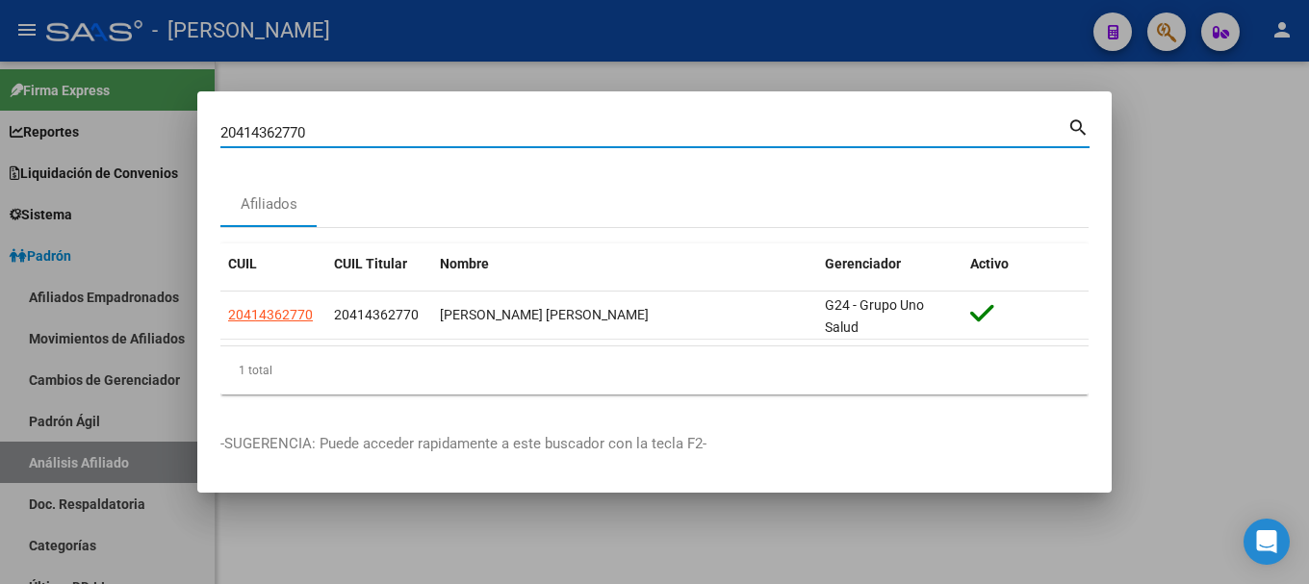
click at [628, 135] on input "20414362770" at bounding box center [643, 132] width 847 height 17
paste input "432124"
type input "20414432124"
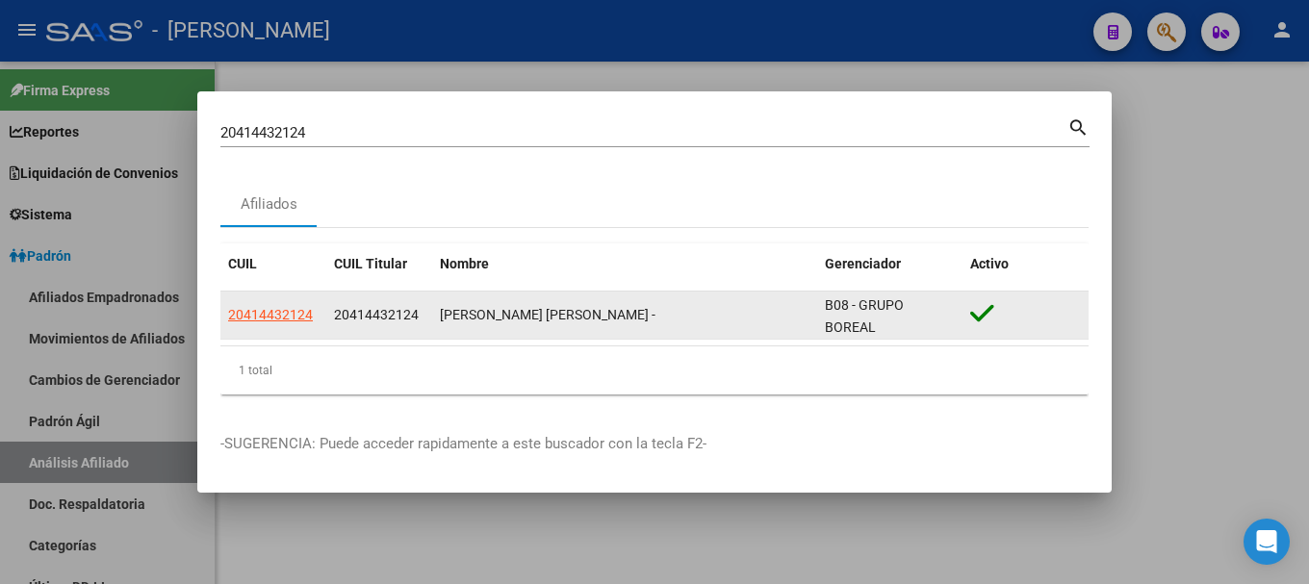
click at [327, 310] on datatable-body-cell "20414432124" at bounding box center [379, 315] width 106 height 47
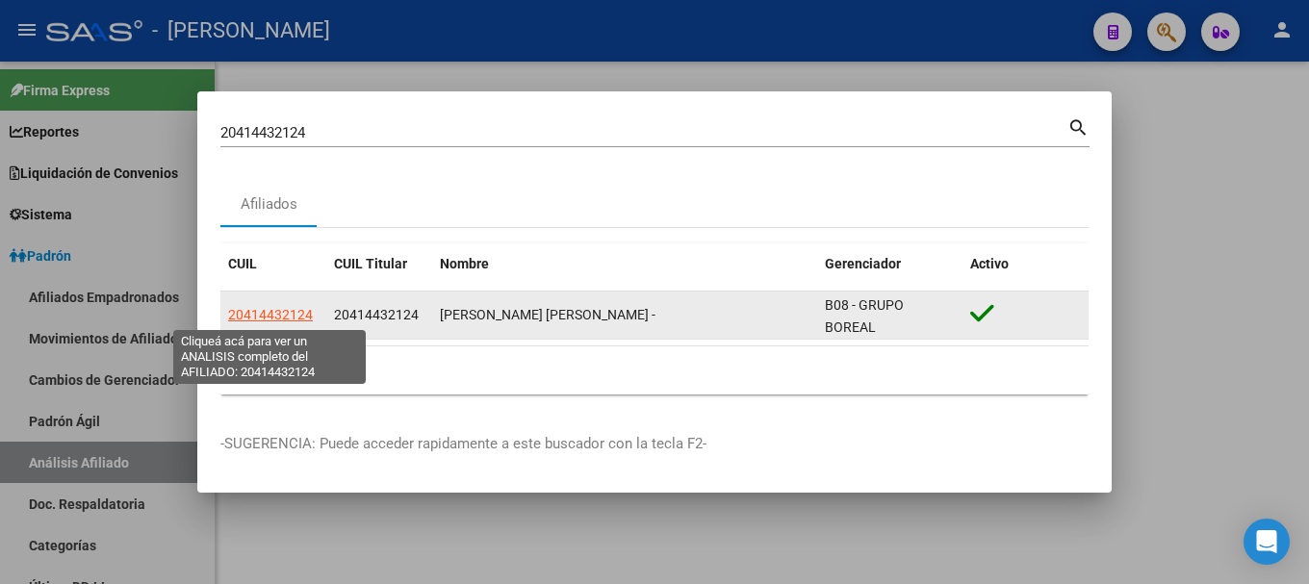
click at [284, 310] on span "20414432124" at bounding box center [270, 314] width 85 height 15
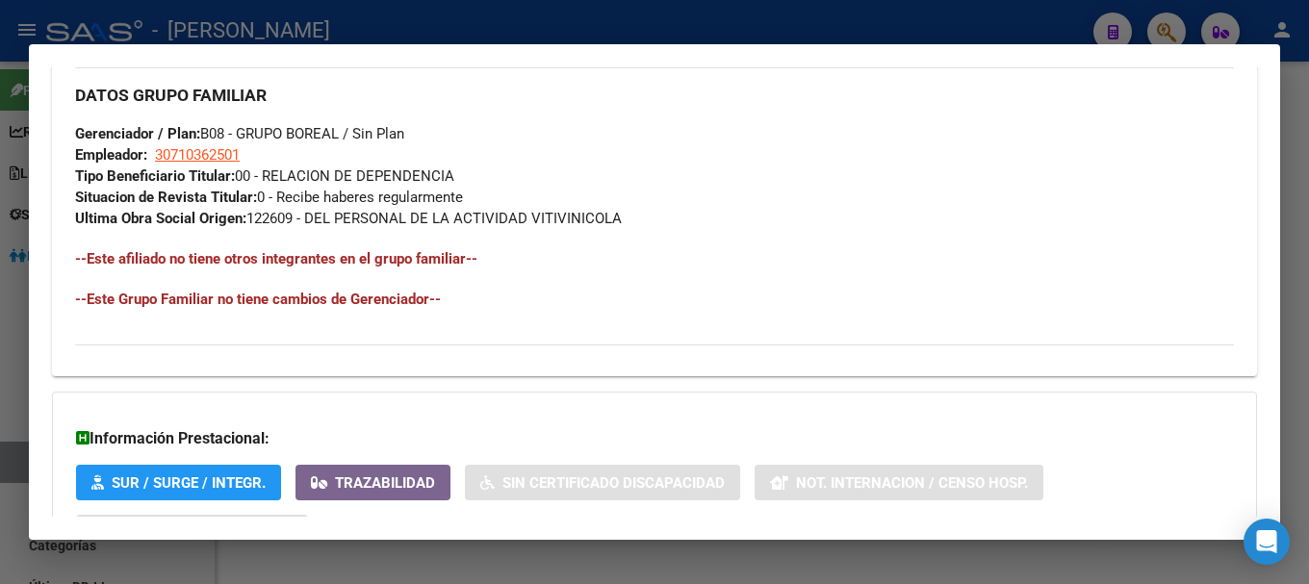
scroll to position [1083, 0]
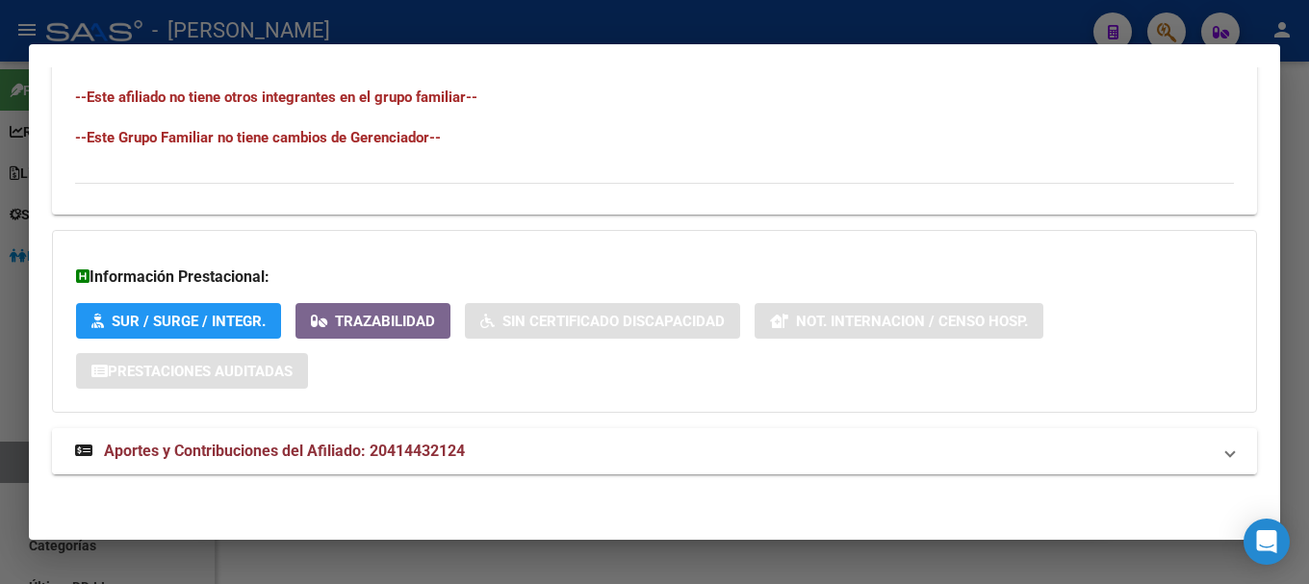
click at [534, 440] on mat-panel-title "Aportes y Contribuciones del Afiliado: 20414432124" at bounding box center [643, 451] width 1136 height 23
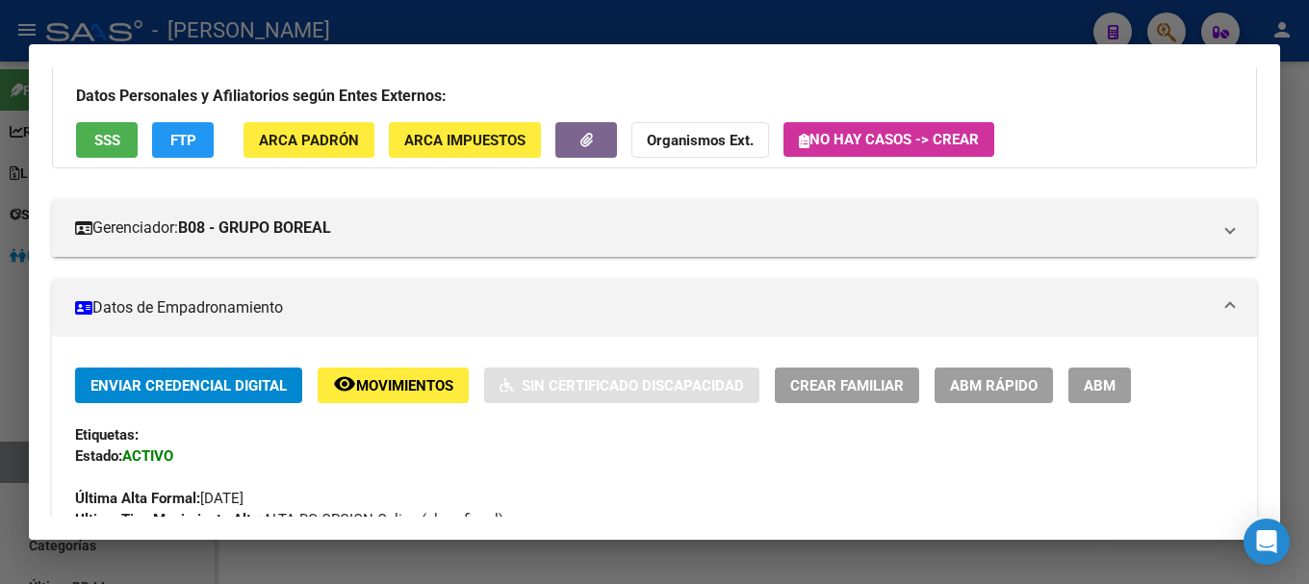
scroll to position [0, 0]
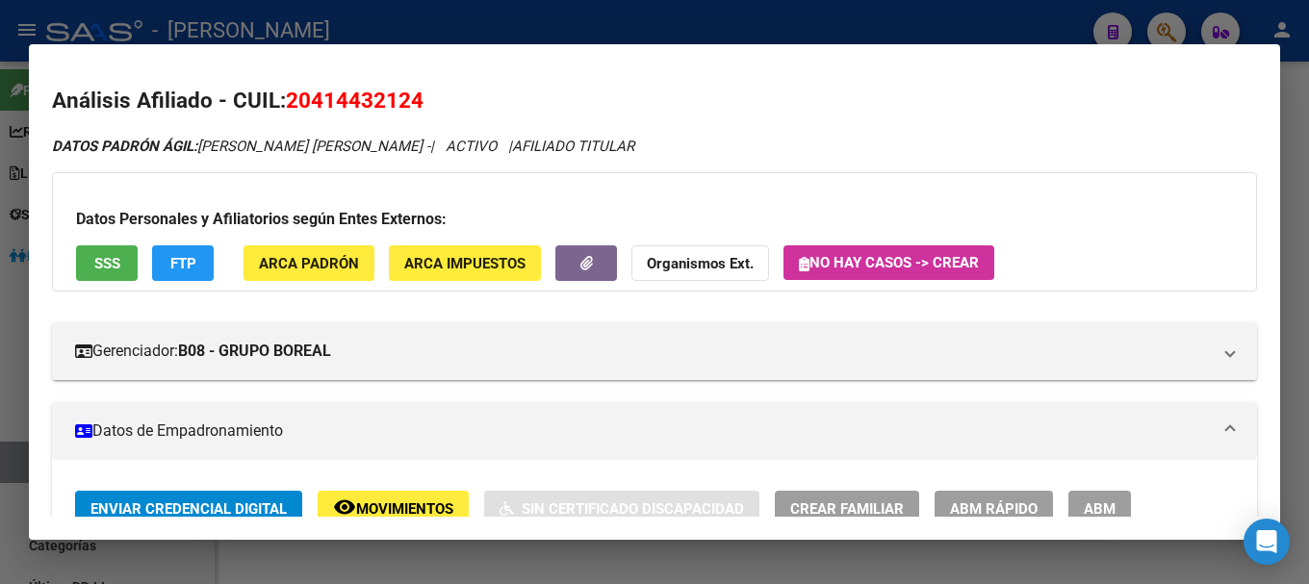
click at [362, 107] on span "20414432124" at bounding box center [355, 100] width 138 height 25
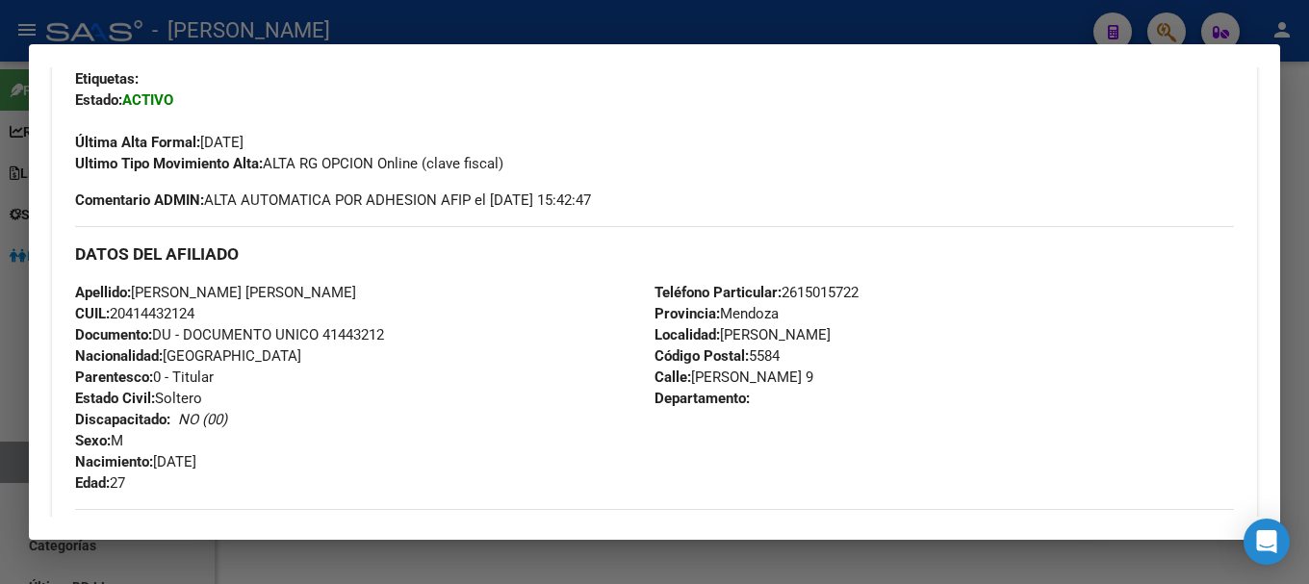
scroll to position [481, 0]
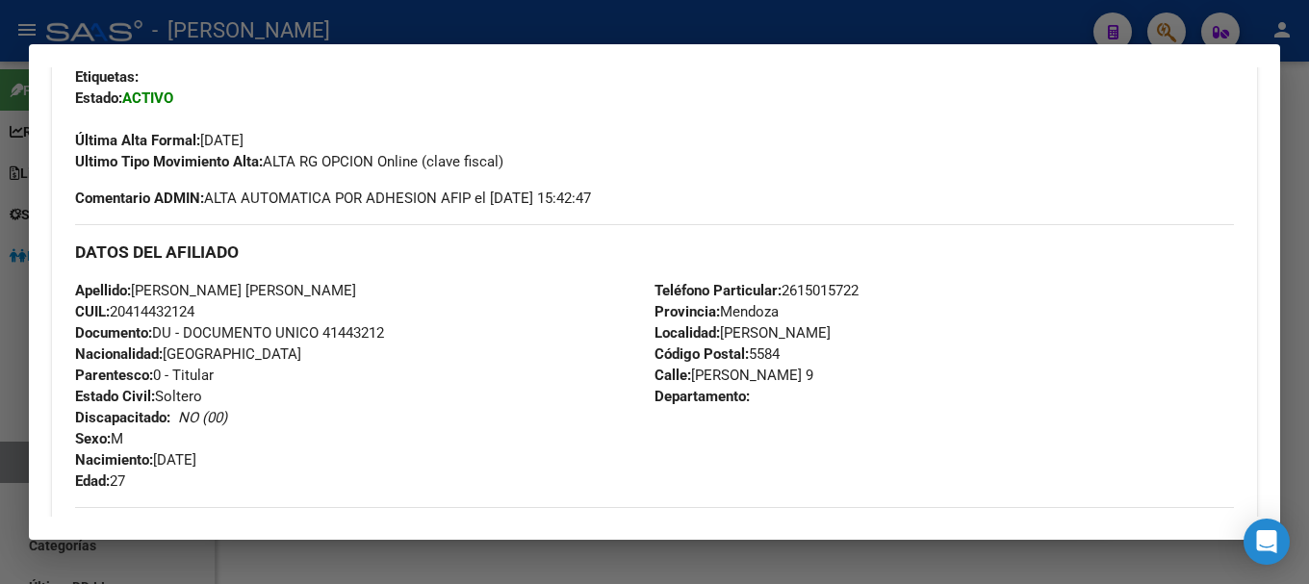
drag, startPoint x: 129, startPoint y: 306, endPoint x: 197, endPoint y: 306, distance: 68.3
click at [192, 306] on span "CUIL: 20414432124" at bounding box center [134, 311] width 119 height 17
drag, startPoint x: 306, startPoint y: 286, endPoint x: 451, endPoint y: 282, distance: 144.4
click at [451, 282] on div "Apellido: [PERSON_NAME] [PERSON_NAME] CUIL: 20414432124 Documento: DU - DOCUMEN…" at bounding box center [364, 386] width 579 height 212
drag, startPoint x: 139, startPoint y: 290, endPoint x: 298, endPoint y: 291, distance: 159.8
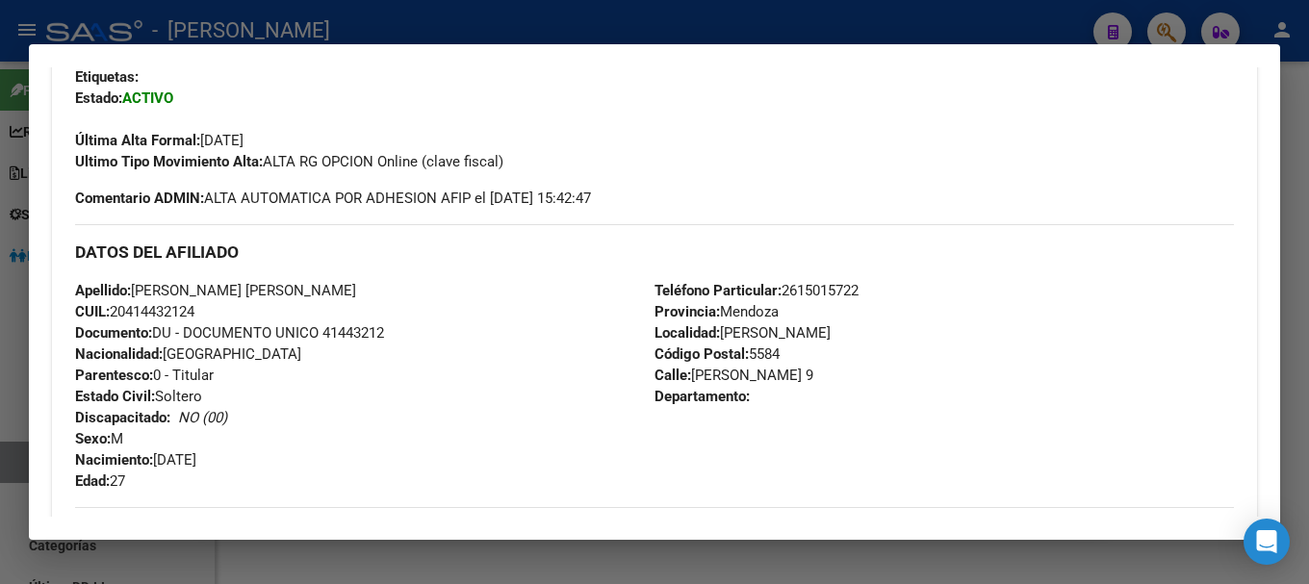
click at [298, 291] on span "Apellido: [PERSON_NAME] [PERSON_NAME]" at bounding box center [215, 290] width 281 height 17
drag, startPoint x: 688, startPoint y: 380, endPoint x: 875, endPoint y: 367, distance: 187.2
click at [813, 367] on span "[STREET_ADDRESS][PERSON_NAME]" at bounding box center [734, 375] width 159 height 17
drag, startPoint x: 689, startPoint y: 371, endPoint x: 878, endPoint y: 369, distance: 188.7
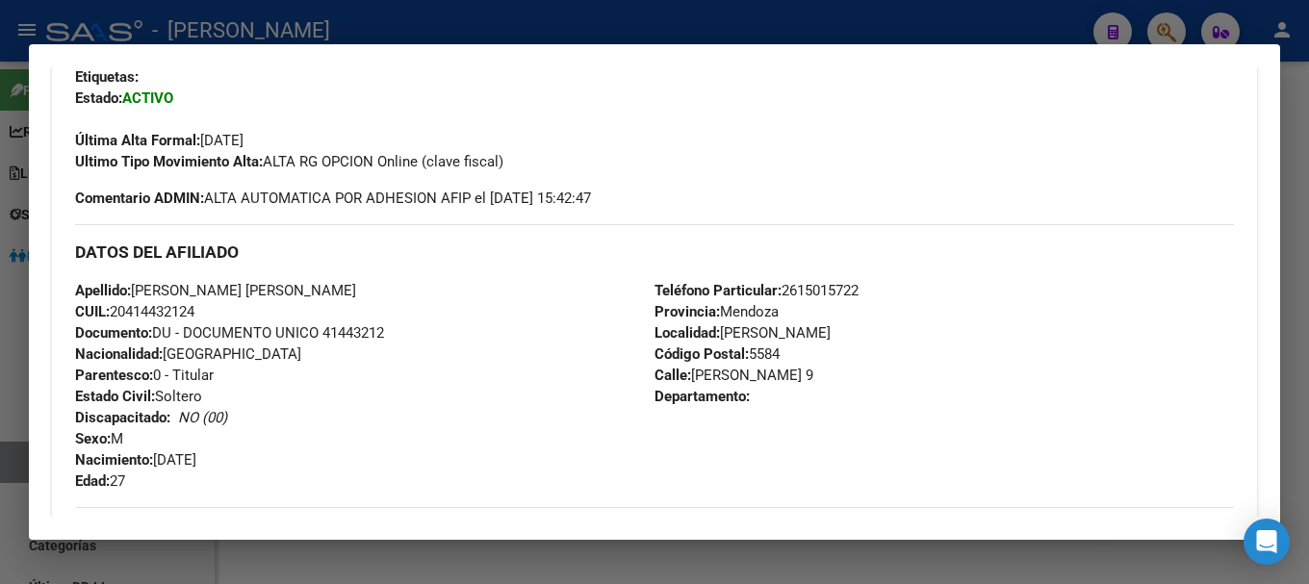
click at [813, 369] on span "[STREET_ADDRESS][PERSON_NAME]" at bounding box center [734, 375] width 159 height 17
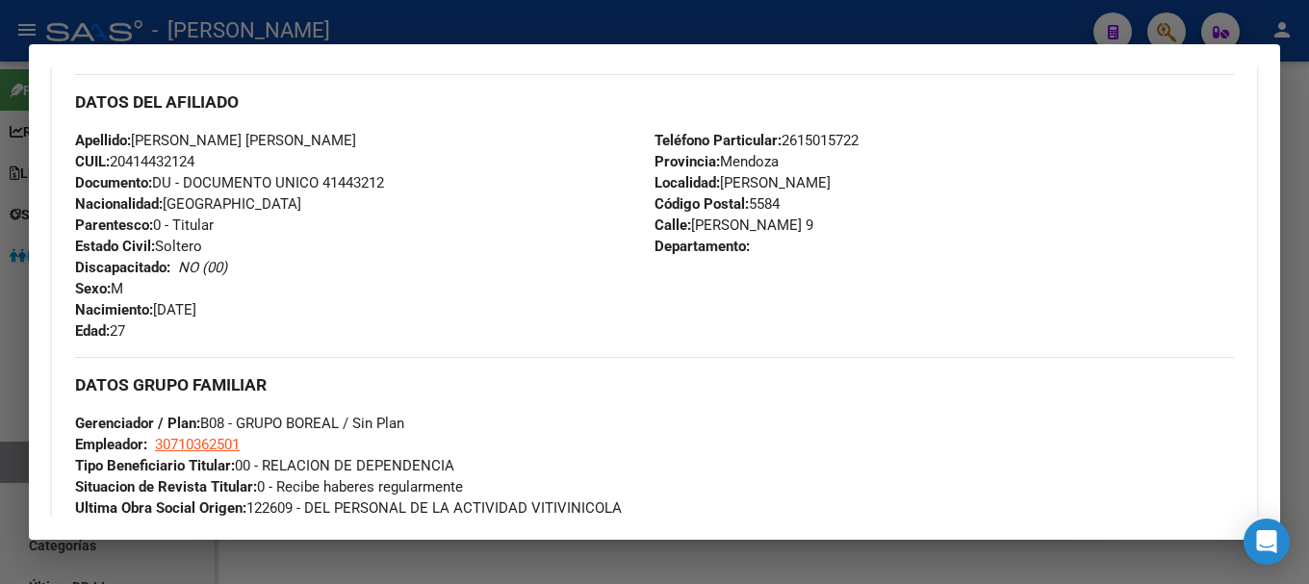
scroll to position [674, 0]
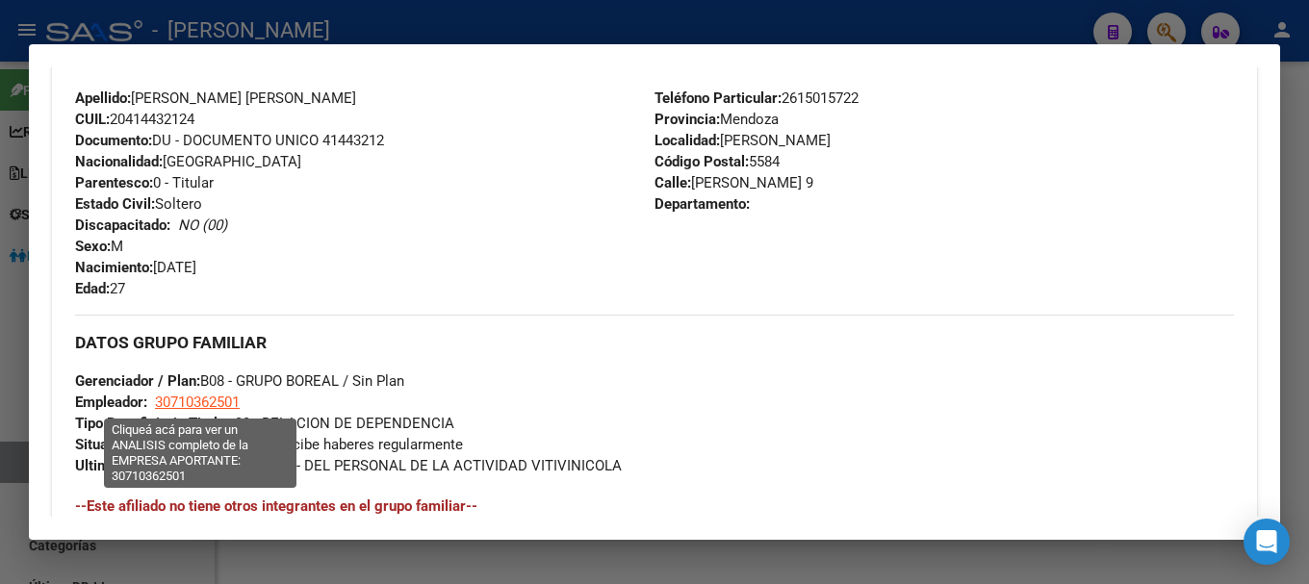
click at [175, 400] on span "30710362501" at bounding box center [197, 402] width 85 height 17
type textarea "30710362501"
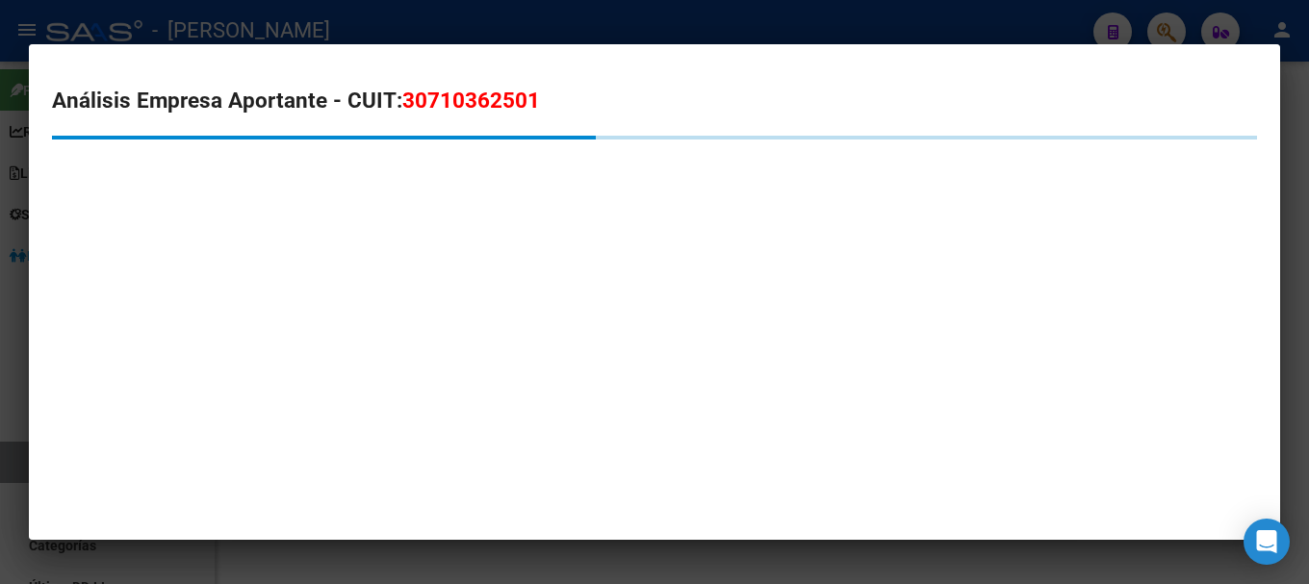
click at [436, 104] on span "30710362501" at bounding box center [471, 100] width 138 height 25
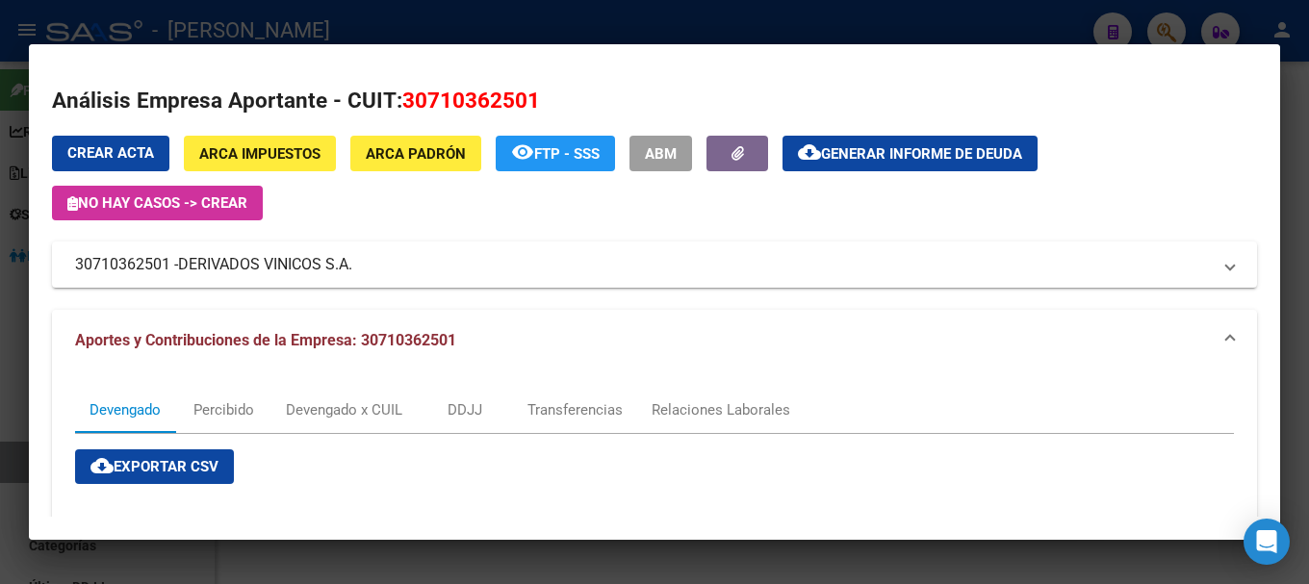
click at [406, 18] on div at bounding box center [654, 292] width 1309 height 584
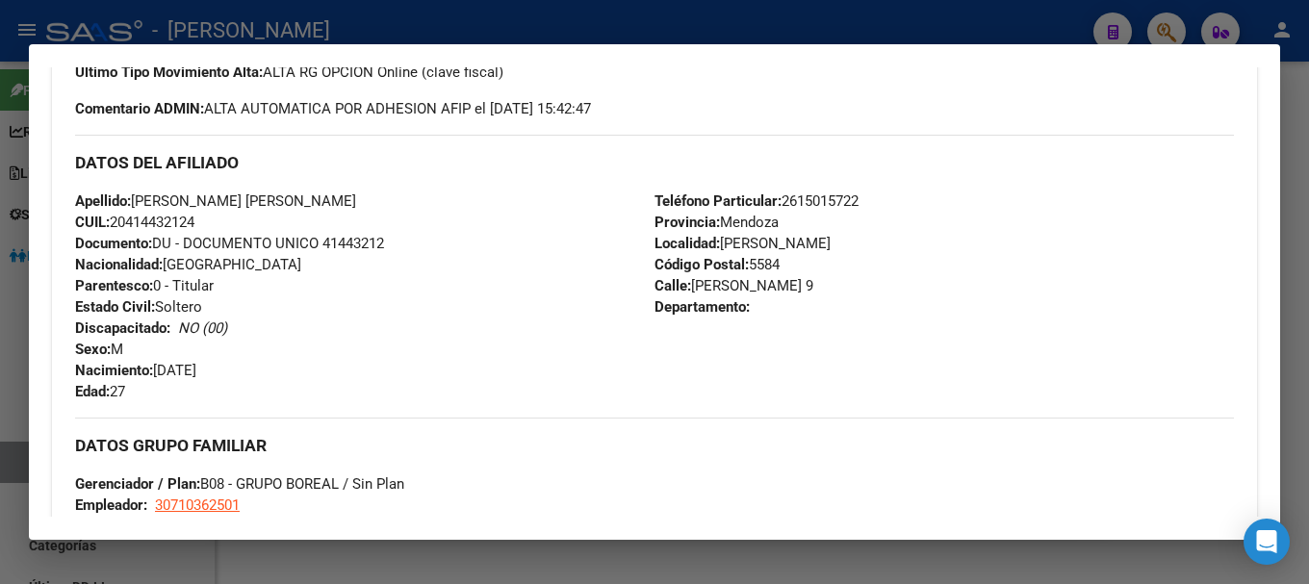
scroll to position [385, 0]
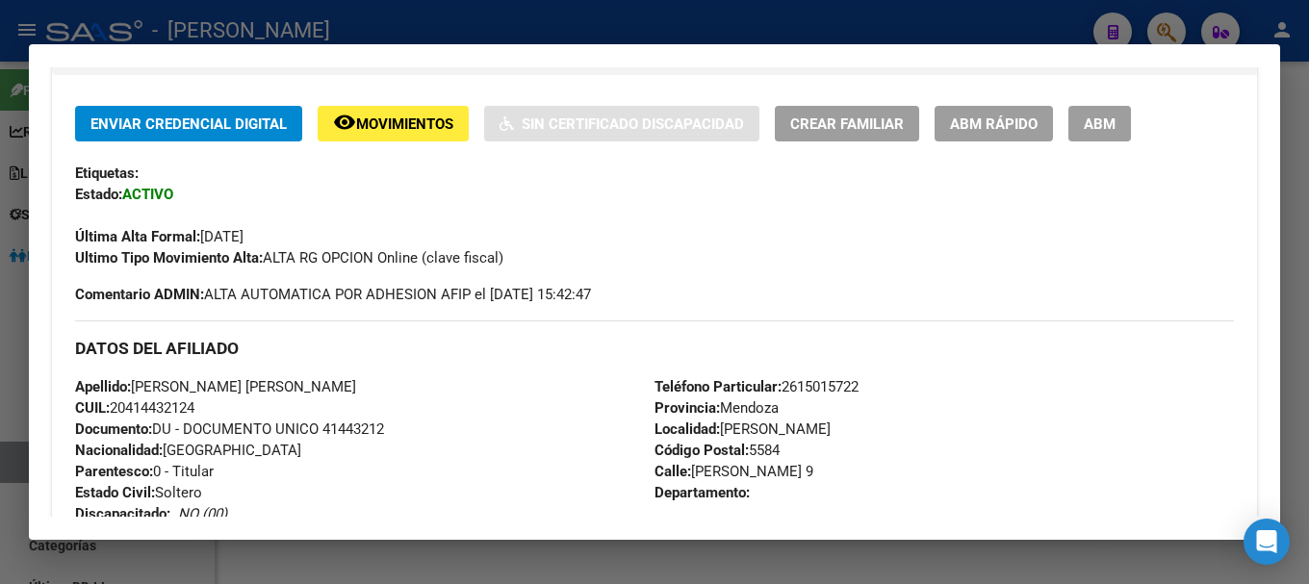
click at [697, 15] on div at bounding box center [654, 292] width 1309 height 584
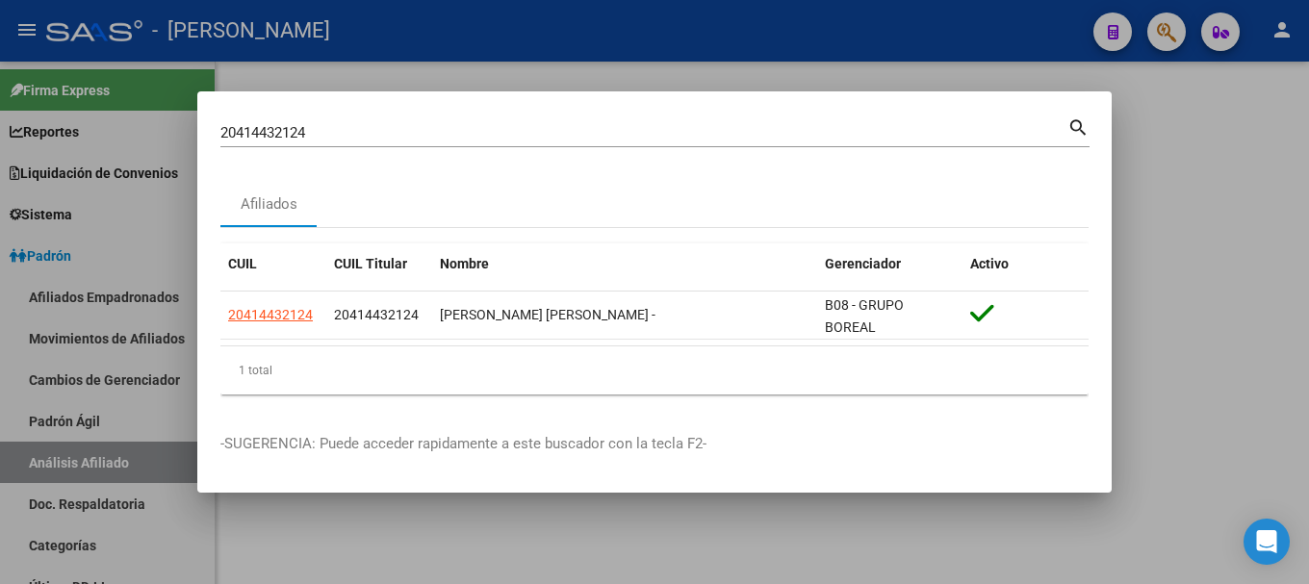
click at [736, 130] on input "20414432124" at bounding box center [643, 132] width 847 height 17
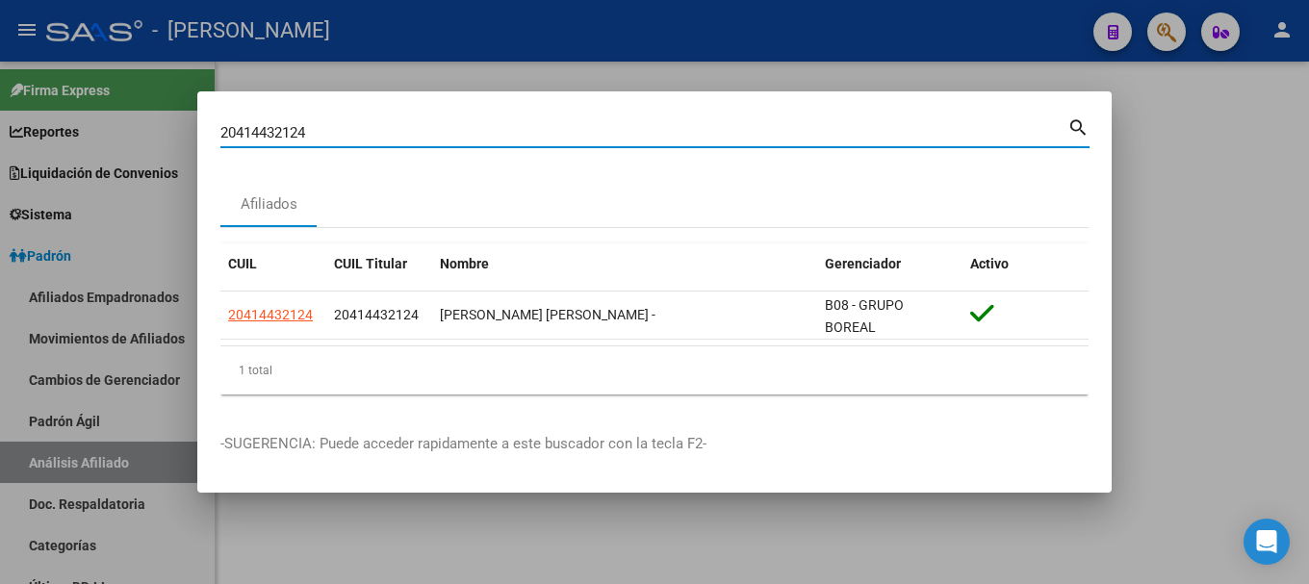
click at [736, 130] on input "20414432124" at bounding box center [643, 132] width 847 height 17
paste input "612"
type input "20414432612"
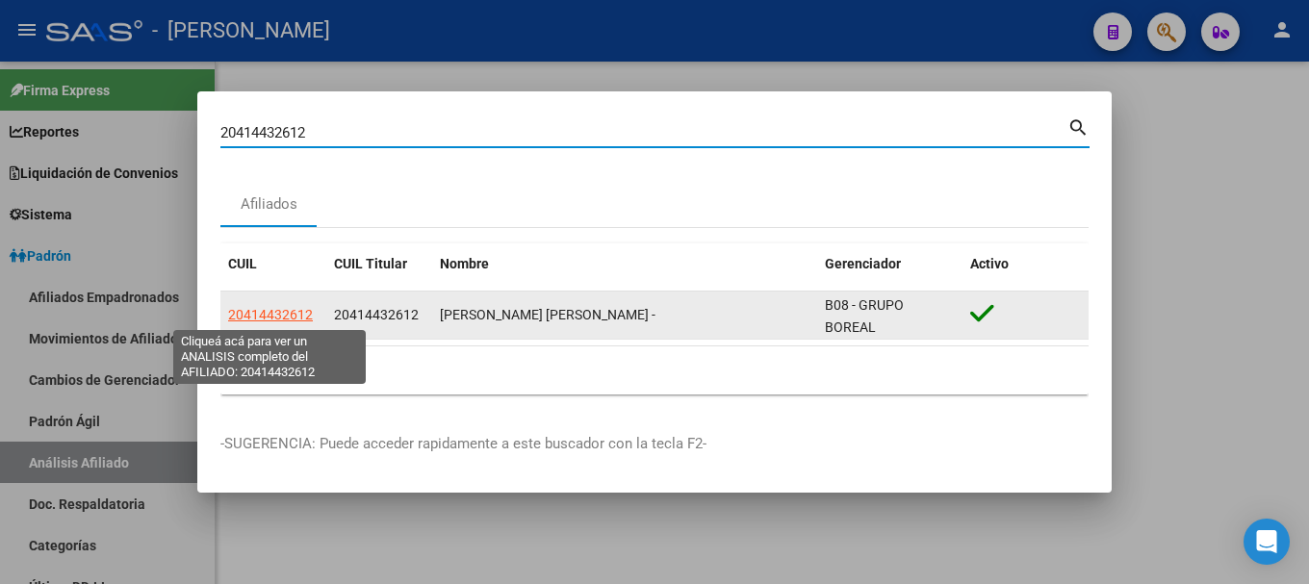
click at [278, 319] on span "20414432612" at bounding box center [270, 314] width 85 height 15
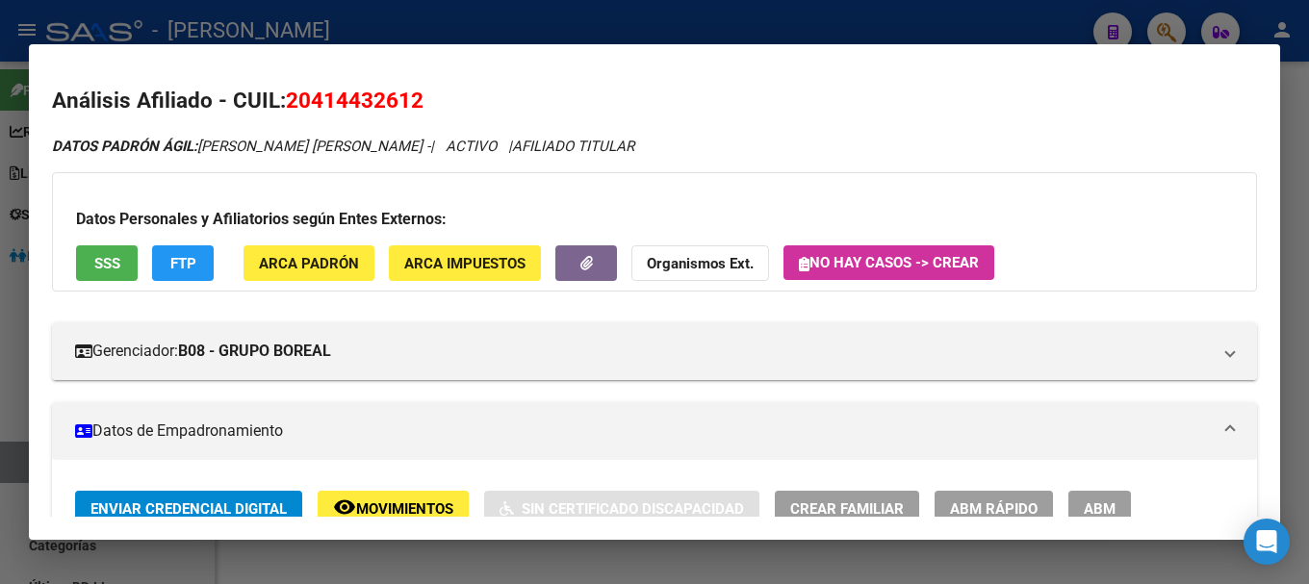
click at [405, 104] on span "20414432612" at bounding box center [355, 100] width 138 height 25
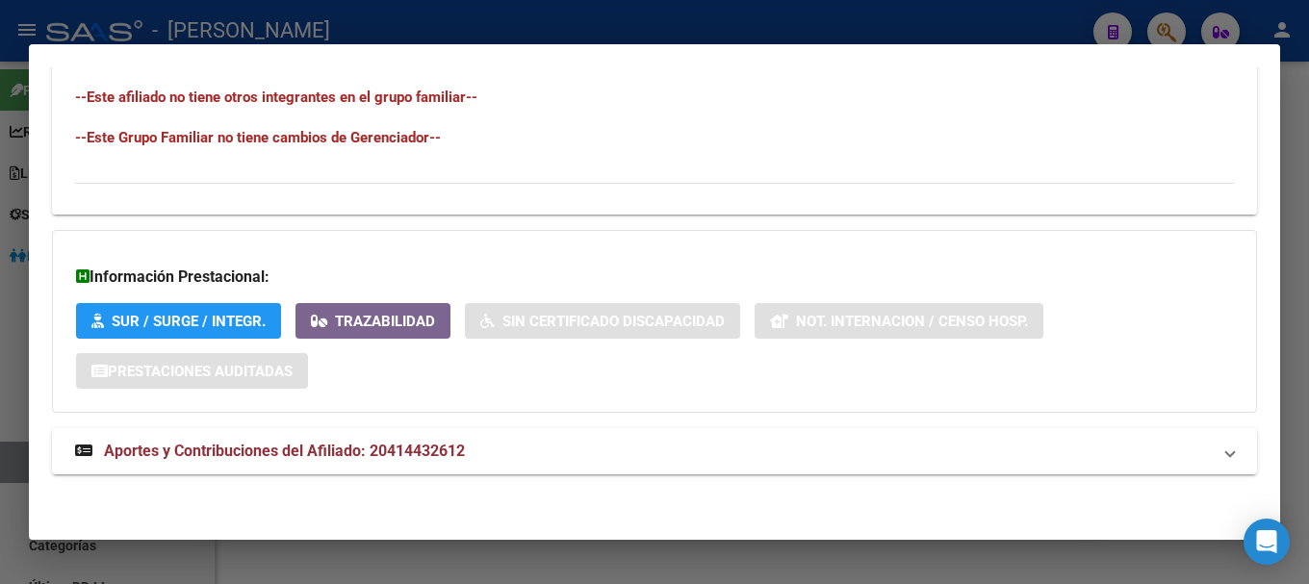
click at [645, 445] on mat-panel-title "Aportes y Contribuciones del Afiliado: 20414432612" at bounding box center [643, 451] width 1136 height 23
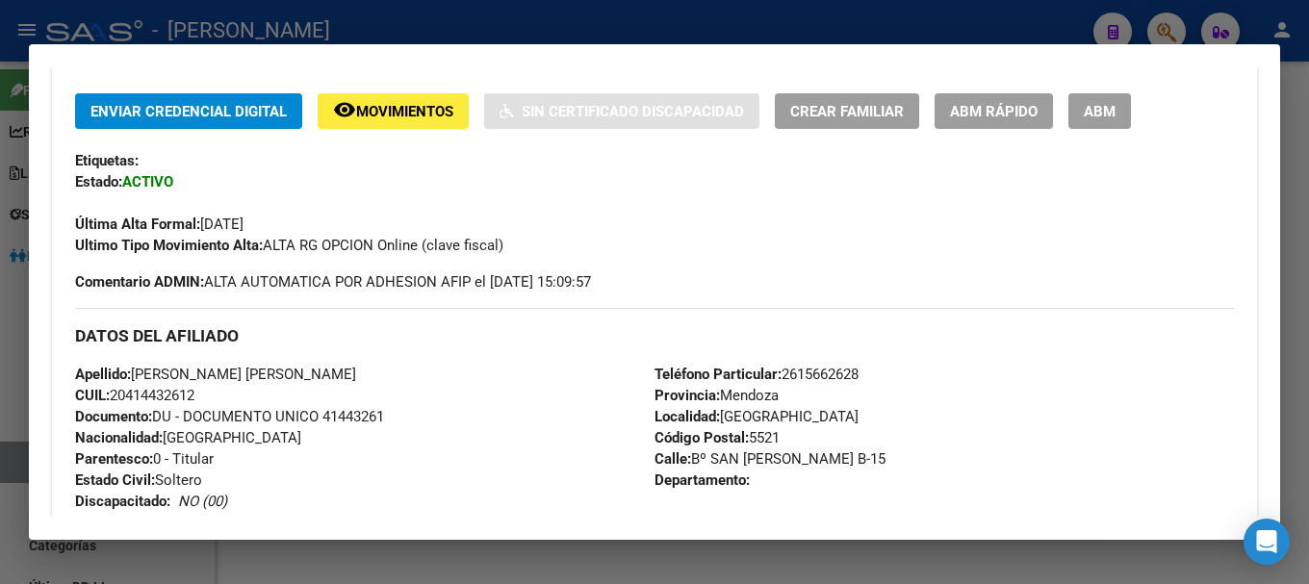
scroll to position [481, 0]
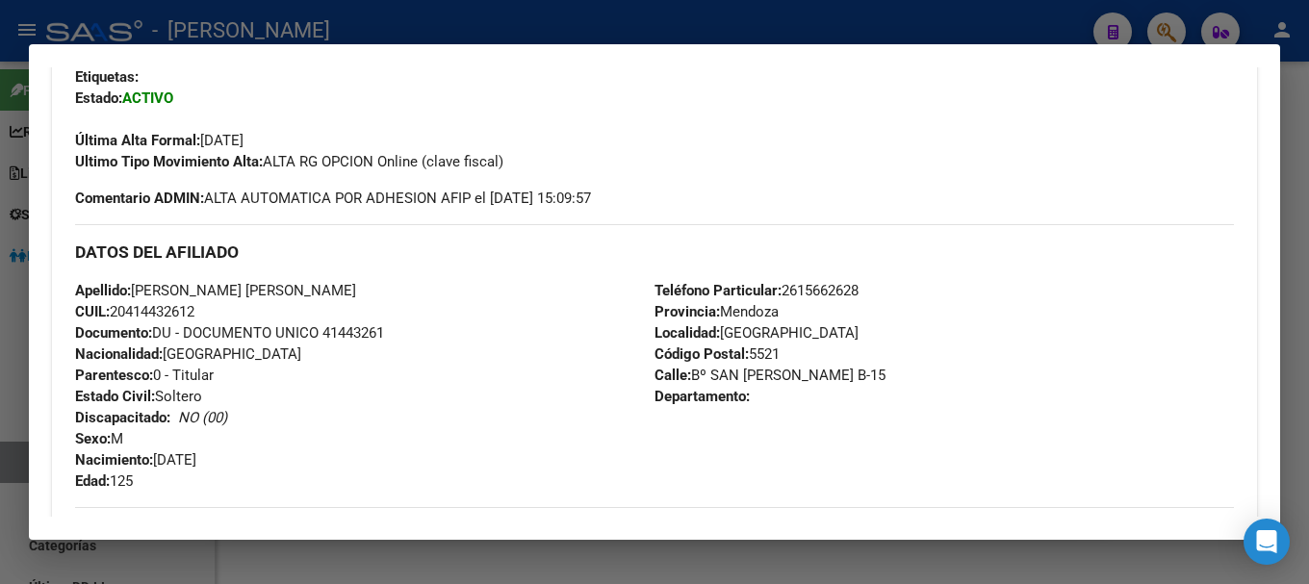
drag, startPoint x: 131, startPoint y: 305, endPoint x: 198, endPoint y: 306, distance: 67.4
click at [194, 306] on span "CUIL: 20414432612" at bounding box center [134, 311] width 119 height 17
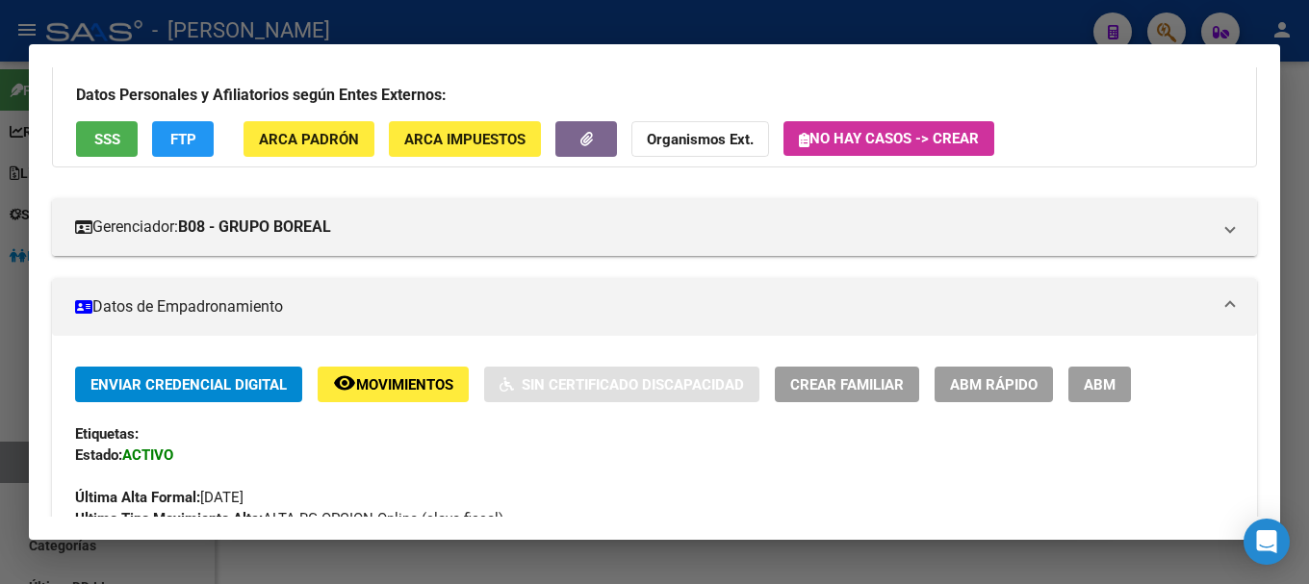
scroll to position [96, 0]
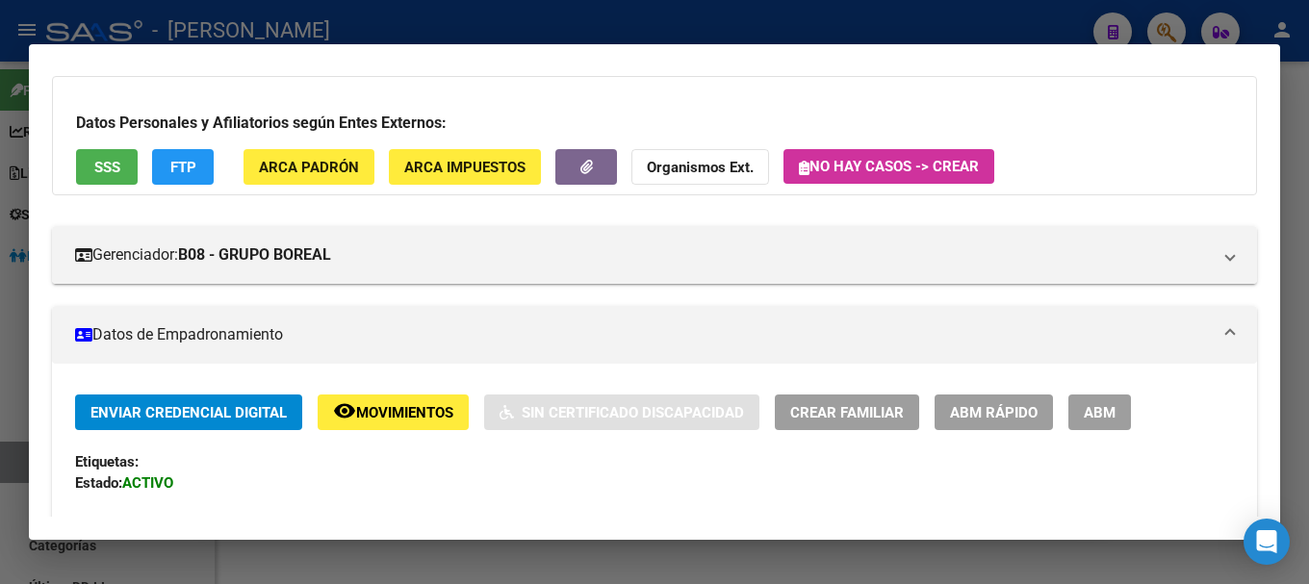
click at [351, 172] on span "ARCA Padrón" at bounding box center [309, 167] width 100 height 17
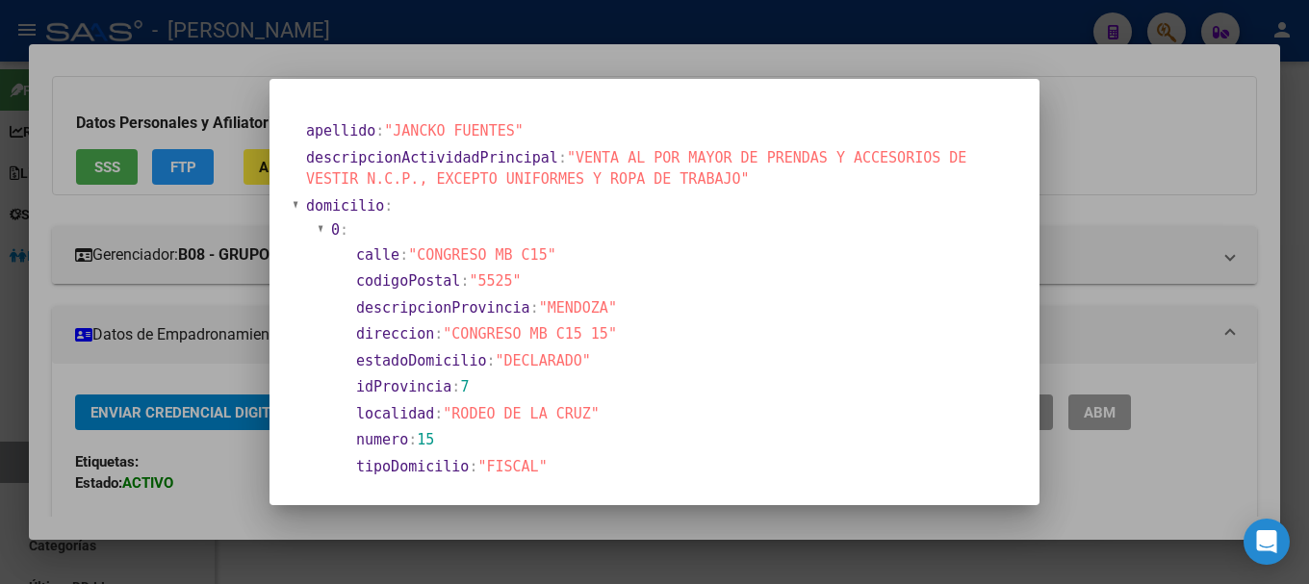
click at [259, 262] on div at bounding box center [654, 292] width 1309 height 584
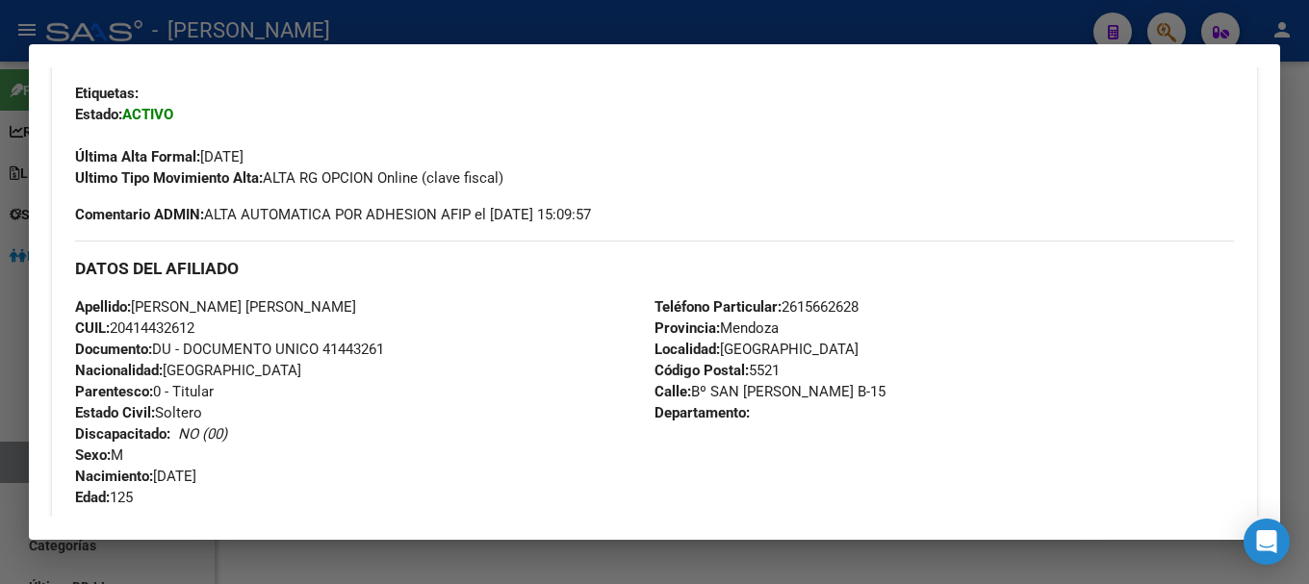
scroll to position [578, 0]
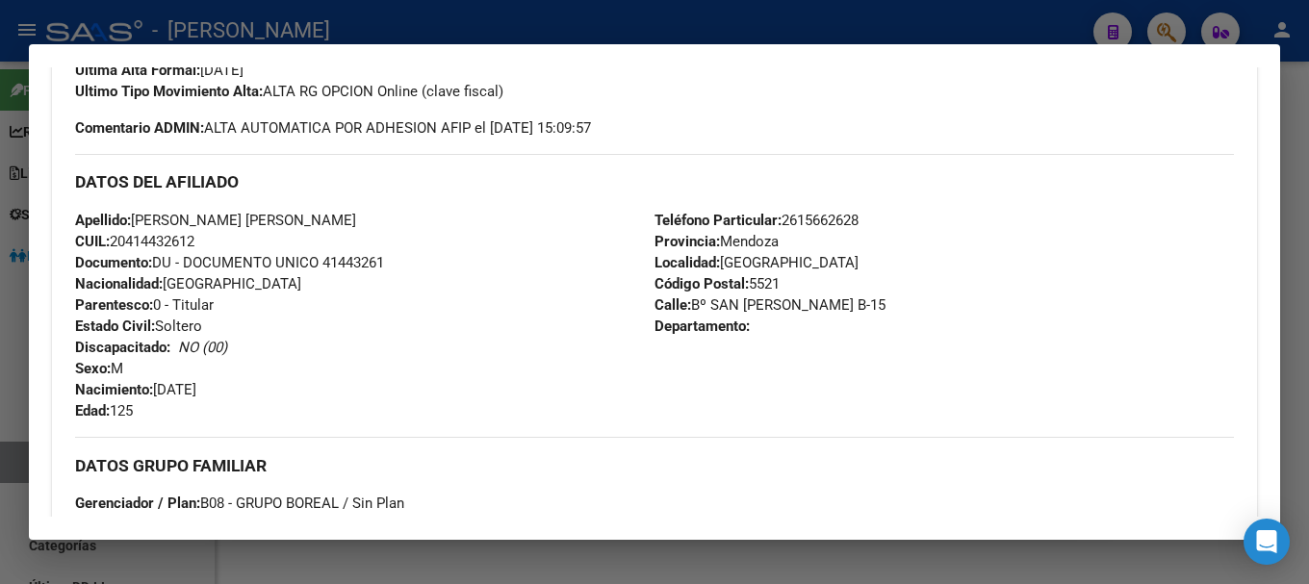
drag, startPoint x: 688, startPoint y: 307, endPoint x: 785, endPoint y: 307, distance: 96.3
click at [785, 307] on span "Calle: Bº SAN [PERSON_NAME] B-15" at bounding box center [770, 304] width 231 height 17
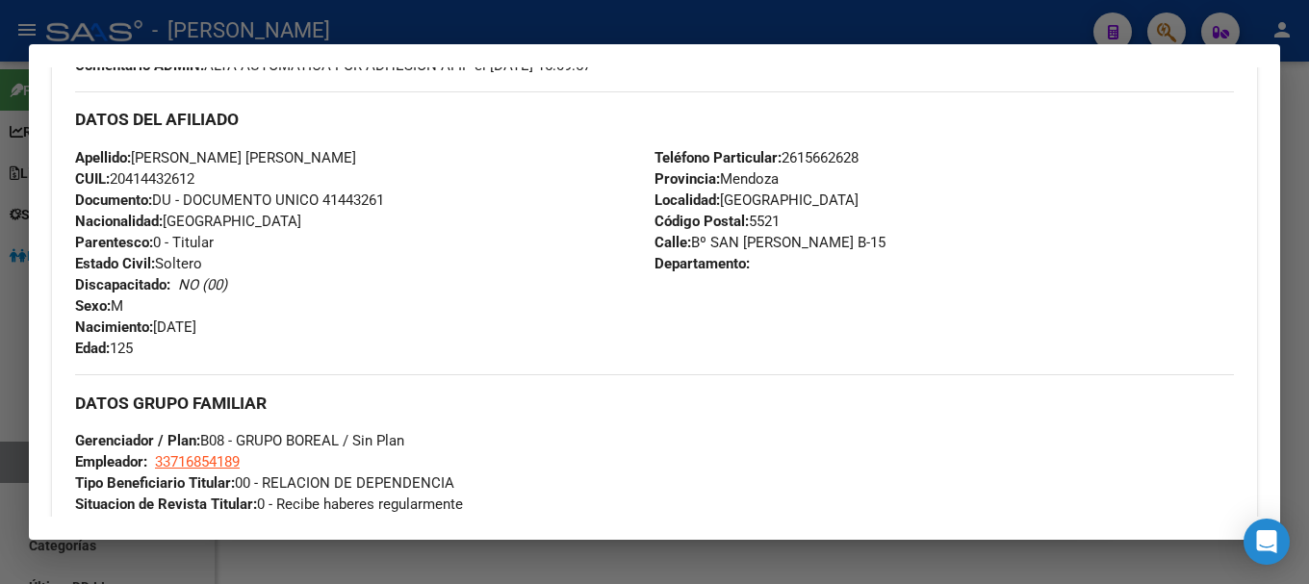
scroll to position [770, 0]
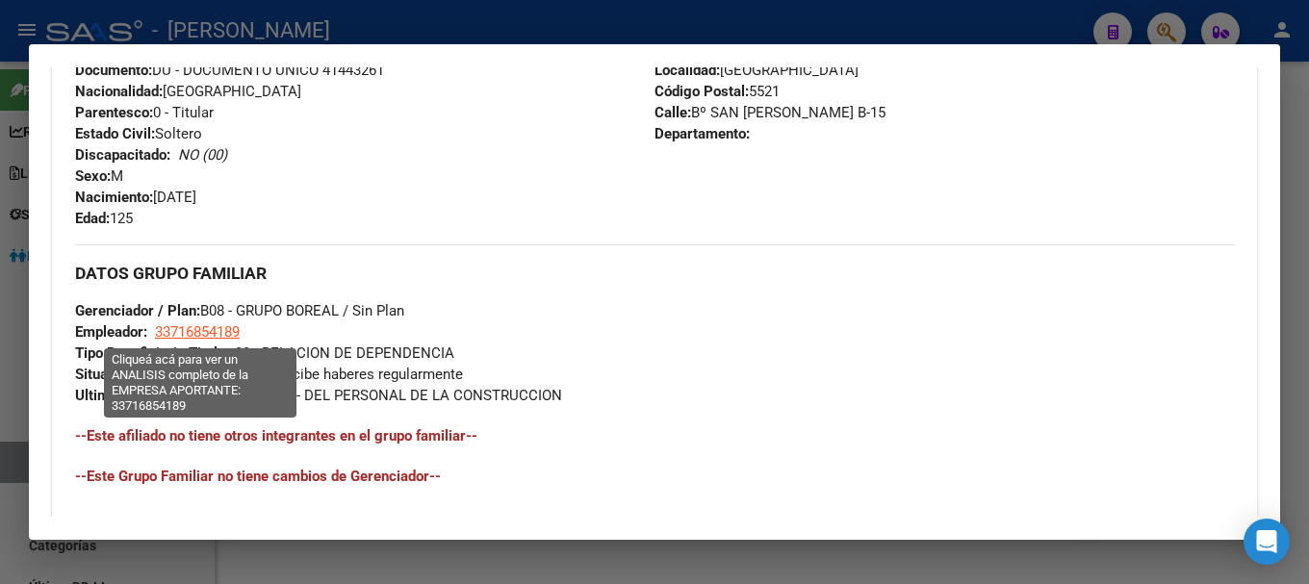
click at [240, 329] on span "33716854189" at bounding box center [197, 331] width 85 height 17
type textarea "33716854189"
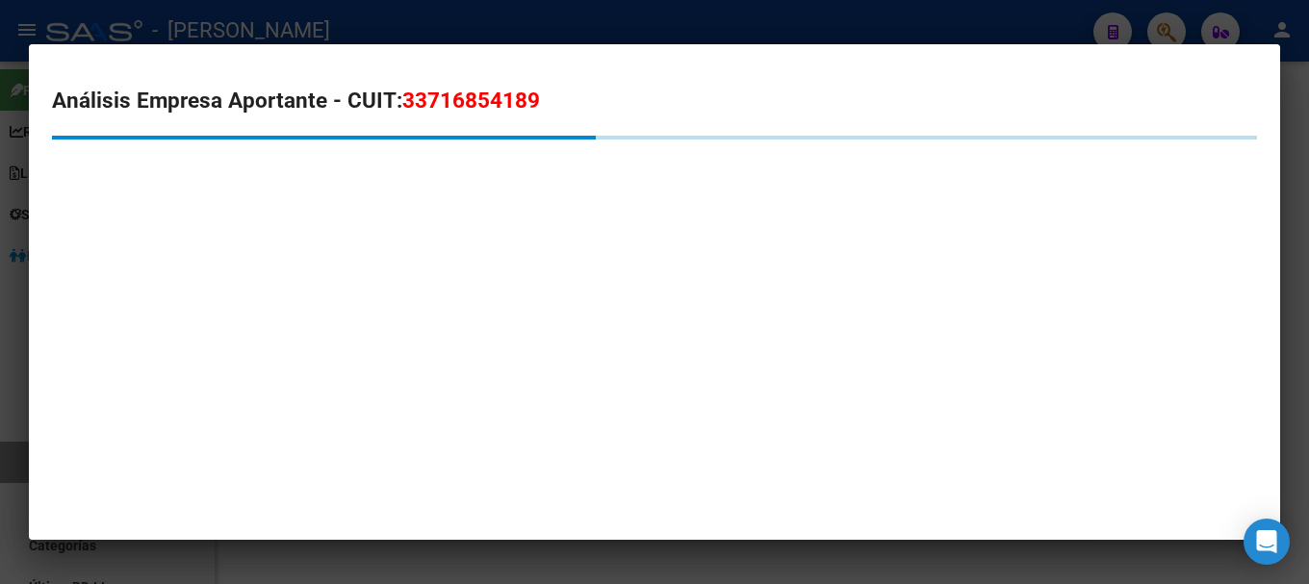
click at [476, 96] on span "33716854189" at bounding box center [471, 100] width 138 height 25
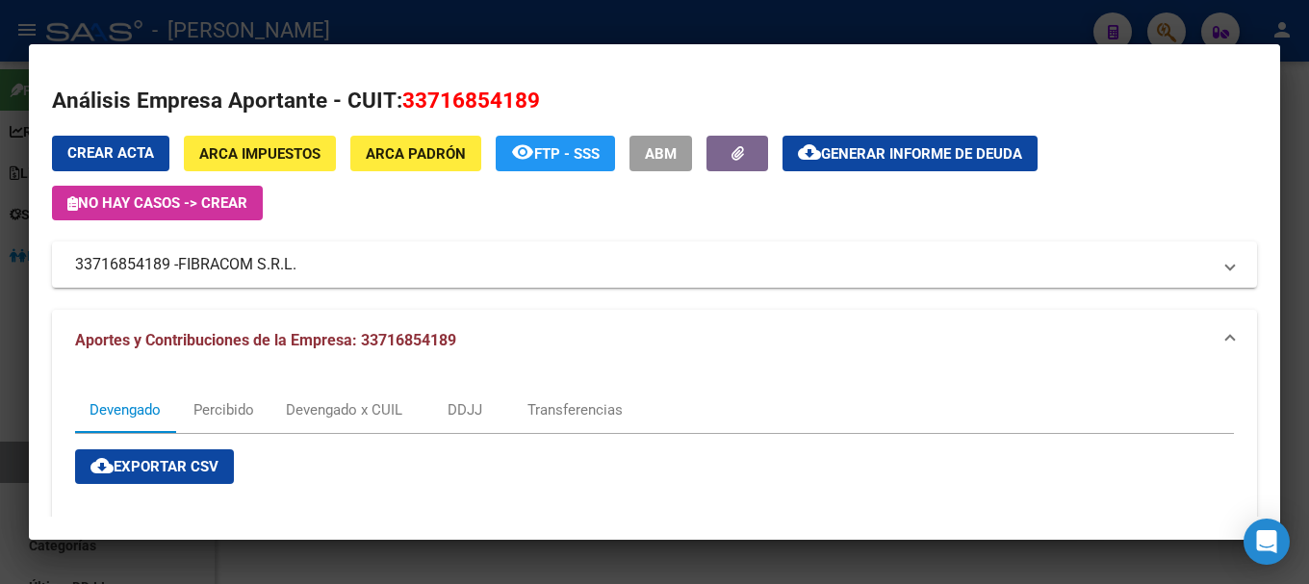
click at [419, 38] on div at bounding box center [654, 292] width 1309 height 584
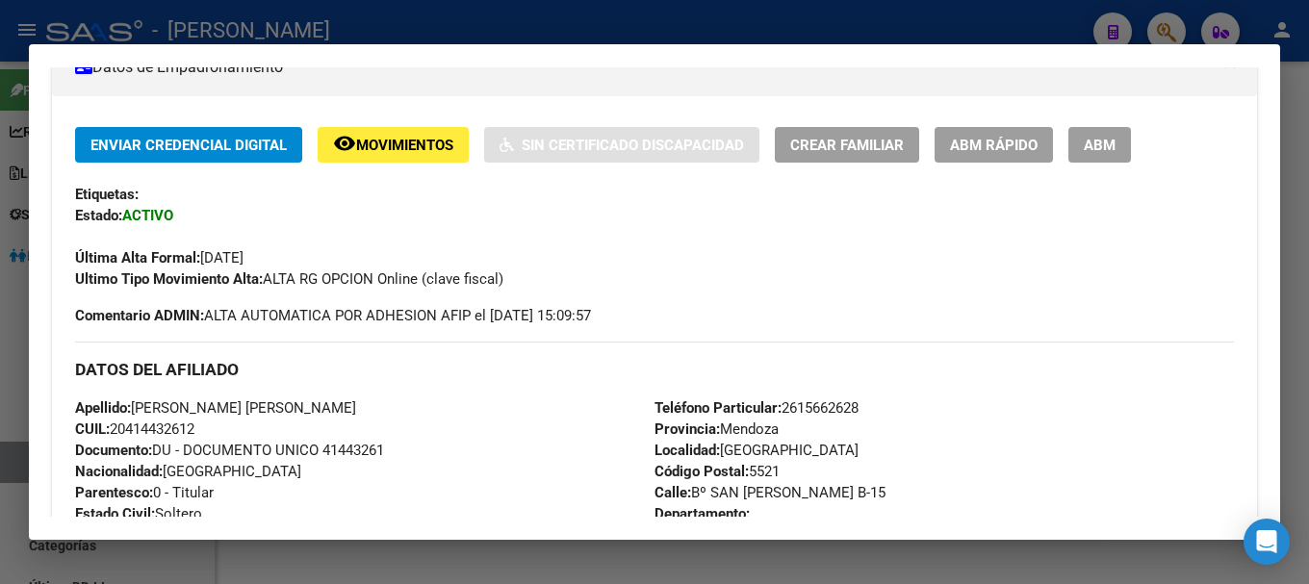
scroll to position [385, 0]
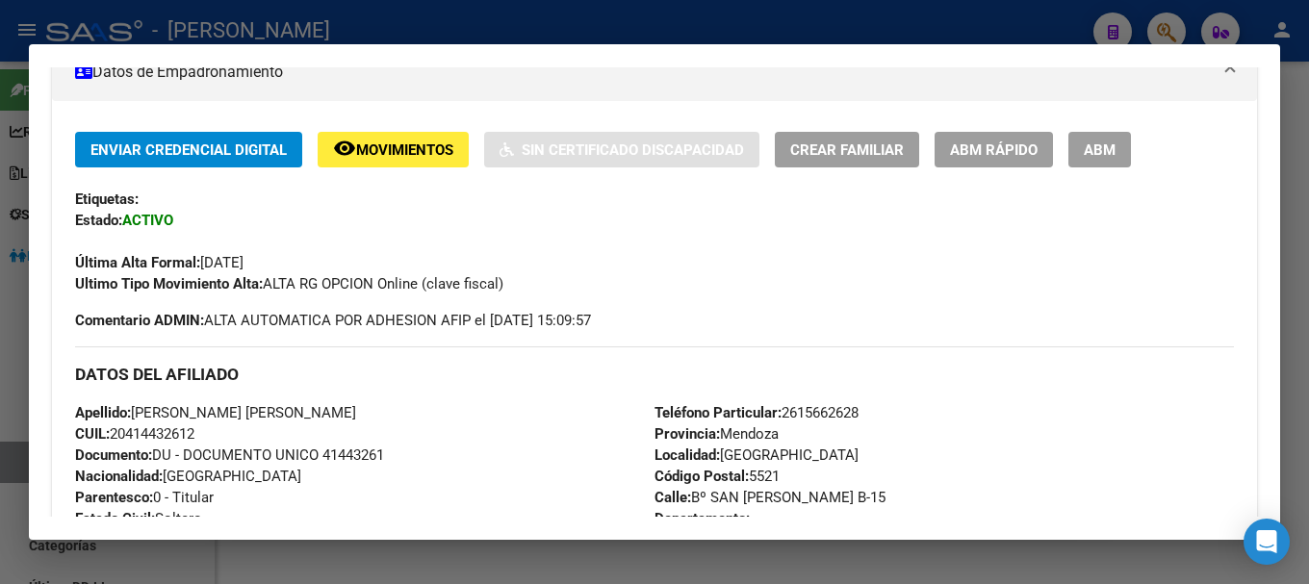
click at [587, 38] on div at bounding box center [654, 292] width 1309 height 584
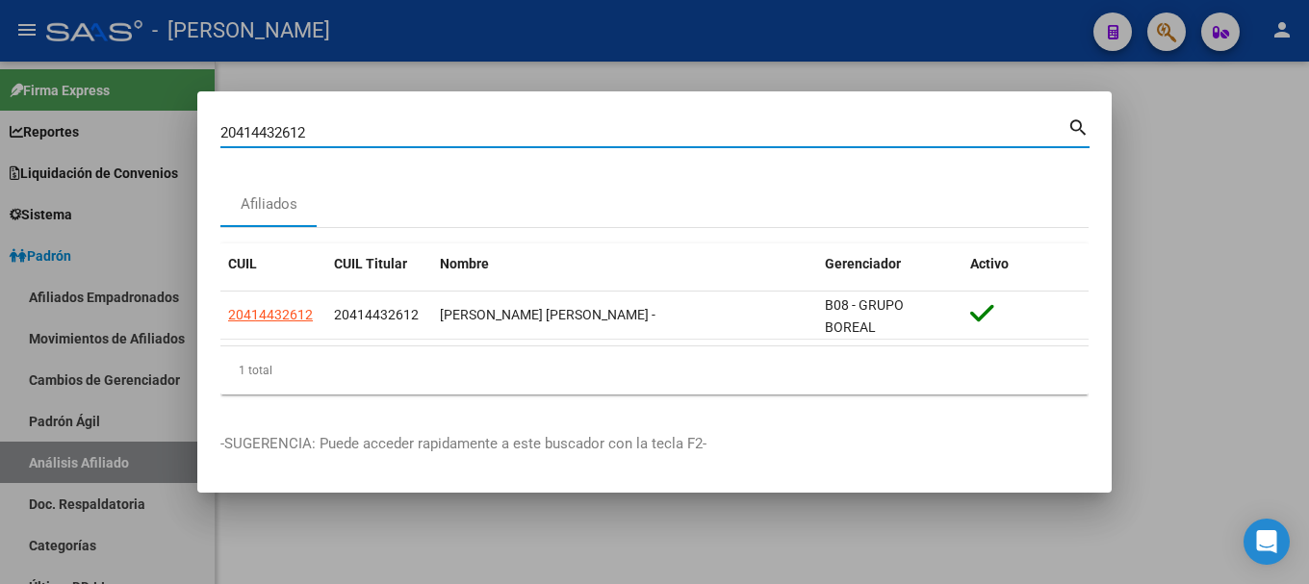
click at [644, 130] on input "20414432612" at bounding box center [643, 132] width 847 height 17
paste input "594655"
type input "20414594655"
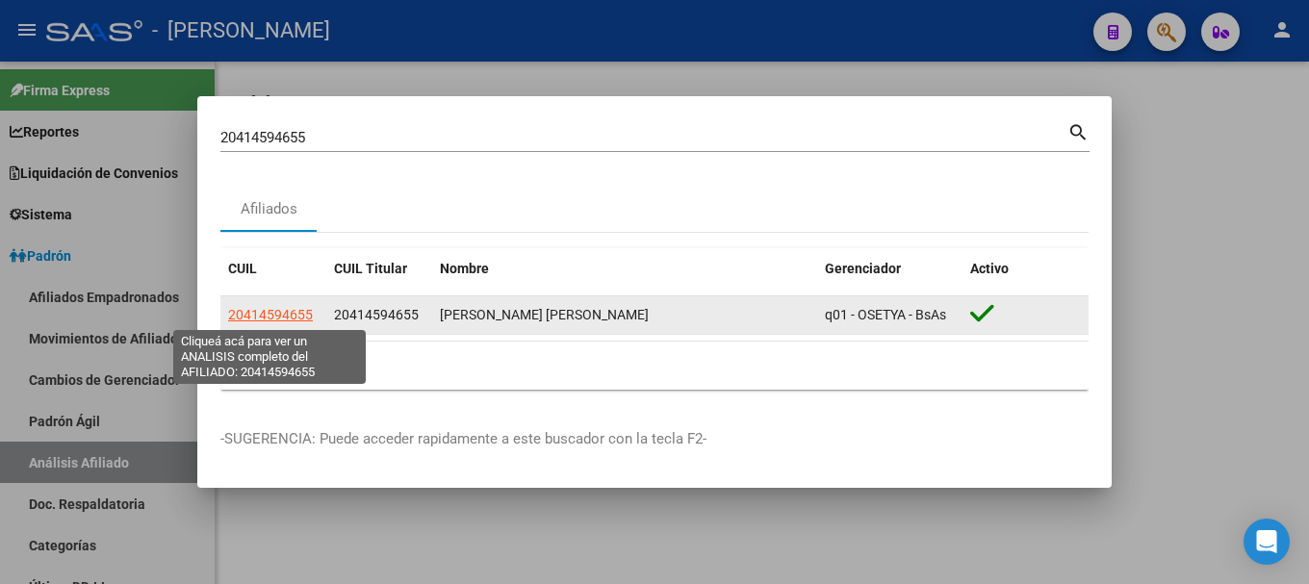
click at [280, 308] on span "20414594655" at bounding box center [270, 314] width 85 height 15
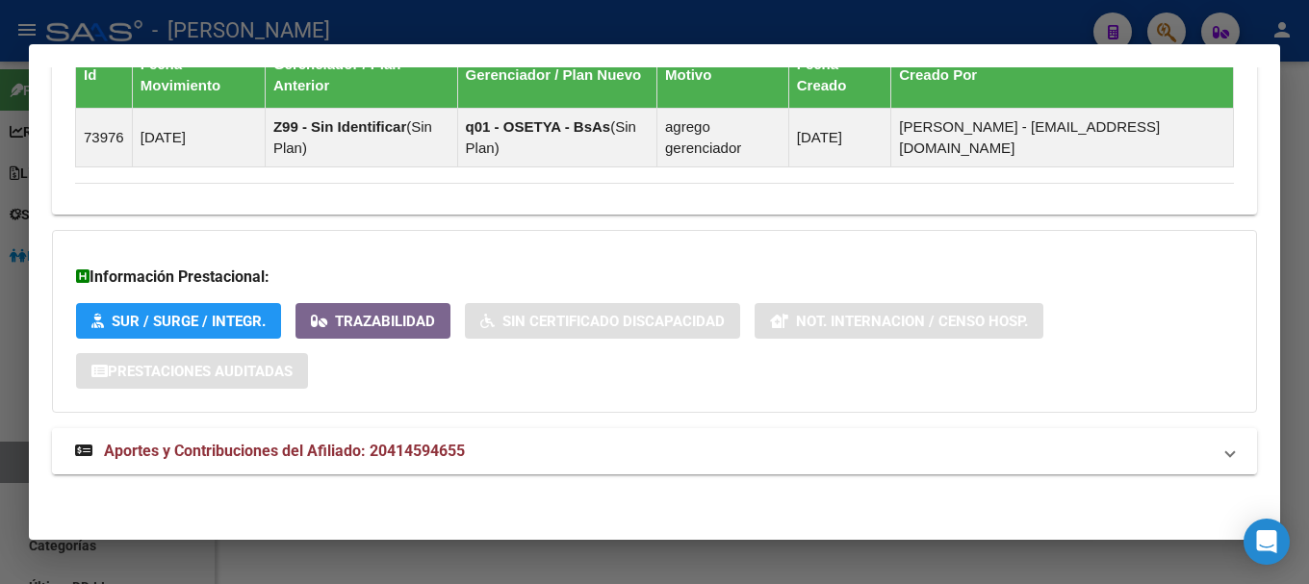
click at [631, 447] on mat-panel-title "Aportes y Contribuciones del Afiliado: 20414594655" at bounding box center [643, 451] width 1136 height 23
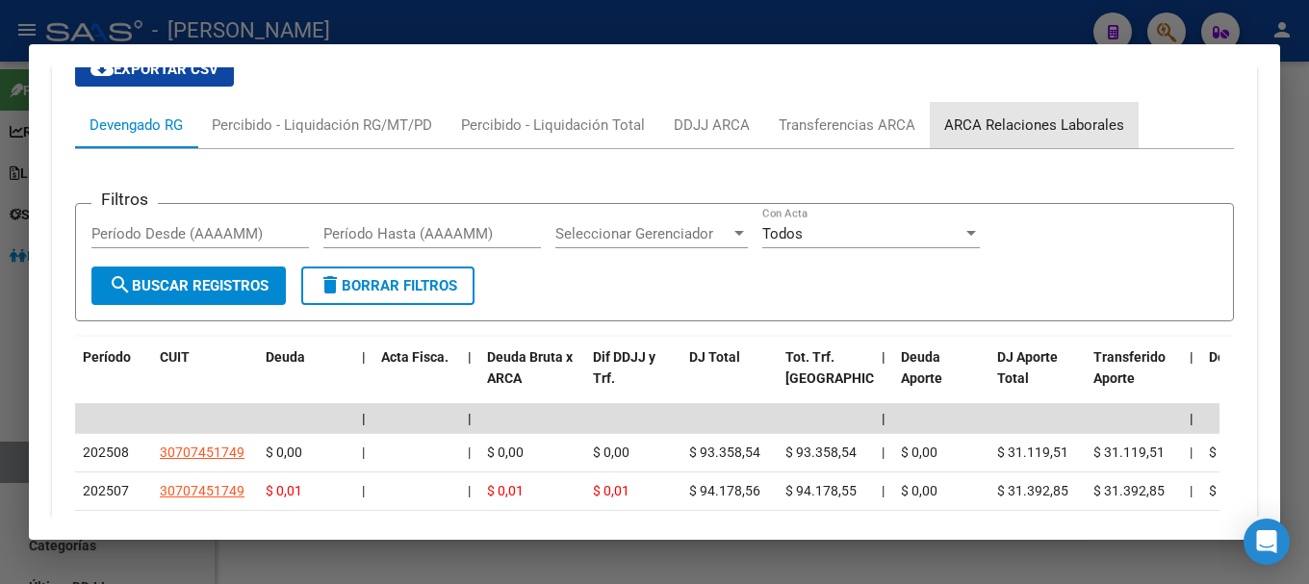
click at [1055, 129] on div "ARCA Relaciones Laborales" at bounding box center [1034, 125] width 180 height 21
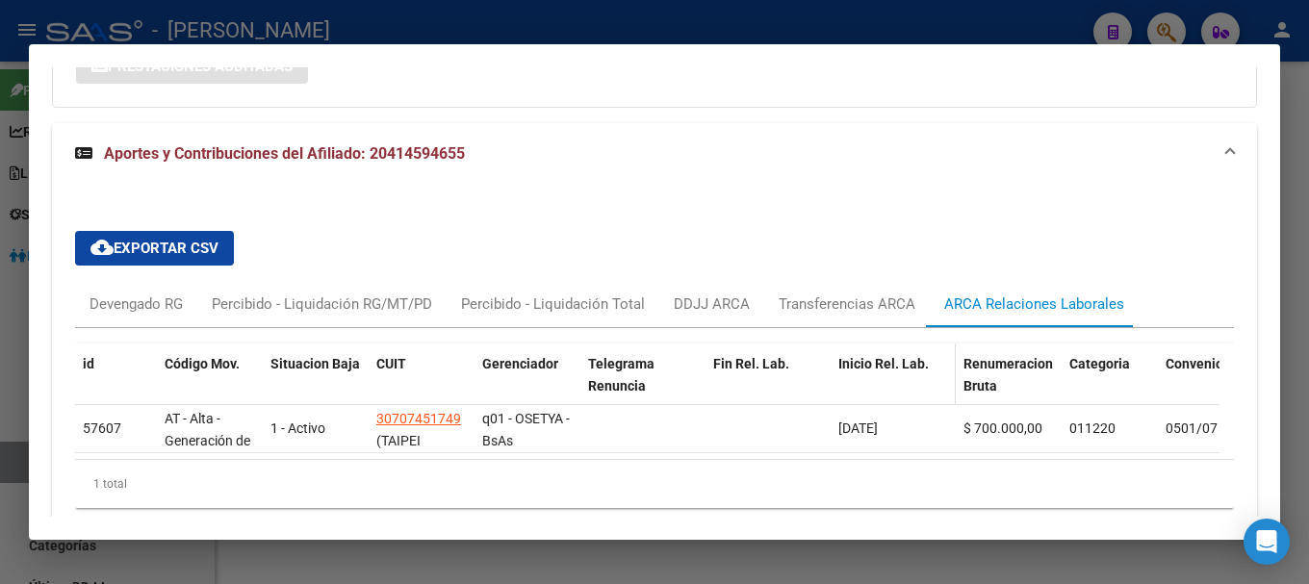
scroll to position [1618, 0]
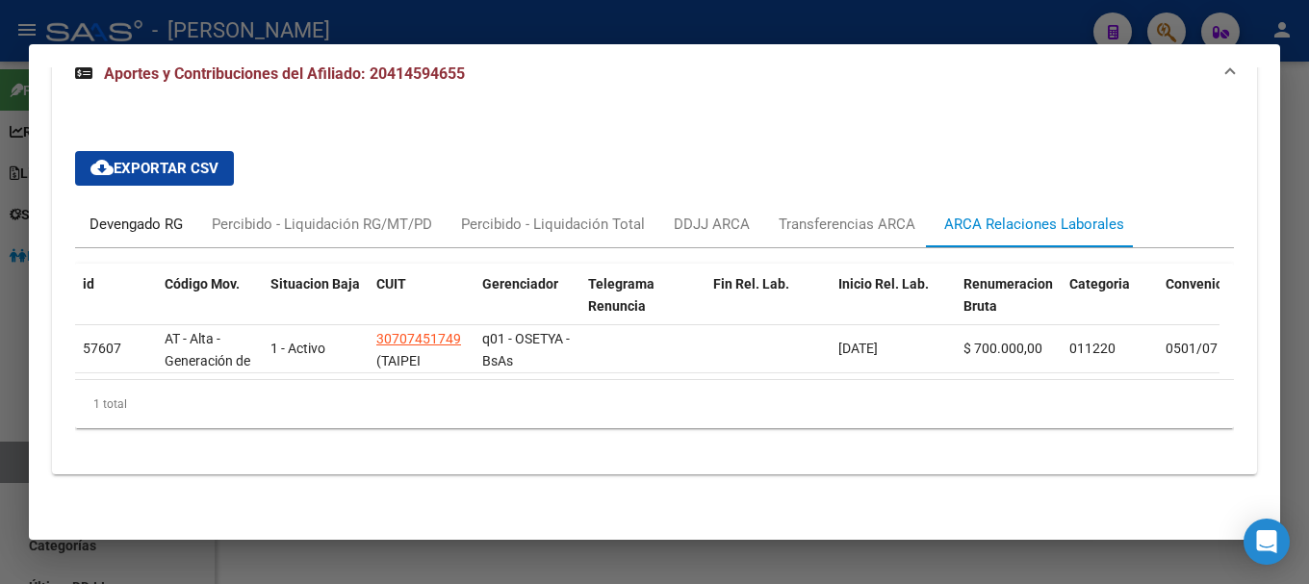
click at [125, 221] on div "Devengado RG" at bounding box center [136, 224] width 93 height 21
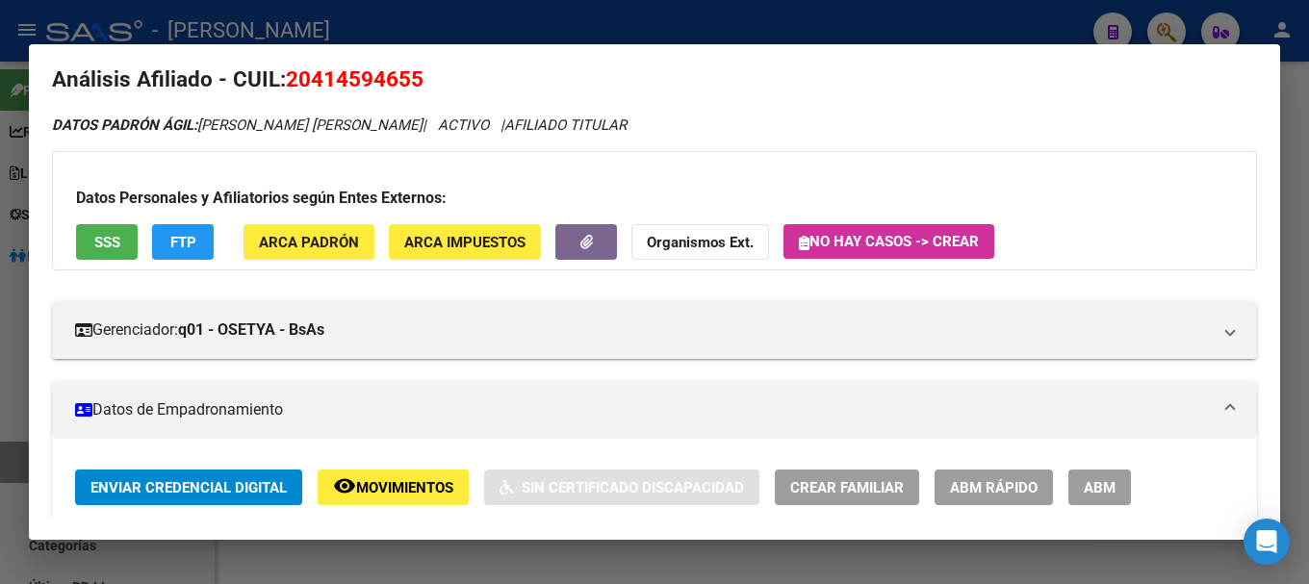
scroll to position [0, 0]
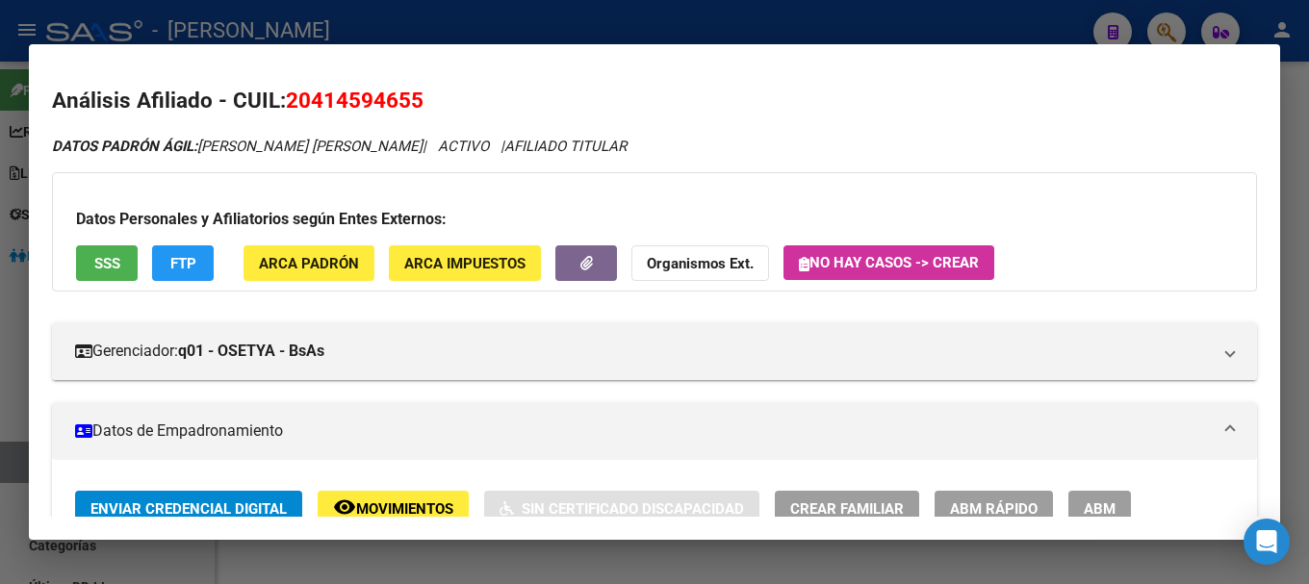
click at [374, 93] on span "20414594655" at bounding box center [355, 100] width 138 height 25
click at [373, 93] on span "20414594655" at bounding box center [355, 100] width 138 height 25
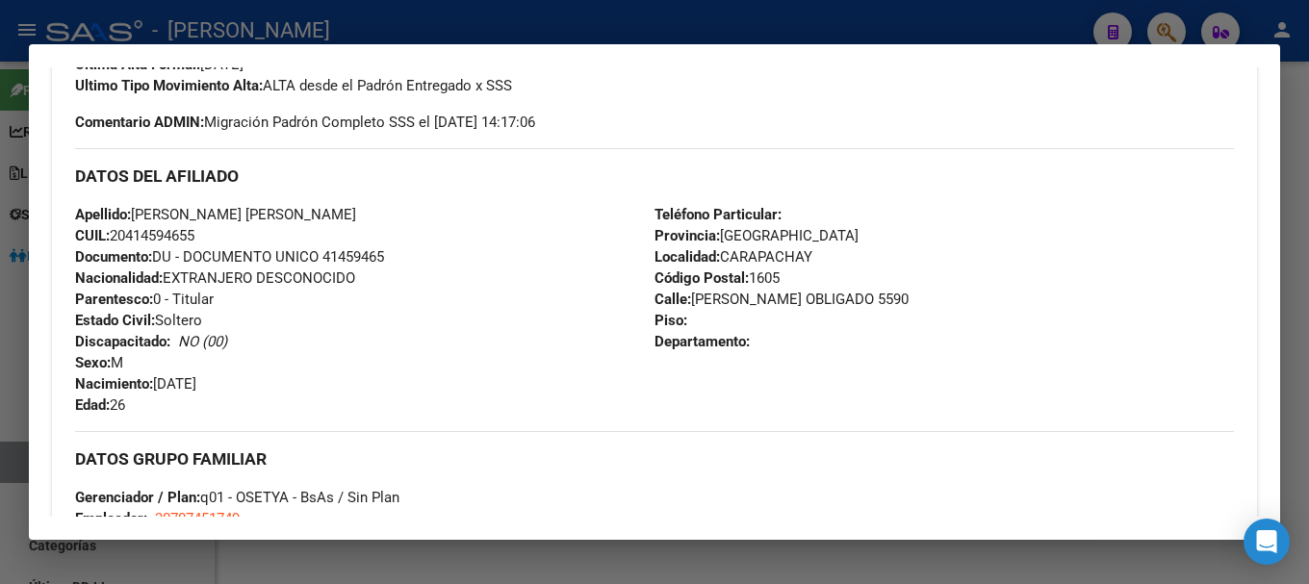
scroll to position [578, 0]
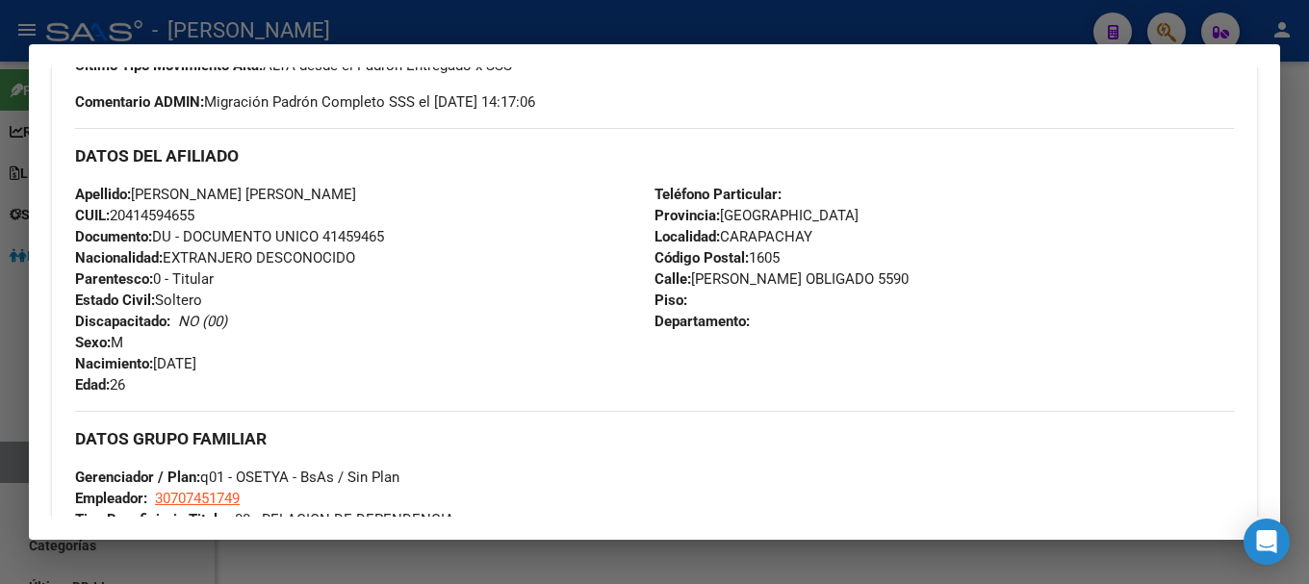
drag, startPoint x: 128, startPoint y: 214, endPoint x: 193, endPoint y: 217, distance: 65.5
click at [193, 217] on span "CUIL: 20414594655" at bounding box center [134, 215] width 119 height 17
drag, startPoint x: 686, startPoint y: 278, endPoint x: 811, endPoint y: 276, distance: 124.2
click at [811, 276] on span "Calle: [PERSON_NAME] 5590" at bounding box center [782, 278] width 254 height 17
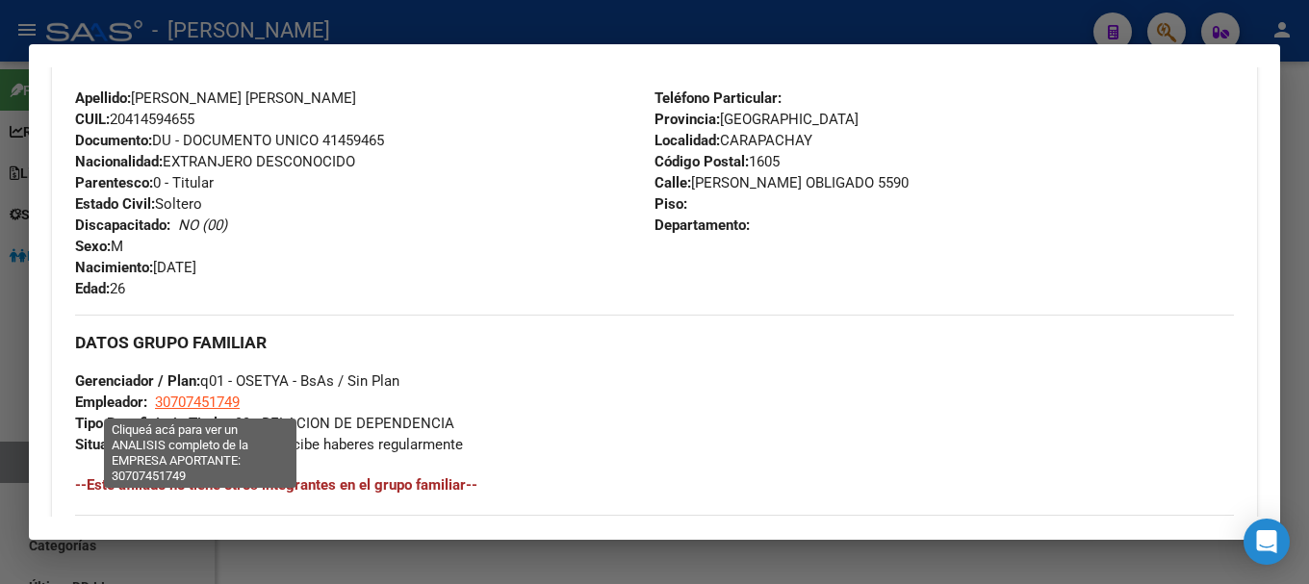
click at [197, 395] on span "30707451749" at bounding box center [197, 402] width 85 height 17
type textarea "30707451749"
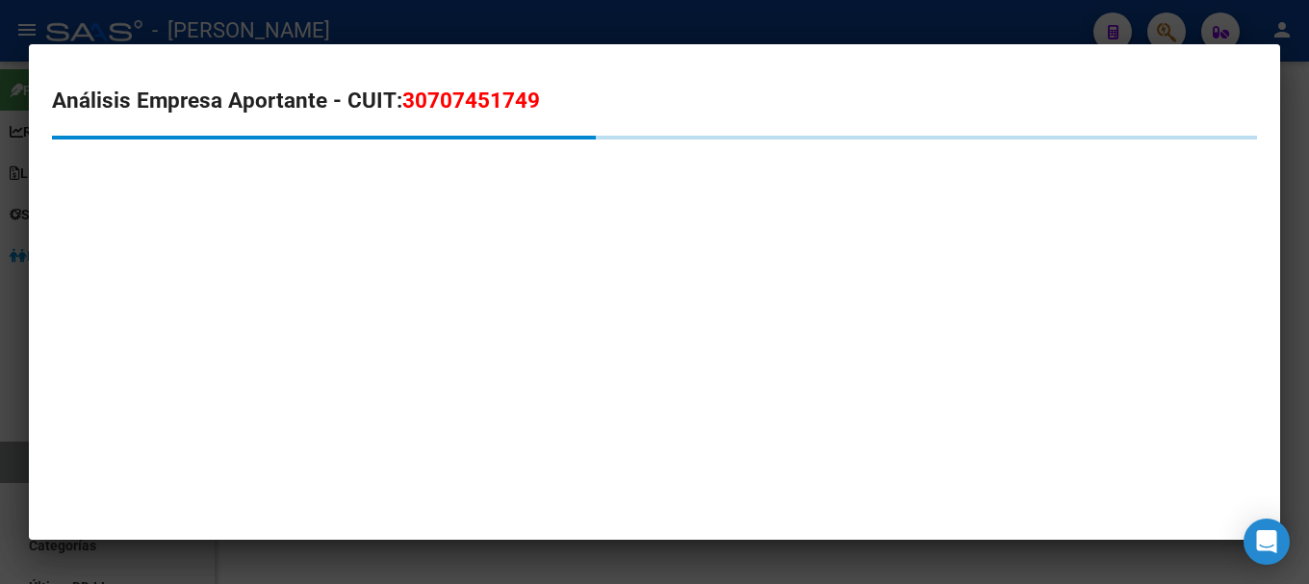
click at [449, 103] on span "30707451749" at bounding box center [471, 100] width 138 height 25
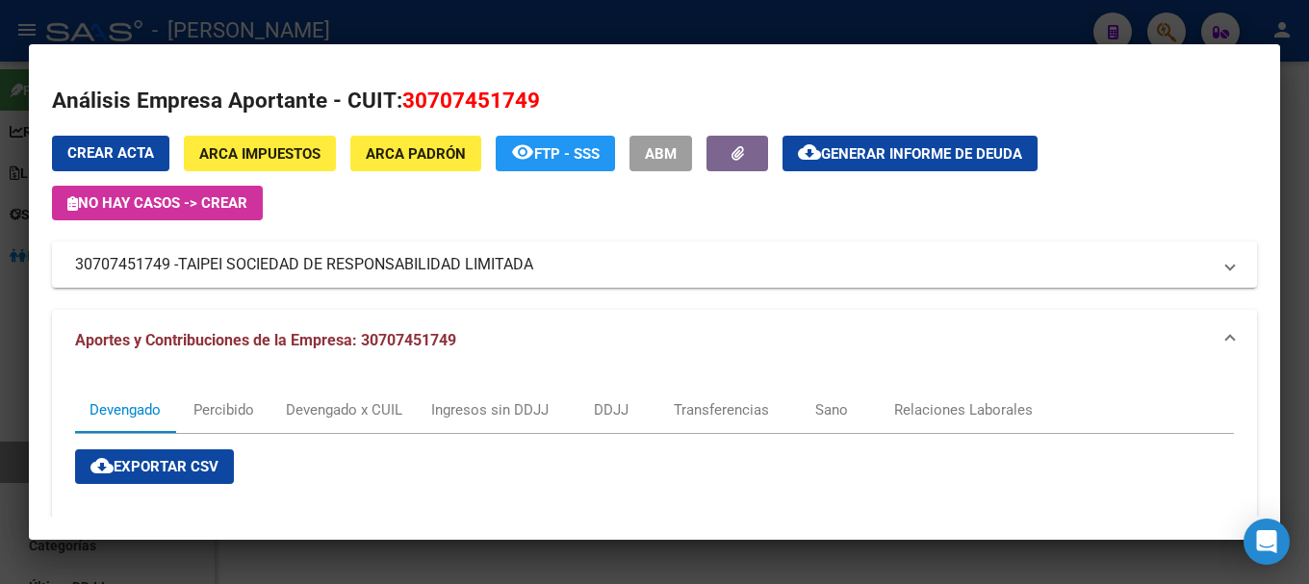
click at [406, 42] on div at bounding box center [654, 292] width 1309 height 584
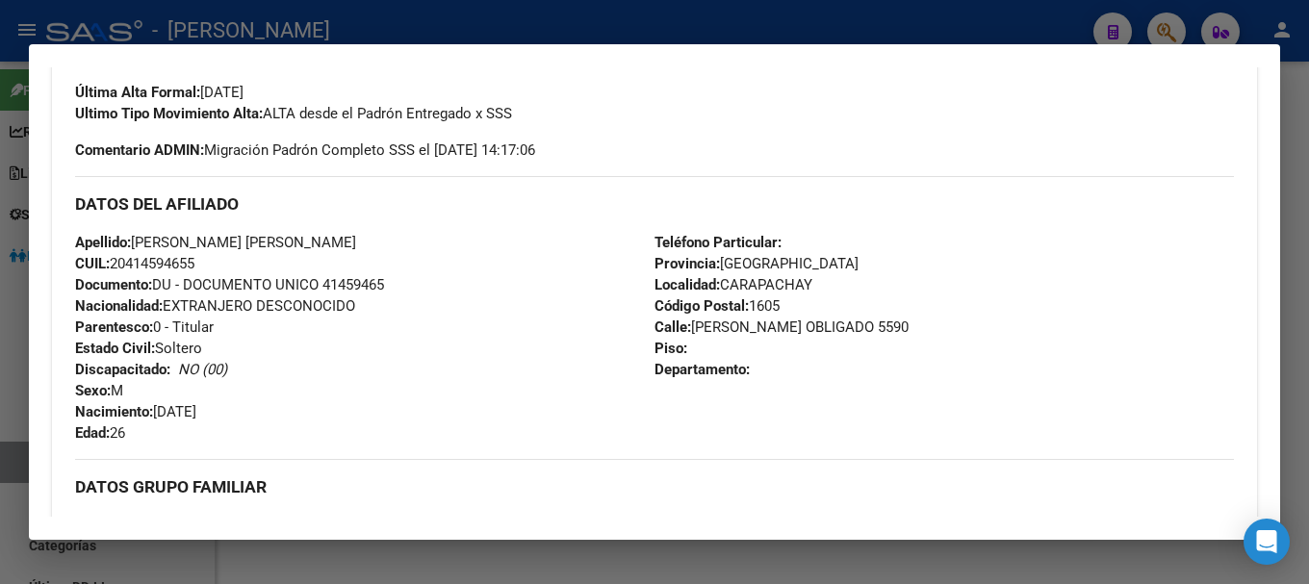
scroll to position [385, 0]
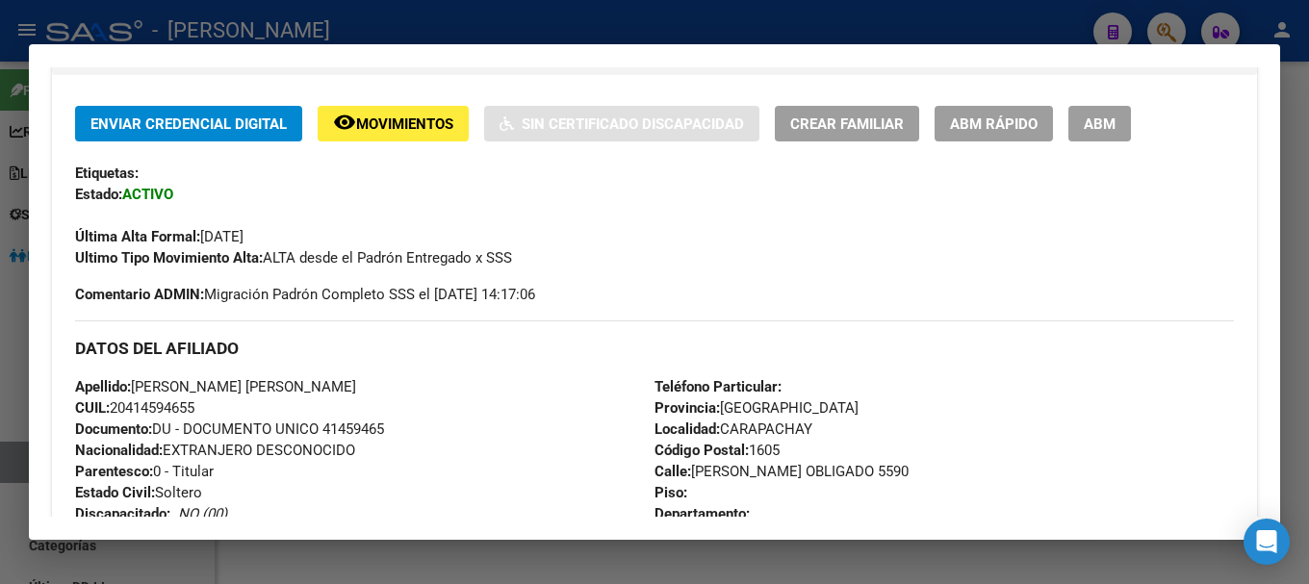
click at [438, 16] on div at bounding box center [654, 292] width 1309 height 584
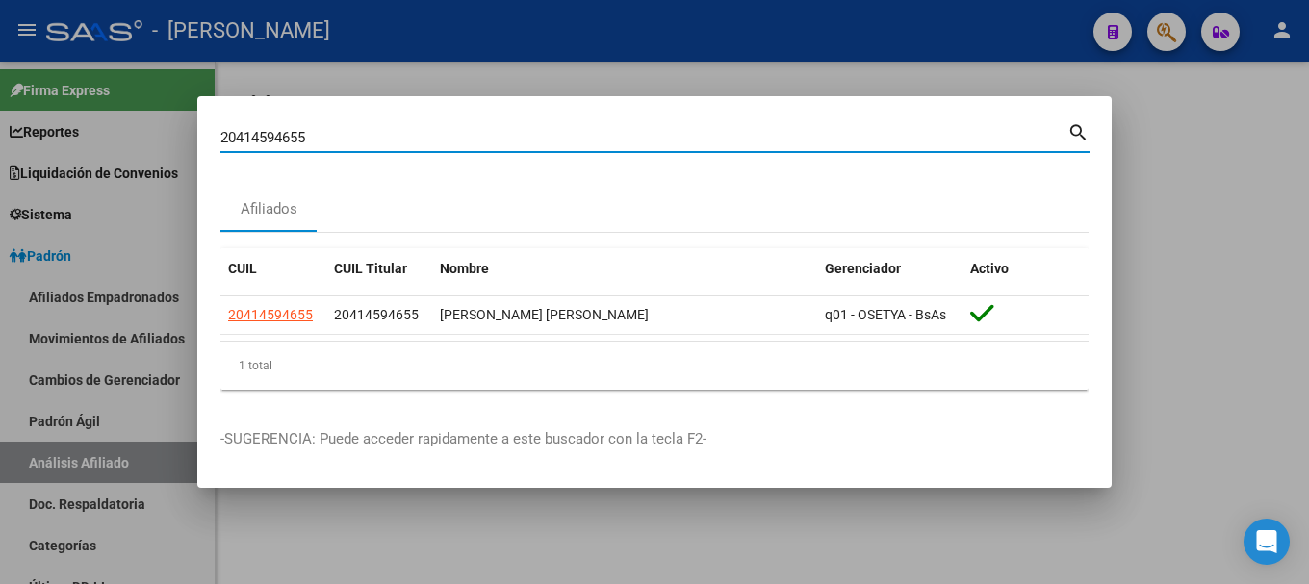
click at [586, 139] on input "20414594655" at bounding box center [643, 137] width 847 height 17
paste input "5021624"
type input "20415021624"
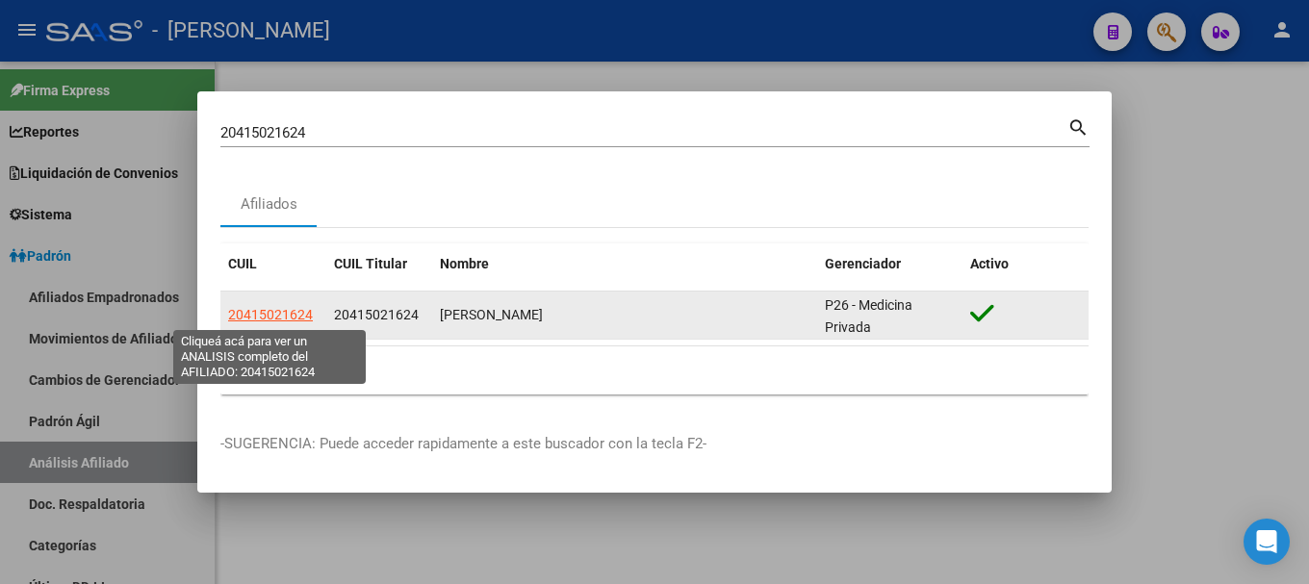
click at [305, 317] on span "20415021624" at bounding box center [270, 314] width 85 height 15
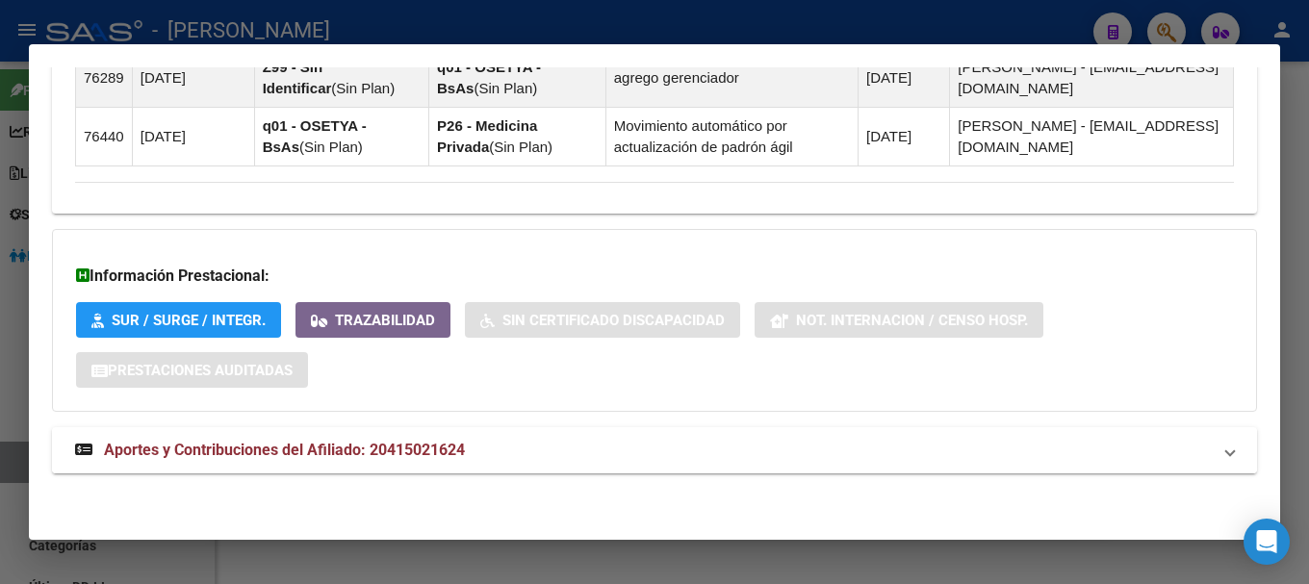
click at [644, 441] on mat-panel-title "Aportes y Contribuciones del Afiliado: 20415021624" at bounding box center [643, 450] width 1136 height 23
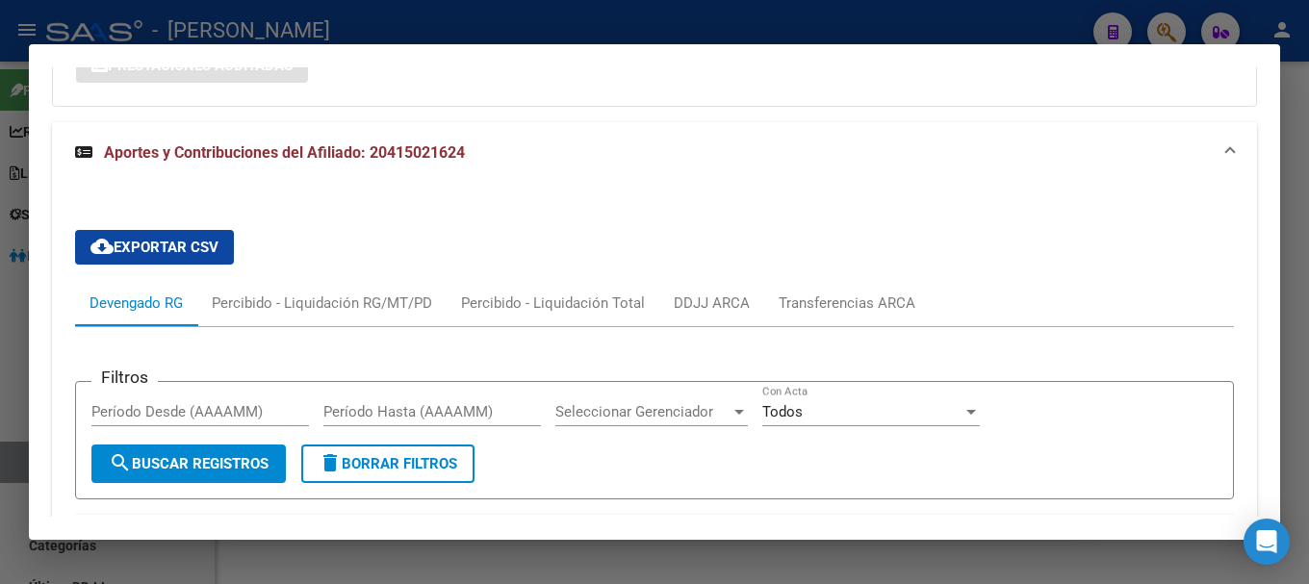
click at [685, 165] on mat-panel-title "Aportes y Contribuciones del Afiliado: 20415021624" at bounding box center [643, 153] width 1136 height 23
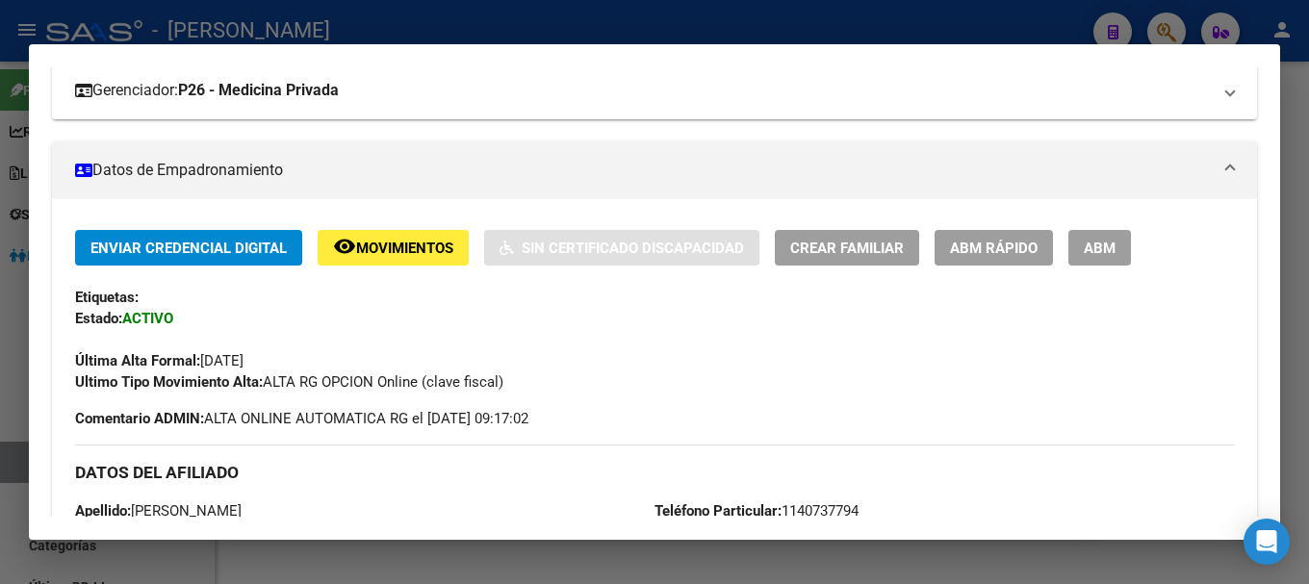
scroll to position [0, 0]
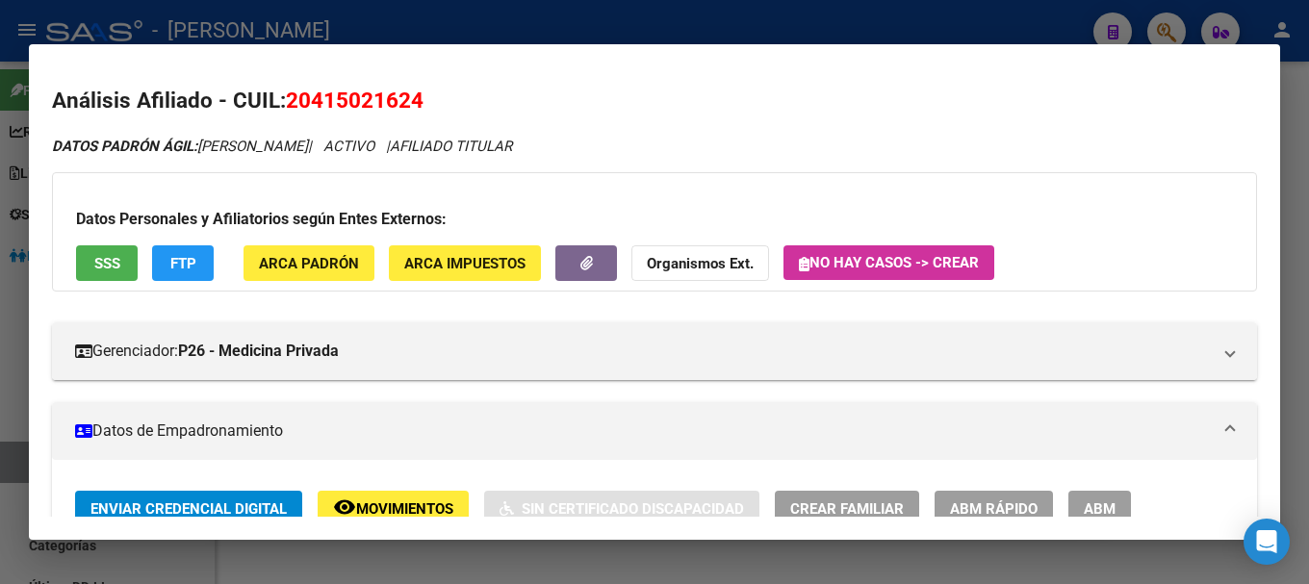
click at [349, 89] on span "20415021624" at bounding box center [355, 100] width 138 height 25
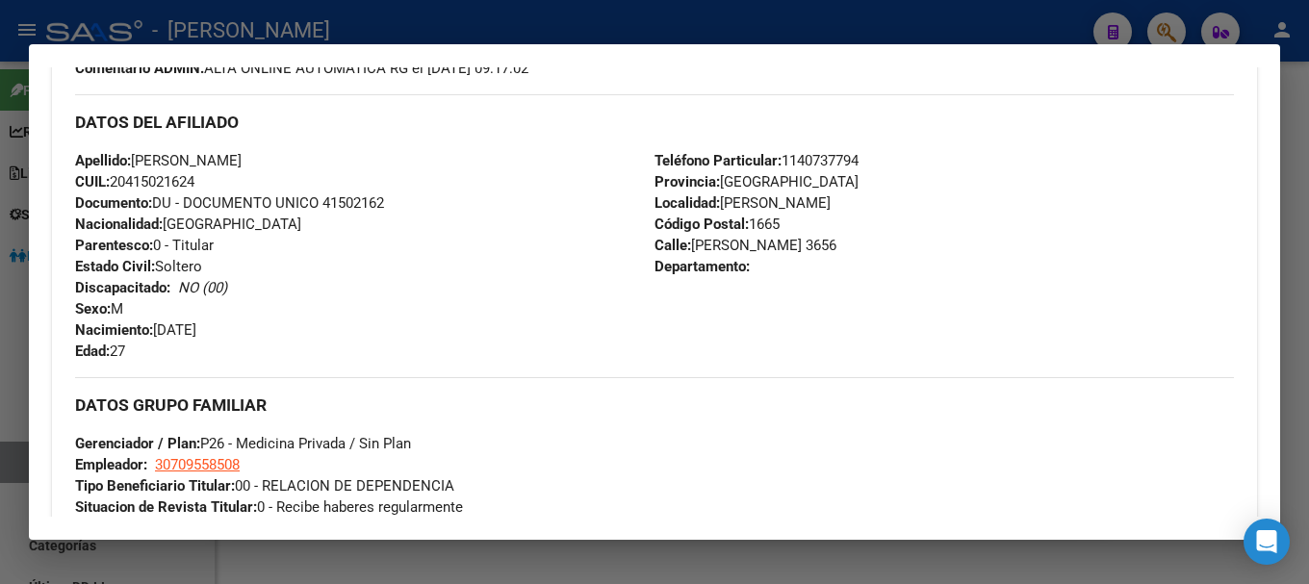
scroll to position [578, 0]
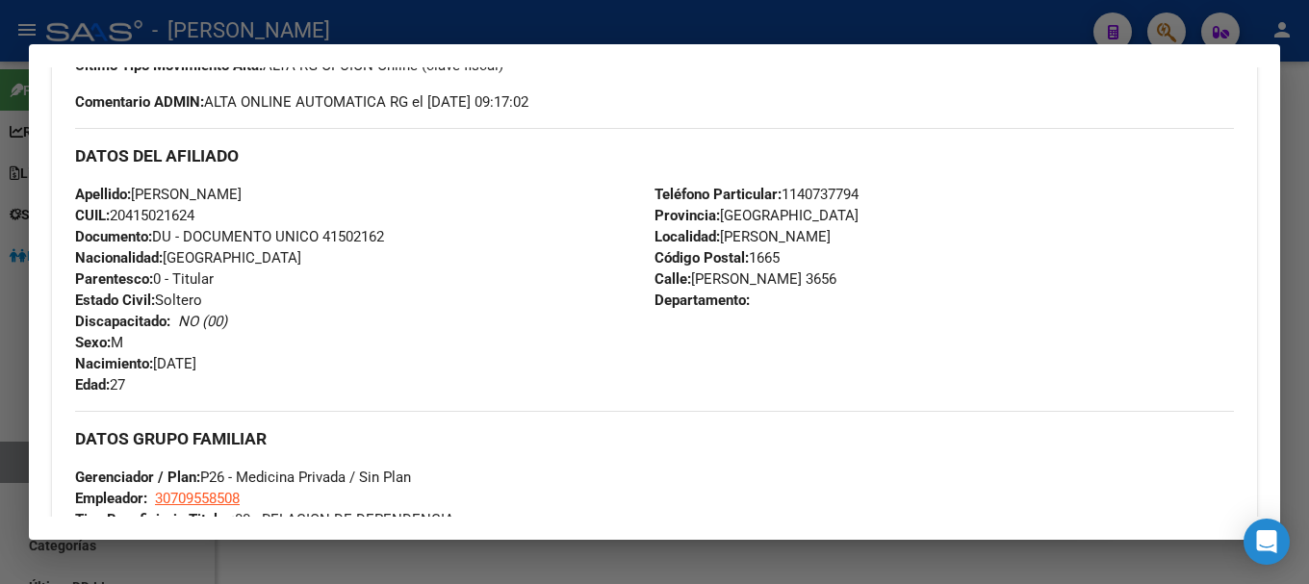
drag, startPoint x: 132, startPoint y: 211, endPoint x: 195, endPoint y: 214, distance: 63.6
click at [194, 214] on span "CUIL: 20415021624" at bounding box center [134, 215] width 119 height 17
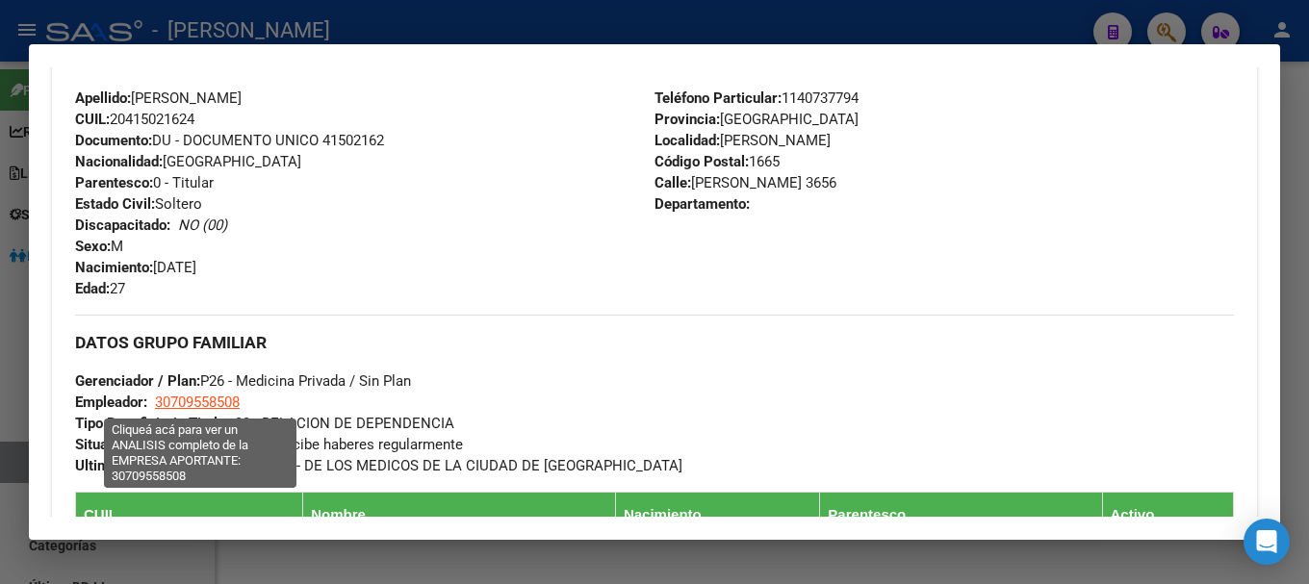
click at [232, 395] on span "30709558508" at bounding box center [197, 402] width 85 height 17
type textarea "30709558508"
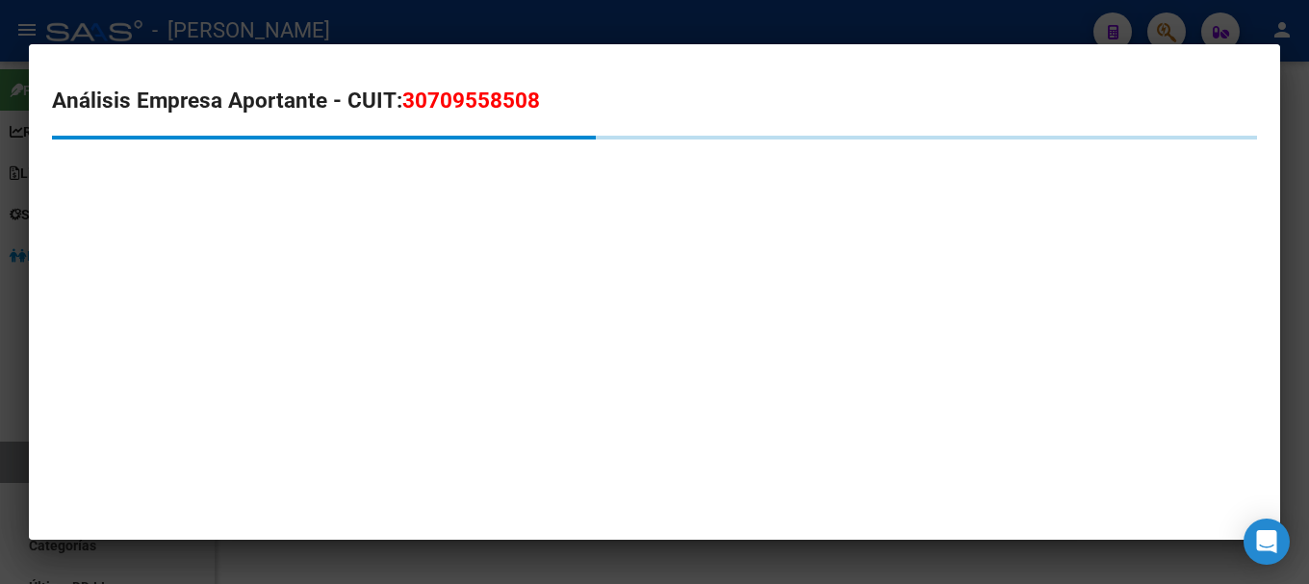
click at [494, 88] on span "30709558508" at bounding box center [471, 100] width 138 height 25
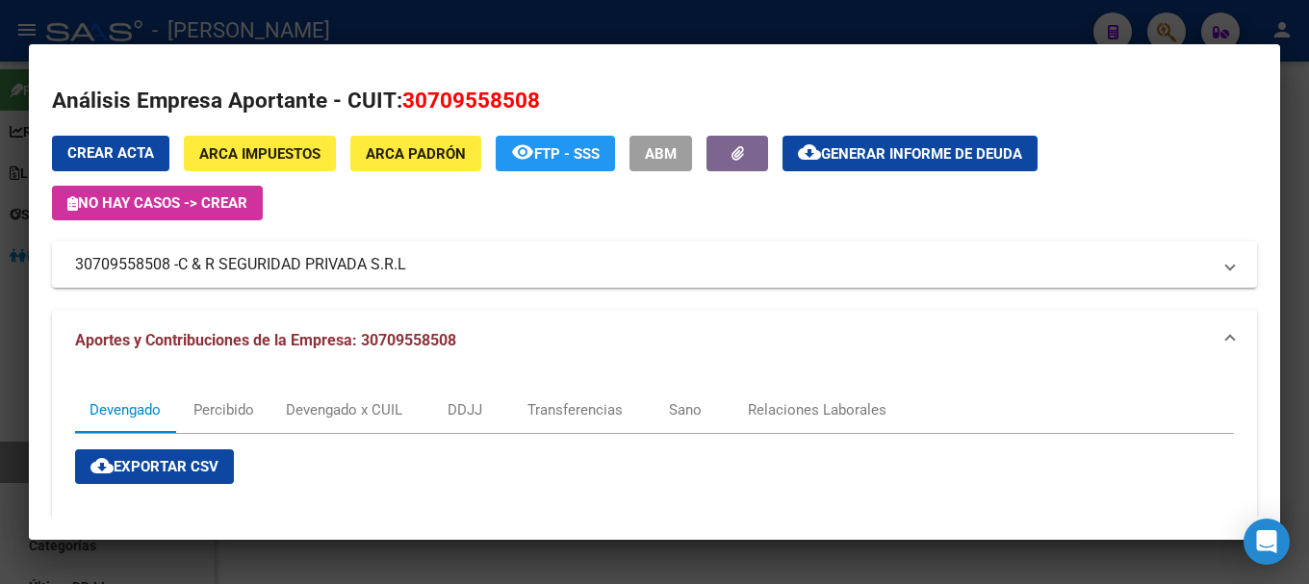
click at [350, 34] on div at bounding box center [654, 292] width 1309 height 584
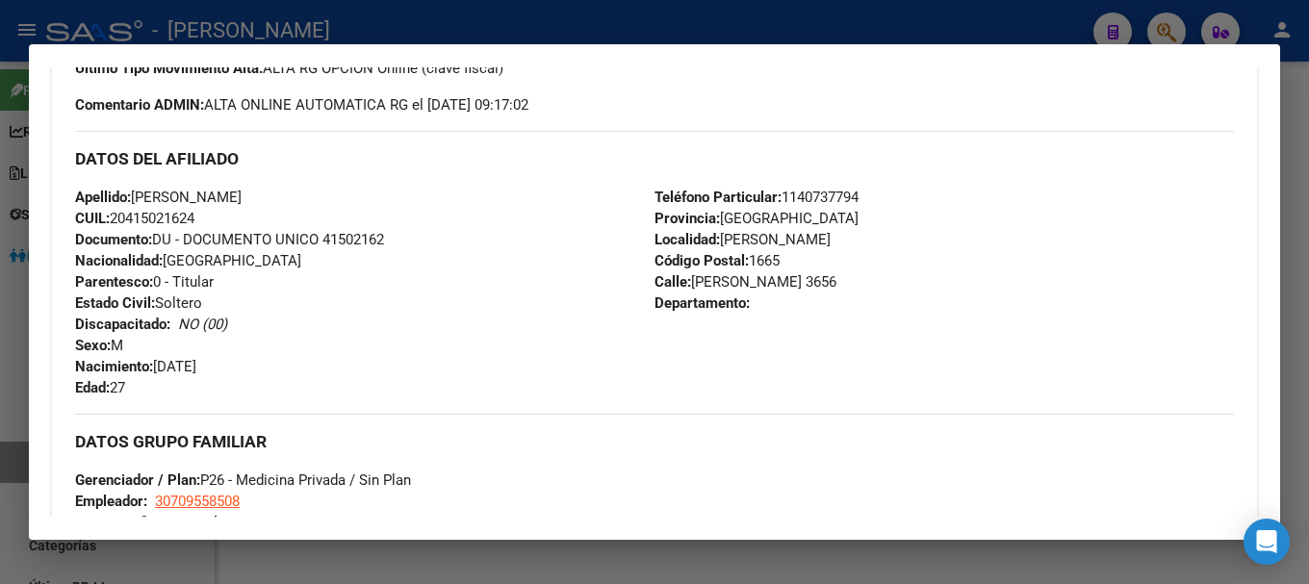
scroll to position [481, 0]
